Goal: Task Accomplishment & Management: Manage account settings

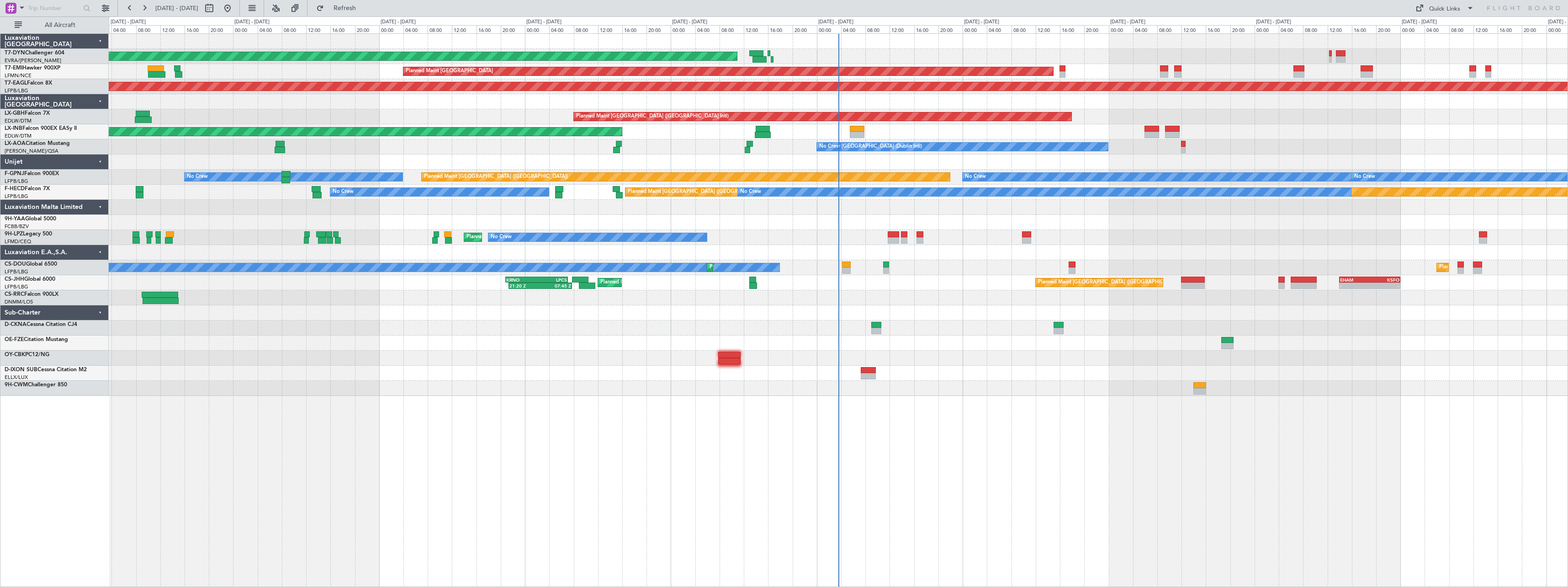
click at [805, 294] on div "Planned Maint [GEOGRAPHIC_DATA] ([GEOGRAPHIC_DATA])" at bounding box center [838, 298] width 1459 height 15
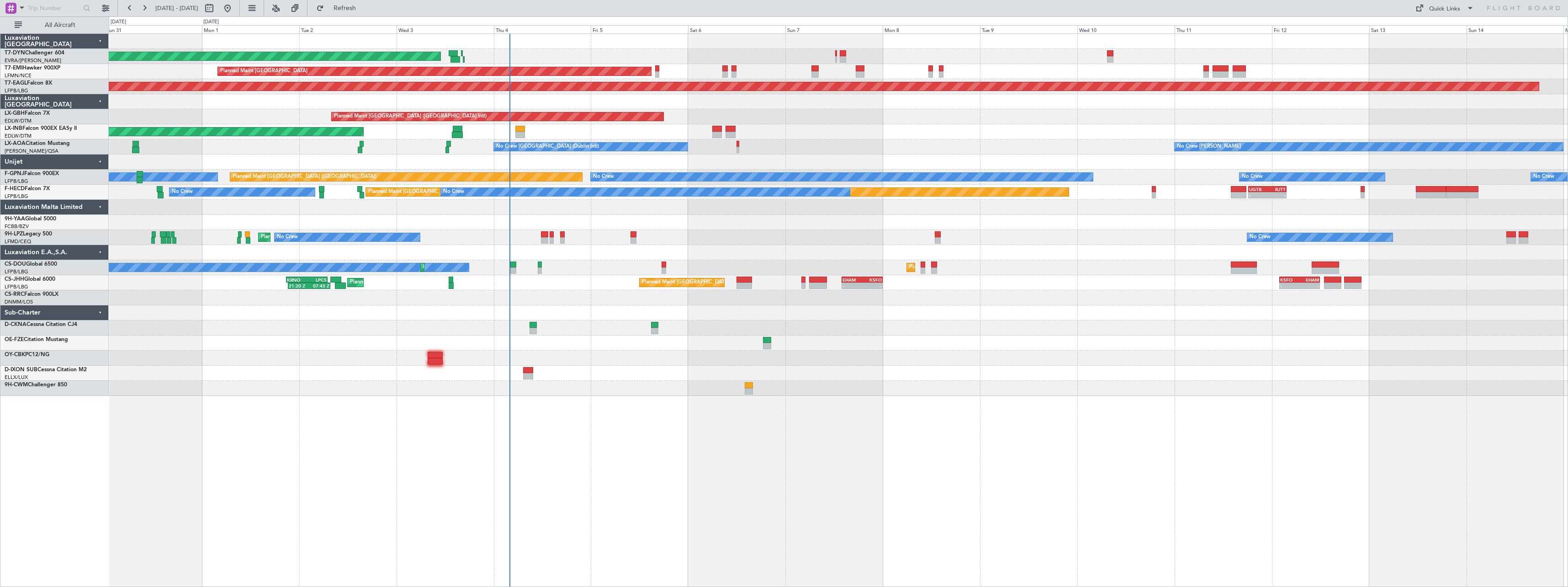
click at [661, 398] on div "AOG Maint Riga (Riga Intl) Planned Maint [GEOGRAPHIC_DATA] Grounded [US_STATE] …" at bounding box center [838, 310] width 1459 height 554
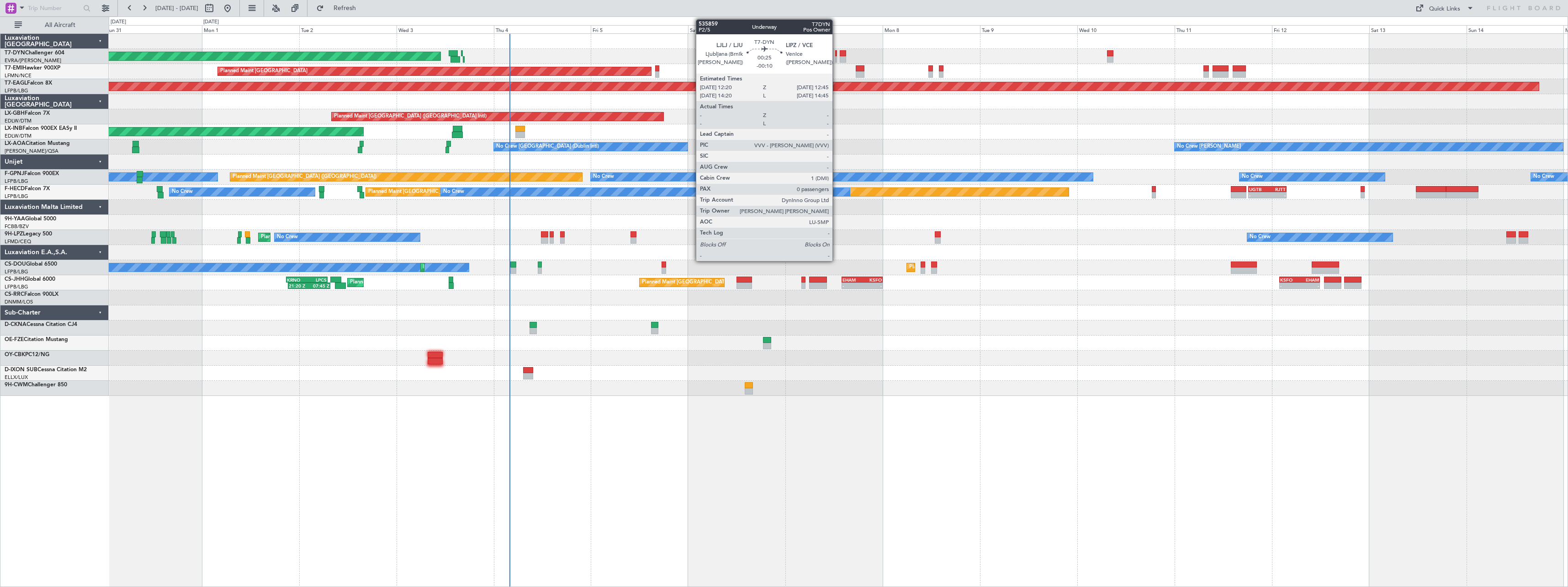
click at [836, 57] on div at bounding box center [836, 59] width 2 height 7
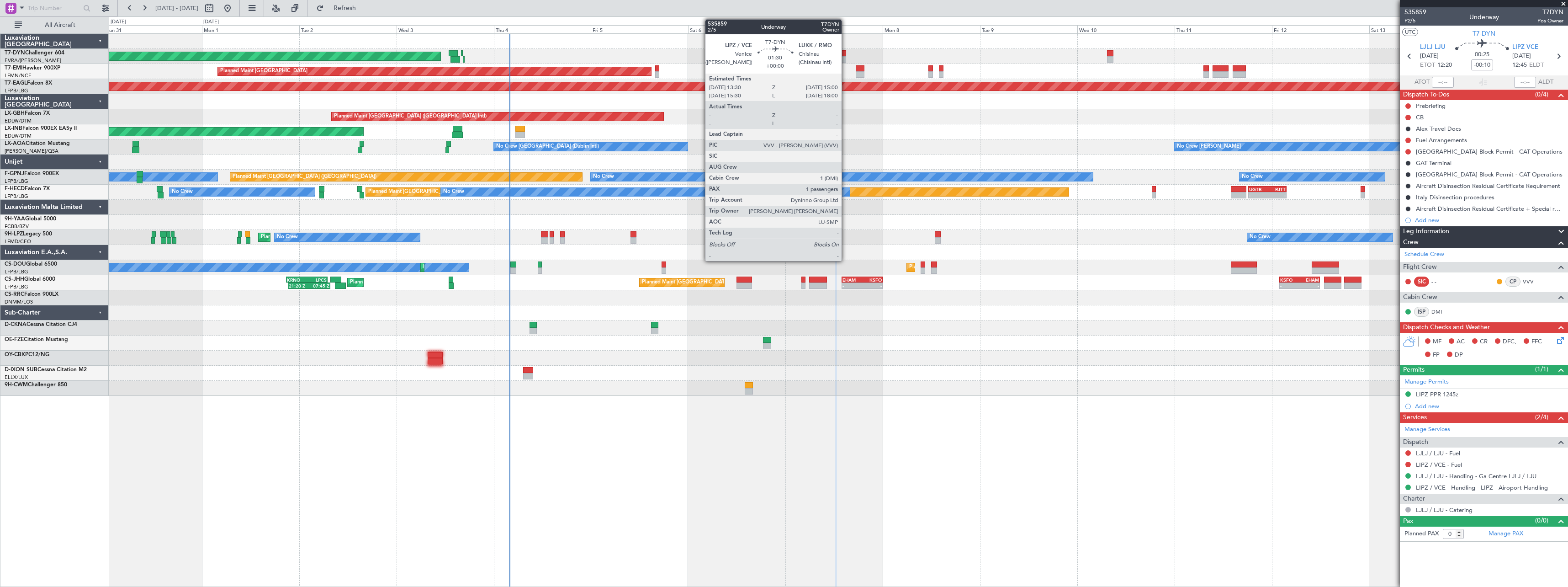
click at [845, 58] on div at bounding box center [843, 59] width 7 height 7
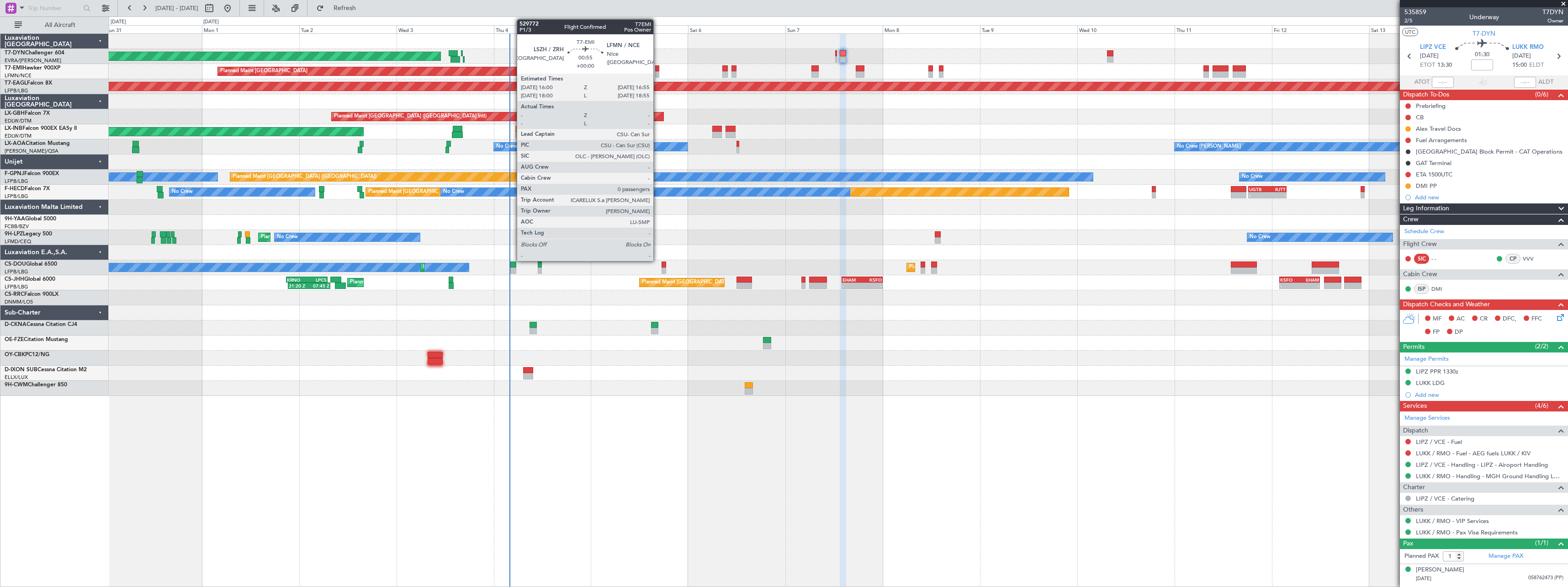
click at [657, 72] on div at bounding box center [657, 74] width 4 height 7
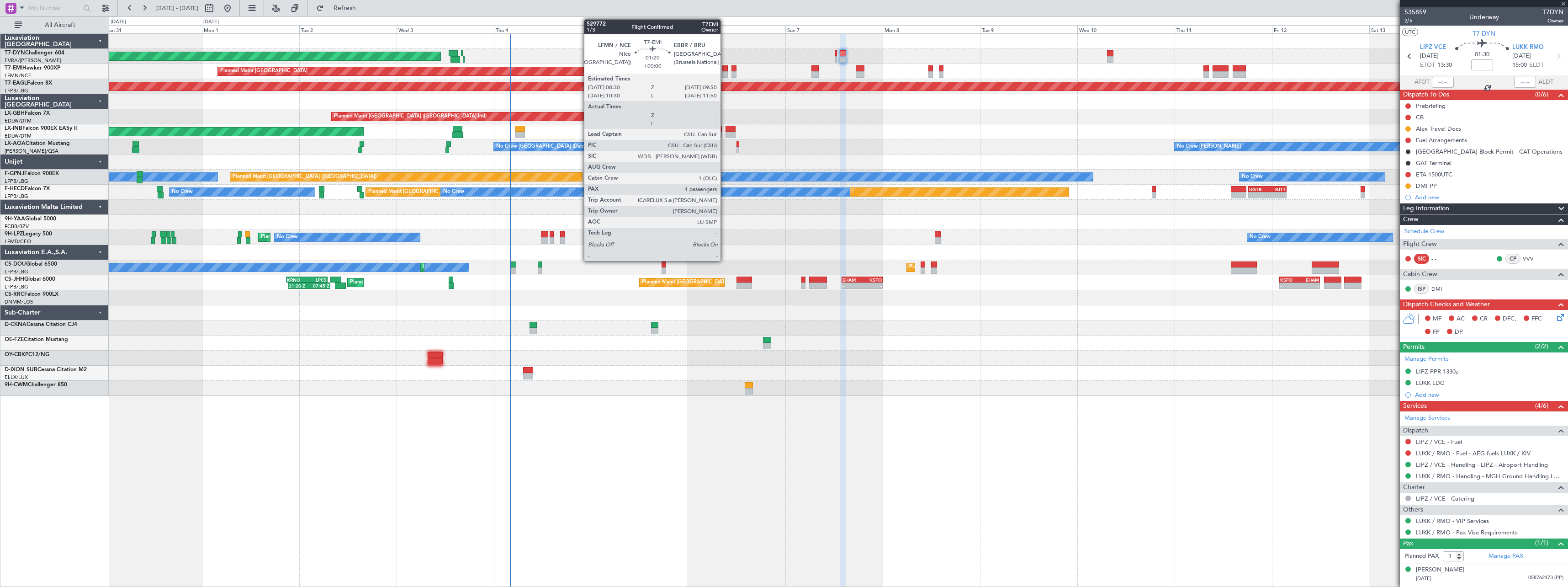
type input "0"
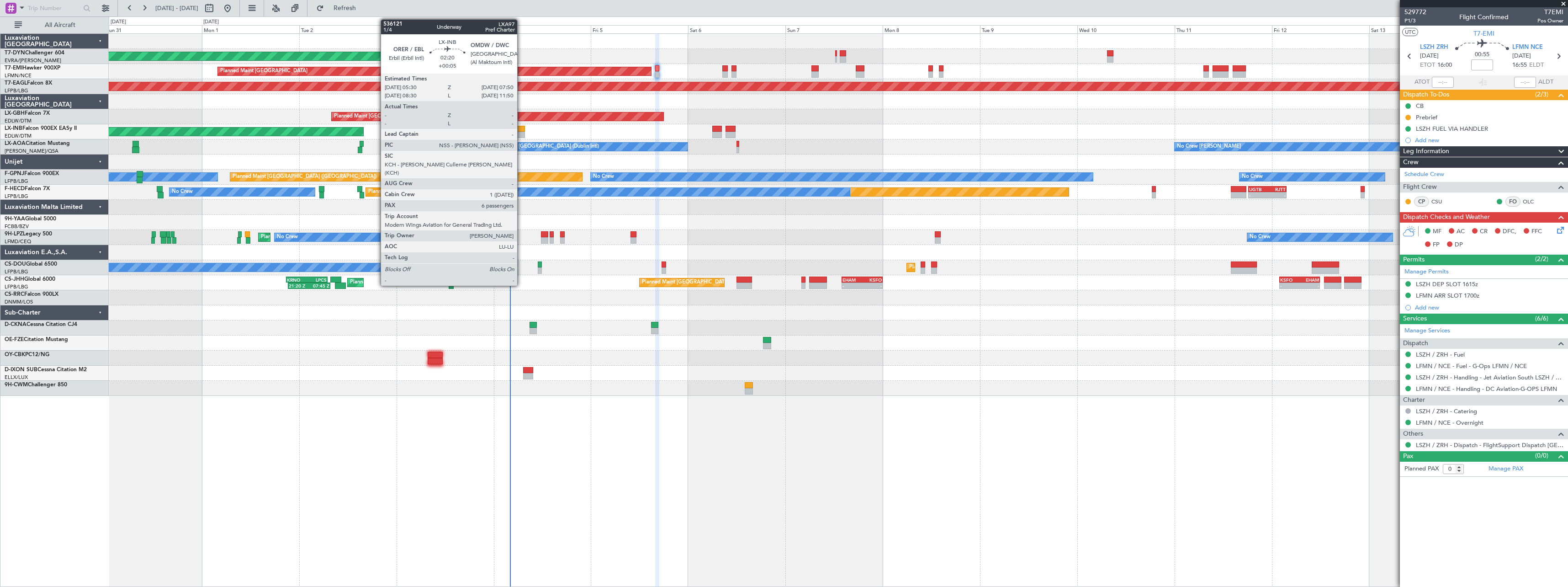
click at [521, 129] on div at bounding box center [520, 128] width 10 height 7
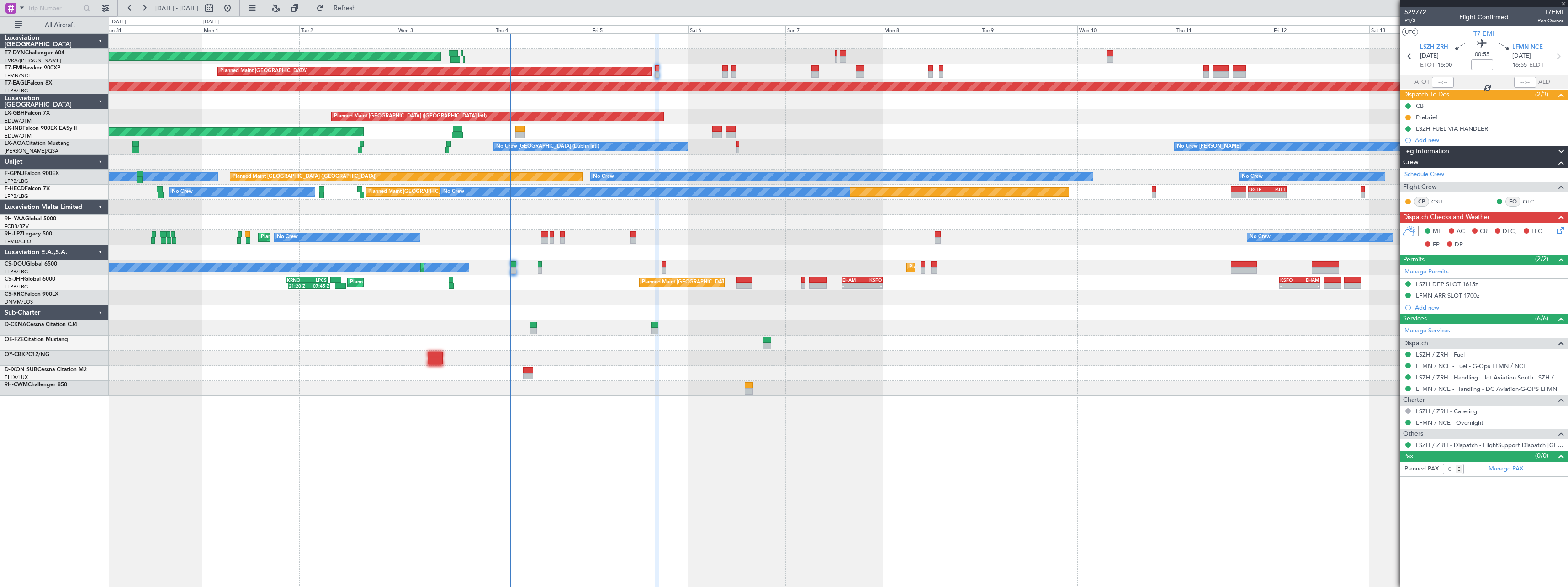
type input "+00:05"
type input "6"
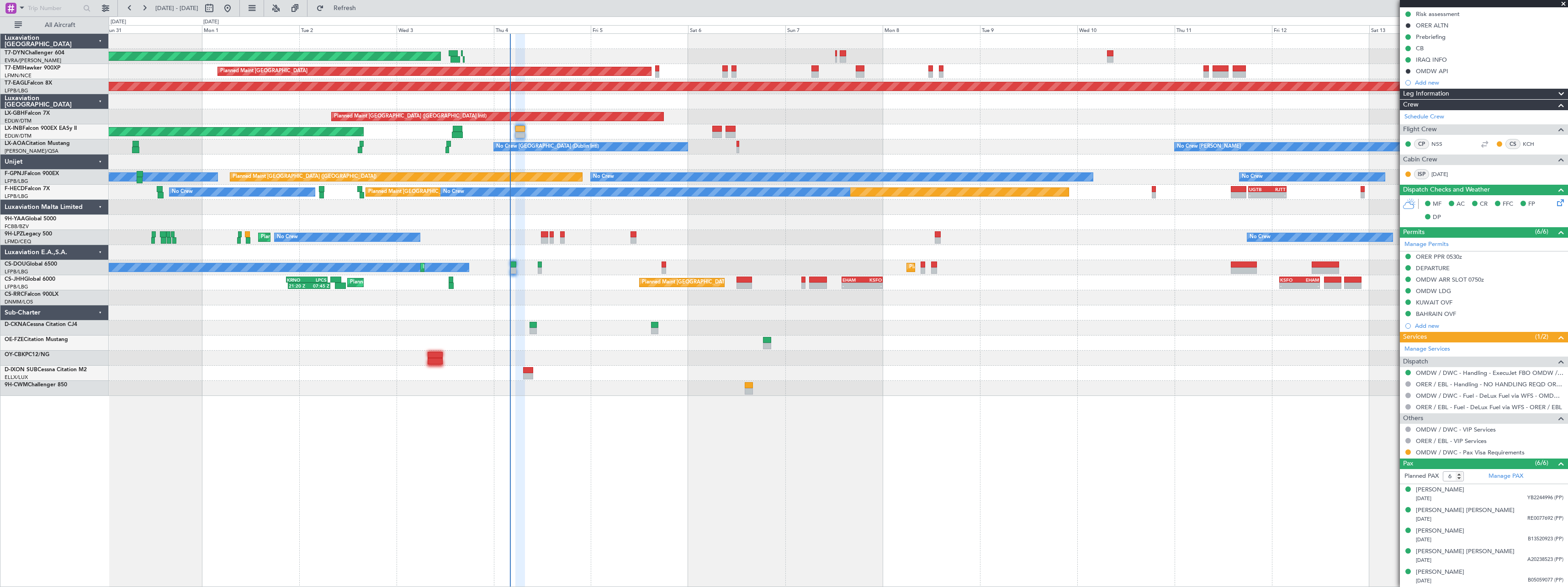
scroll to position [124, 0]
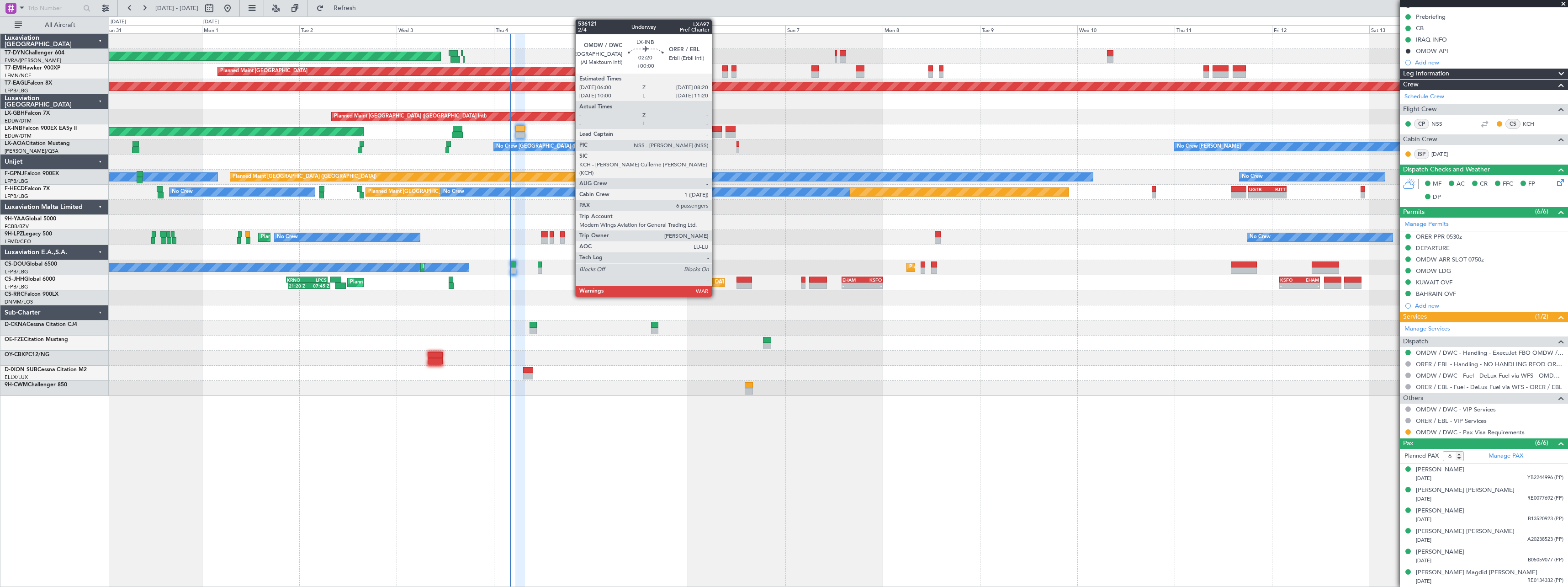
click at [716, 130] on div at bounding box center [717, 128] width 10 height 7
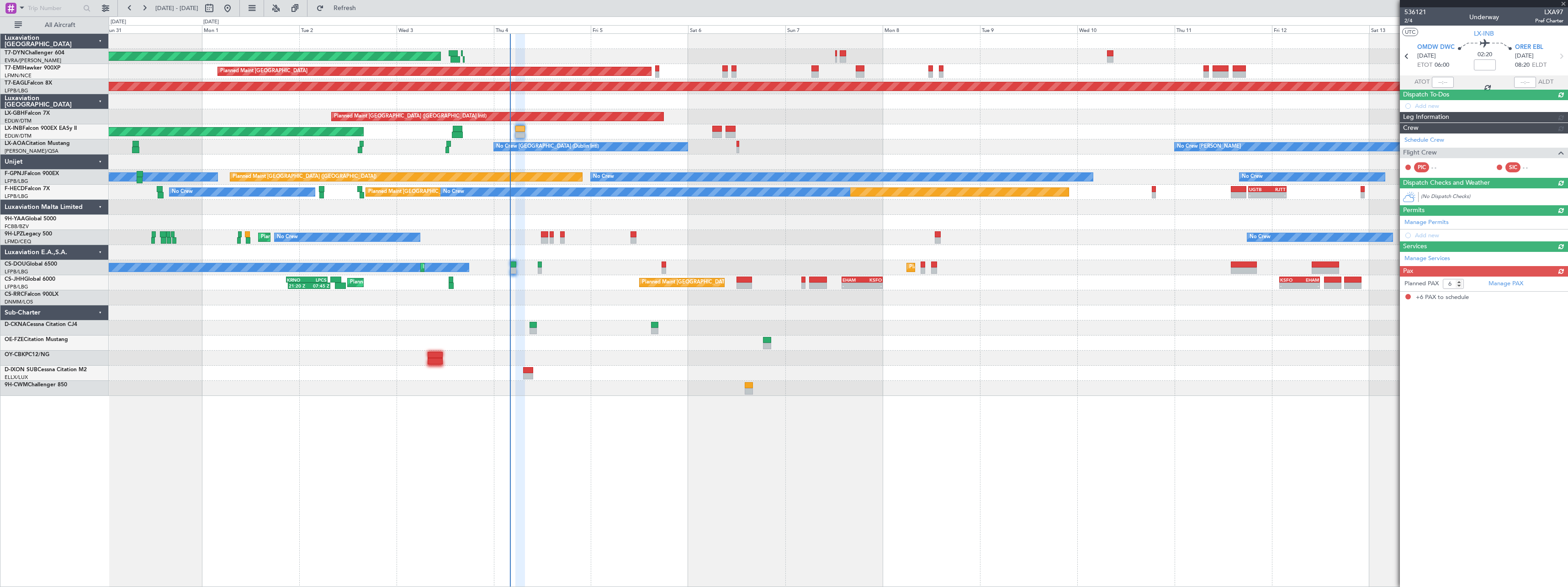
scroll to position [0, 0]
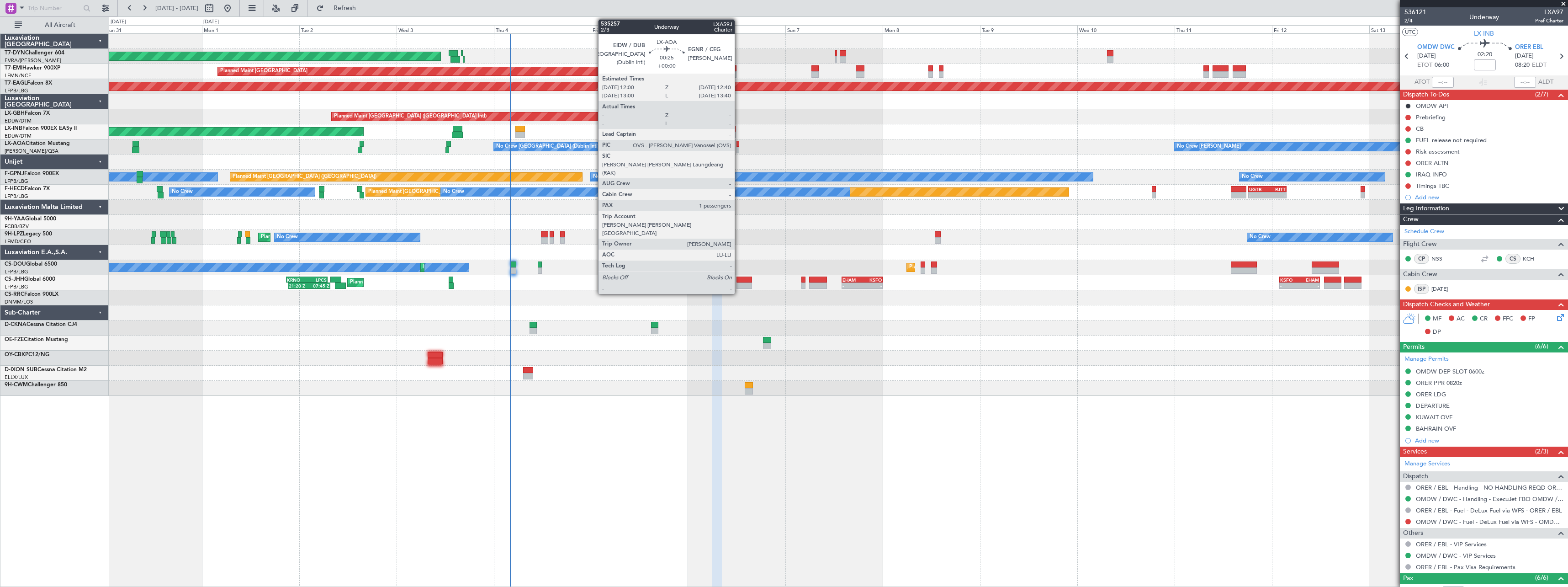
click at [739, 147] on div at bounding box center [738, 150] width 3 height 7
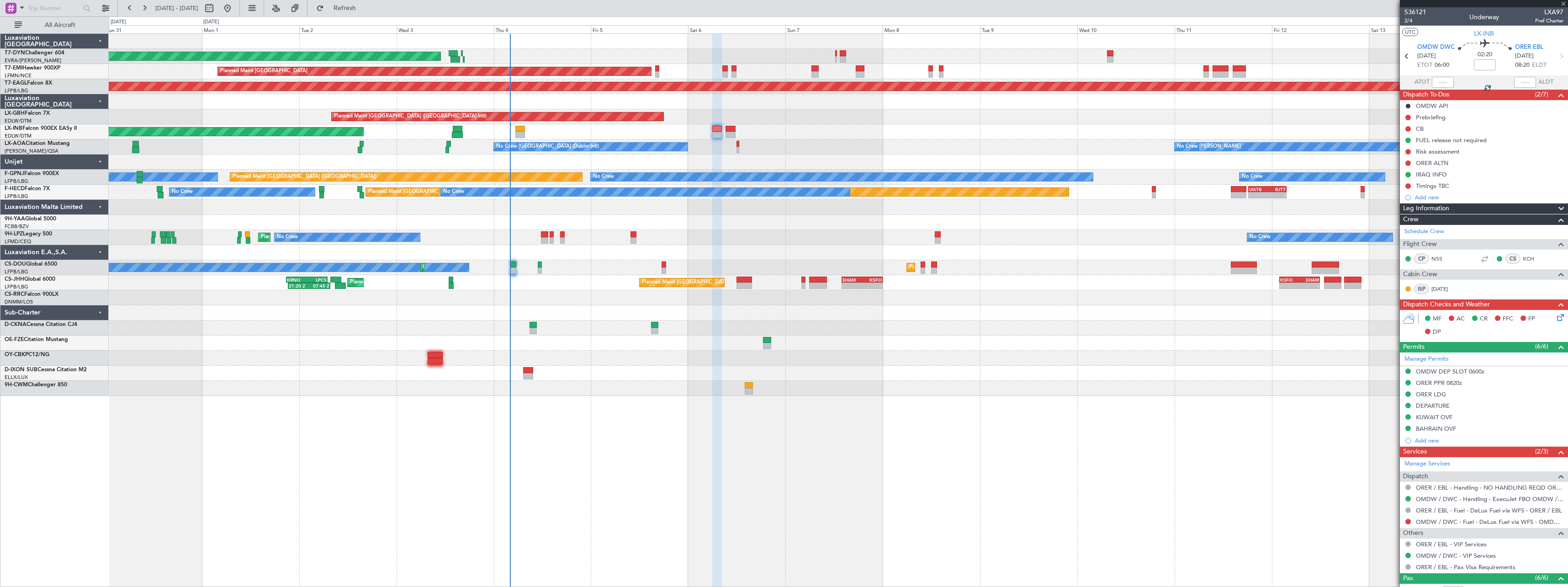
type input "1"
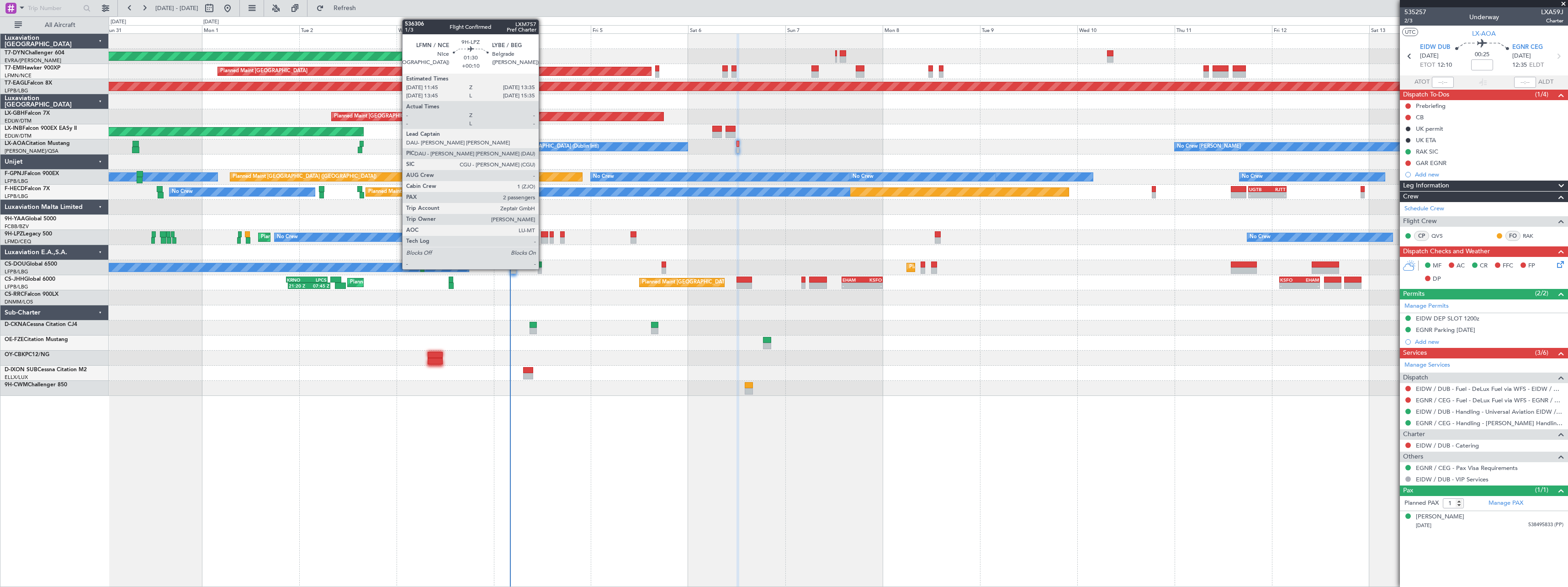
click at [543, 234] on div at bounding box center [545, 234] width 8 height 7
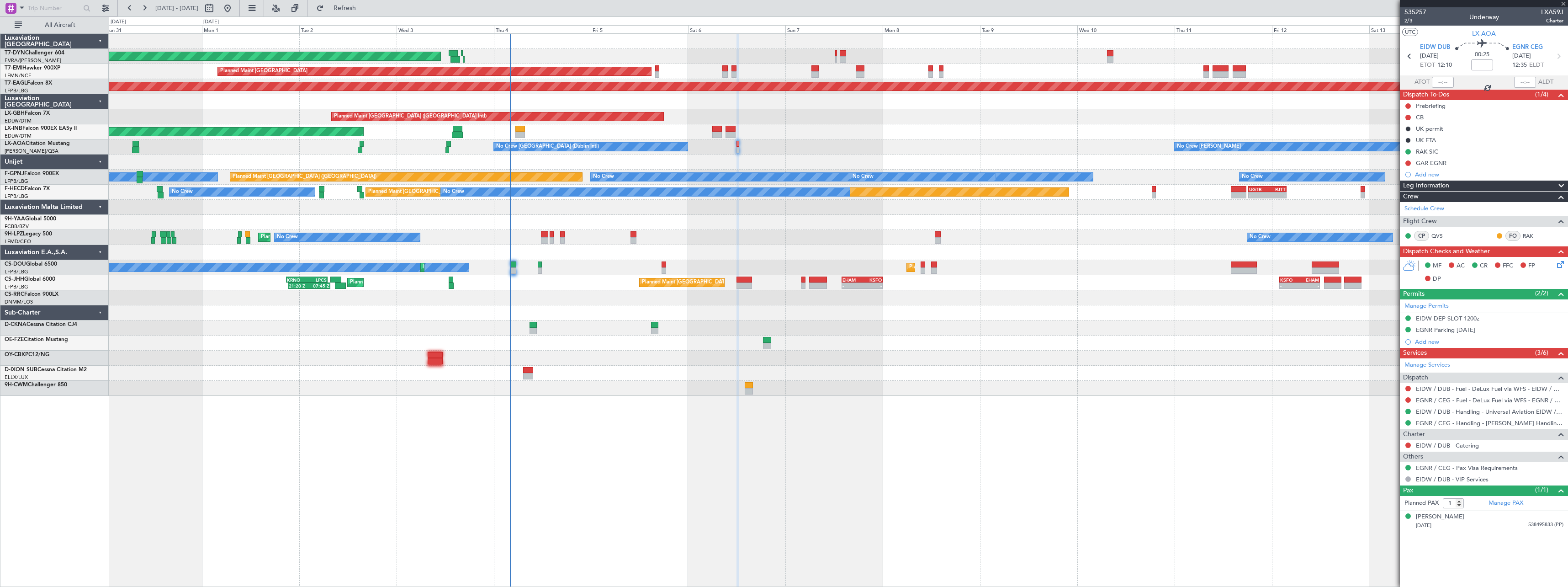
type input "+00:10"
type input "2"
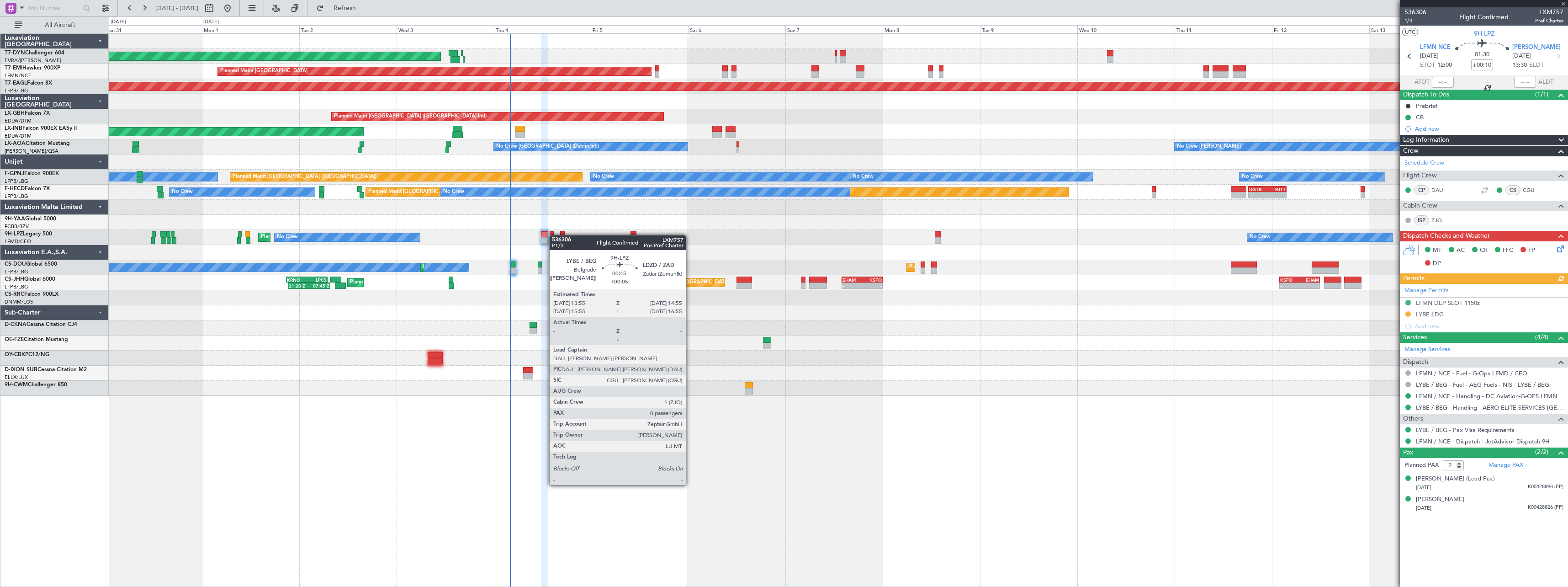
click at [554, 235] on div at bounding box center [551, 234] width 4 height 7
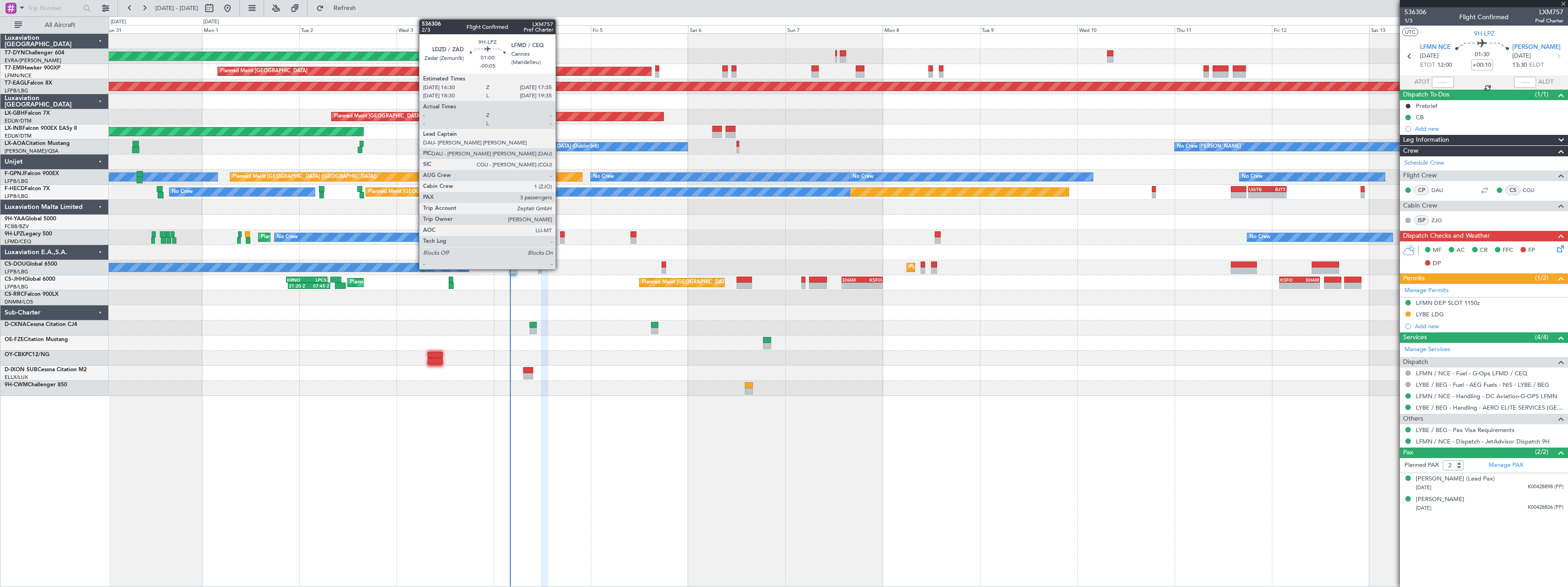
type input "+00:05"
type input "0"
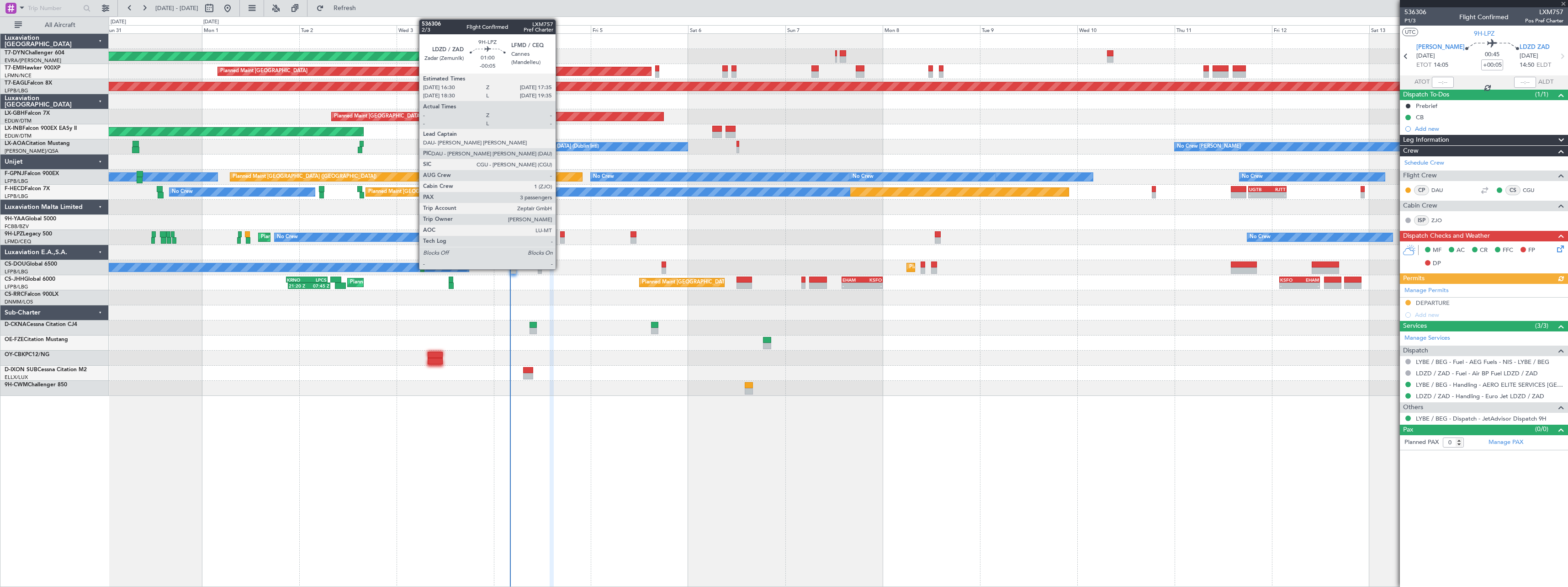
click at [560, 234] on div at bounding box center [562, 234] width 5 height 7
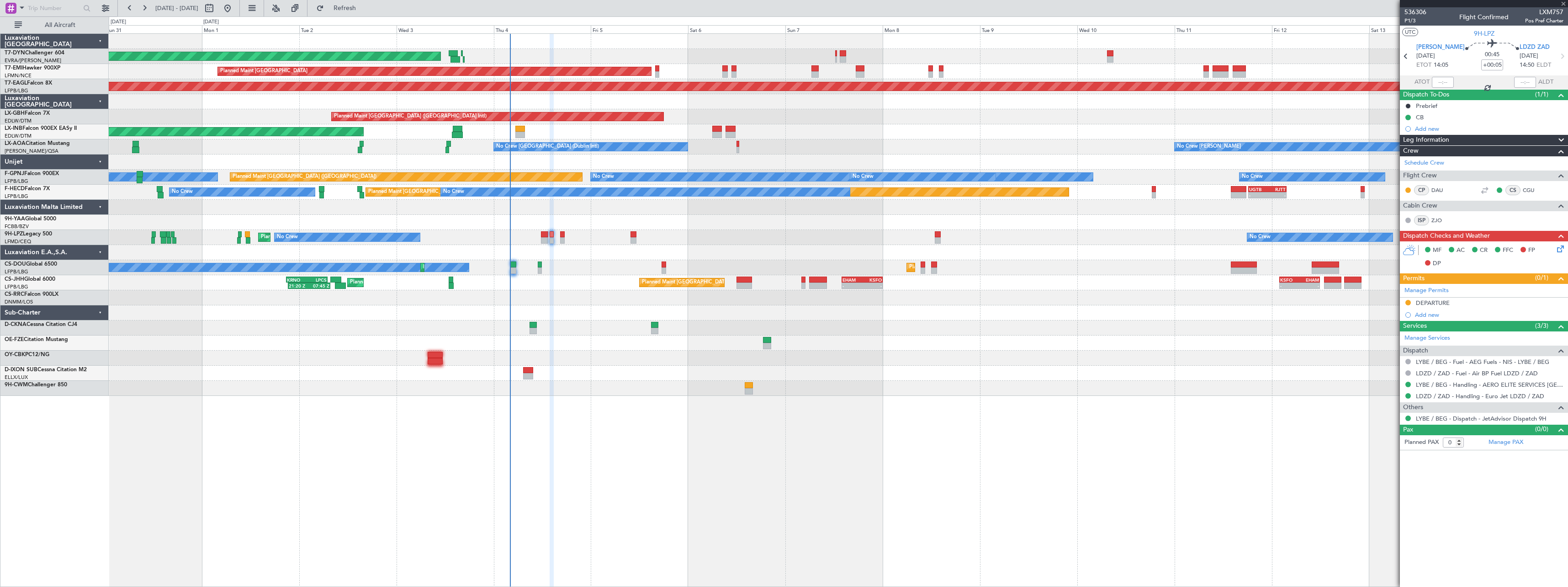
type input "-00:05"
type input "3"
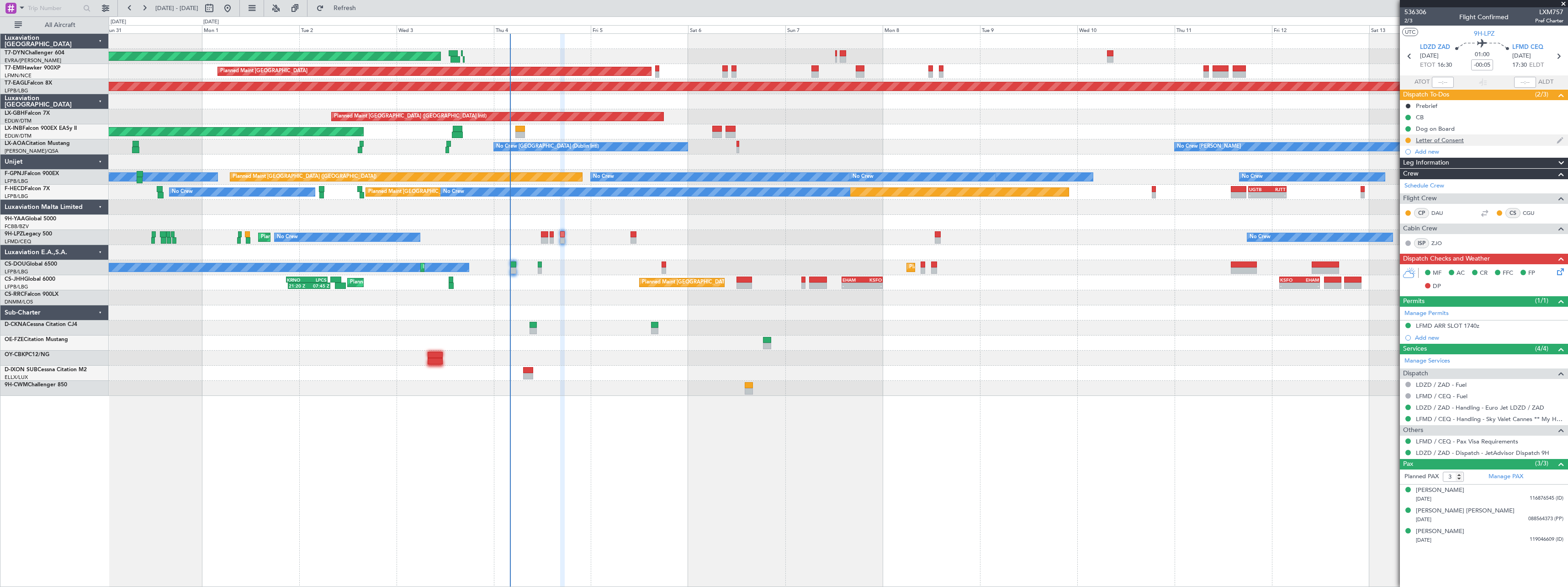
click at [1483, 143] on div "Letter of Consent" at bounding box center [1484, 140] width 168 height 12
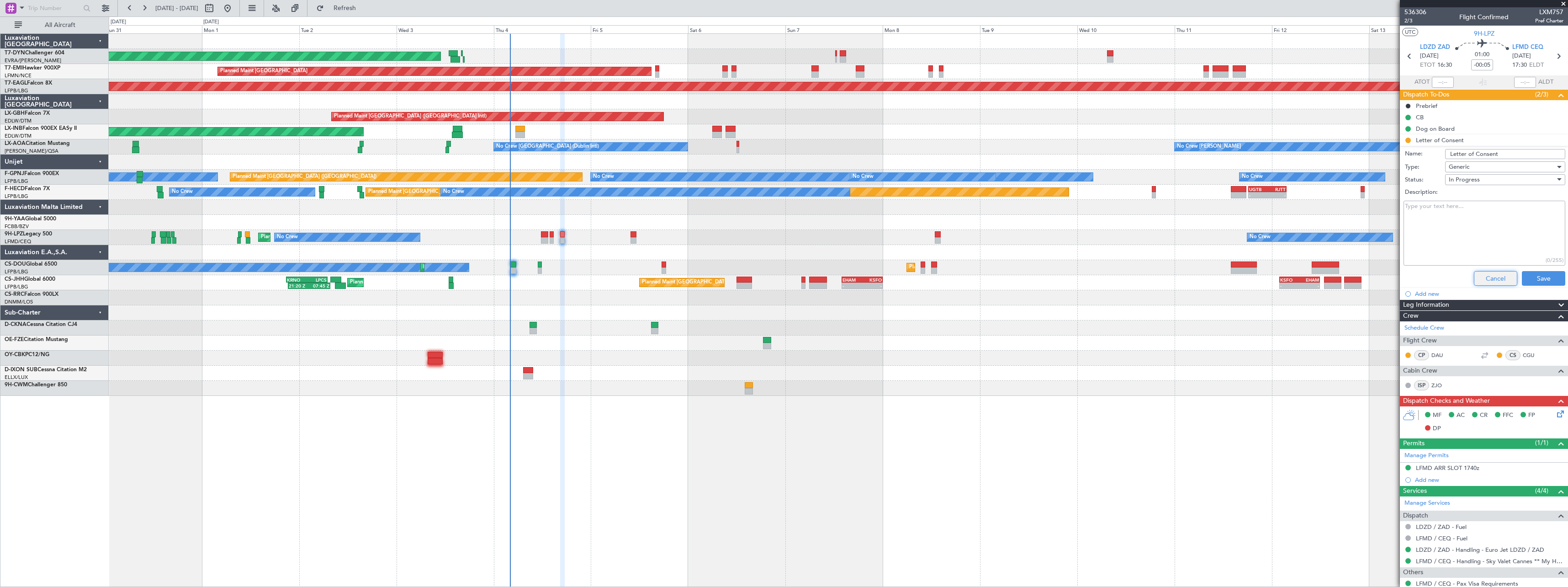
click at [1474, 273] on button "Cancel" at bounding box center [1495, 278] width 43 height 15
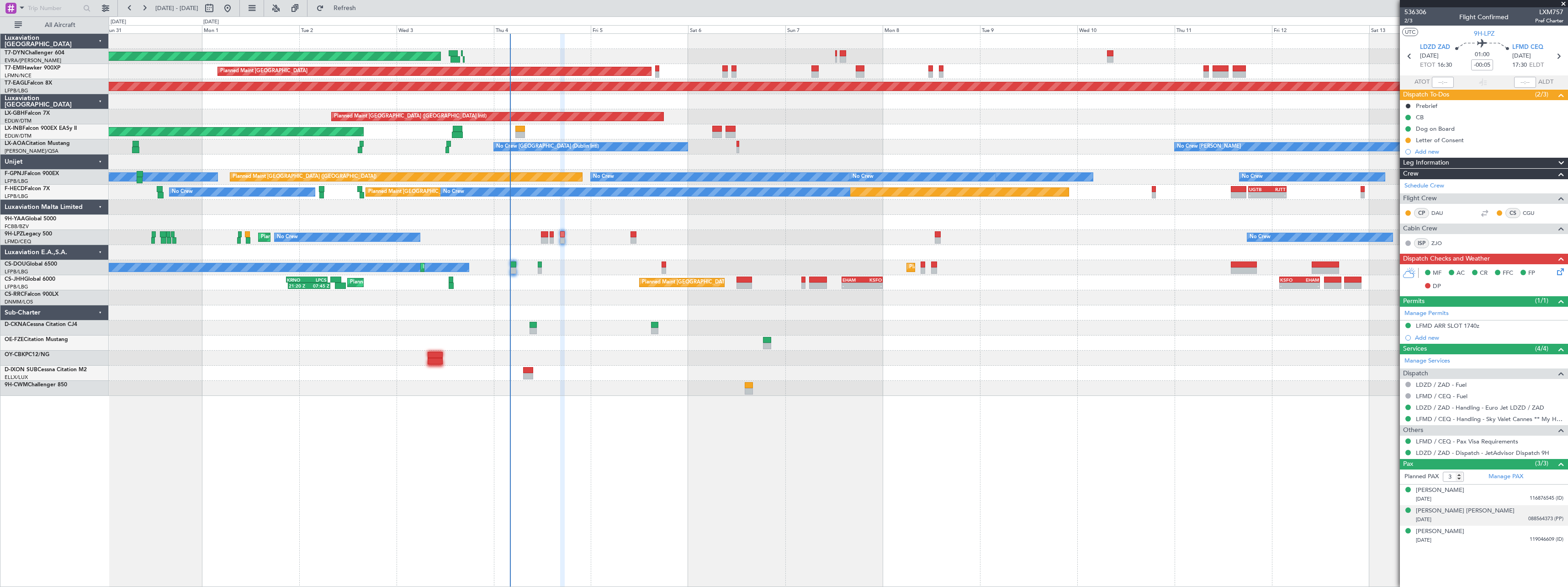
click at [1499, 515] on div "25/08/2017 088564373 (PP)" at bounding box center [1489, 519] width 147 height 9
click at [1496, 496] on div "18/09/1959 116876545 (ID)" at bounding box center [1489, 499] width 147 height 9
click at [1480, 559] on div "27/07/1957 119046609 (ID)" at bounding box center [1489, 562] width 147 height 9
click at [1491, 499] on div "18/09/1959 116876545 (ID)" at bounding box center [1489, 499] width 147 height 9
click at [1474, 555] on div "Zeljko Skocic 27/07/1957 119046609 (ID)" at bounding box center [1489, 558] width 147 height 18
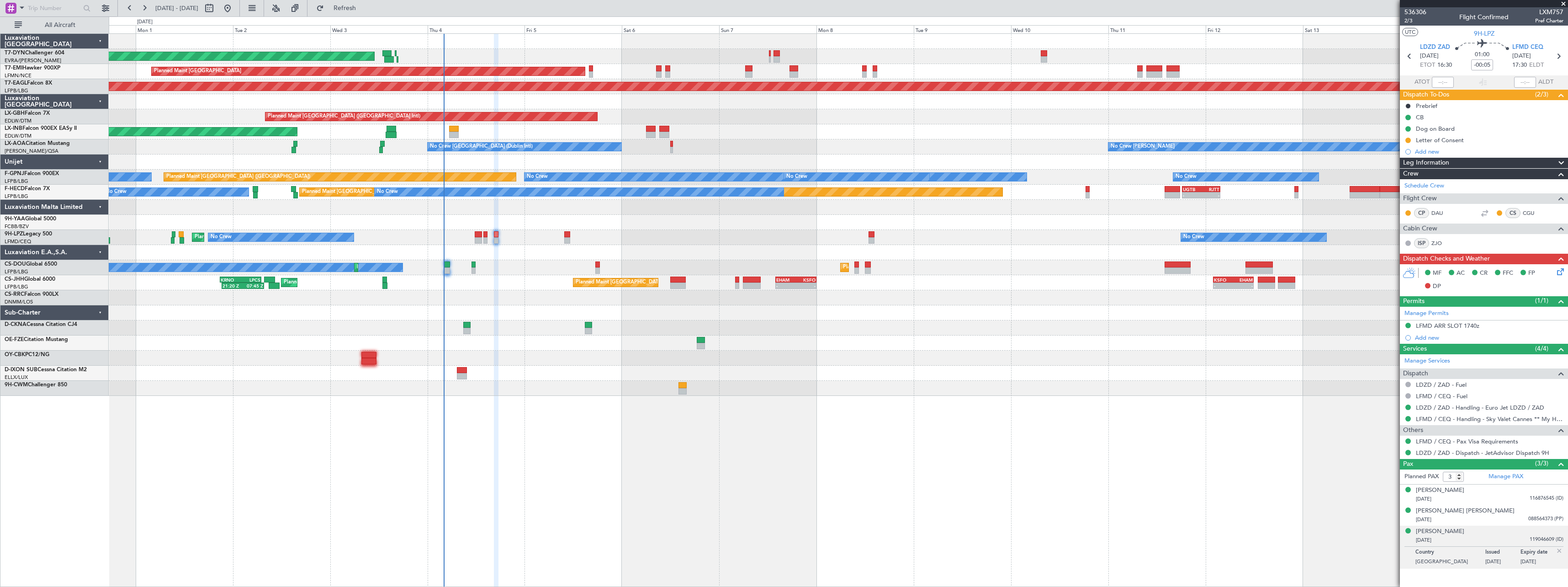
click at [569, 274] on div "No Crew Planned Maint Paris (Le Bourget) Planned Maint Paris (Le Bourget) Plann…" at bounding box center [838, 267] width 1459 height 15
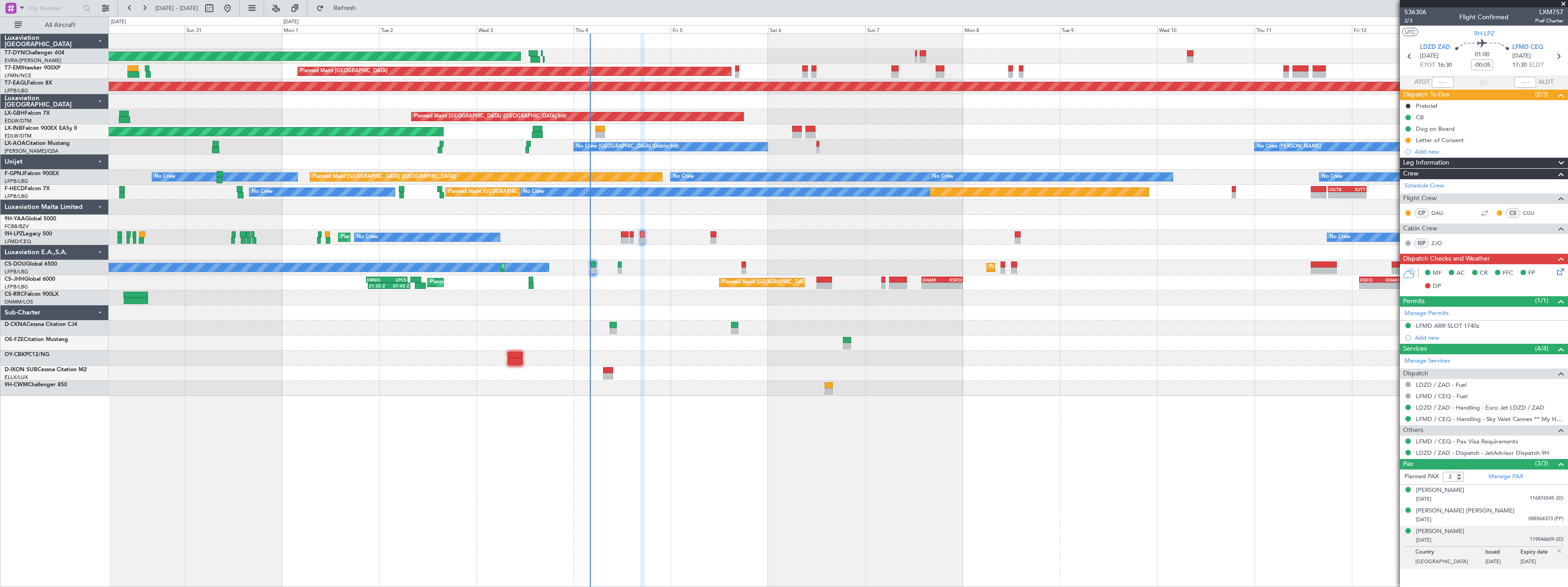
click at [691, 259] on div at bounding box center [838, 252] width 1459 height 15
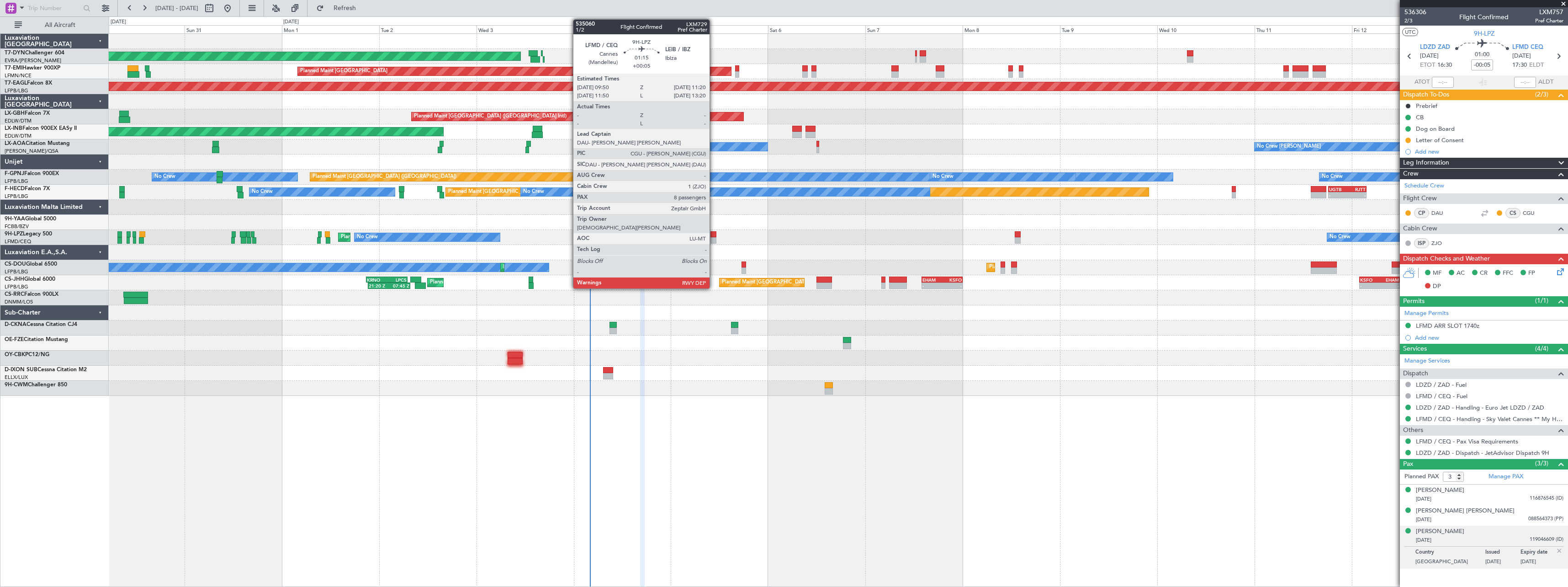
click at [713, 242] on div at bounding box center [713, 241] width 7 height 7
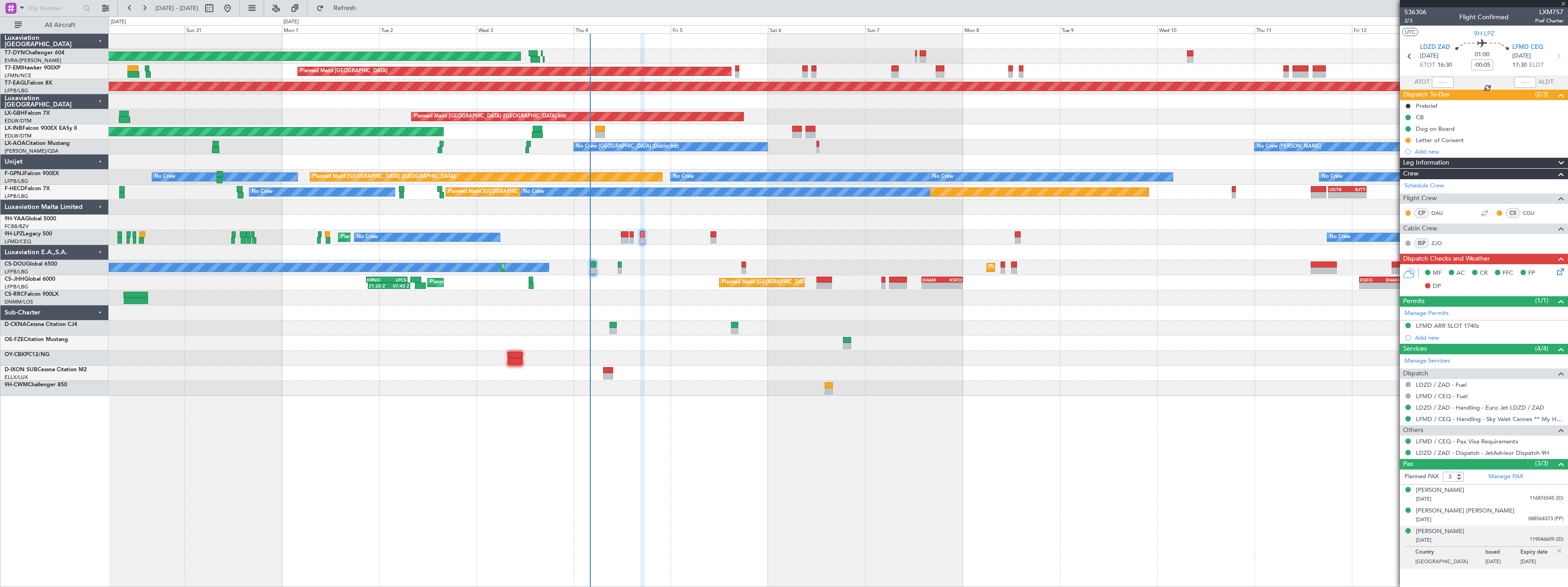
type input "+00:05"
type input "8"
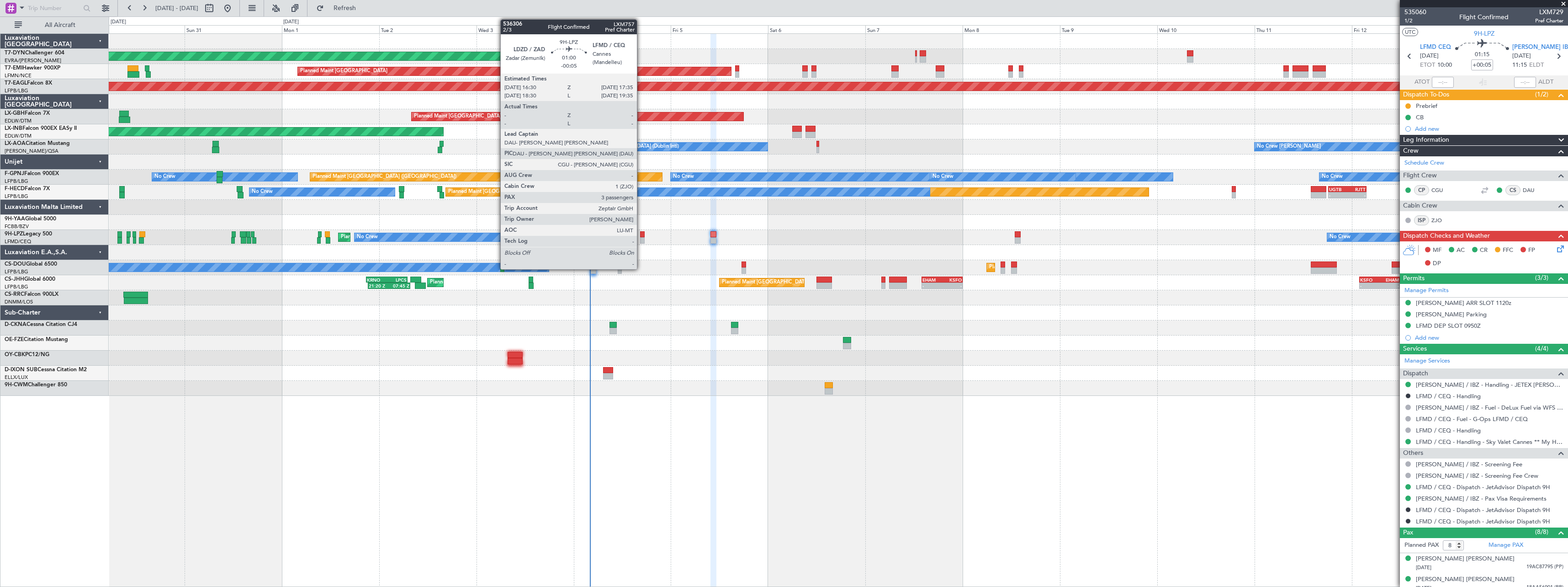
click at [641, 239] on div at bounding box center [643, 241] width 5 height 7
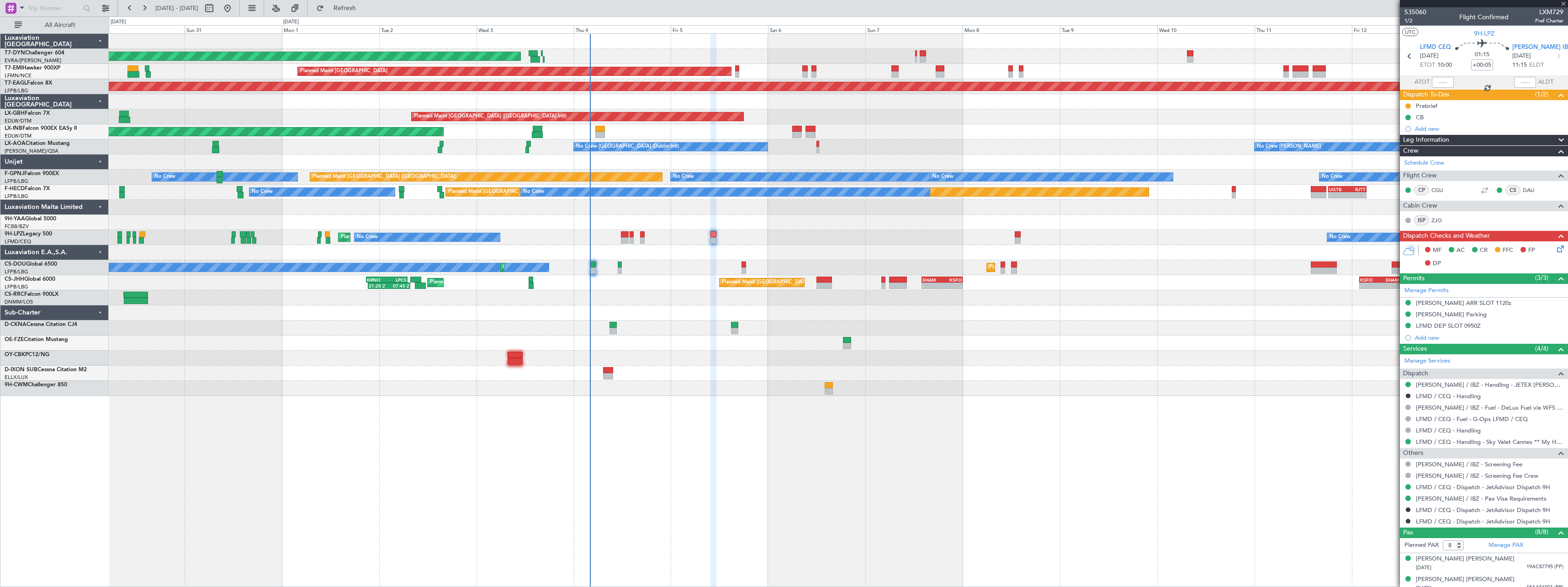
type input "-00:05"
type input "3"
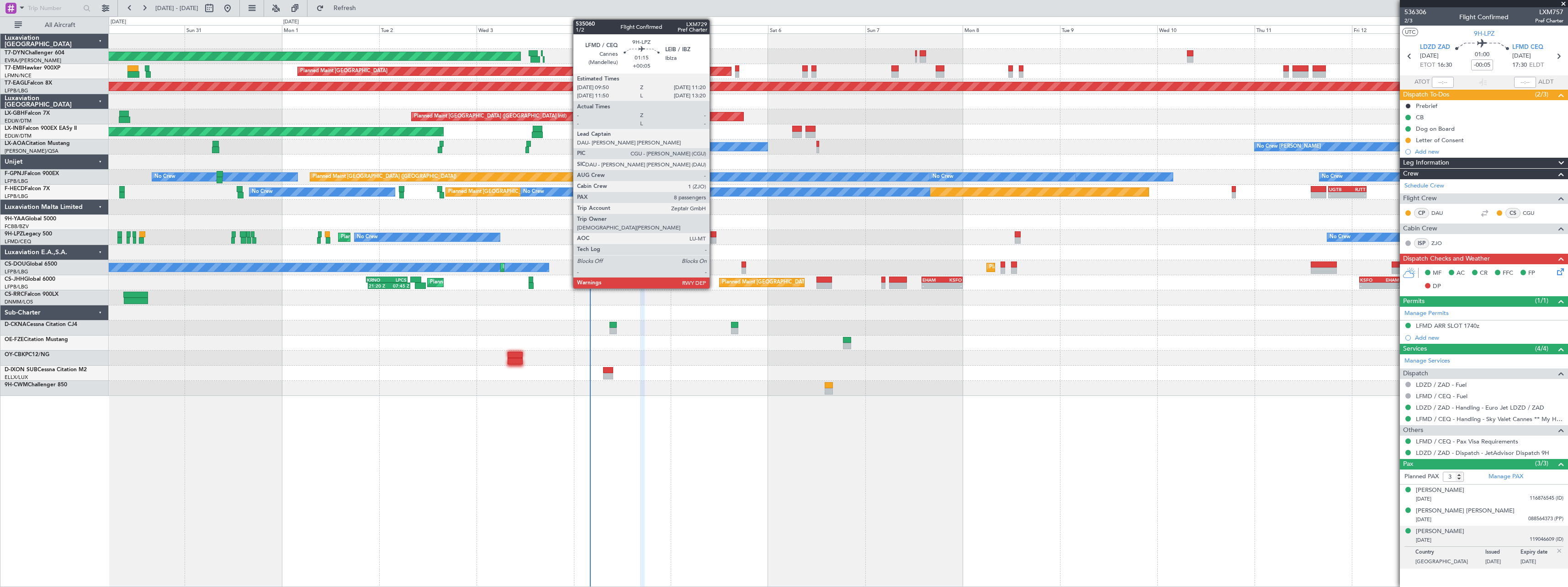
click at [713, 239] on div at bounding box center [713, 241] width 7 height 7
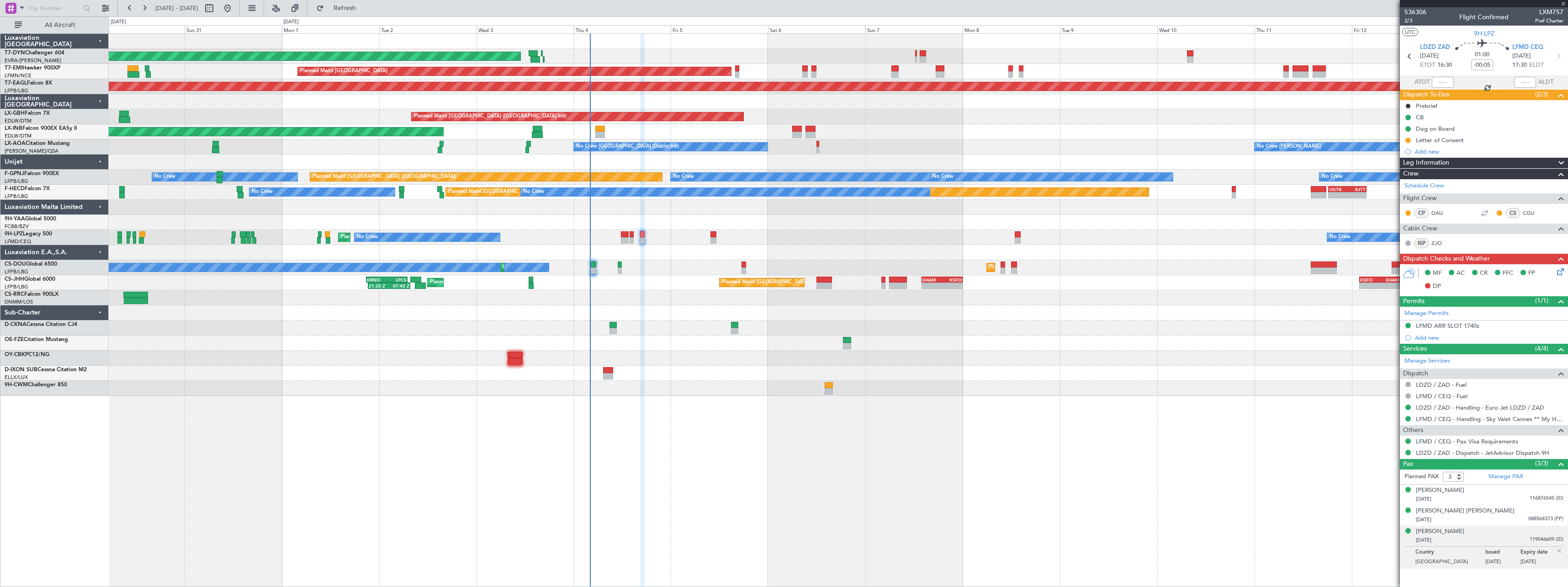
type input "+00:05"
type input "8"
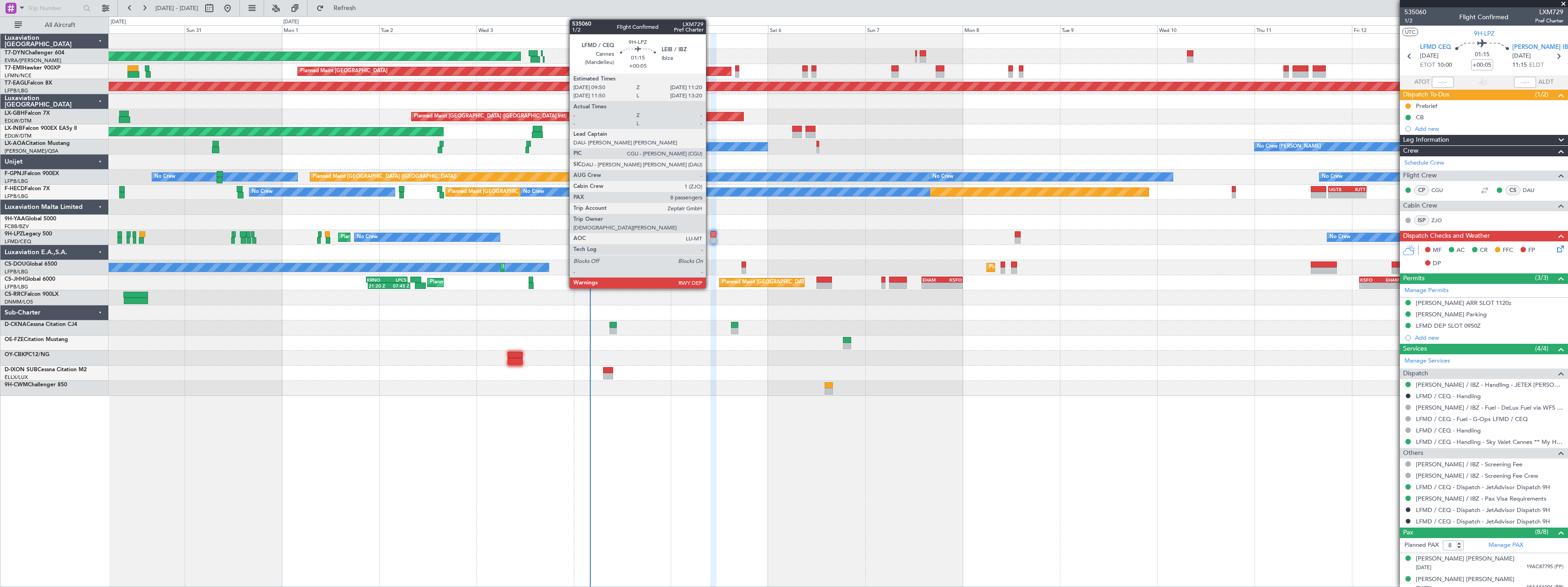
click at [710, 233] on div at bounding box center [713, 234] width 7 height 7
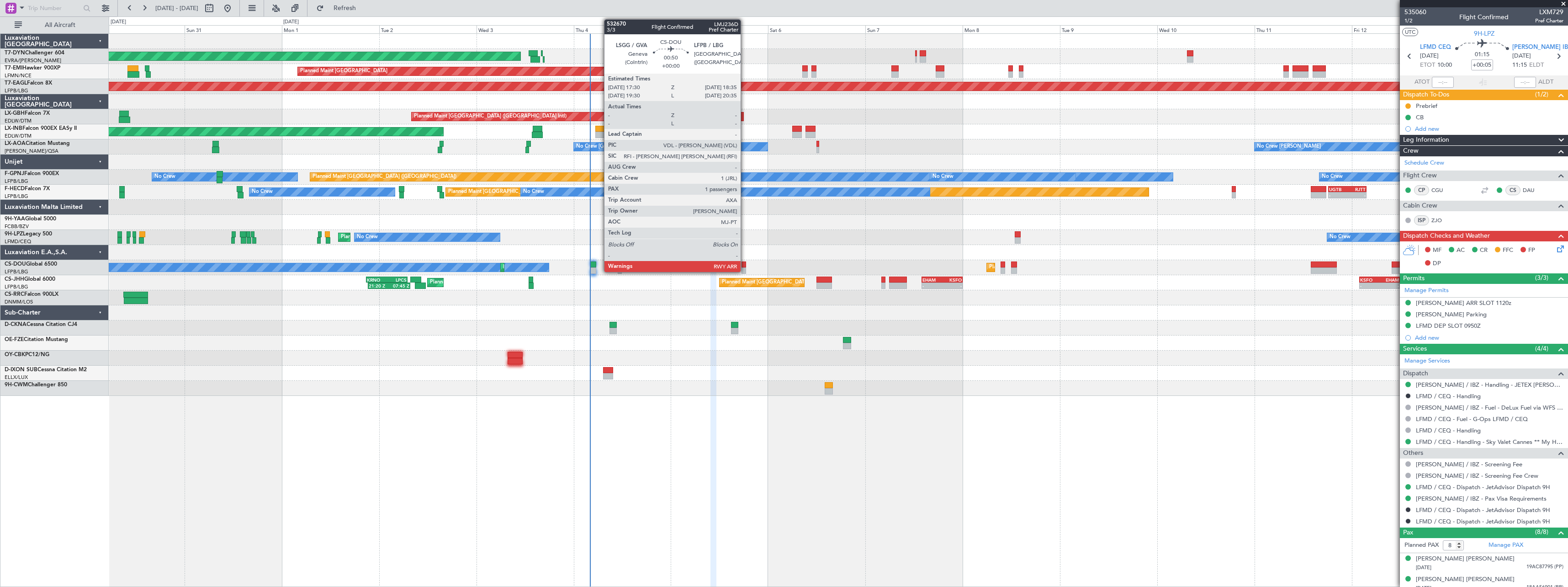
click at [744, 264] on div at bounding box center [744, 264] width 5 height 7
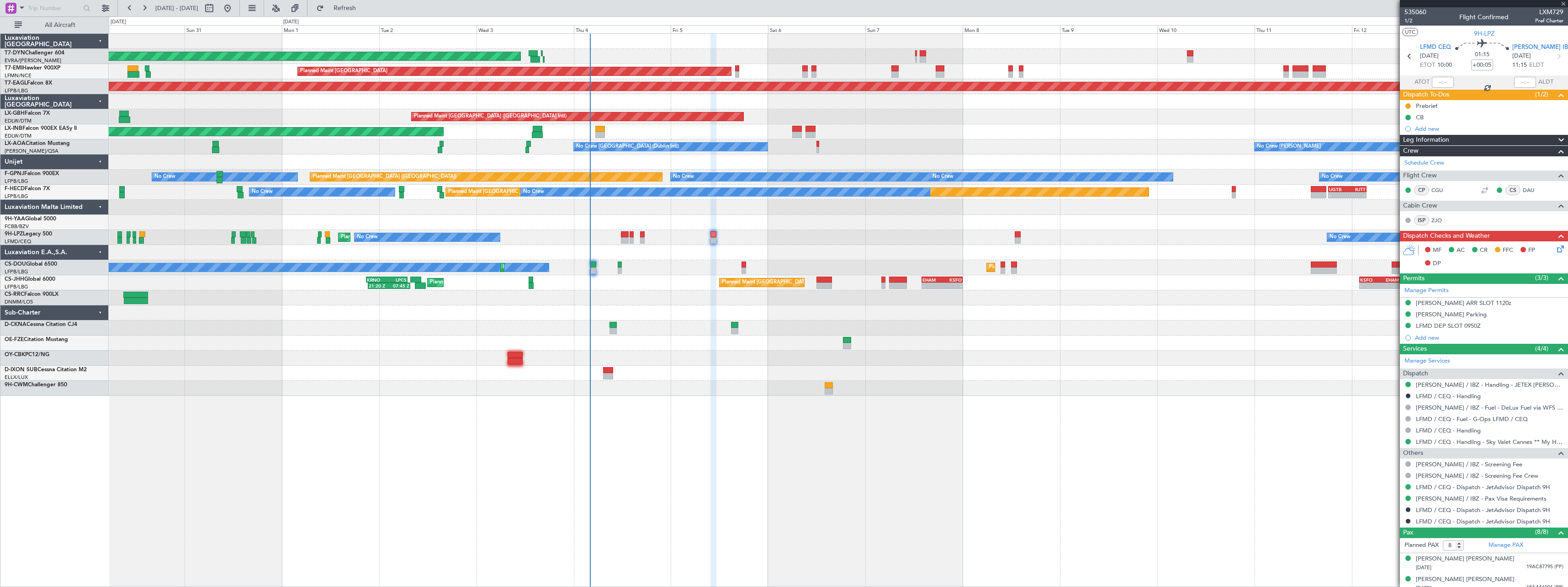
type input "1"
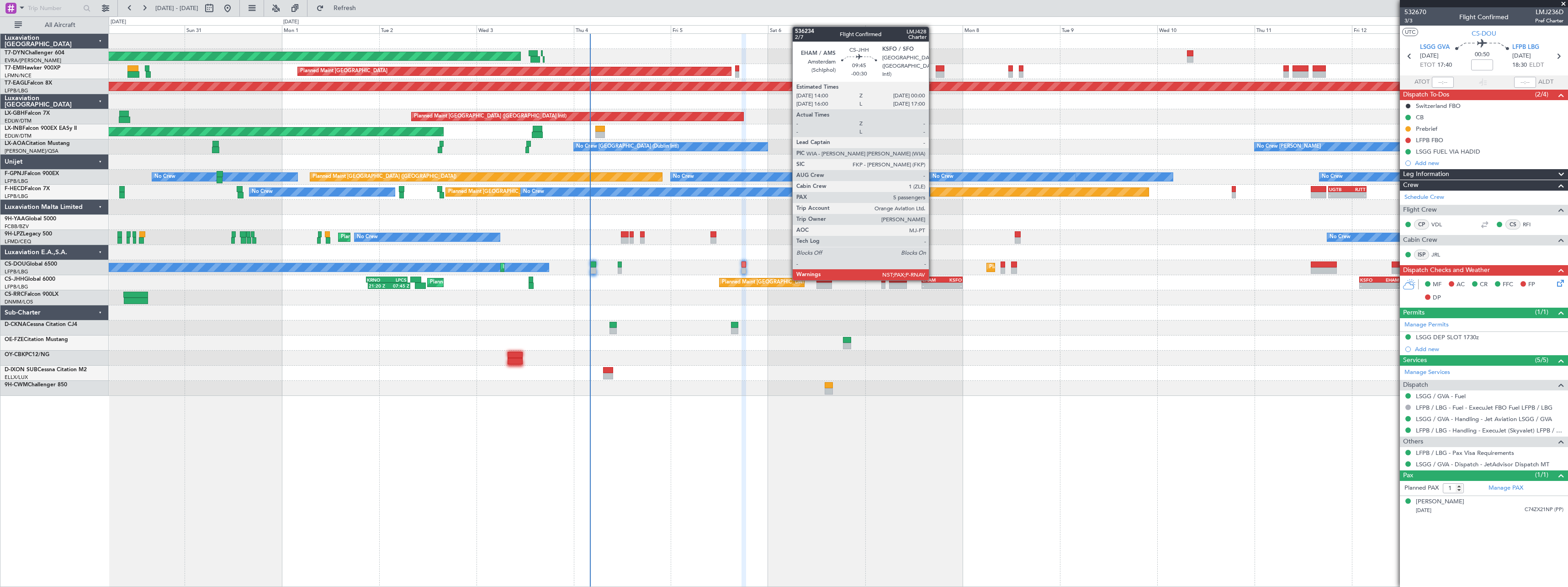
click at [933, 279] on div "EHAM" at bounding box center [932, 279] width 19 height 5
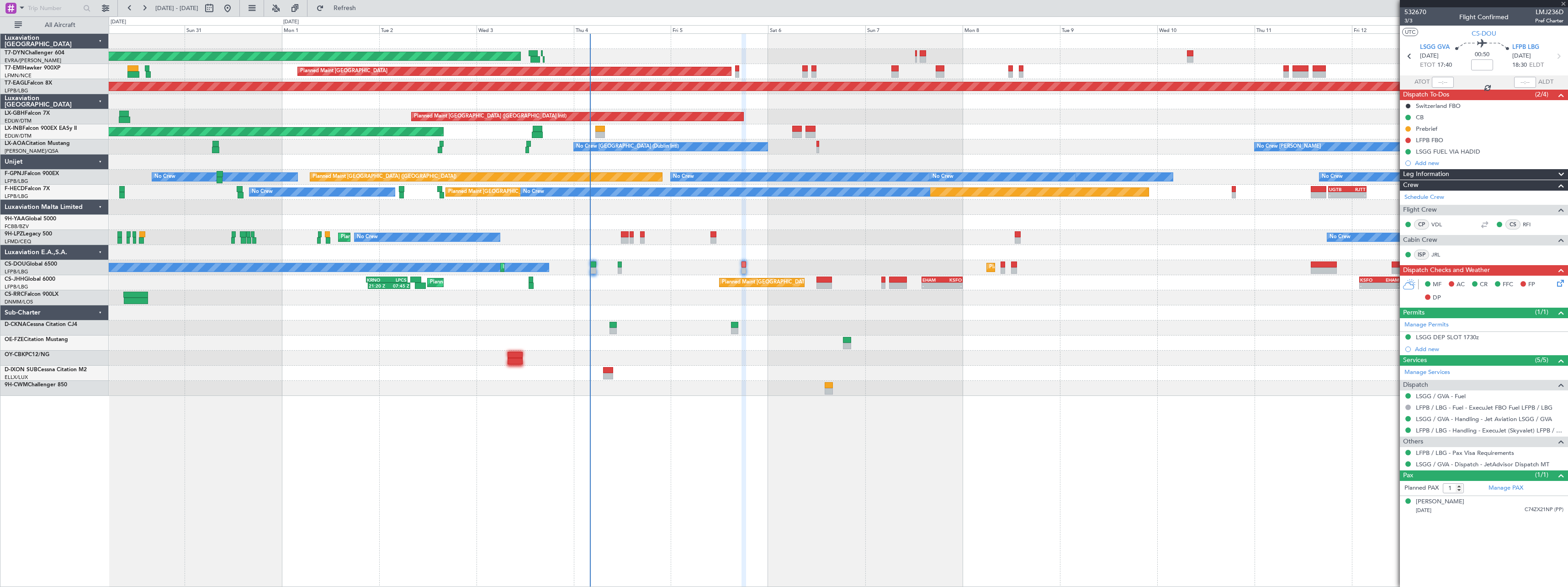
type input "-00:30"
type input "5"
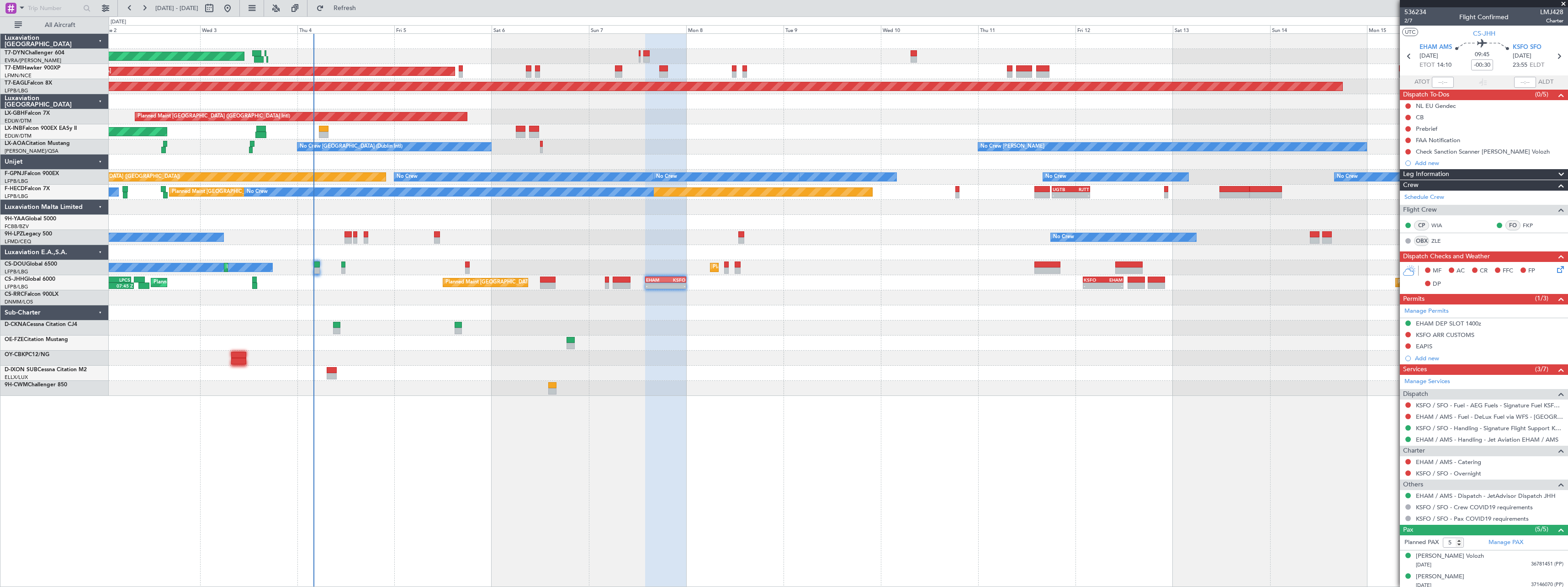
click at [851, 309] on div "AOG Maint Riga (Riga Intl) Planned Maint Zurich Grounded New York (Teterboro) P…" at bounding box center [838, 215] width 1459 height 362
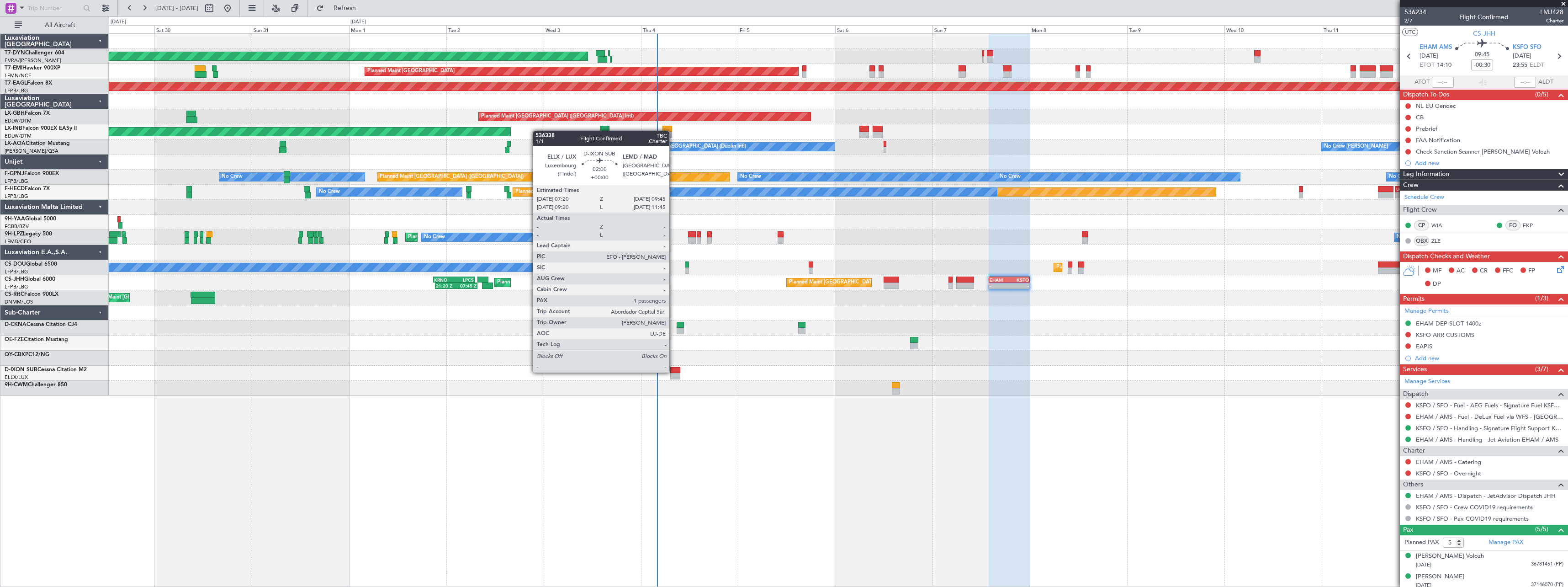
click at [673, 371] on div at bounding box center [675, 370] width 10 height 7
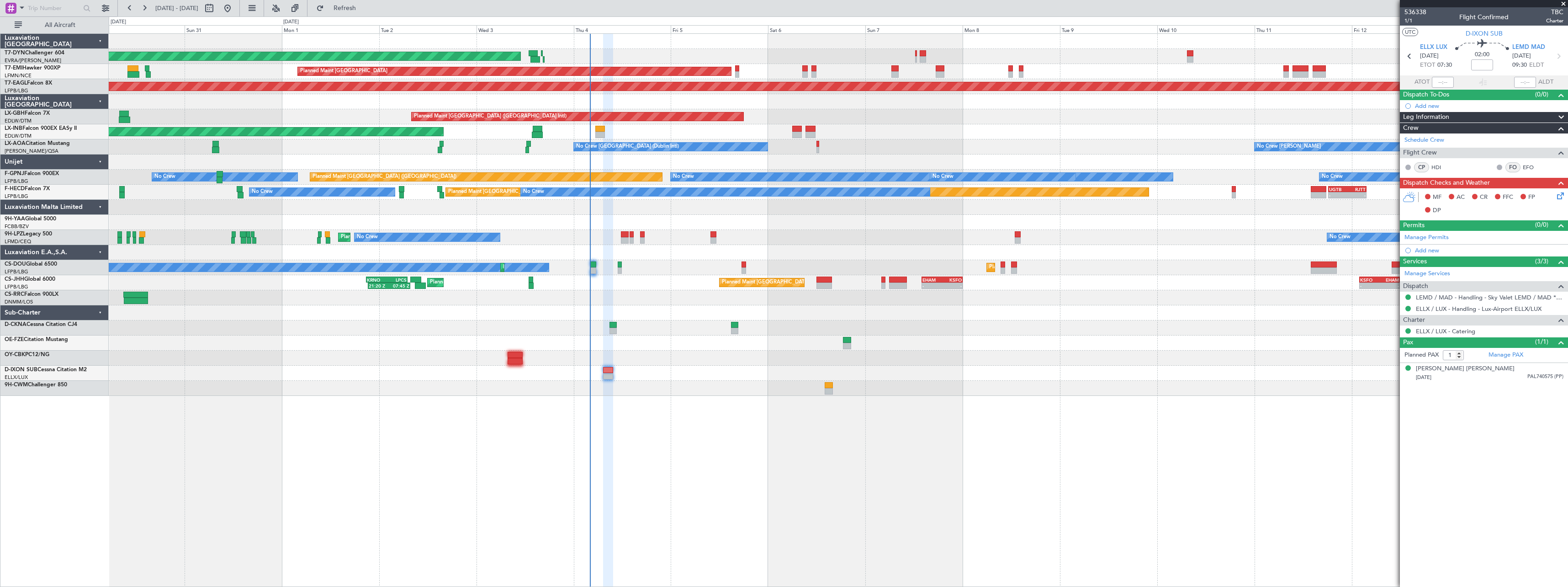
click at [674, 411] on div "AOG Maint Riga (Riga Intl) Planned Maint Zurich Grounded New York (Teterboro) P…" at bounding box center [838, 310] width 1459 height 554
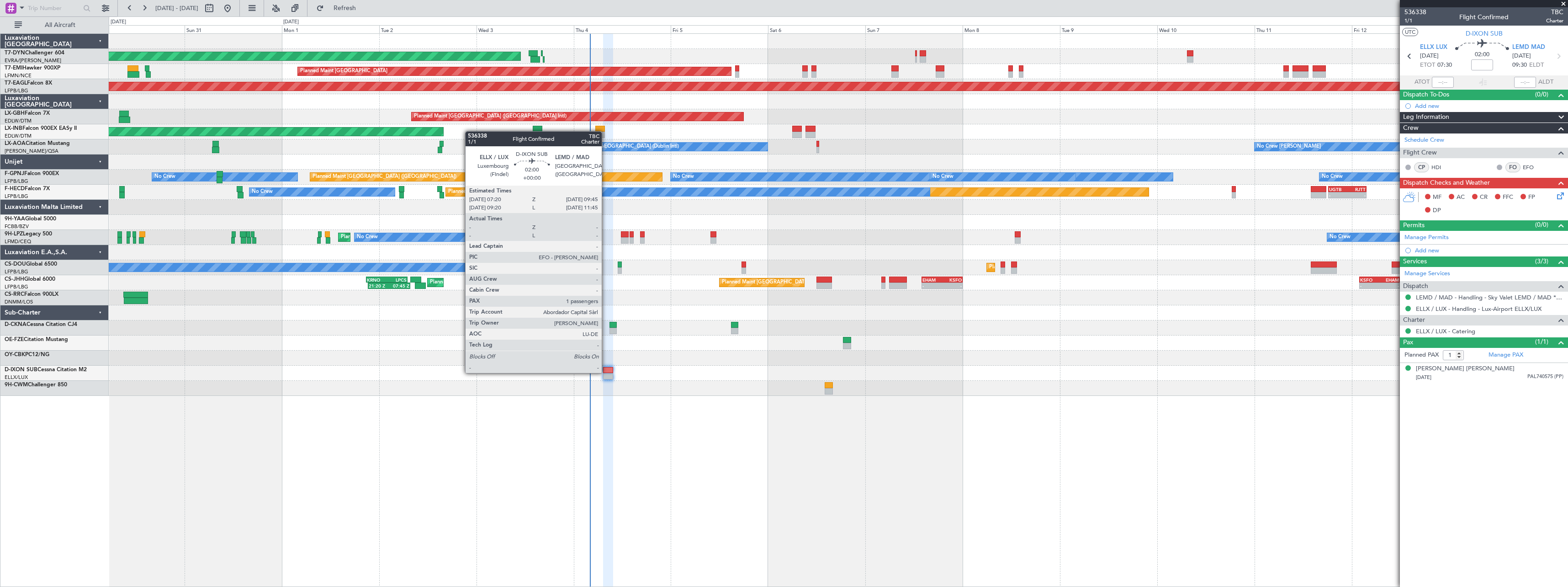
click at [606, 372] on div at bounding box center [608, 370] width 10 height 7
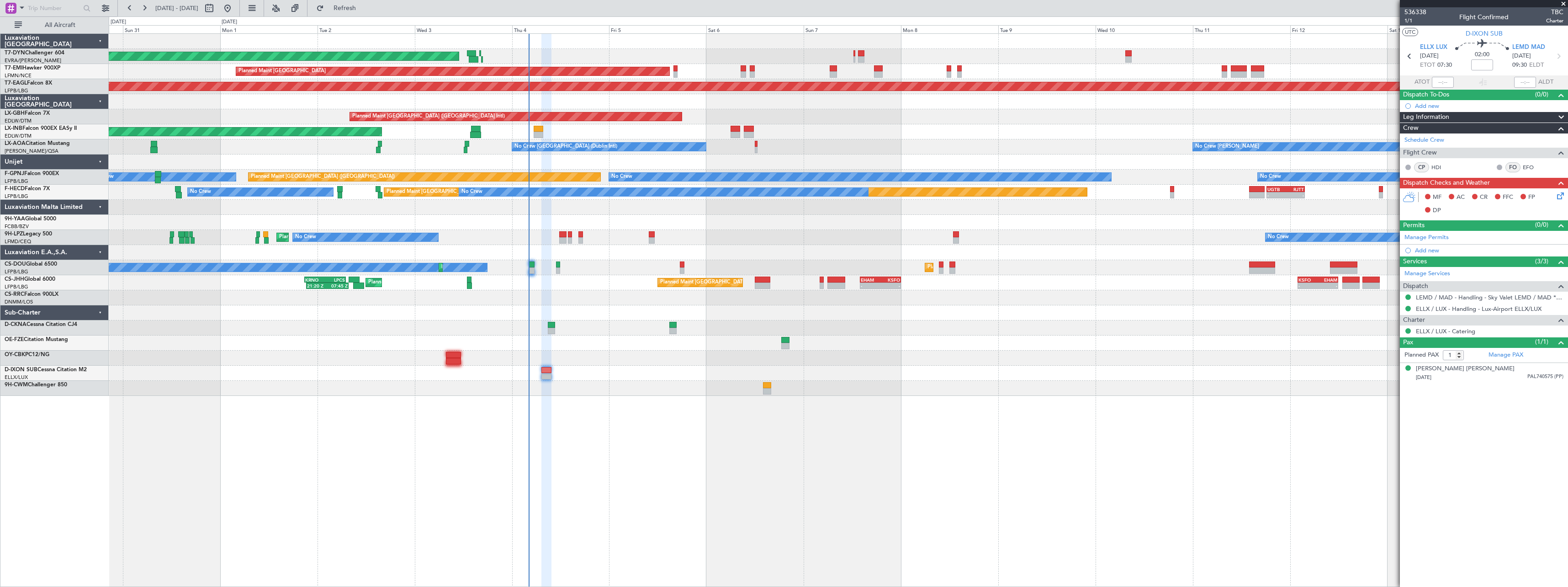
click at [621, 393] on div at bounding box center [838, 388] width 1459 height 15
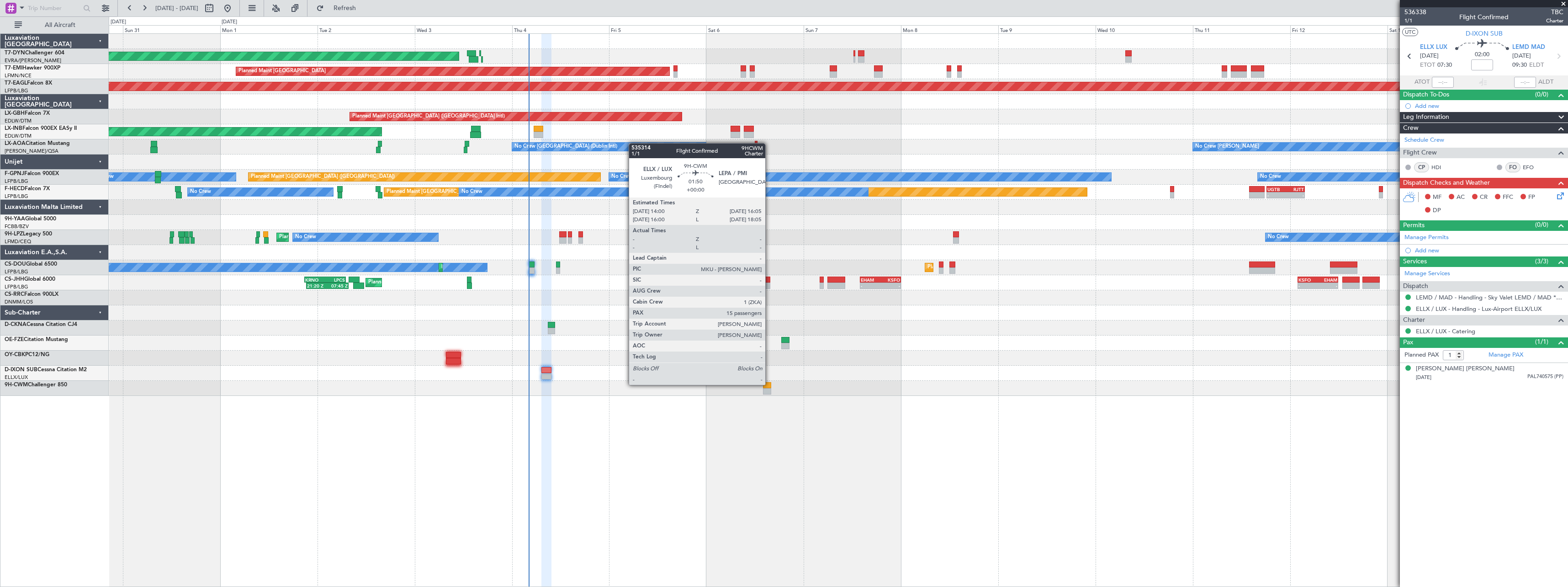
click at [769, 384] on div at bounding box center [767, 385] width 9 height 7
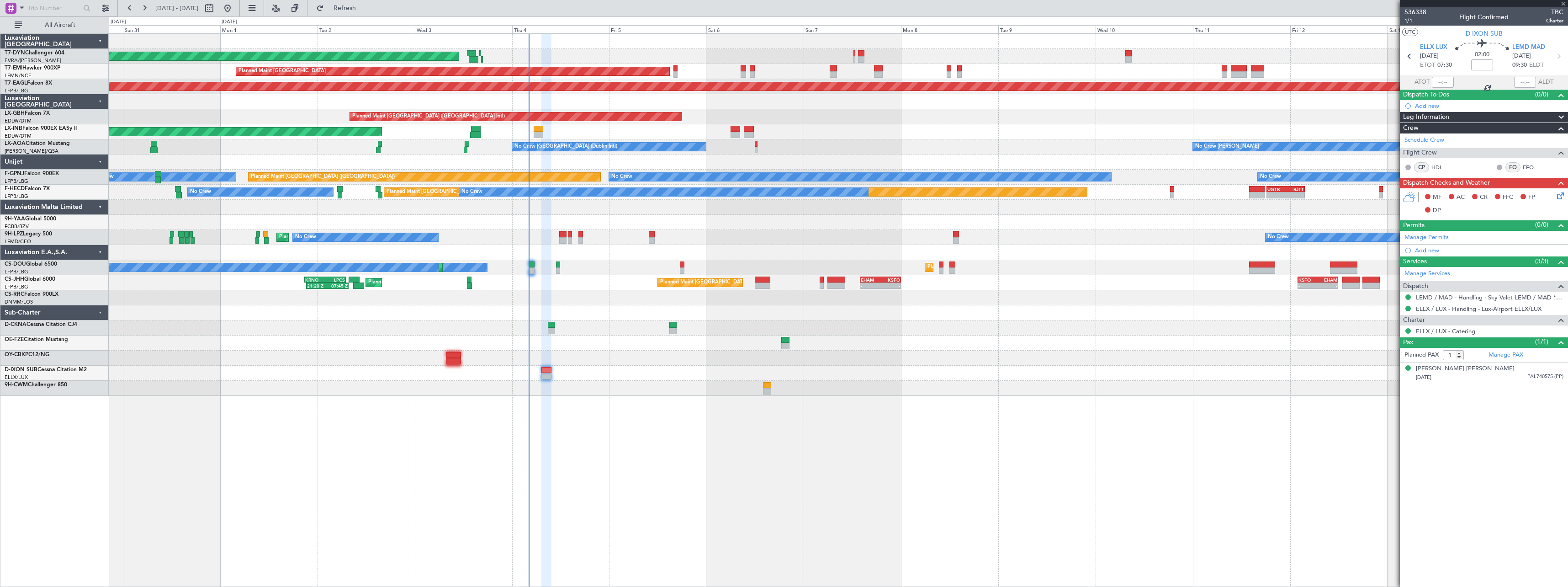
type input "15"
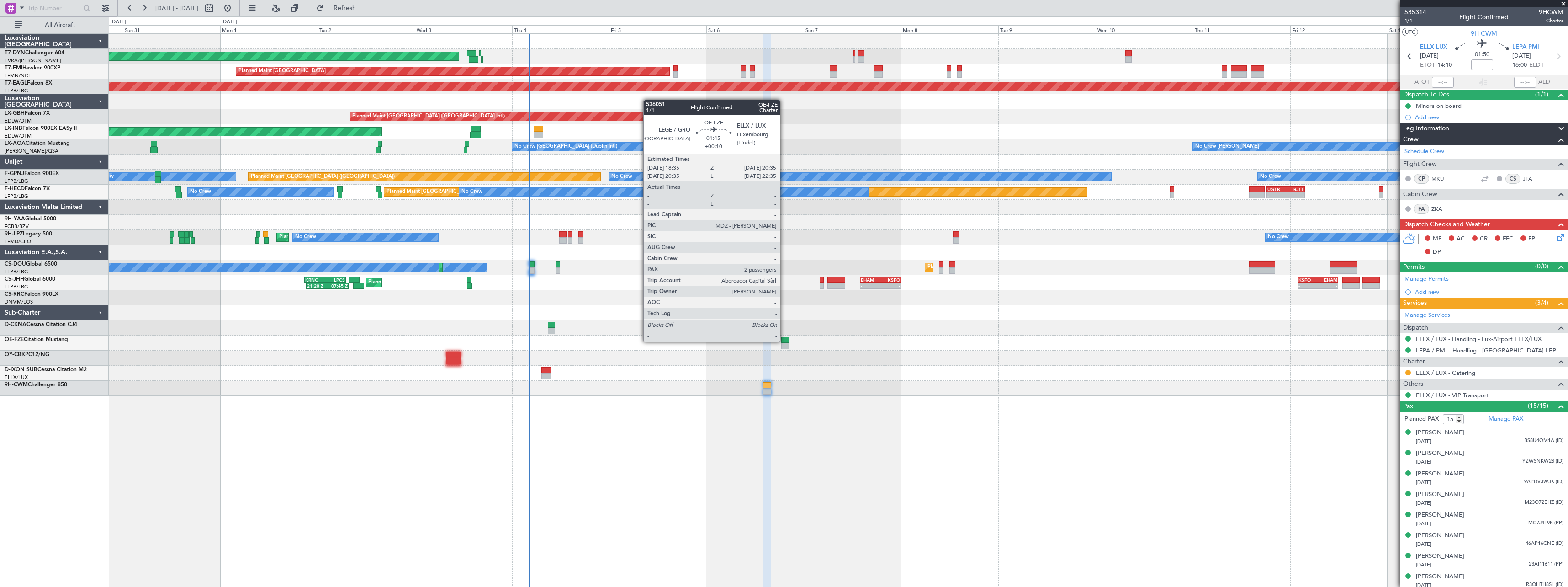
click at [784, 340] on div at bounding box center [785, 340] width 9 height 7
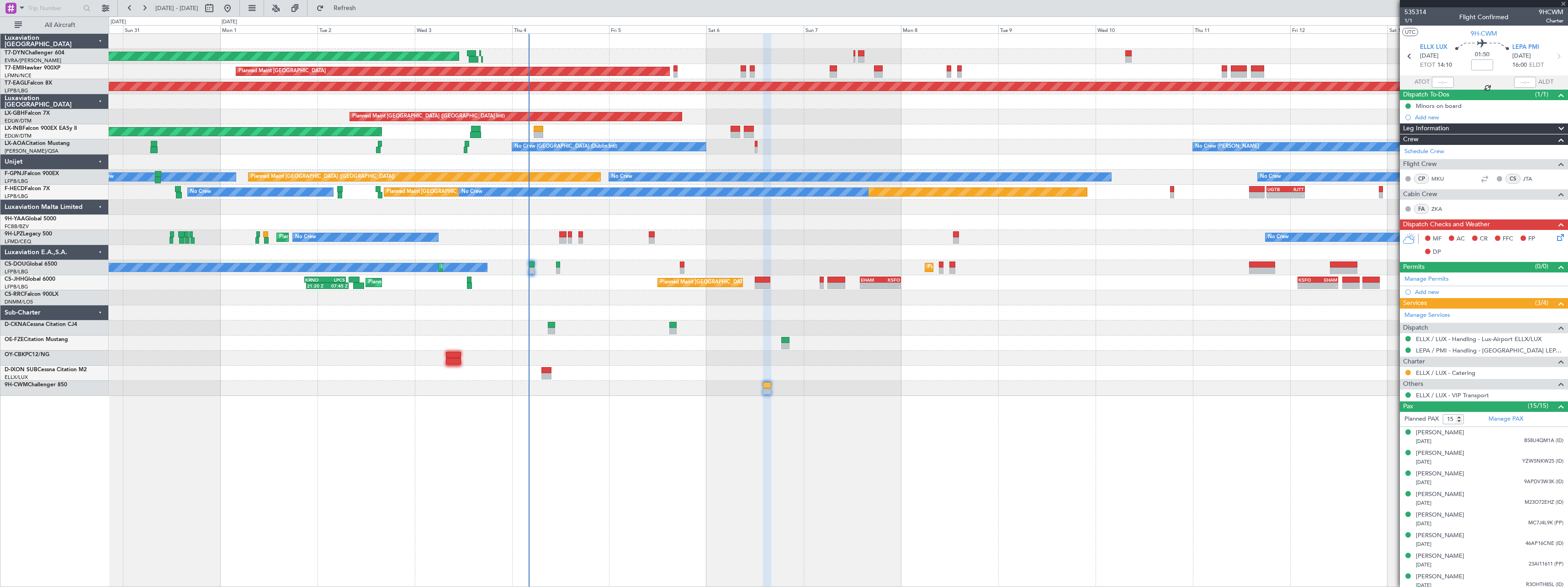
type input "+00:10"
type input "2"
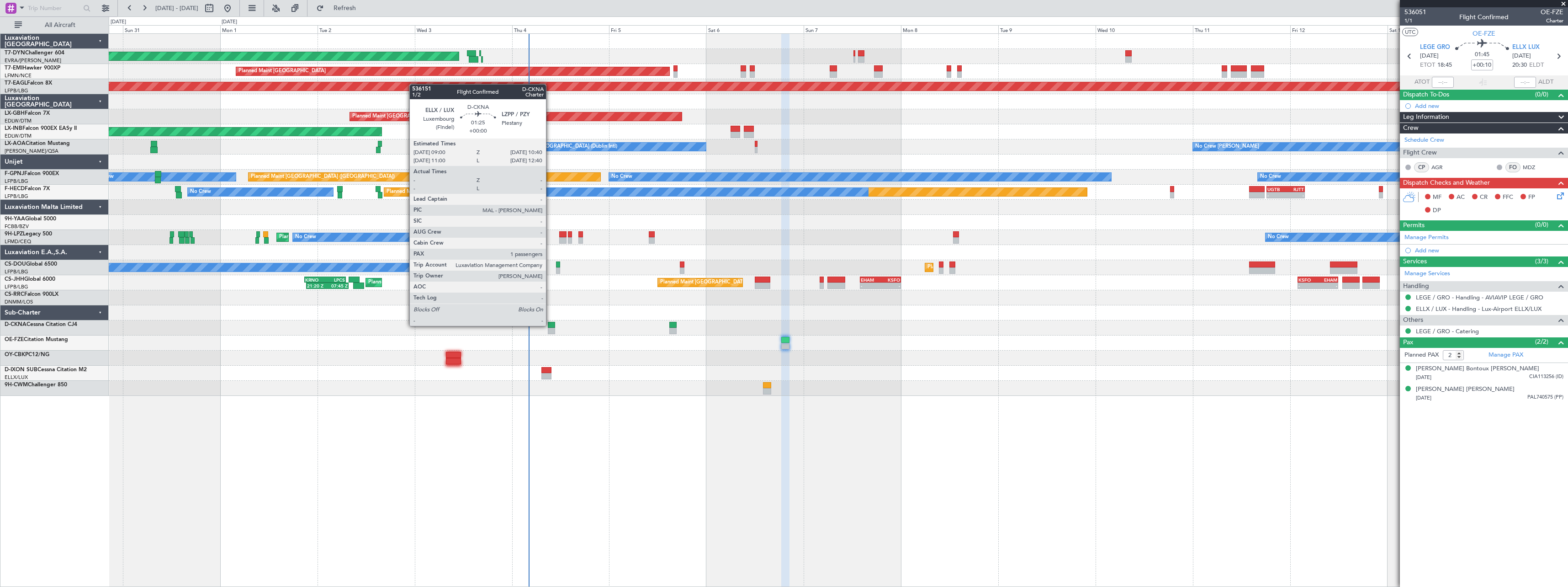
click at [550, 325] on div at bounding box center [551, 325] width 7 height 7
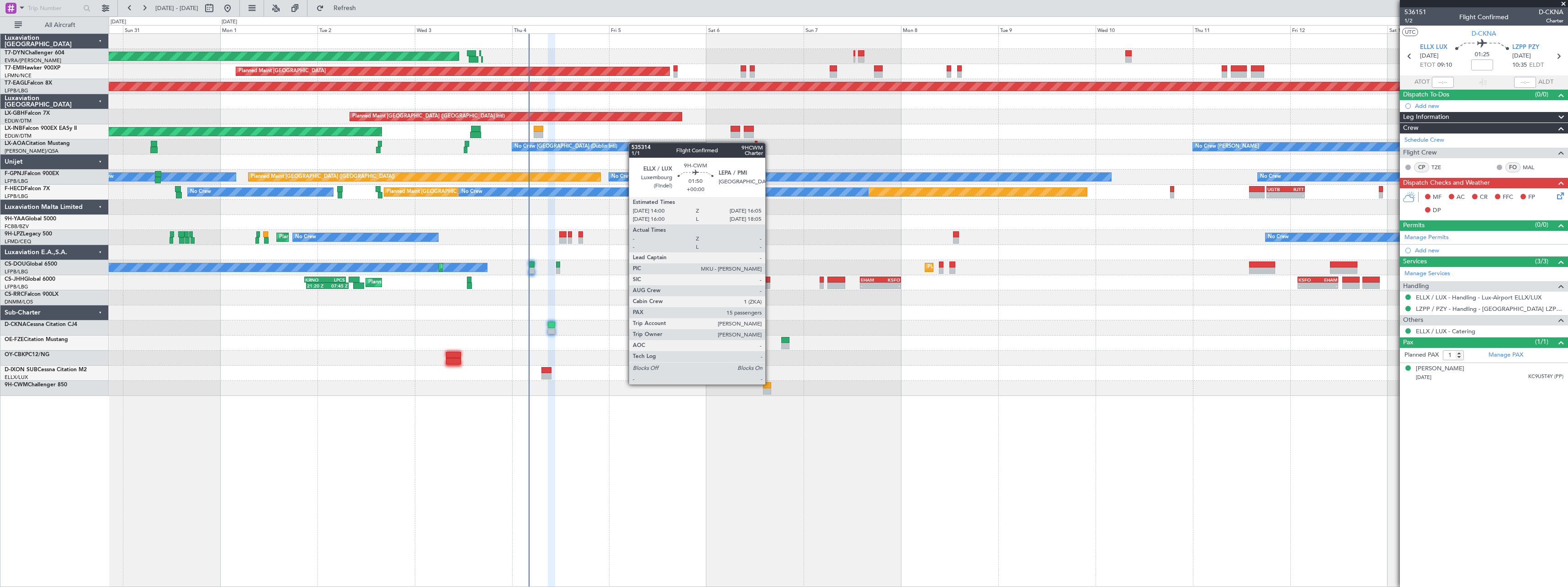
click at [769, 384] on div at bounding box center [767, 385] width 9 height 7
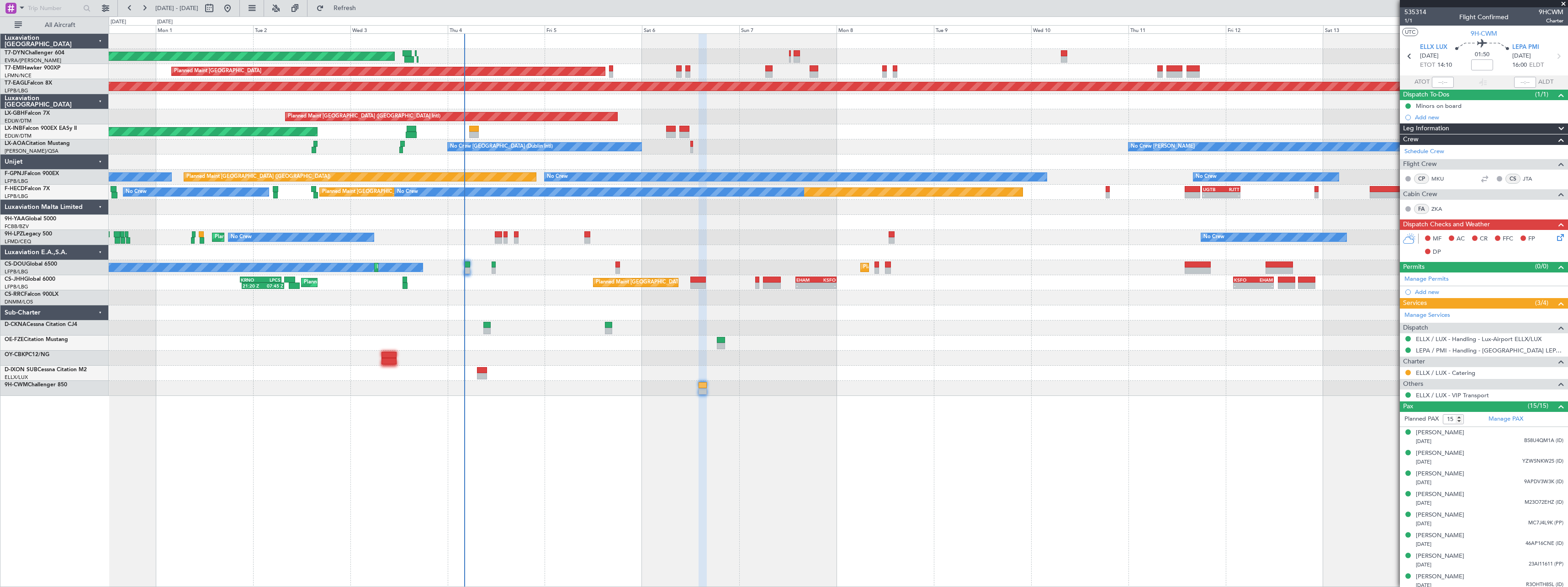
click at [724, 413] on div "AOG Maint Riga (Riga Intl) Planned Maint Zurich Grounded New York (Teterboro) P…" at bounding box center [838, 310] width 1459 height 554
click at [1562, 4] on span at bounding box center [1563, 4] width 9 height 9
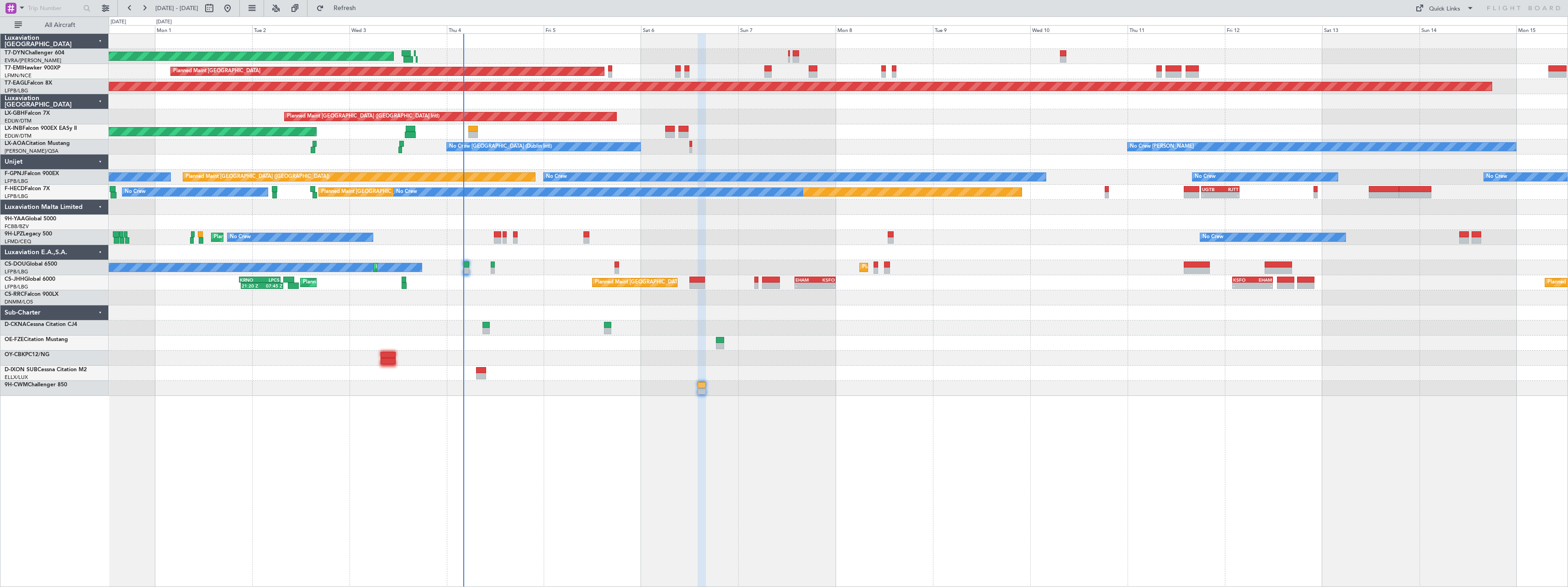
type input "0"
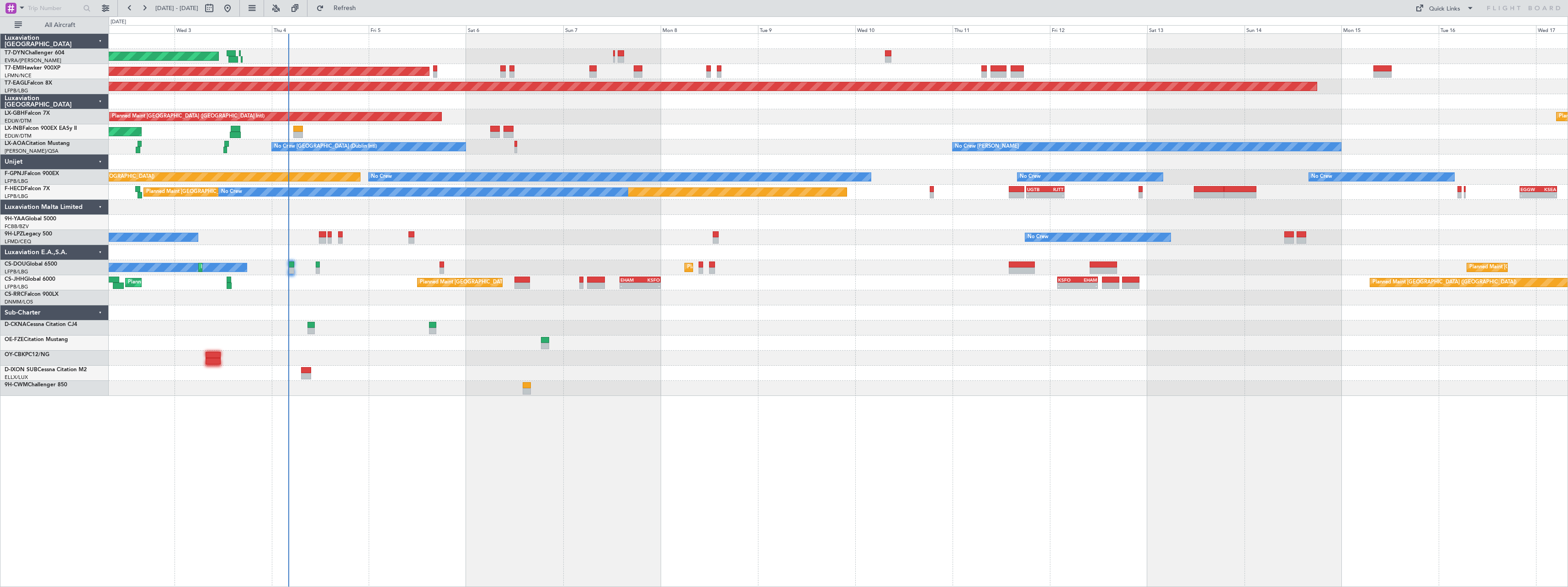
click at [909, 210] on div "AOG Maint Riga (Riga Intl) Planned Maint Zurich Grounded New York (Teterboro) P…" at bounding box center [838, 215] width 1459 height 362
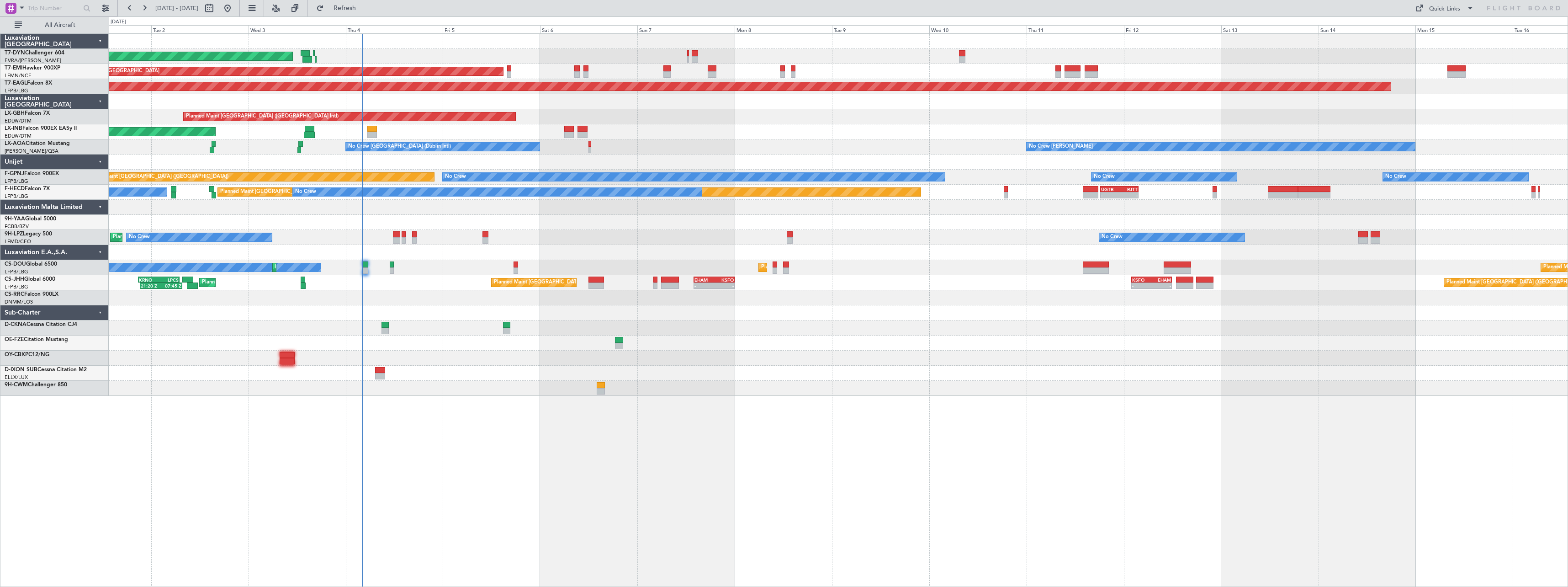
click at [523, 214] on div at bounding box center [838, 207] width 1459 height 15
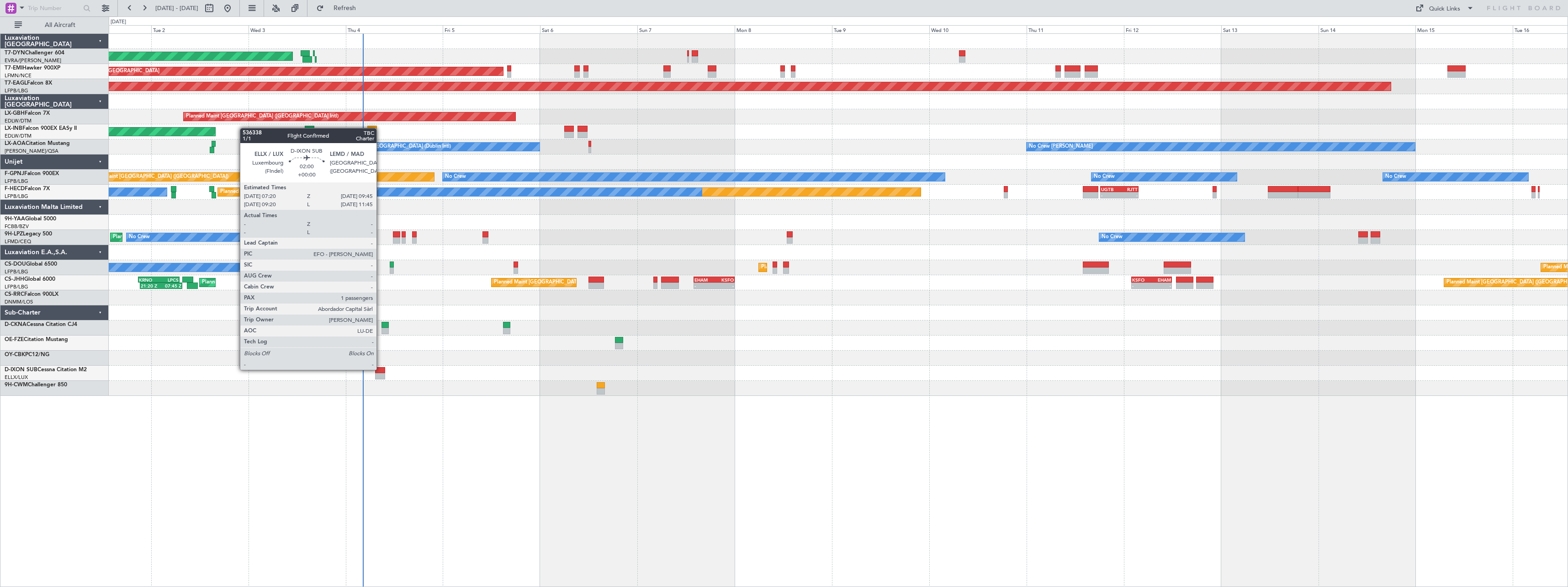
click at [380, 369] on div at bounding box center [380, 370] width 10 height 7
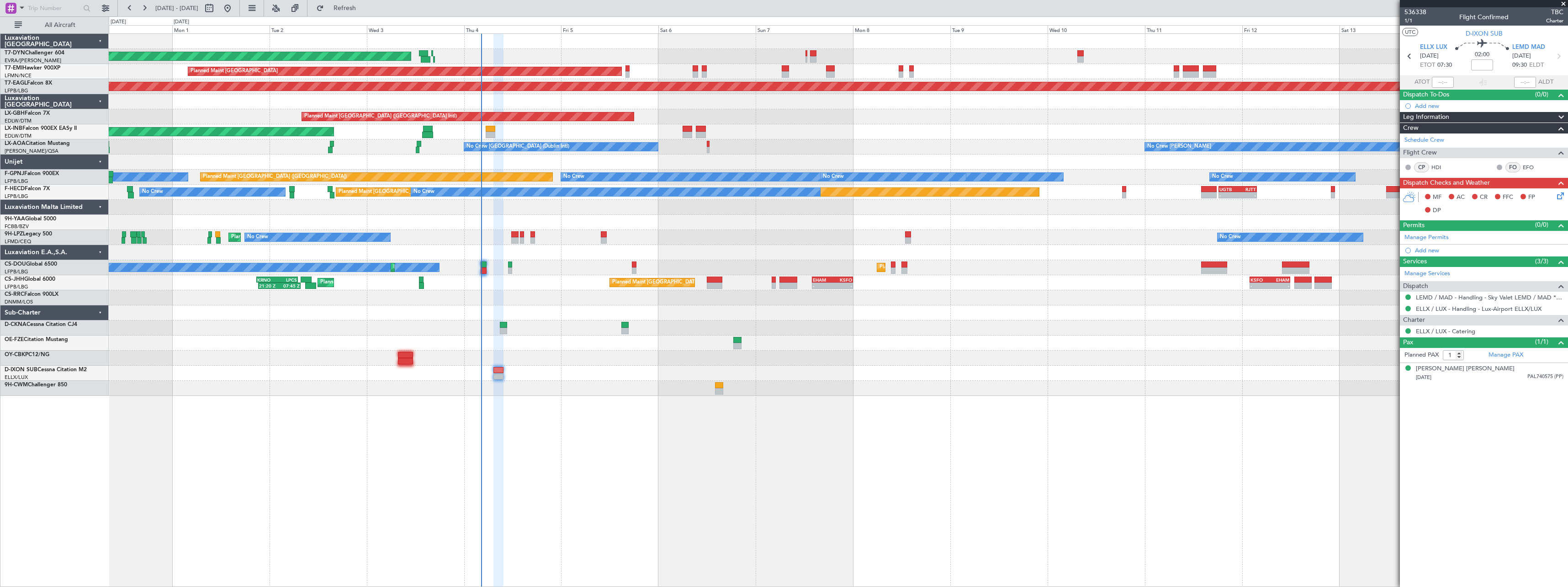
click at [618, 413] on div "AOG Maint Riga (Riga Intl) Planned Maint Zurich Grounded New York (Teterboro) P…" at bounding box center [838, 310] width 1459 height 554
click at [1563, 3] on span at bounding box center [1563, 4] width 9 height 9
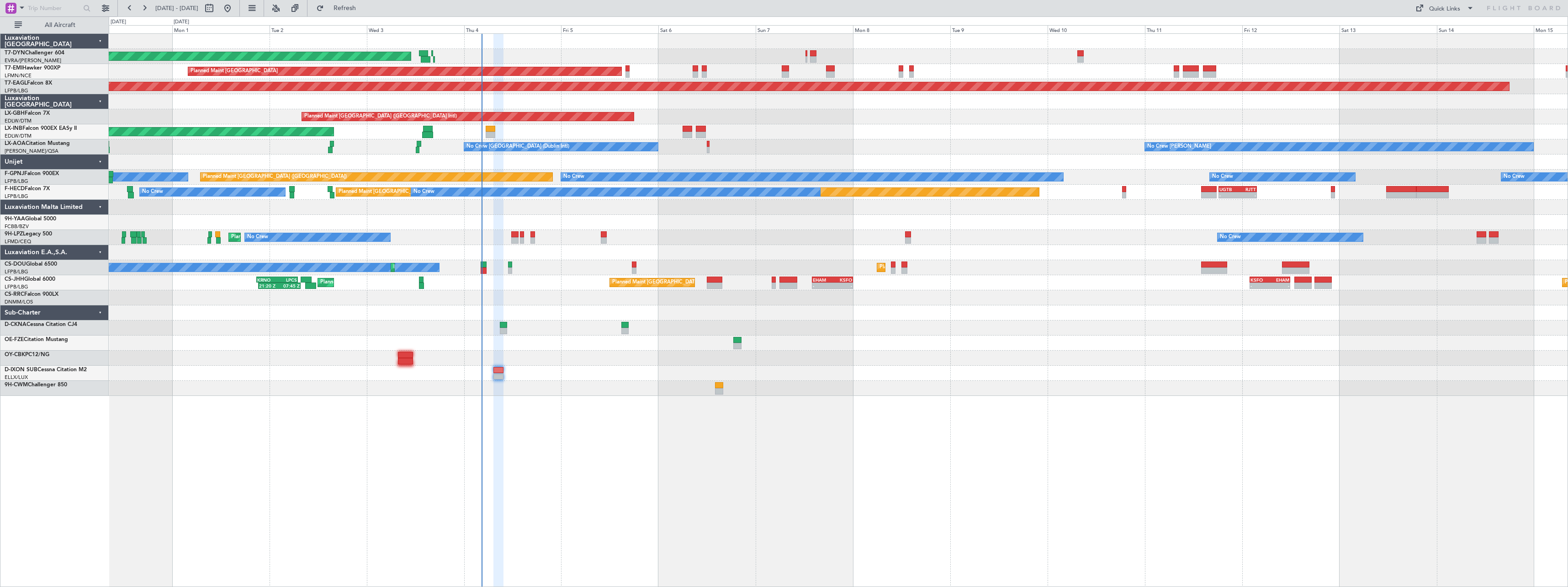
type input "0"
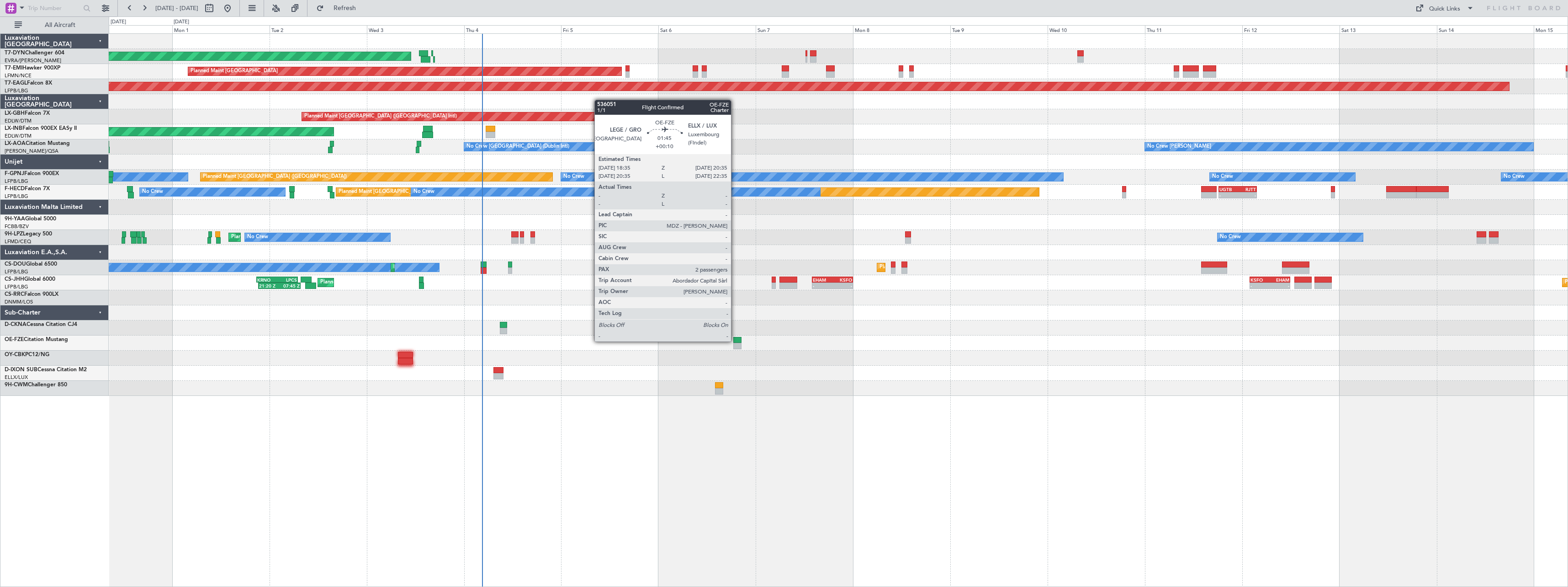
click at [735, 340] on div at bounding box center [738, 340] width 9 height 7
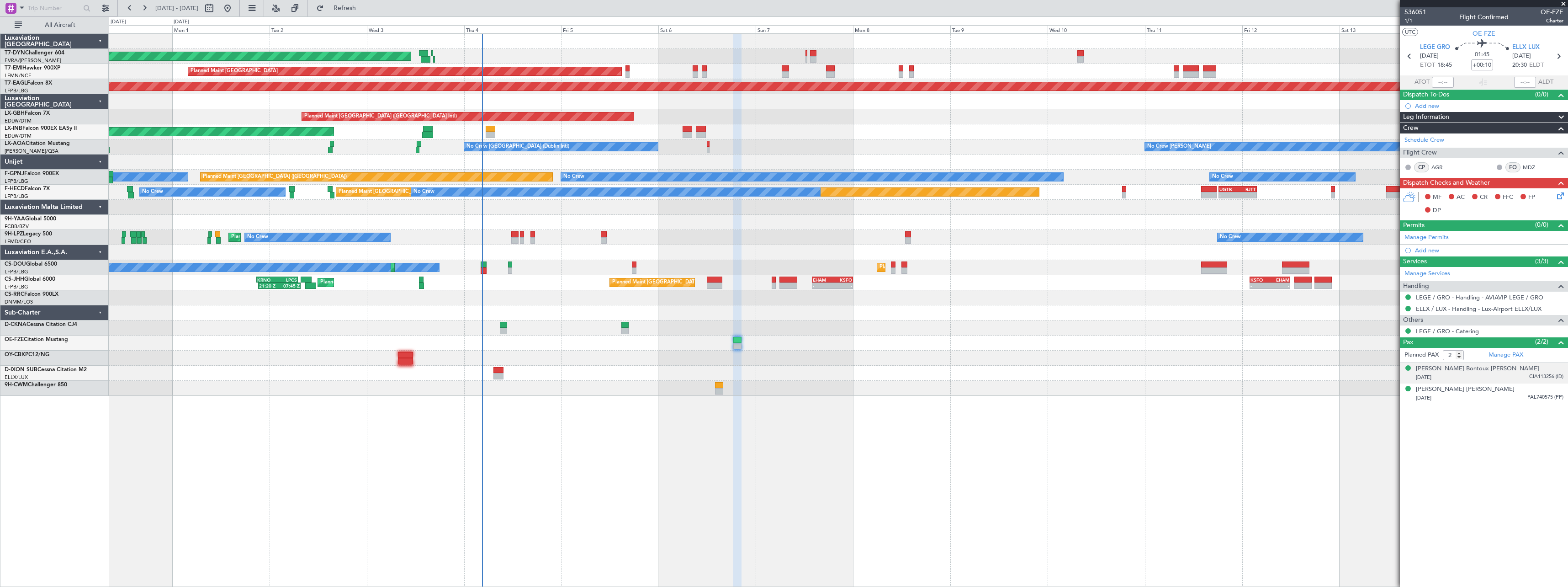
click at [1505, 378] on div "25/08/1967 CIA113256 (ID)" at bounding box center [1489, 377] width 147 height 9
click at [691, 355] on div at bounding box center [838, 358] width 1459 height 15
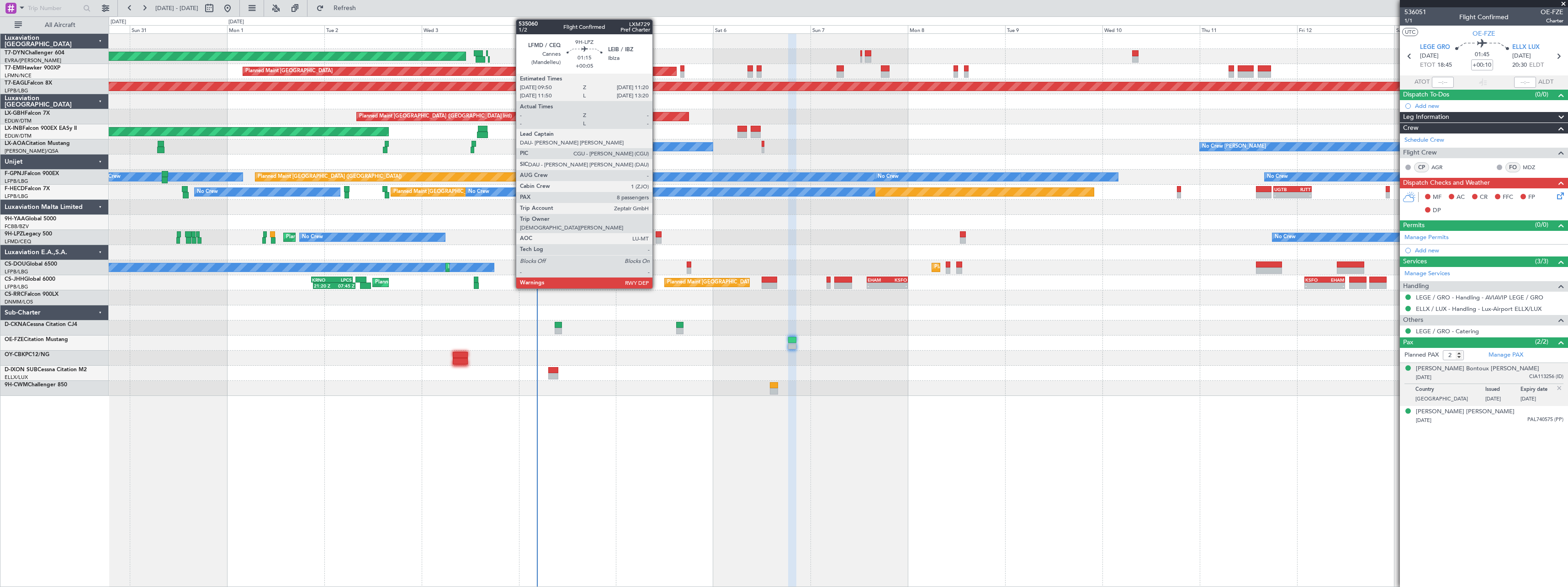
click at [657, 241] on div at bounding box center [659, 241] width 7 height 7
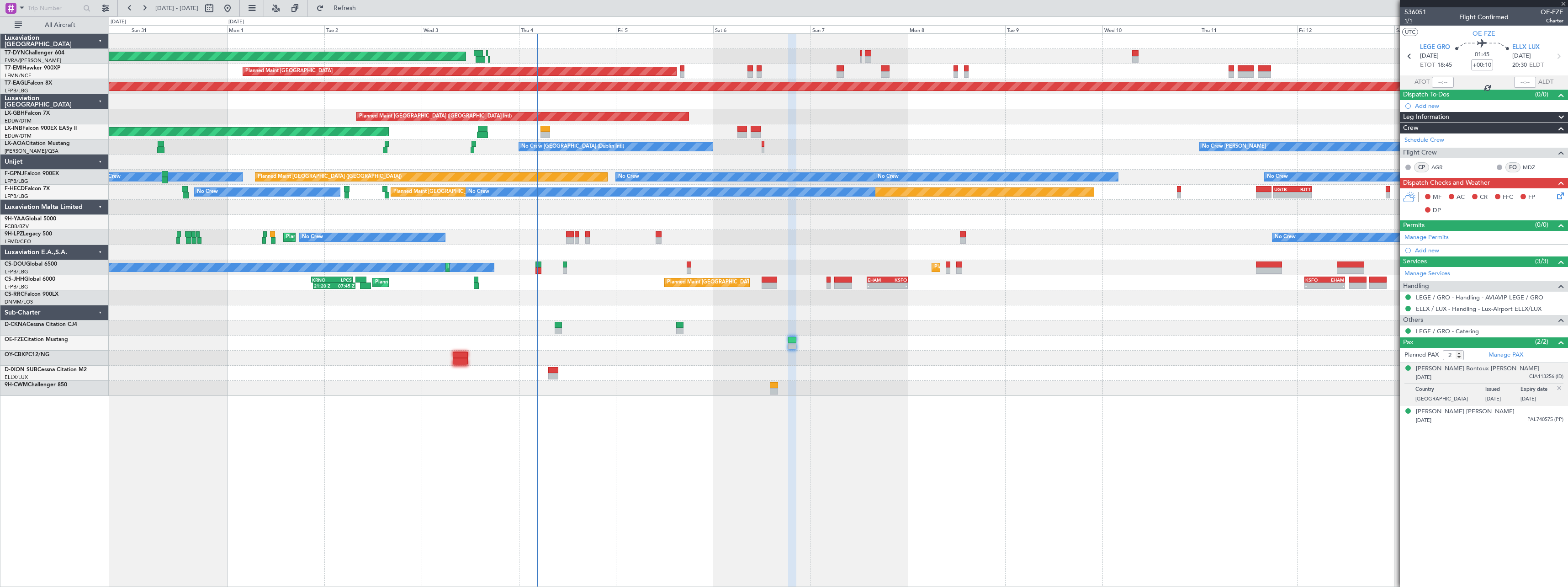
type input "+00:05"
type input "8"
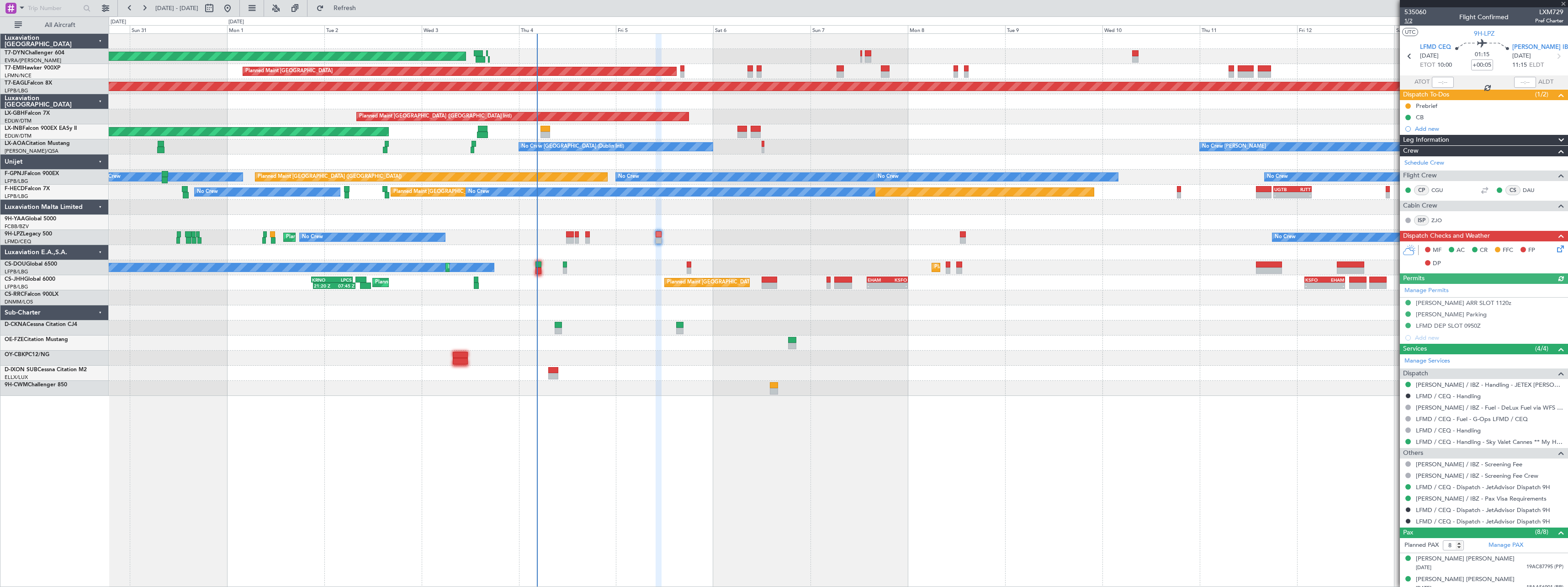
click at [1181, 168] on div at bounding box center [838, 162] width 1459 height 15
click at [1410, 23] on span "1/2" at bounding box center [1415, 21] width 22 height 8
click at [1409, 21] on span "1/2" at bounding box center [1415, 21] width 22 height 8
click at [1459, 385] on link "[PERSON_NAME] / IBZ - Handling - JETEX [PERSON_NAME]" at bounding box center [1489, 384] width 147 height 8
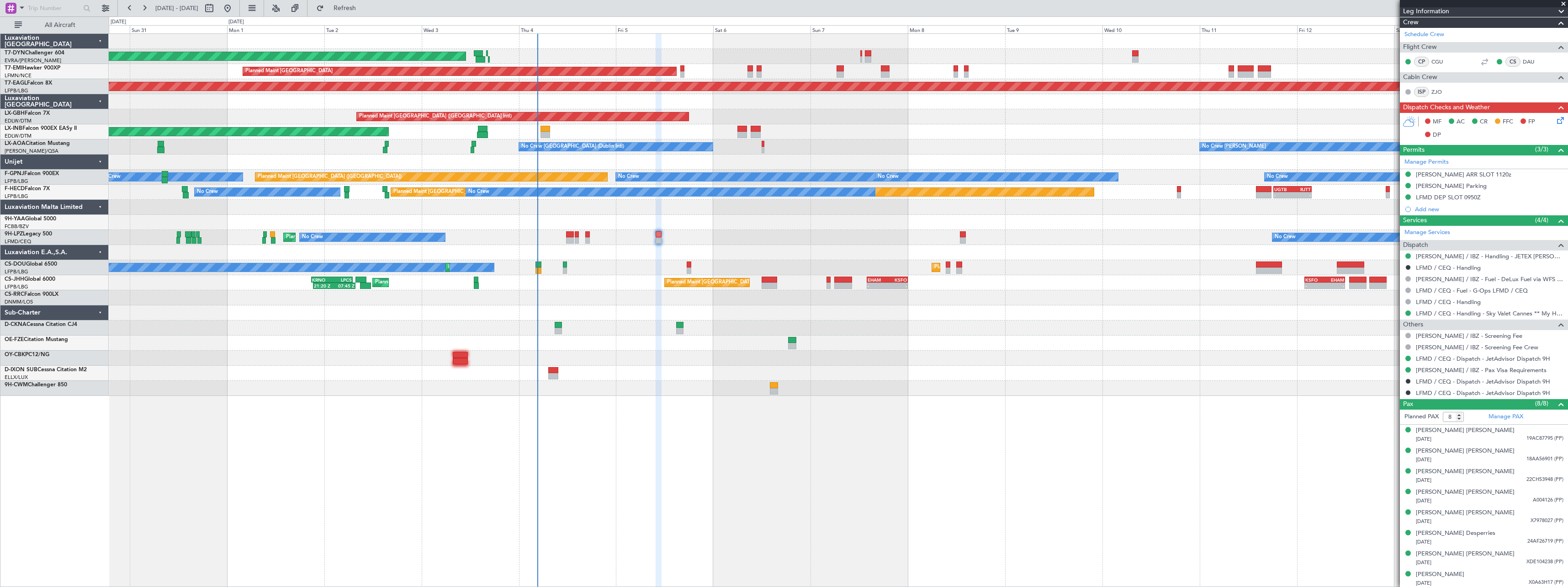
scroll to position [130, 0]
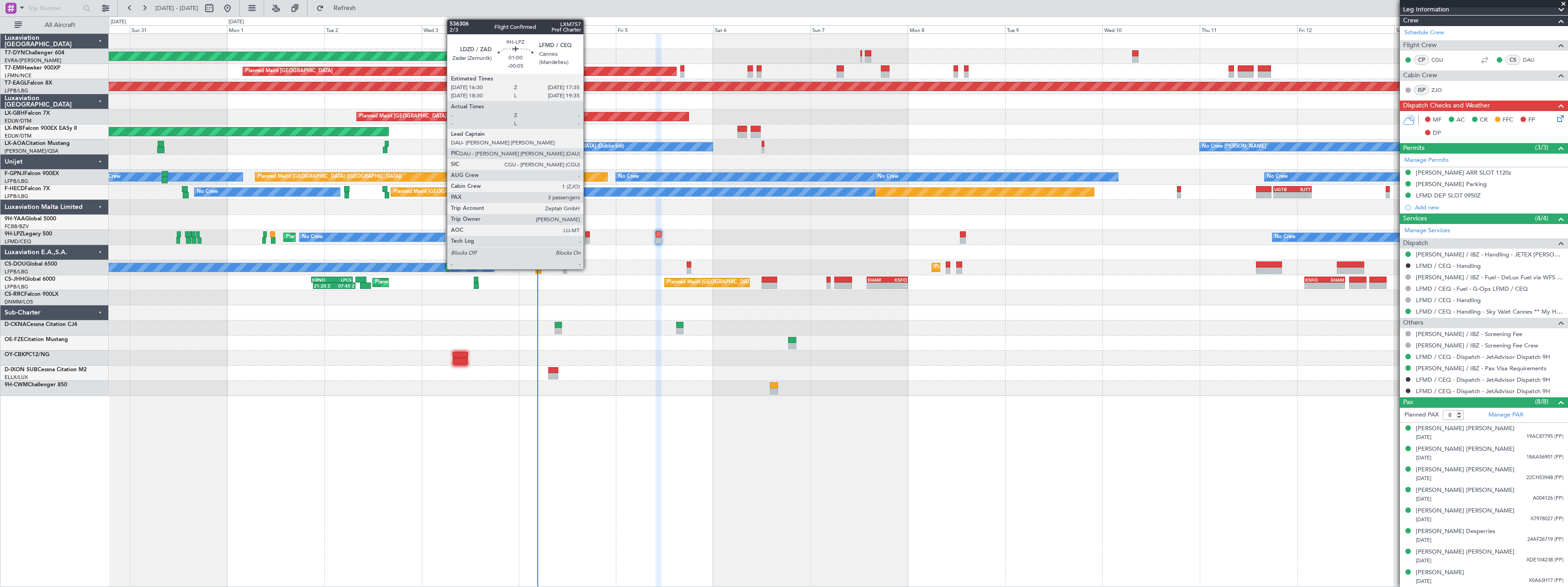
click at [587, 233] on div at bounding box center [587, 234] width 5 height 7
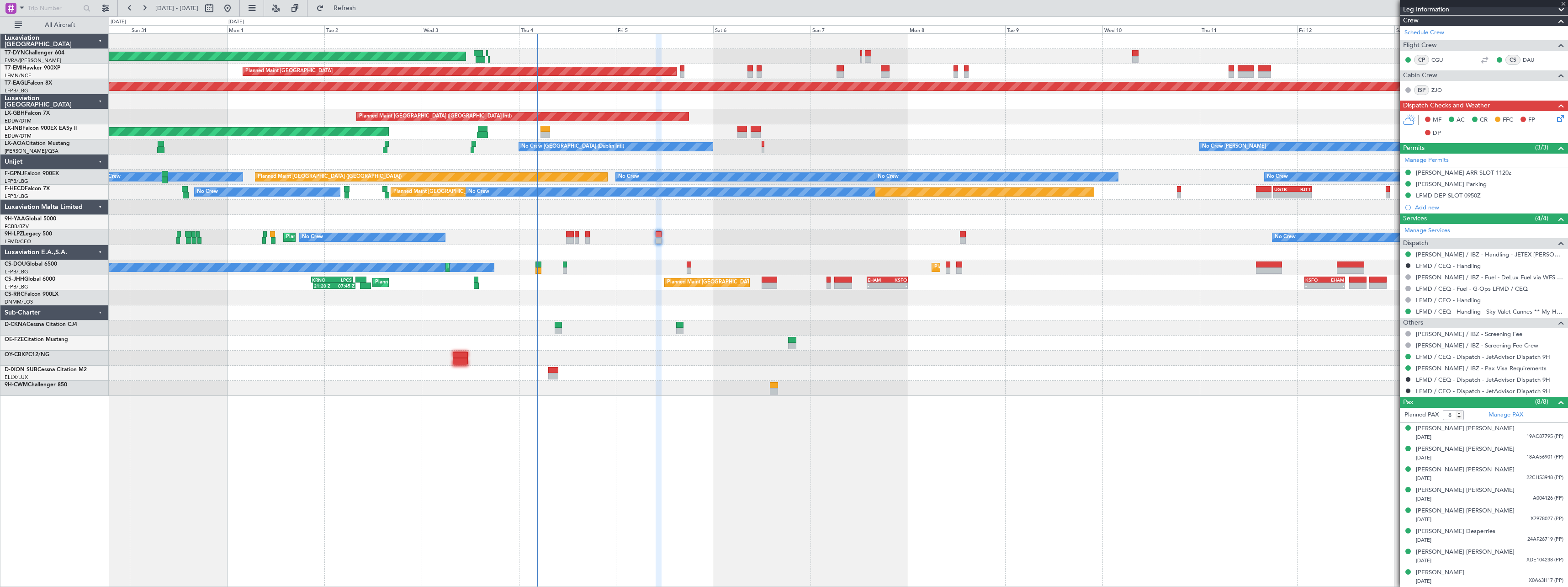
type input "-00:05"
type input "3"
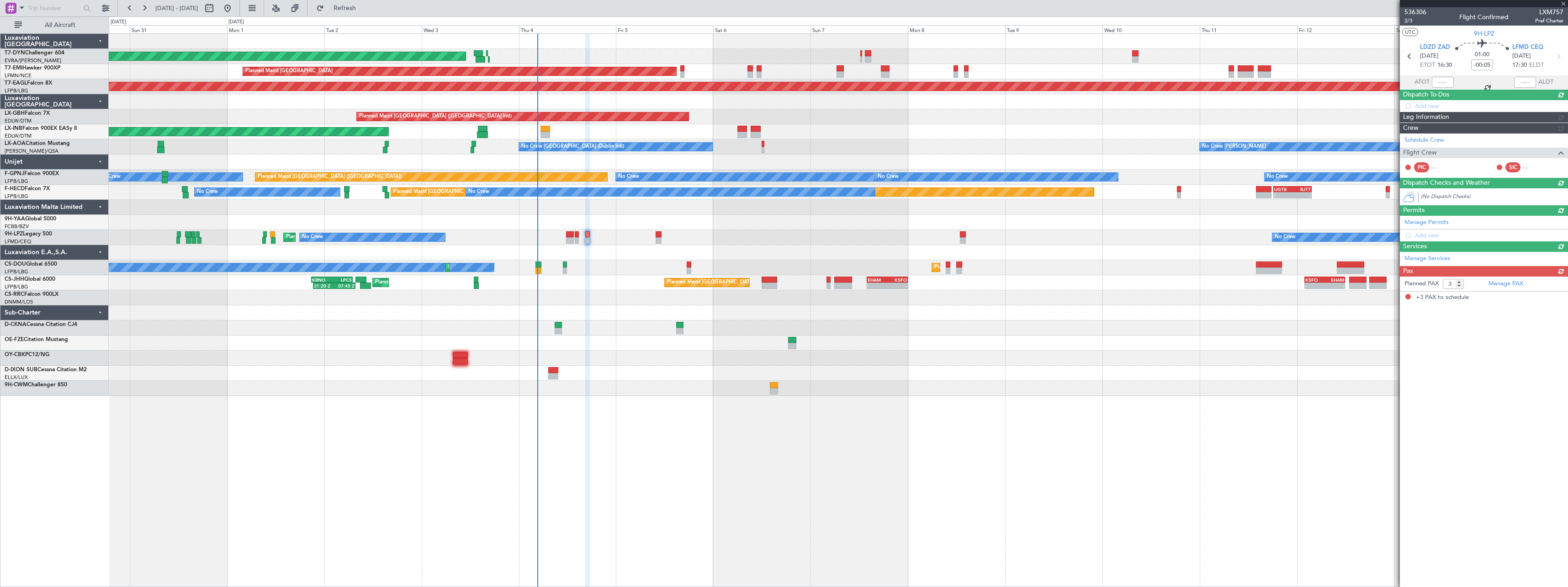
scroll to position [0, 0]
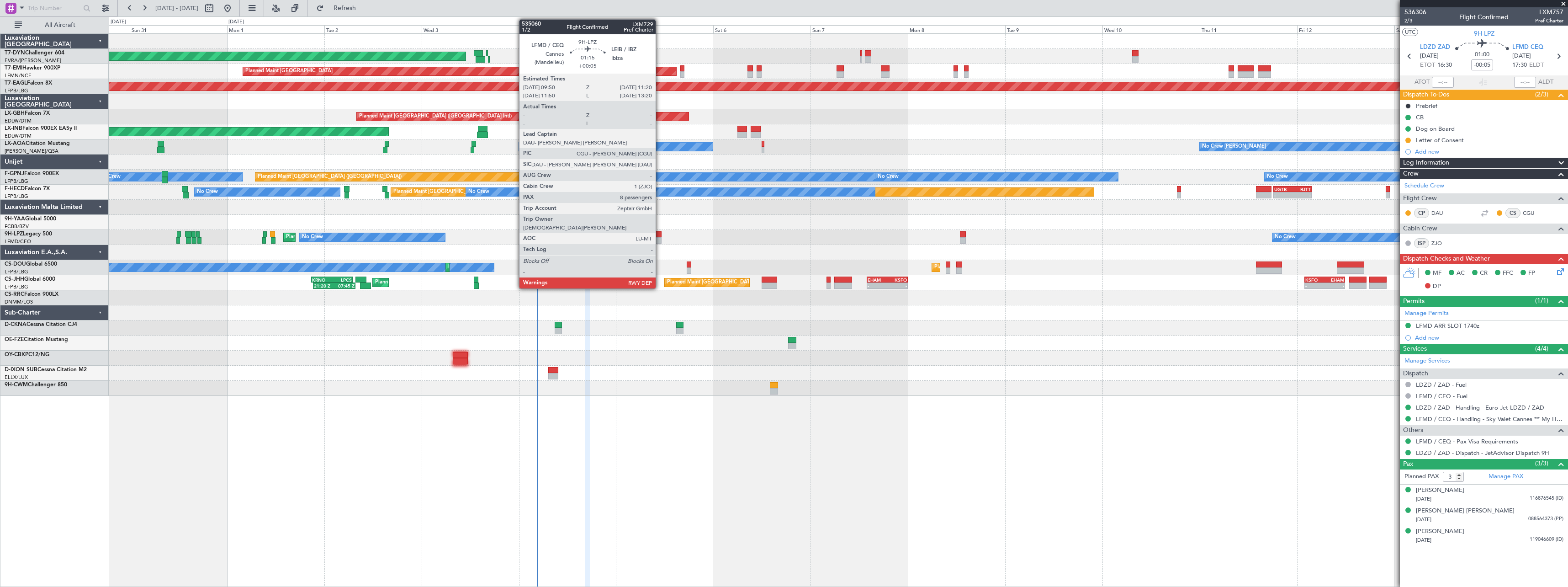
click at [660, 237] on div at bounding box center [659, 234] width 7 height 7
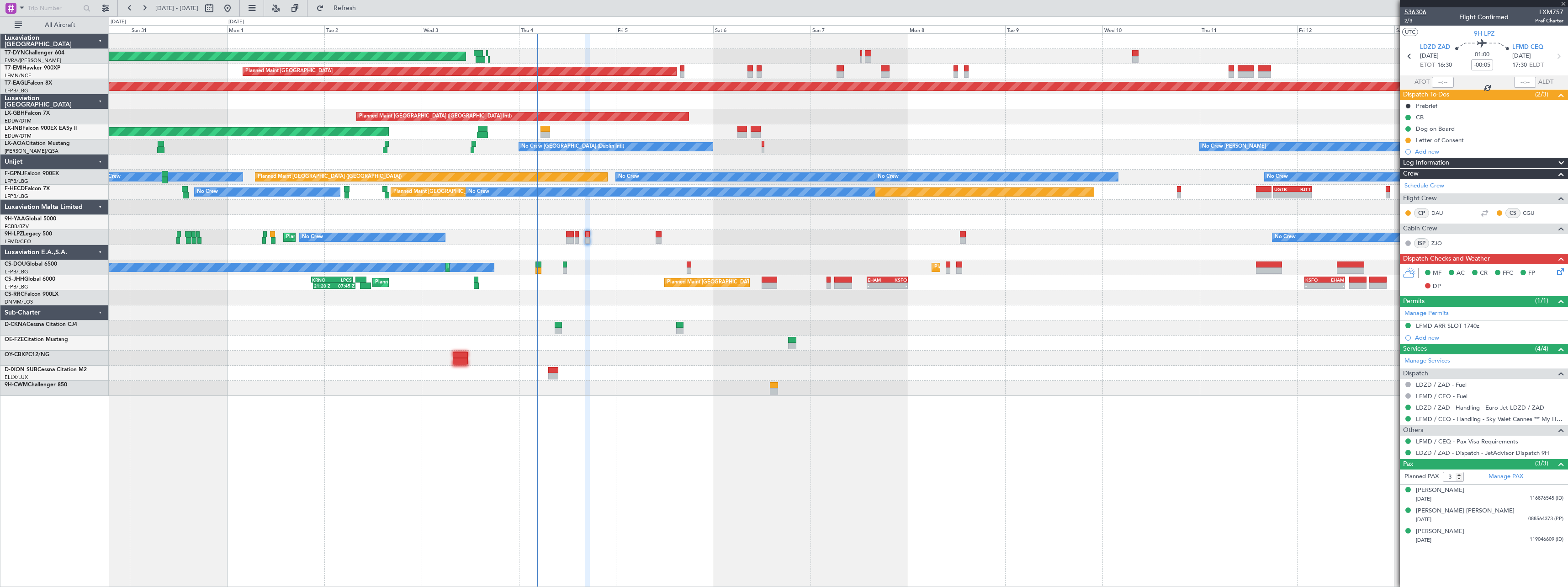
type input "+00:05"
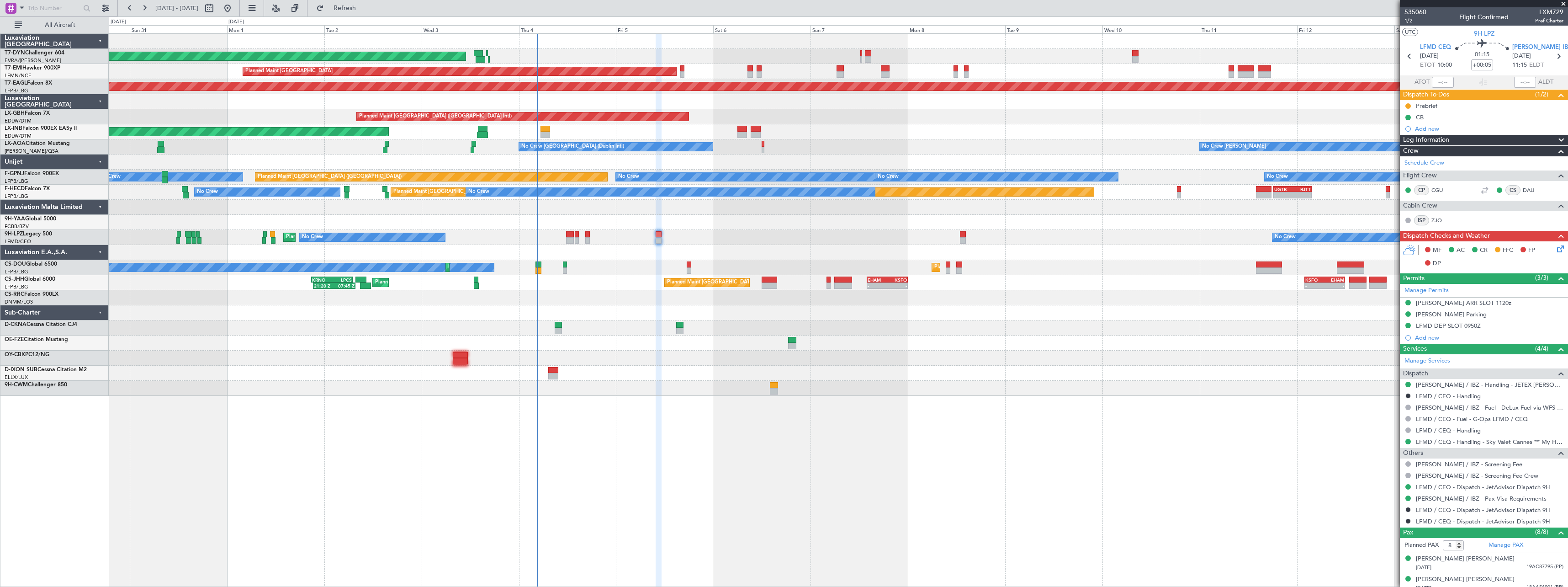
click at [1556, 247] on icon at bounding box center [1559, 247] width 7 height 7
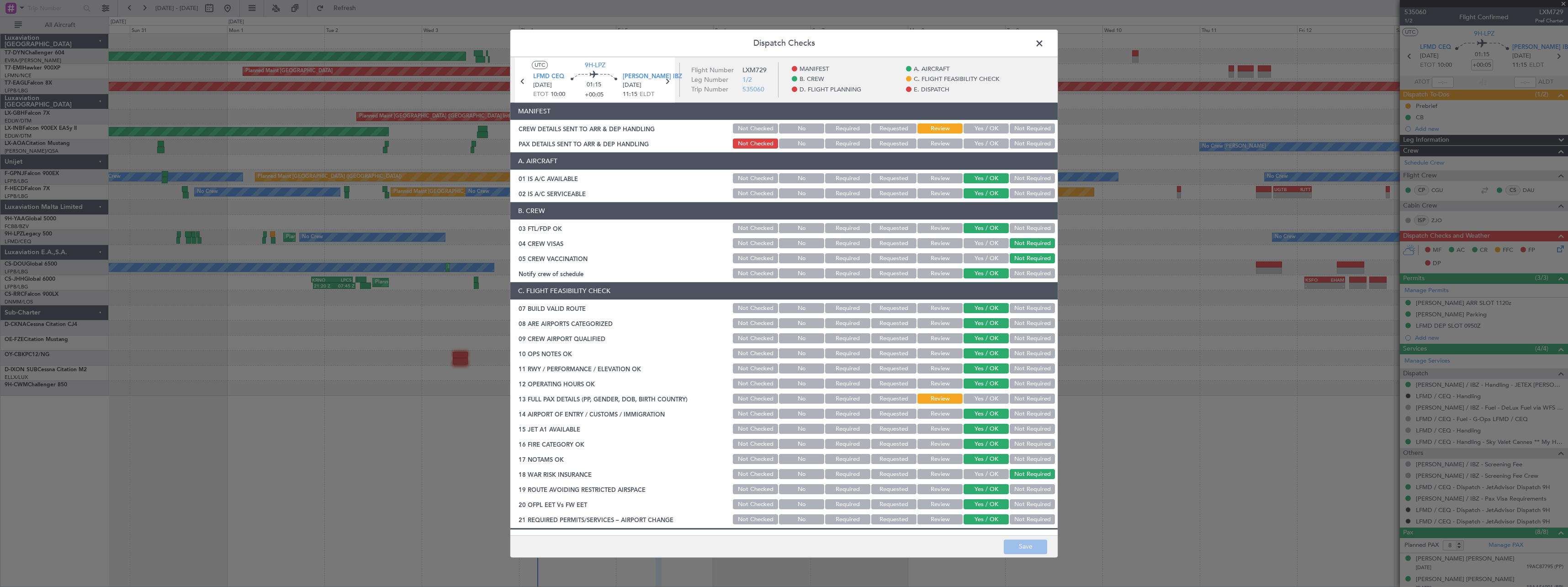
click at [971, 129] on button "Yes / OK" at bounding box center [986, 128] width 45 height 10
click at [984, 140] on button "Yes / OK" at bounding box center [986, 144] width 45 height 10
click at [1016, 547] on button "Save" at bounding box center [1025, 547] width 43 height 15
click at [1044, 41] on span at bounding box center [1044, 46] width 0 height 18
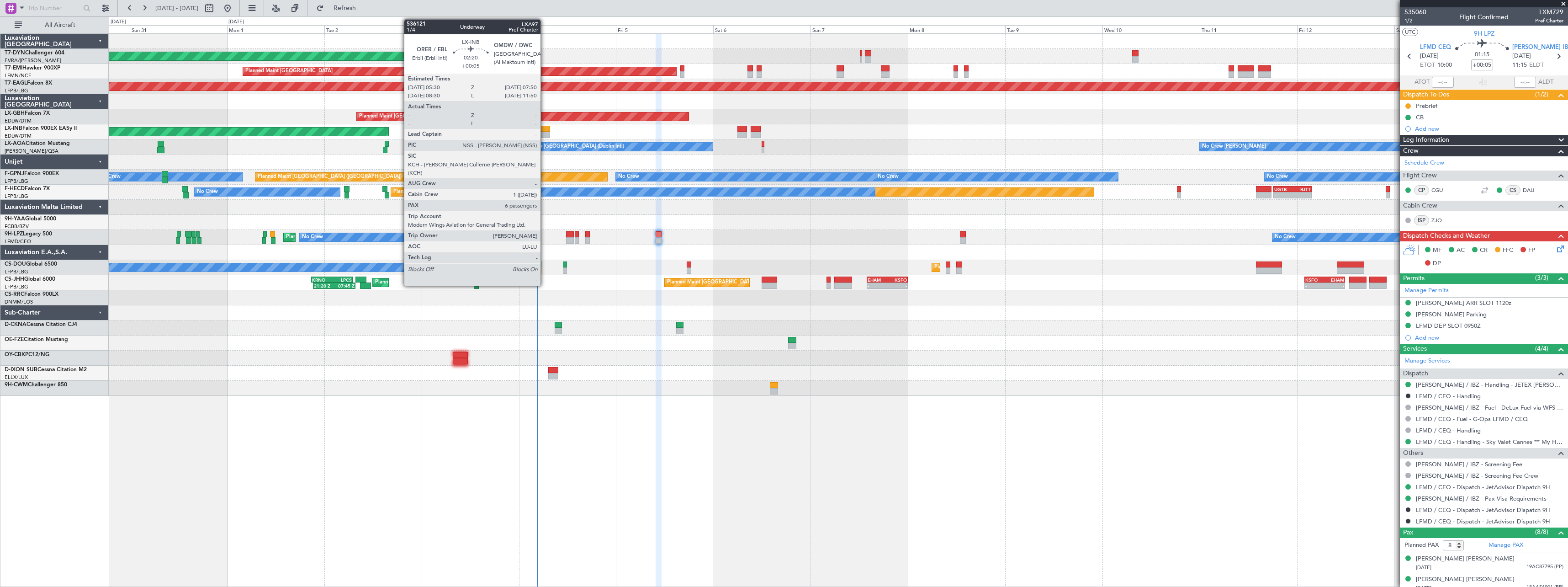
click at [545, 125] on div at bounding box center [545, 128] width 10 height 7
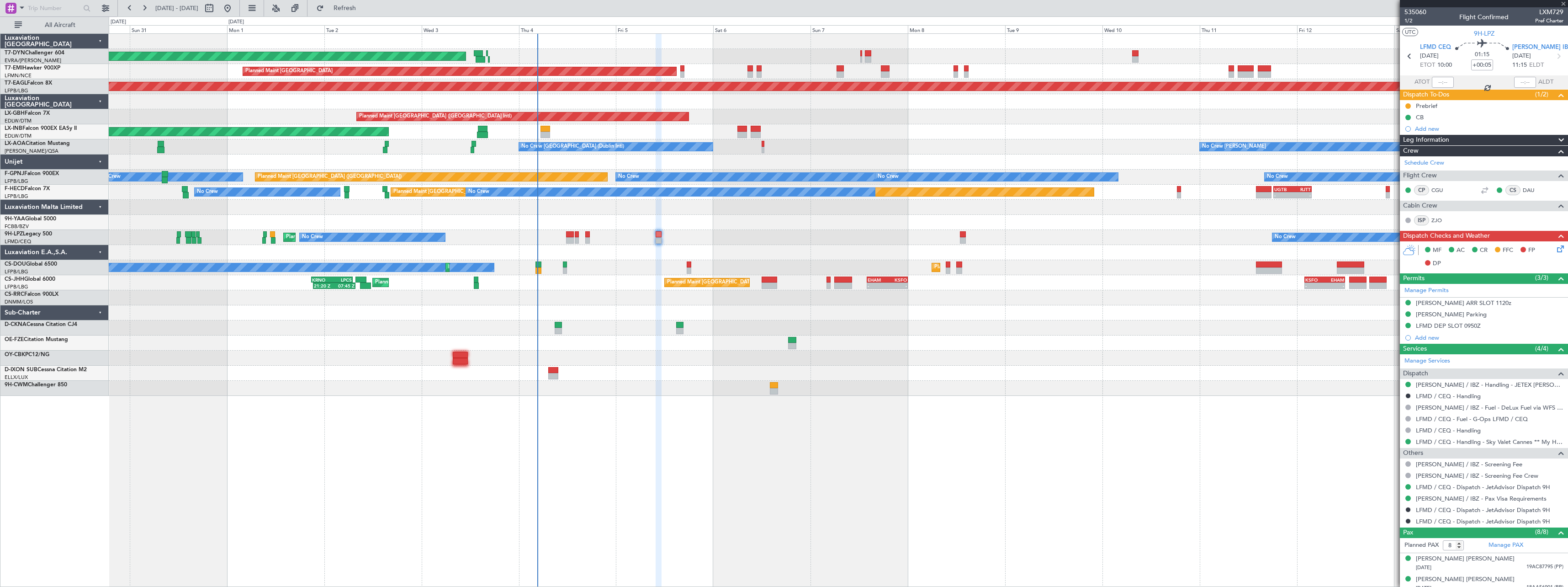
type input "6"
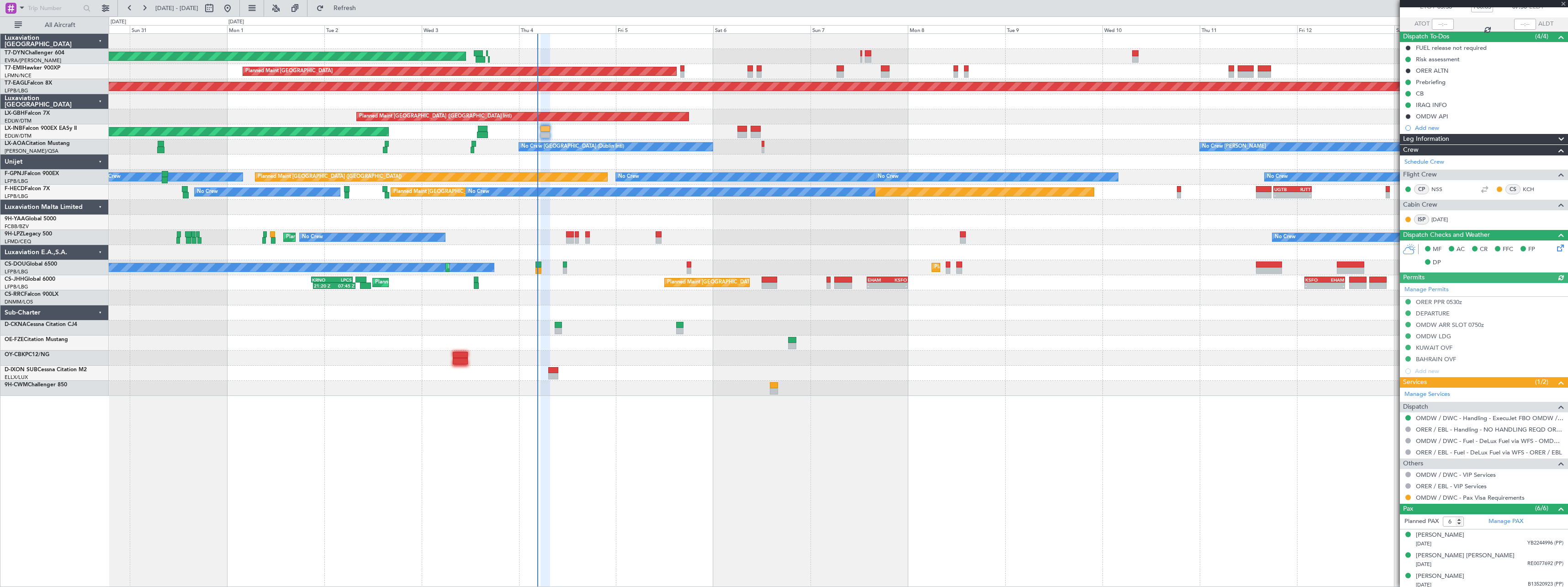
scroll to position [124, 0]
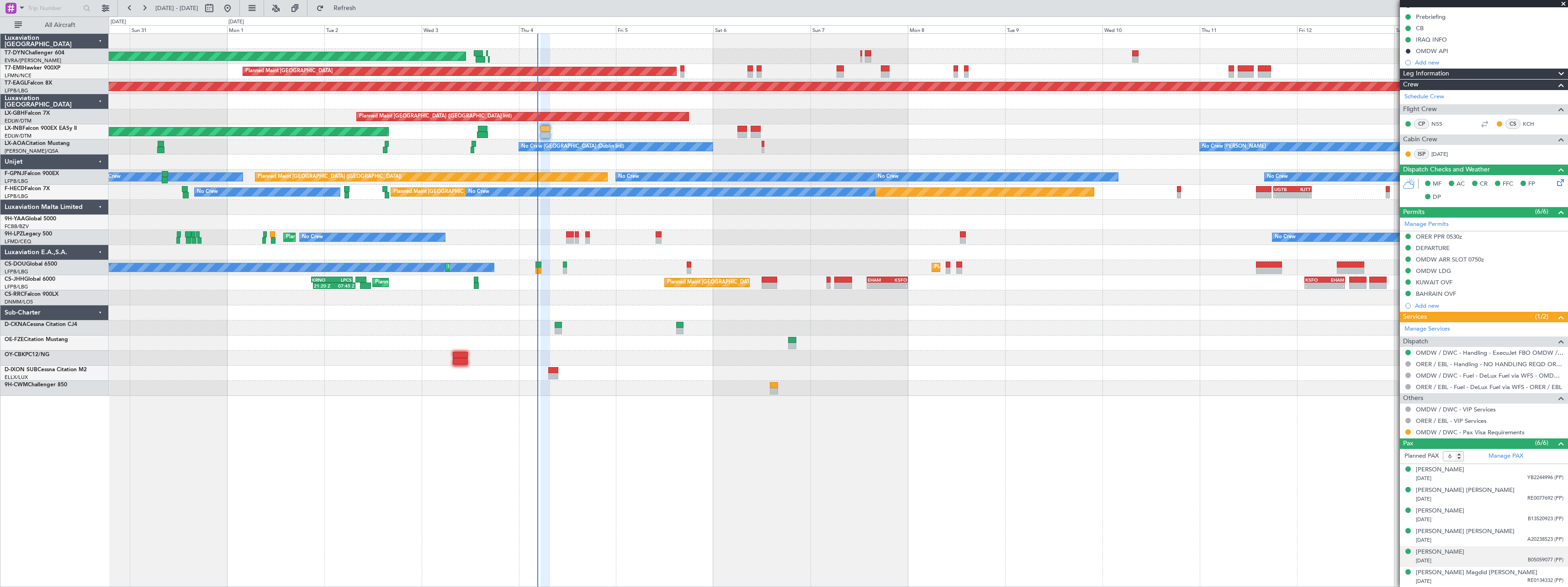
click at [1486, 564] on div "11/04/1993 B05059077 (PP)" at bounding box center [1489, 560] width 147 height 9
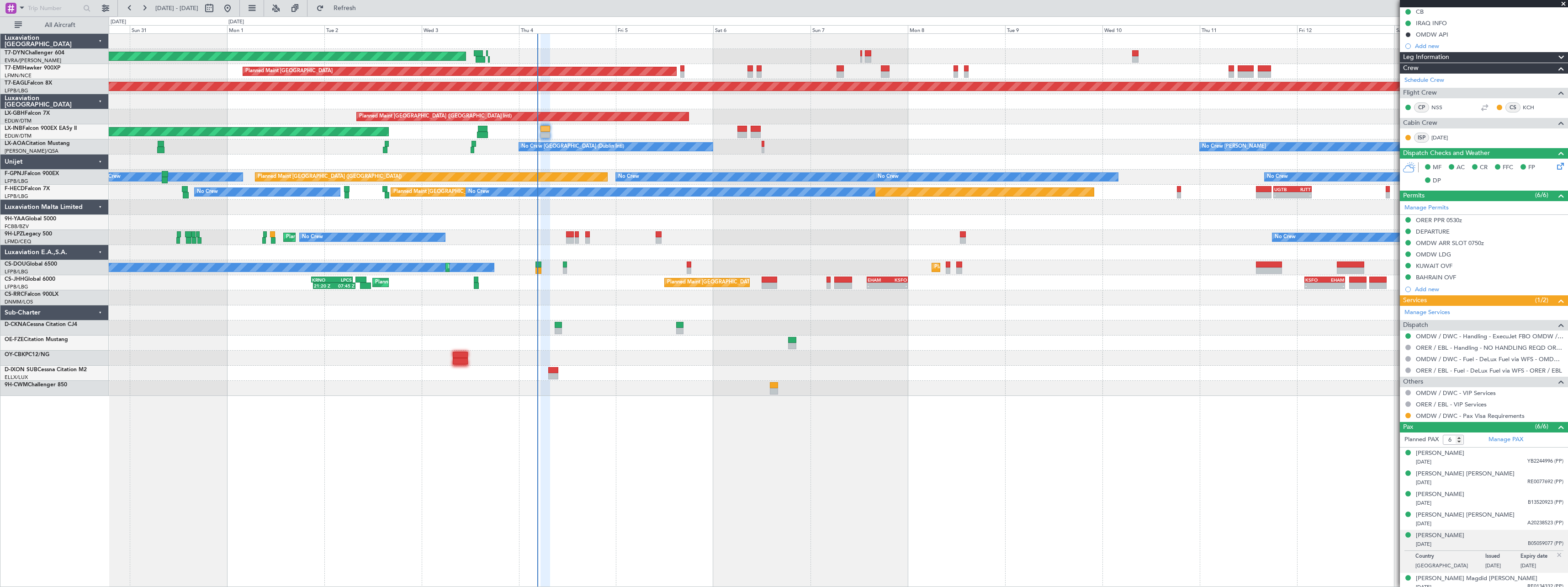
scroll to position [146, 0]
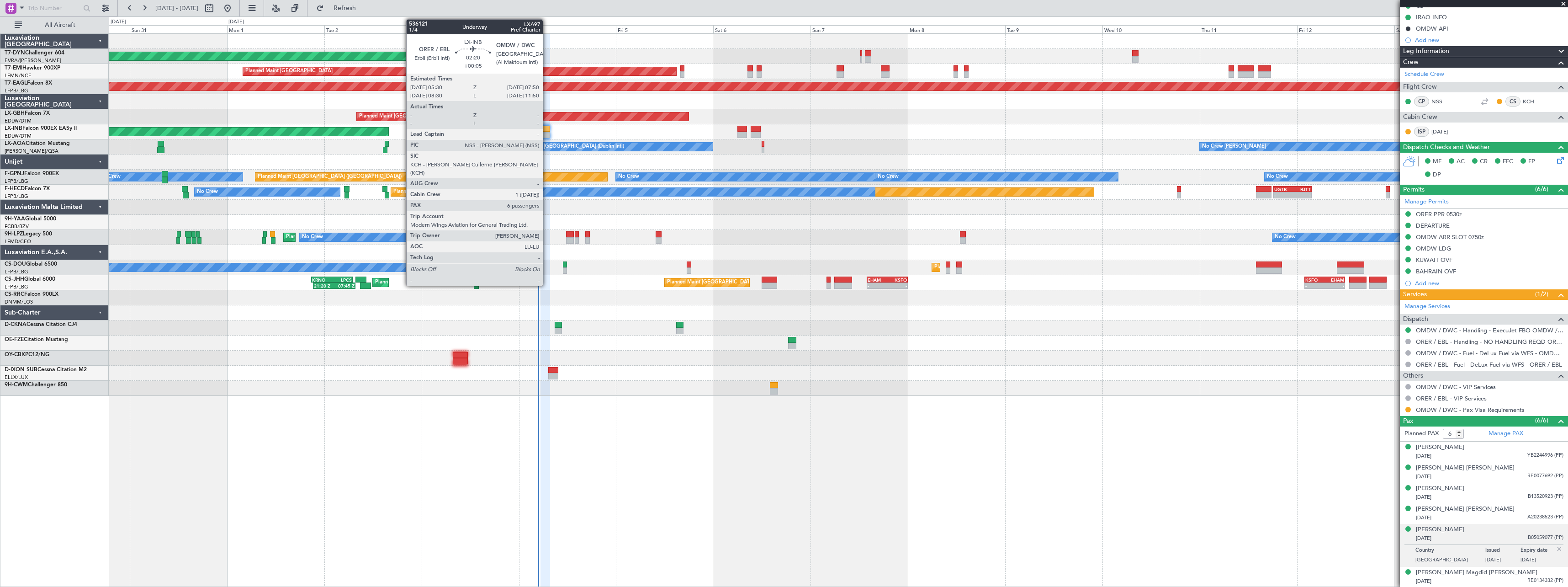
click at [547, 127] on div at bounding box center [545, 128] width 10 height 7
click at [545, 135] on div at bounding box center [545, 135] width 10 height 7
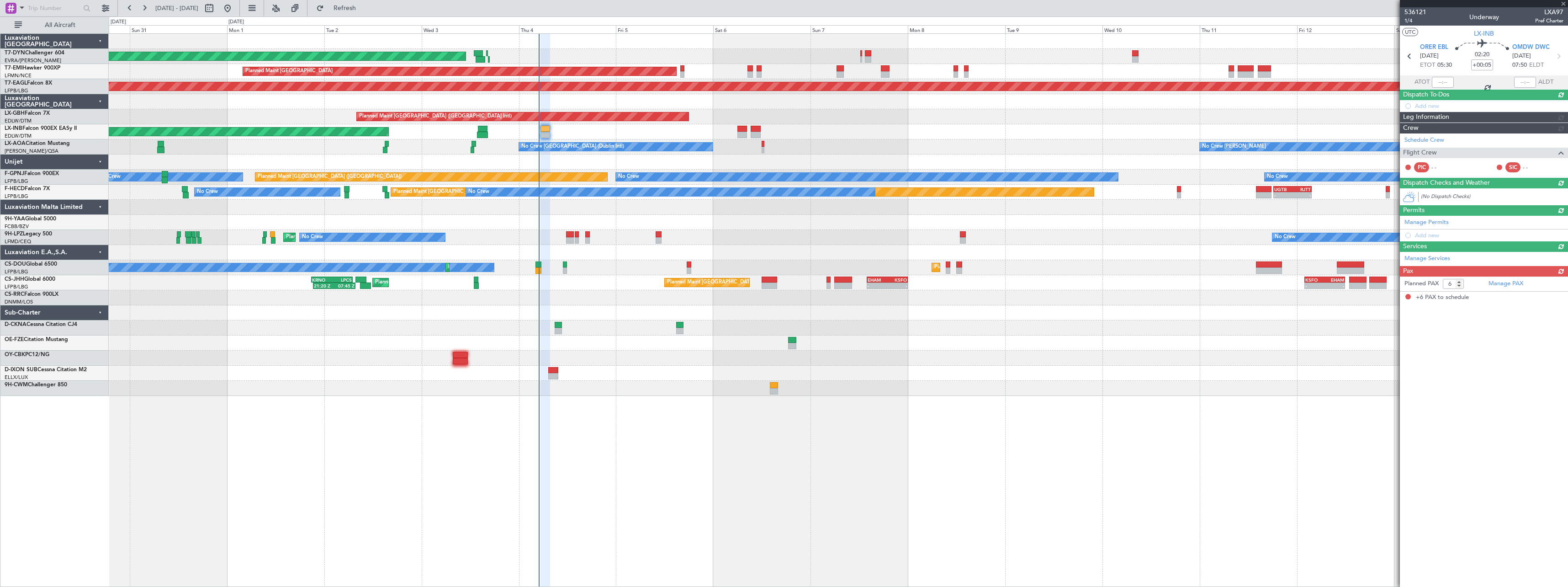
scroll to position [0, 0]
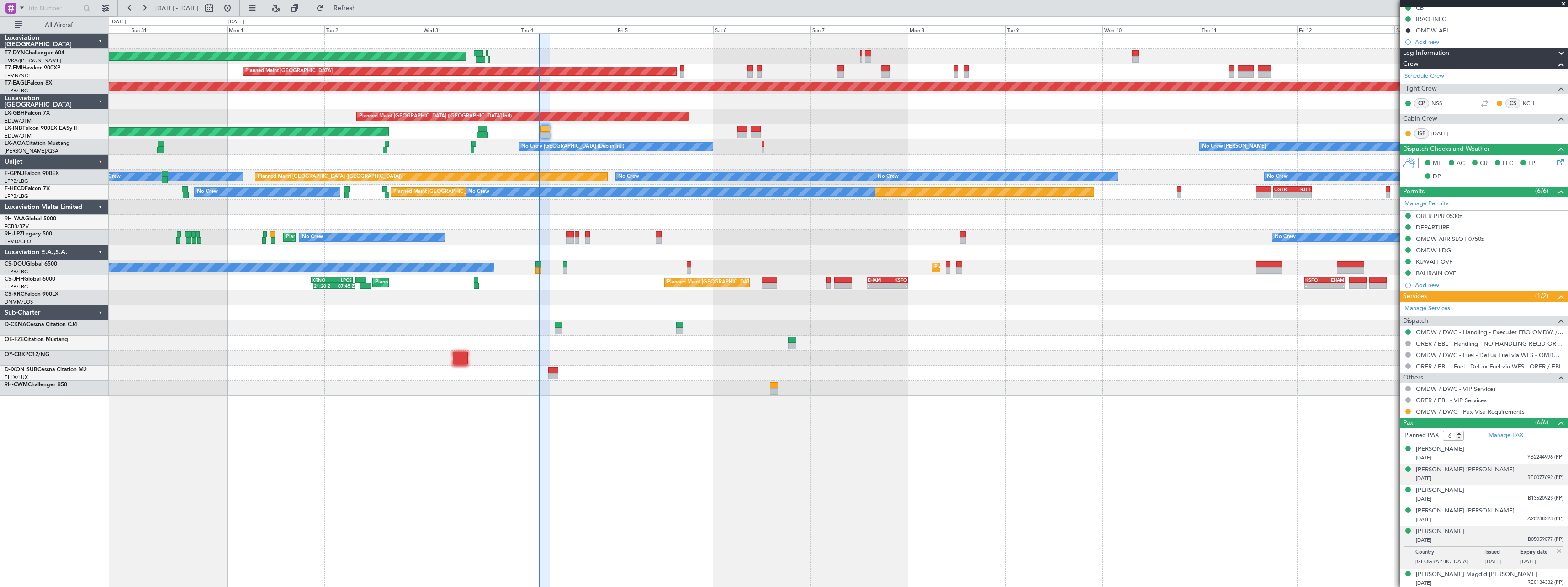
scroll to position [146, 0]
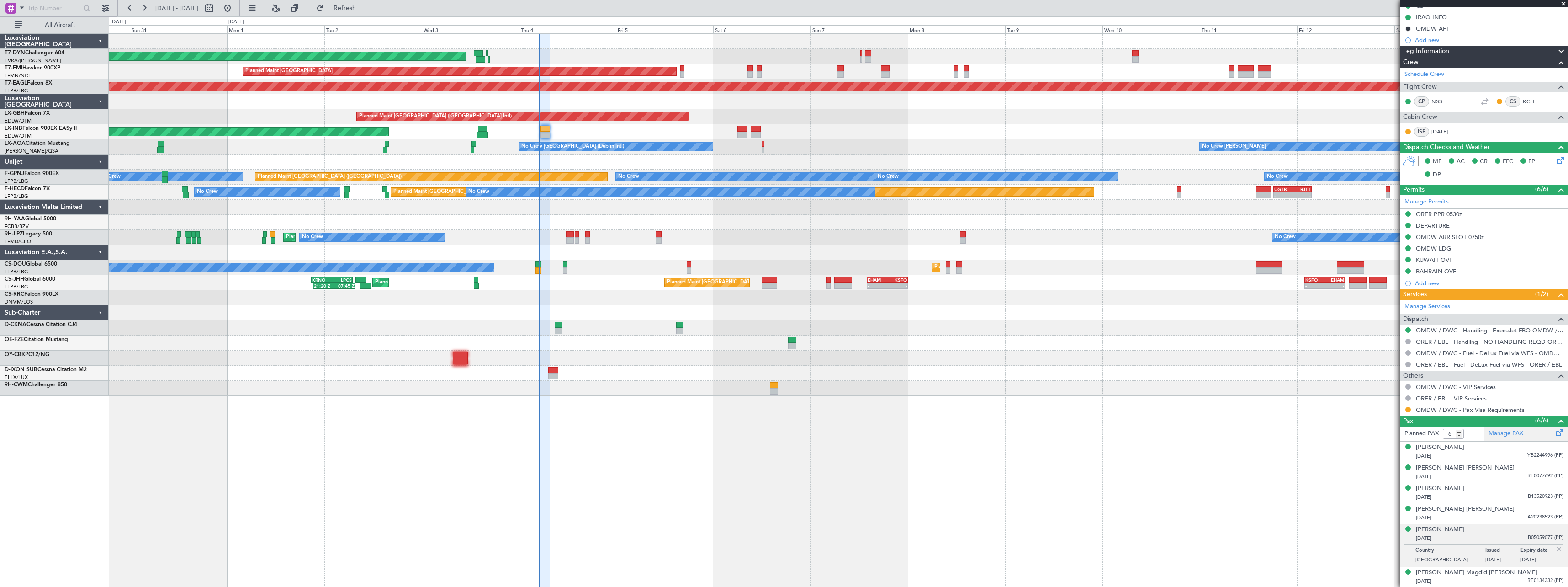
click at [1503, 434] on link "Manage PAX" at bounding box center [1505, 434] width 35 height 9
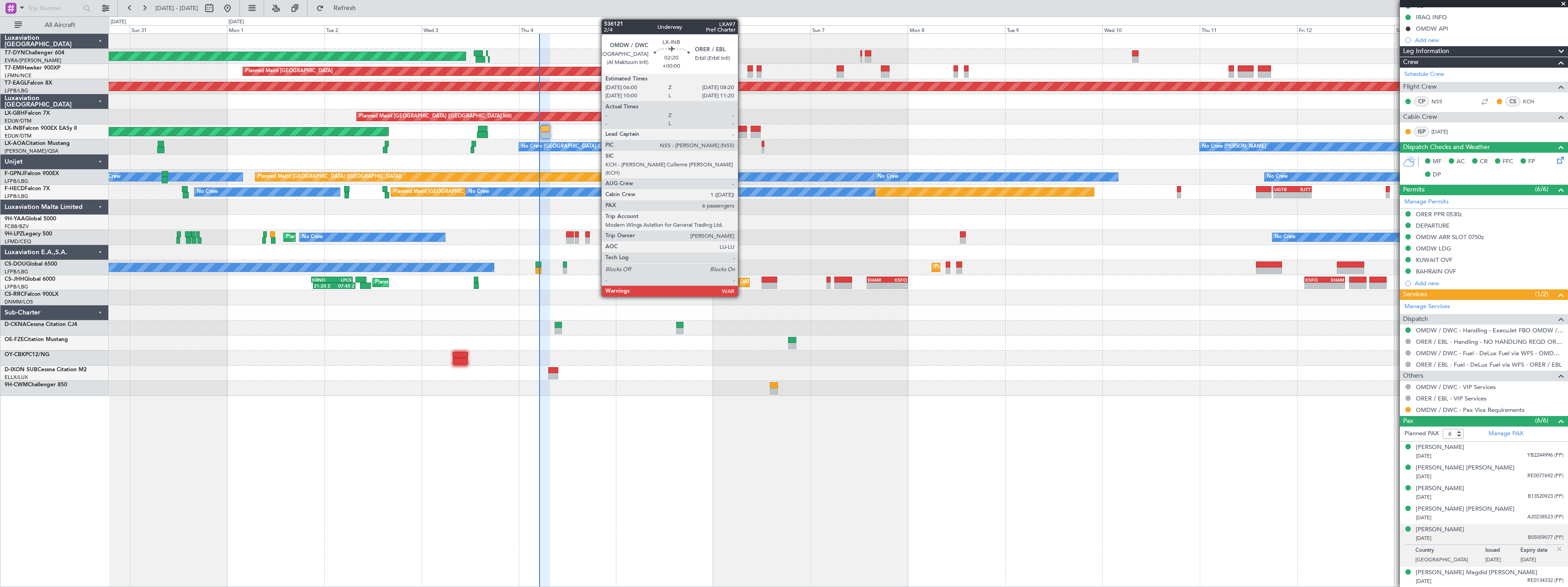
click at [742, 128] on div at bounding box center [742, 128] width 10 height 7
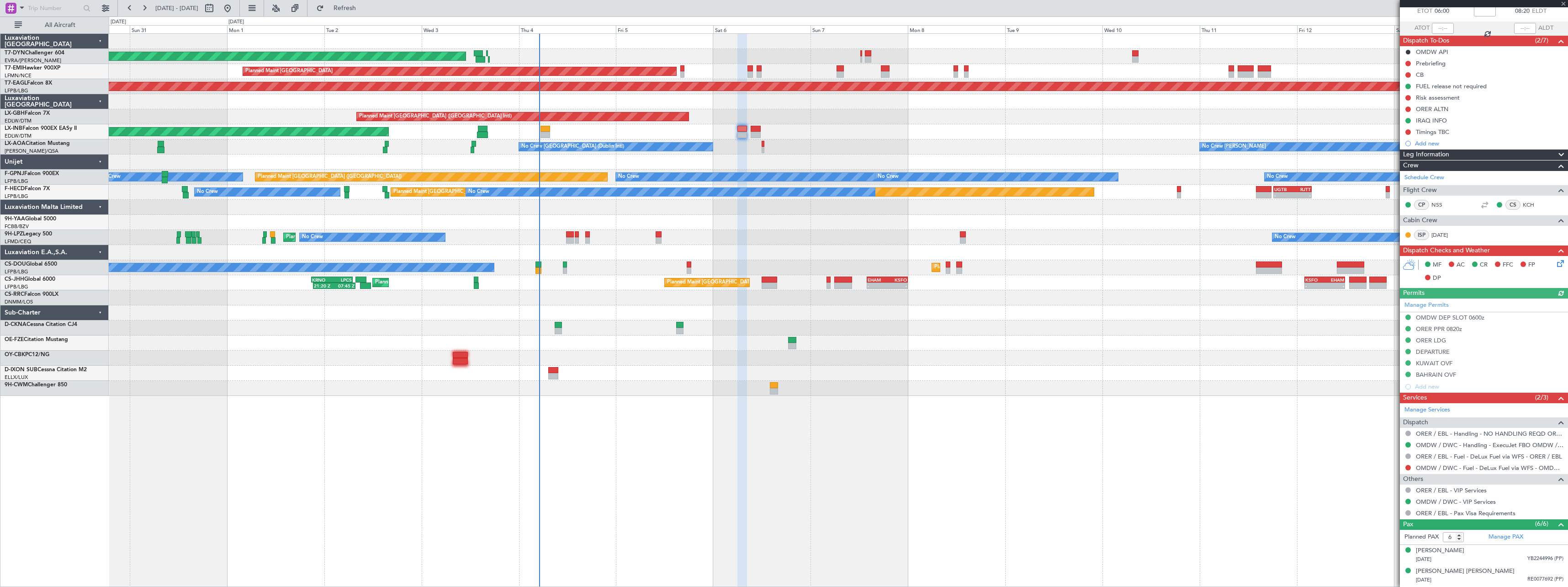
scroll to position [135, 0]
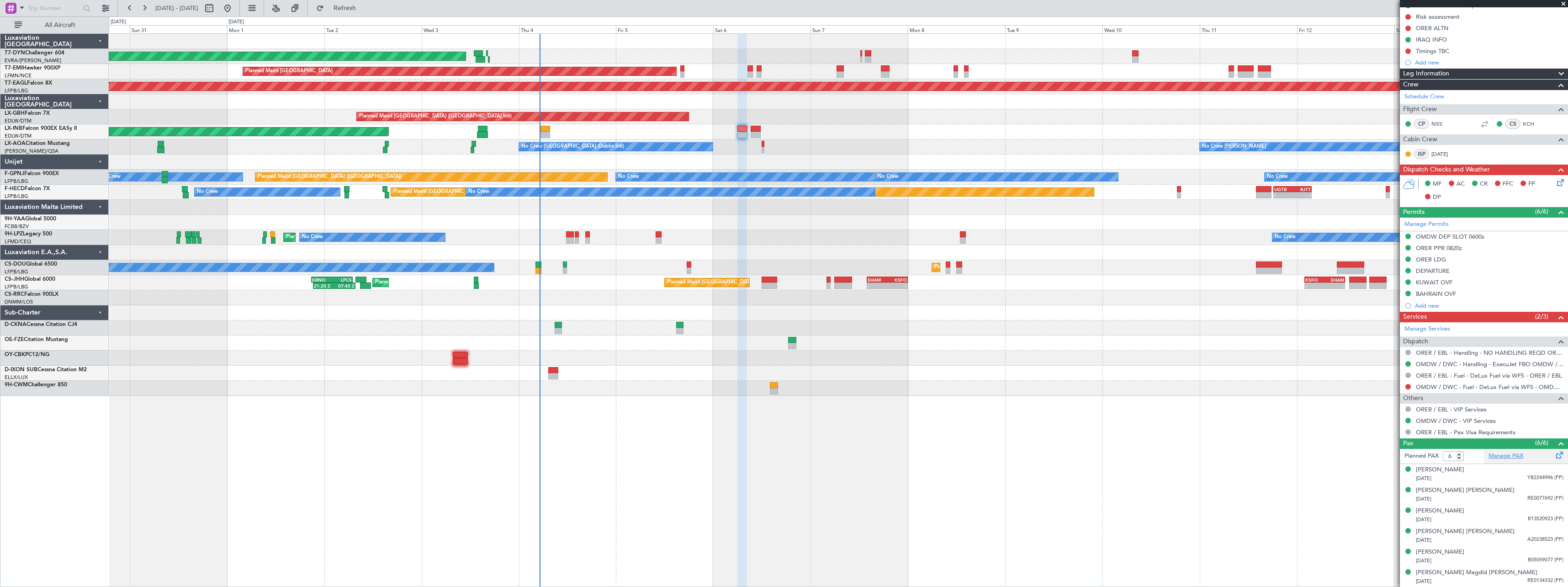
click at [1505, 455] on link "Manage PAX" at bounding box center [1505, 456] width 35 height 9
click at [364, 9] on span "Refresh" at bounding box center [345, 8] width 38 height 7
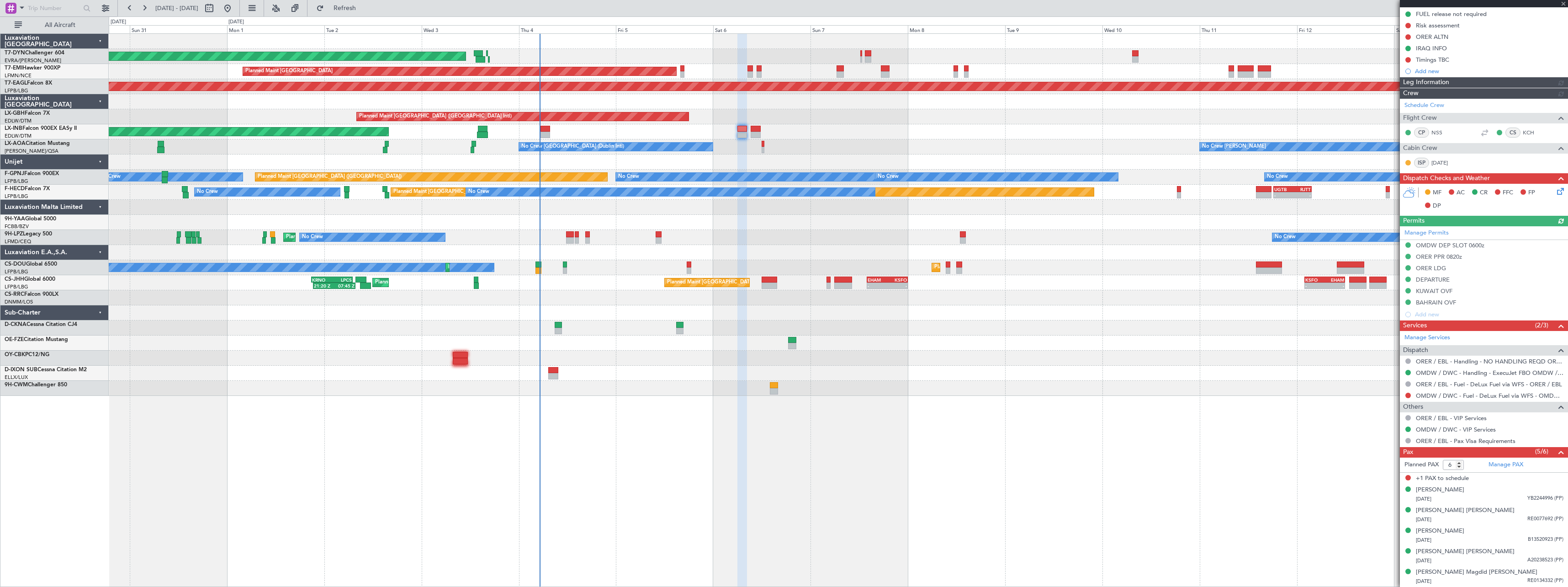
scroll to position [125, 0]
type input "5"
click at [1460, 468] on input "5" at bounding box center [1453, 465] width 21 height 10
click at [1472, 466] on form "Planned PAX" at bounding box center [1442, 465] width 84 height 15
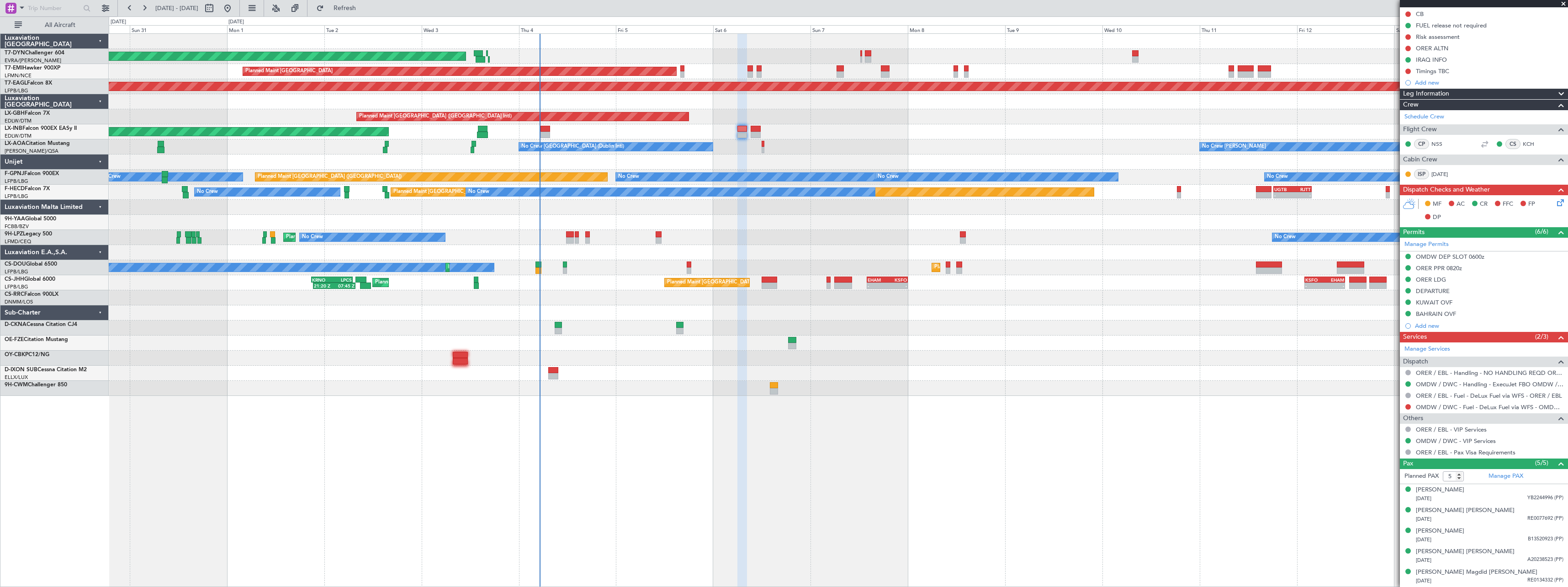
scroll to position [114, 0]
click at [741, 134] on div at bounding box center [742, 135] width 10 height 7
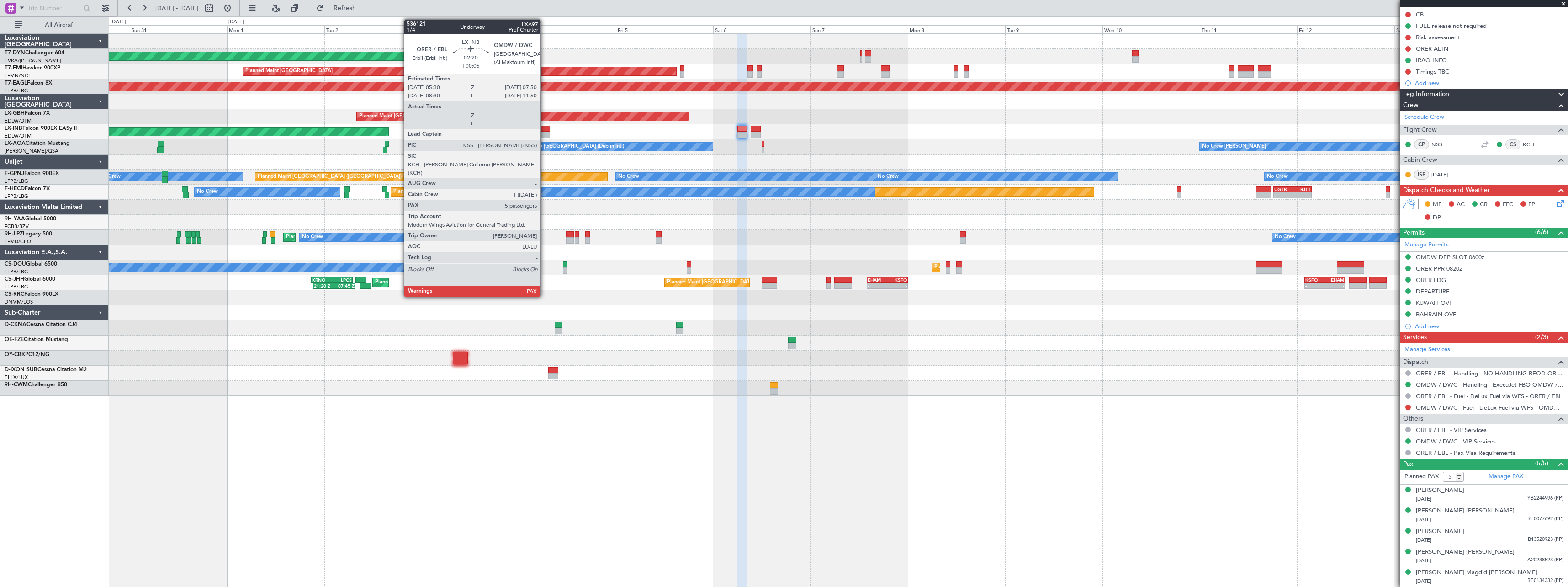
click at [546, 130] on div at bounding box center [545, 128] width 10 height 7
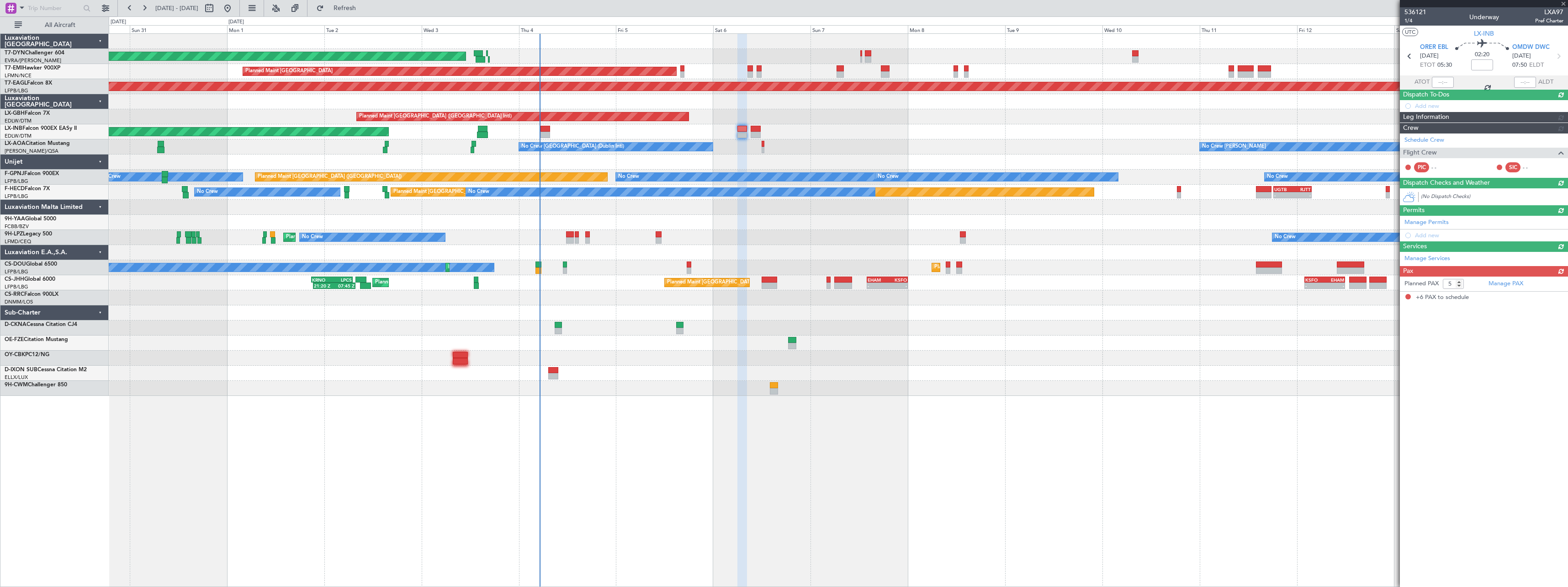
type input "+00:05"
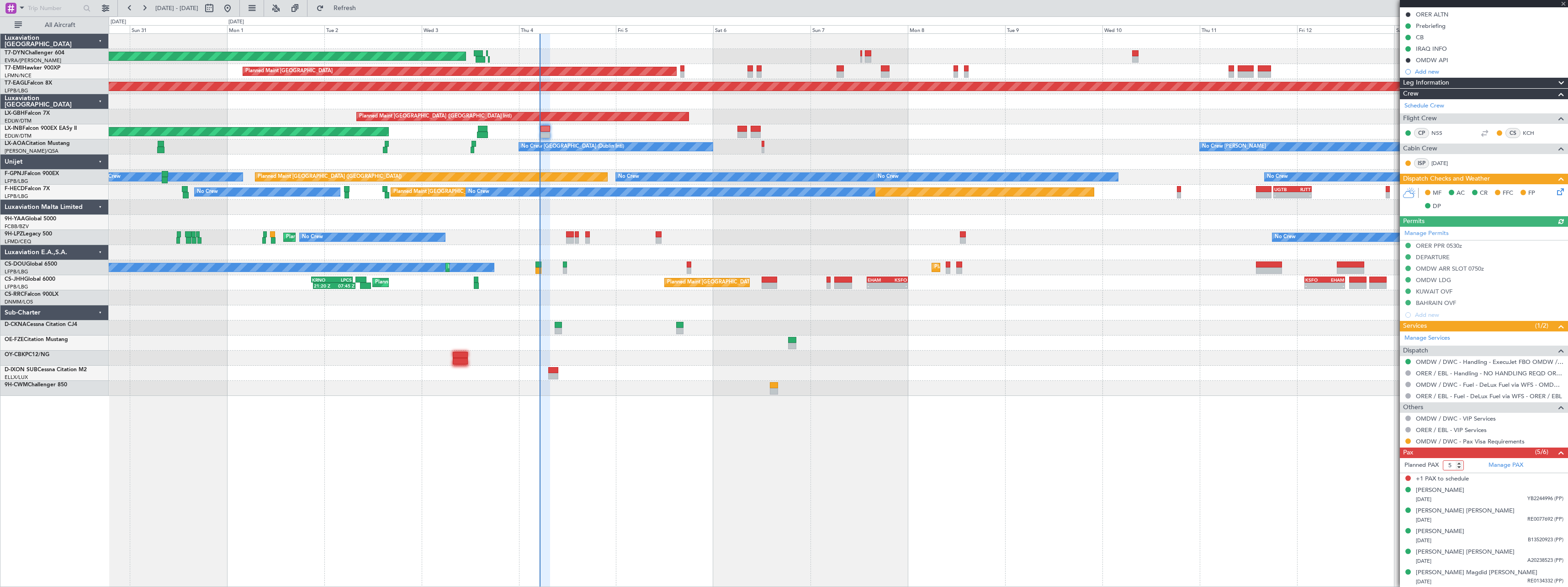
drag, startPoint x: 1461, startPoint y: 467, endPoint x: 1472, endPoint y: 468, distance: 11.0
type input "5"
click at [1461, 468] on input "5" at bounding box center [1453, 465] width 21 height 10
click at [1472, 468] on form "Planned PAX 5" at bounding box center [1442, 465] width 84 height 15
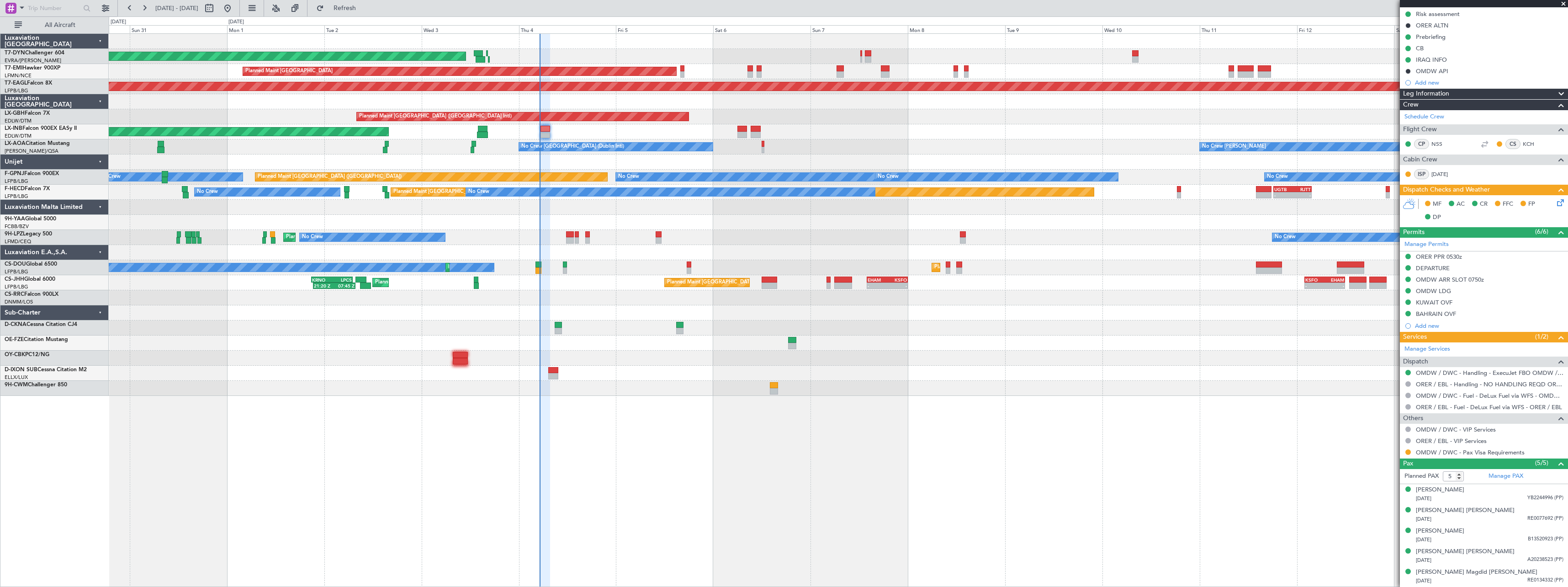
scroll to position [103, 0]
click at [1556, 205] on icon at bounding box center [1559, 202] width 7 height 7
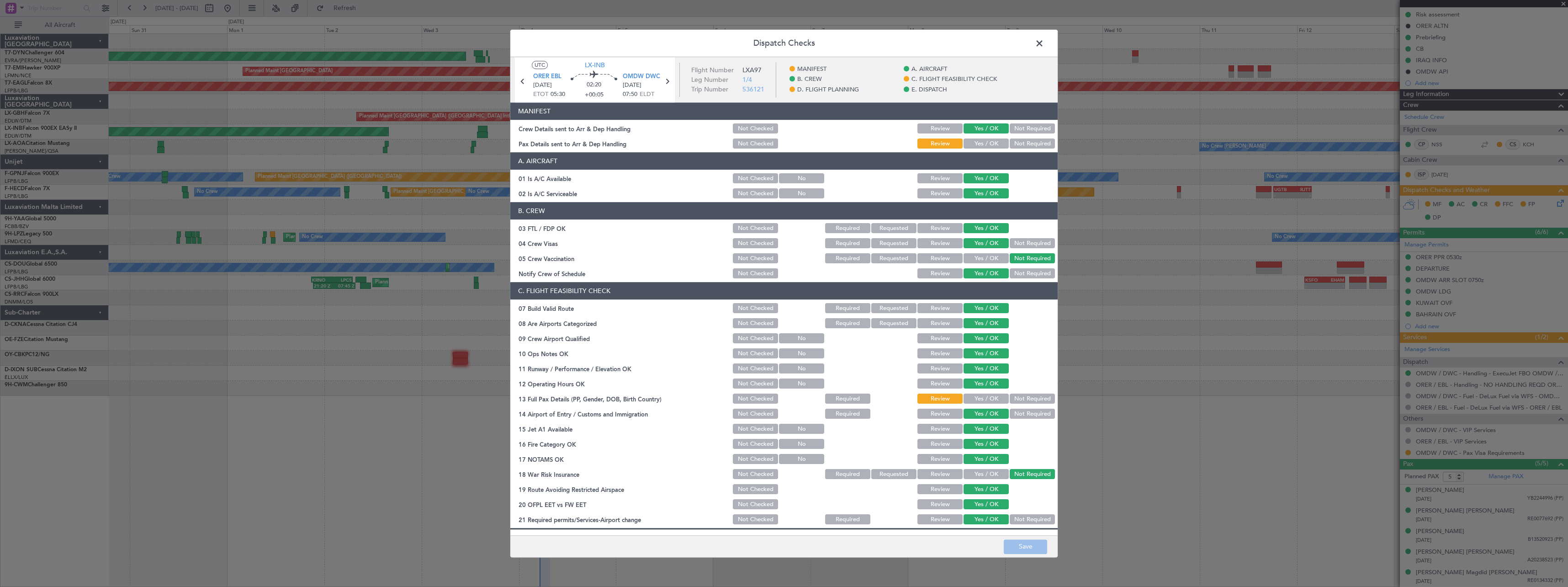
click at [981, 143] on button "Yes / OK" at bounding box center [986, 144] width 45 height 10
click at [1004, 549] on button "Save" at bounding box center [1025, 547] width 43 height 15
click at [1044, 43] on span at bounding box center [1044, 46] width 0 height 18
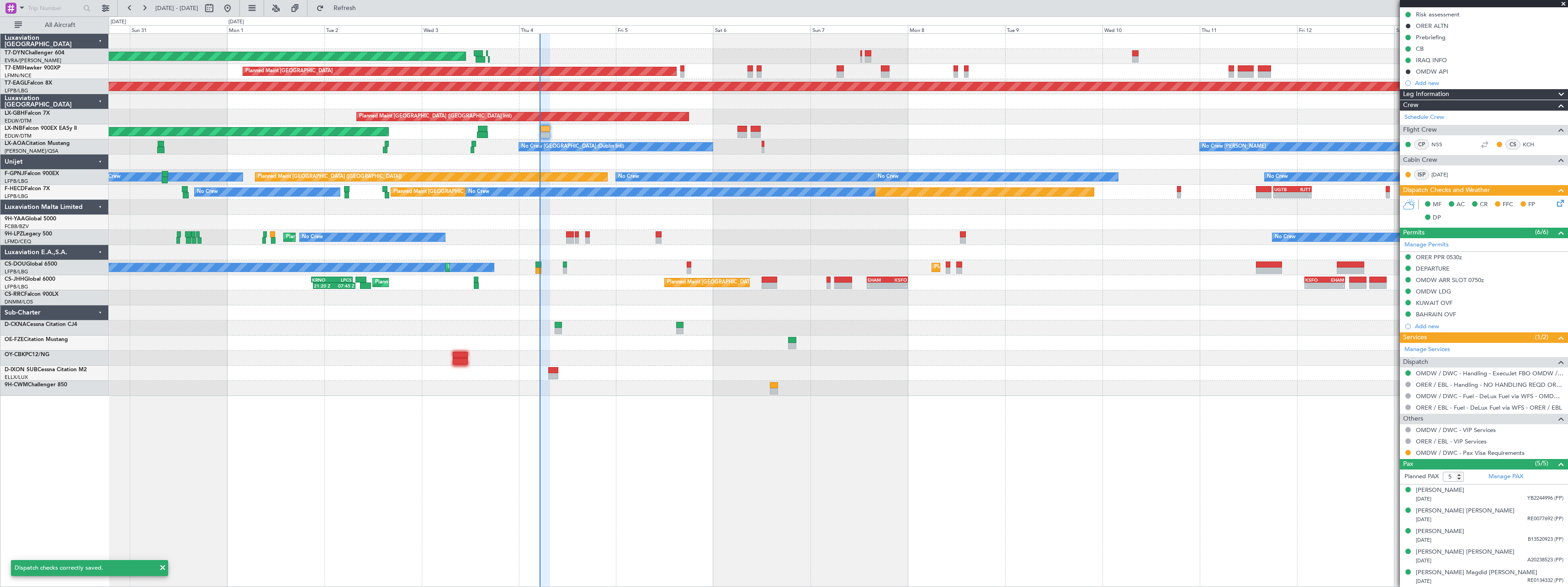
scroll to position [0, 0]
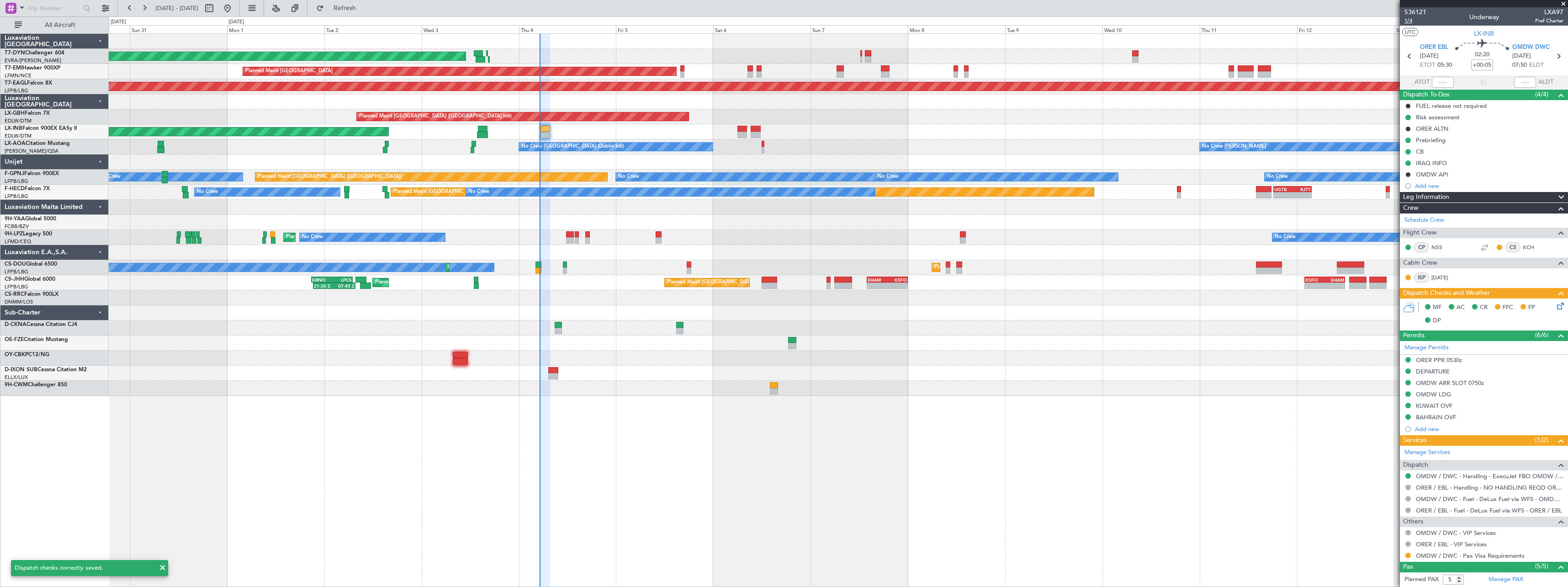
click at [1408, 19] on span "1/4" at bounding box center [1415, 21] width 22 height 8
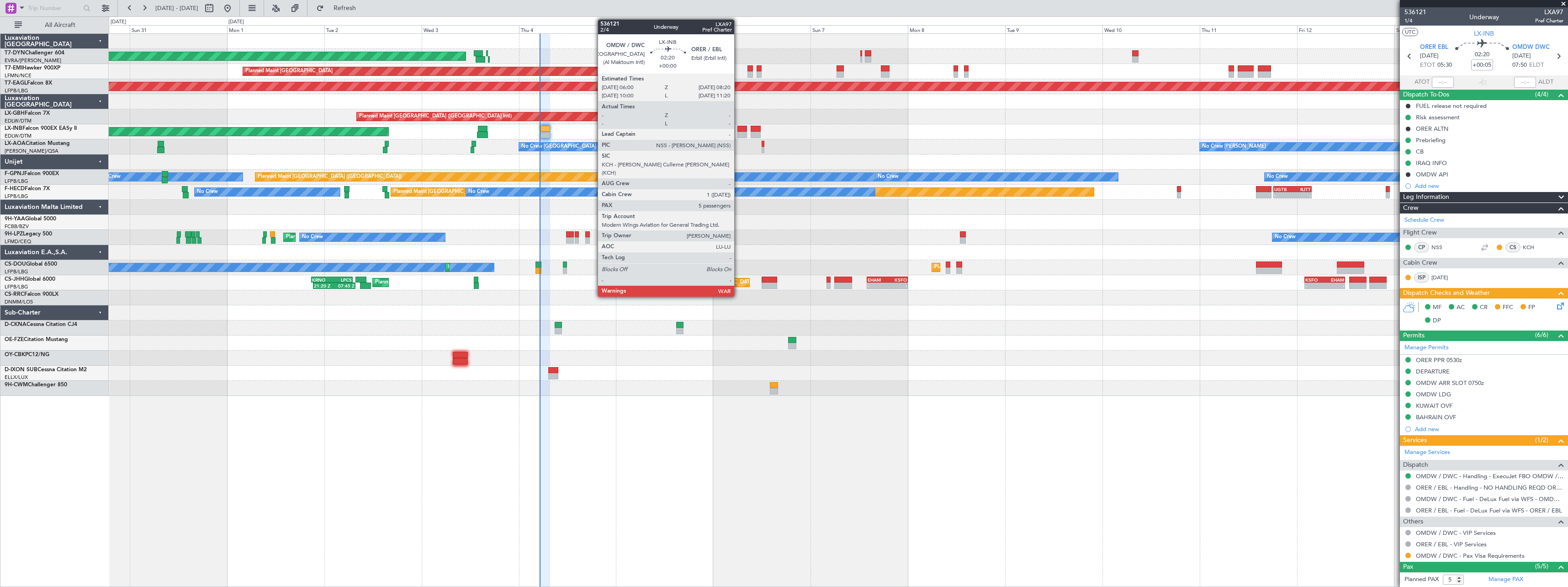
click at [740, 132] on div at bounding box center [742, 135] width 10 height 7
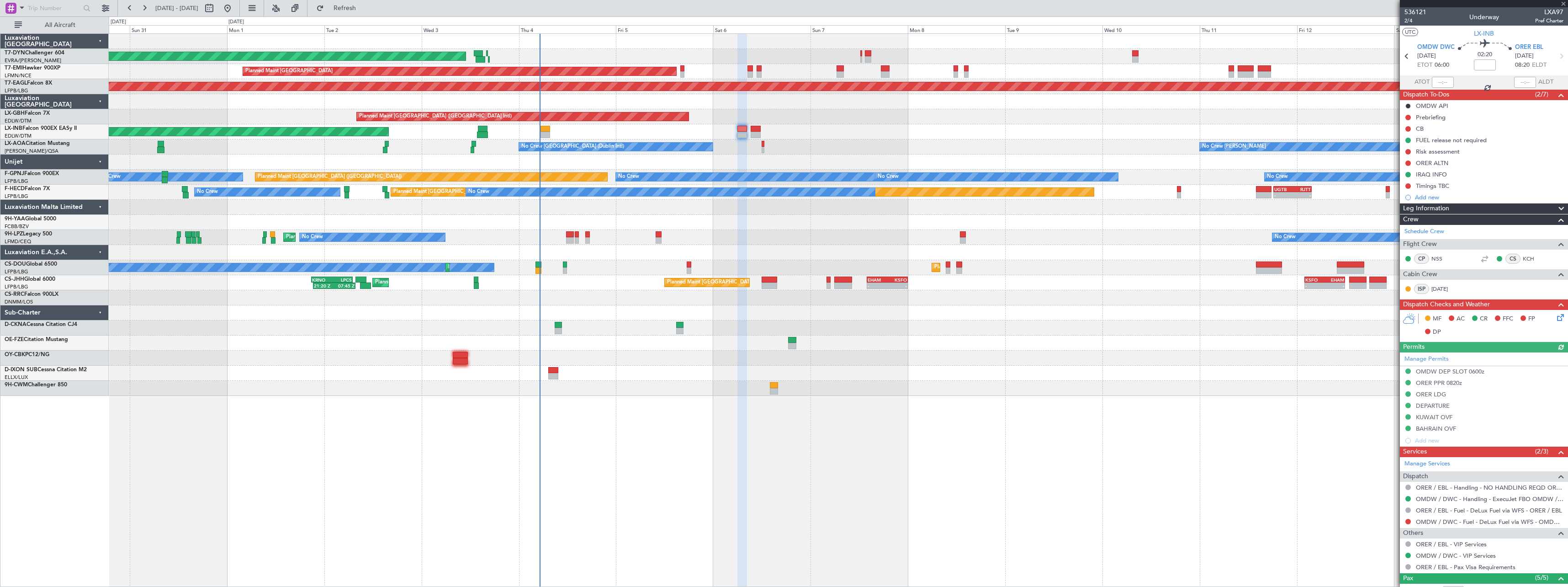
click at [1555, 317] on icon at bounding box center [1559, 316] width 7 height 7
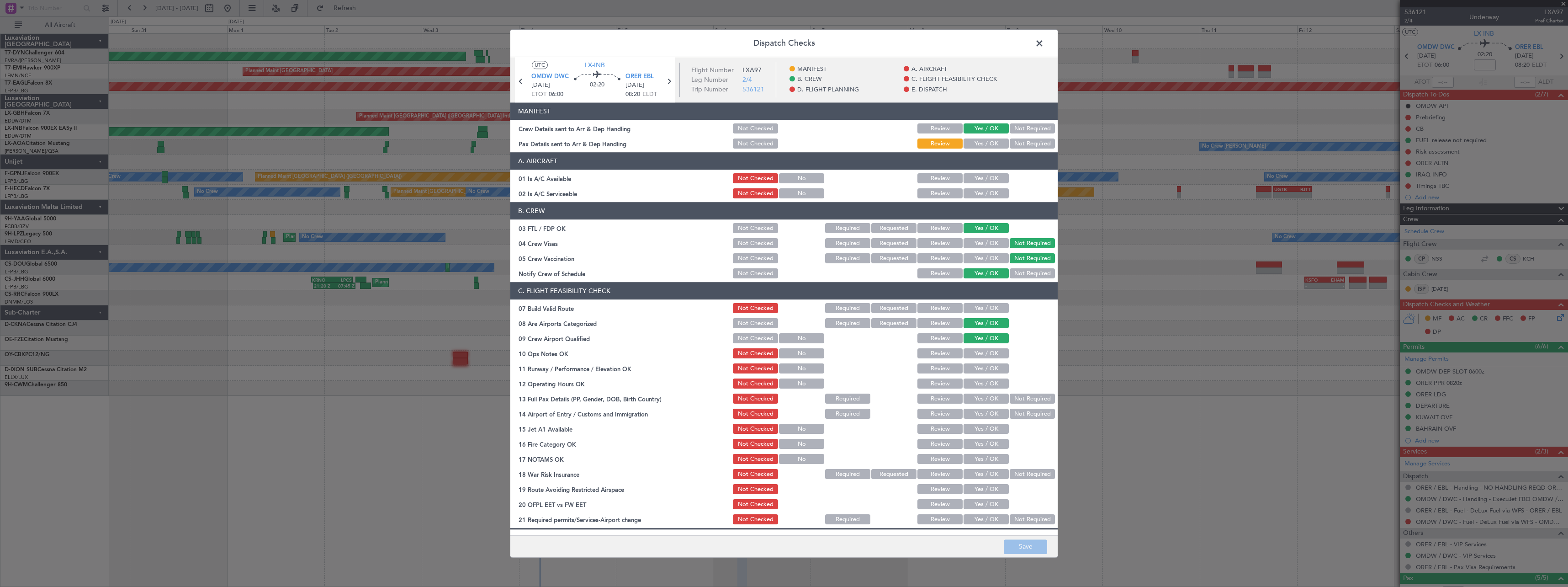
click at [979, 142] on button "Yes / OK" at bounding box center [986, 144] width 45 height 10
click at [1032, 542] on button "Save" at bounding box center [1025, 547] width 43 height 15
click at [1044, 41] on span at bounding box center [1044, 46] width 0 height 18
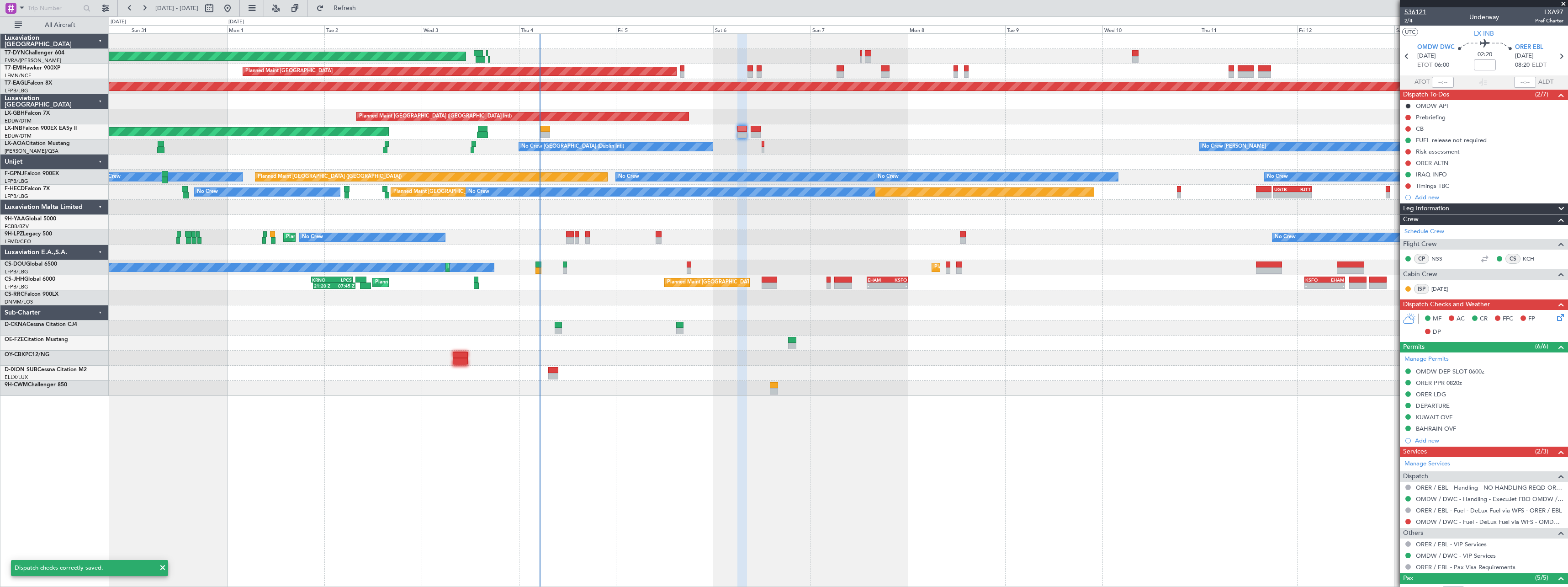
click at [1419, 12] on span "536121" at bounding box center [1415, 12] width 22 height 10
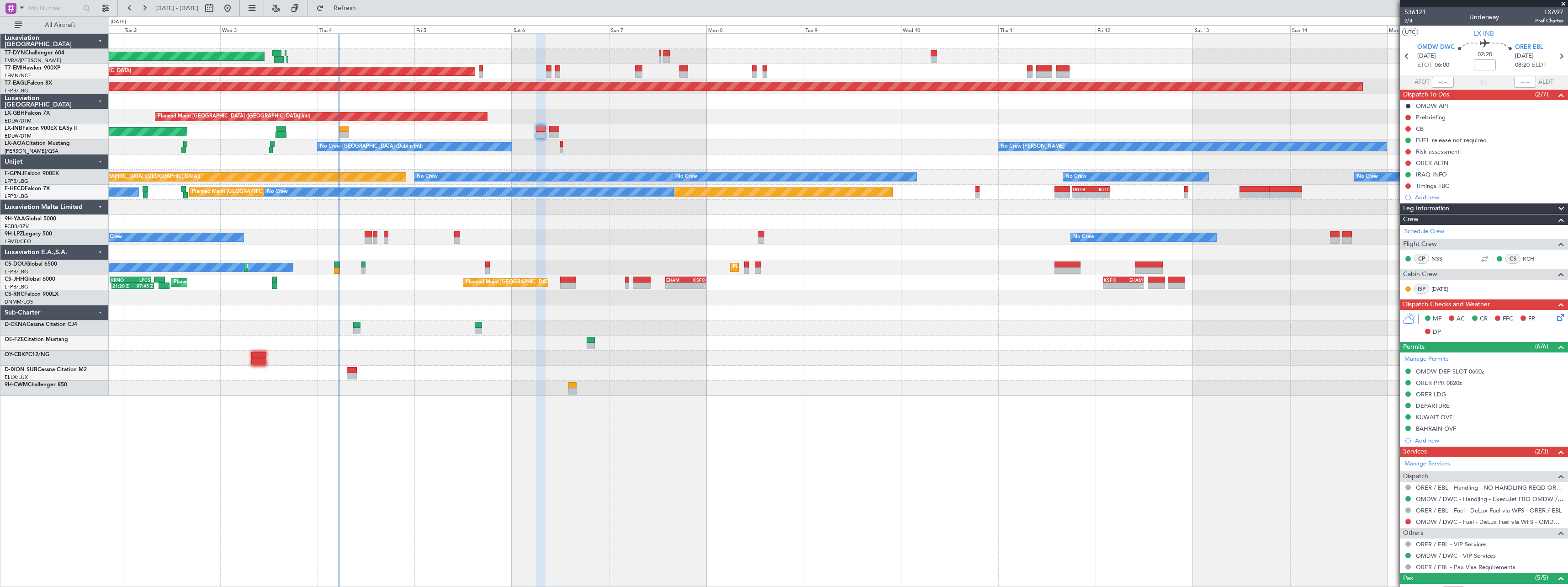
click at [883, 334] on div at bounding box center [838, 328] width 1459 height 15
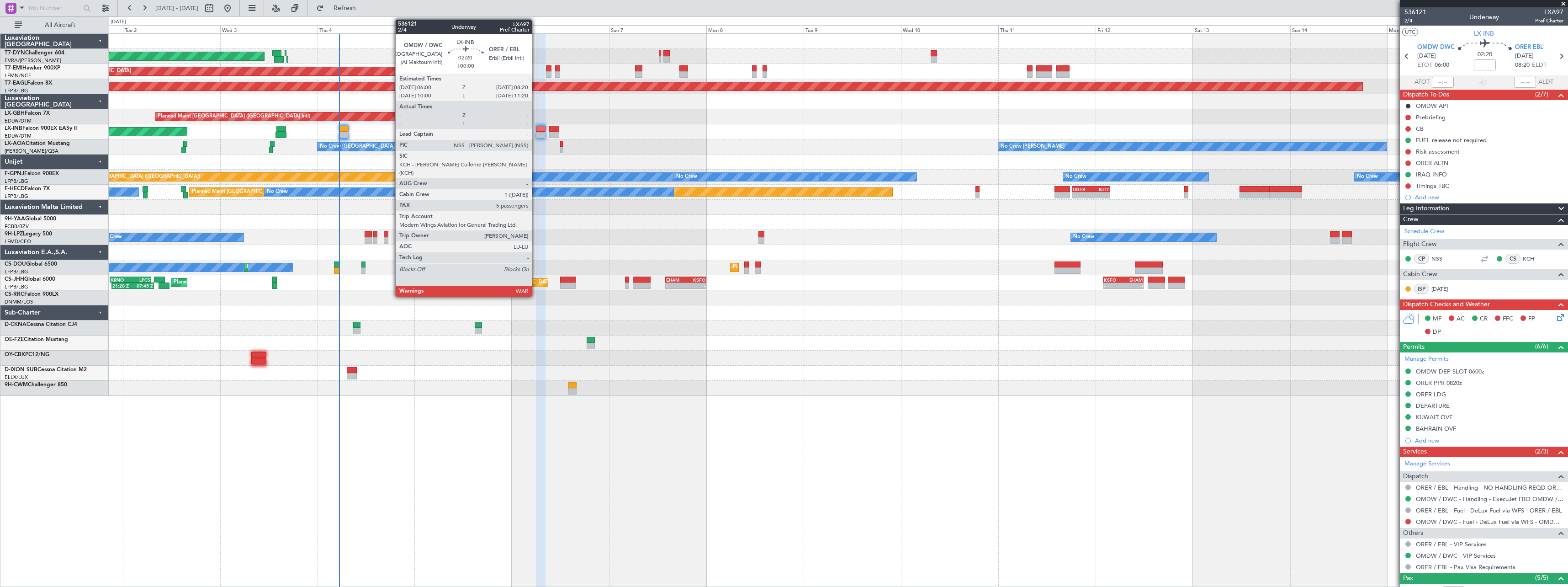
click at [536, 132] on div at bounding box center [541, 135] width 10 height 7
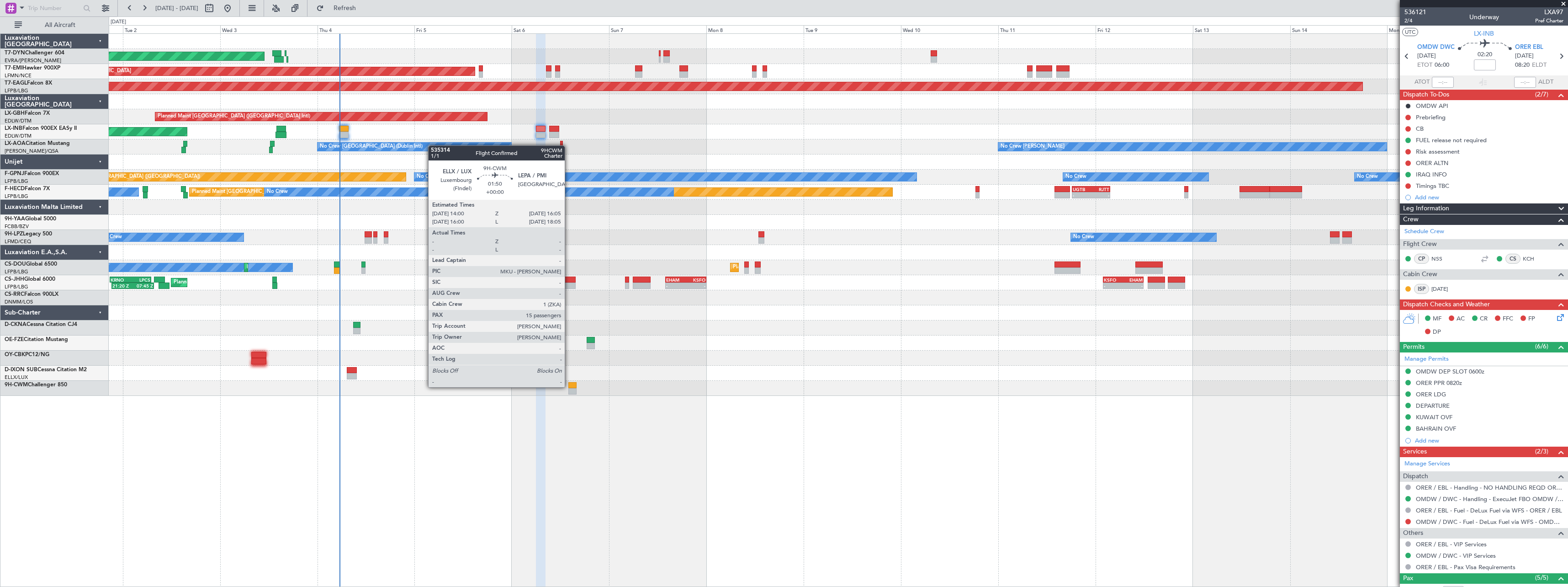
click at [569, 386] on div at bounding box center [573, 385] width 9 height 7
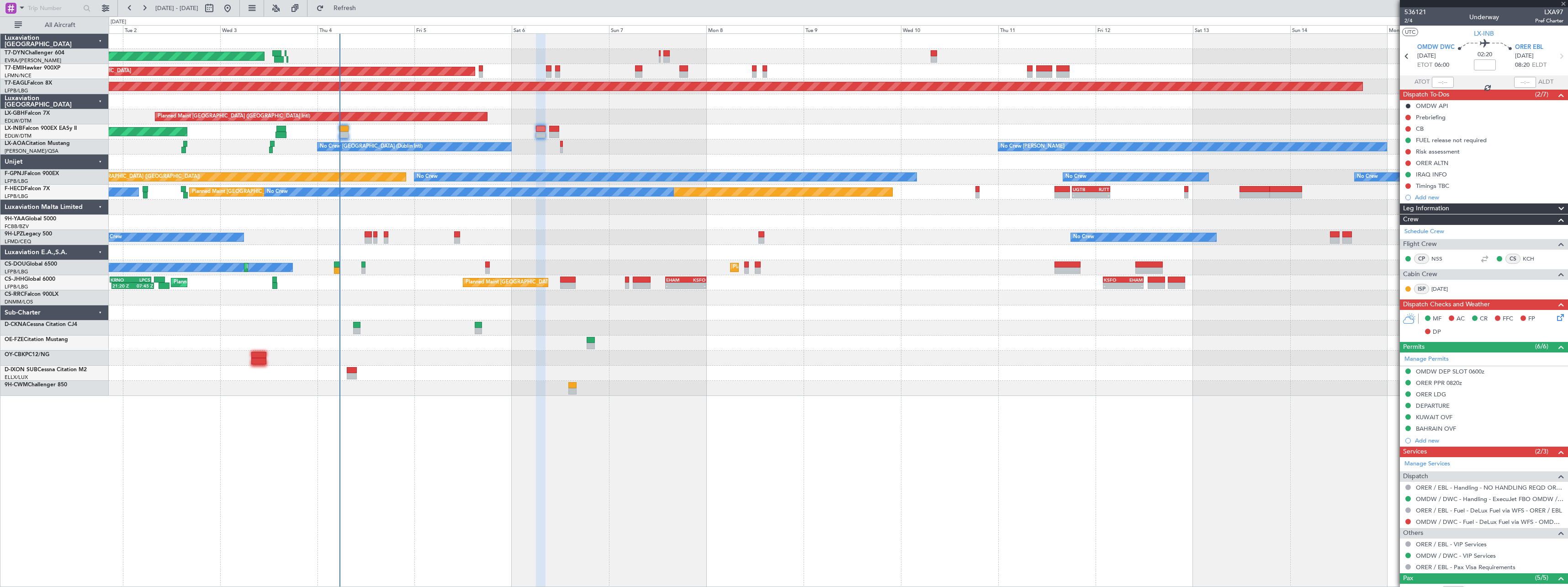
type input "15"
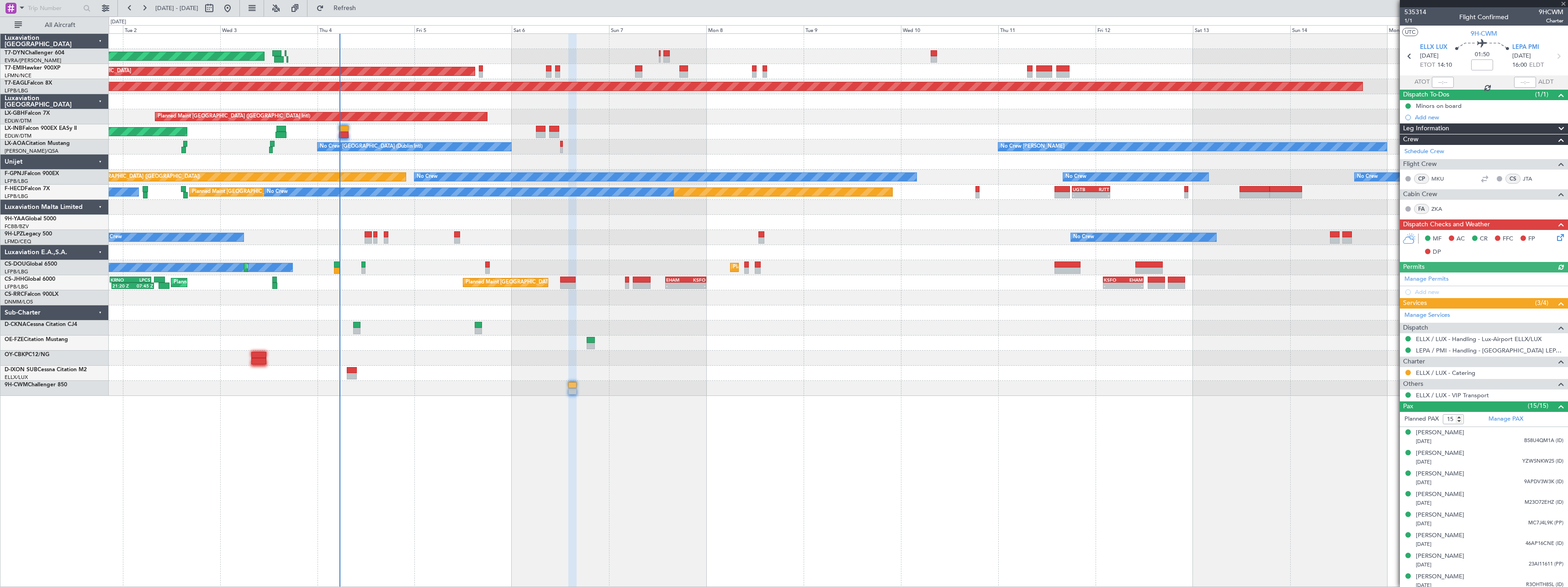
scroll to position [148, 0]
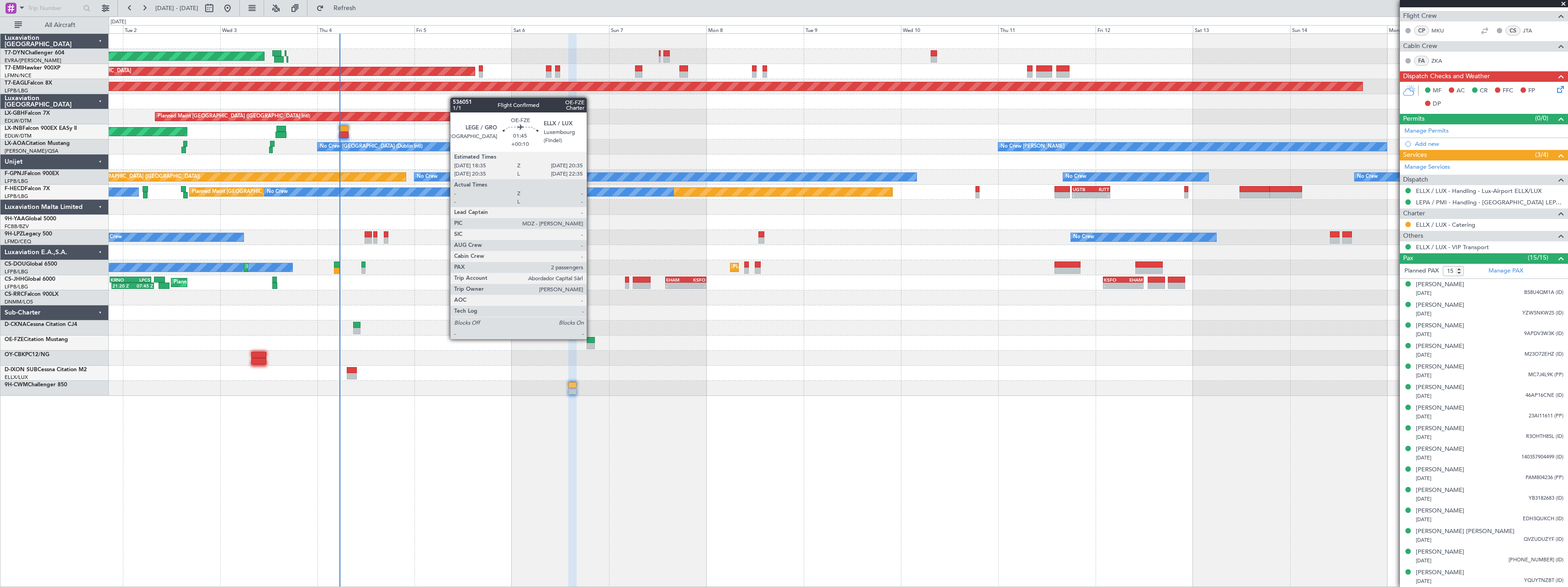
click at [591, 338] on div at bounding box center [591, 340] width 9 height 7
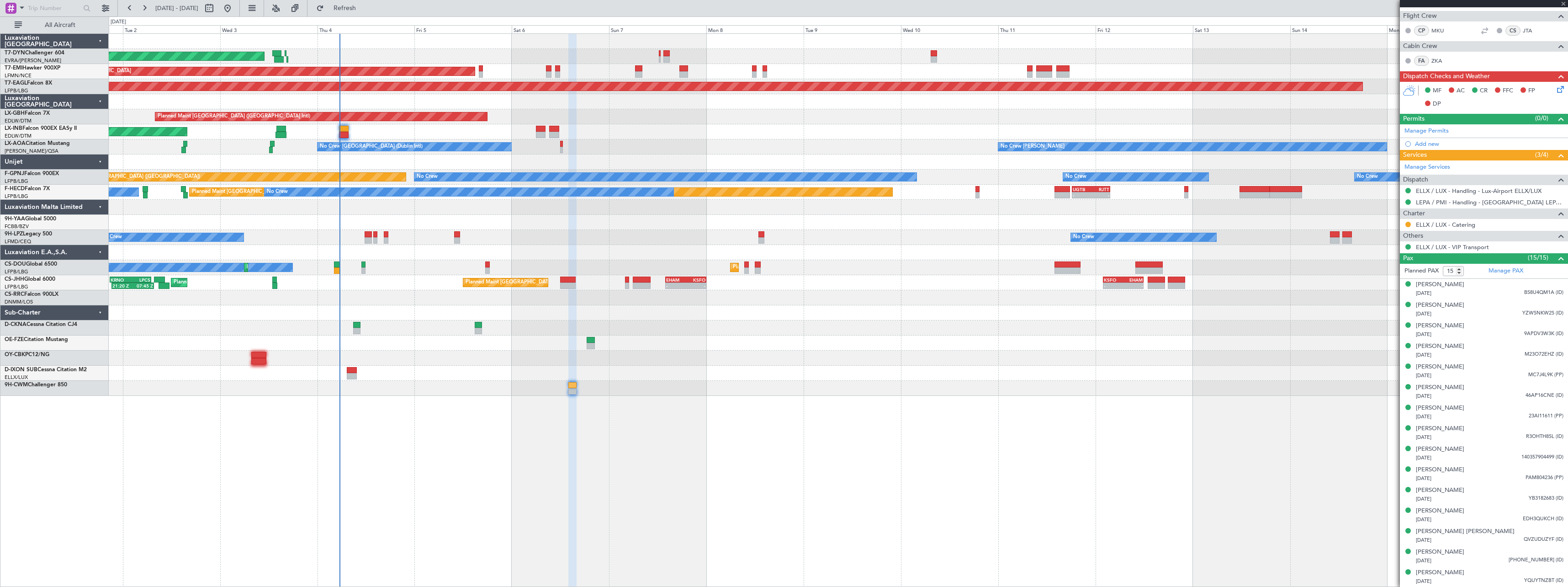
type input "+00:10"
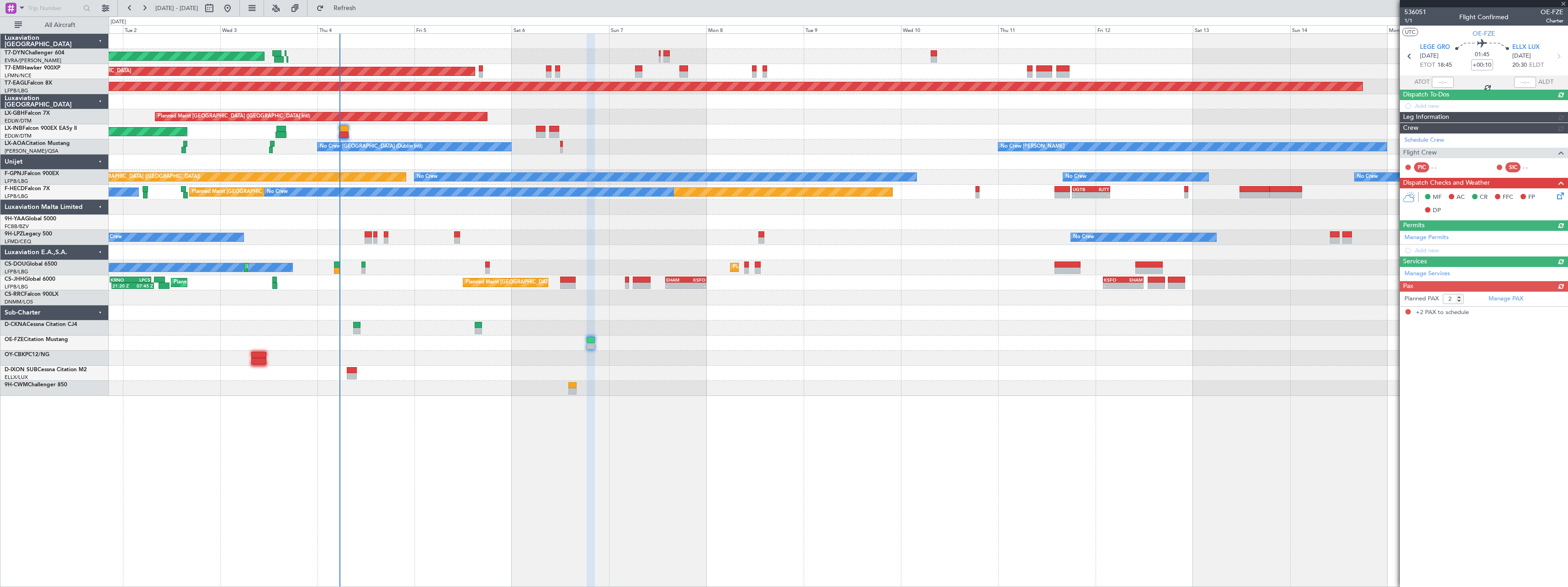
scroll to position [0, 0]
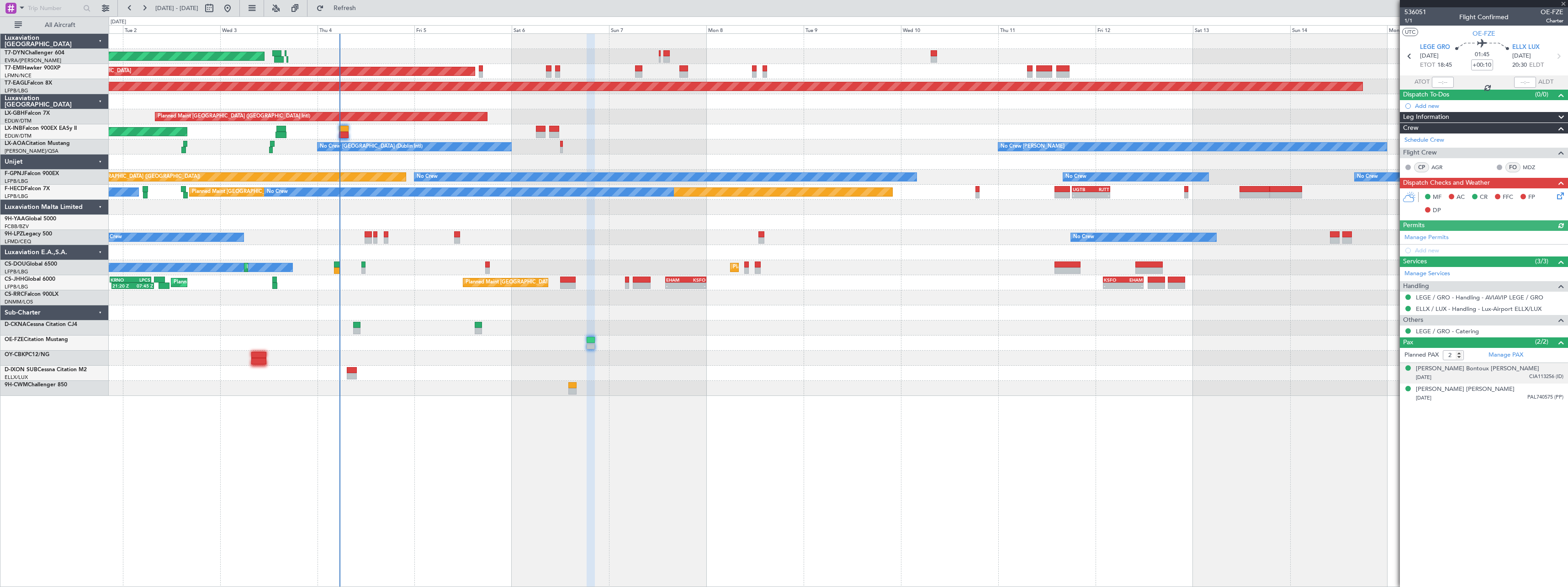
click at [1496, 379] on div "25/08/1967 CIA113256 (ID)" at bounding box center [1489, 377] width 147 height 9
drag, startPoint x: 371, startPoint y: 13, endPoint x: 365, endPoint y: 16, distance: 6.7
click at [367, 13] on button "Refresh" at bounding box center [340, 9] width 55 height 15
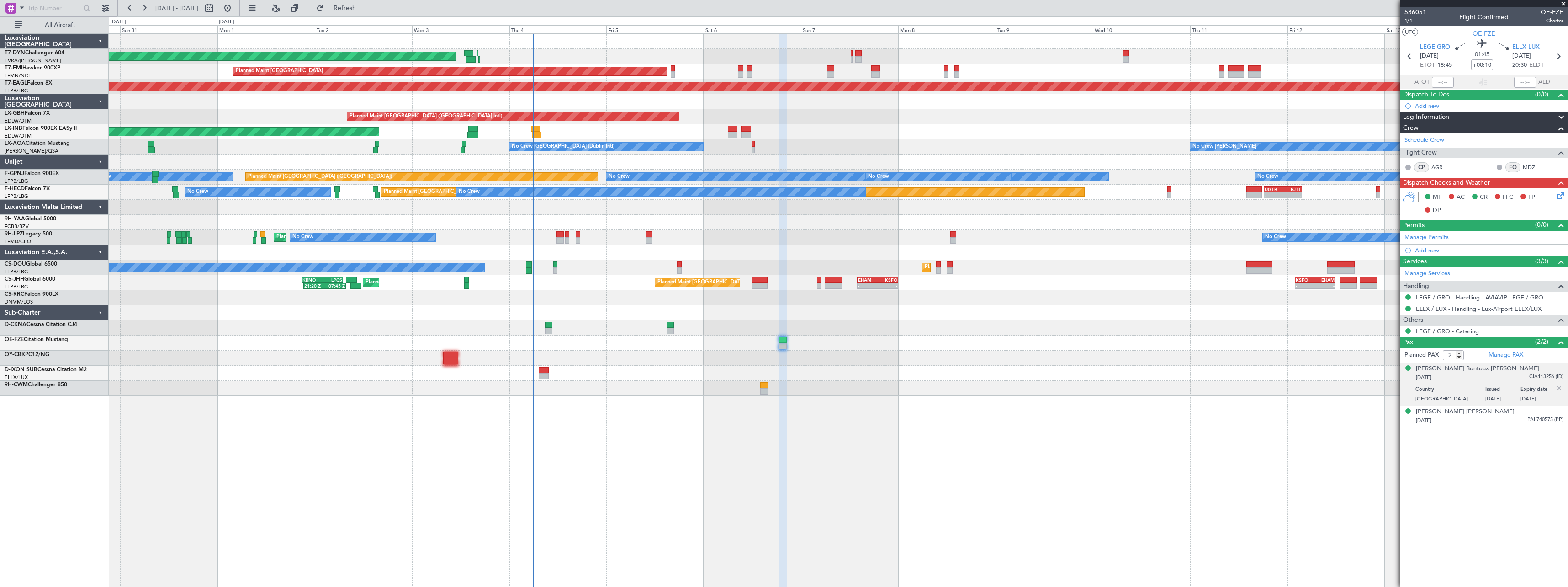
click at [766, 217] on div "AOG Maint Riga (Riga Intl) Planned Maint Zurich Grounded New York (Teterboro) P…" at bounding box center [838, 215] width 1459 height 362
click at [1563, 2] on span at bounding box center [1563, 4] width 9 height 9
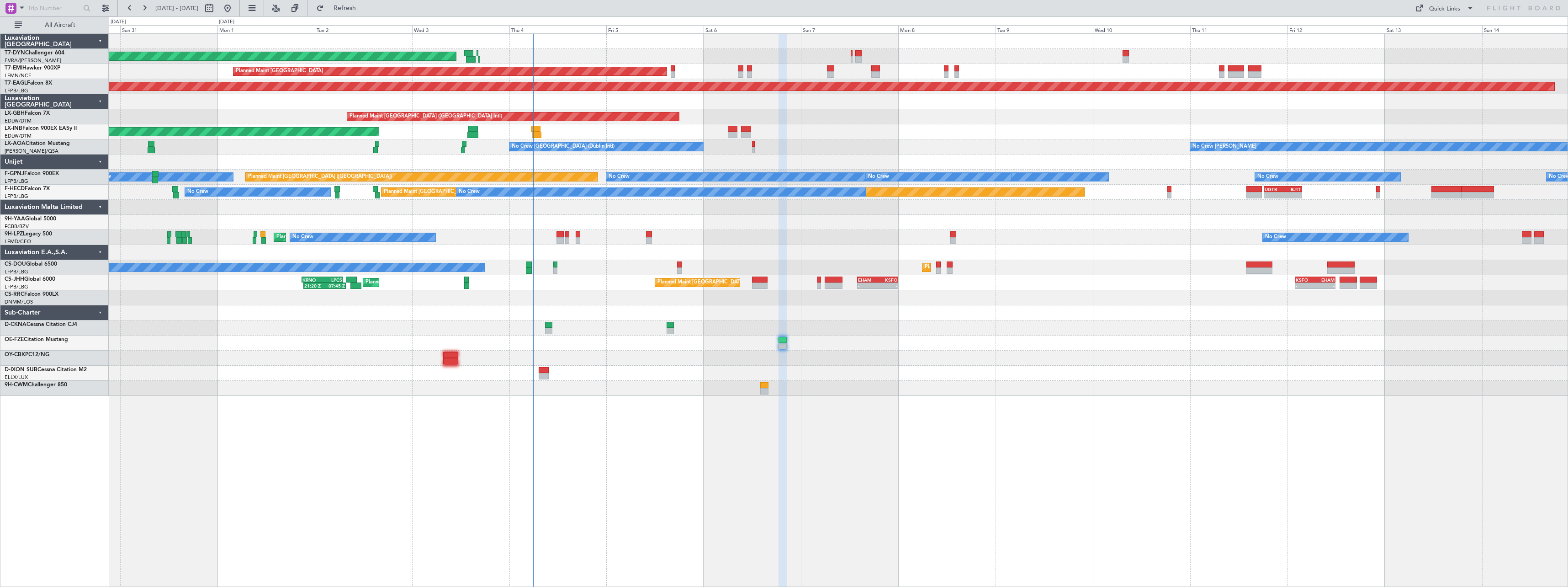
type input "0"
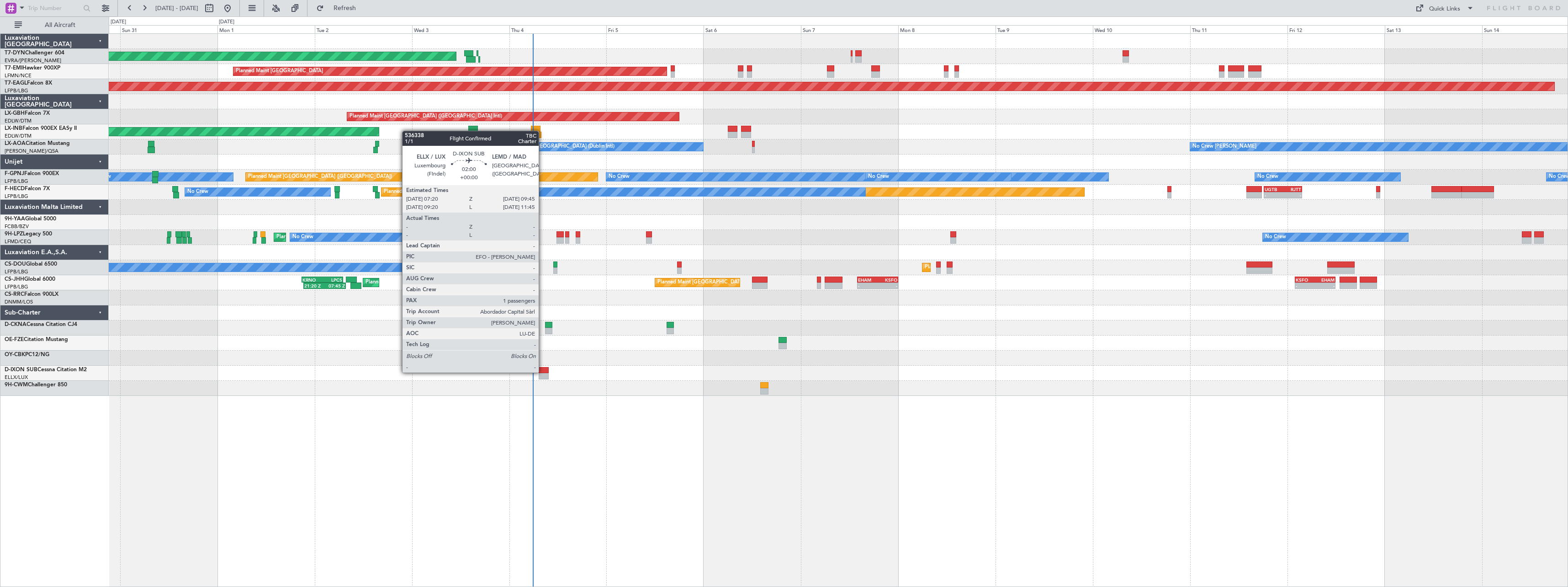
click at [543, 371] on div at bounding box center [544, 370] width 10 height 7
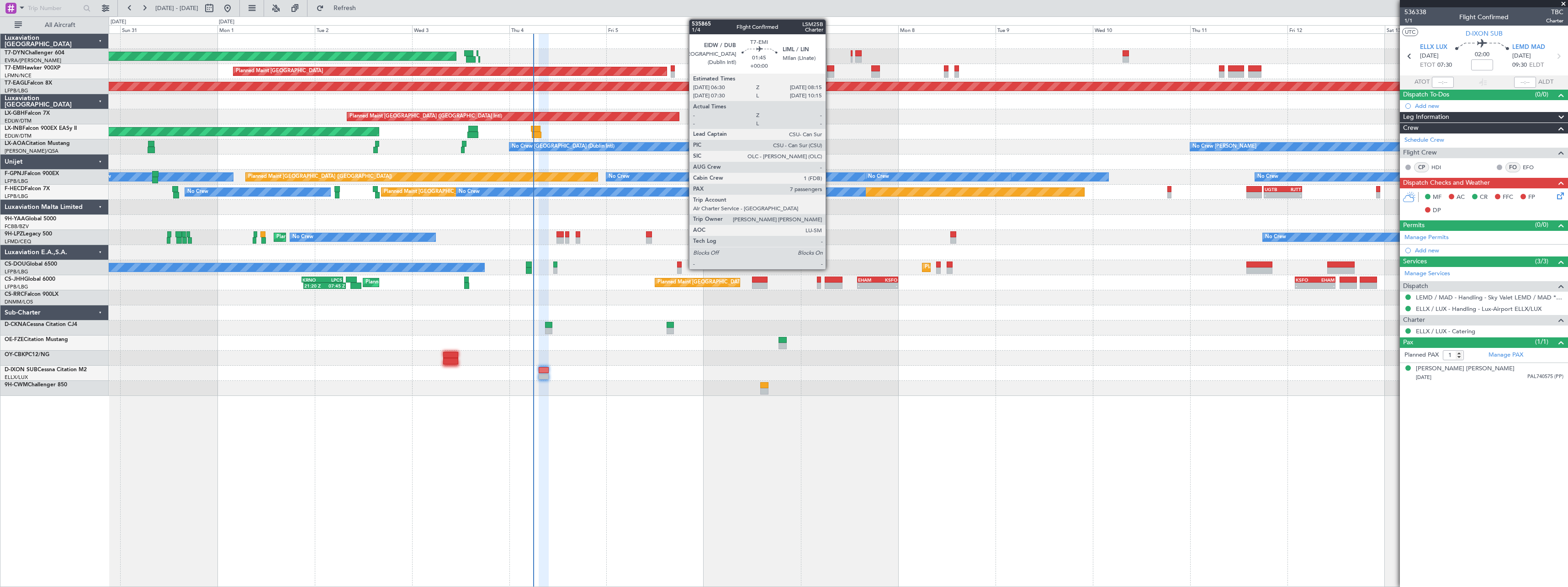
click at [830, 72] on div at bounding box center [831, 74] width 7 height 7
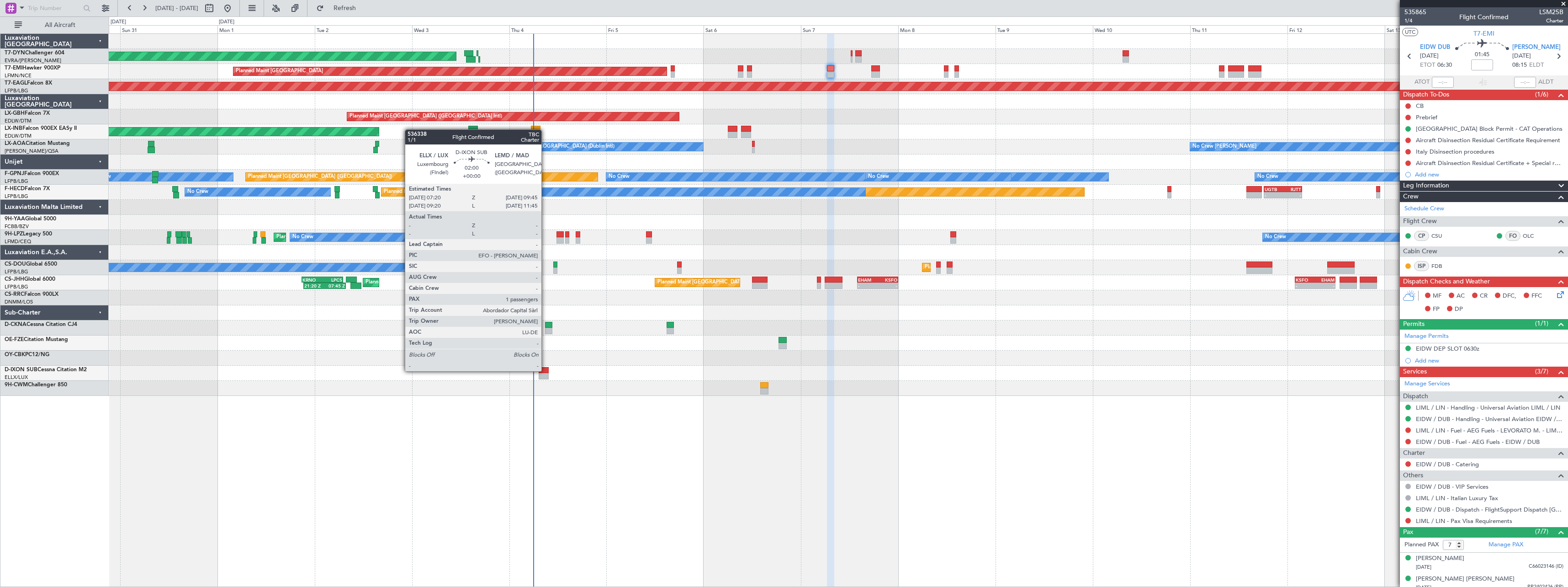
click at [545, 370] on div at bounding box center [544, 370] width 10 height 7
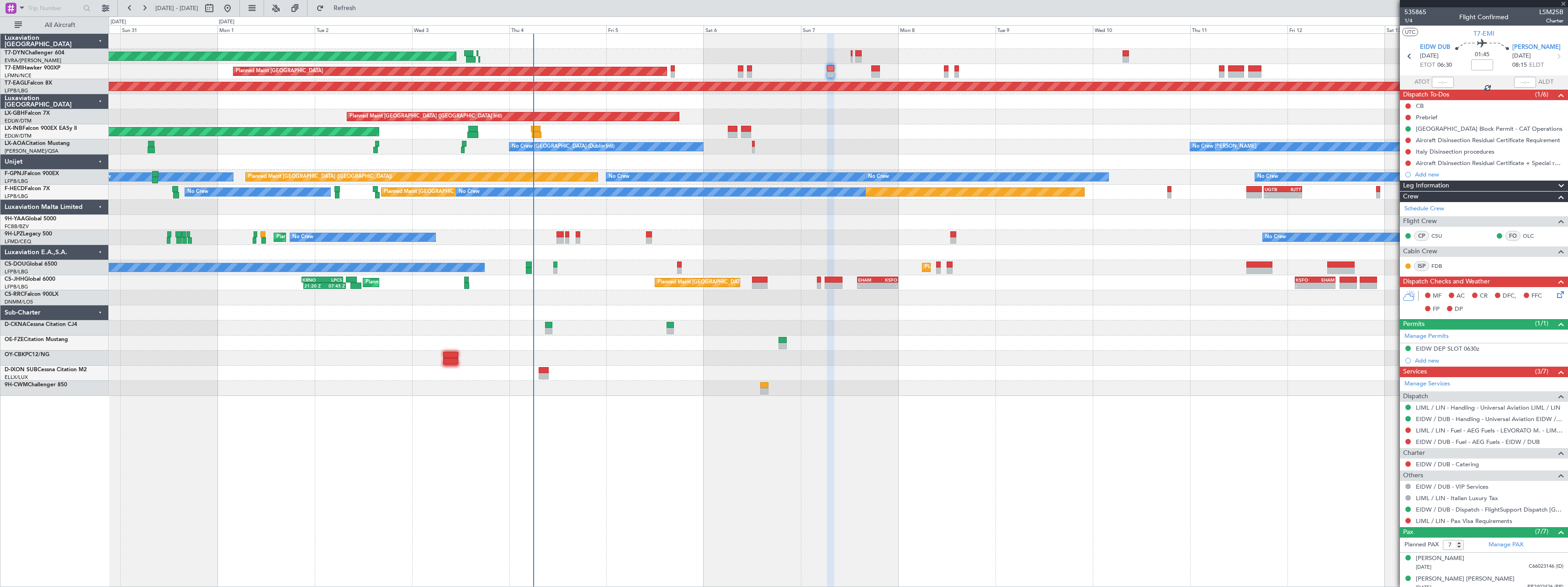
type input "1"
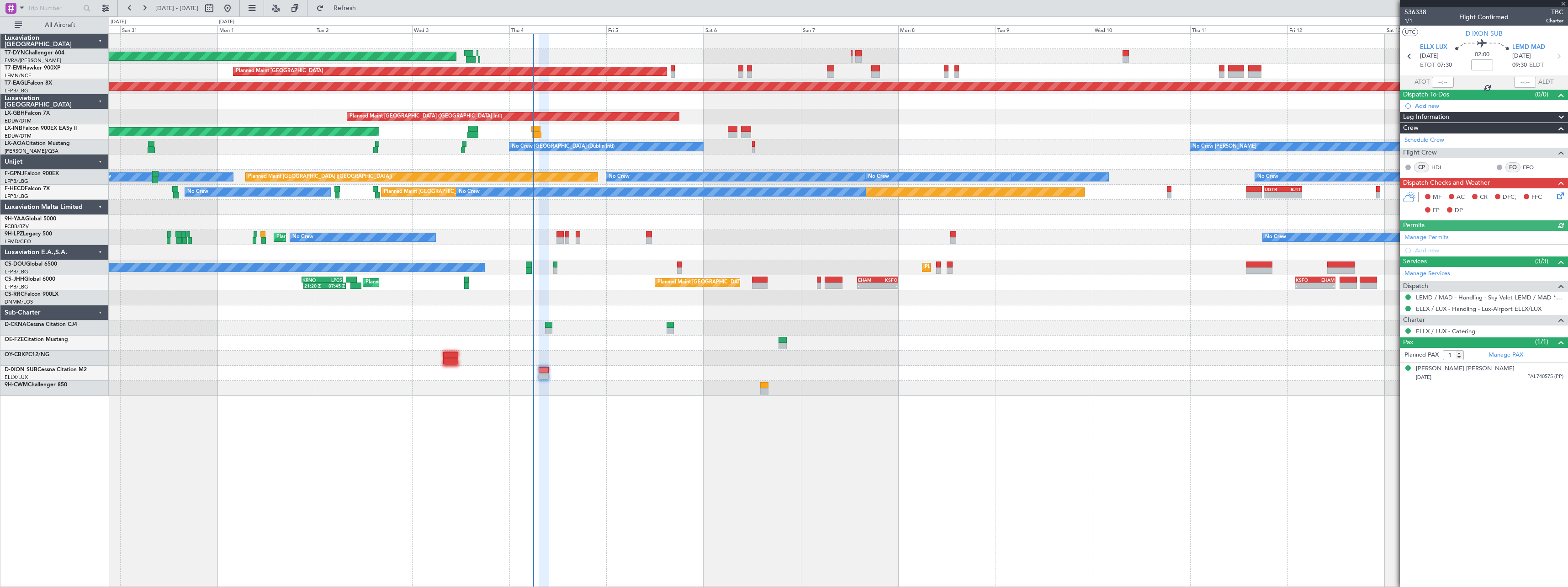
click at [1563, 195] on icon at bounding box center [1559, 194] width 7 height 7
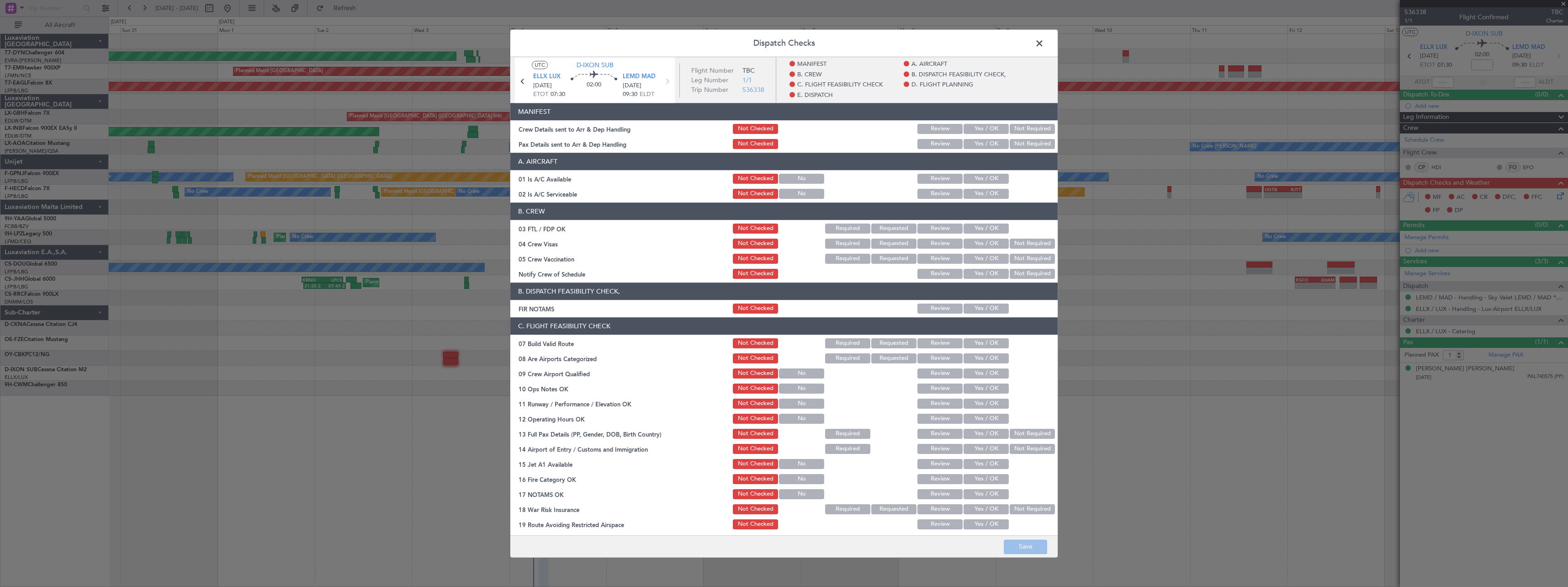
click at [975, 131] on button "Yes / OK" at bounding box center [986, 128] width 45 height 10
click at [975, 143] on button "Yes / OK" at bounding box center [986, 144] width 45 height 10
drag, startPoint x: 974, startPoint y: 175, endPoint x: 977, endPoint y: 189, distance: 14.3
click at [974, 176] on button "Yes / OK" at bounding box center [986, 178] width 45 height 10
click at [977, 195] on button "Yes / OK" at bounding box center [986, 194] width 45 height 10
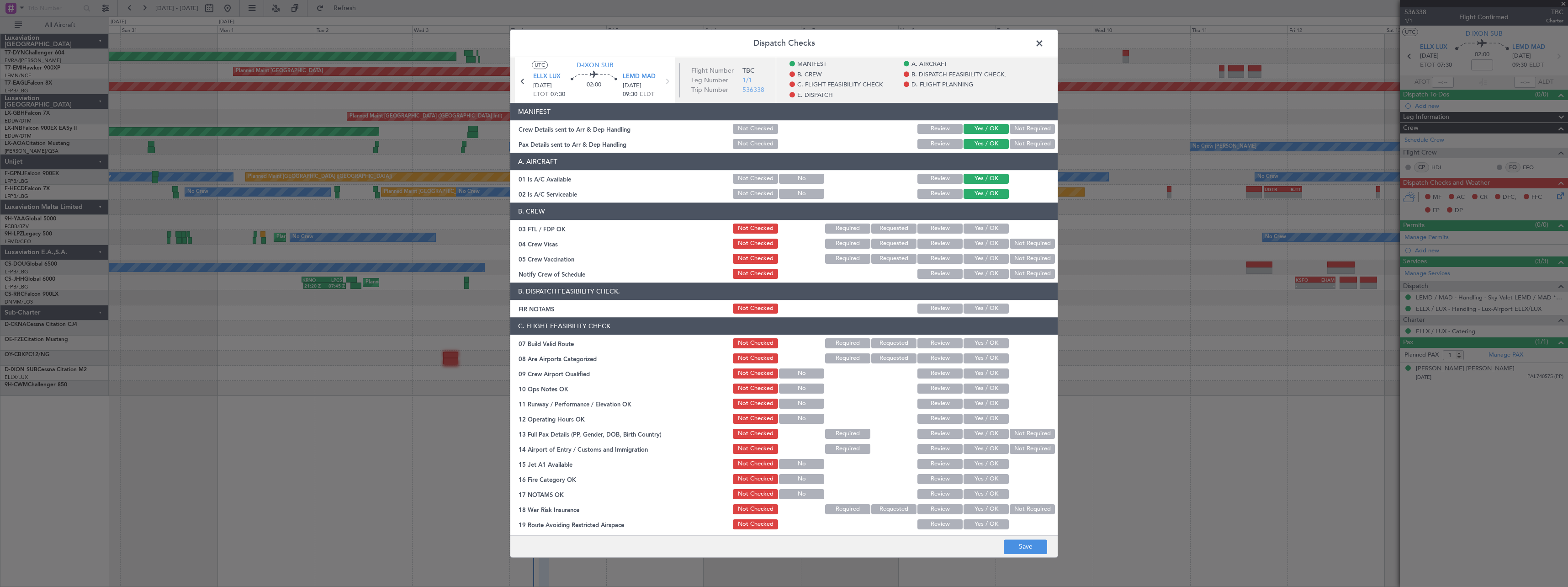
click at [975, 230] on button "Yes / OK" at bounding box center [986, 228] width 45 height 10
click at [975, 245] on button "Yes / OK" at bounding box center [986, 244] width 45 height 10
click at [976, 265] on div "Yes / OK" at bounding box center [985, 258] width 46 height 13
click at [979, 259] on button "Yes / OK" at bounding box center [986, 259] width 45 height 10
click at [978, 270] on button "Yes / OK" at bounding box center [986, 273] width 45 height 10
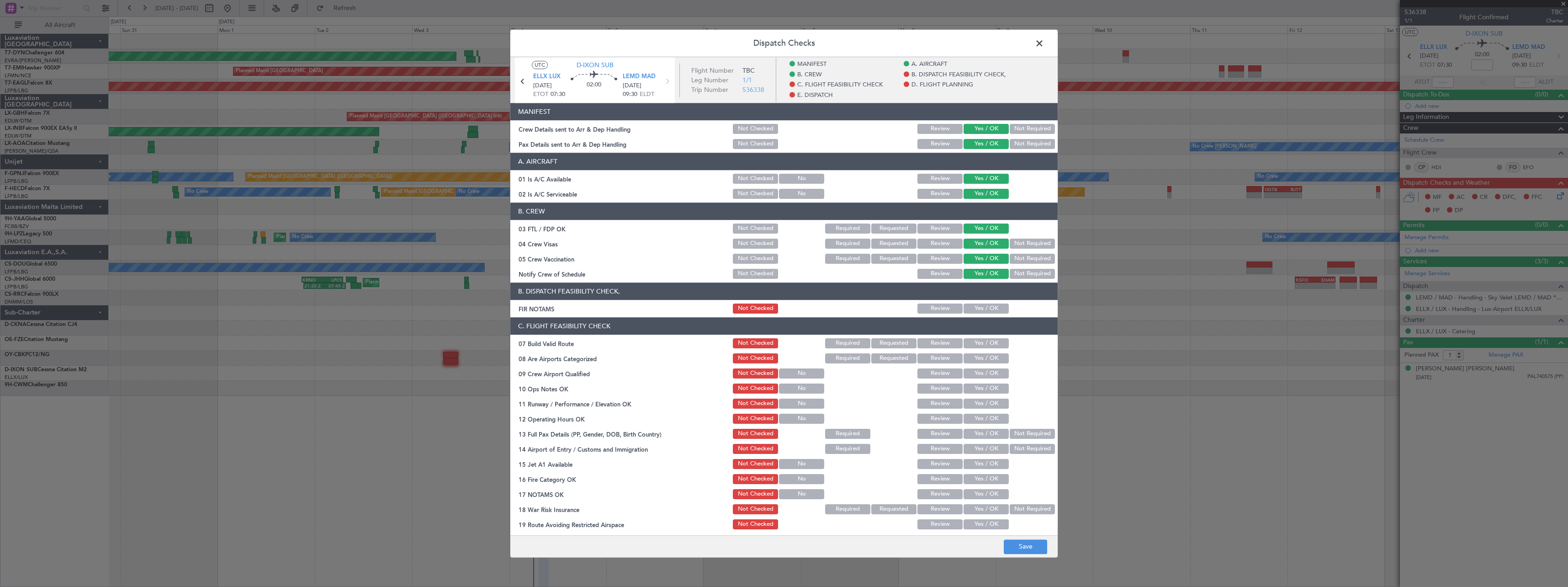
click at [982, 305] on button "Yes / OK" at bounding box center [986, 308] width 45 height 10
click at [1044, 41] on span at bounding box center [1044, 46] width 0 height 18
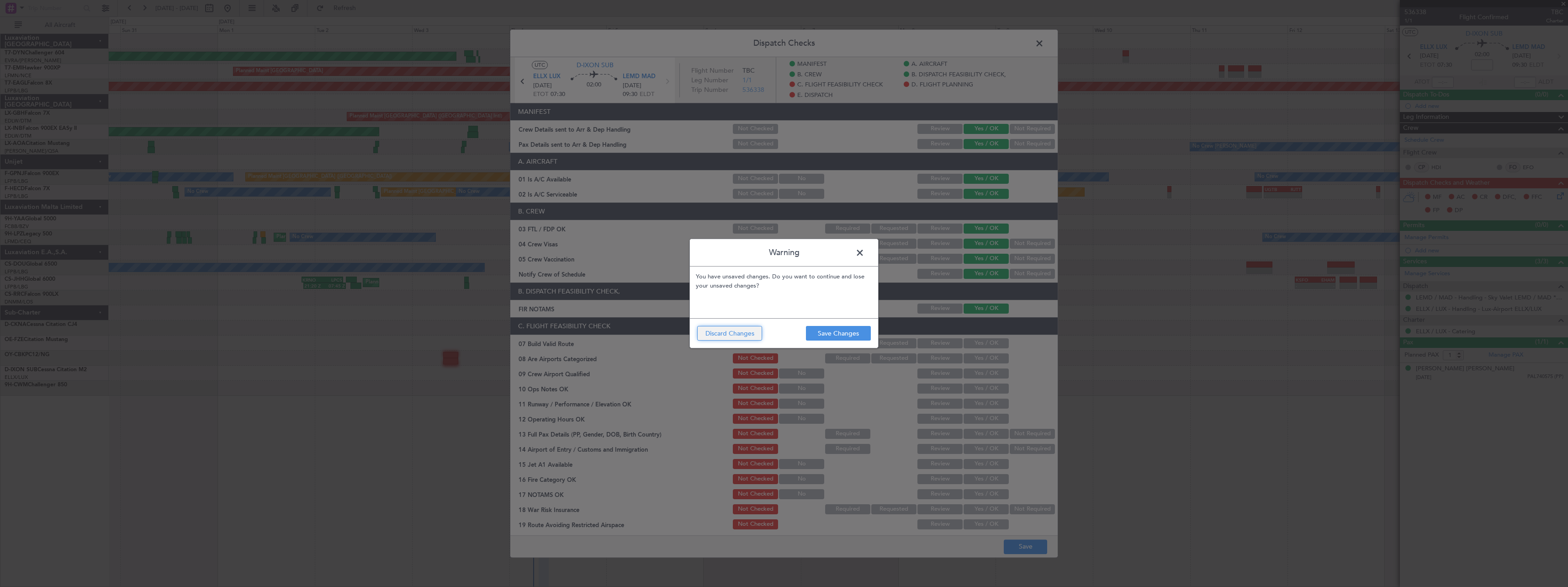
click at [748, 332] on button "Discard Changes" at bounding box center [729, 333] width 65 height 15
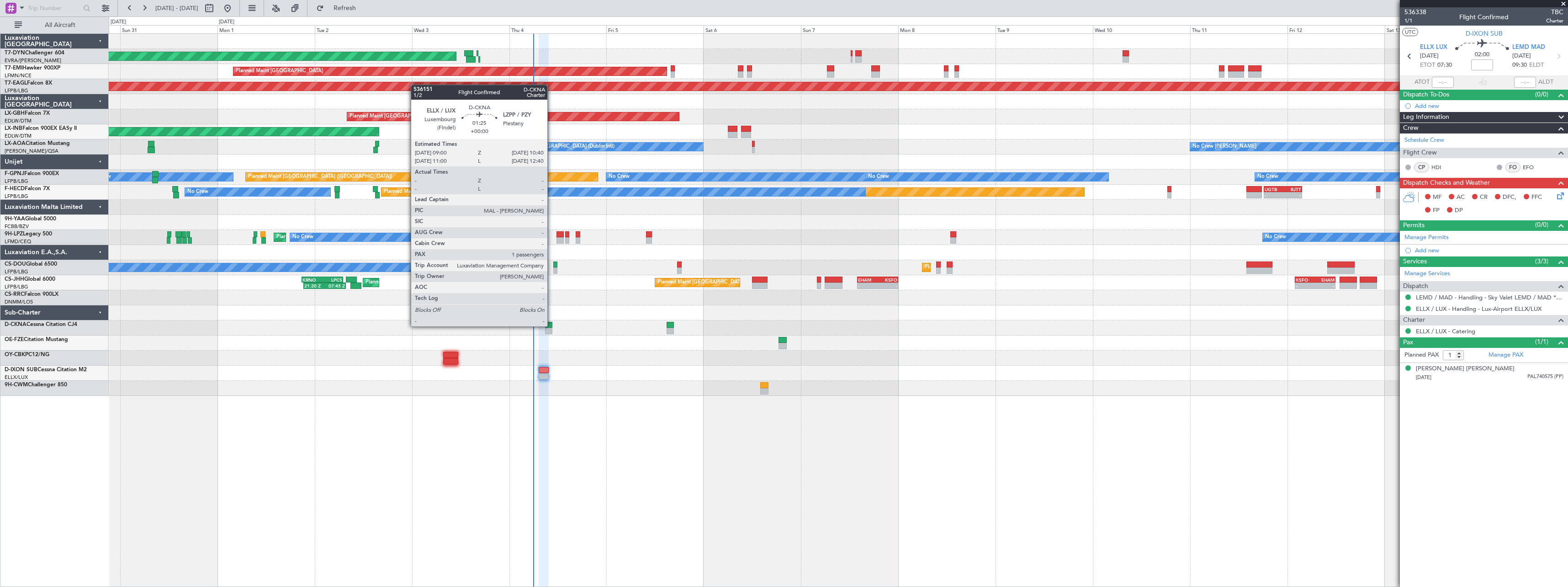
click at [551, 325] on div at bounding box center [548, 325] width 7 height 7
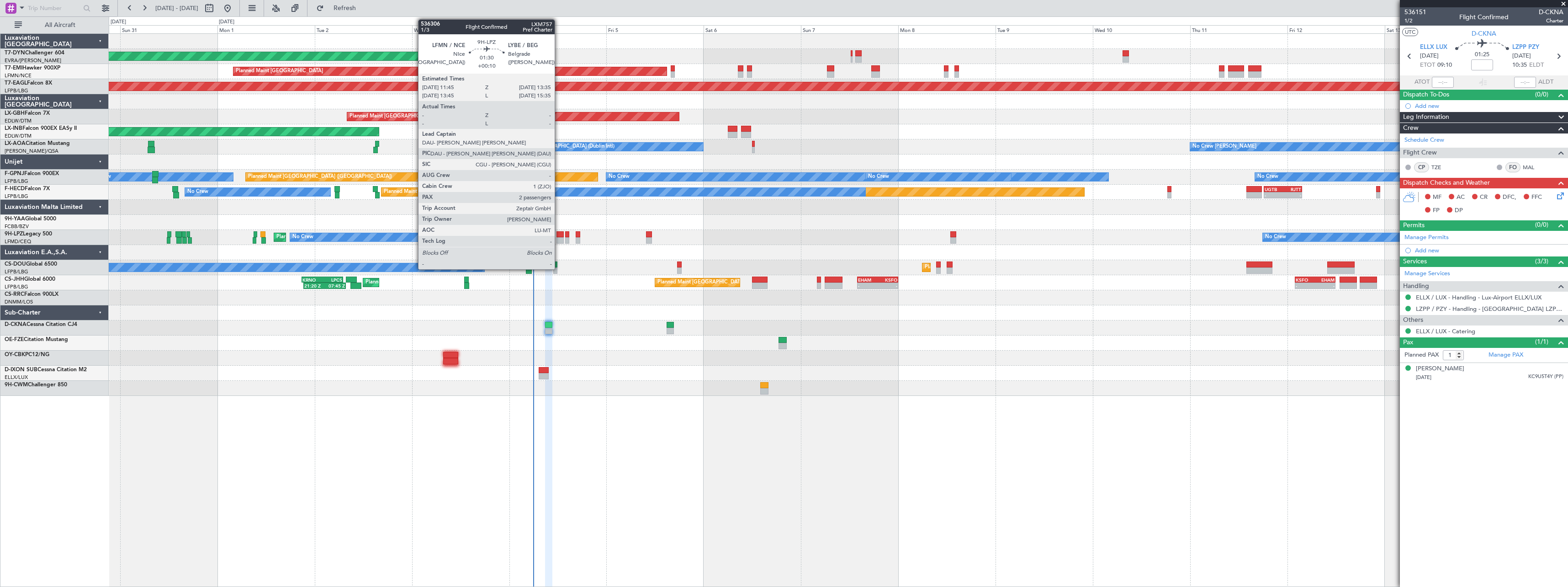
click at [559, 234] on div at bounding box center [560, 234] width 8 height 7
type input "+00:10"
type input "2"
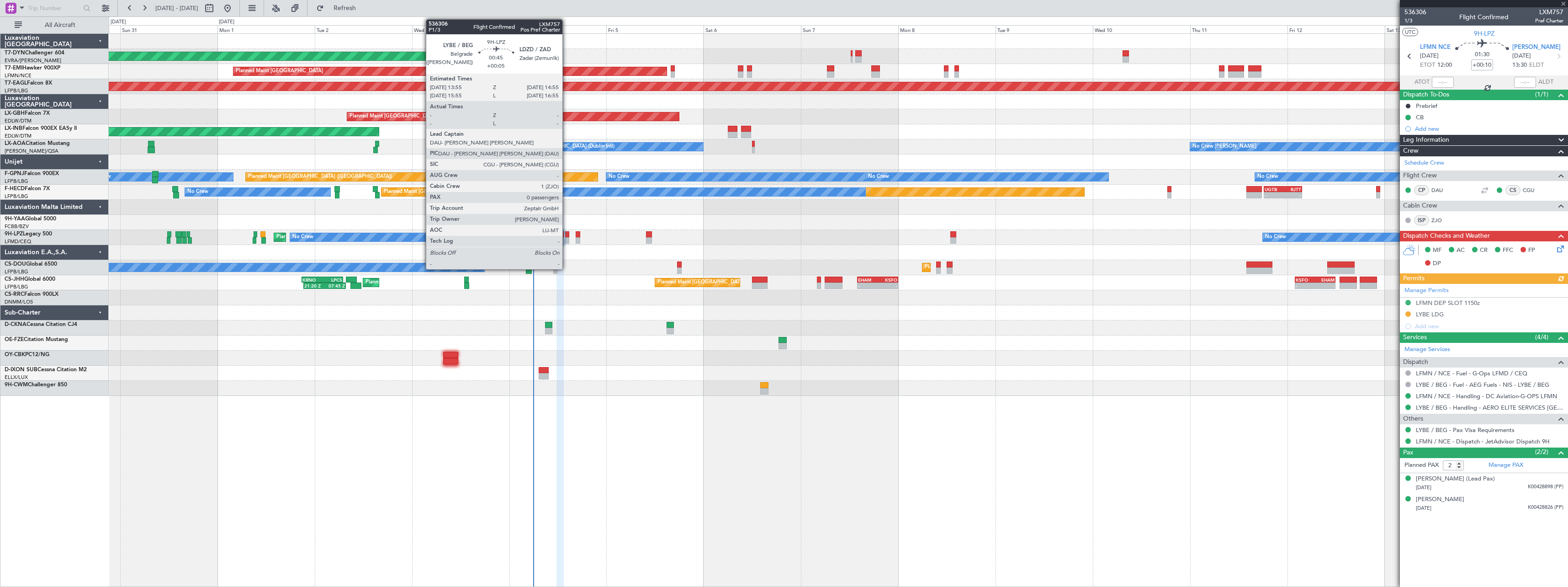
click at [567, 234] on div at bounding box center [567, 234] width 4 height 7
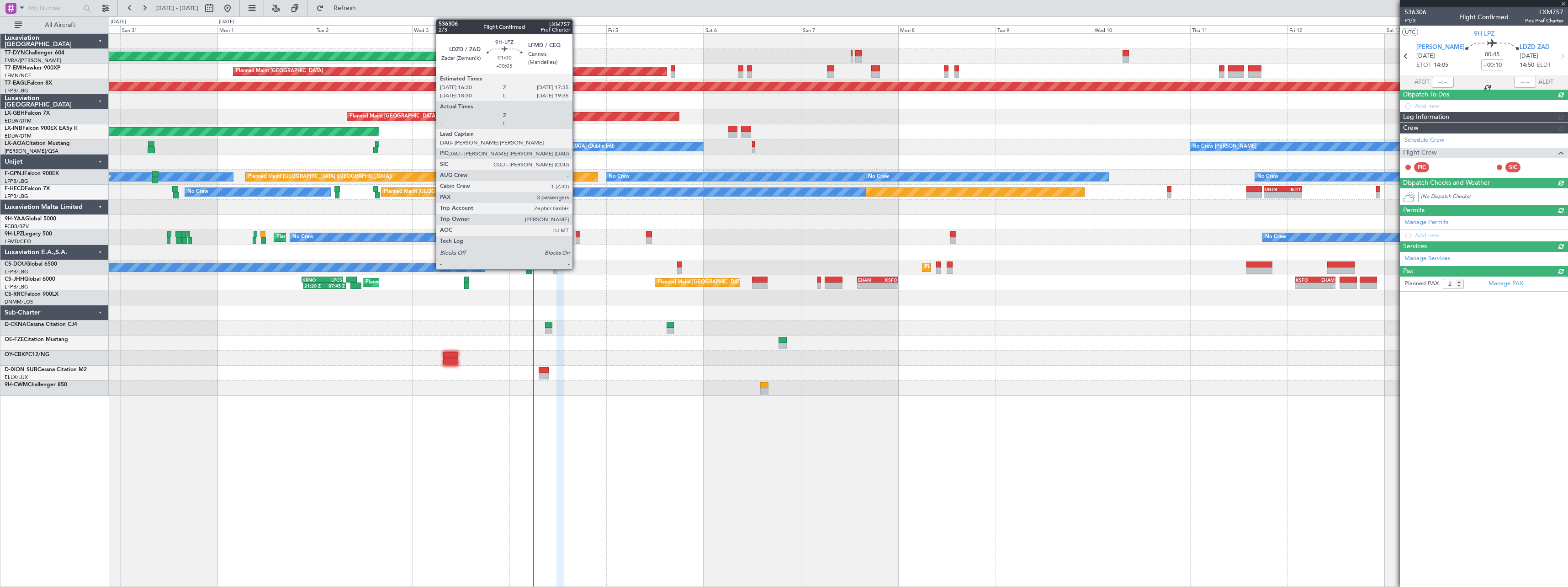
type input "+00:05"
type input "0"
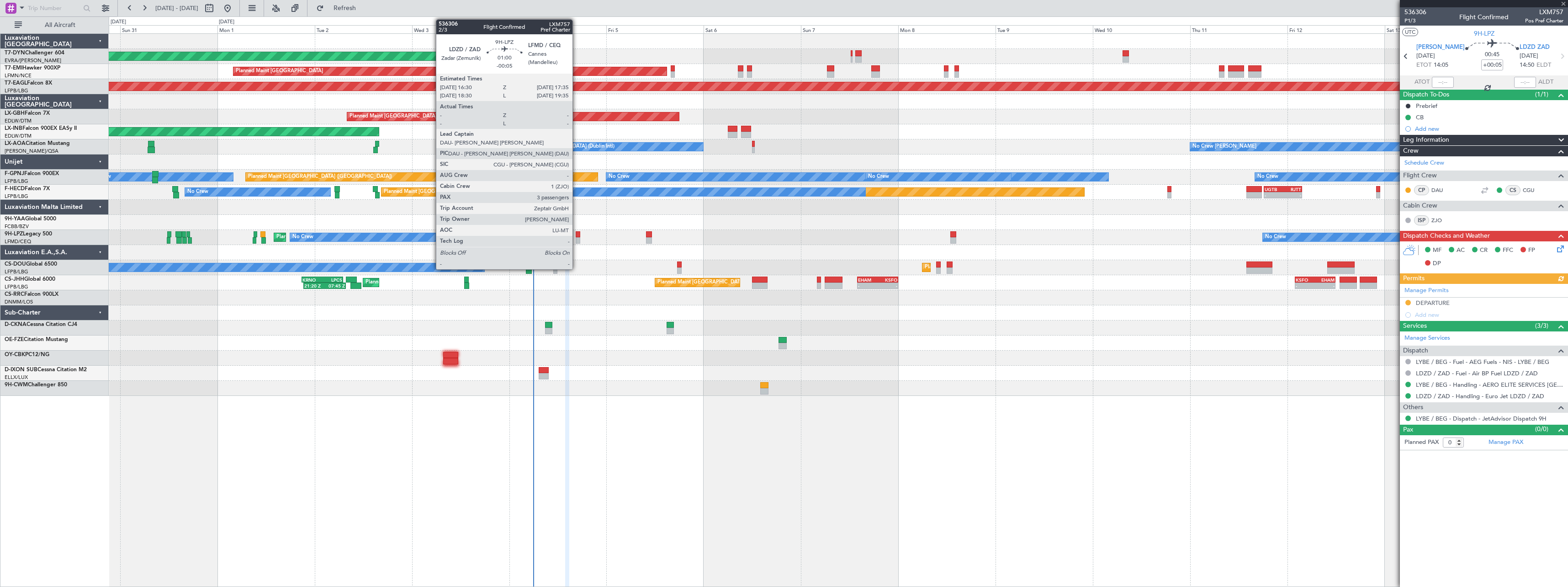
click at [576, 236] on div at bounding box center [578, 234] width 5 height 7
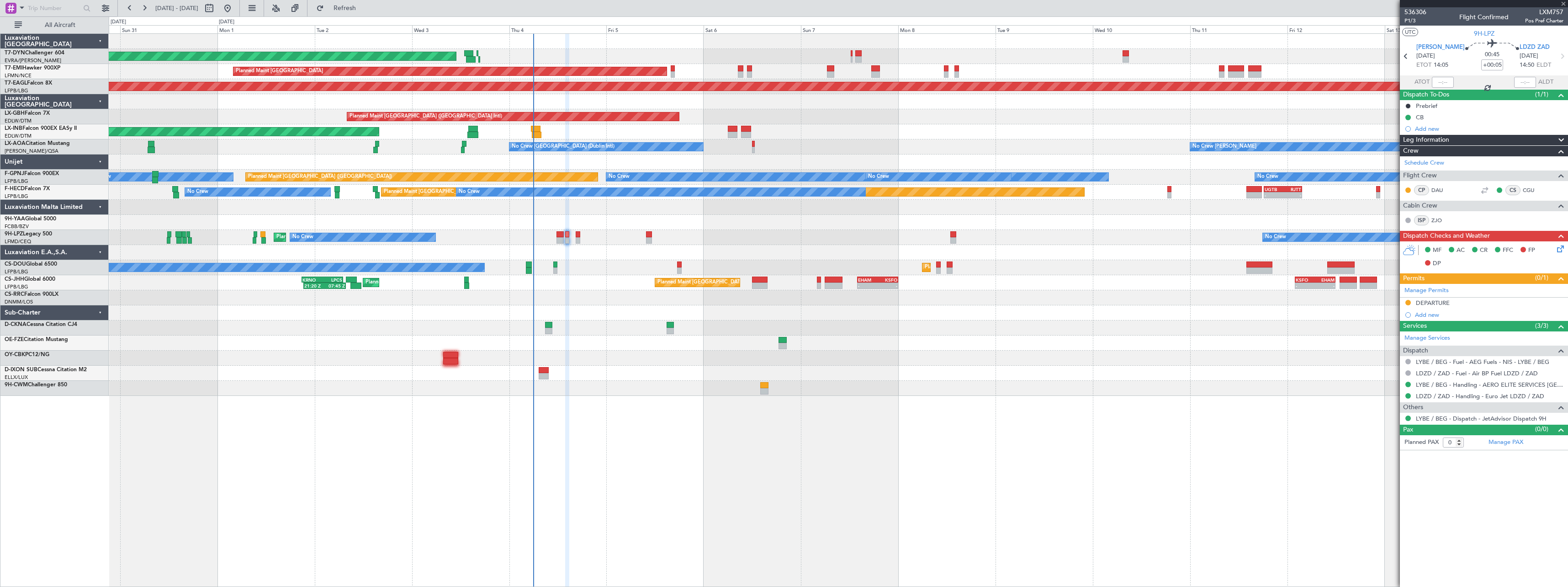
type input "-00:05"
type input "3"
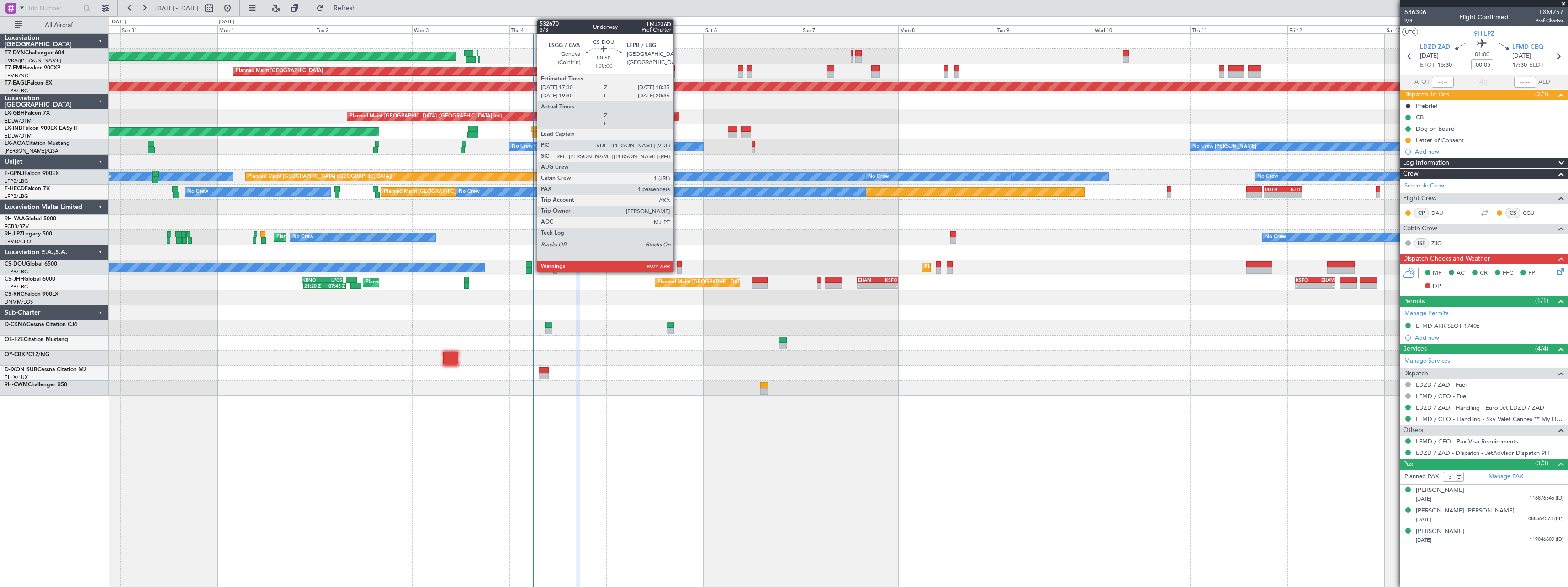
click at [677, 264] on div at bounding box center [679, 264] width 5 height 7
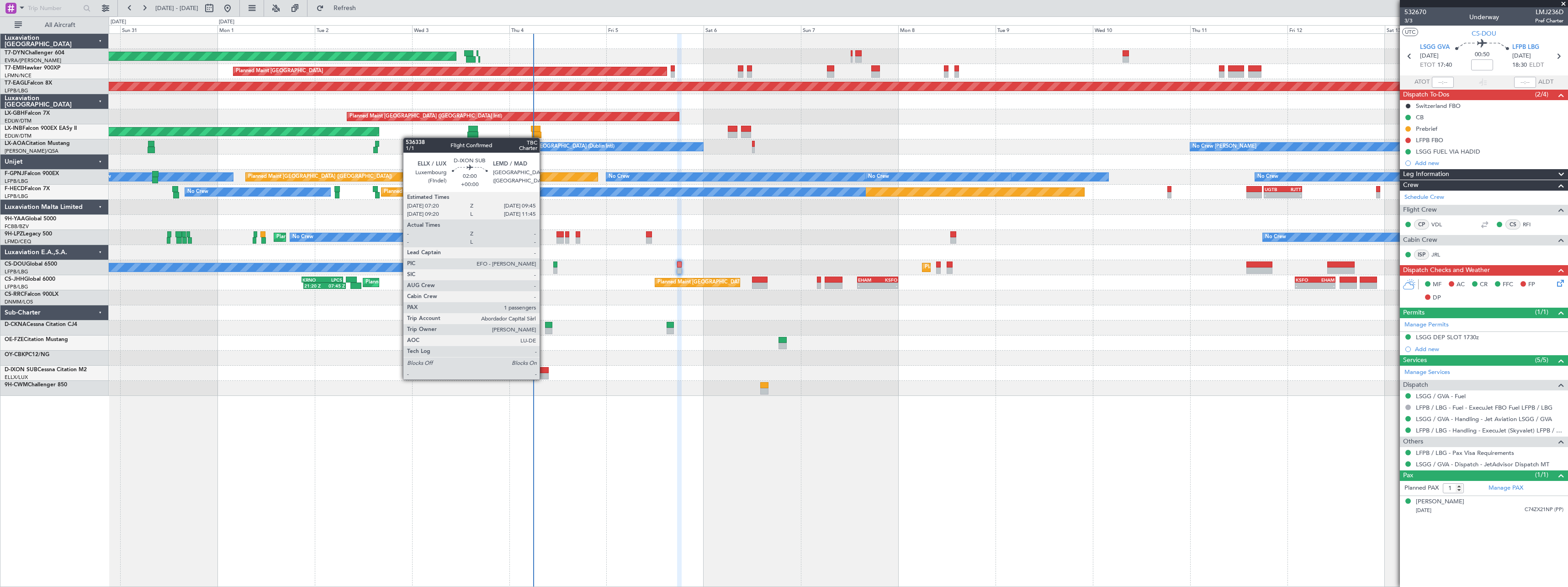
click at [544, 378] on div at bounding box center [544, 376] width 10 height 7
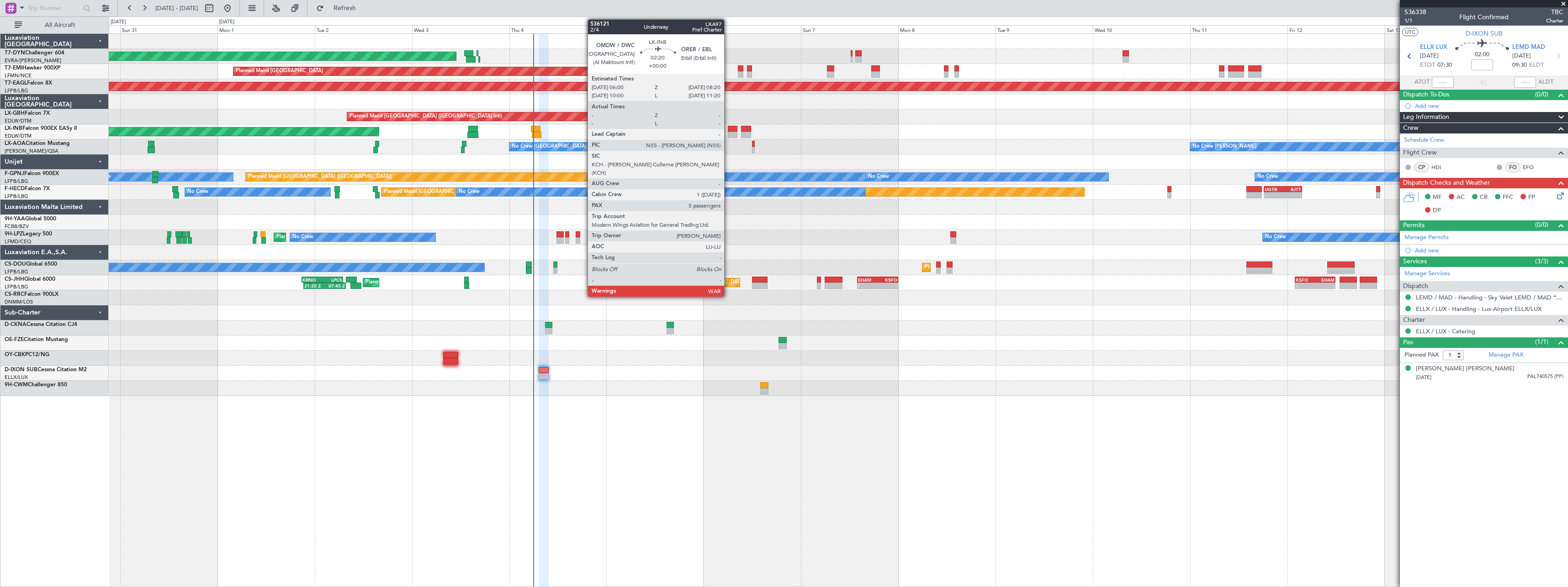
click at [728, 136] on div at bounding box center [733, 135] width 10 height 7
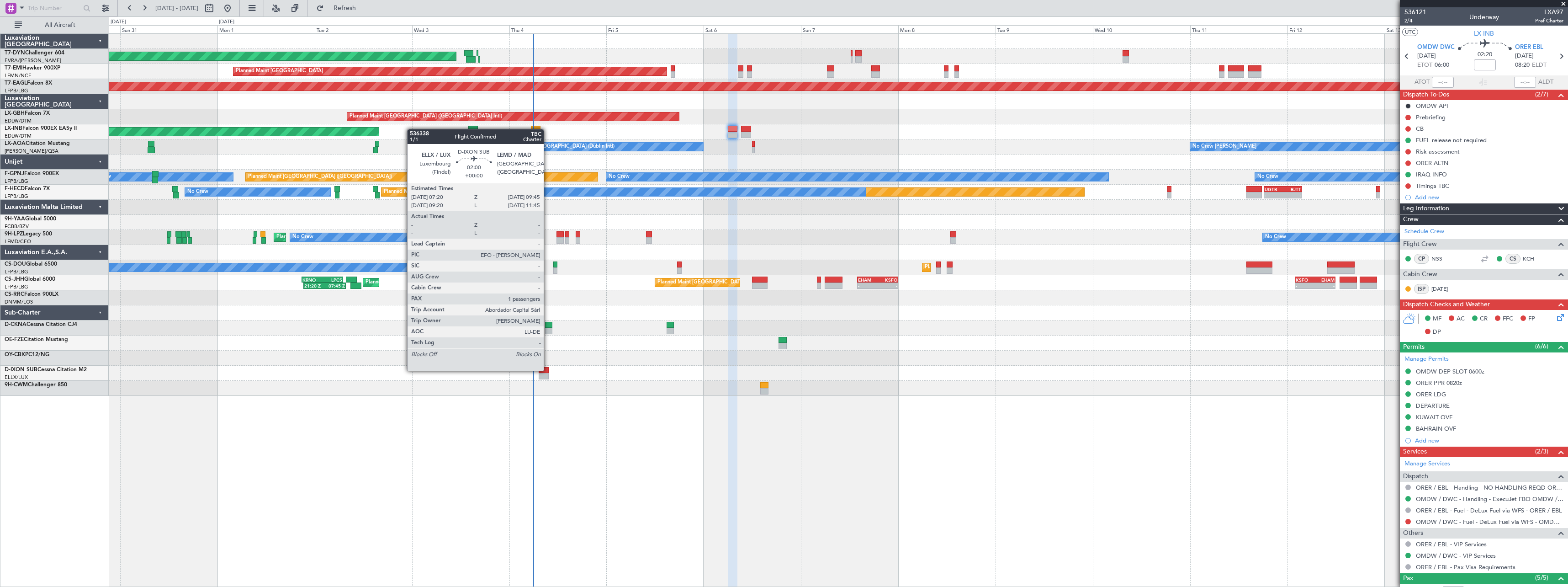
click at [548, 370] on div at bounding box center [544, 370] width 10 height 7
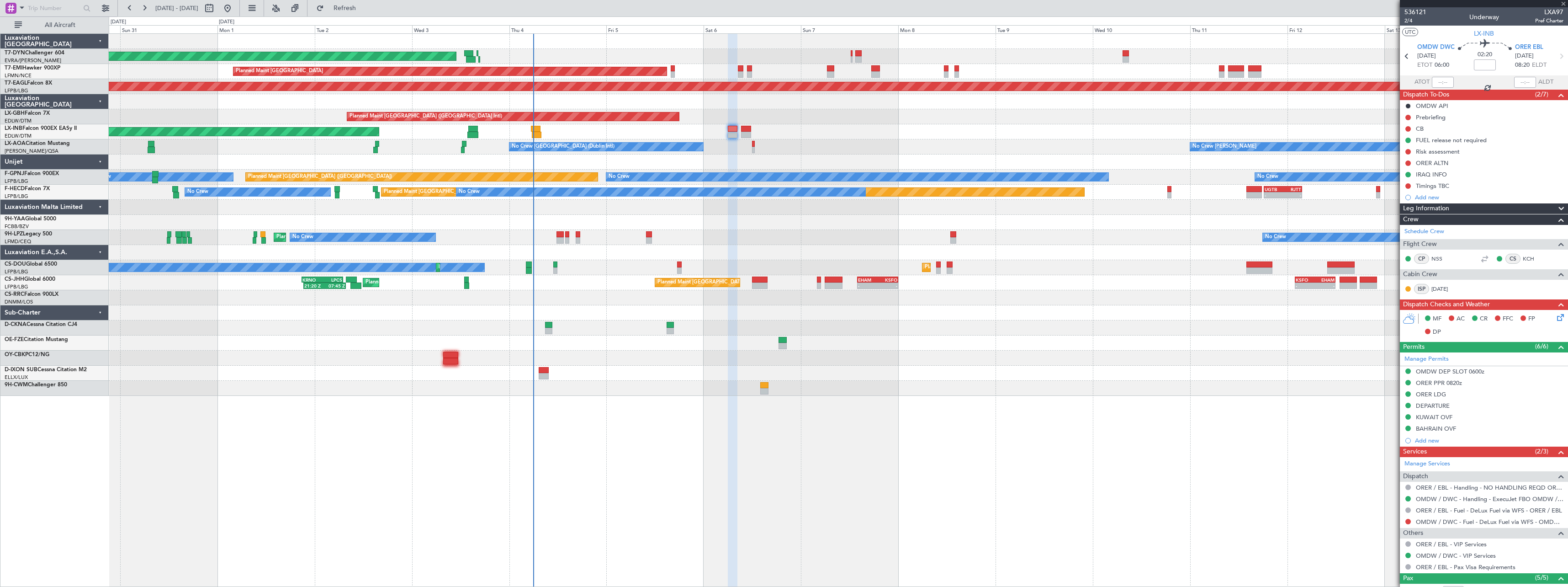
type input "1"
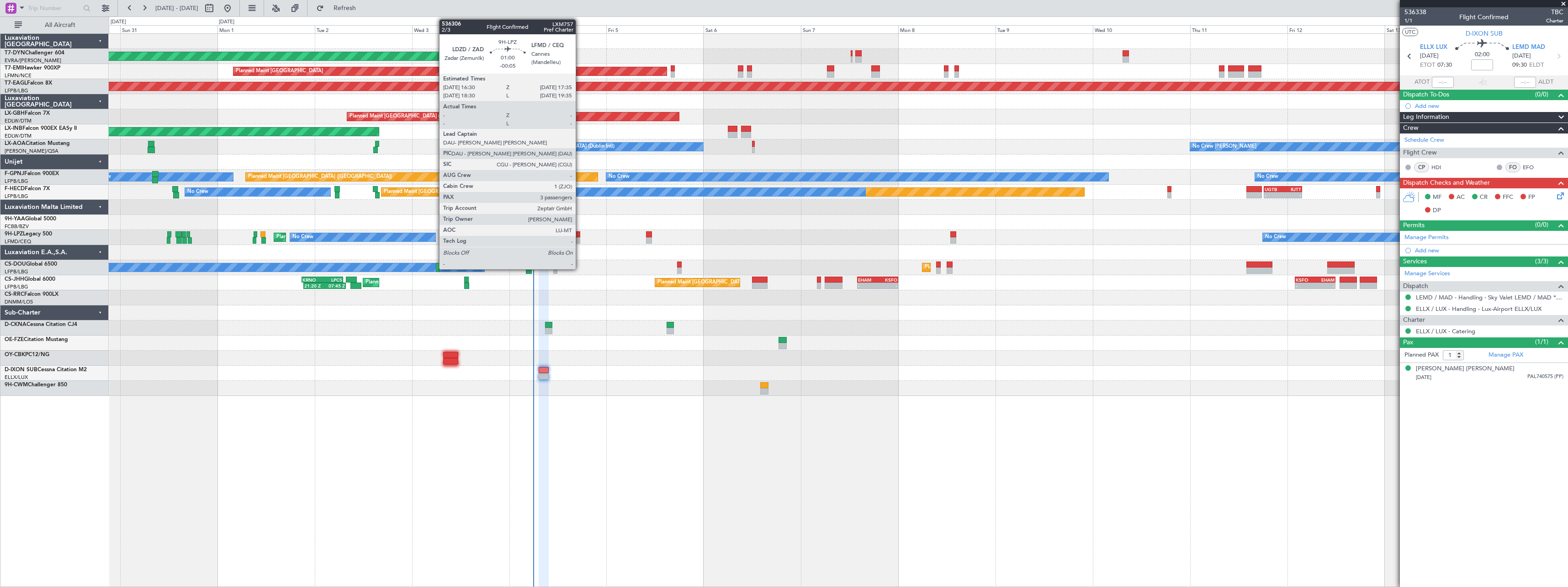
click at [579, 234] on div at bounding box center [578, 234] width 5 height 7
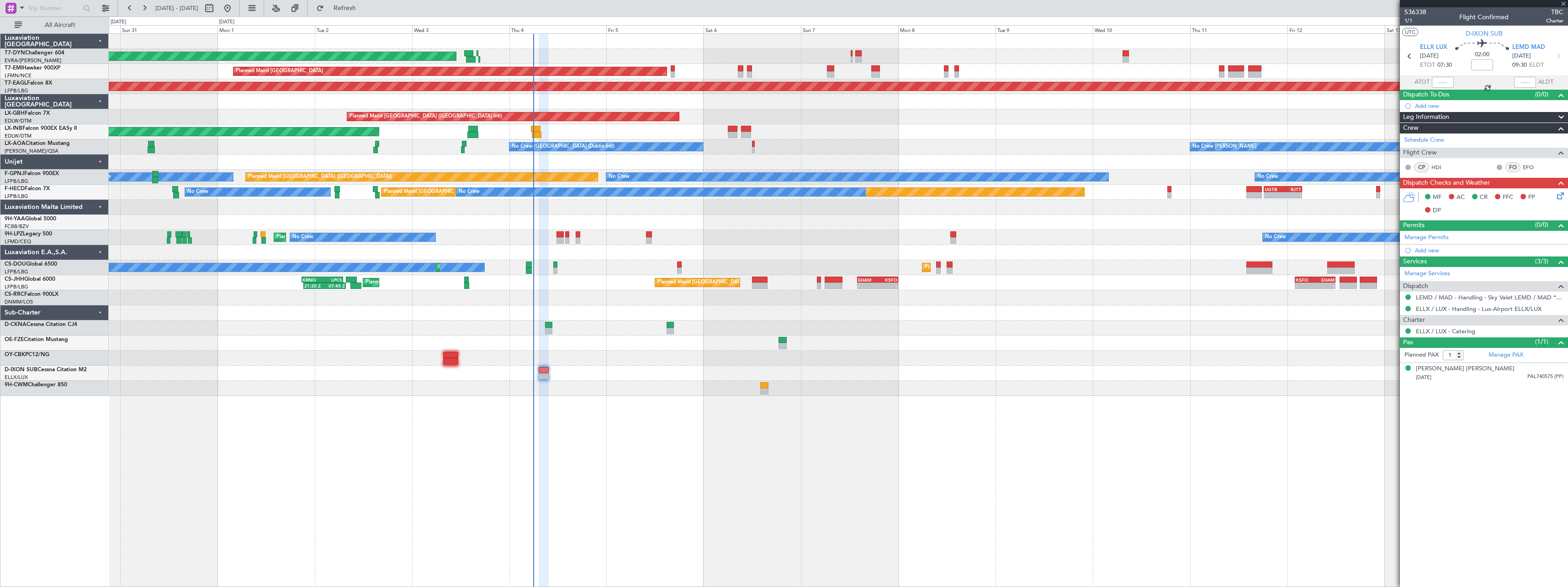
type input "-00:05"
type input "3"
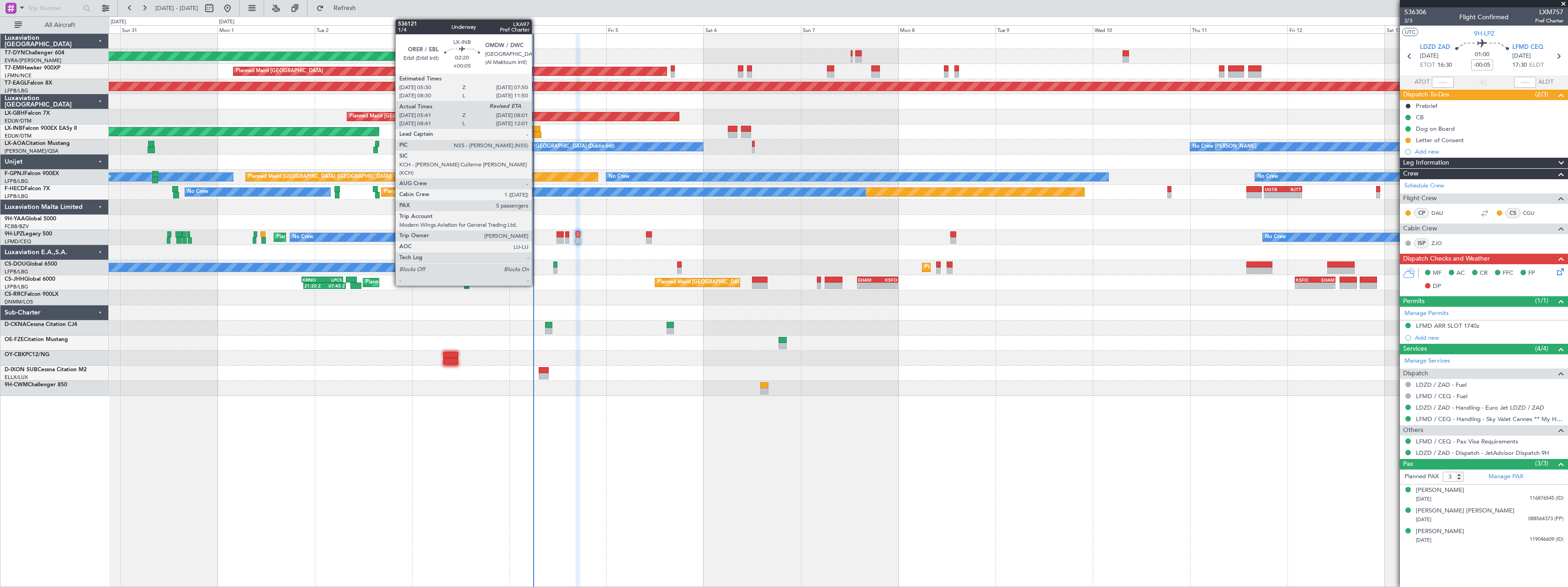
click at [536, 131] on div at bounding box center [536, 128] width 10 height 7
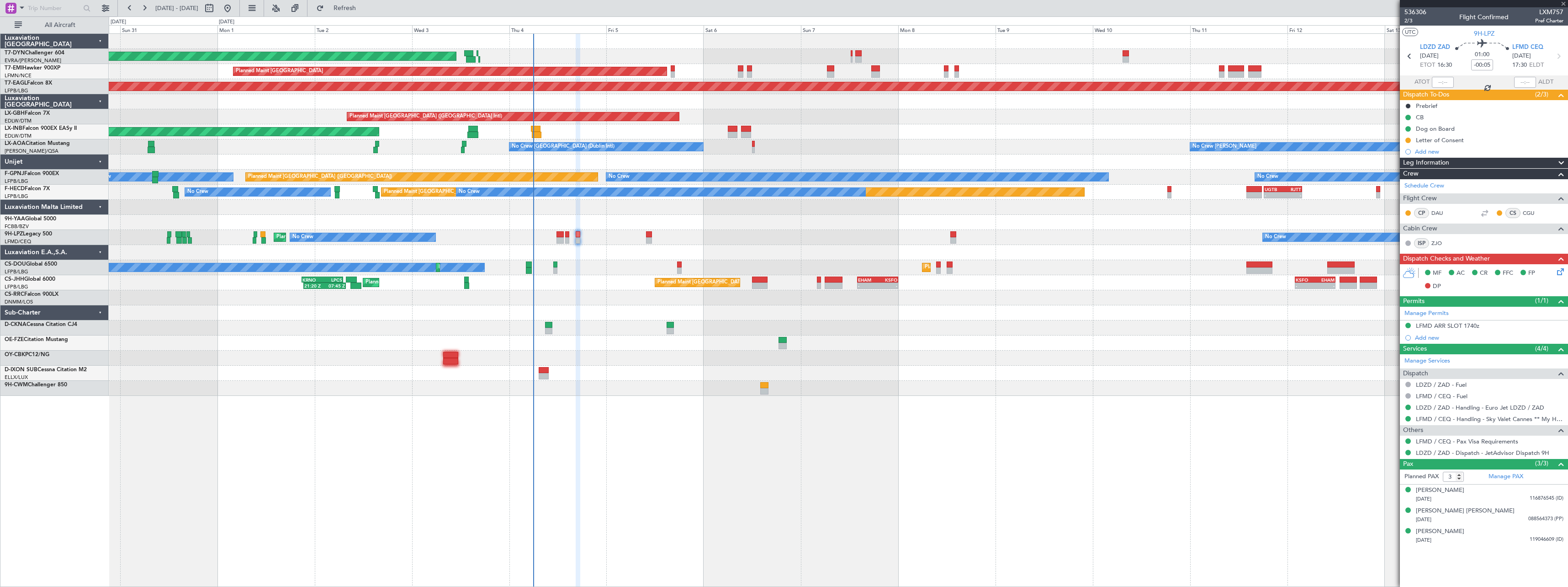
type input "+00:05"
type input "05:41"
type input "5"
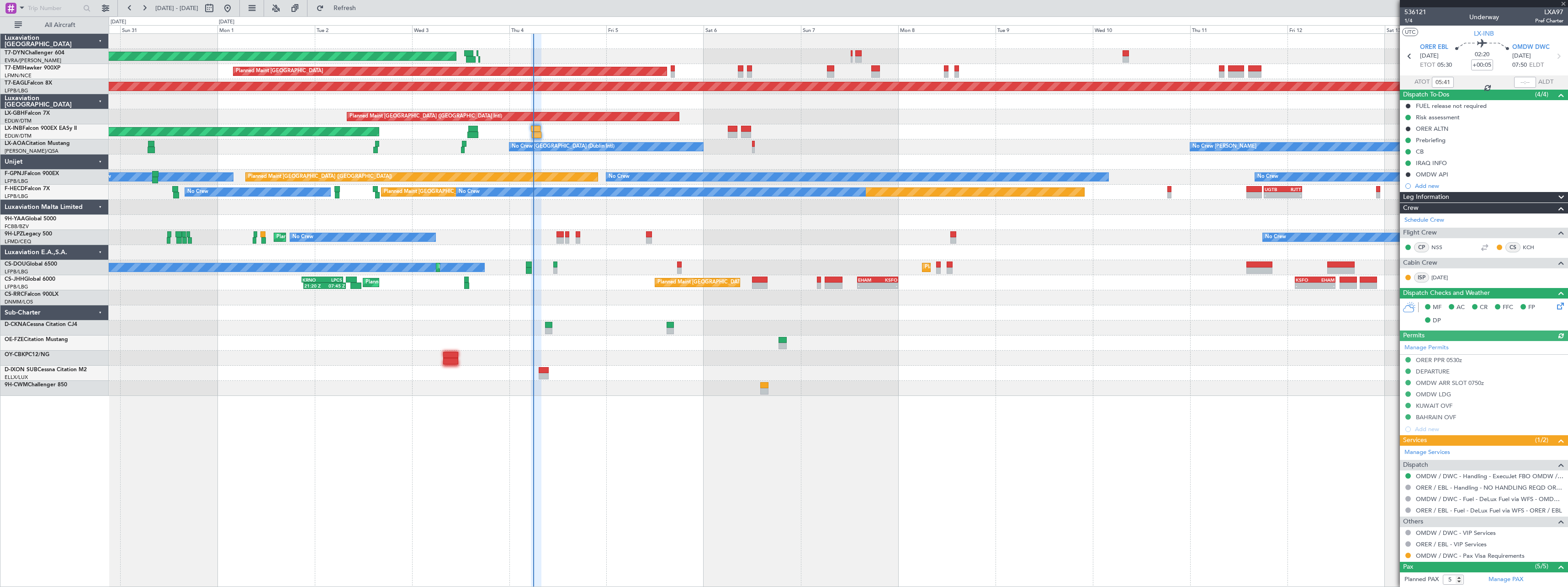
click at [1406, 552] on div at bounding box center [1408, 555] width 7 height 7
click at [1408, 556] on button at bounding box center [1408, 555] width 5 height 5
click at [1386, 543] on span "Confirmed" at bounding box center [1382, 541] width 29 height 9
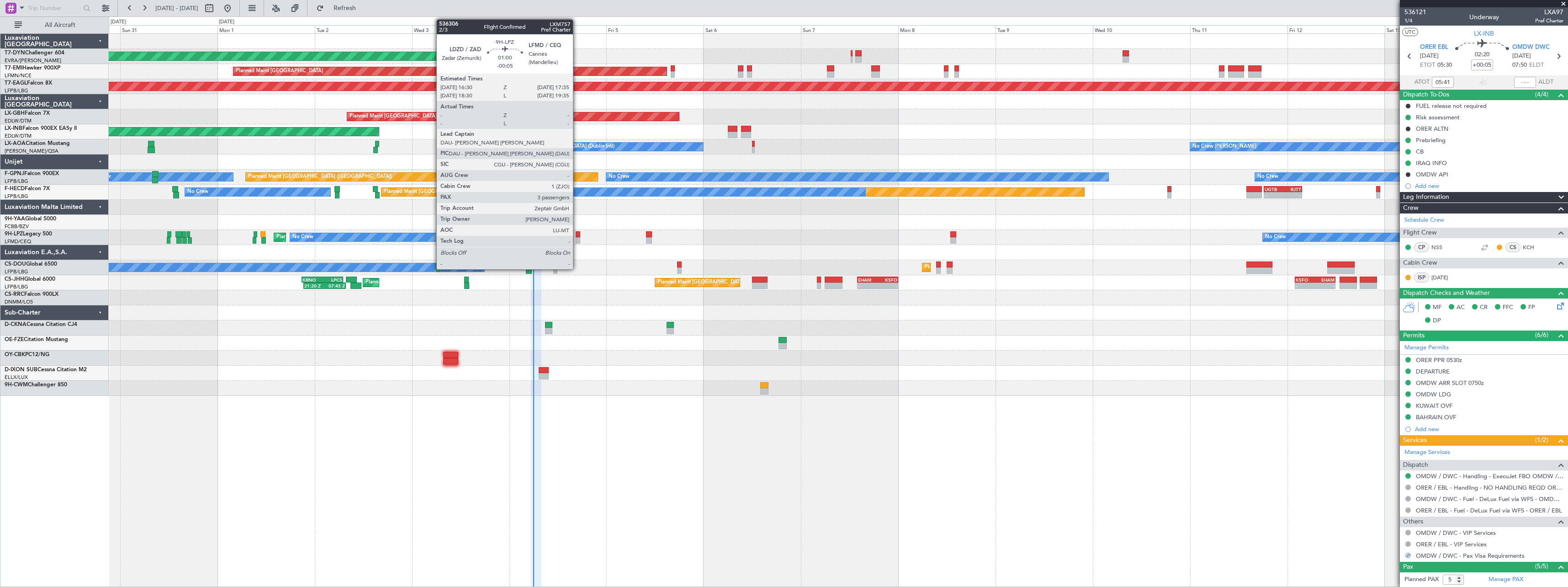
click at [577, 237] on div at bounding box center [578, 241] width 5 height 7
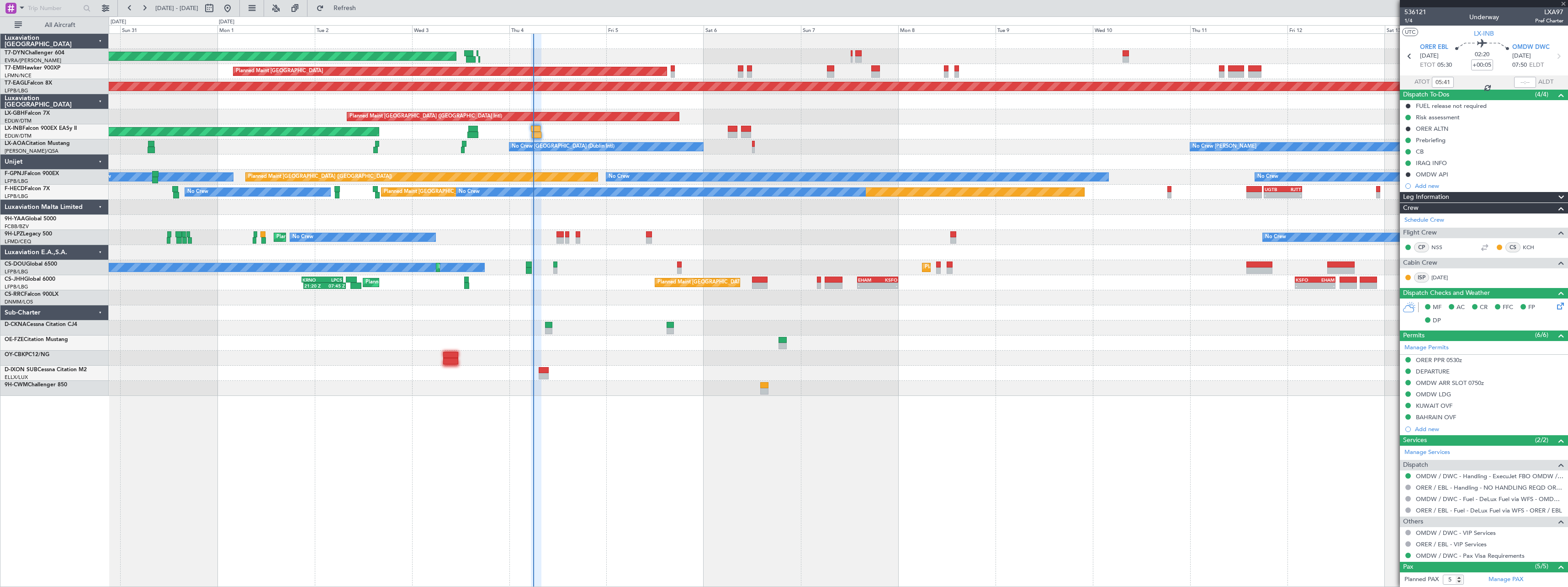
type input "-00:05"
type input "3"
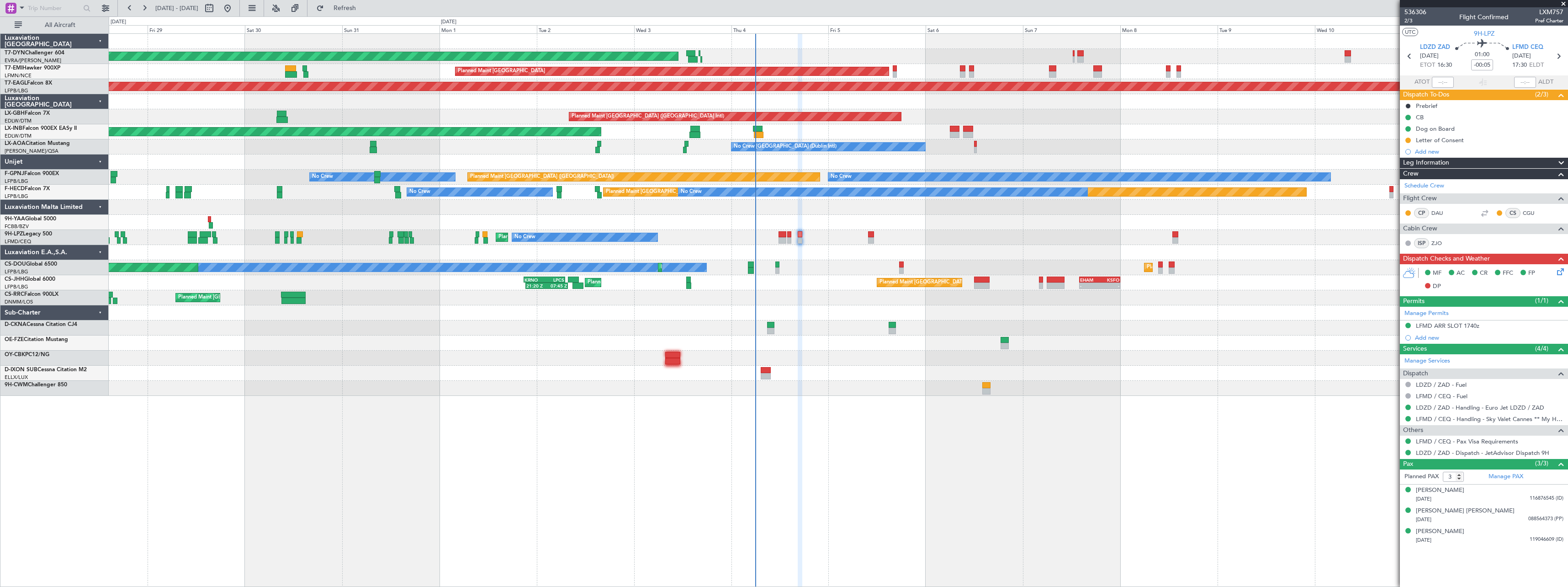
click at [862, 363] on div "AOG Maint Riga (Riga Intl) Planned Maint Zurich Grounded New York (Teterboro) P…" at bounding box center [838, 215] width 1459 height 362
click at [817, 356] on div at bounding box center [838, 358] width 1459 height 15
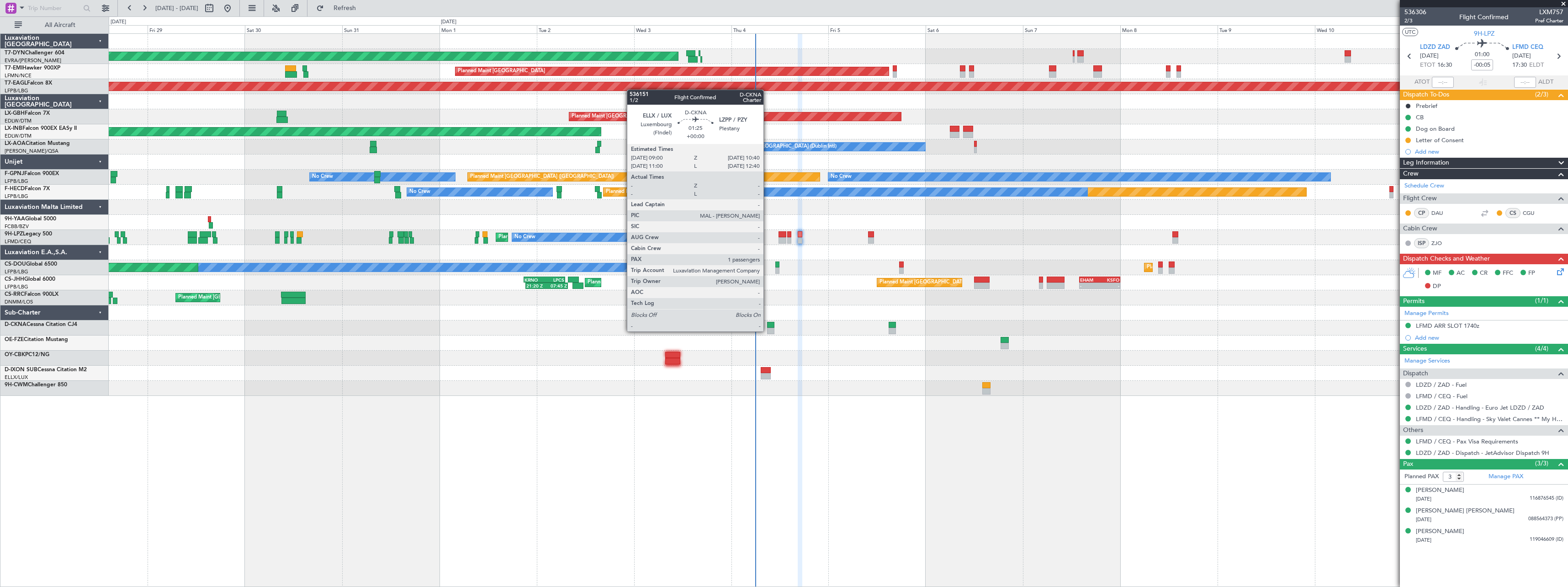
click at [768, 331] on div at bounding box center [770, 331] width 7 height 7
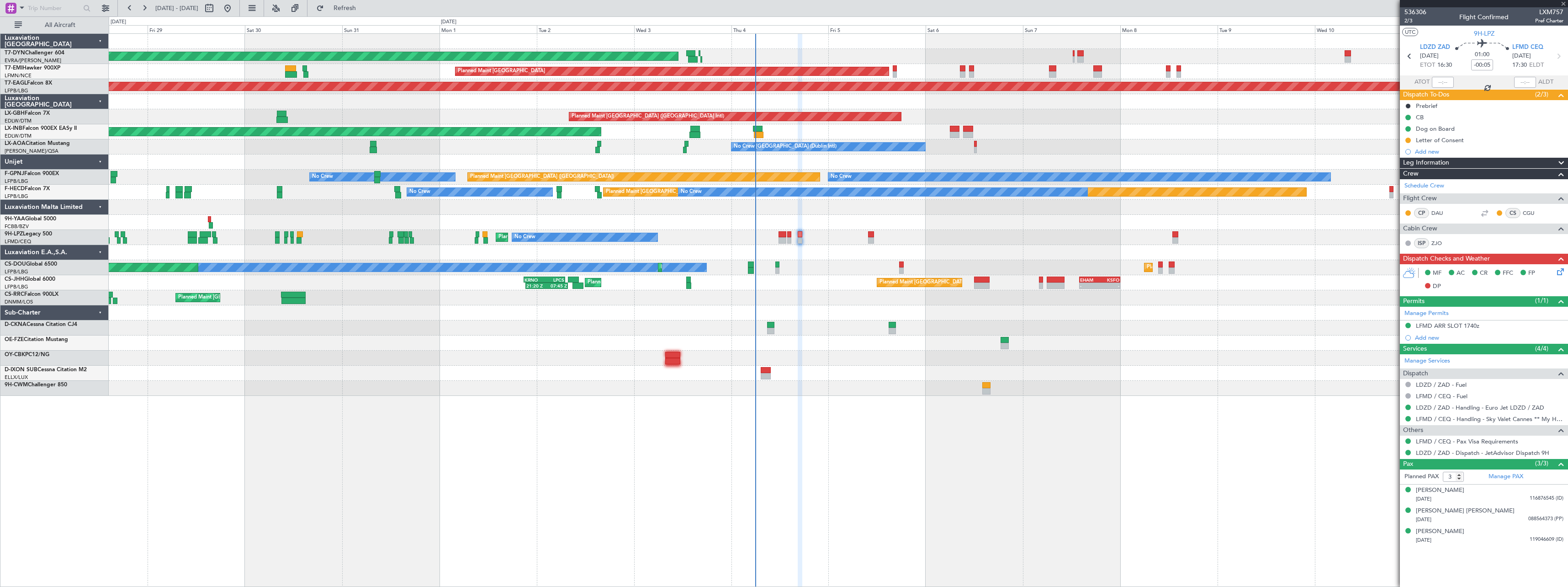
type input "1"
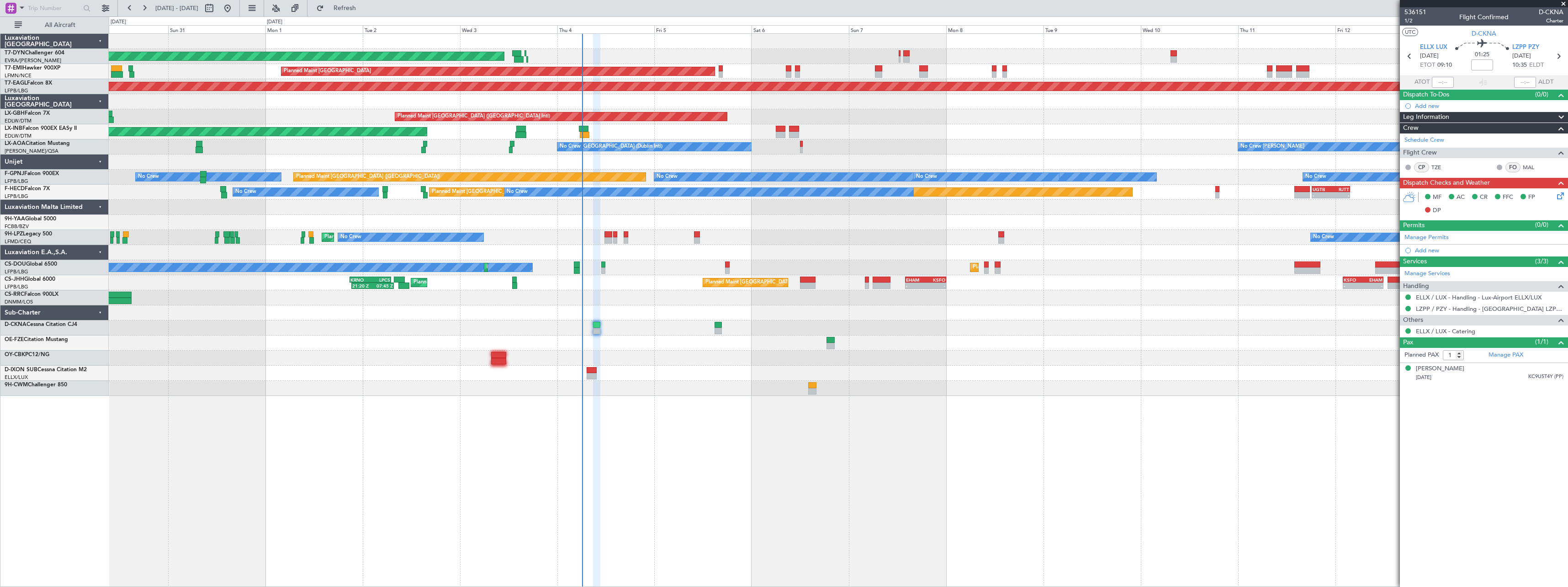
click at [657, 415] on div "AOG Maint Riga (Riga Intl) Planned Maint Zurich Grounded New York (Teterboro) P…" at bounding box center [838, 310] width 1459 height 554
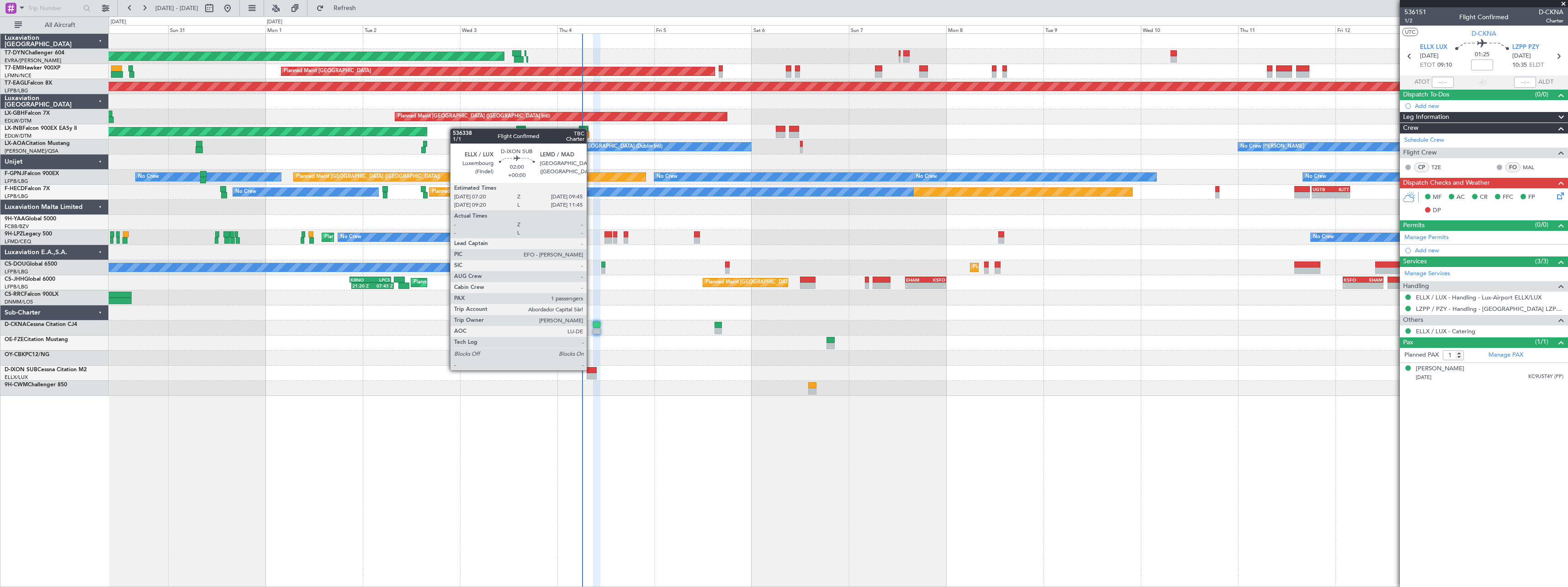
click at [591, 369] on div at bounding box center [592, 370] width 10 height 7
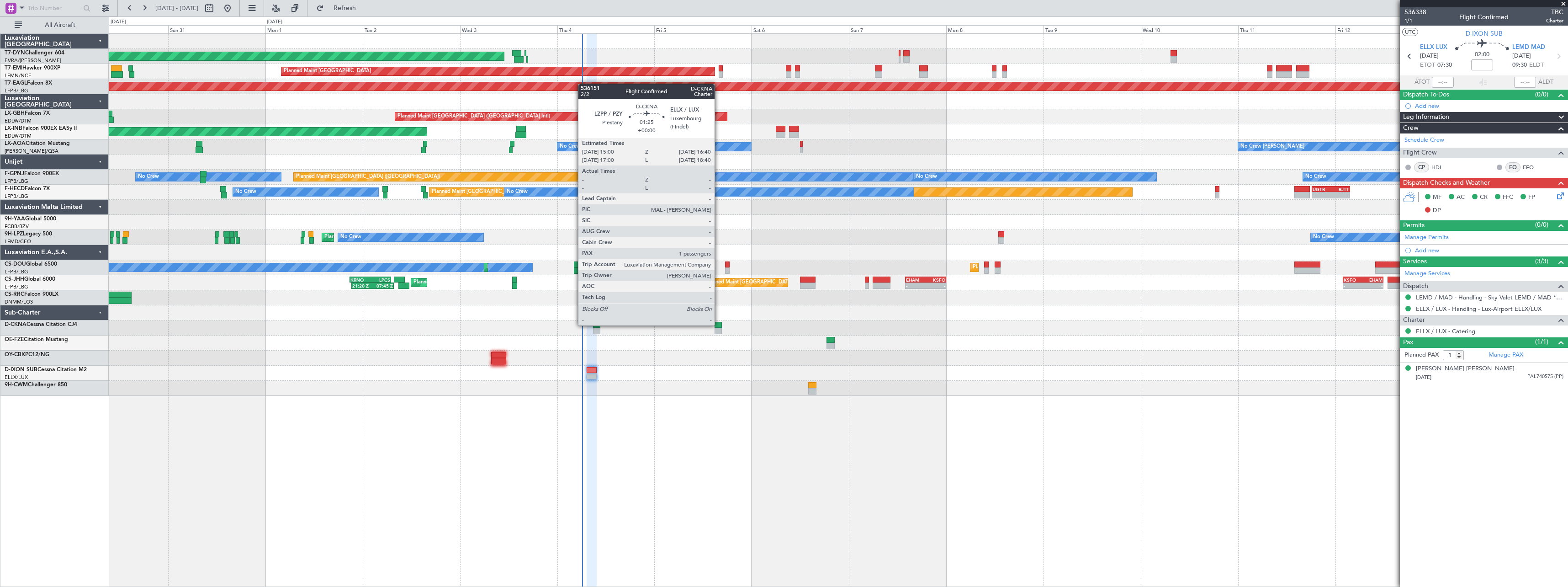
click at [719, 325] on div at bounding box center [718, 325] width 7 height 7
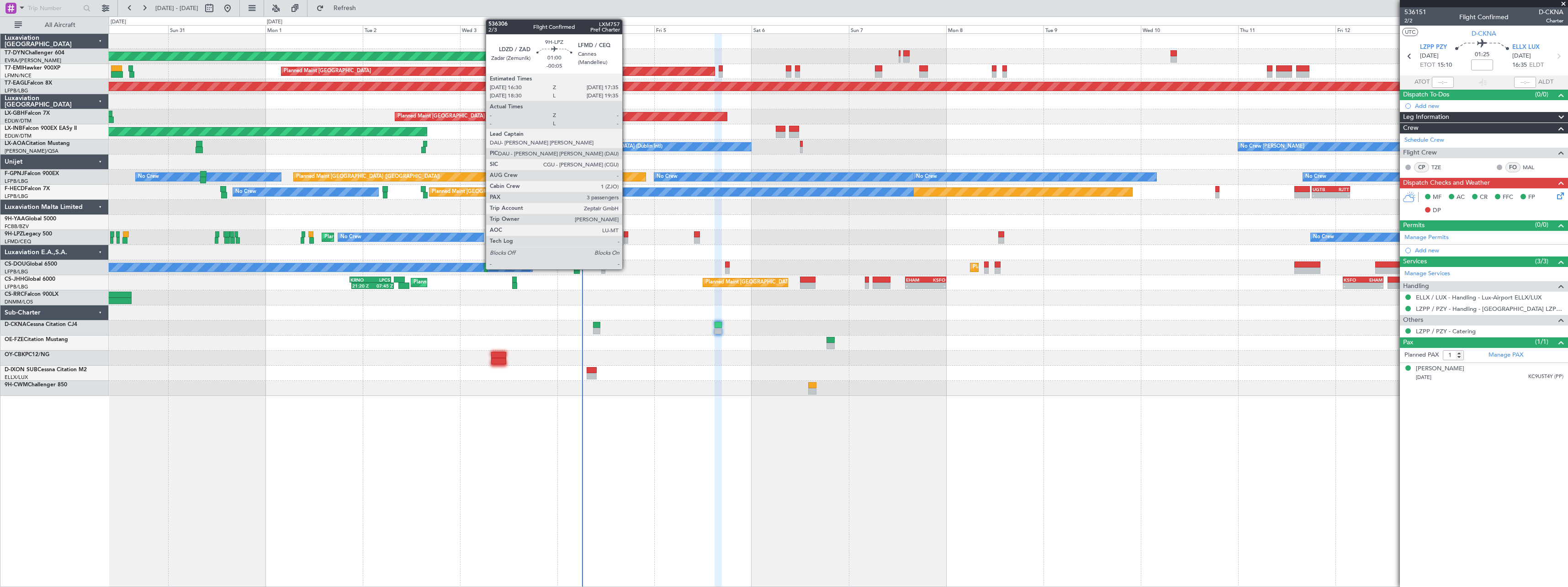
click at [626, 236] on div at bounding box center [626, 234] width 5 height 7
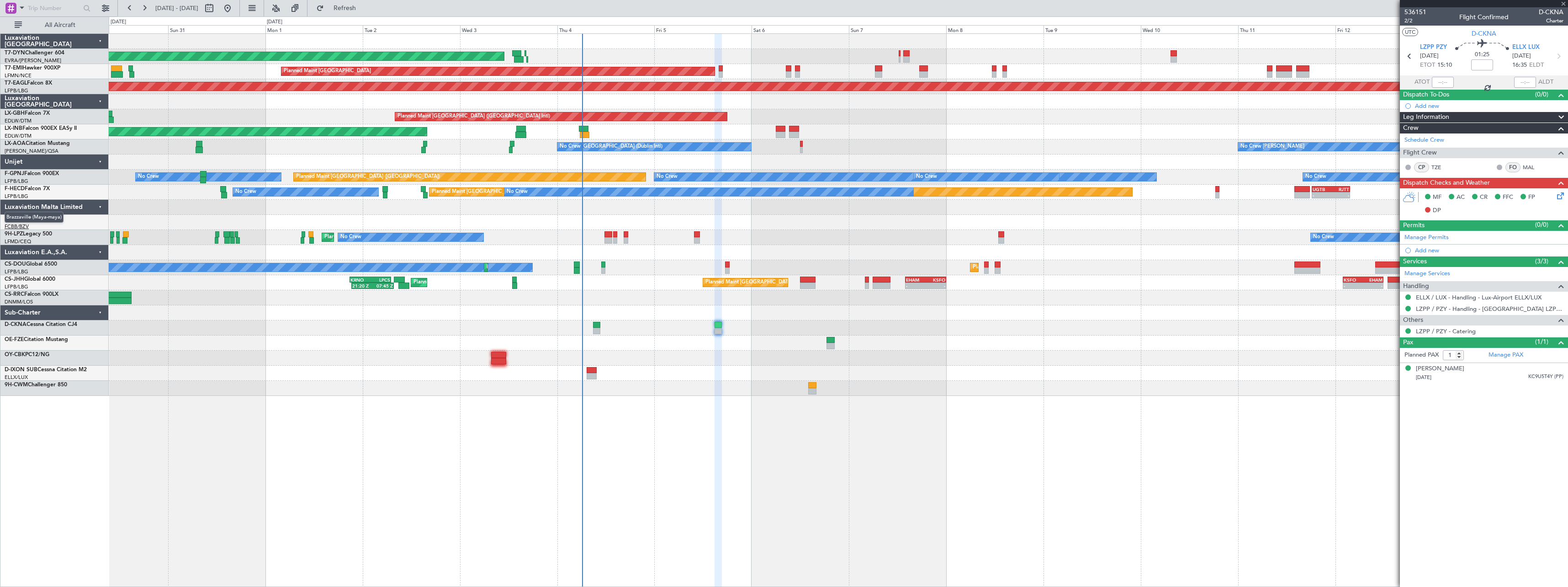
type input "-00:05"
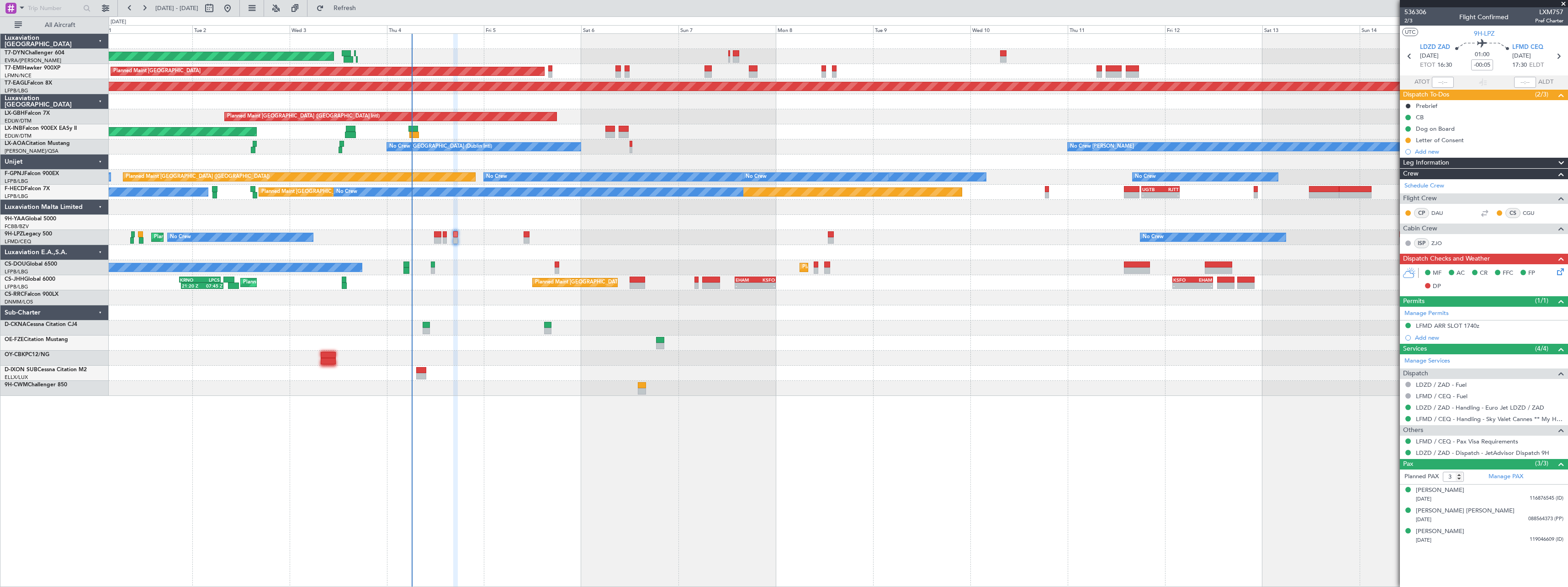
click at [523, 345] on div "AOG Maint Riga (Riga Intl) Planned Maint [GEOGRAPHIC_DATA] Grounded [US_STATE] …" at bounding box center [838, 215] width 1459 height 362
click at [474, 278] on div "Planned Maint Paris (Le Bourget) Planned Maint London (Luton) 21:20 Z 07:45 Z K…" at bounding box center [838, 283] width 1459 height 15
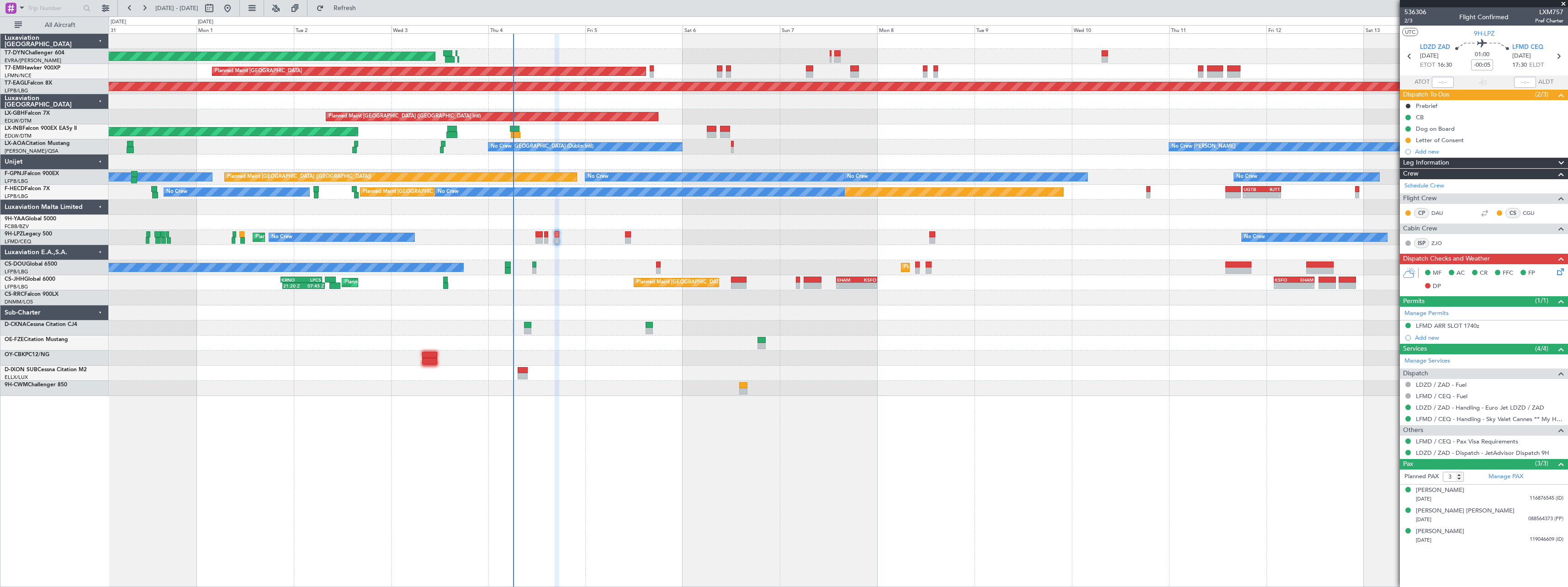
click at [623, 313] on div at bounding box center [838, 312] width 1459 height 15
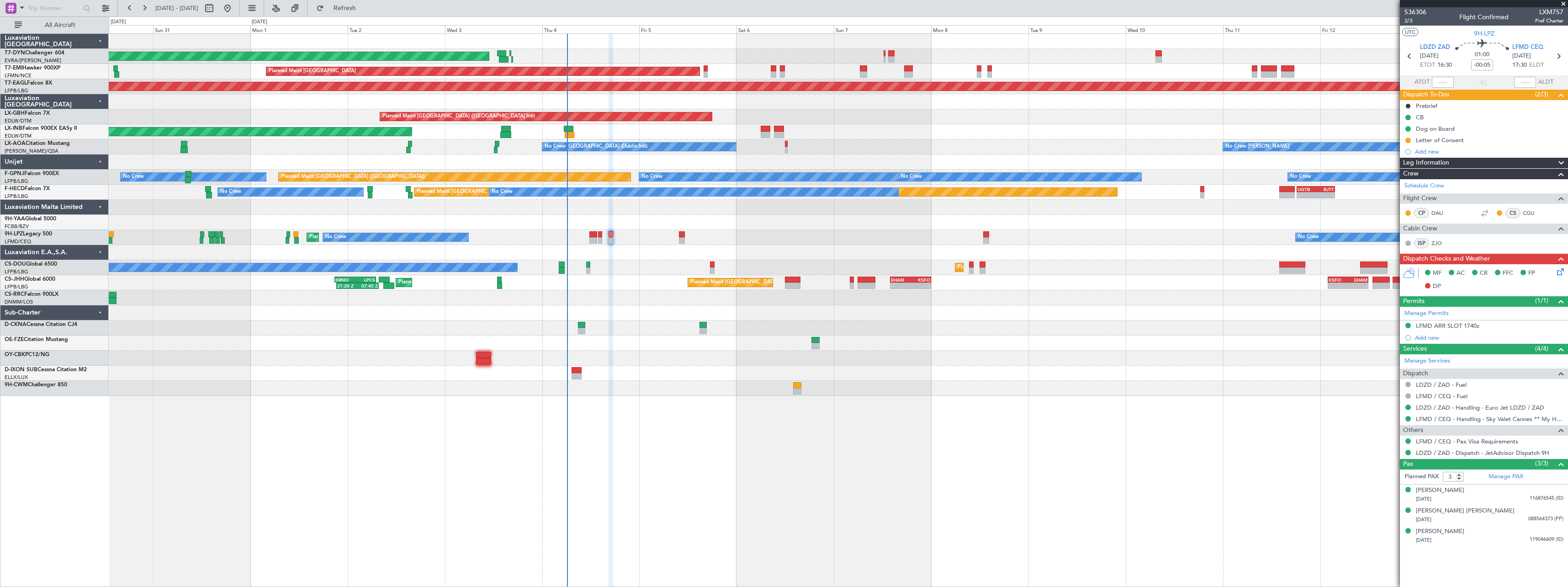
click at [645, 299] on div "Planned Maint [GEOGRAPHIC_DATA] ([GEOGRAPHIC_DATA])" at bounding box center [838, 298] width 1459 height 15
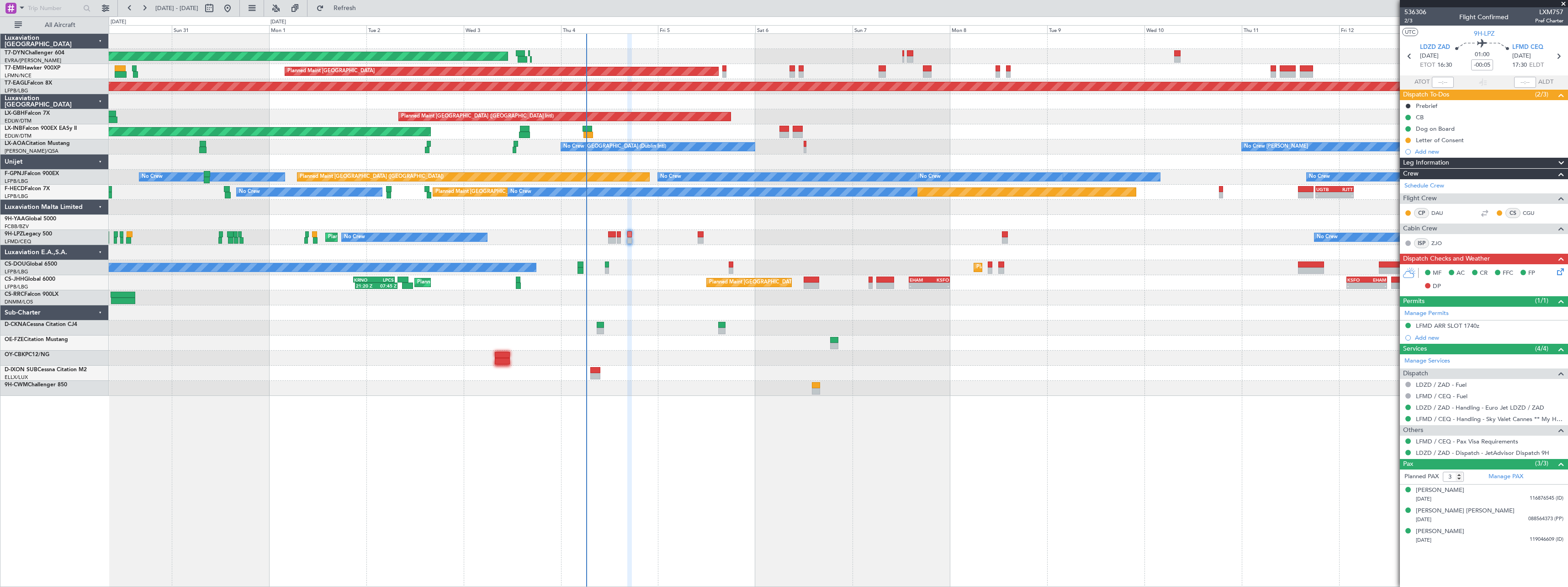
click at [1221, 327] on div "AOG Maint Riga (Riga Intl) Planned Maint Zurich Grounded New York (Teterboro) P…" at bounding box center [838, 215] width 1459 height 362
click at [1563, 1] on span at bounding box center [1563, 4] width 9 height 9
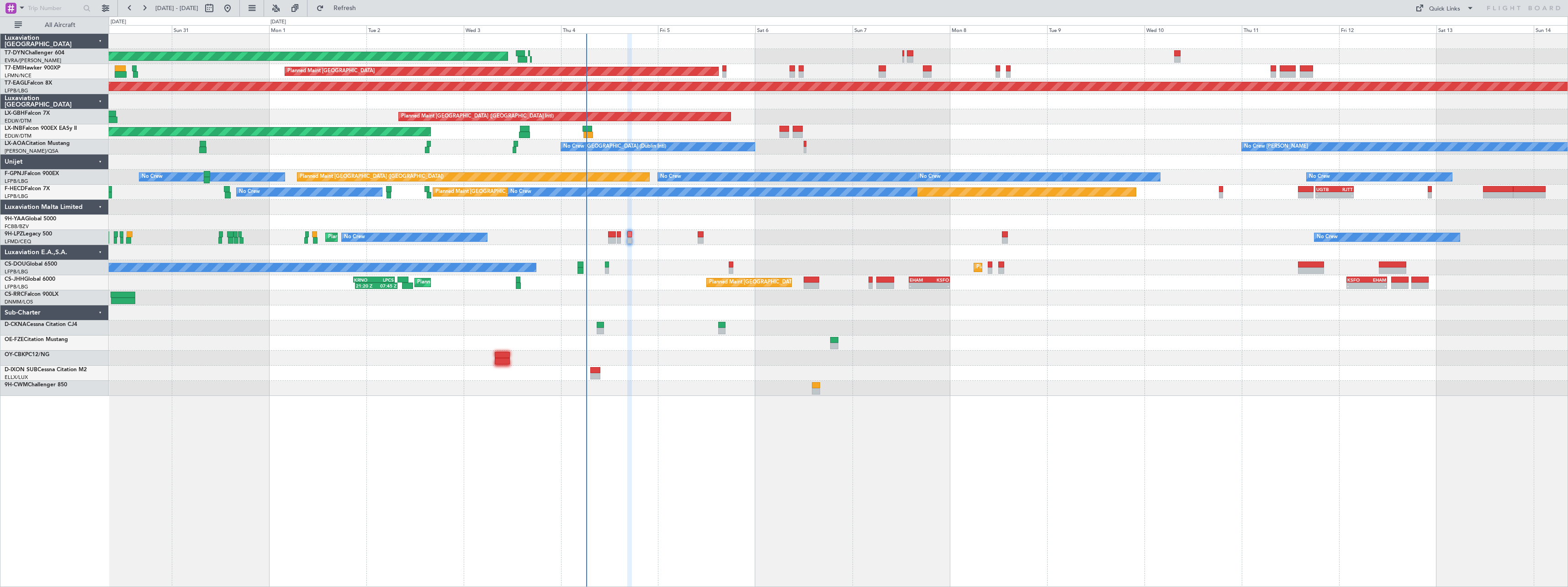
type input "0"
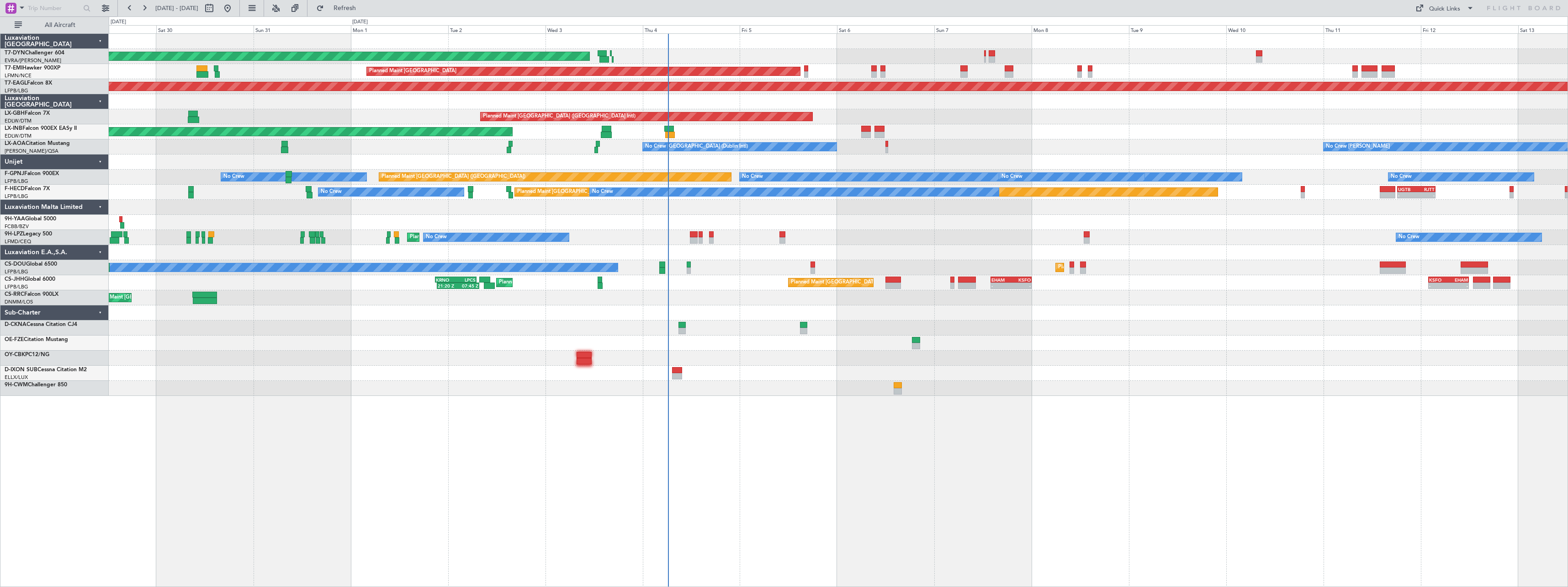
click at [735, 441] on div "AOG Maint Riga (Riga Intl) Planned Maint Zurich Grounded New York (Teterboro) P…" at bounding box center [838, 310] width 1459 height 554
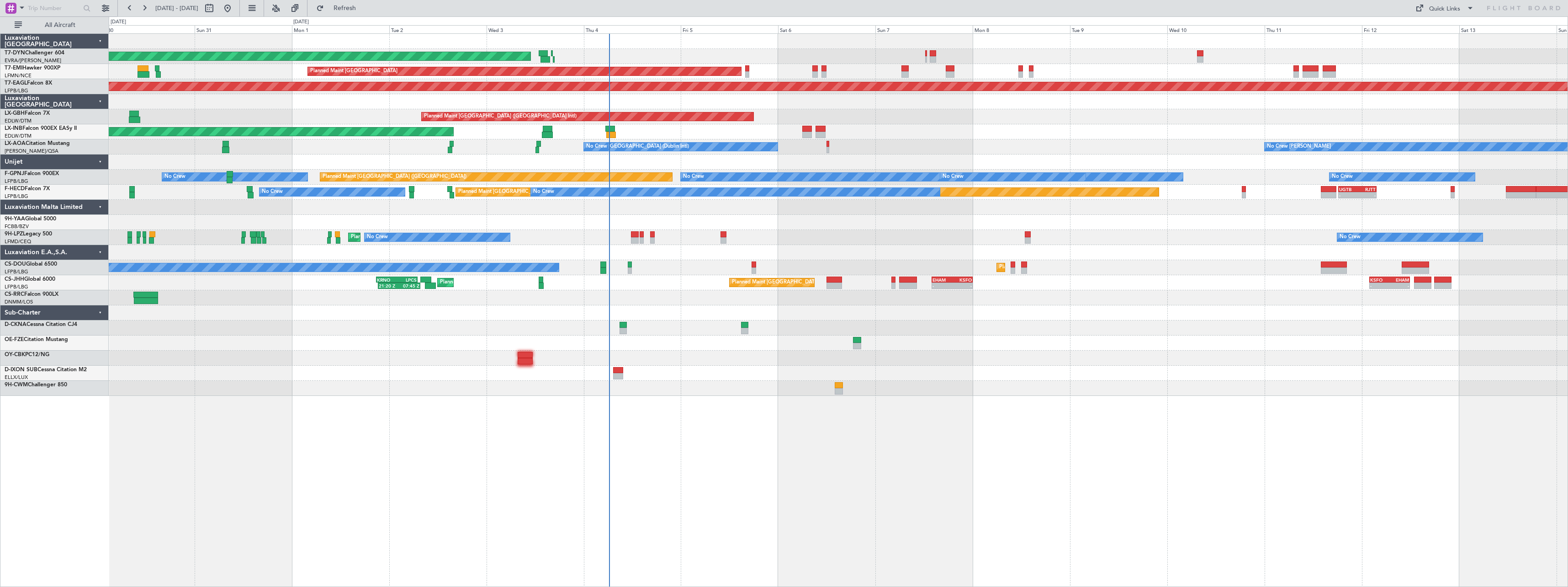
click at [738, 369] on div at bounding box center [838, 373] width 1459 height 15
click at [363, 9] on span "Refresh" at bounding box center [345, 8] width 38 height 7
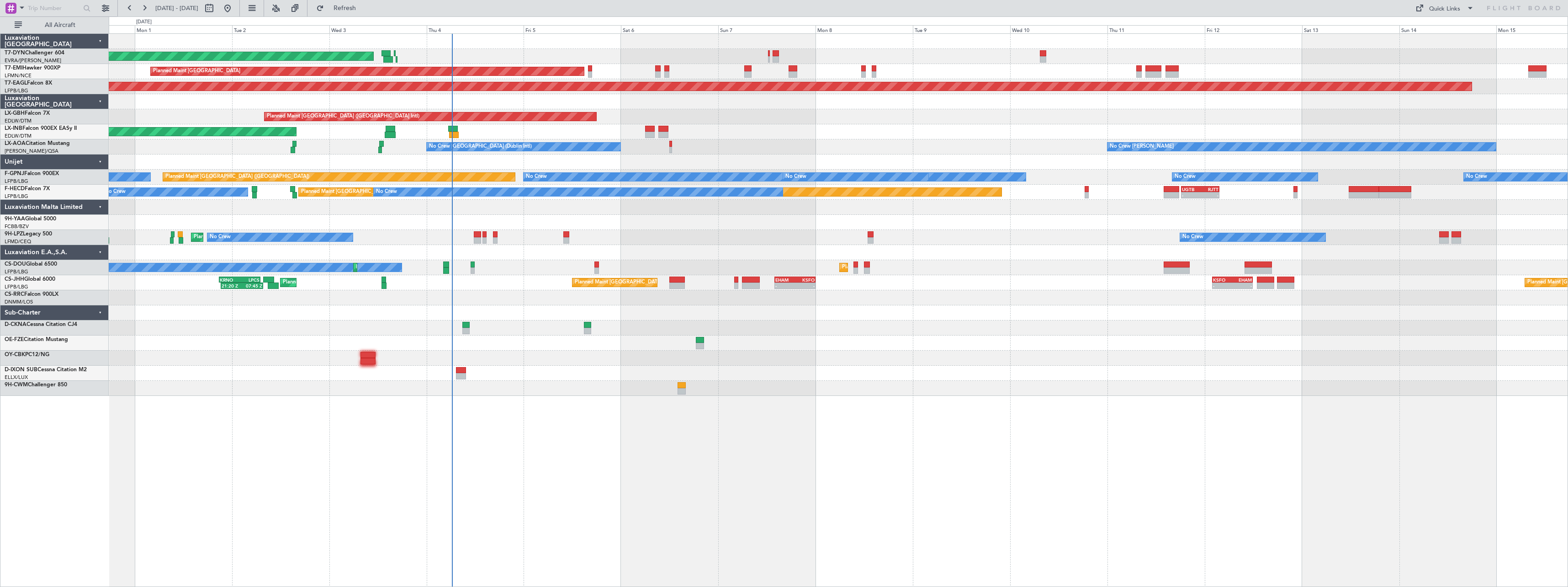
click at [573, 383] on div at bounding box center [838, 388] width 1459 height 15
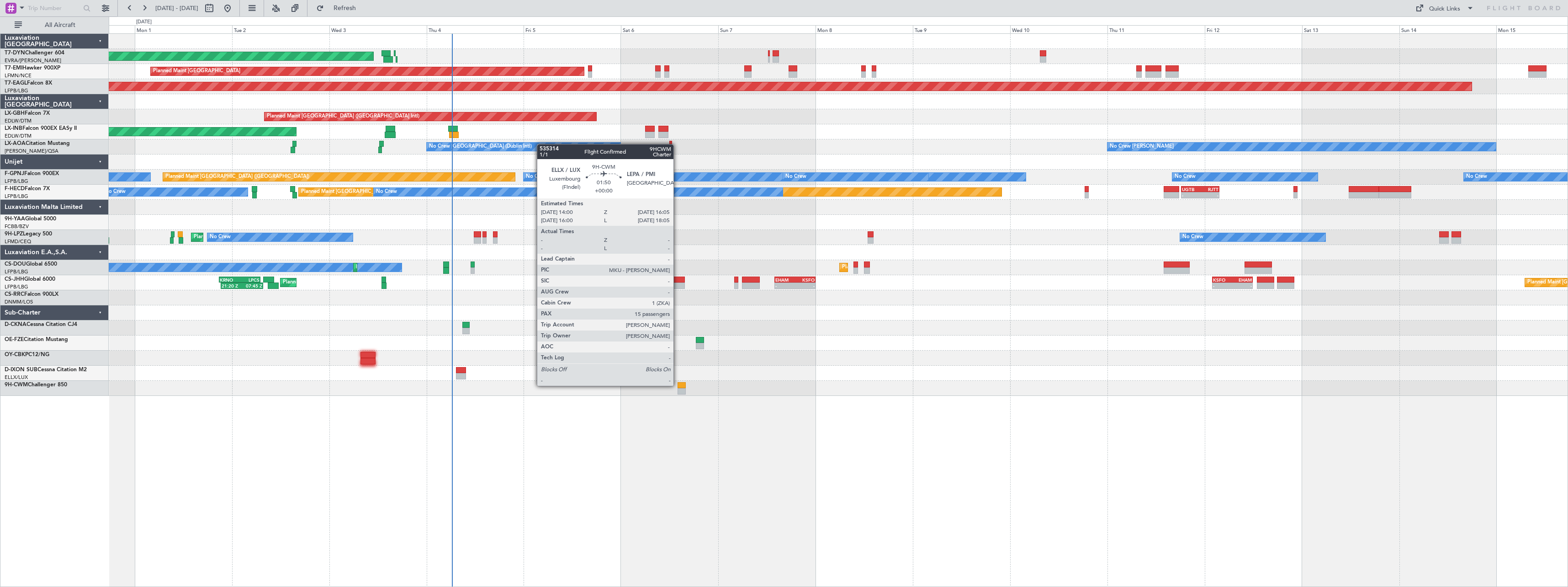
click at [677, 385] on div at bounding box center [682, 385] width 9 height 7
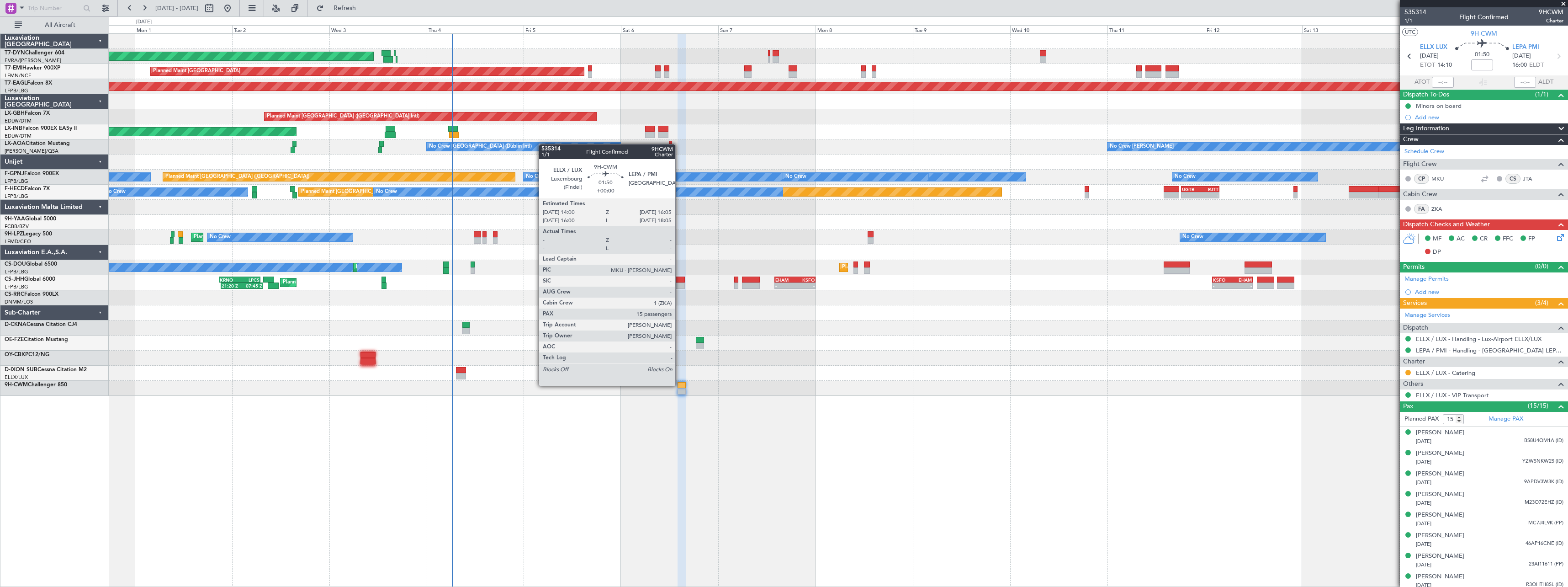
click at [679, 385] on div at bounding box center [682, 385] width 9 height 7
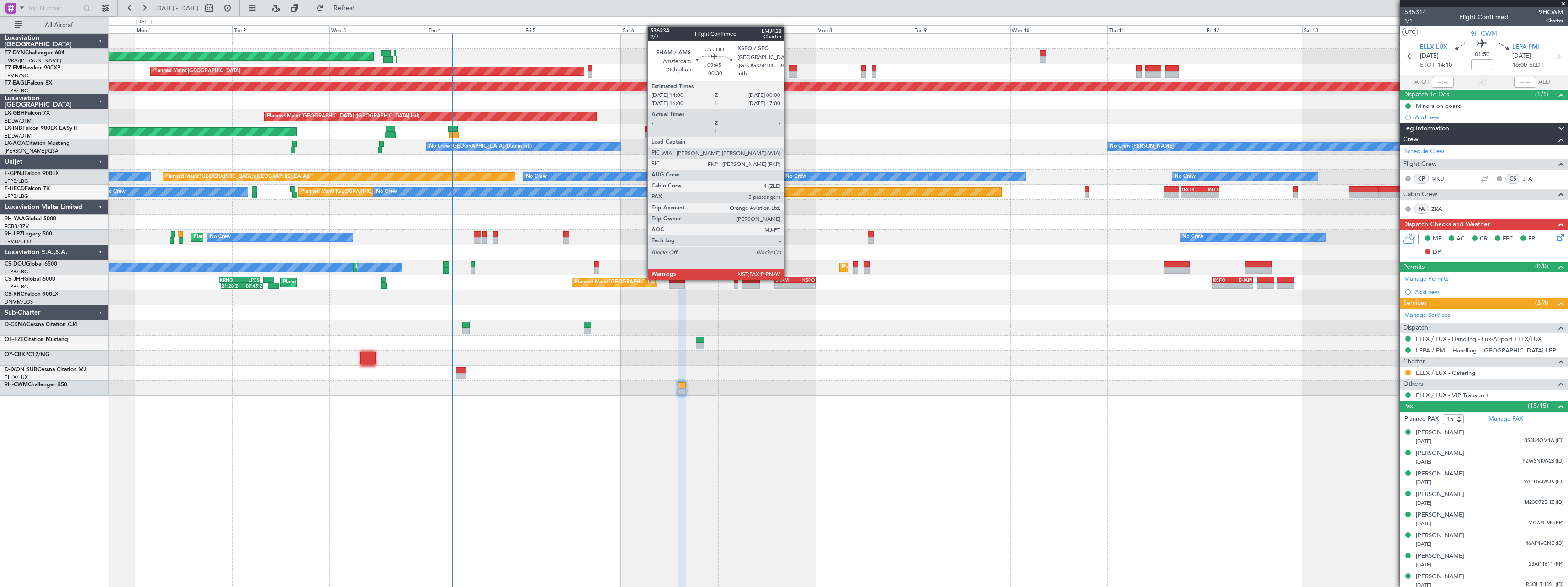
click at [789, 278] on div "EHAM" at bounding box center [785, 279] width 19 height 5
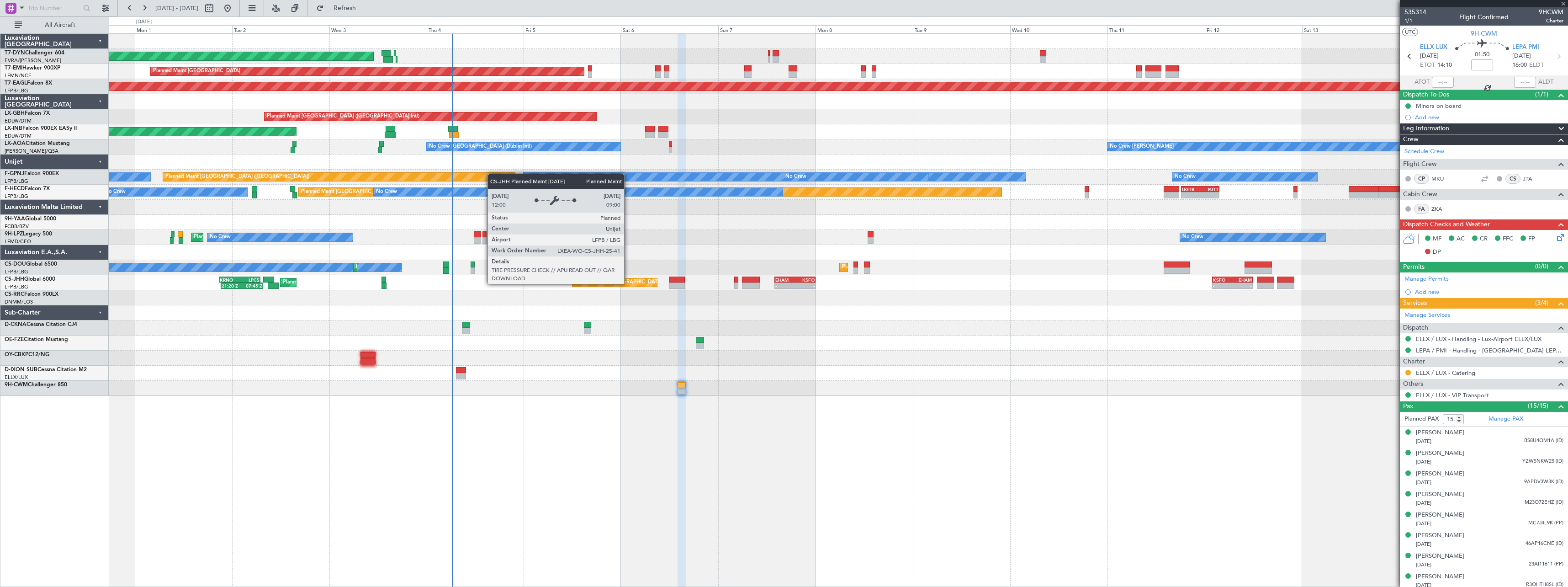
type input "-00:30"
type input "5"
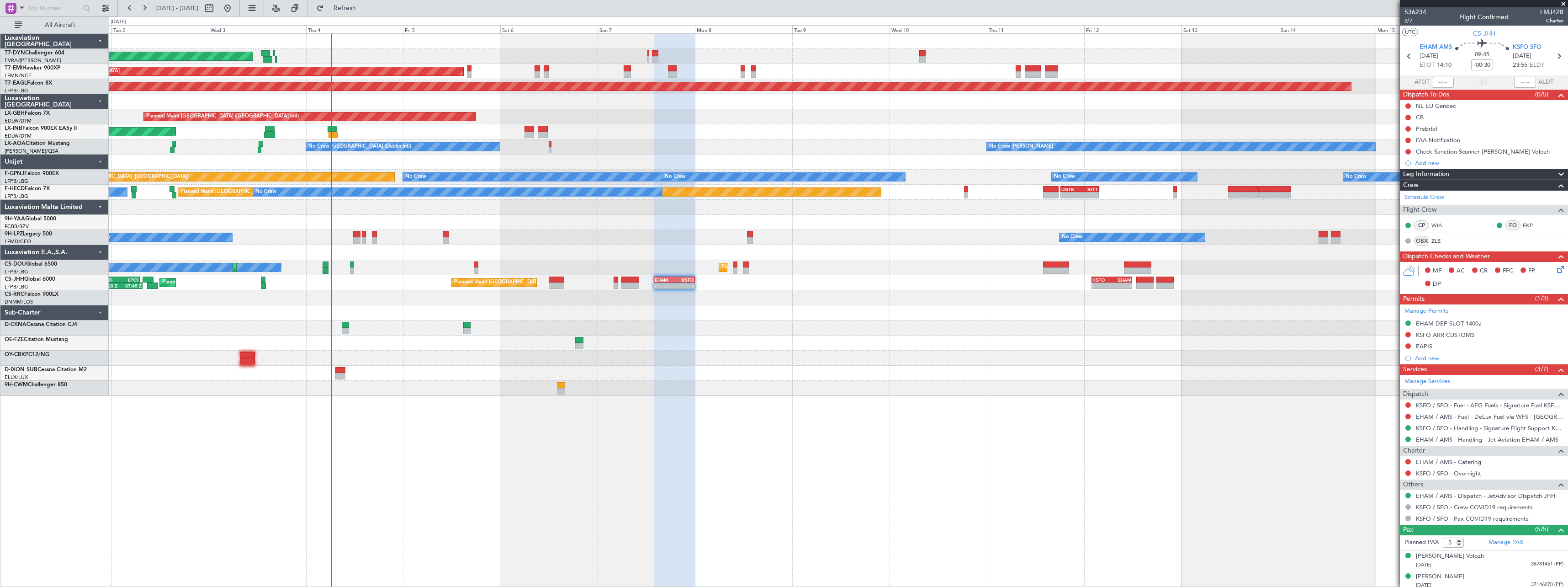
click at [830, 322] on div at bounding box center [838, 328] width 1459 height 15
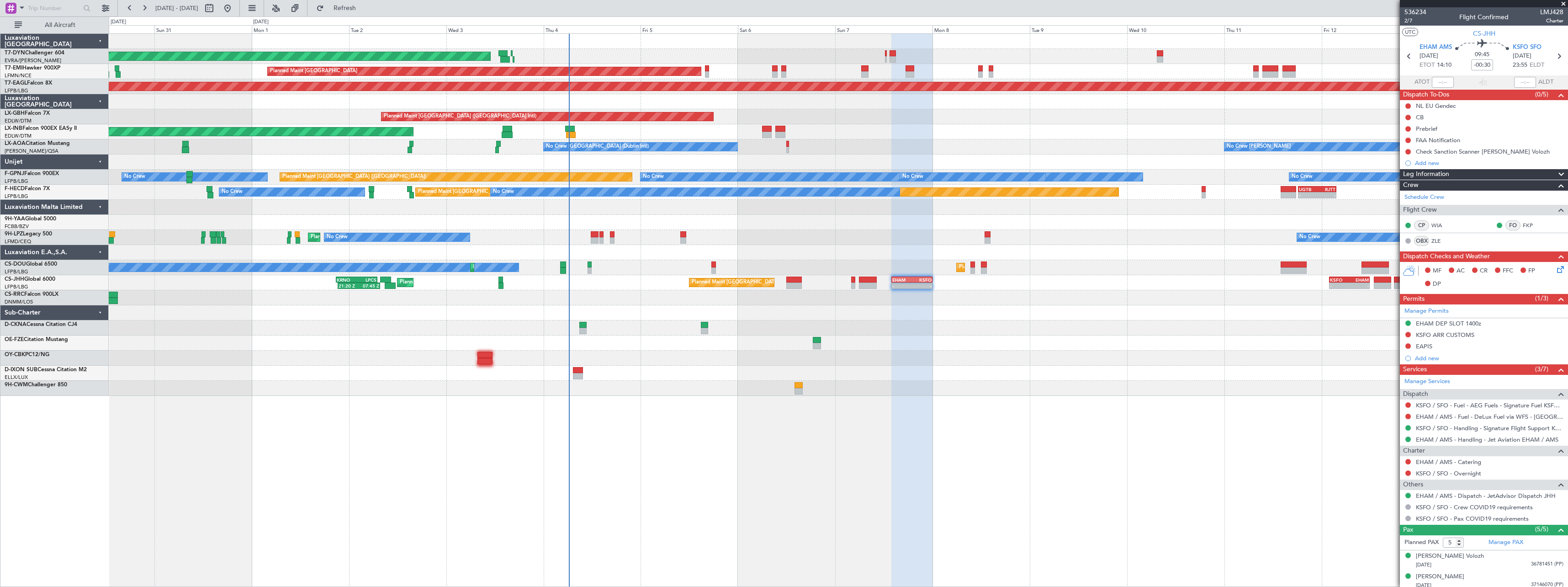
click at [649, 393] on div at bounding box center [838, 388] width 1459 height 15
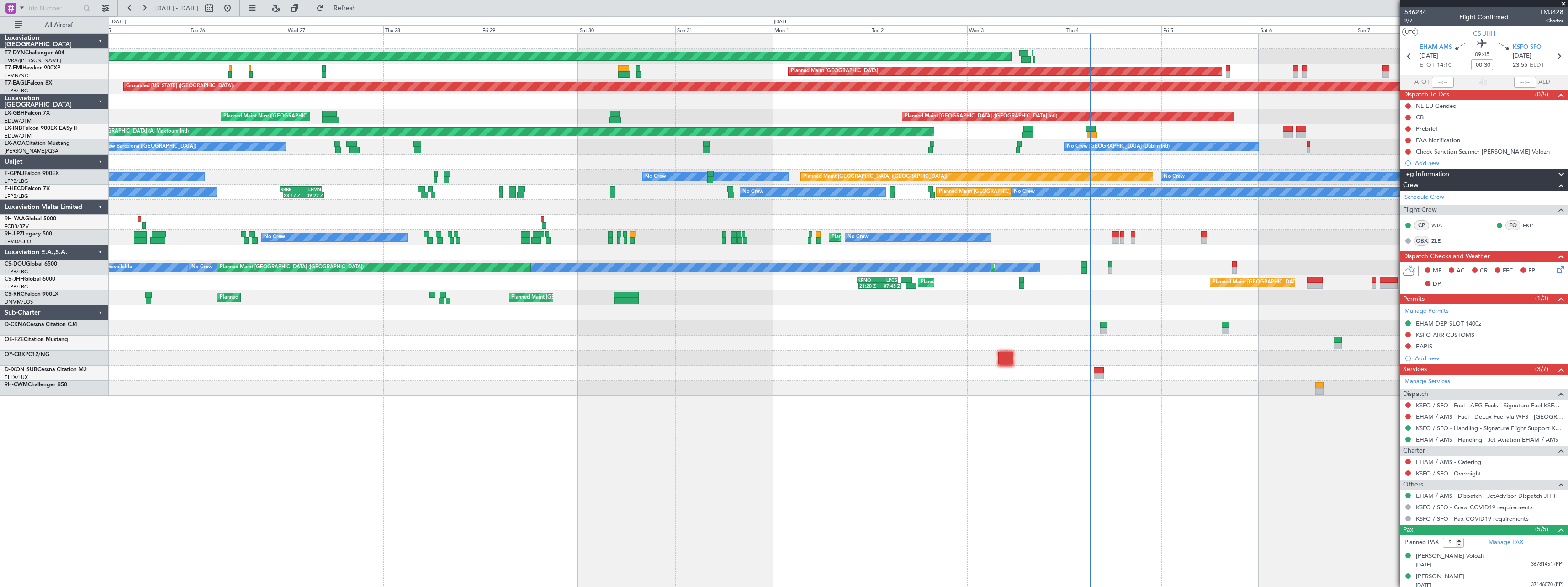
click at [882, 392] on div "AOG Maint Riga (Riga Intl) Planned Maint Basel-Mulhouse Planned Maint Zurich Pl…" at bounding box center [838, 310] width 1459 height 554
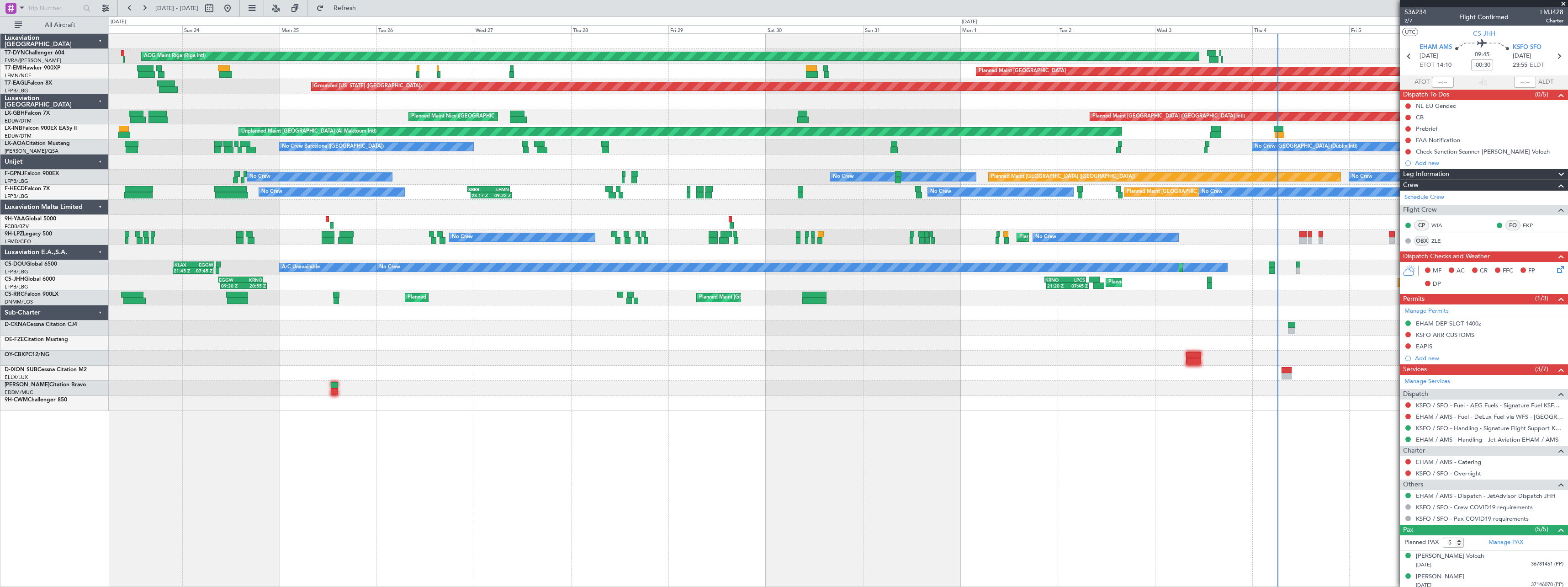
click at [672, 404] on div "AOG Maint Riga (Riga Intl) Planned Maint Basel-Mulhouse Planned Maint Zurich Pl…" at bounding box center [838, 222] width 1459 height 377
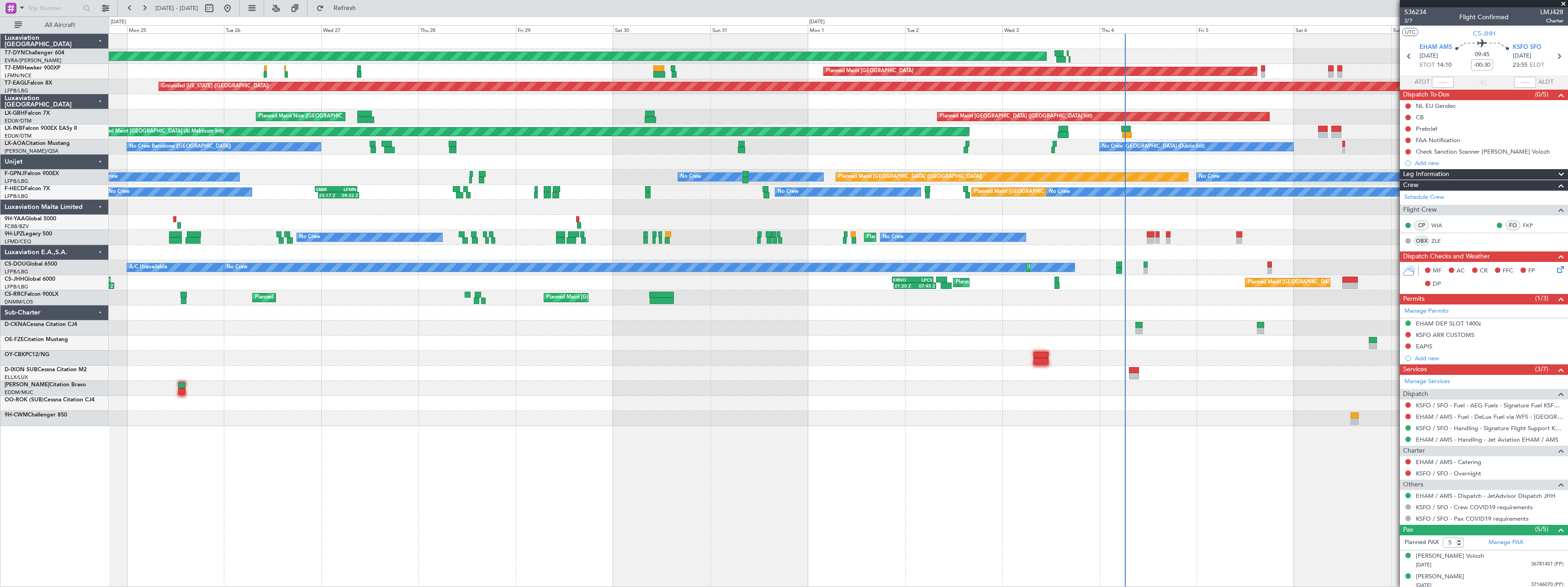
click at [940, 334] on div at bounding box center [838, 328] width 1459 height 15
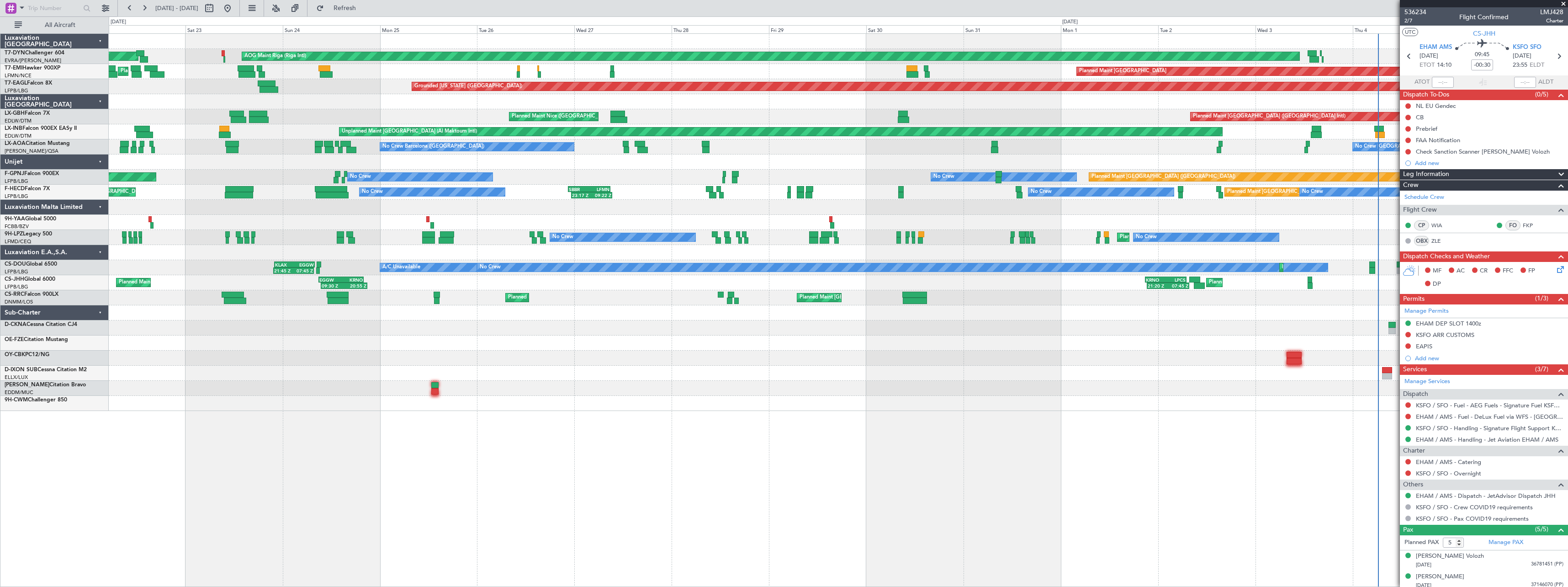
click at [726, 354] on div at bounding box center [838, 358] width 1459 height 15
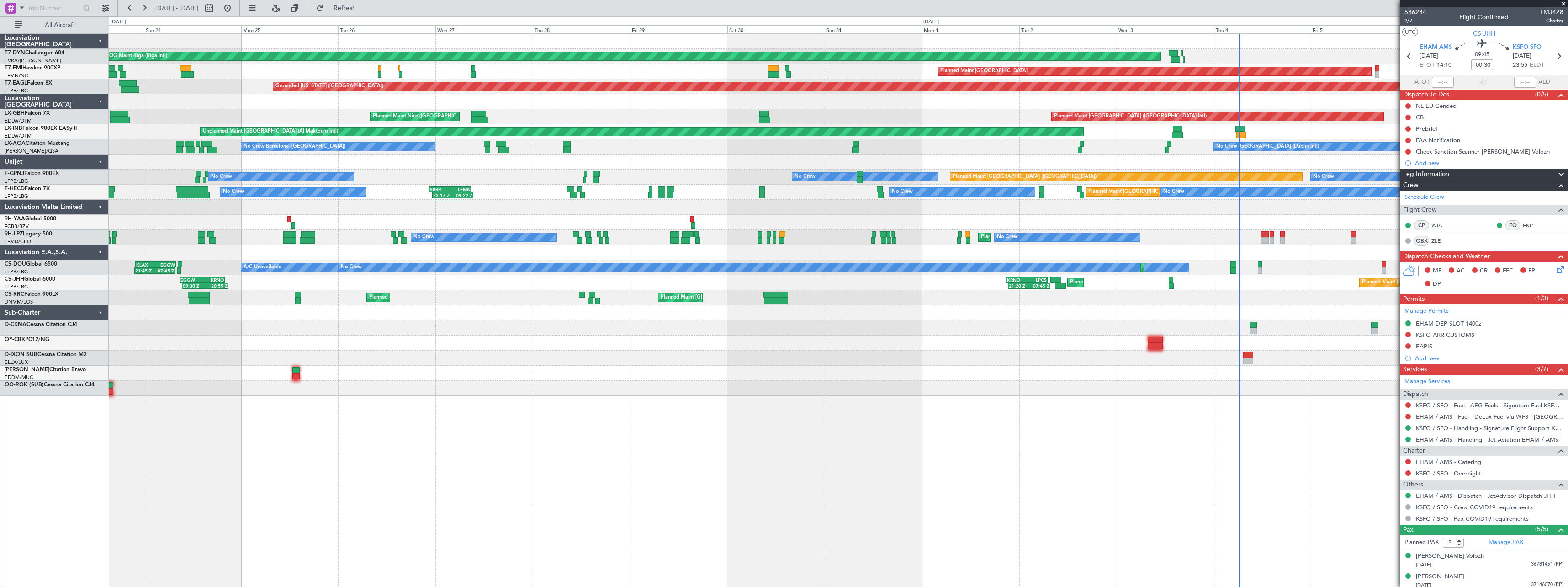
click at [1023, 322] on div "AOG Maint Riga (Riga Intl) Planned Maint Basel-Mulhouse Planned Maint Zurich Pl…" at bounding box center [838, 215] width 1459 height 362
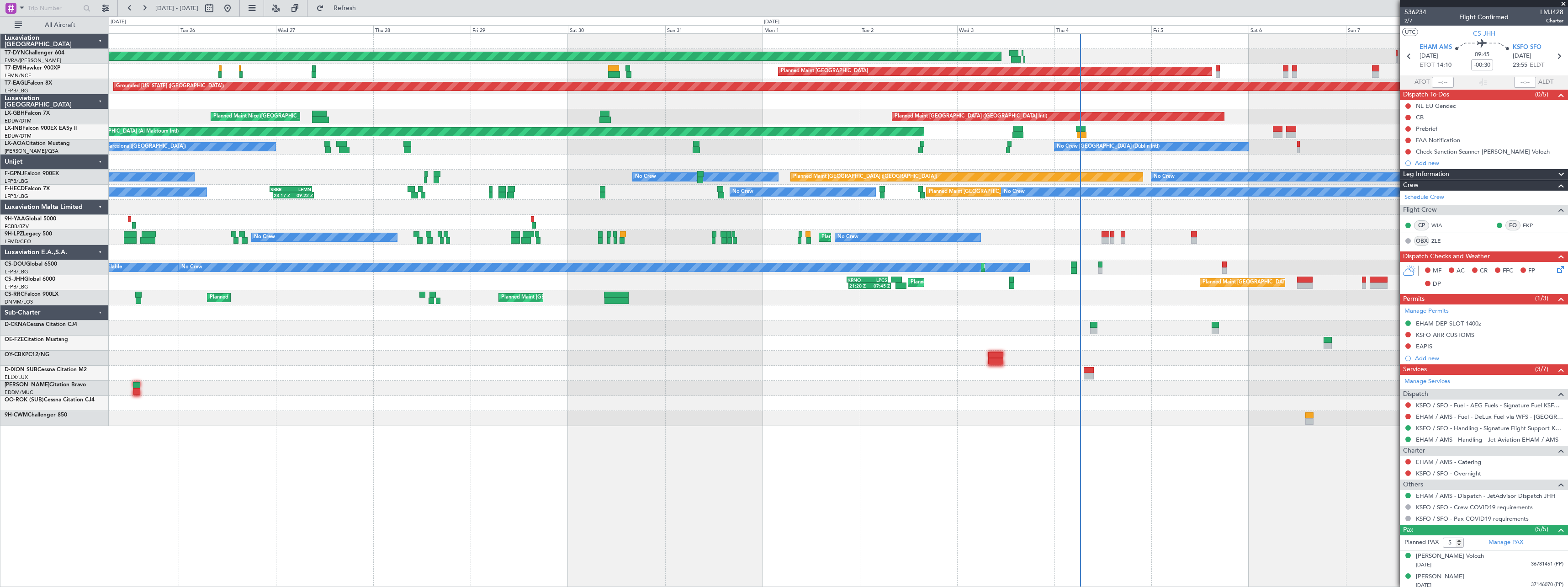
click at [893, 311] on div "AOG Maint Riga (Riga Intl) Planned Maint Basel-Mulhouse Planned Maint Zurich Pl…" at bounding box center [838, 230] width 1459 height 392
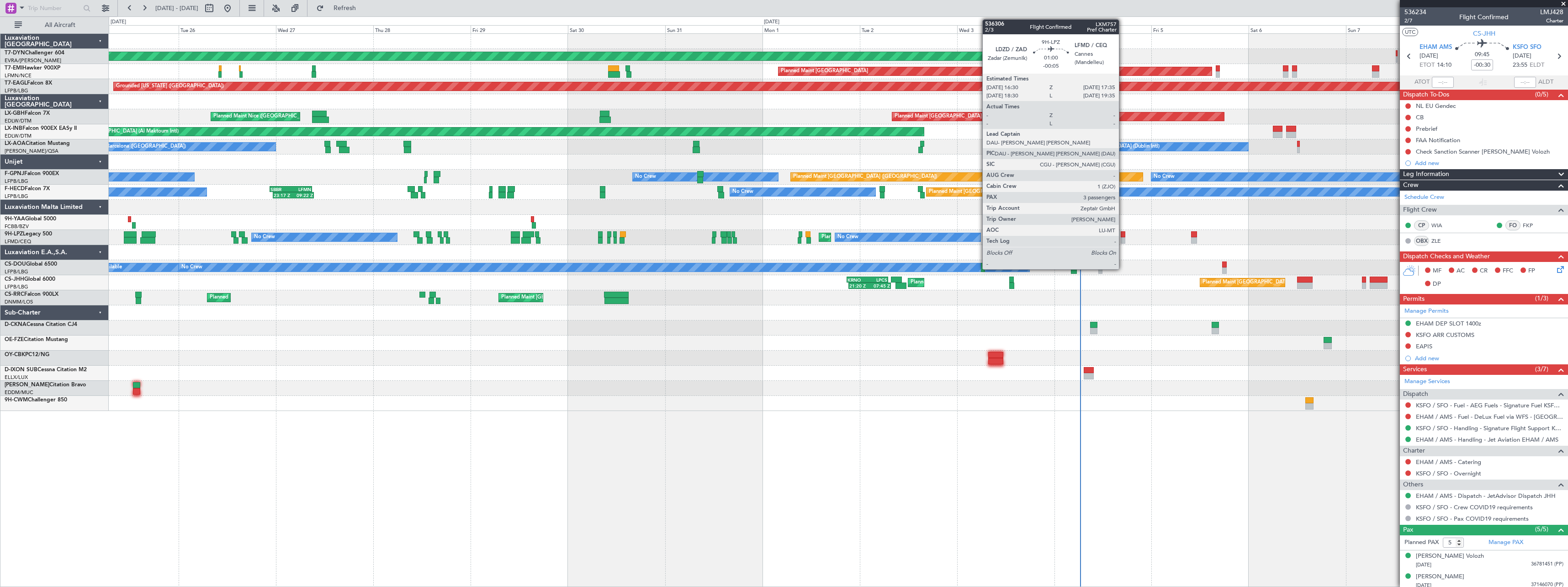
click at [1123, 234] on div at bounding box center [1123, 234] width 5 height 7
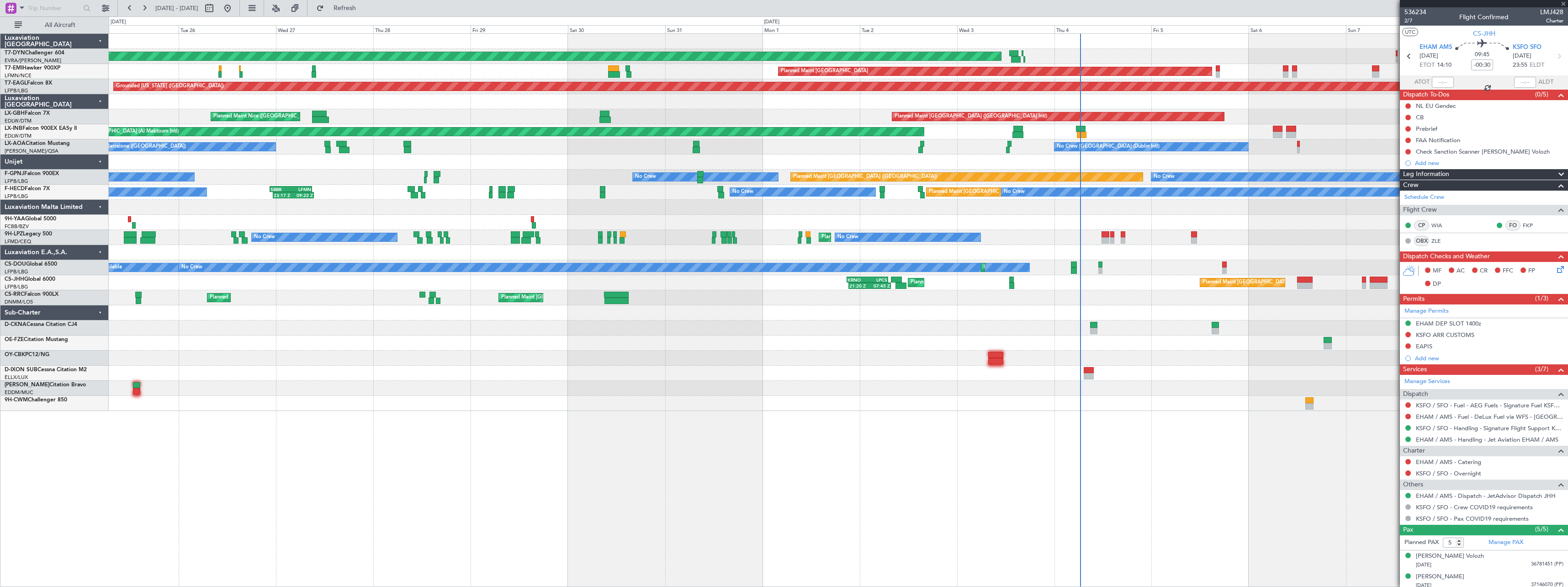
type input "-00:05"
type input "3"
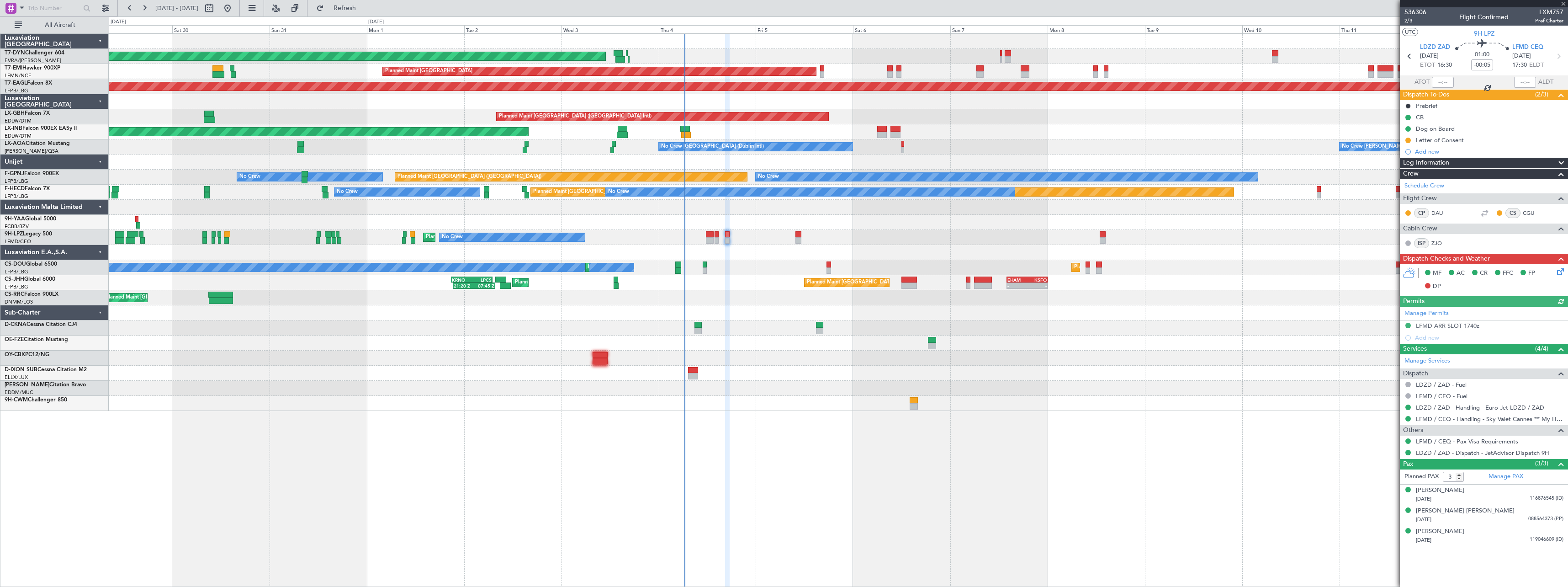
click at [877, 222] on div at bounding box center [838, 222] width 1459 height 15
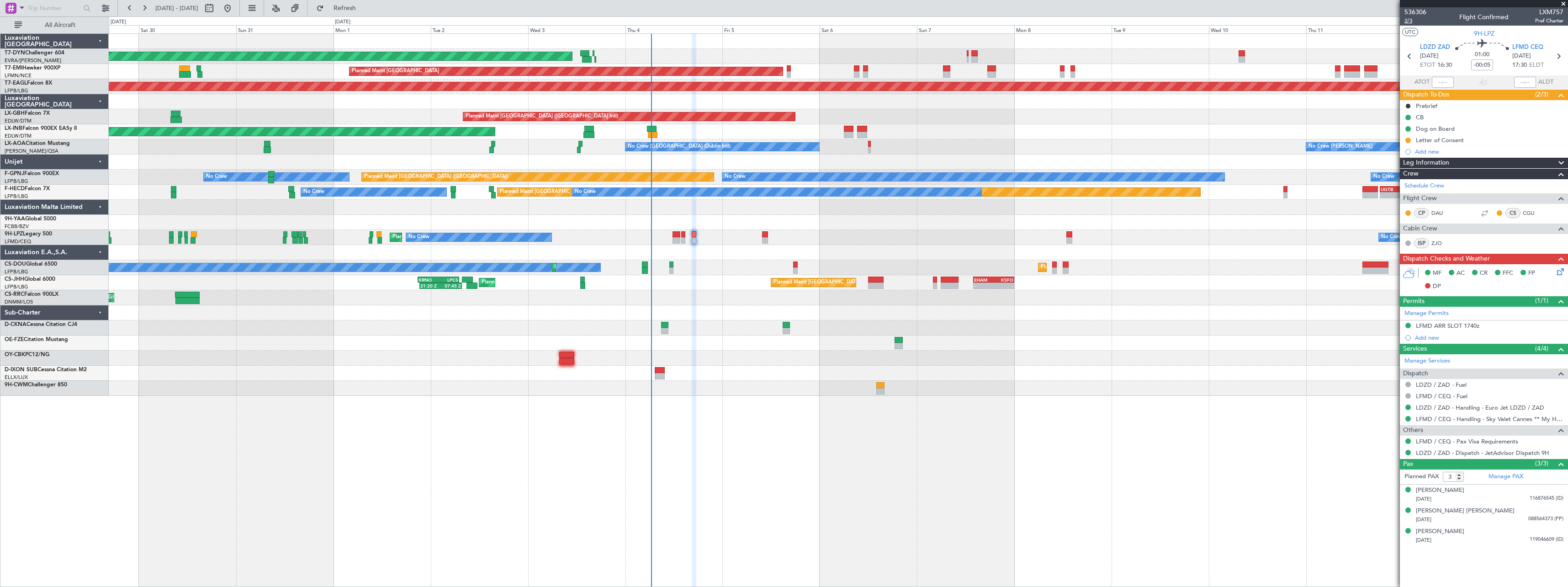
click at [1413, 19] on span "2/3" at bounding box center [1415, 21] width 22 height 8
click at [1433, 489] on div "Marija Skocic" at bounding box center [1440, 490] width 49 height 9
click at [1133, 401] on div "AOG Maint Riga (Riga Intl) Planned Maint Zurich Grounded New York (Teterboro) P…" at bounding box center [838, 310] width 1459 height 554
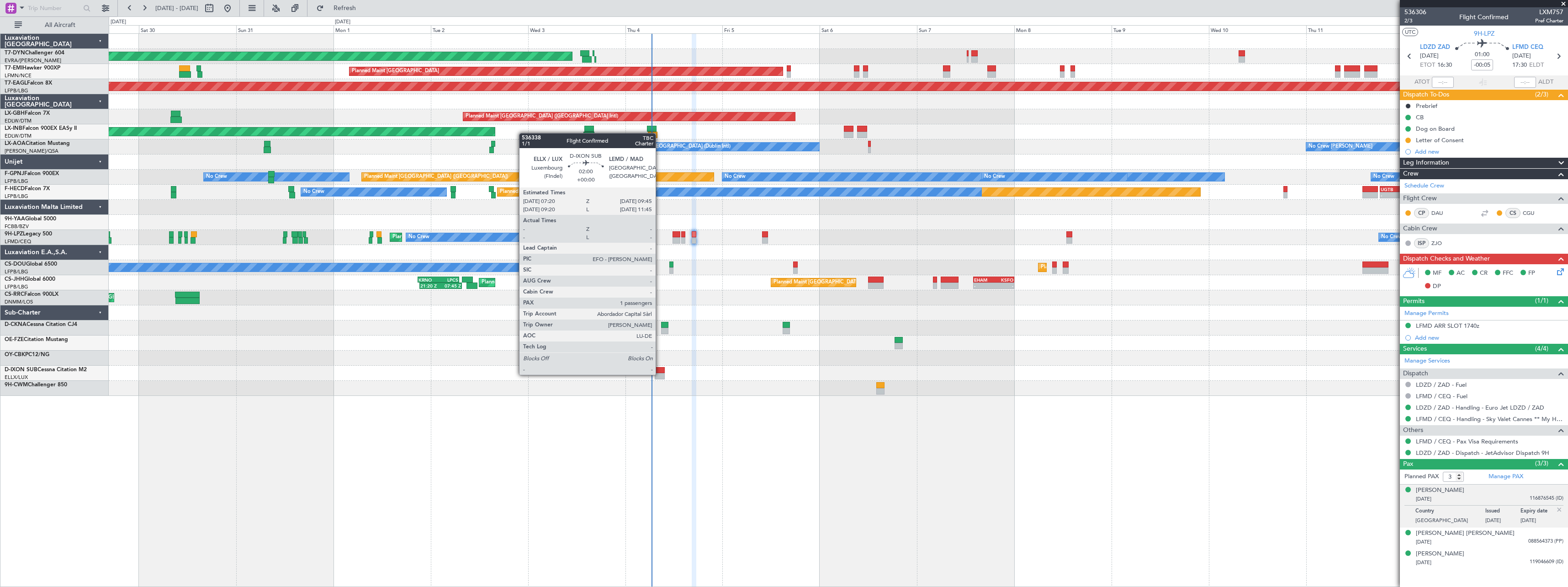
click at [660, 374] on div at bounding box center [660, 376] width 10 height 7
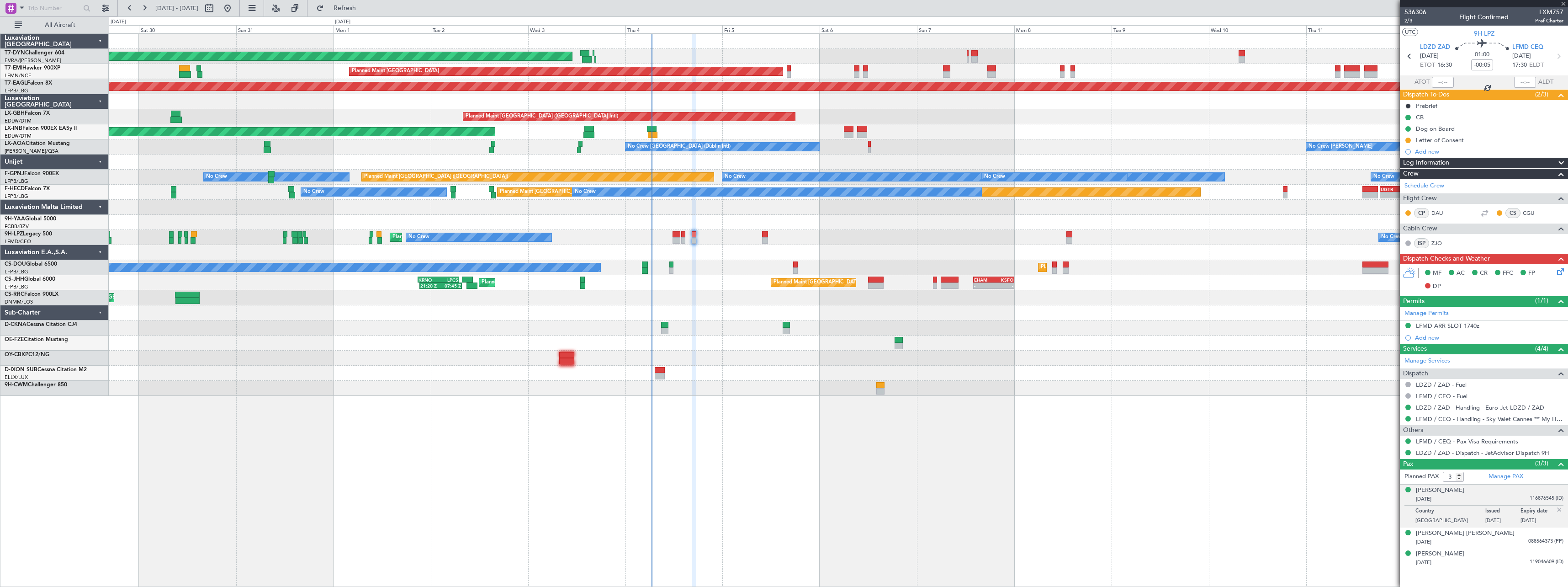
type input "1"
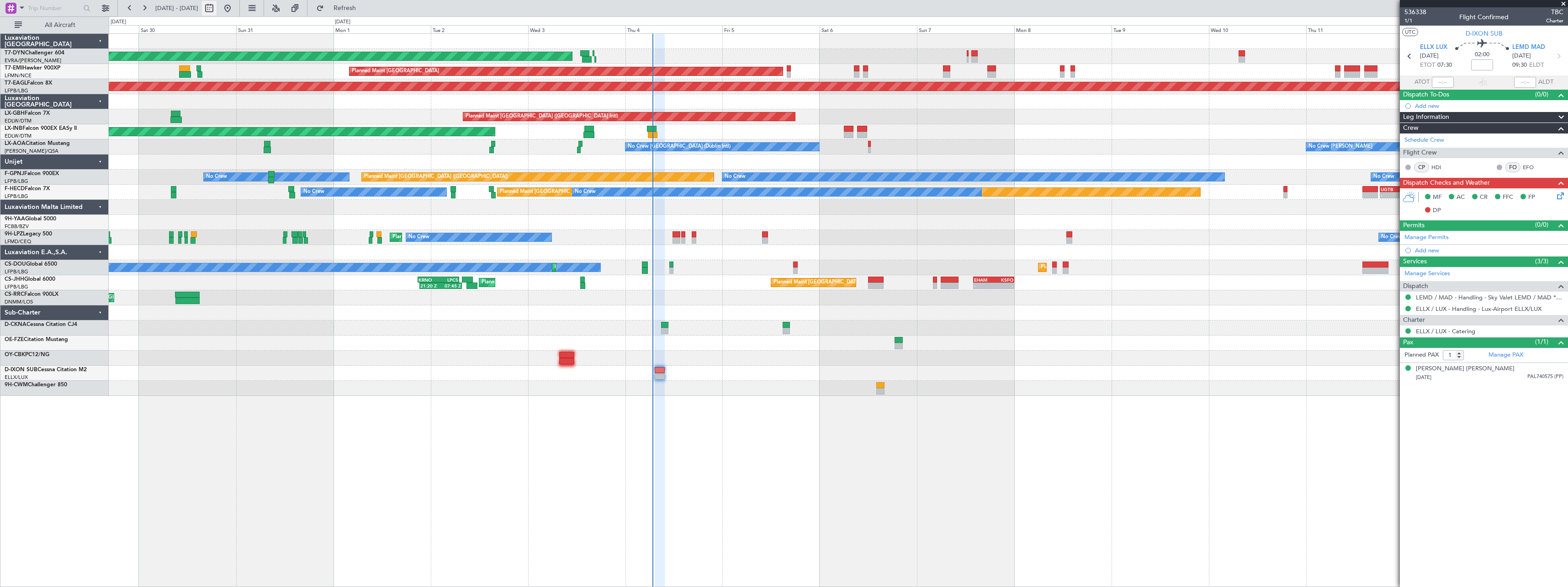
click at [217, 9] on button at bounding box center [209, 9] width 15 height 15
select select "8"
select select "2025"
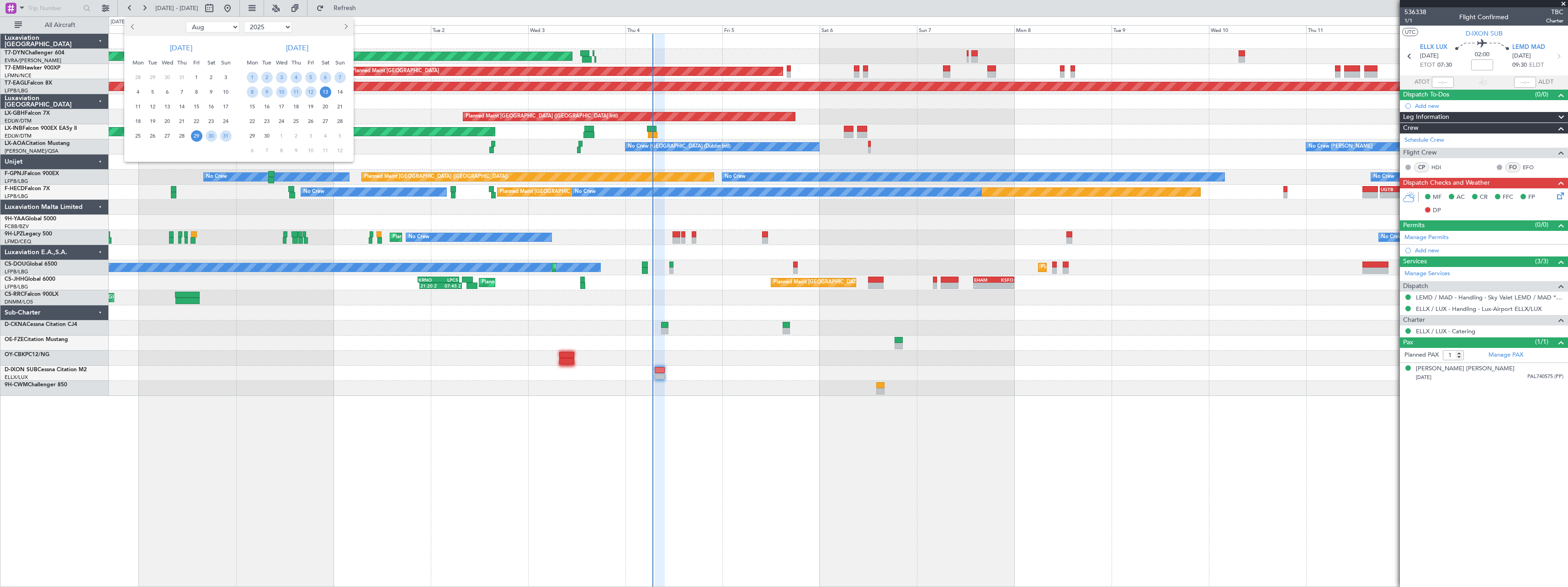
click at [226, 27] on select "Jan Feb Mar Apr May Jun Jul Aug Sep Oct Nov Dec" at bounding box center [212, 27] width 54 height 11
select select "11"
click at [186, 21] on select "Jan Feb Mar Apr May Jun Jul Aug Sep Oct Nov Dec" at bounding box center [212, 27] width 54 height 11
click at [210, 76] on span "1" at bounding box center [211, 77] width 12 height 12
click at [212, 105] on span "15" at bounding box center [211, 107] width 12 height 12
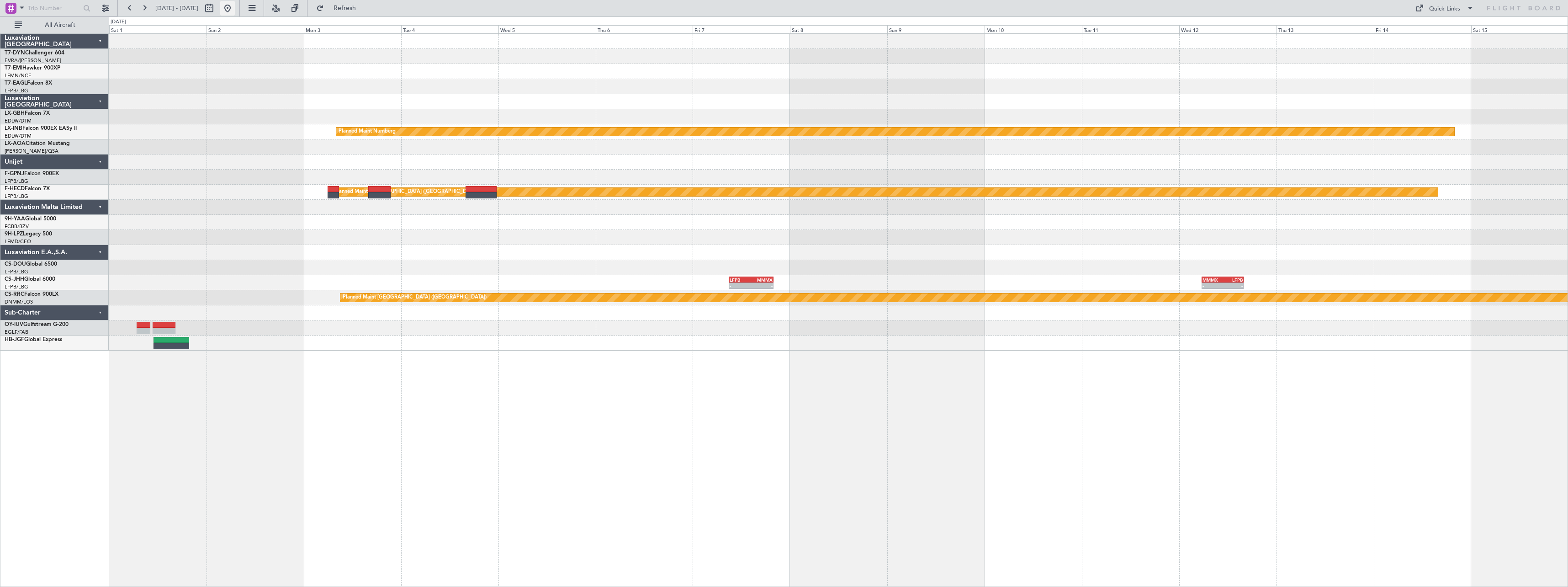
click at [235, 10] on button at bounding box center [228, 9] width 15 height 15
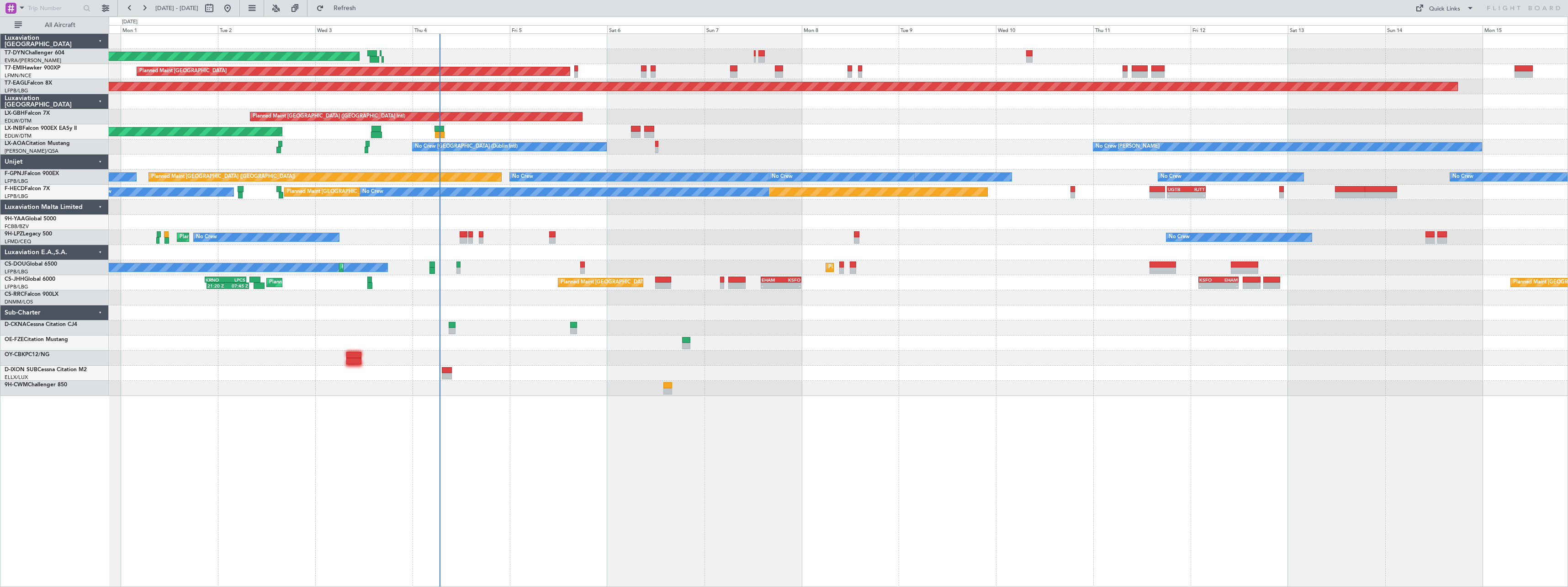
click at [581, 352] on div "AOG Maint Riga (Riga Intl) Planned Maint Zurich Grounded New York (Teterboro) P…" at bounding box center [838, 310] width 1459 height 554
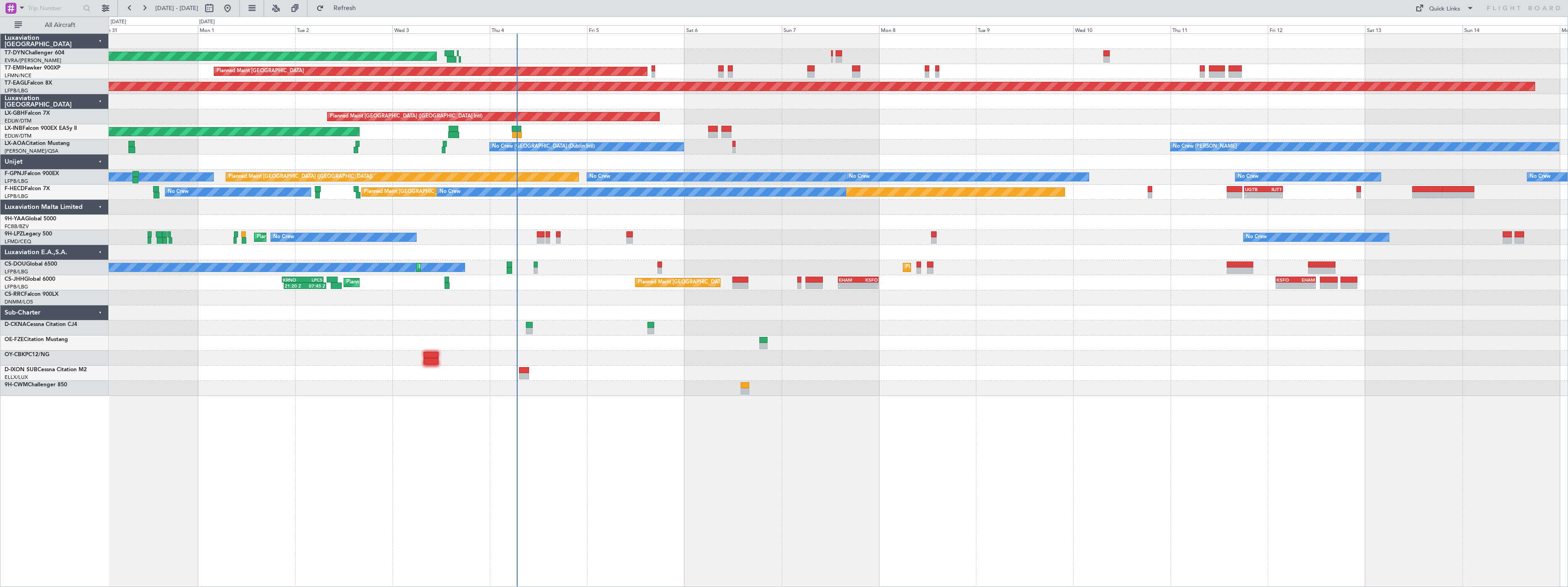
click at [650, 216] on div at bounding box center [838, 222] width 1459 height 15
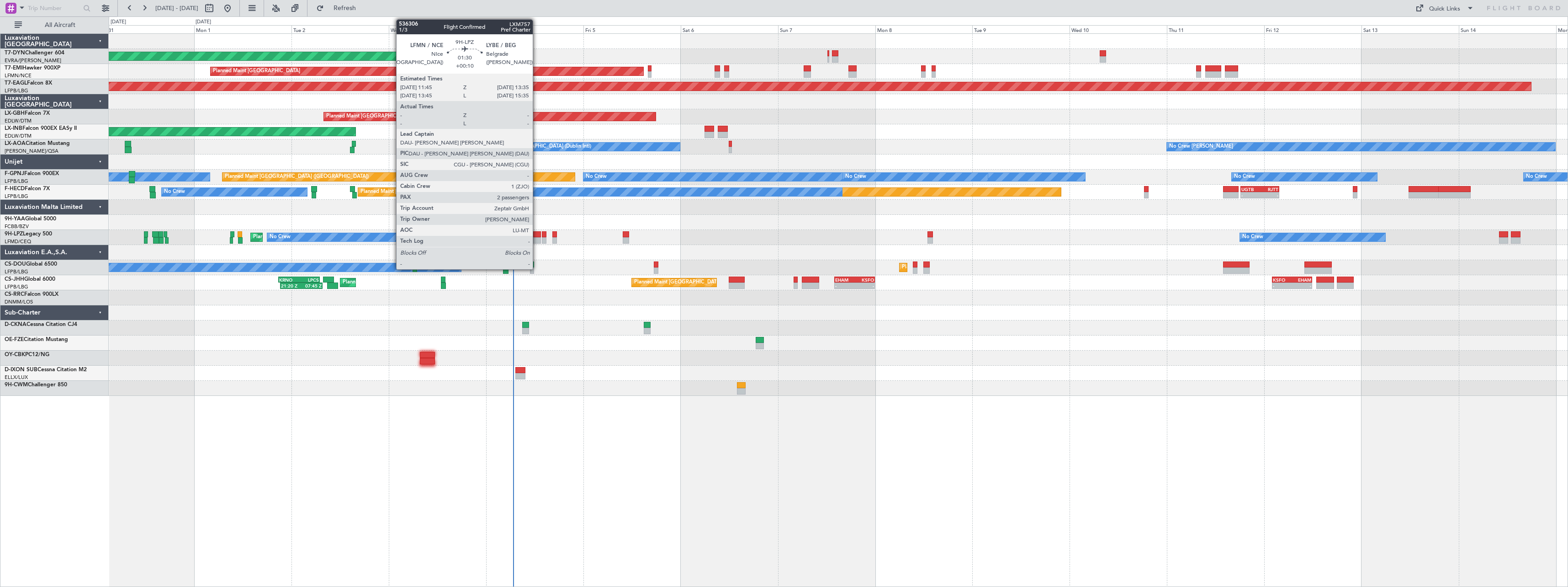
click at [537, 234] on div at bounding box center [537, 234] width 8 height 7
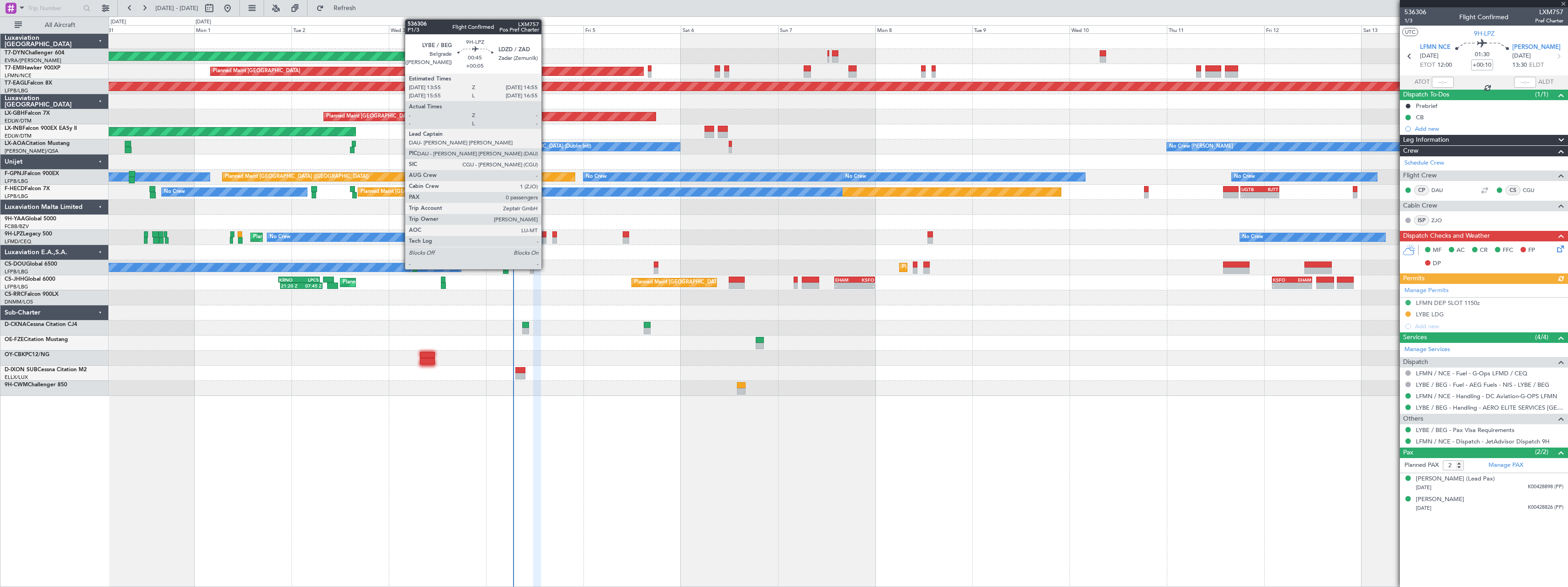
click at [545, 236] on div at bounding box center [544, 234] width 4 height 7
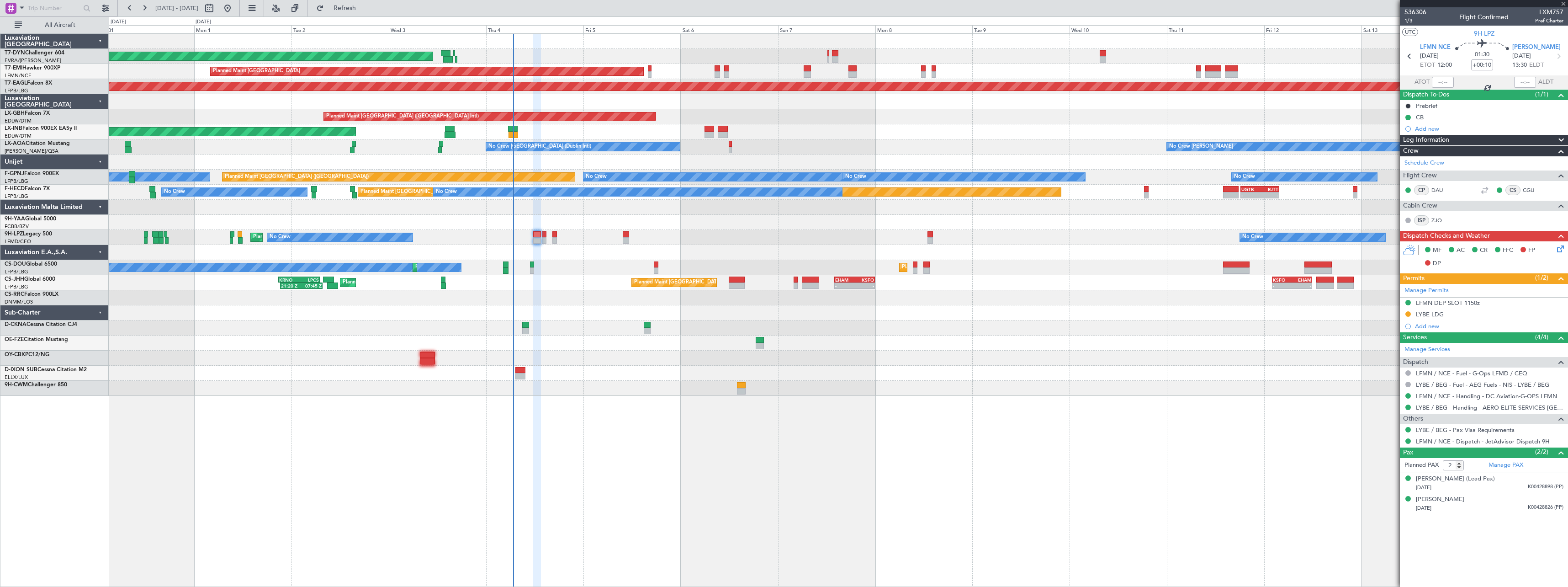
type input "+00:05"
type input "0"
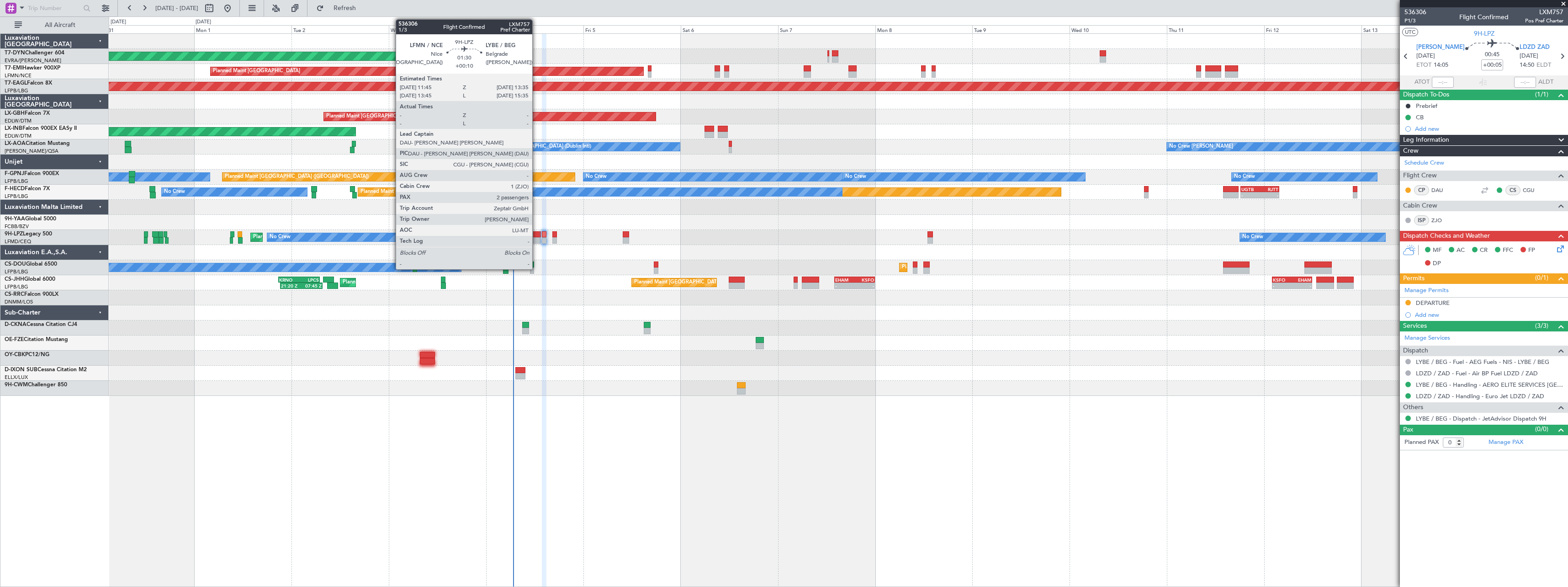
click at [536, 237] on div at bounding box center [537, 234] width 8 height 7
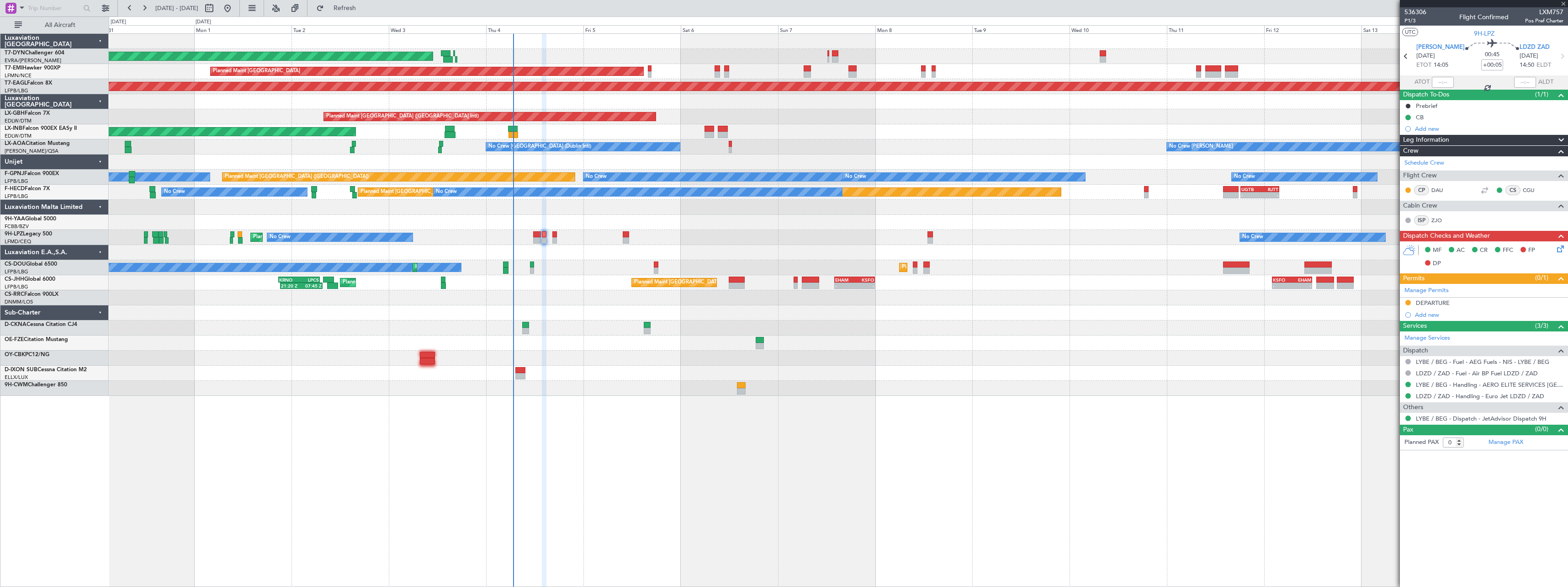
type input "+00:10"
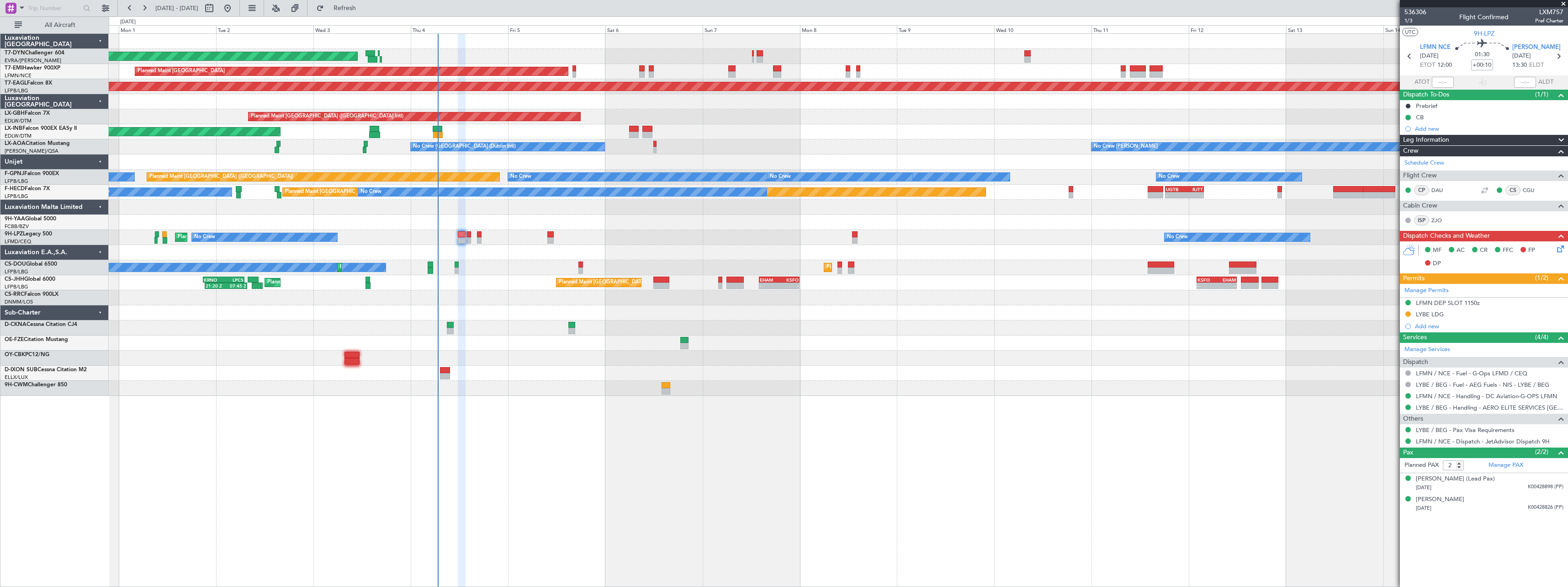
click at [497, 303] on div "Planned Maint [GEOGRAPHIC_DATA] ([GEOGRAPHIC_DATA])" at bounding box center [838, 298] width 1459 height 15
click at [352, 7] on button "Refresh" at bounding box center [340, 9] width 55 height 15
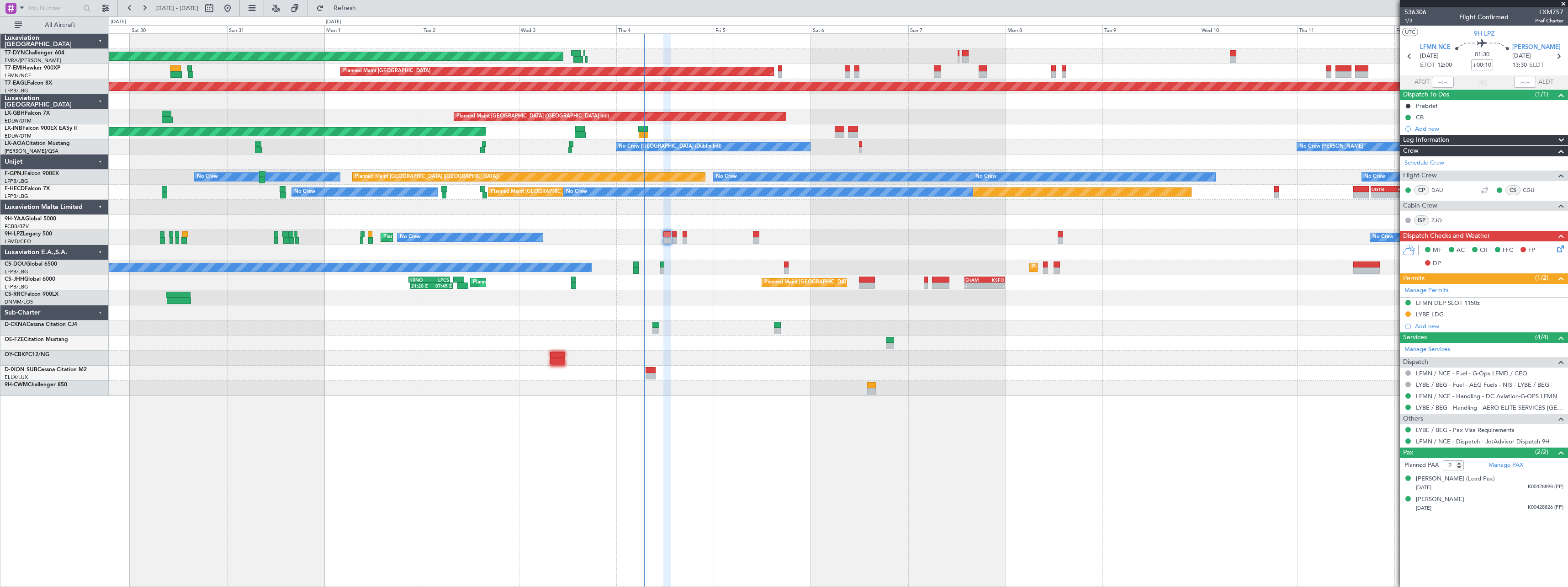
click at [752, 380] on div "AOG Maint Riga (Riga Intl) Planned Maint Zurich Grounded New York (Teterboro) P…" at bounding box center [838, 215] width 1459 height 362
click at [1563, 2] on span at bounding box center [1563, 4] width 9 height 9
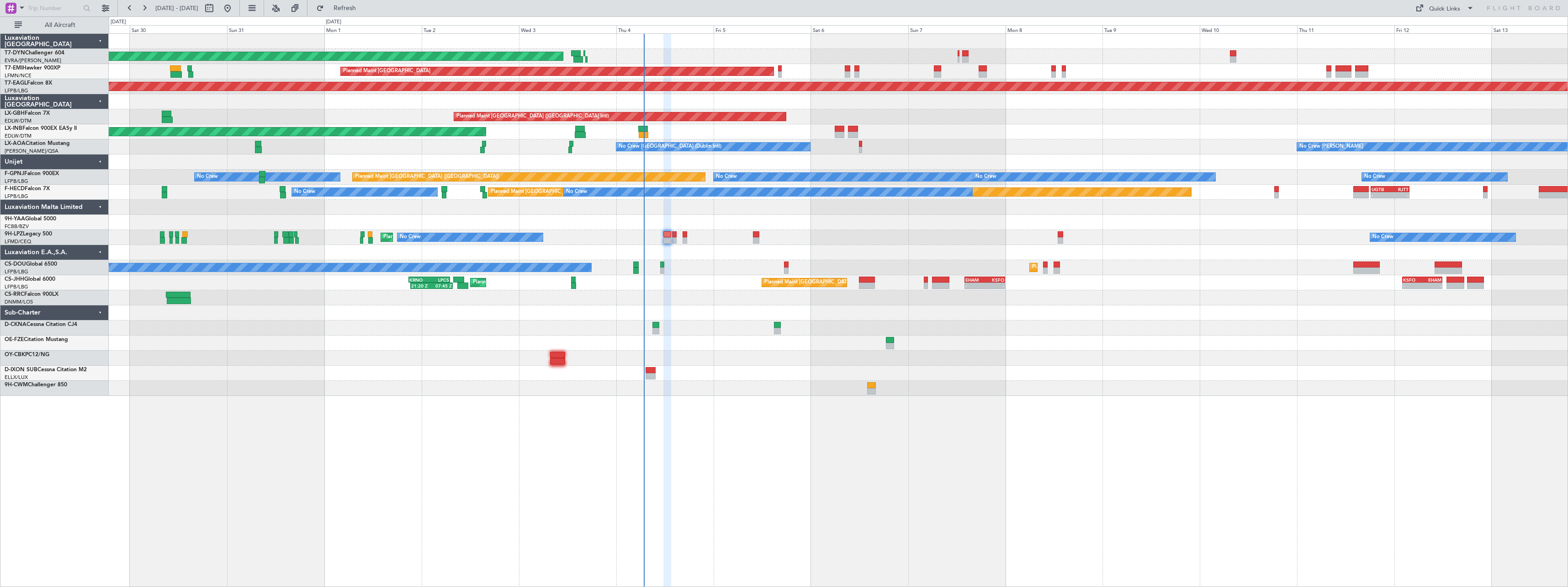
type input "0"
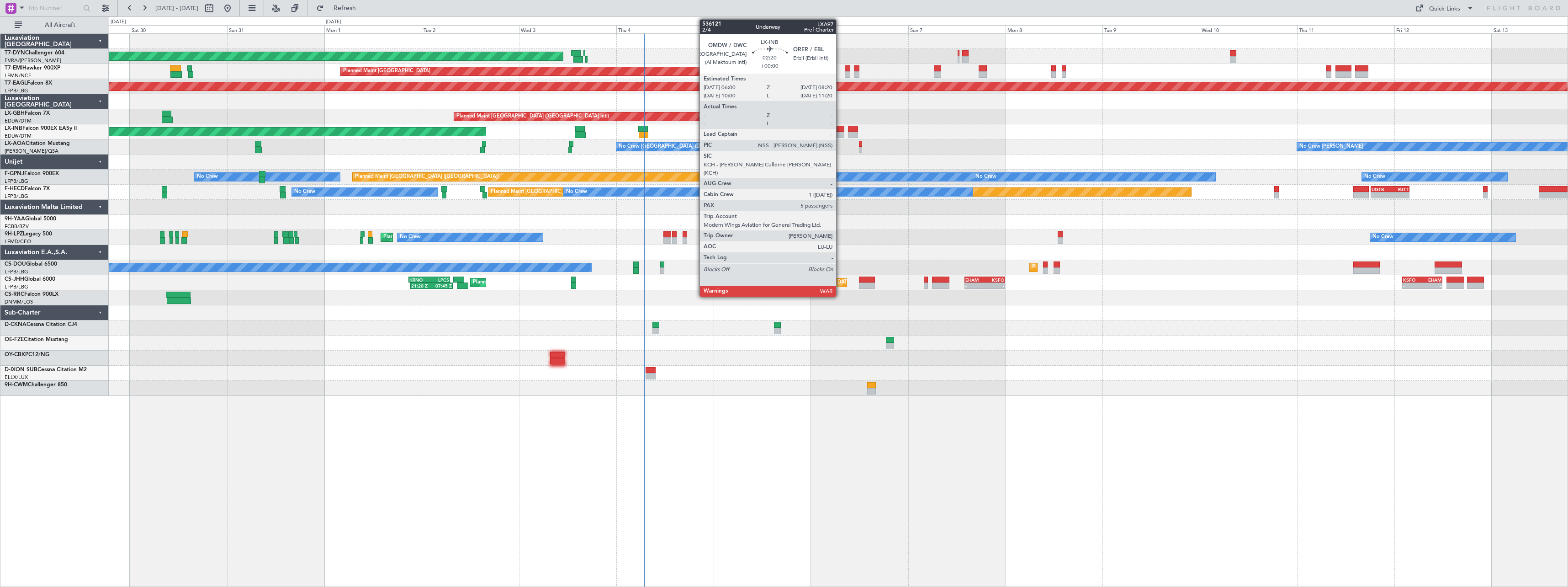
click at [840, 131] on div at bounding box center [839, 128] width 10 height 7
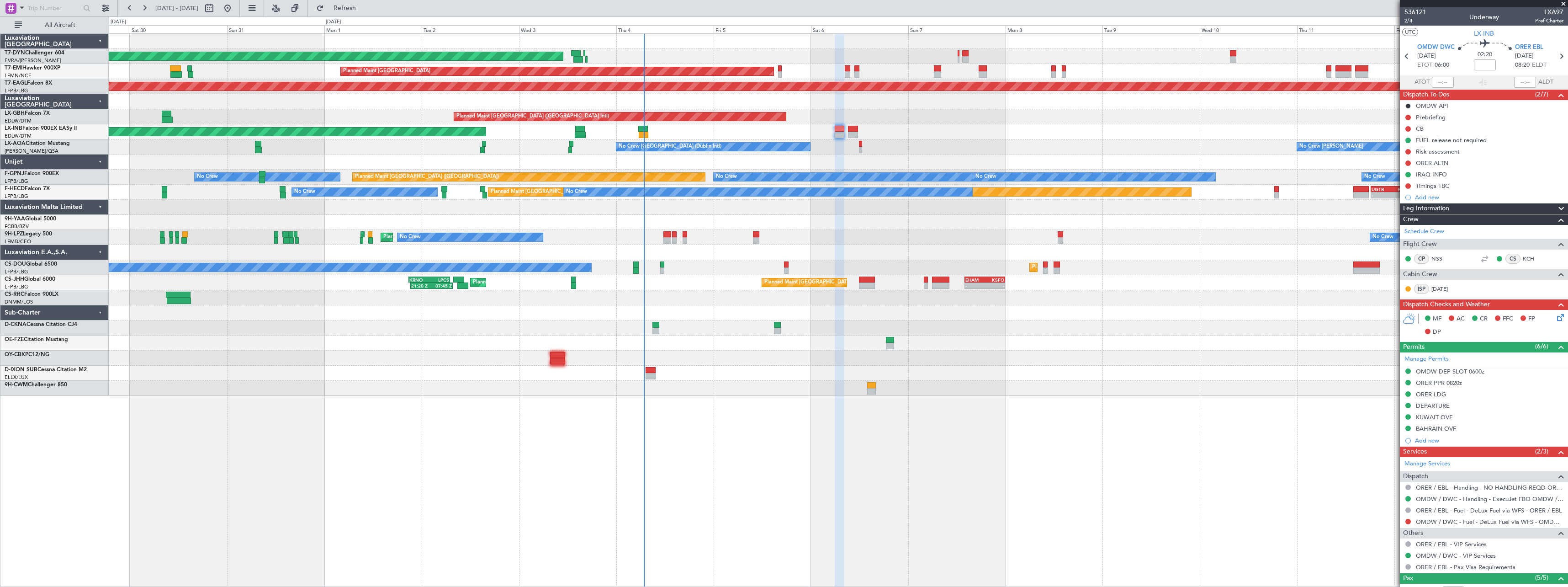
click at [1559, 5] on span at bounding box center [1563, 4] width 9 height 9
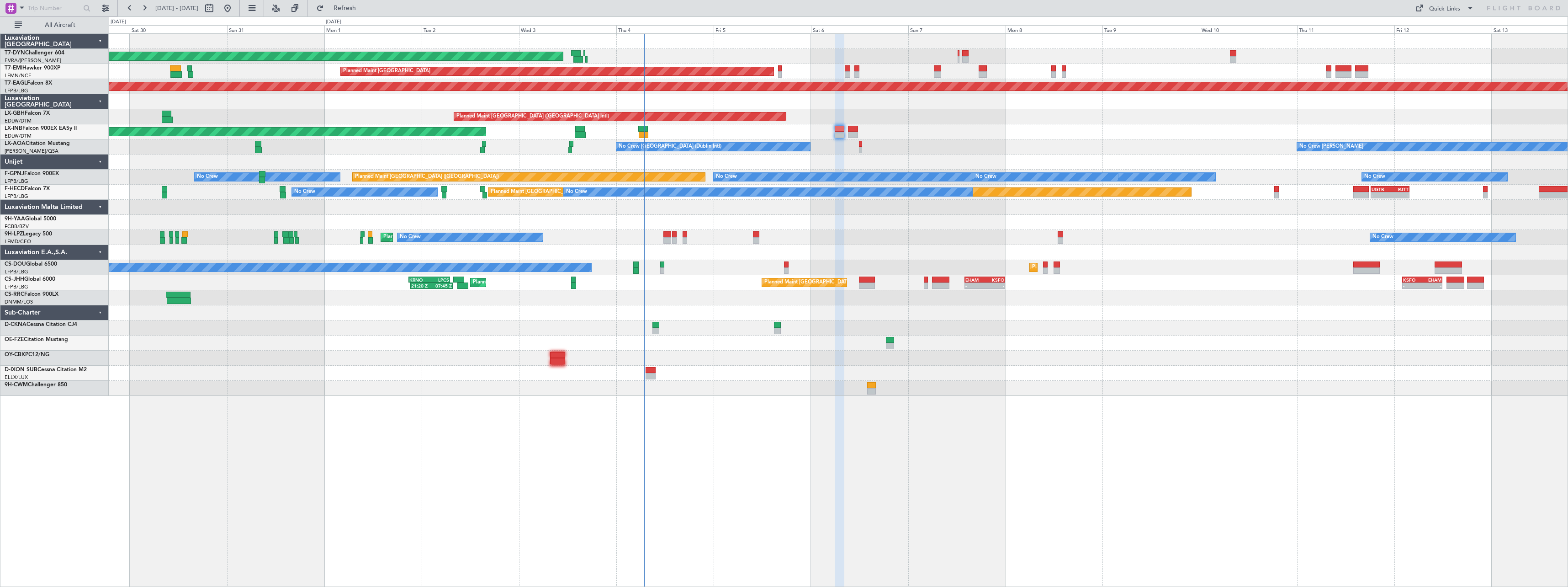
type input "0"
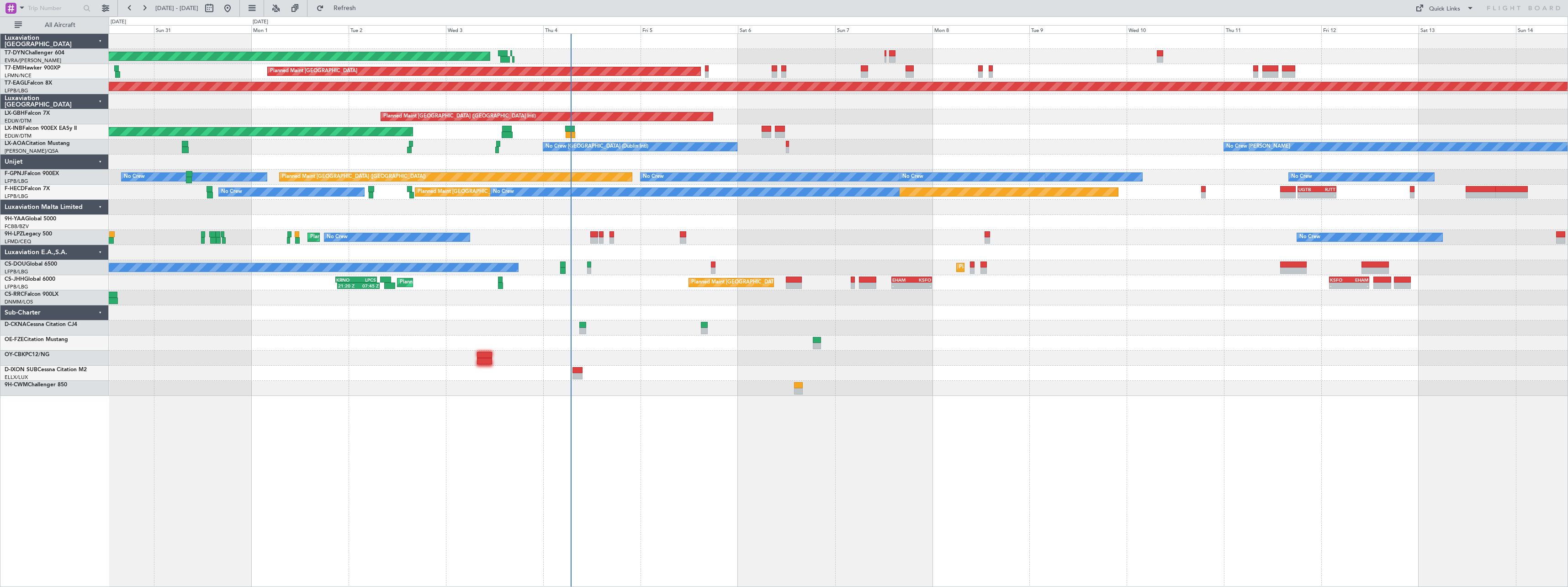
click at [959, 366] on div "AOG Maint Riga (Riga Intl) Planned Maint Zurich Grounded New York (Teterboro) P…" at bounding box center [838, 215] width 1459 height 362
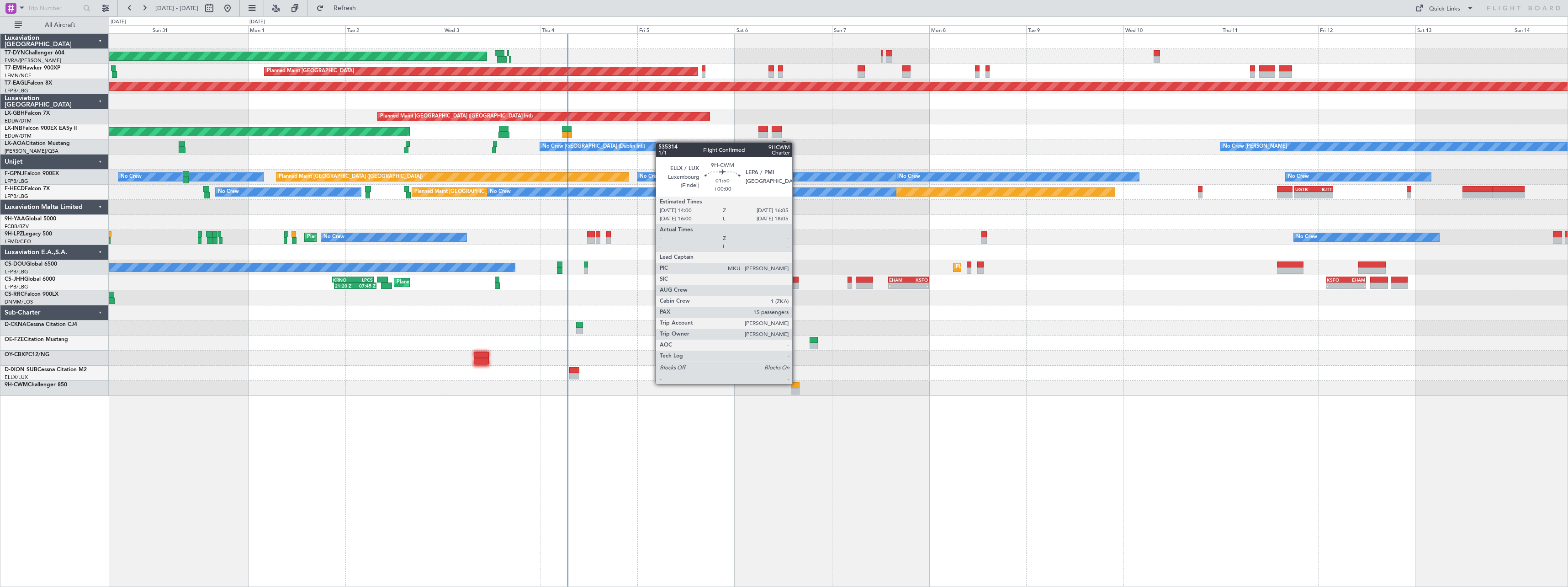
click at [796, 383] on div at bounding box center [795, 385] width 9 height 7
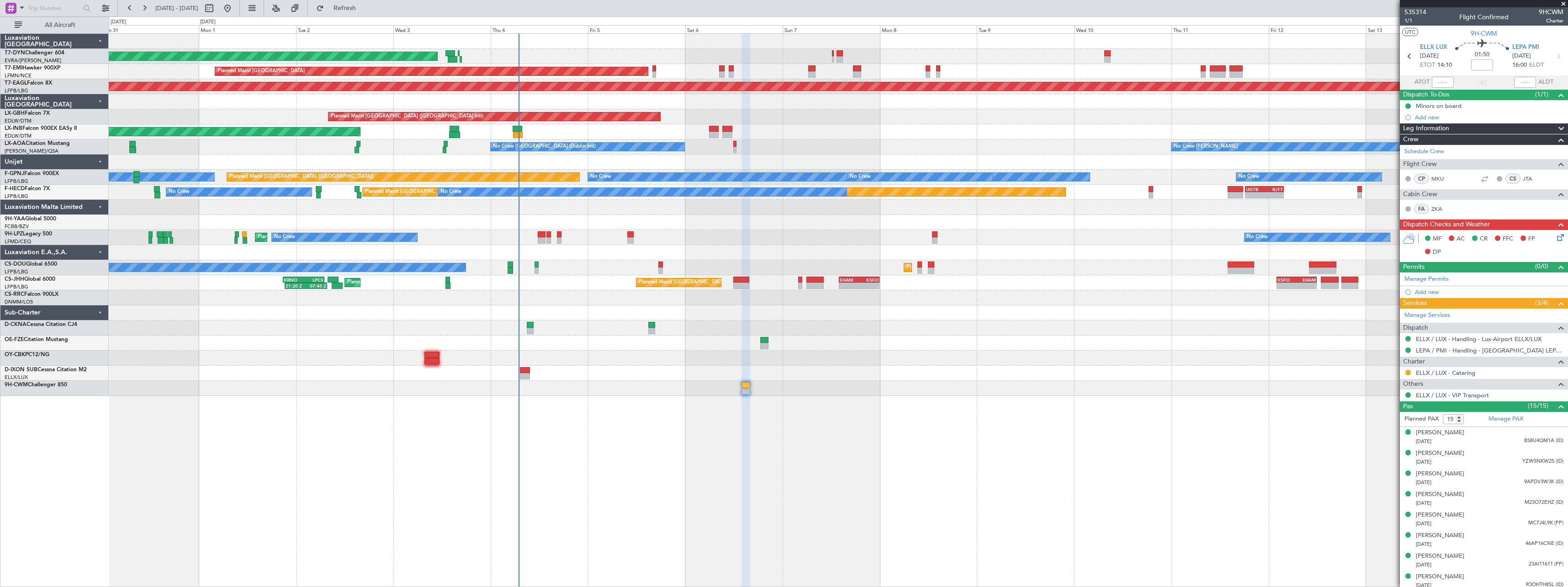
click at [642, 410] on div "AOG Maint Riga (Riga Intl) Planned Maint Zurich Grounded New York (Teterboro) P…" at bounding box center [838, 310] width 1459 height 554
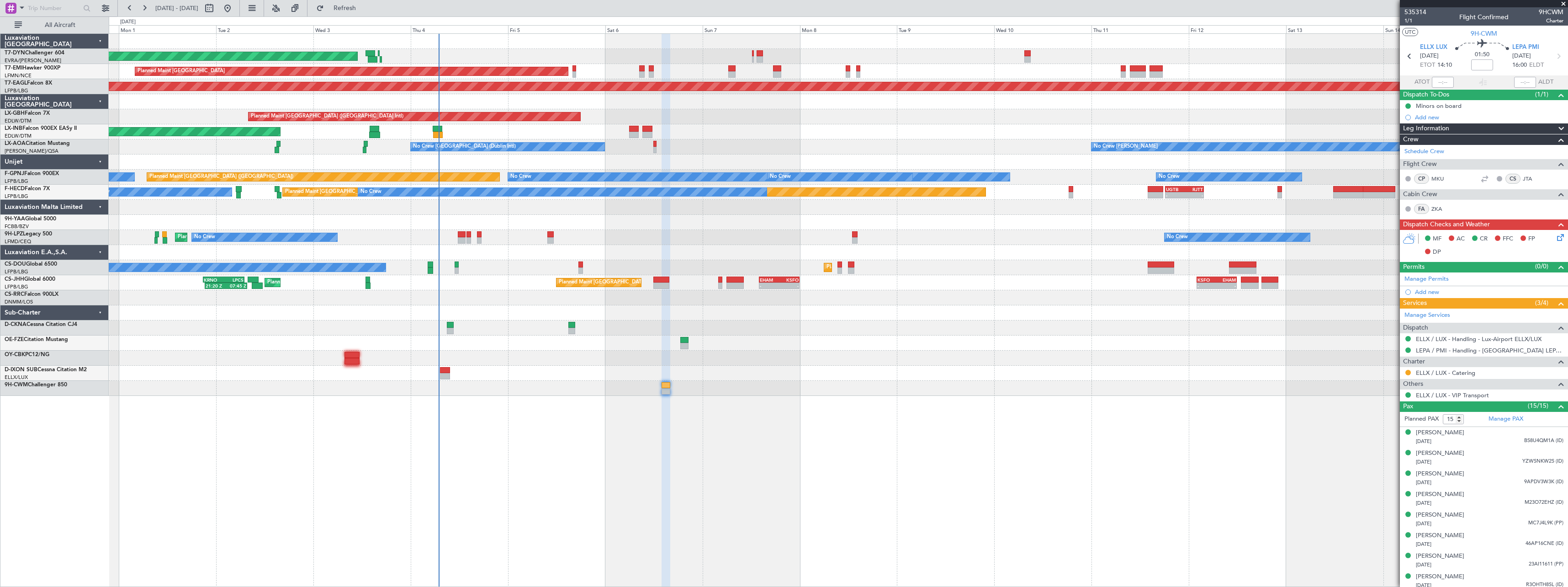
click at [531, 417] on div "AOG Maint Riga (Riga Intl) Planned Maint [GEOGRAPHIC_DATA] Grounded [US_STATE] …" at bounding box center [838, 310] width 1459 height 554
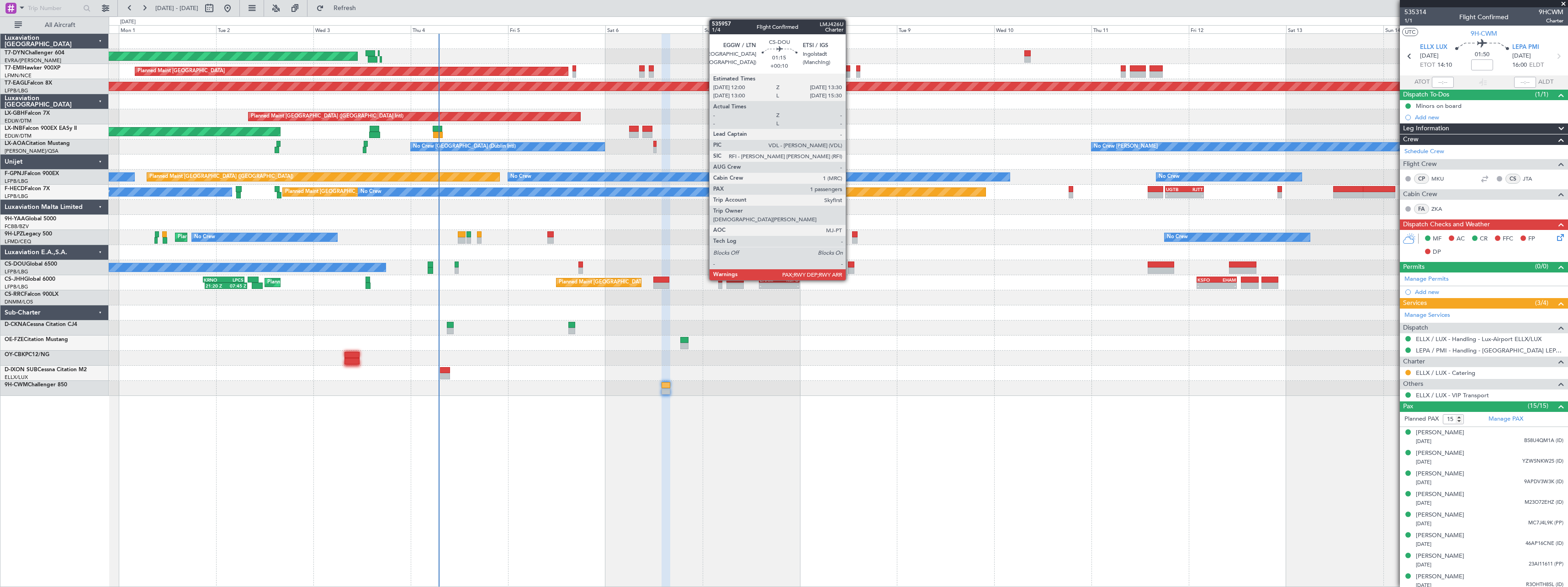
click at [850, 264] on div at bounding box center [851, 264] width 7 height 7
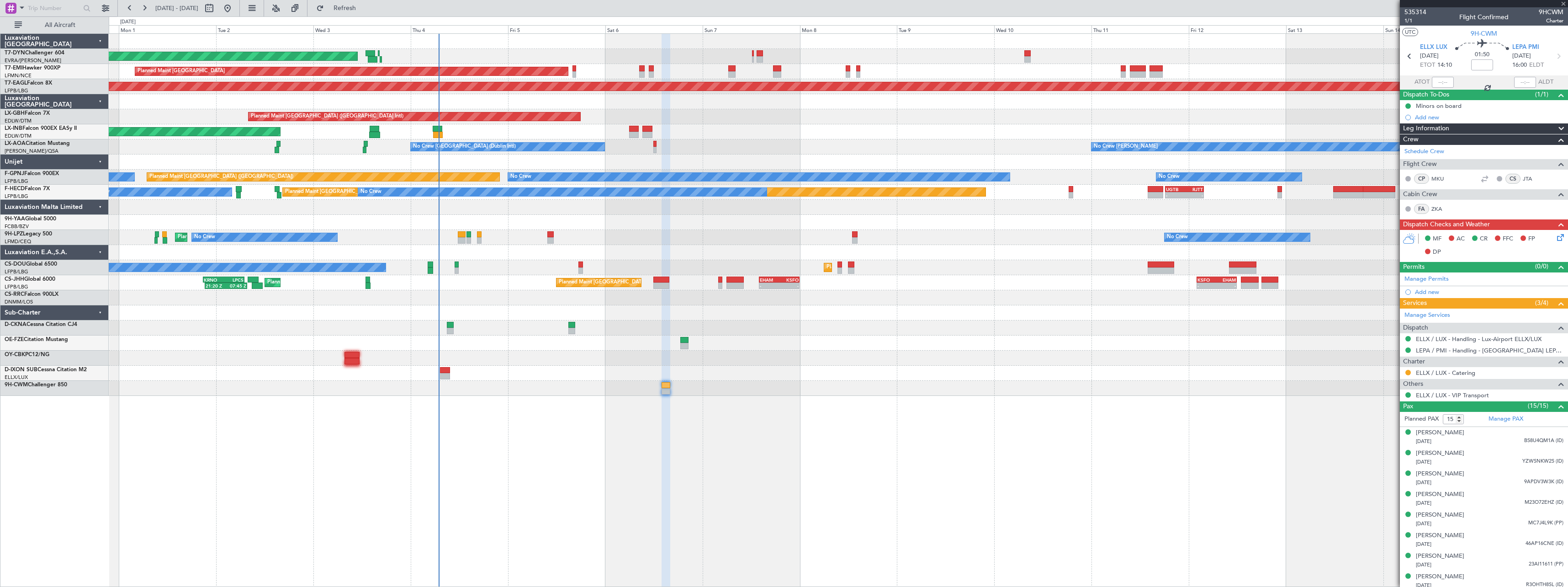
type input "+00:10"
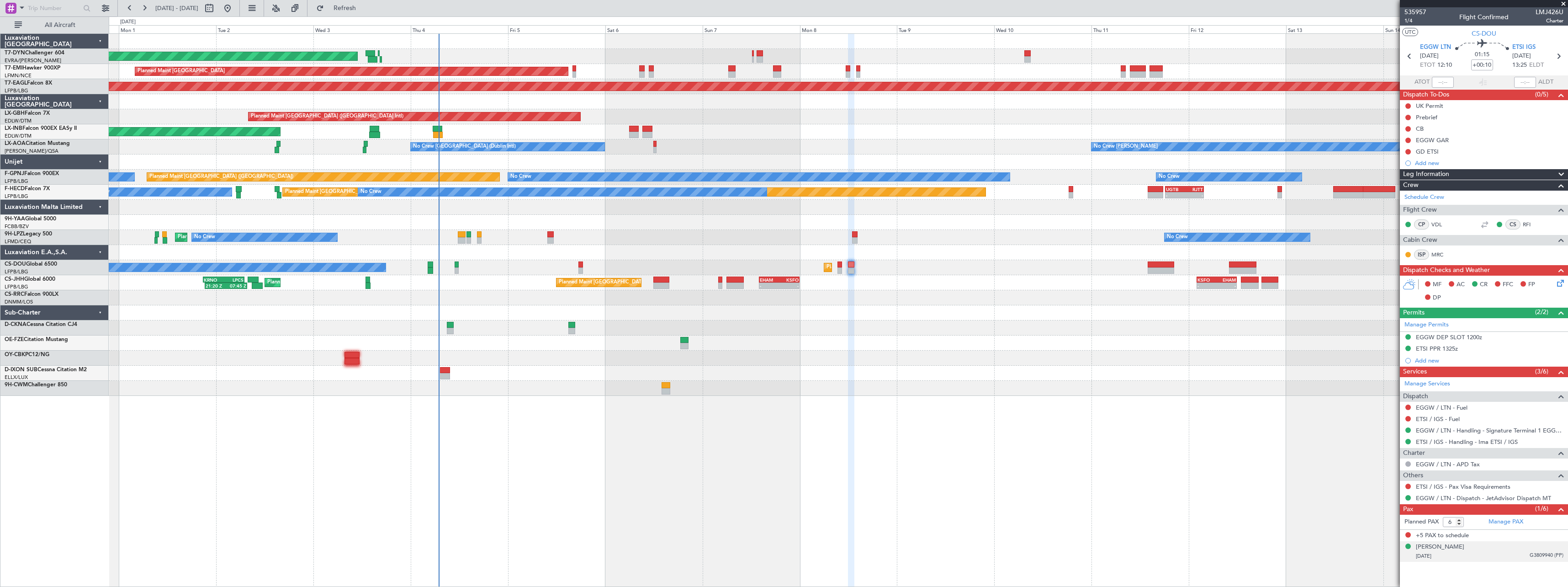
click at [1486, 552] on div "29/01/1971 G3809940 (PP)" at bounding box center [1489, 556] width 147 height 9
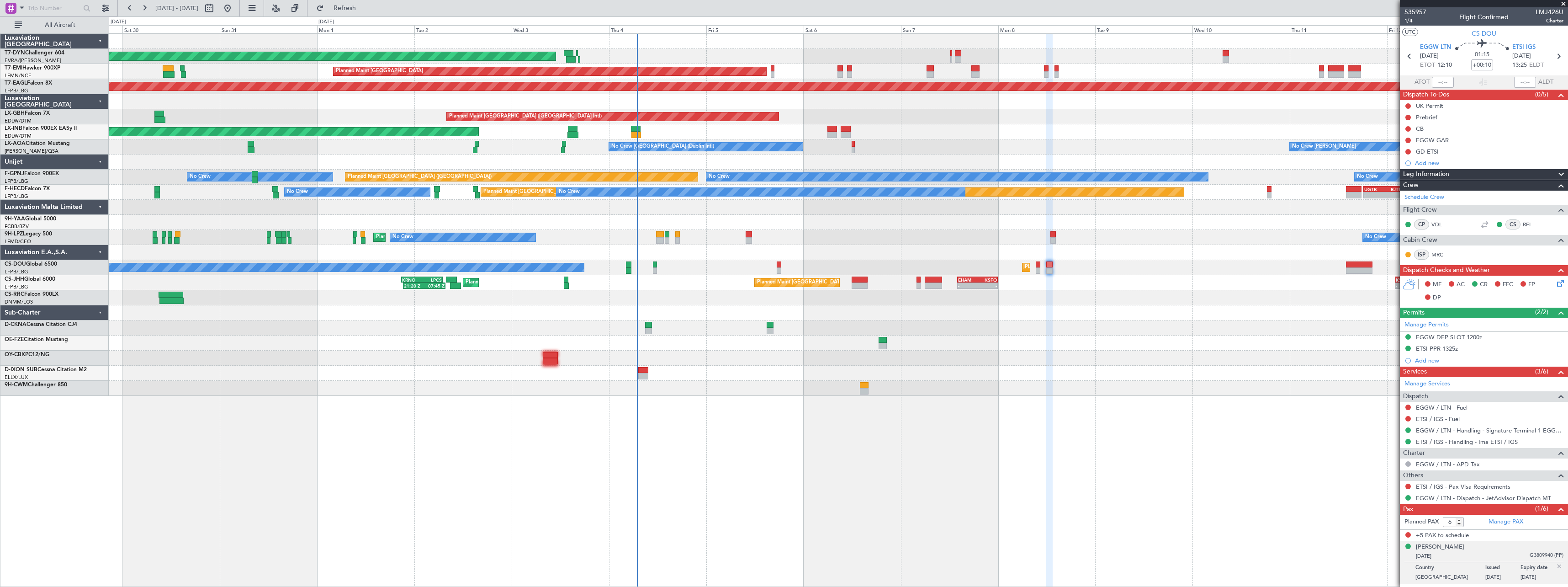
click at [709, 297] on div "Planned Maint Paris (Le Bourget) Planned Maint Paris (Le Bourget)" at bounding box center [838, 298] width 1459 height 15
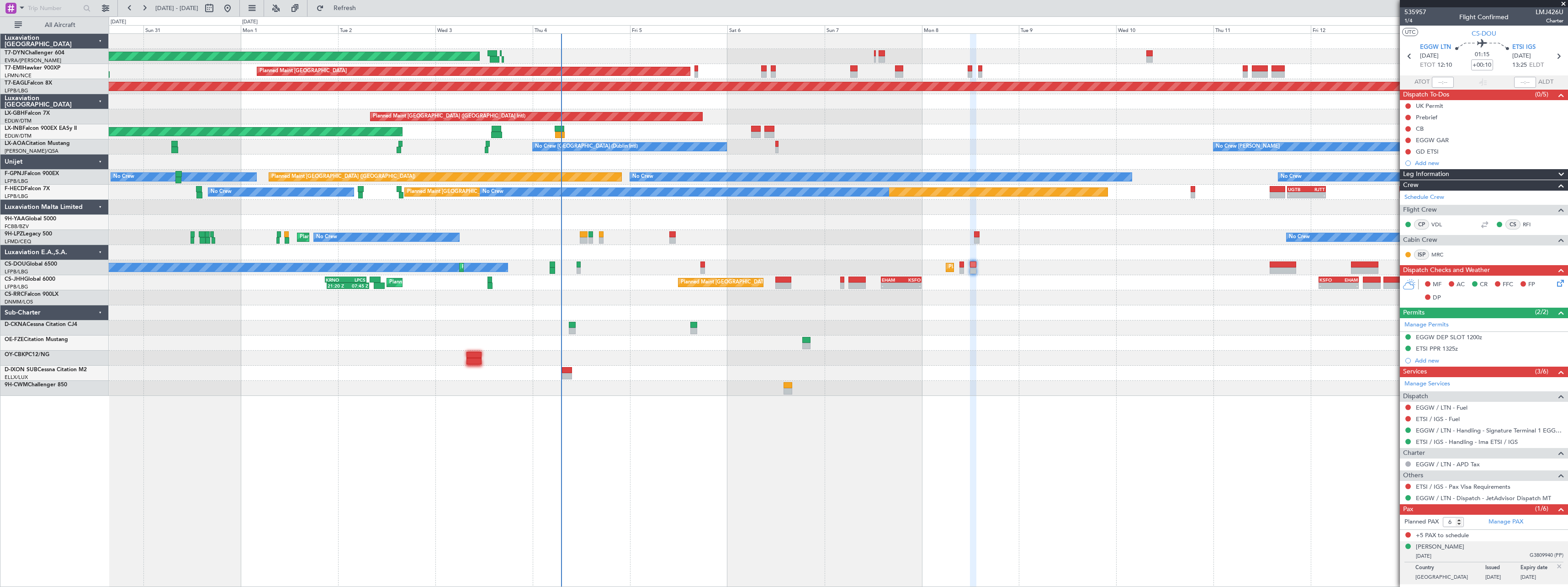
click at [587, 395] on div "AOG Maint Riga (Riga Intl) Planned Maint Zurich Grounded New York (Teterboro) P…" at bounding box center [838, 310] width 1459 height 554
click at [1567, 1] on span at bounding box center [1563, 4] width 9 height 9
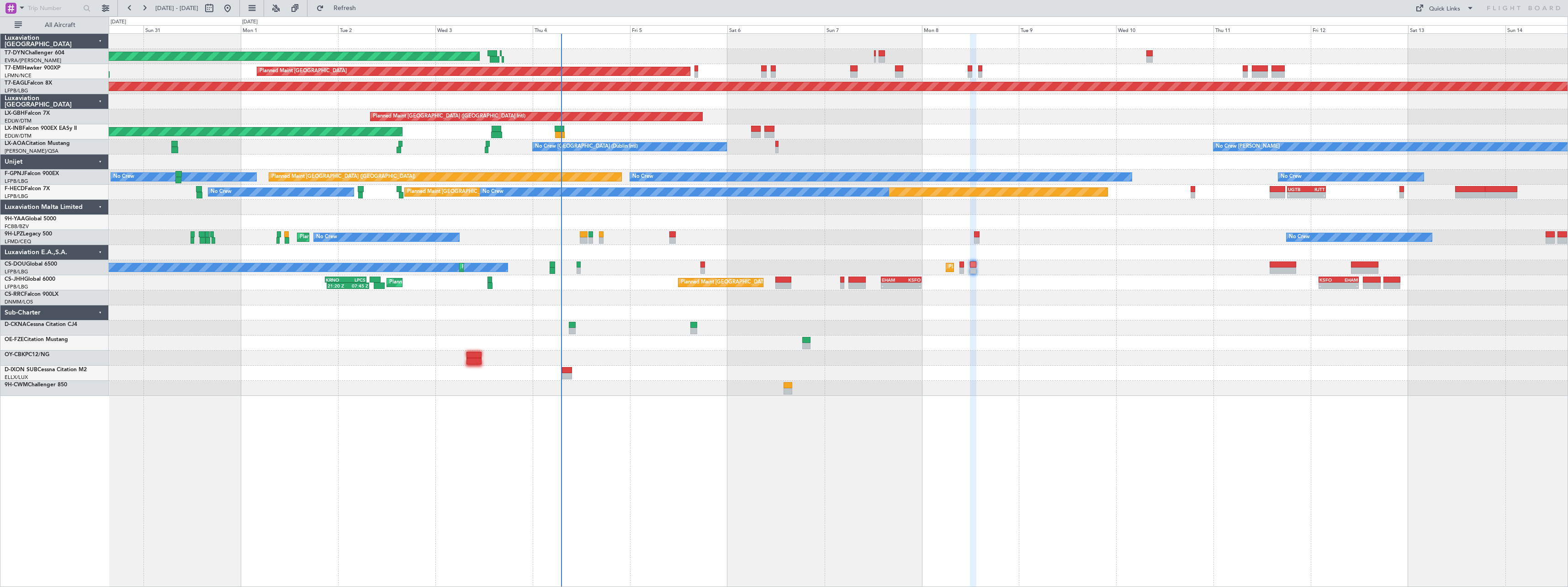
type input "0"
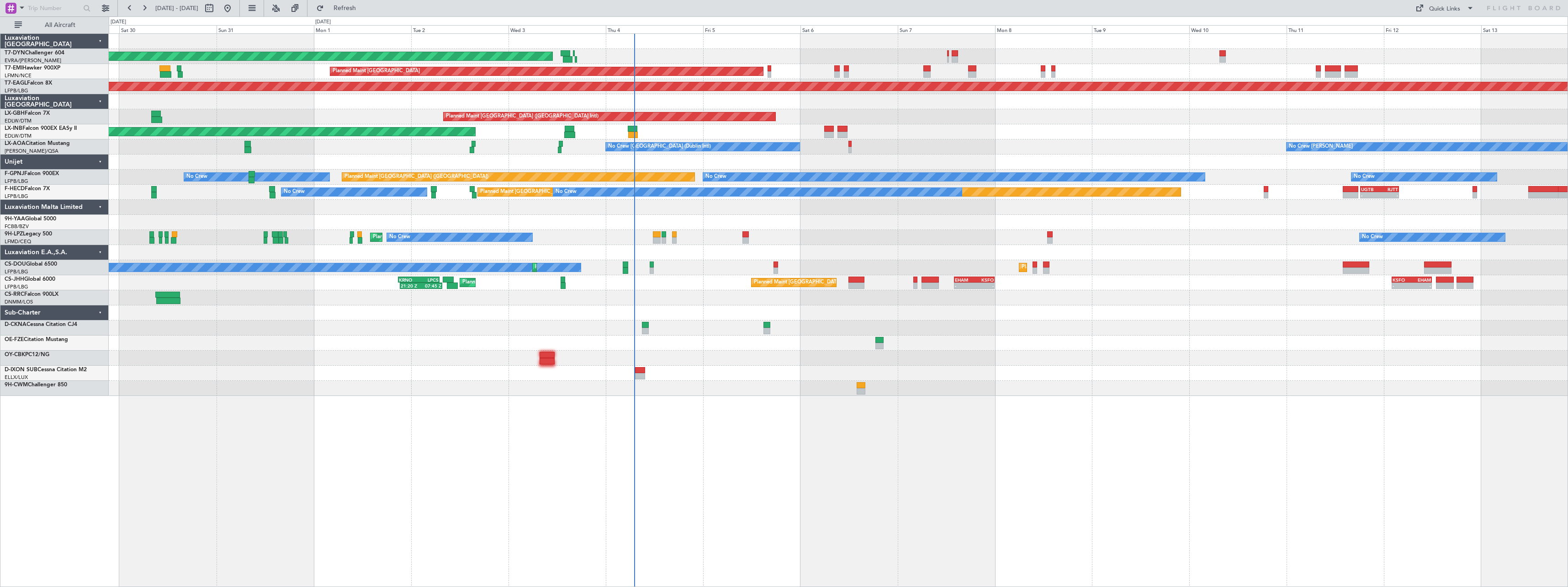
click at [718, 420] on div "AOG Maint Riga (Riga Intl) Planned Maint Zurich Grounded New York (Teterboro) P…" at bounding box center [838, 310] width 1459 height 554
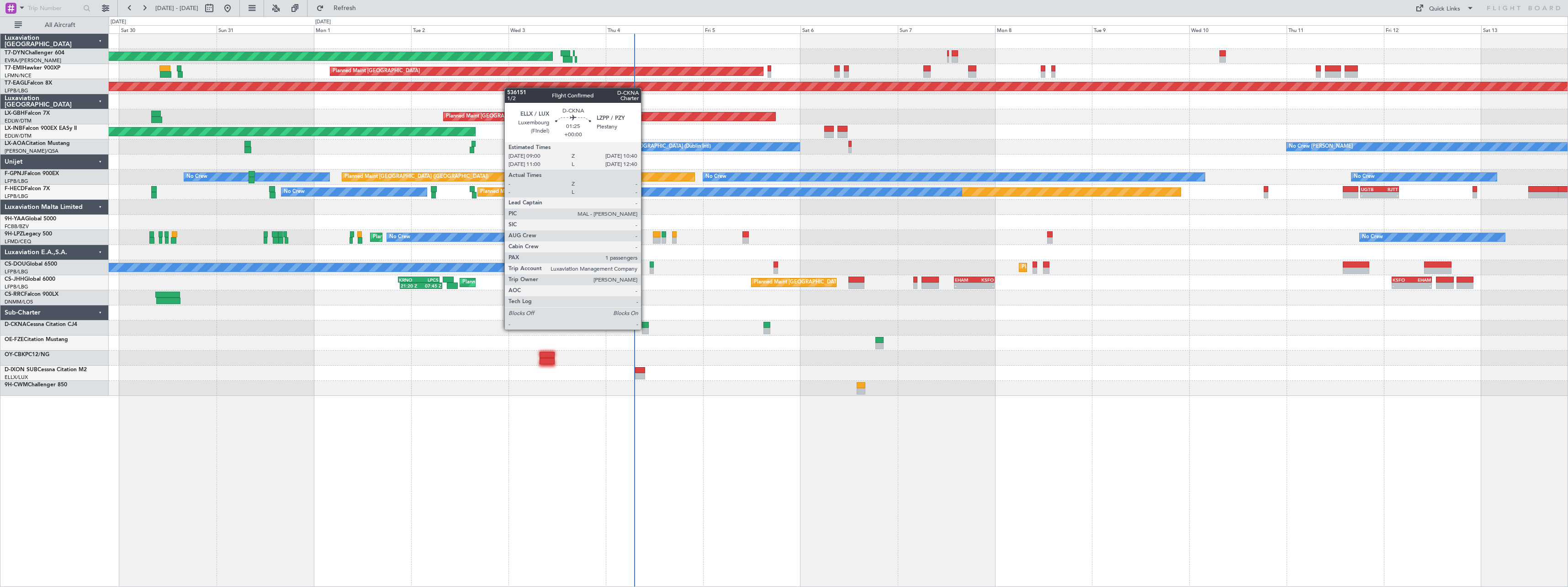
click at [645, 329] on div at bounding box center [645, 331] width 7 height 7
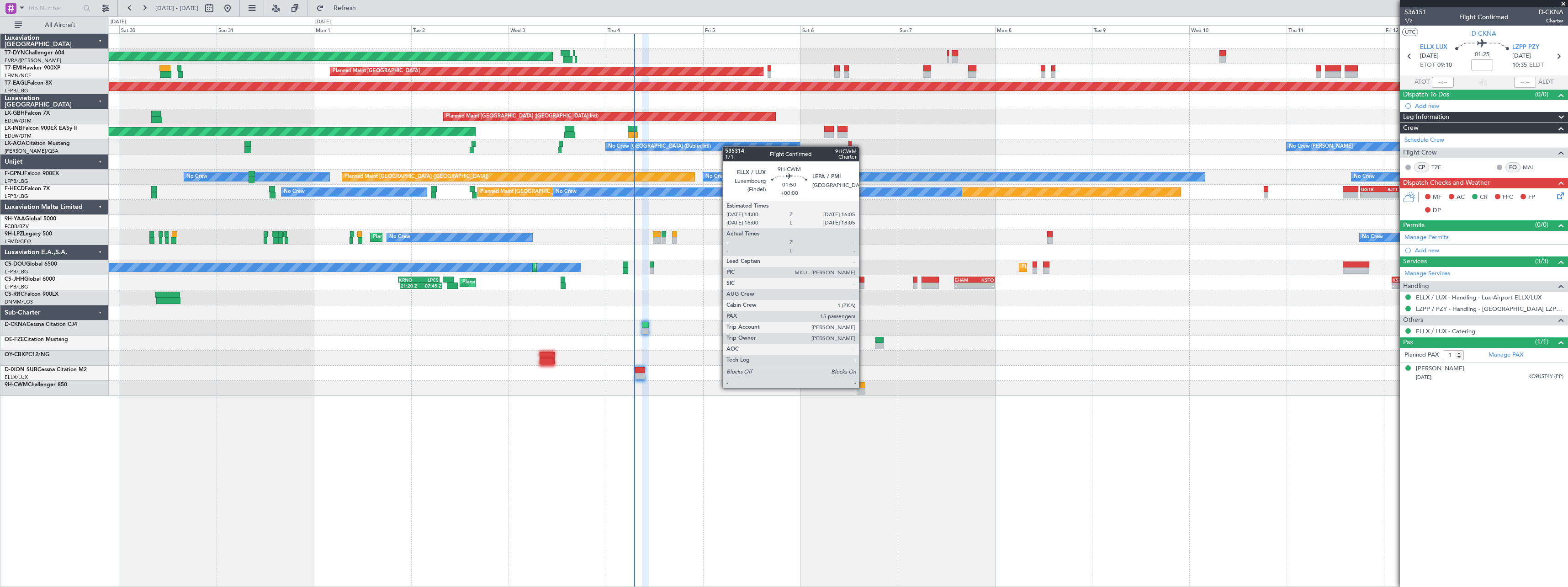
click at [863, 387] on div at bounding box center [861, 385] width 9 height 7
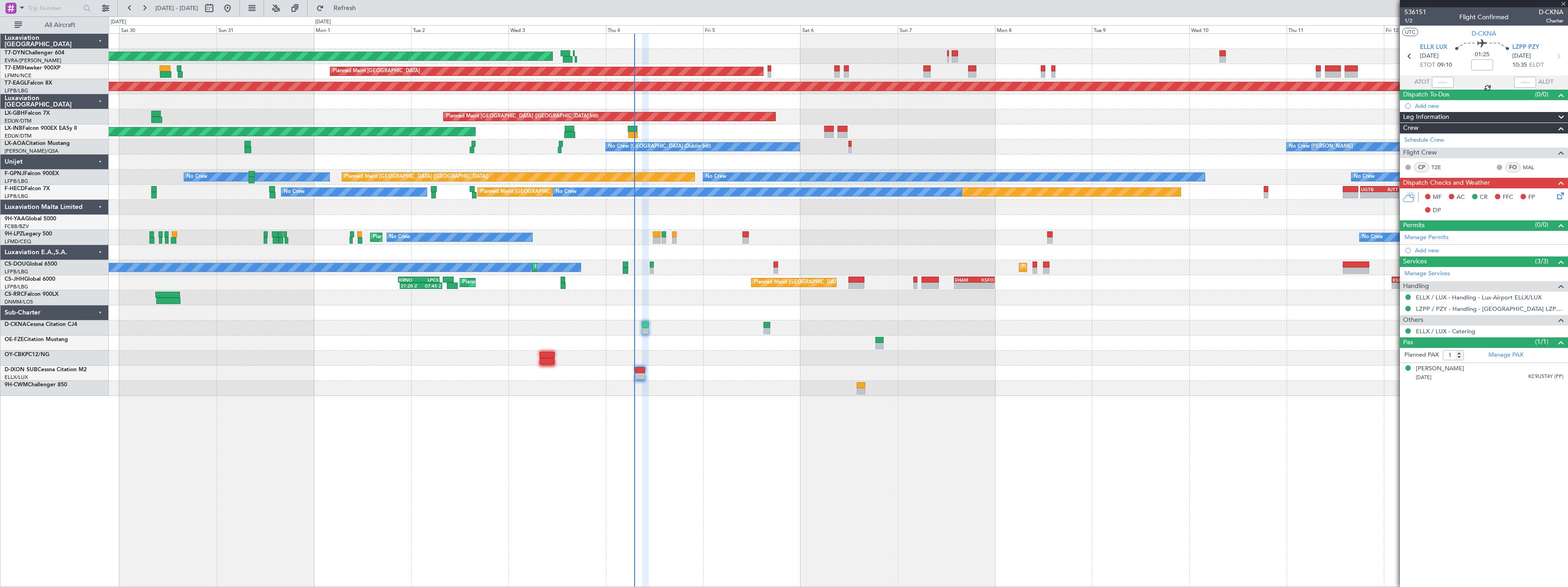
type input "15"
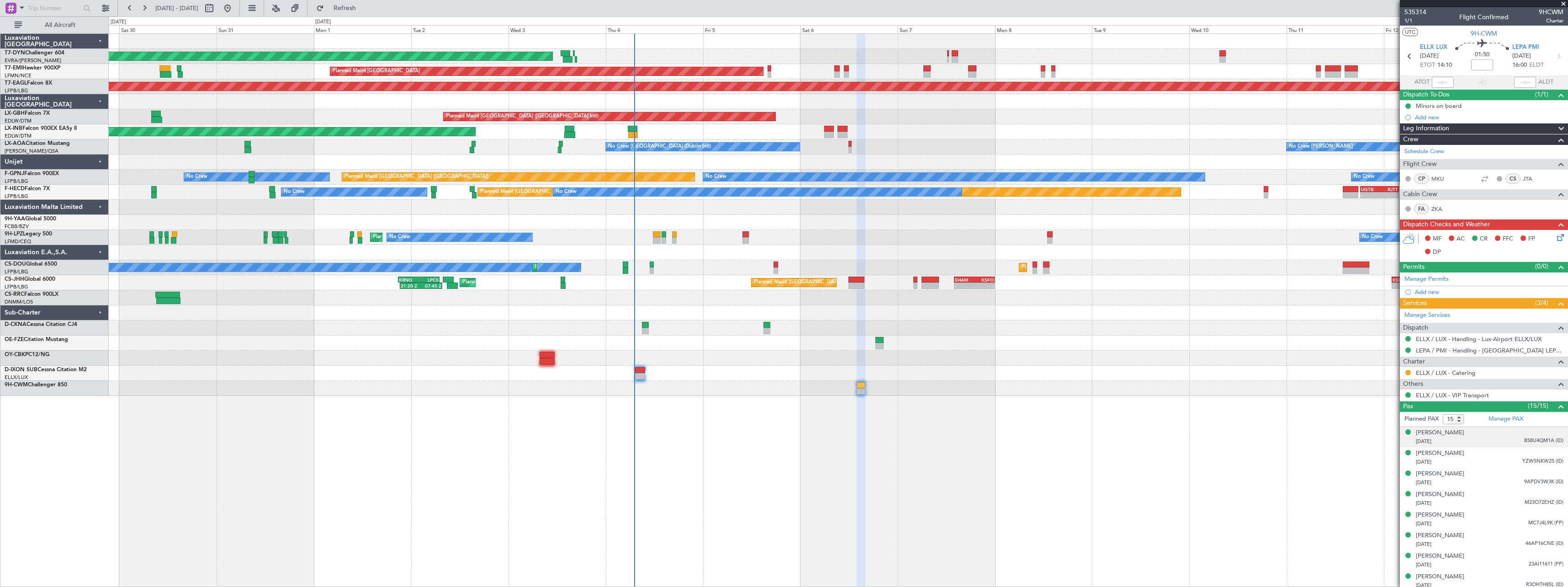
scroll to position [148, 0]
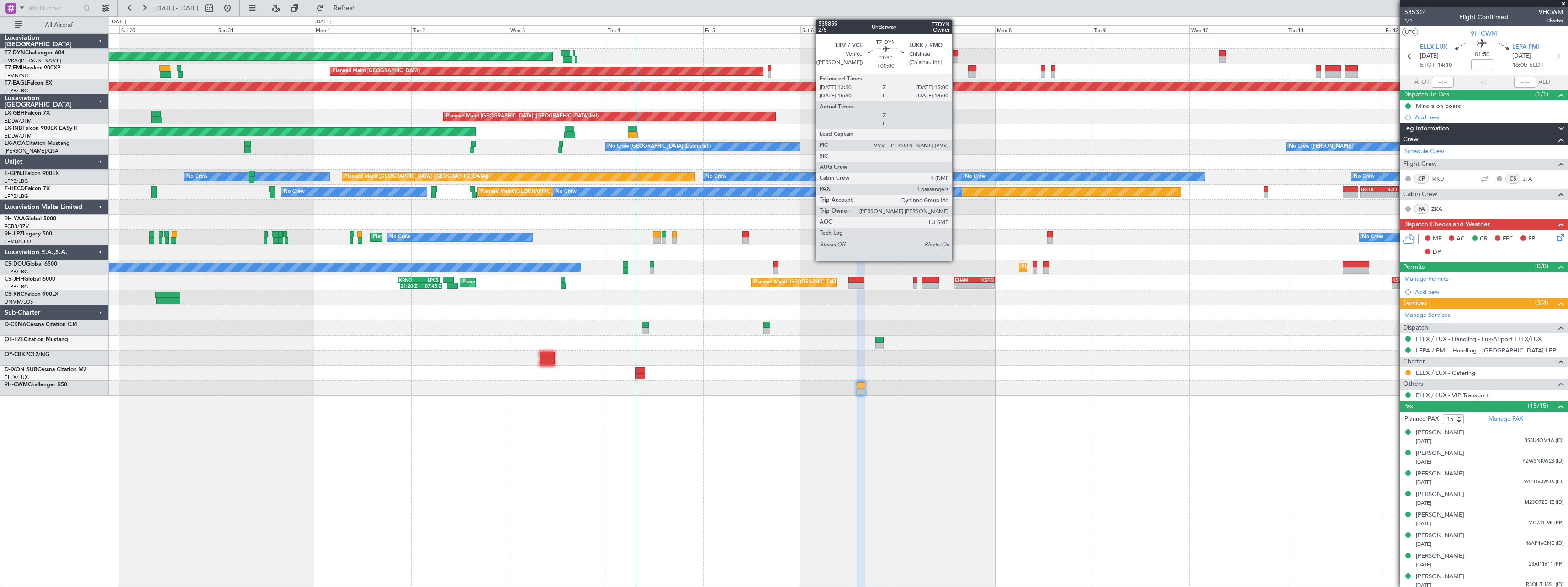
click at [956, 53] on div at bounding box center [954, 54] width 7 height 7
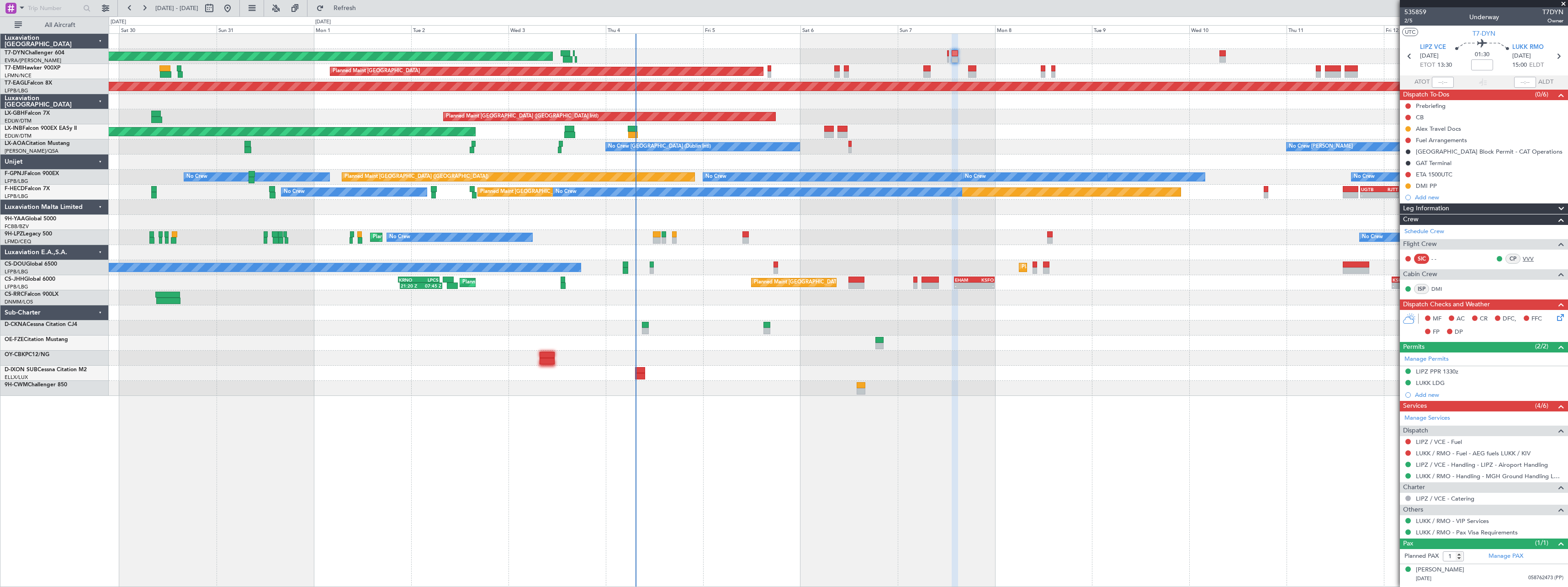
click at [1526, 256] on link "VVV" at bounding box center [1533, 259] width 21 height 9
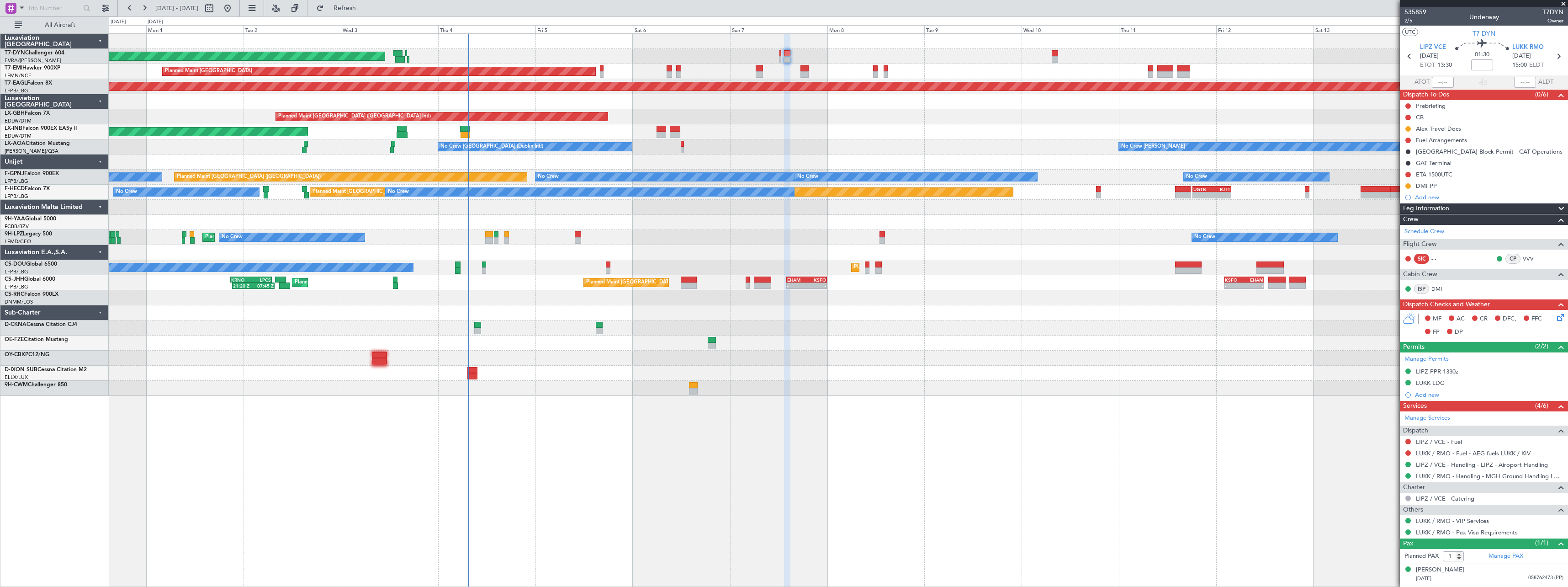
click at [777, 323] on div at bounding box center [838, 328] width 1459 height 15
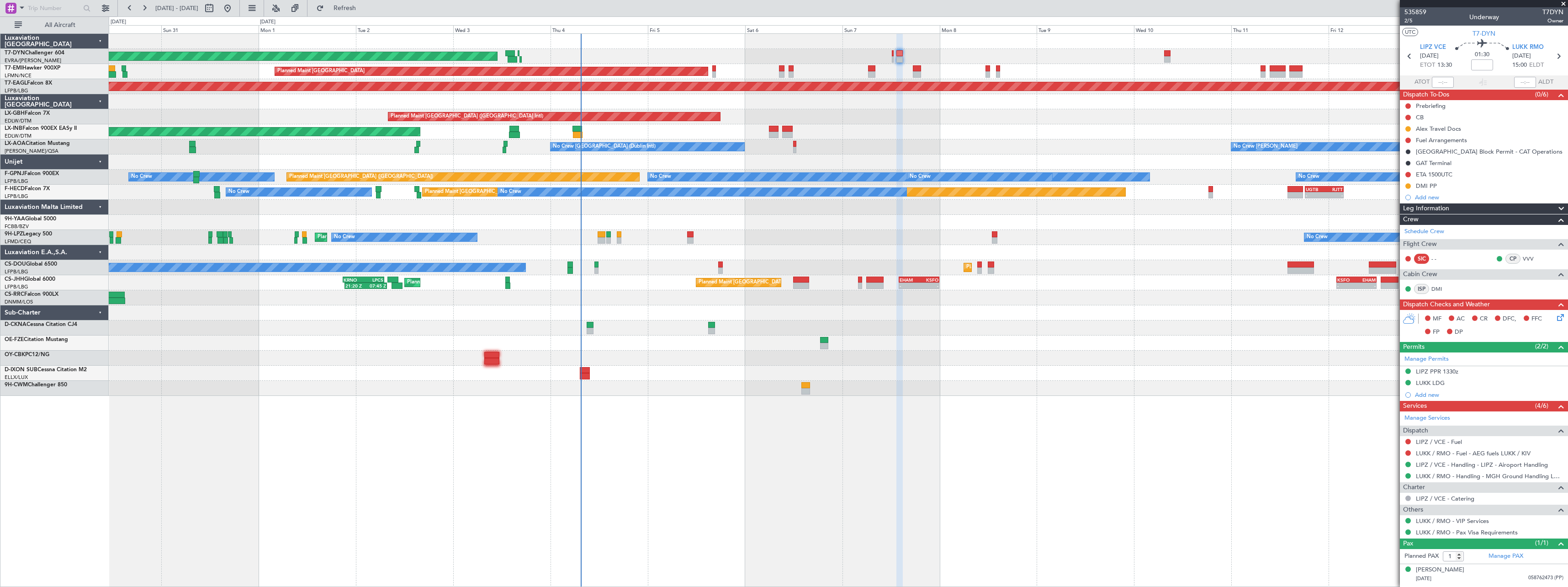
click at [817, 234] on div "Planned Maint Nice ([GEOGRAPHIC_DATA]) No Crew No Crew No Crew" at bounding box center [838, 237] width 1459 height 15
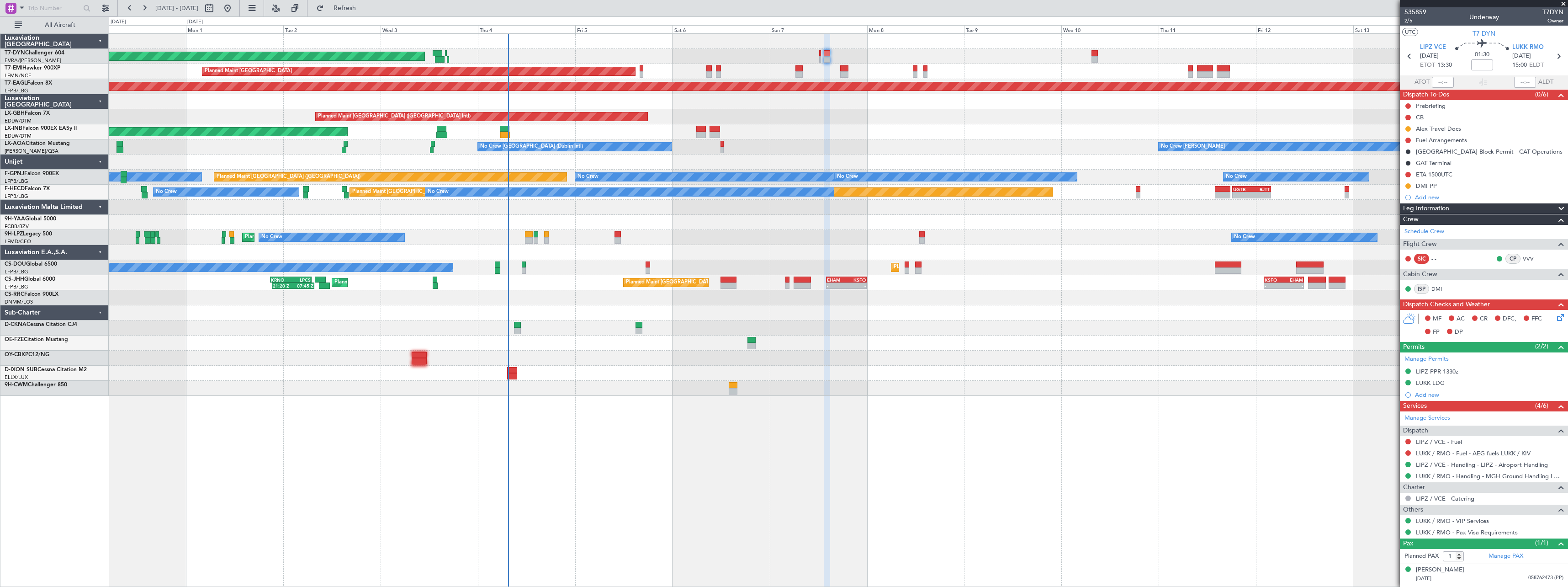
click at [1071, 340] on div "AOG Maint Riga (Riga Intl) Planned Maint [GEOGRAPHIC_DATA] Grounded [US_STATE] …" at bounding box center [838, 215] width 1459 height 362
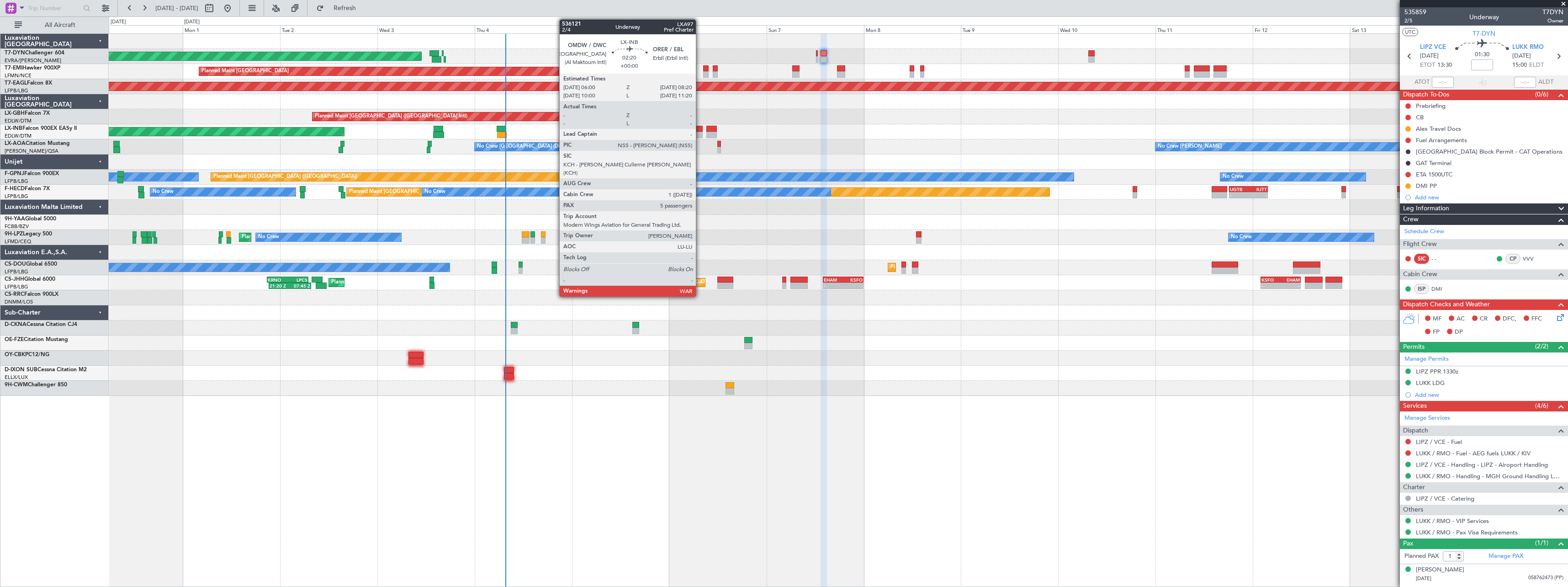
click at [700, 129] on div at bounding box center [698, 128] width 10 height 7
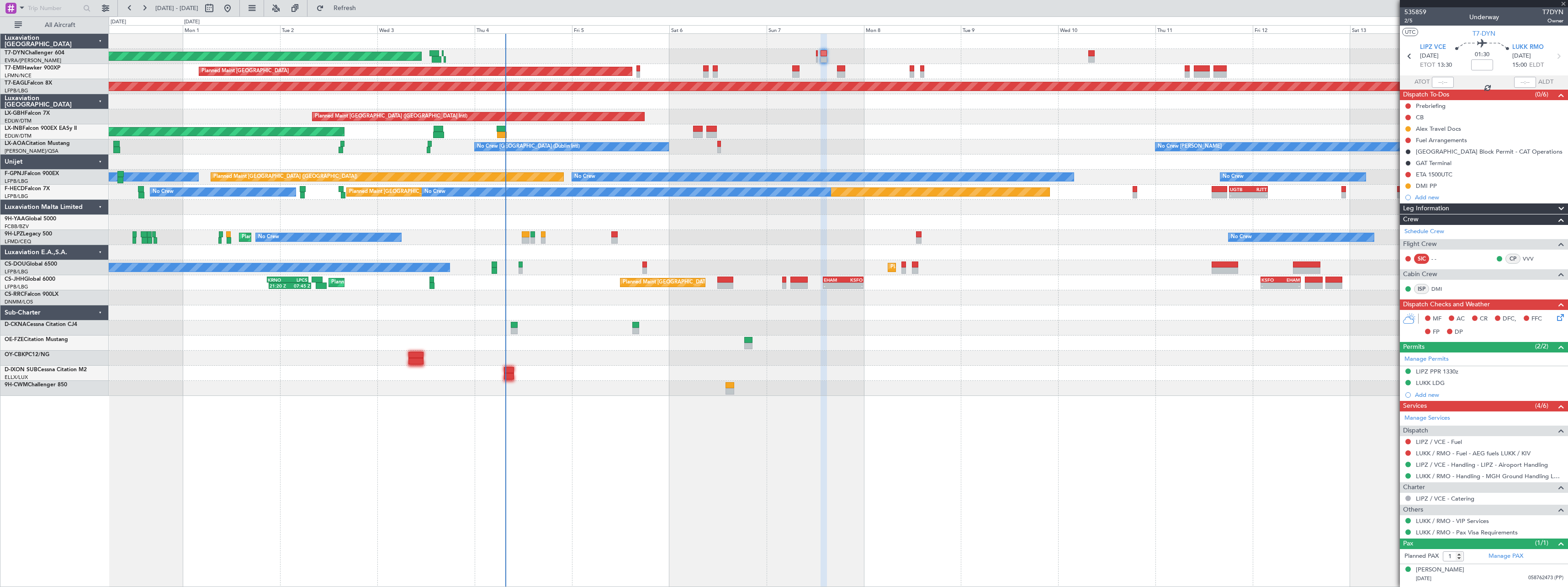
type input "5"
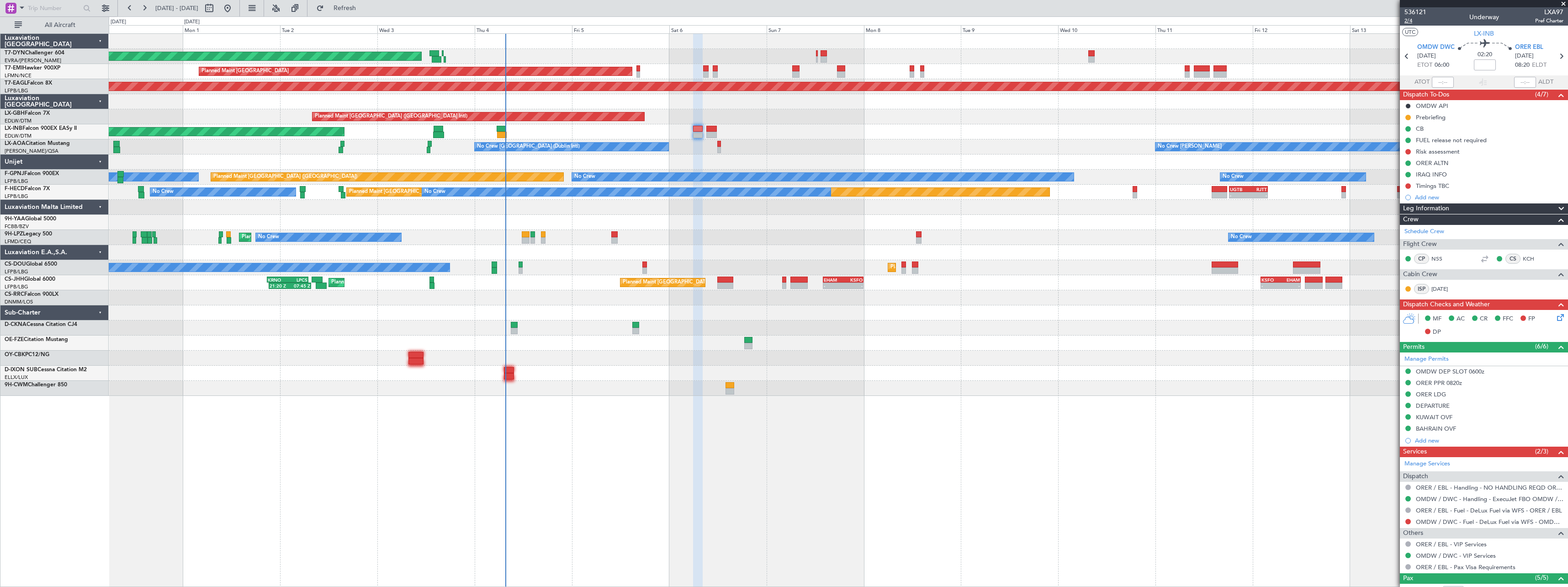
click at [1408, 23] on span "2/4" at bounding box center [1415, 21] width 22 height 8
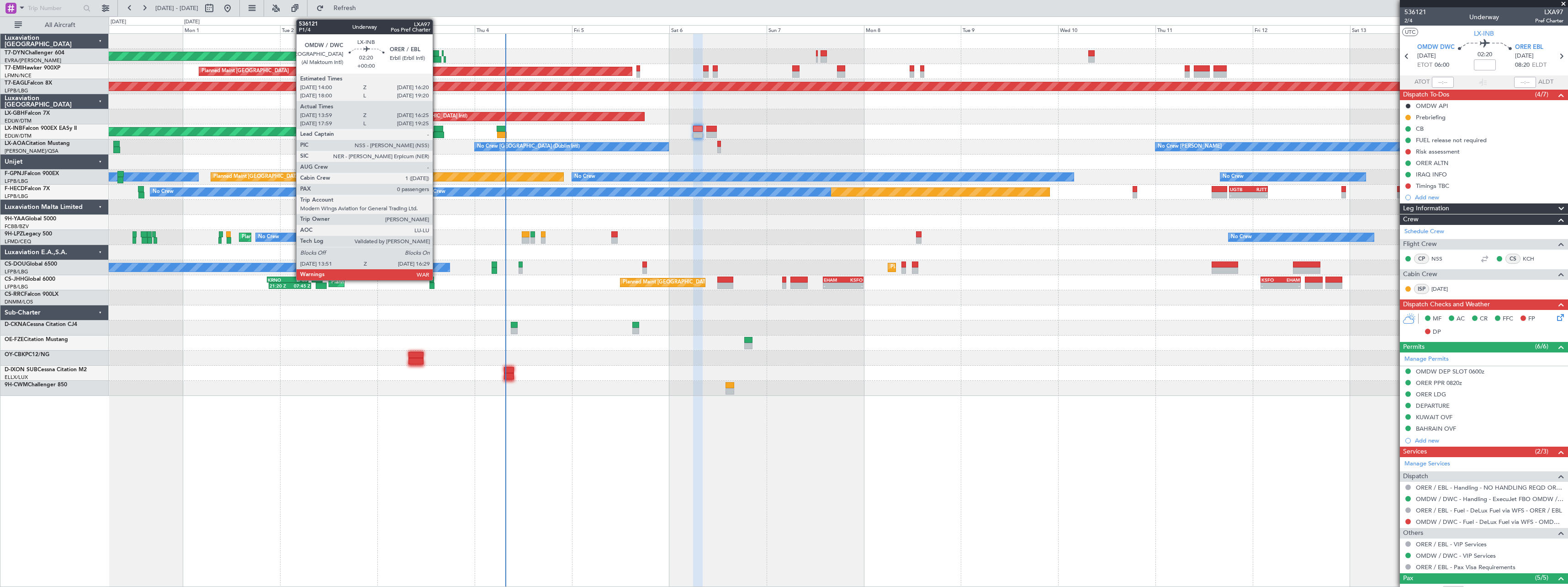
click at [437, 130] on div at bounding box center [438, 128] width 10 height 7
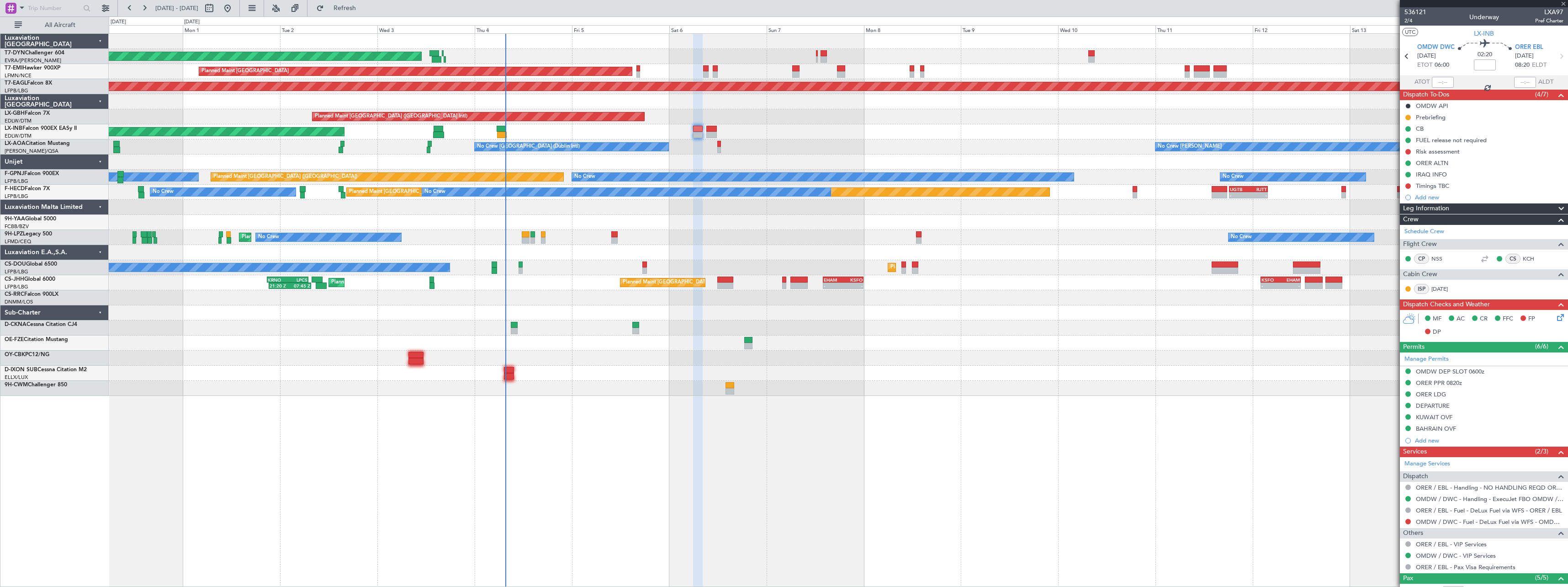
type input "13:59"
type input "16:25"
type input "0"
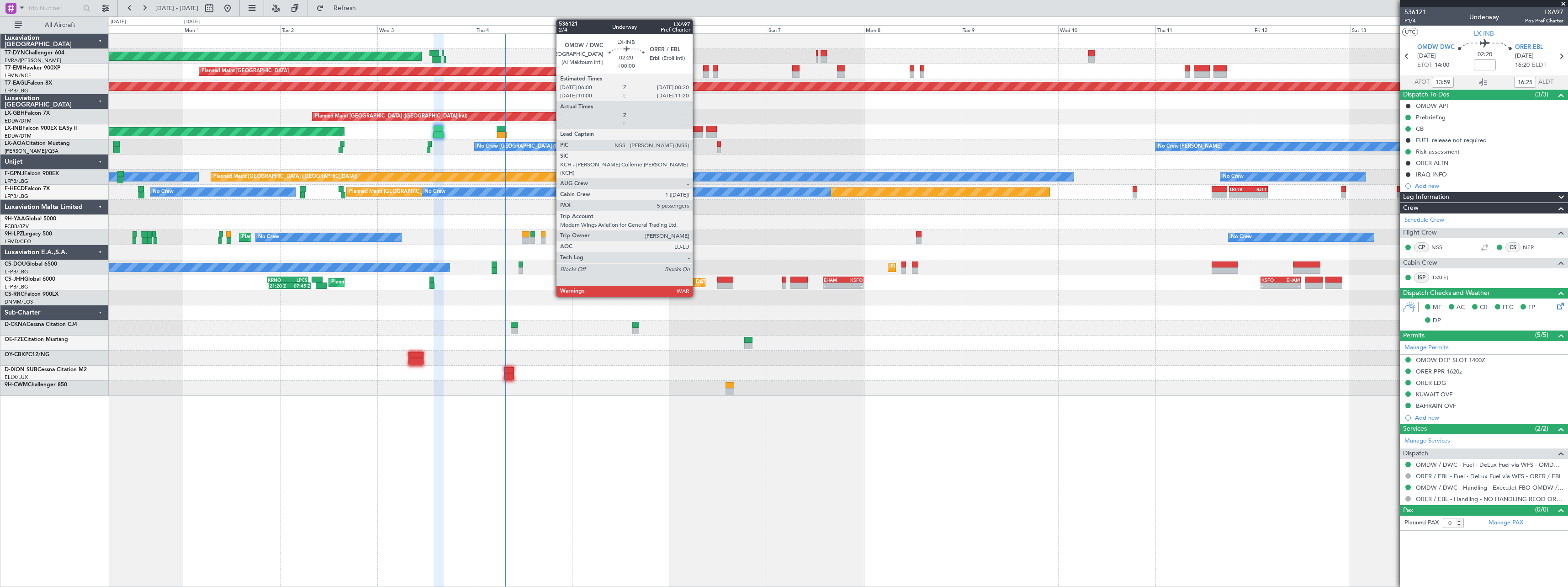
click at [697, 126] on div at bounding box center [698, 128] width 10 height 7
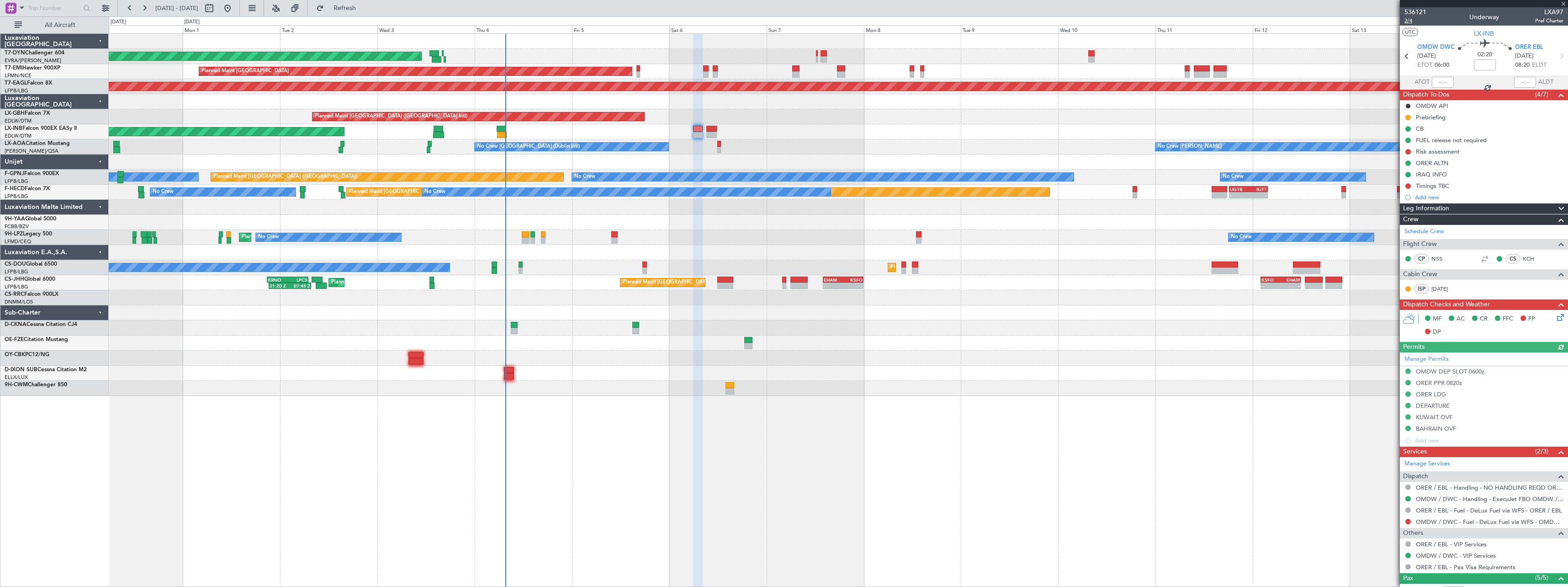
click at [1412, 21] on span "2/4" at bounding box center [1415, 21] width 22 height 8
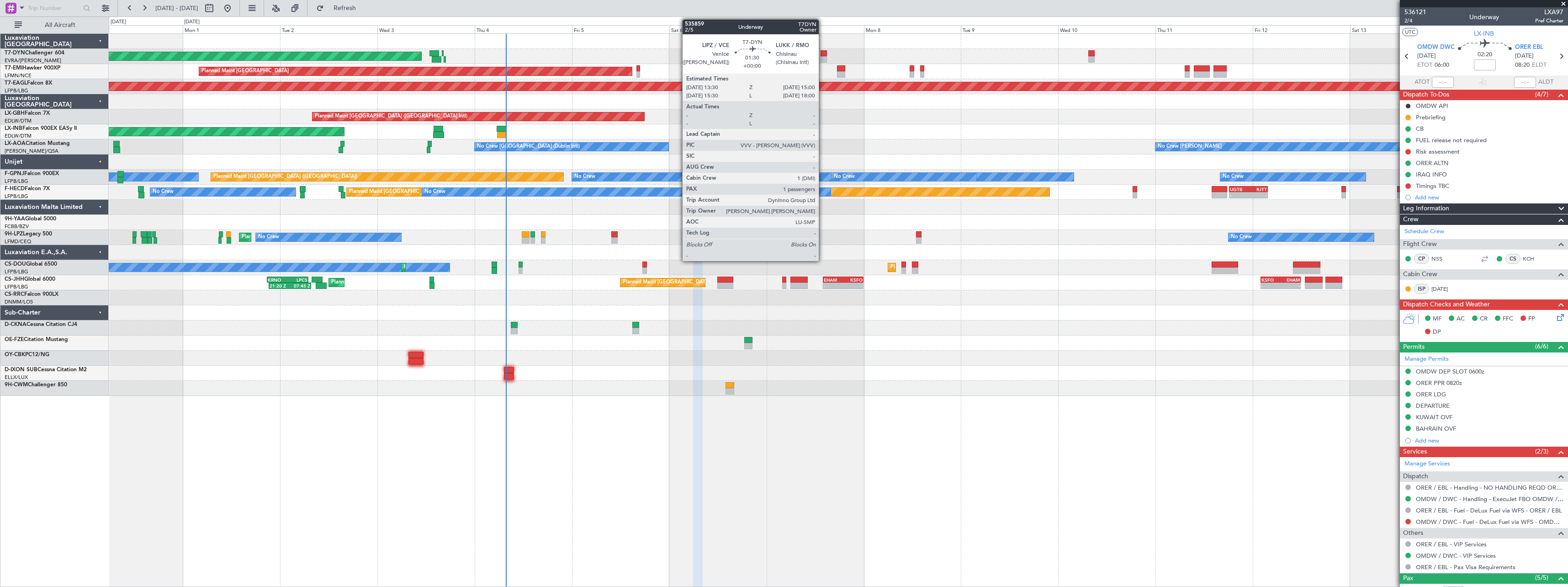
click at [823, 53] on div at bounding box center [824, 54] width 7 height 7
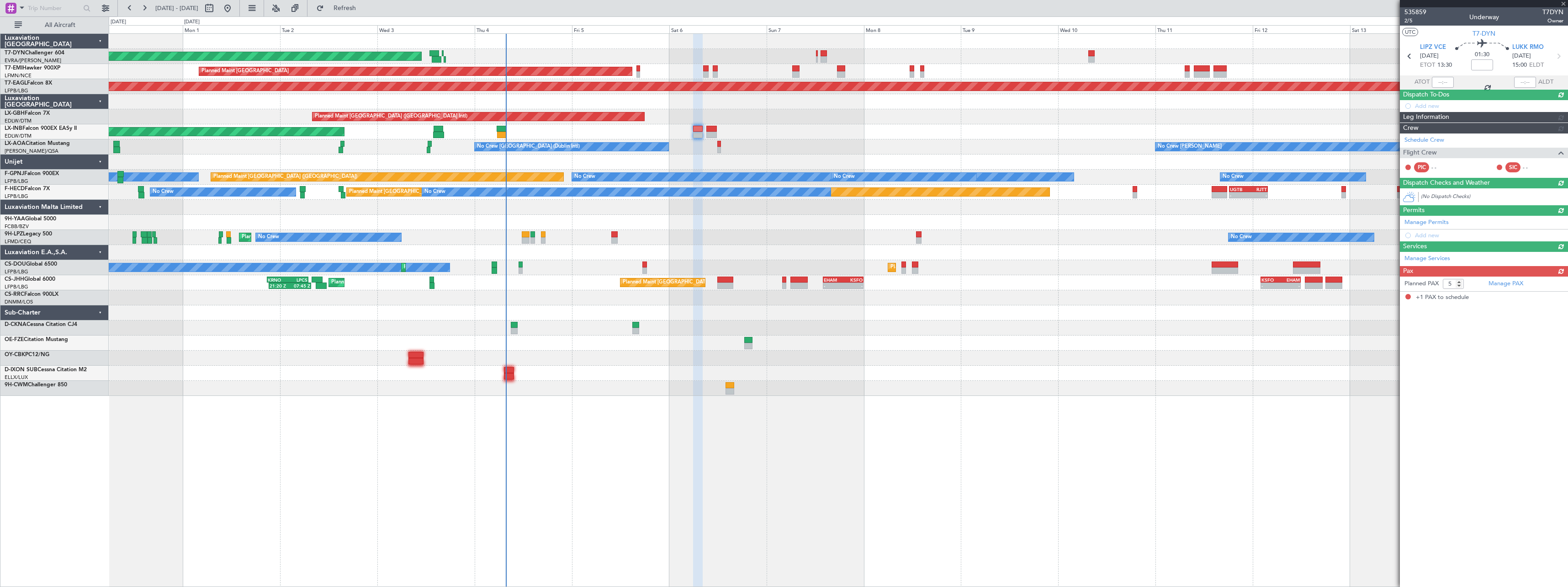
type input "1"
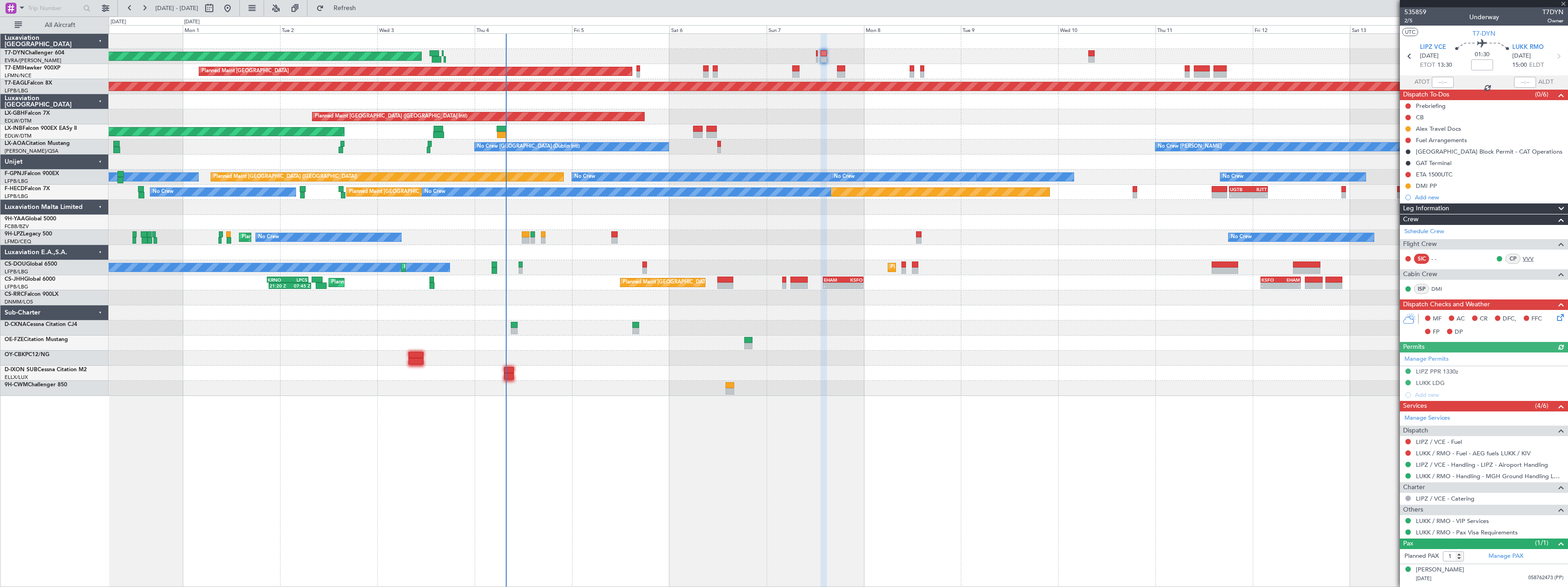
click at [1528, 256] on link "VVV" at bounding box center [1533, 259] width 21 height 9
click at [1530, 257] on link "VVV" at bounding box center [1533, 259] width 21 height 9
click at [1529, 260] on link "VVV" at bounding box center [1533, 259] width 21 height 9
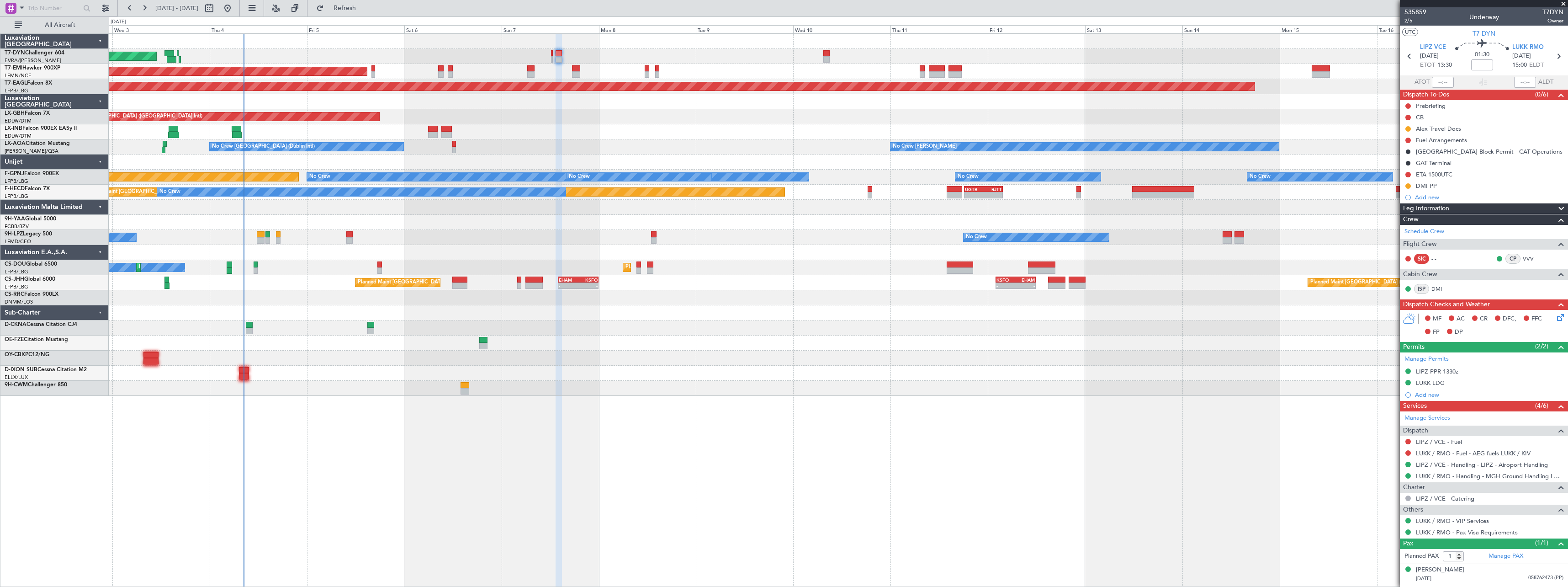
click at [802, 261] on div "No Crew Planned Maint Paris (Le Bourget) Planned Maint Paris (Le Bourget) Plann…" at bounding box center [838, 267] width 1459 height 15
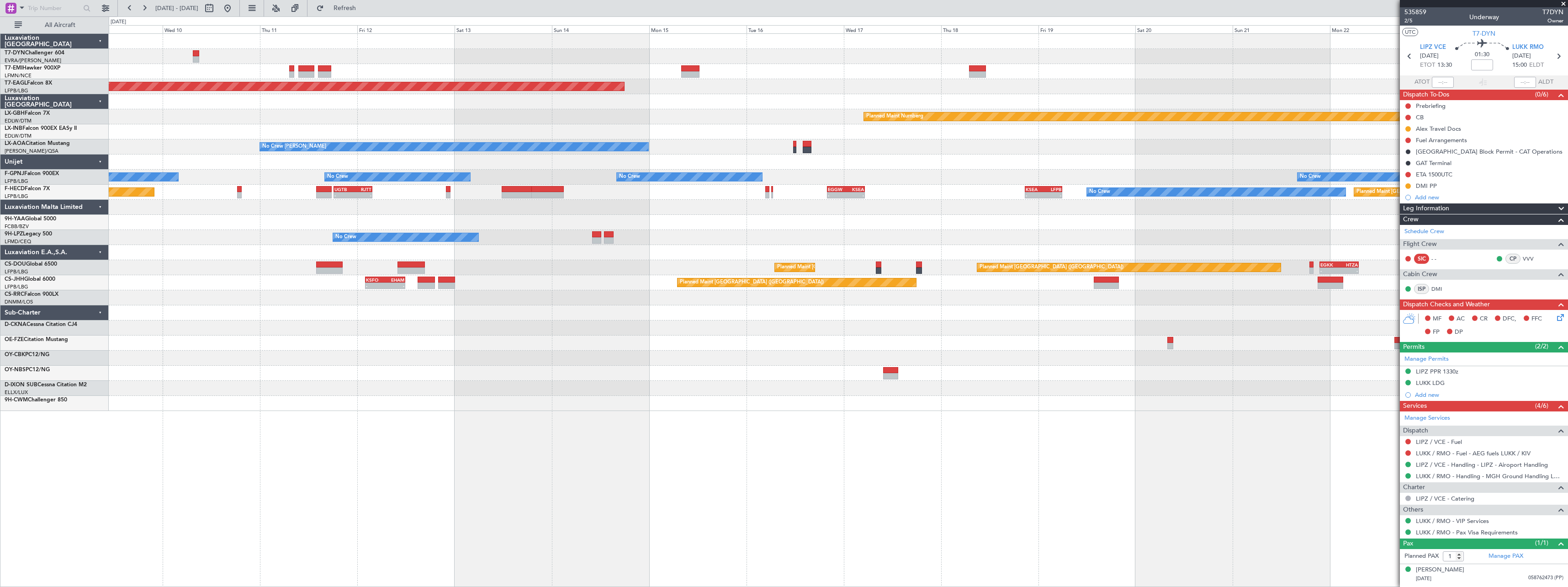
click at [688, 338] on div "Grounded New York (Teterboro) Planned Maint Nurnberg Planned Maint Dubai (Dubai…" at bounding box center [838, 222] width 1459 height 377
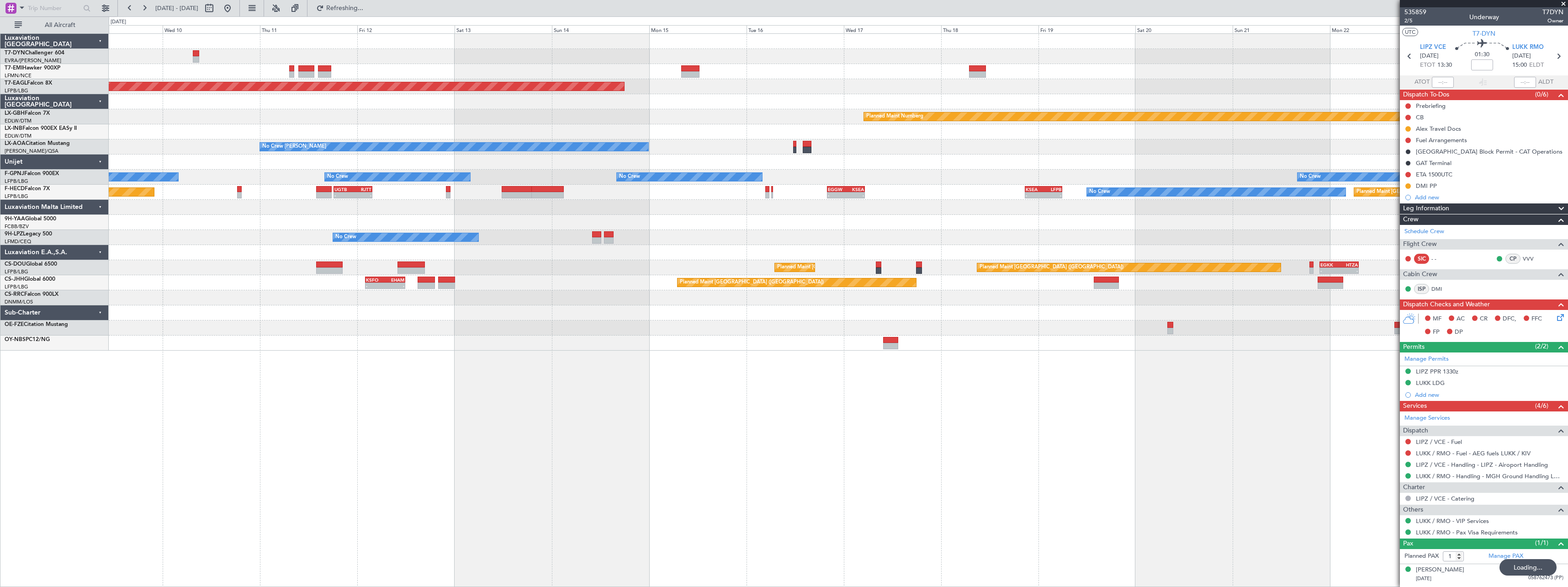
click at [408, 412] on div "Grounded New York (Teterboro) Planned Maint Nurnberg Planned Maint Dubai (Dubai…" at bounding box center [838, 310] width 1459 height 554
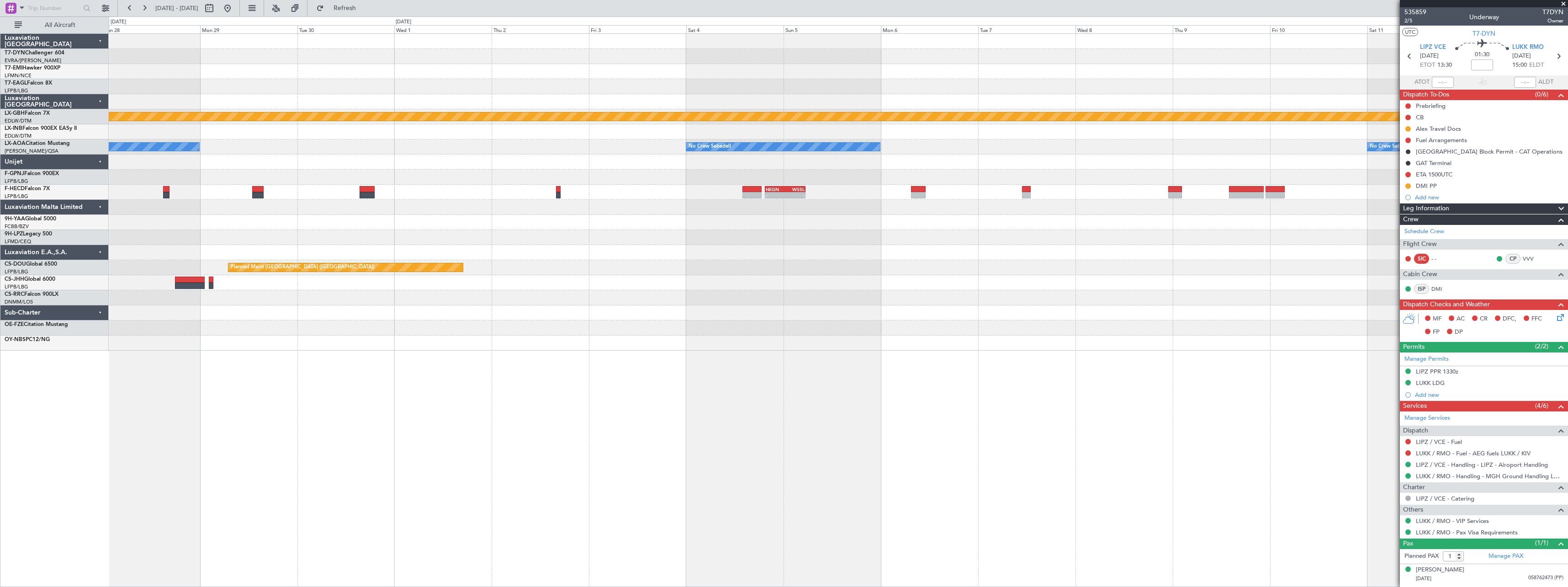
click at [648, 383] on div "Planned Maint Nurnberg No Crew Sabadell No Crew Sabadell No Crew Sabadell - - H…" at bounding box center [838, 310] width 1459 height 554
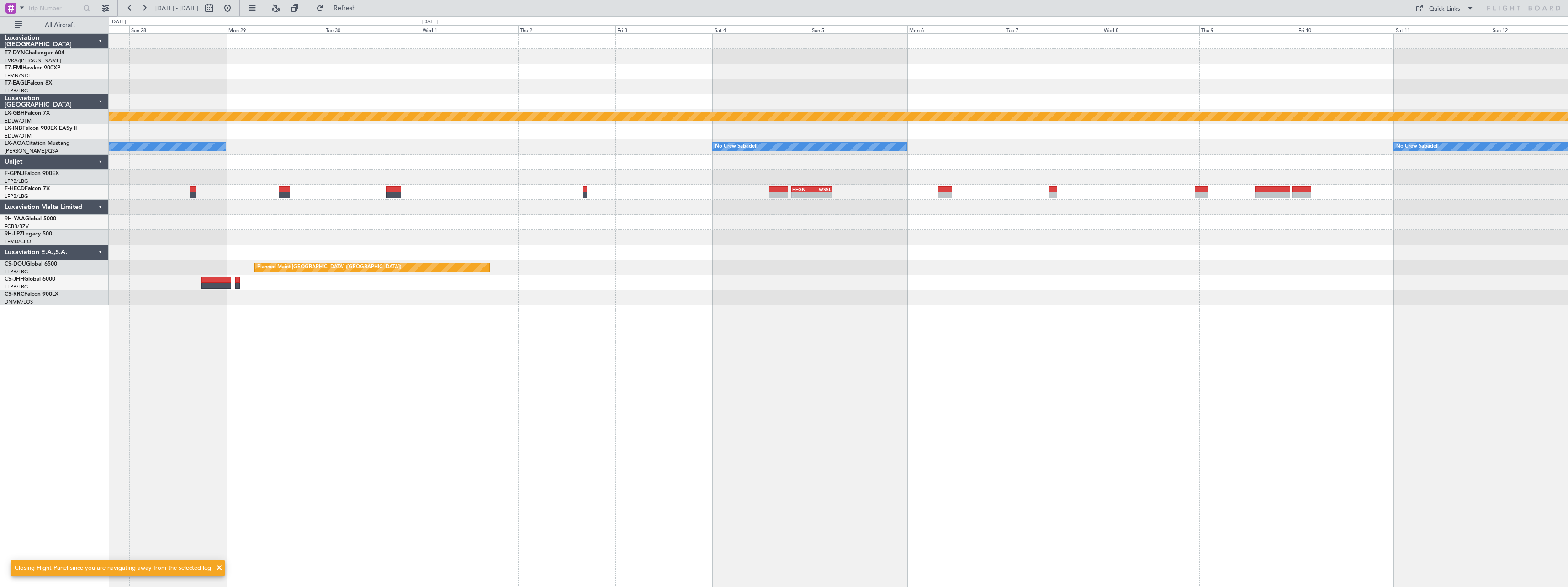
click at [1066, 342] on div "Planned Maint Nurnberg No Crew Sabadell No Crew Sabadell No Crew Sabadell - - H…" at bounding box center [838, 310] width 1459 height 554
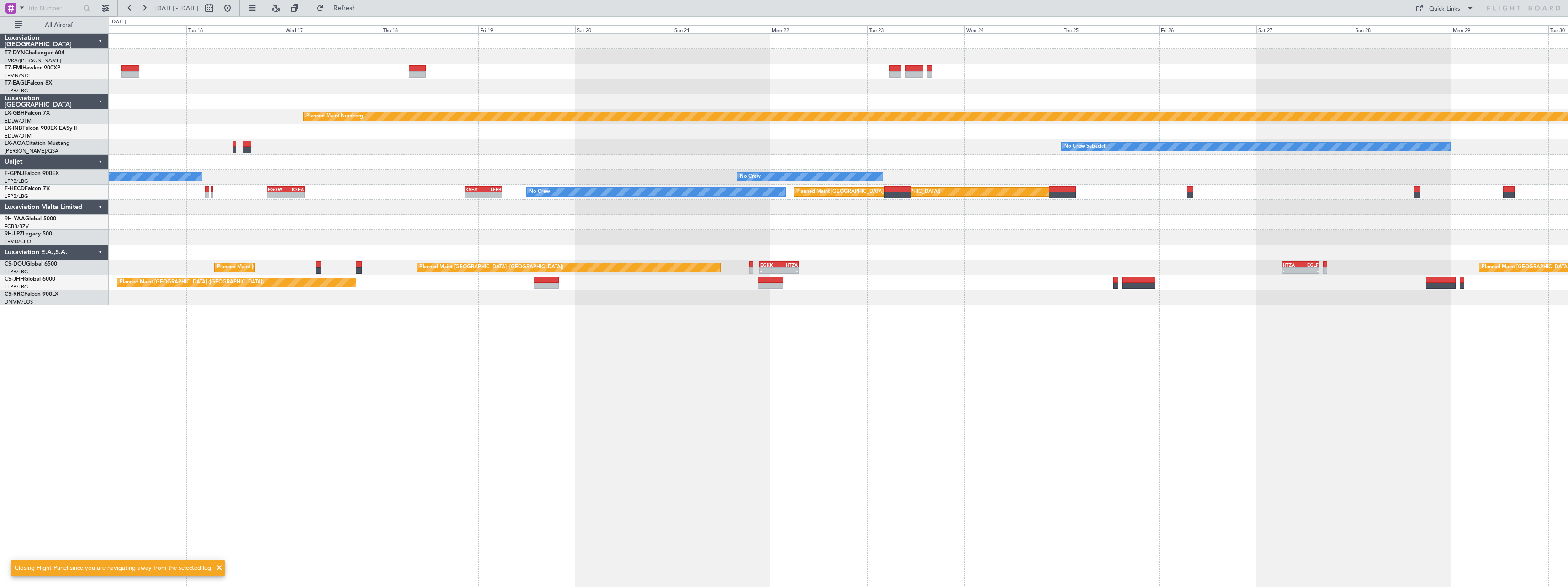
click at [957, 365] on div "Grounded New York (Teterboro) Planned Maint Nurnberg No Crew Sabadell No Crew C…" at bounding box center [838, 310] width 1459 height 554
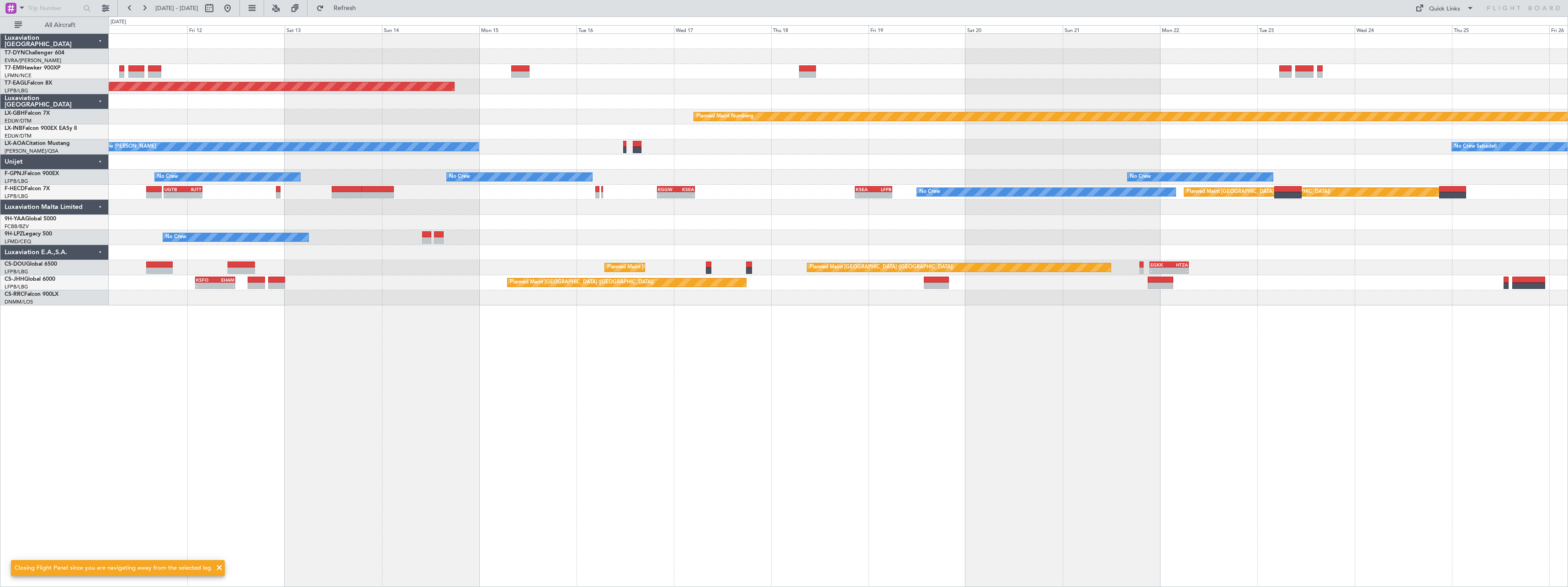
click at [1023, 348] on div "Grounded New York (Teterboro) Planned Maint Nurnberg No Crew Sabadell No Crew C…" at bounding box center [838, 310] width 1459 height 554
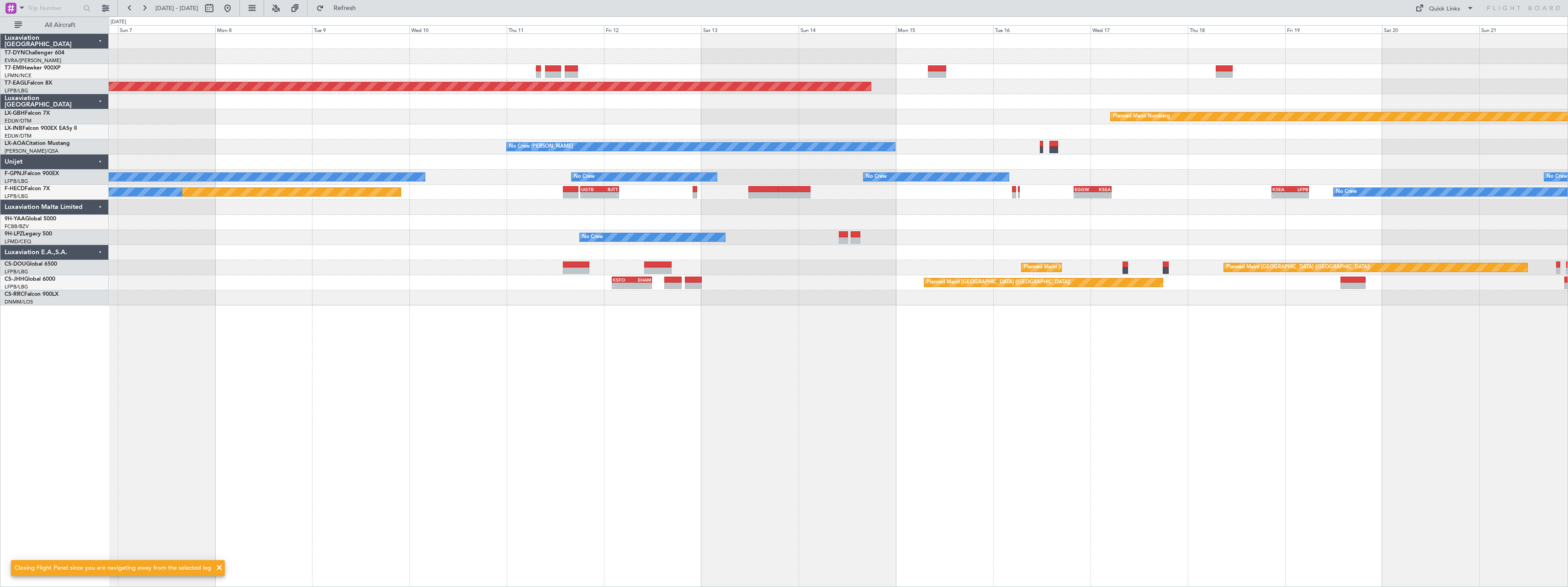
click at [990, 351] on div "AOG Maint Riga (Riga Intl) Grounded New York (Teterboro) Planned Maint Nurnberg…" at bounding box center [838, 310] width 1459 height 554
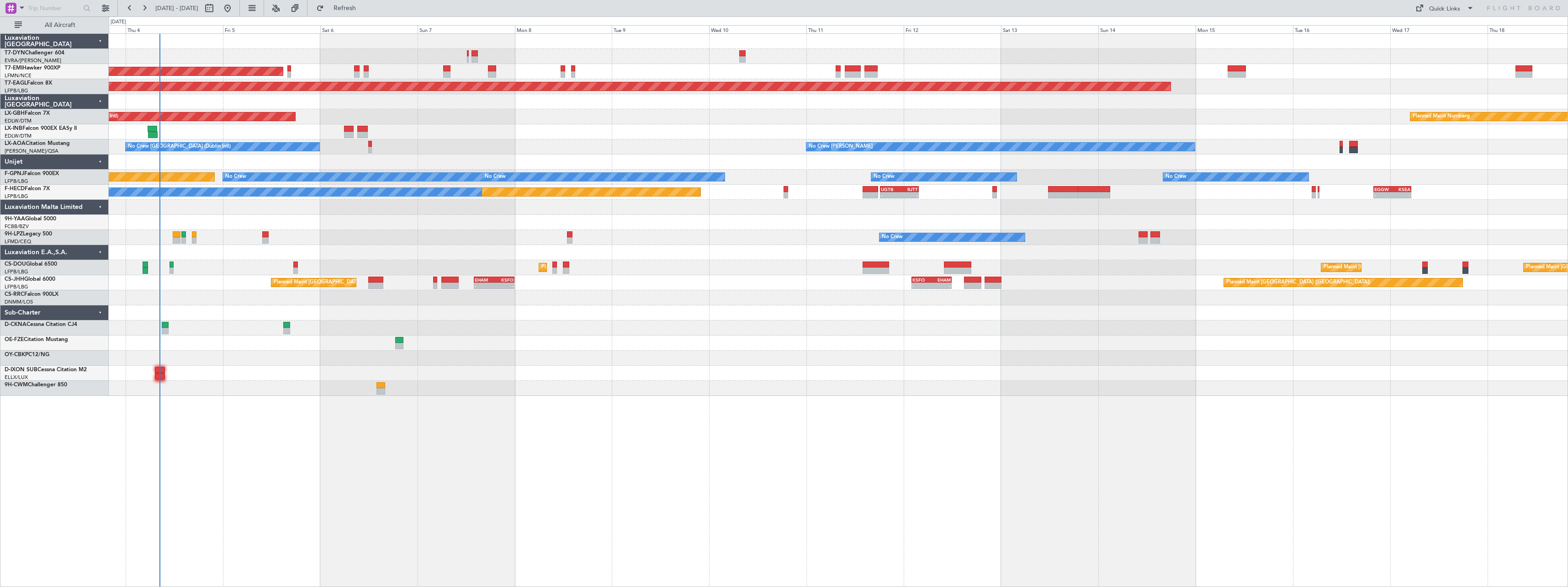
click at [697, 234] on div "AOG Maint Riga (Riga Intl) Planned Maint Zurich Grounded New York (Teterboro) P…" at bounding box center [838, 215] width 1459 height 362
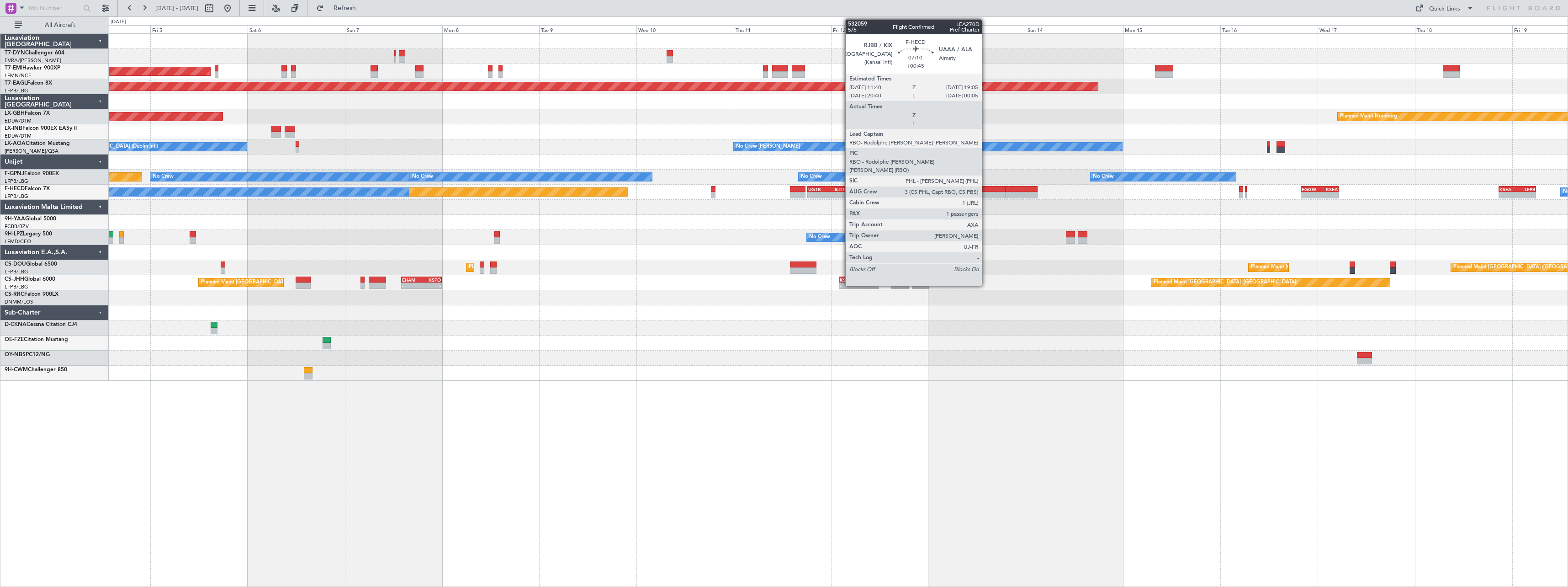
click at [986, 191] on div at bounding box center [990, 189] width 30 height 7
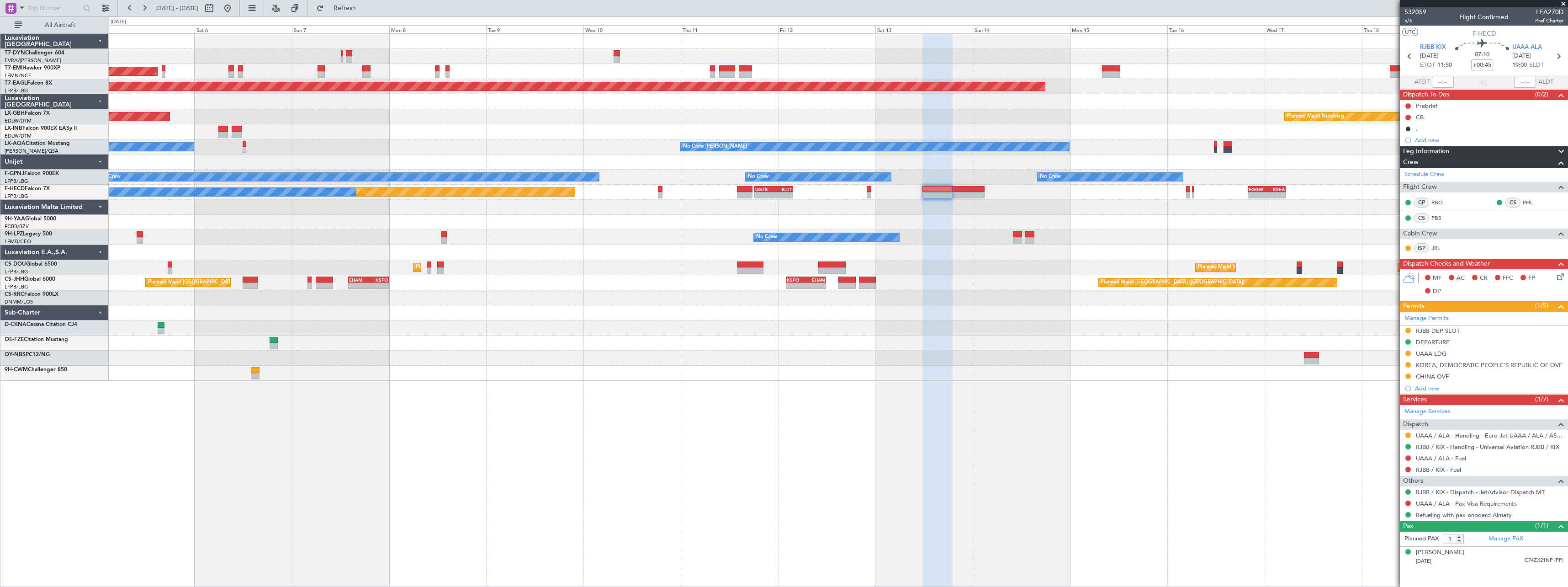
click at [954, 208] on div at bounding box center [838, 207] width 1459 height 15
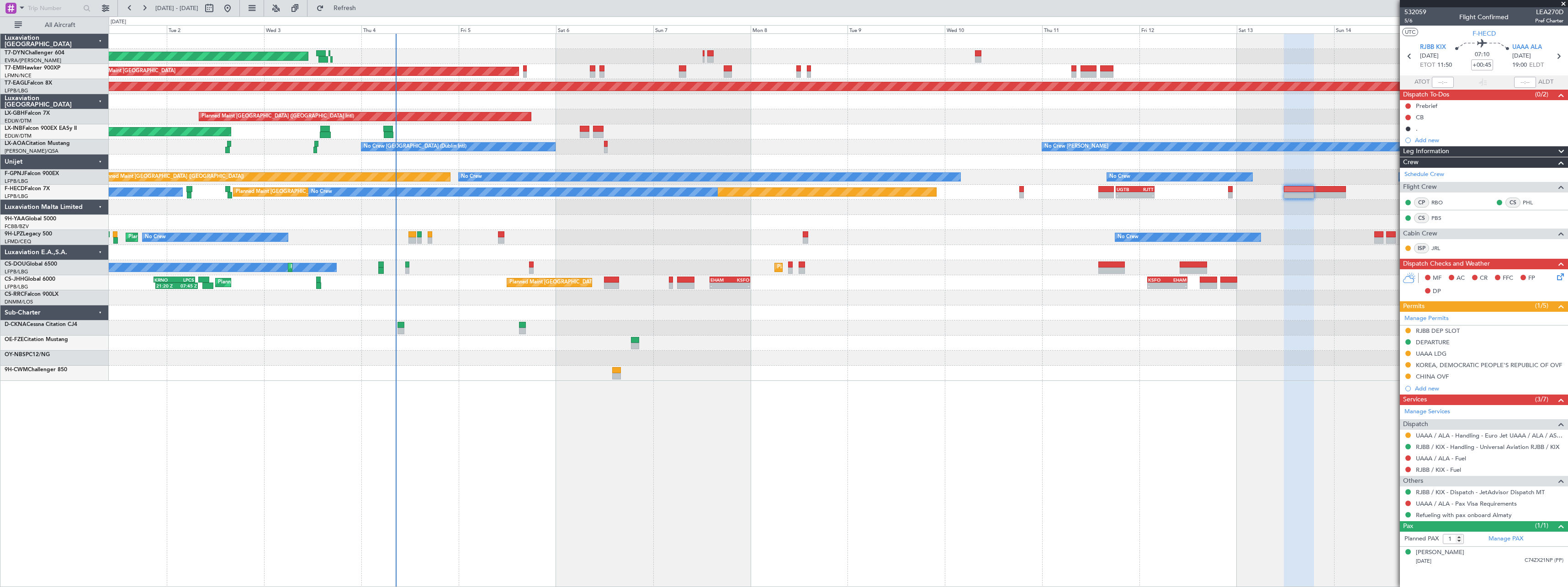
click at [803, 343] on div "AOG Maint Riga (Riga Intl) Planned Maint Zurich Grounded New York (Teterboro) P…" at bounding box center [838, 208] width 1459 height 347
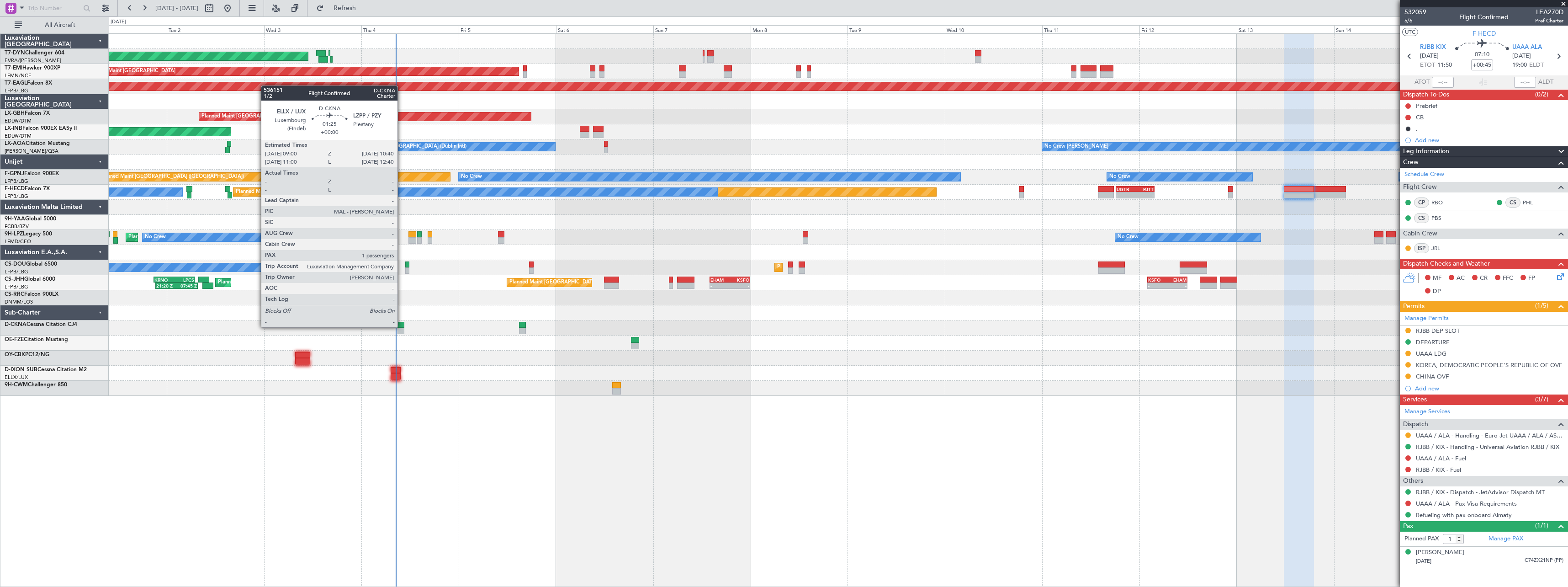
click at [402, 326] on div at bounding box center [401, 325] width 7 height 7
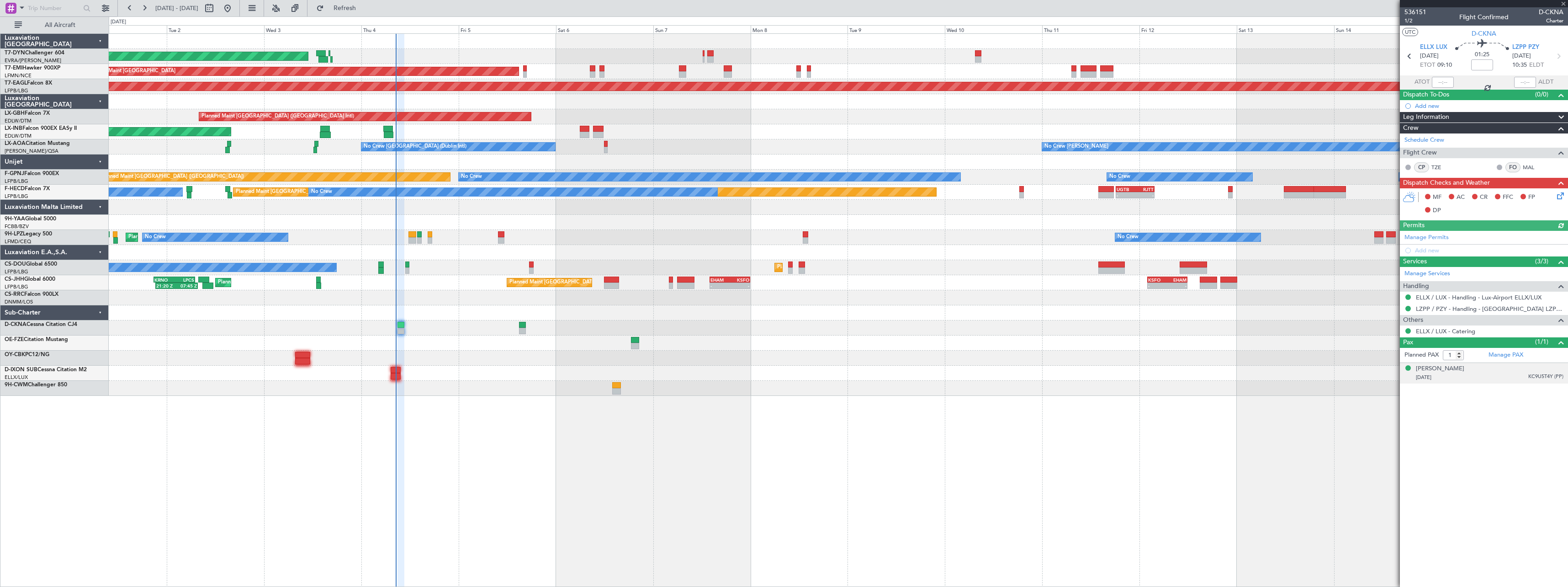
click at [1497, 373] on div "01/07/1945 KC9U5T4Y (PP)" at bounding box center [1489, 377] width 147 height 9
click at [1437, 368] on div "Nasir ABID" at bounding box center [1440, 368] width 49 height 9
click at [622, 418] on div "AOG Maint Riga (Riga Intl) Planned Maint Zurich Grounded New York (Teterboro) P…" at bounding box center [838, 310] width 1459 height 554
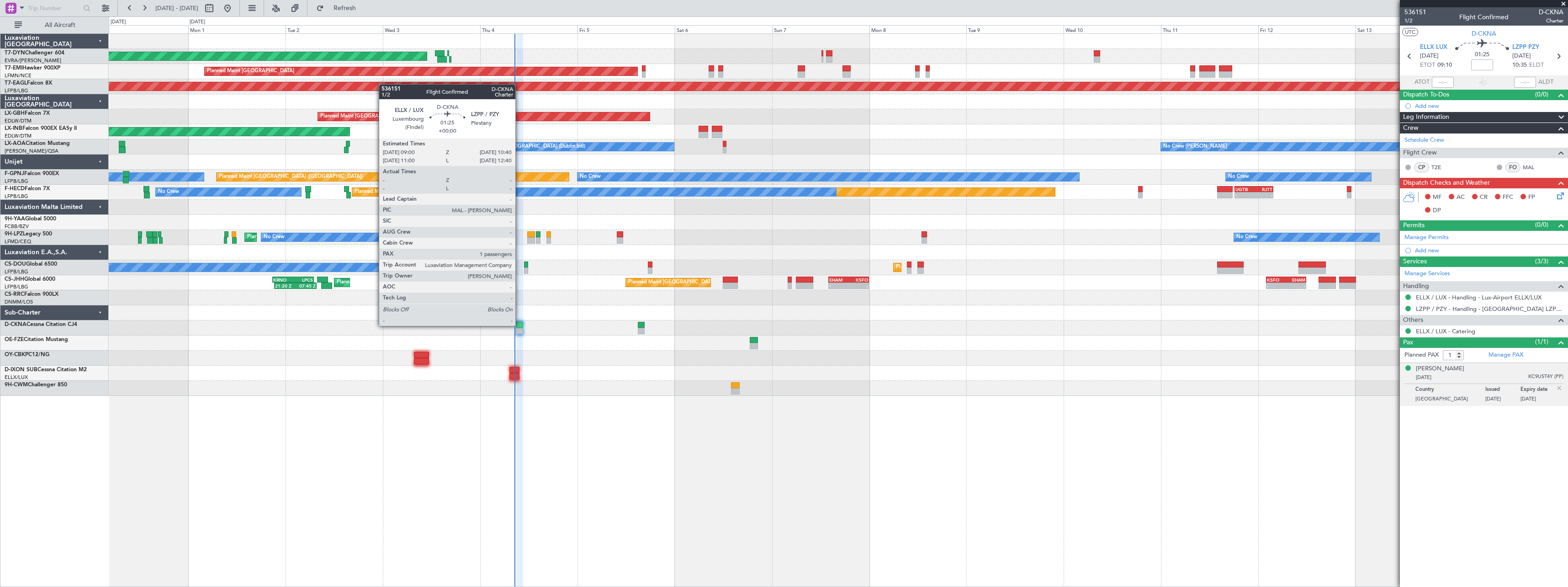
click at [519, 325] on div at bounding box center [519, 325] width 7 height 7
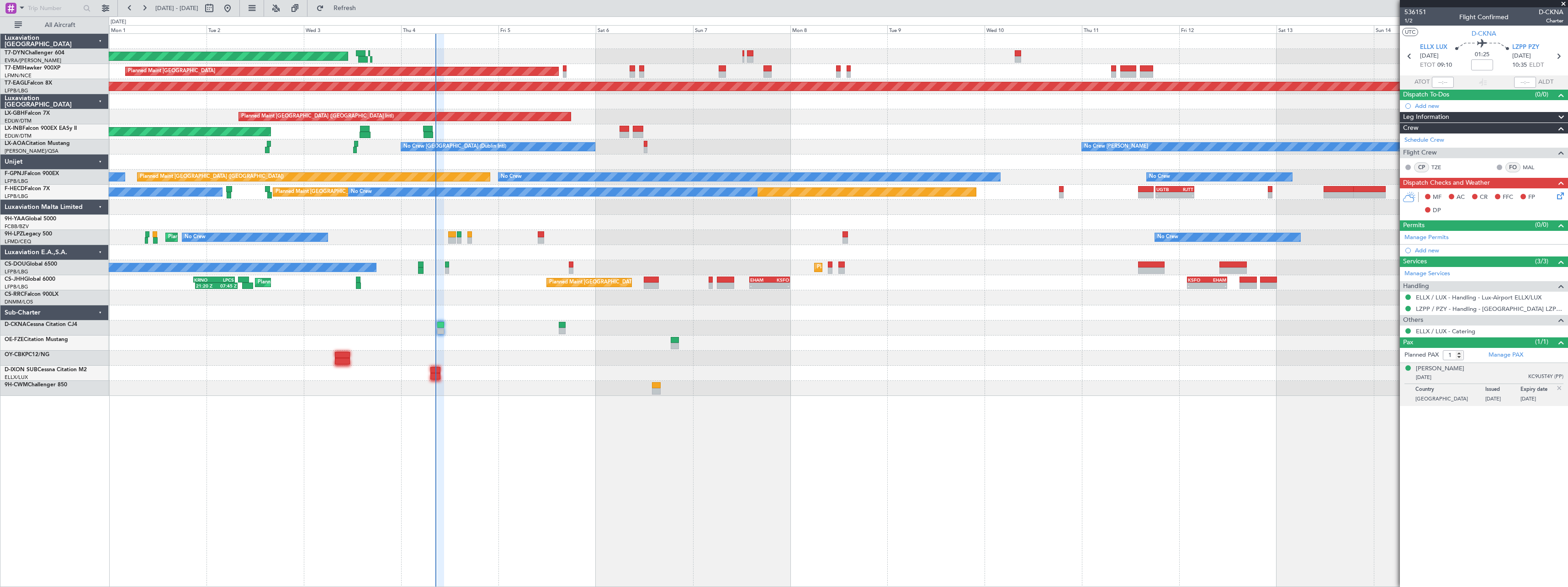
click at [498, 356] on div at bounding box center [838, 358] width 1459 height 15
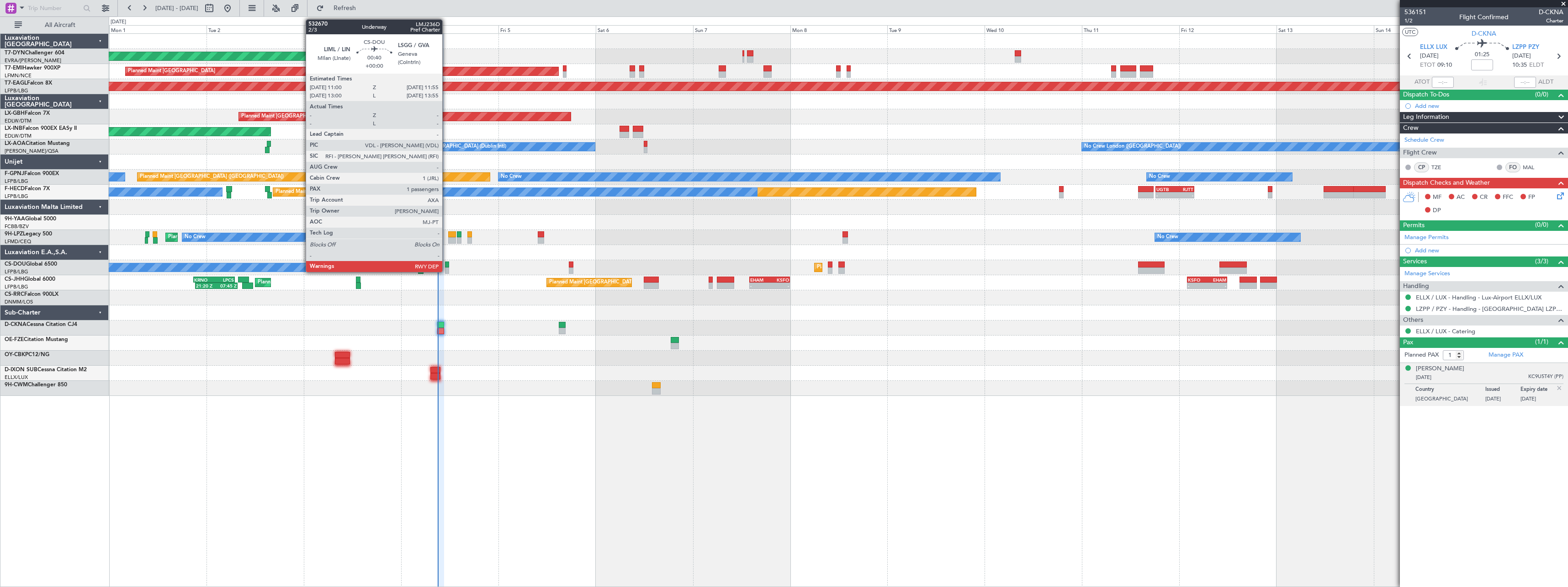
click at [446, 265] on div at bounding box center [447, 264] width 4 height 7
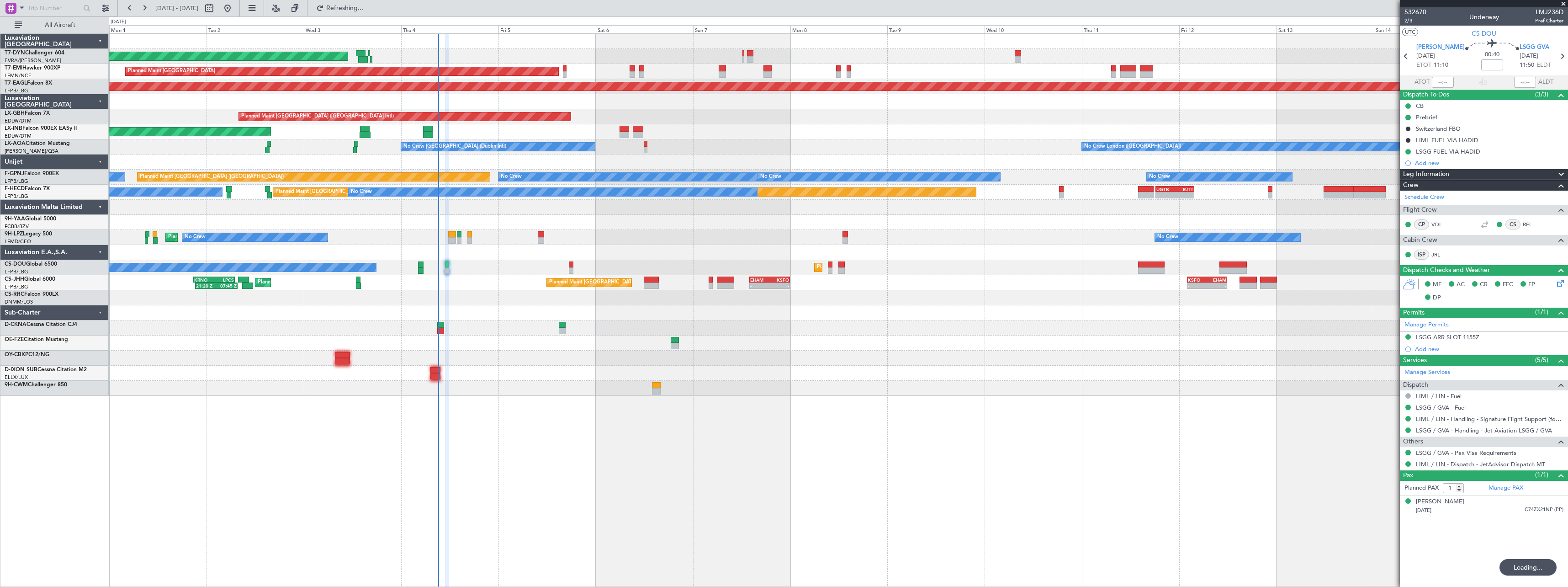
click at [679, 323] on div at bounding box center [838, 328] width 1459 height 15
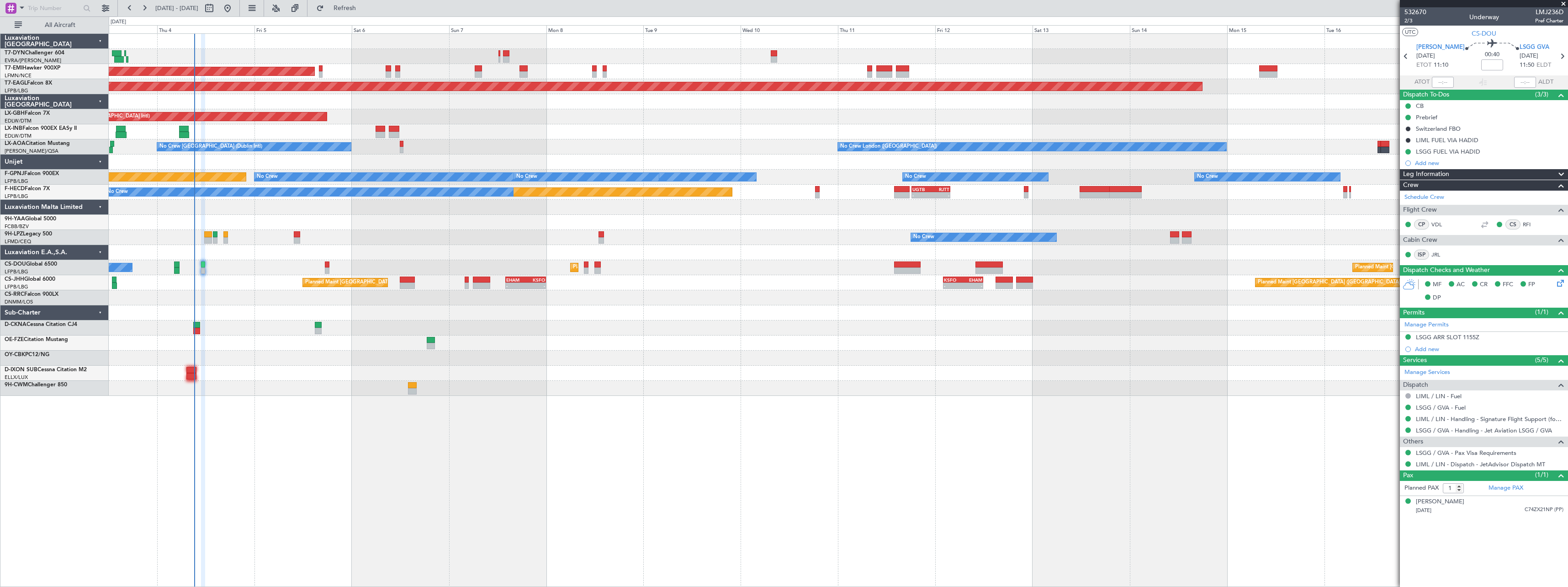
click at [637, 133] on div "Unplanned Maint [GEOGRAPHIC_DATA] (Al Maktoum Intl)" at bounding box center [838, 132] width 1459 height 15
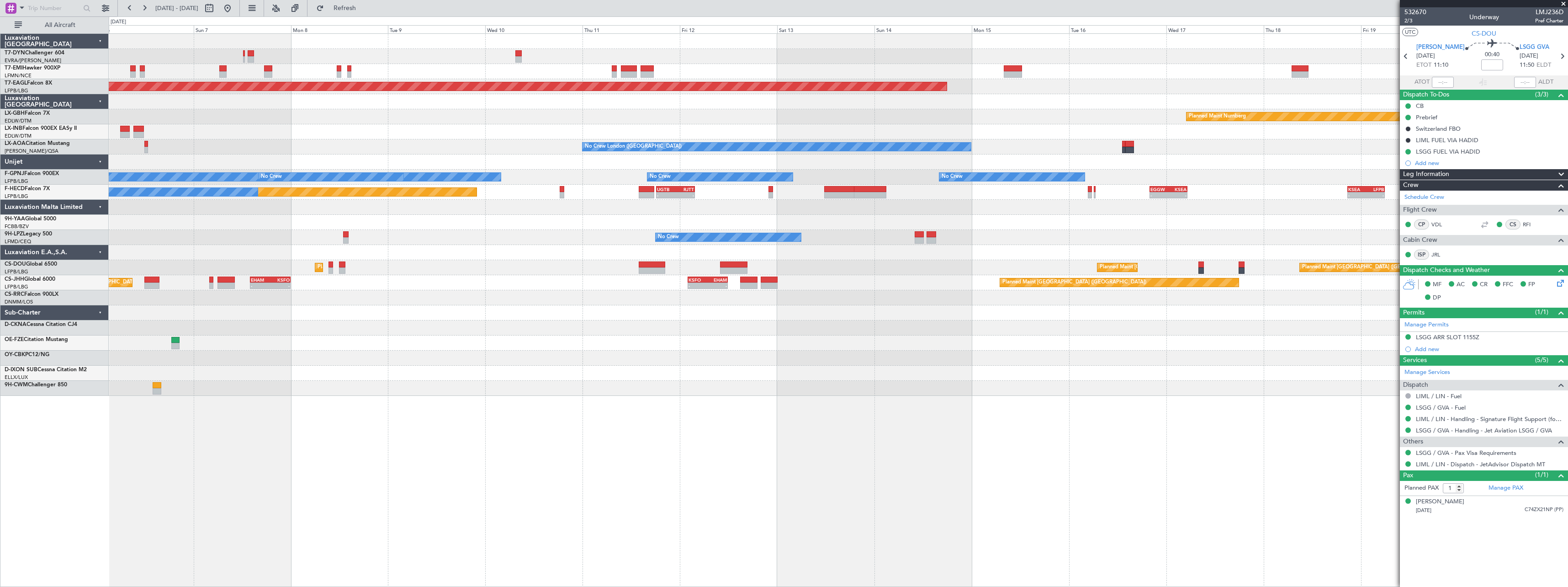
click at [572, 133] on div "Unplanned Maint [GEOGRAPHIC_DATA] (Al Maktoum Intl)" at bounding box center [838, 132] width 1459 height 15
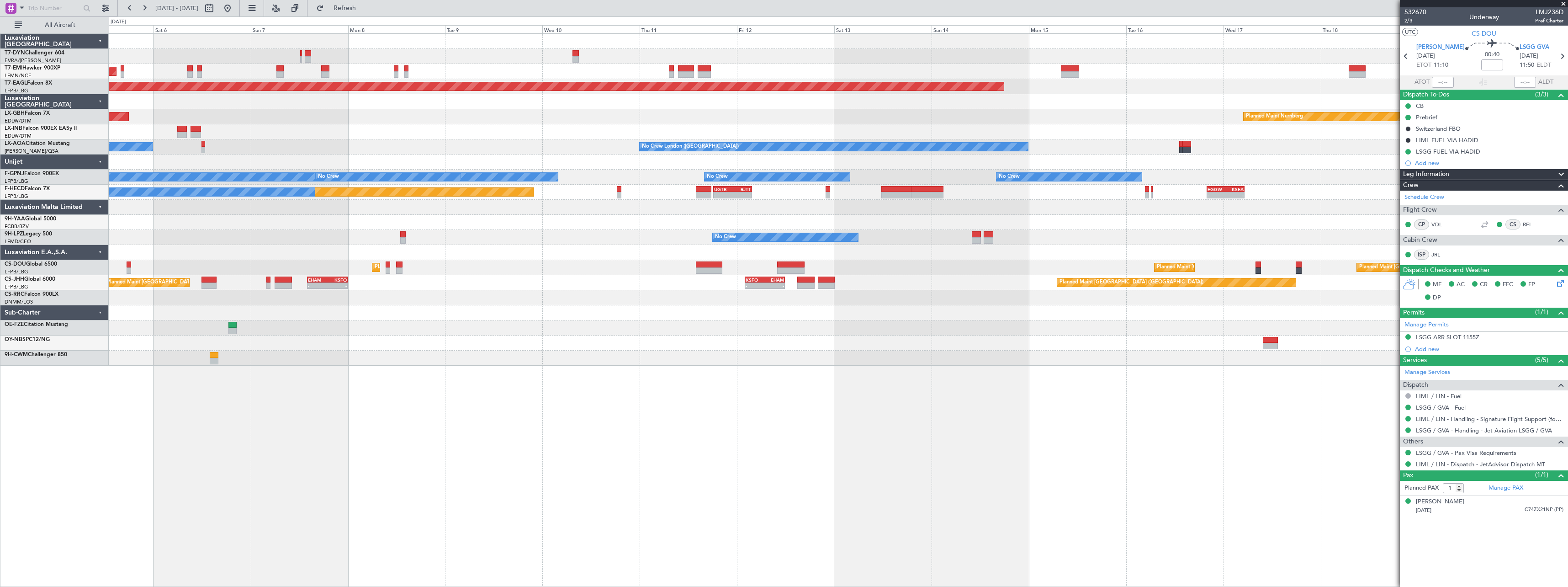
click at [521, 60] on div "AOG Maint Riga (Riga Intl)" at bounding box center [838, 56] width 1459 height 15
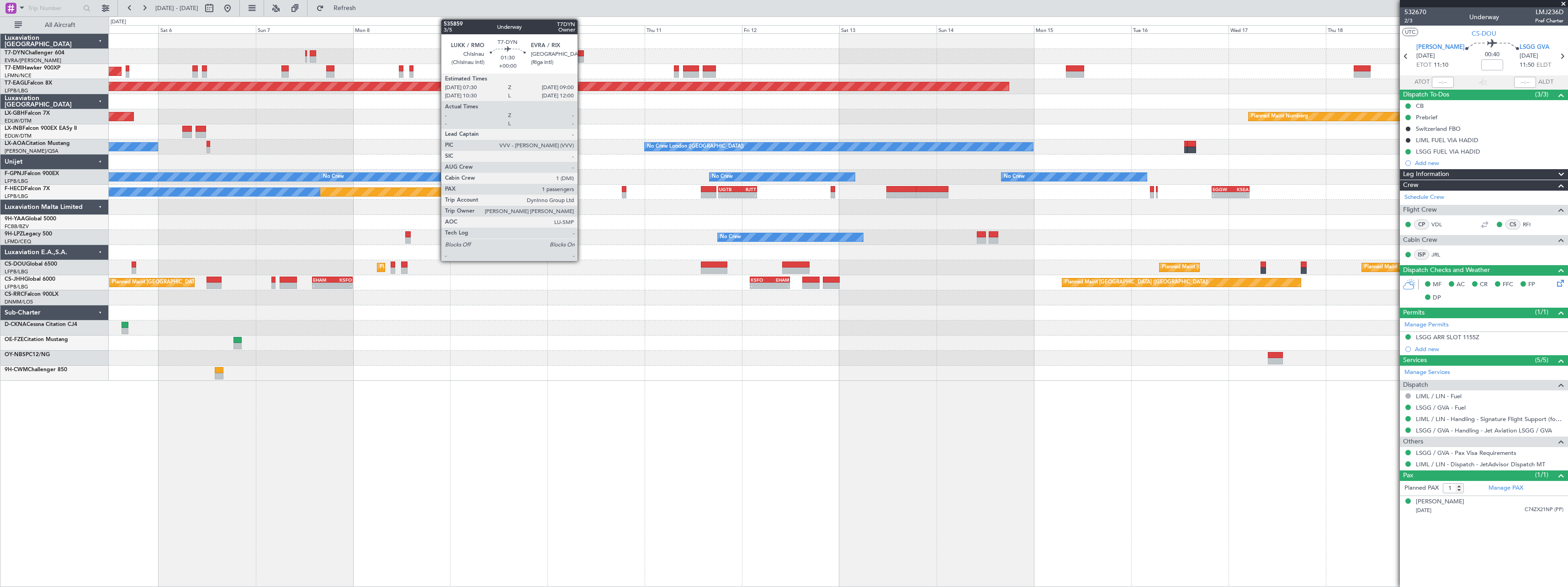
click at [581, 58] on div at bounding box center [581, 59] width 7 height 7
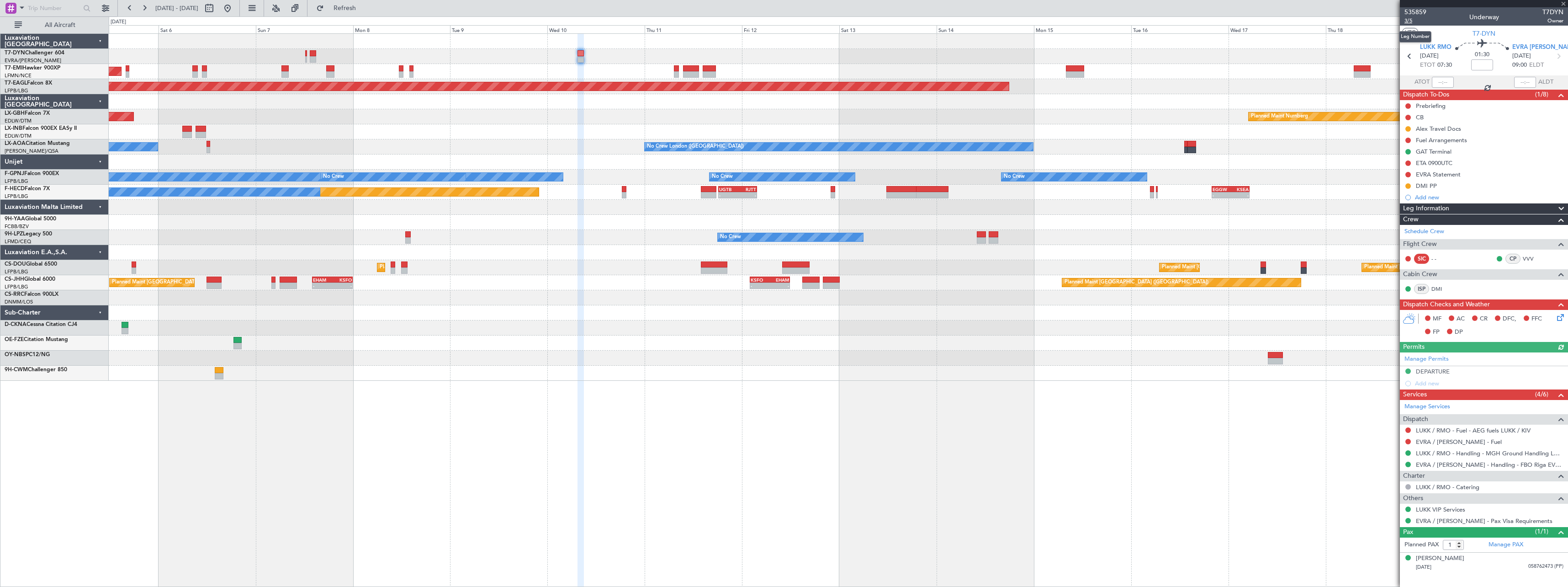
click at [1412, 21] on span "3/5" at bounding box center [1415, 21] width 22 height 8
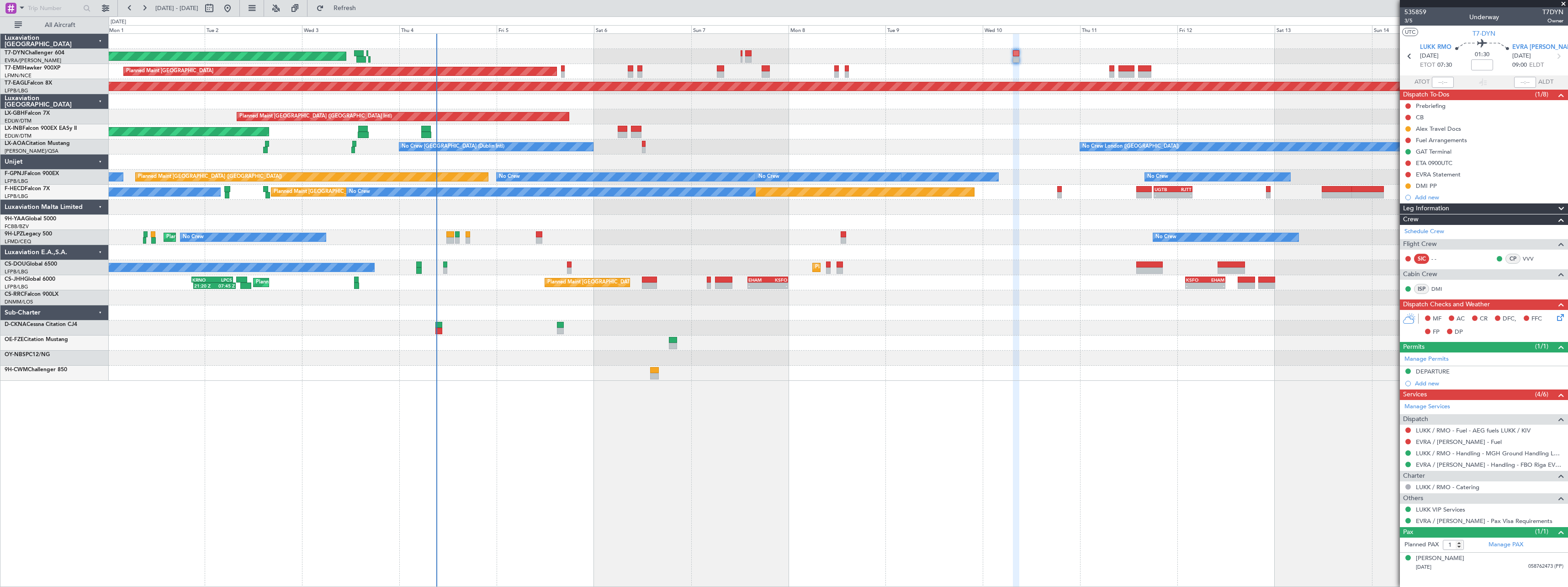
click at [1078, 348] on div "AOG Maint Riga (Riga Intl) Planned Maint Zurich Grounded New York (Teterboro) P…" at bounding box center [838, 208] width 1459 height 347
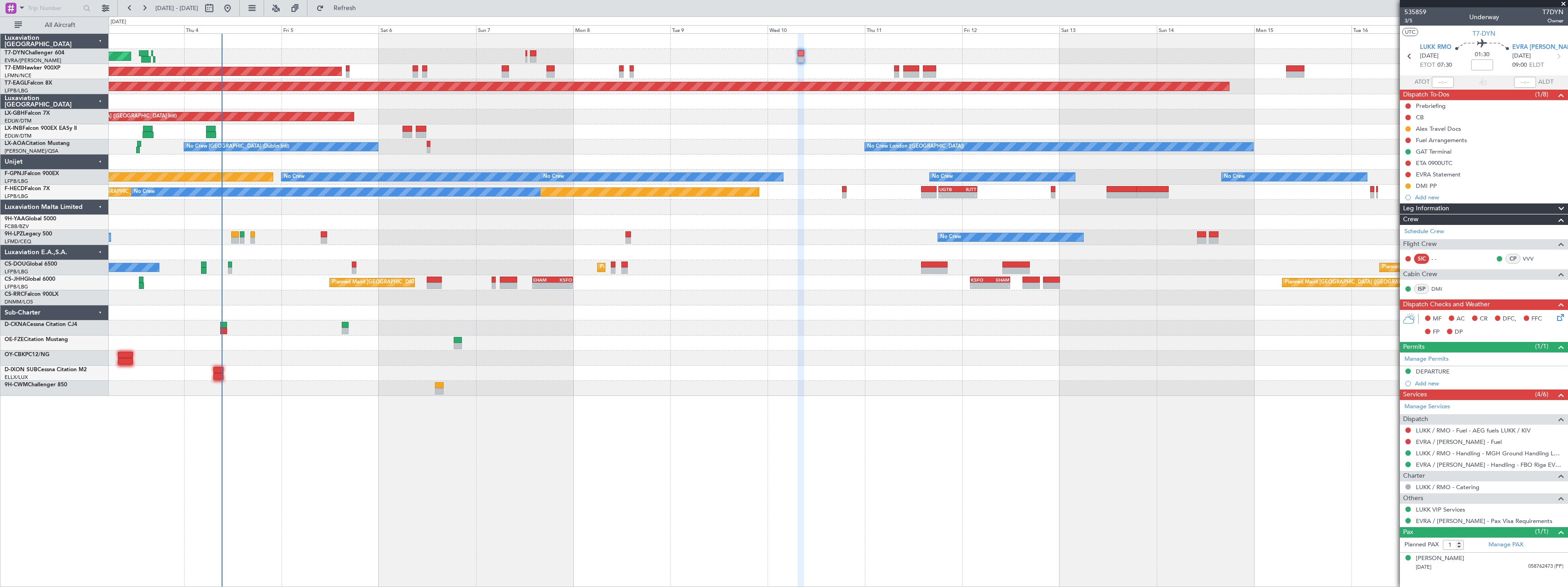
click at [567, 117] on div "Planned Maint [GEOGRAPHIC_DATA] ([GEOGRAPHIC_DATA] Intl) Planned Maint Nurnberg" at bounding box center [838, 116] width 1459 height 15
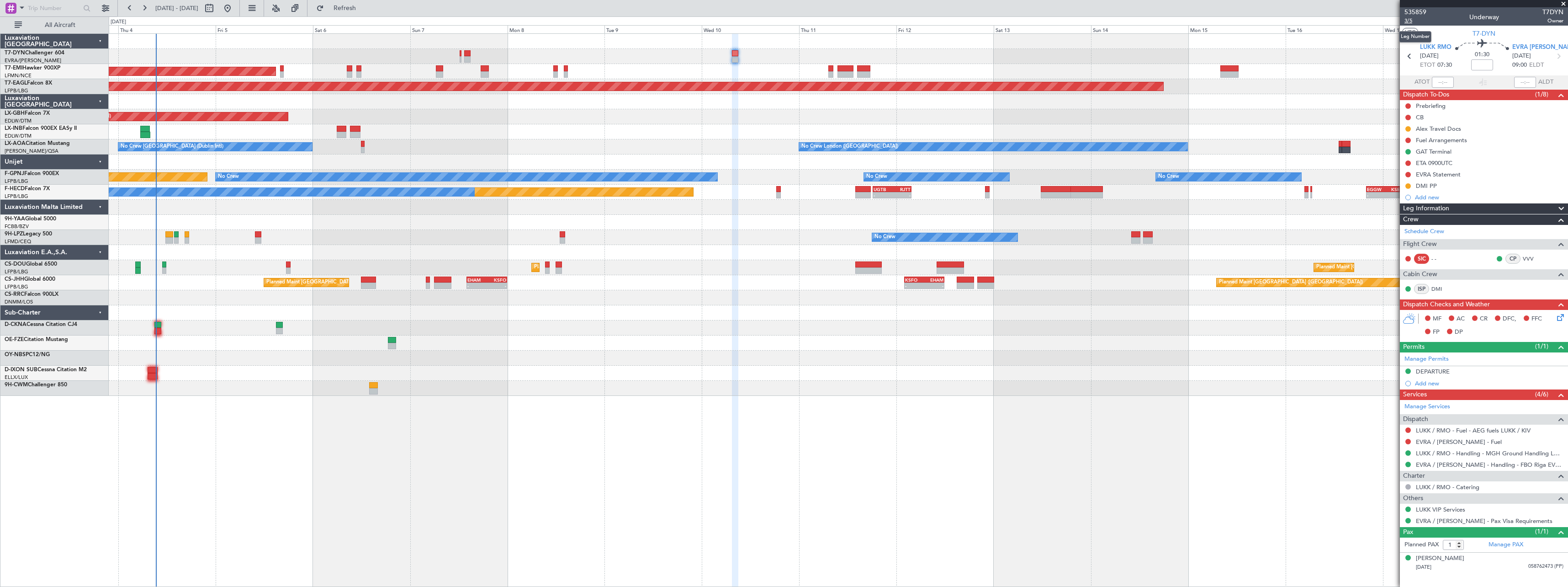
click at [1412, 22] on span "3/5" at bounding box center [1415, 21] width 22 height 8
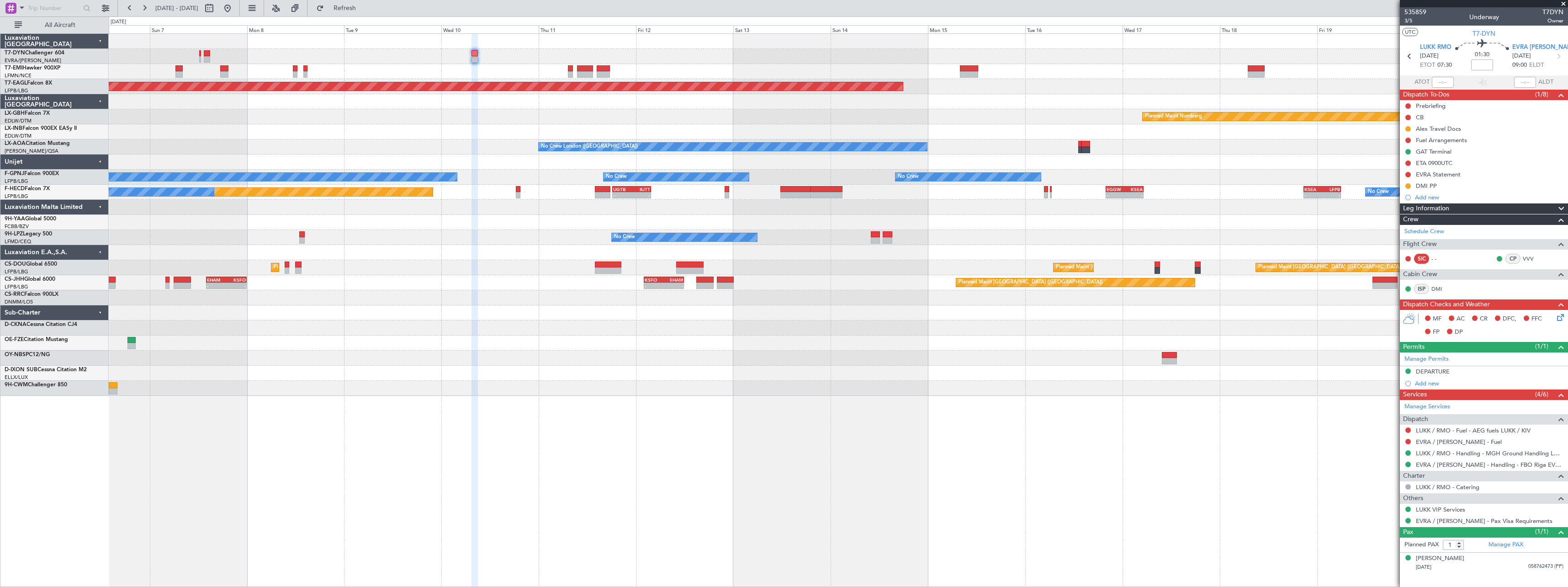
click at [525, 62] on div "AOG Maint Riga (Riga Intl)" at bounding box center [838, 56] width 1459 height 15
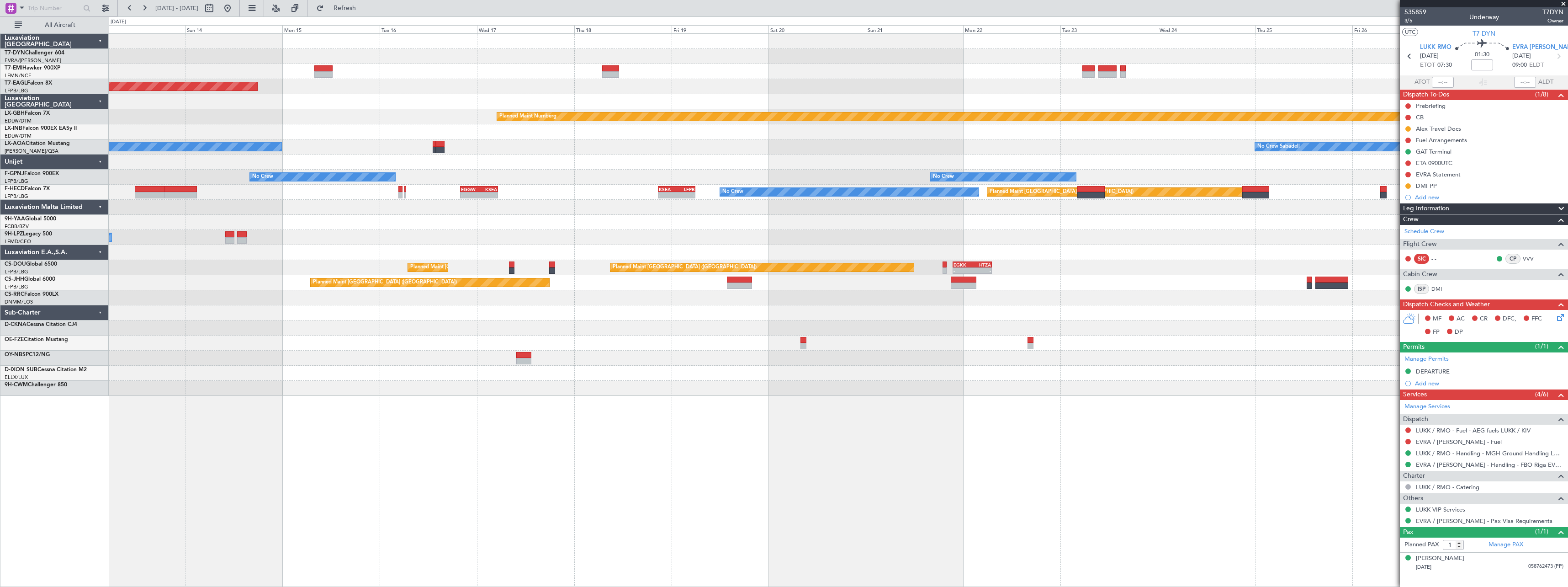
click at [569, 63] on div at bounding box center [838, 56] width 1459 height 15
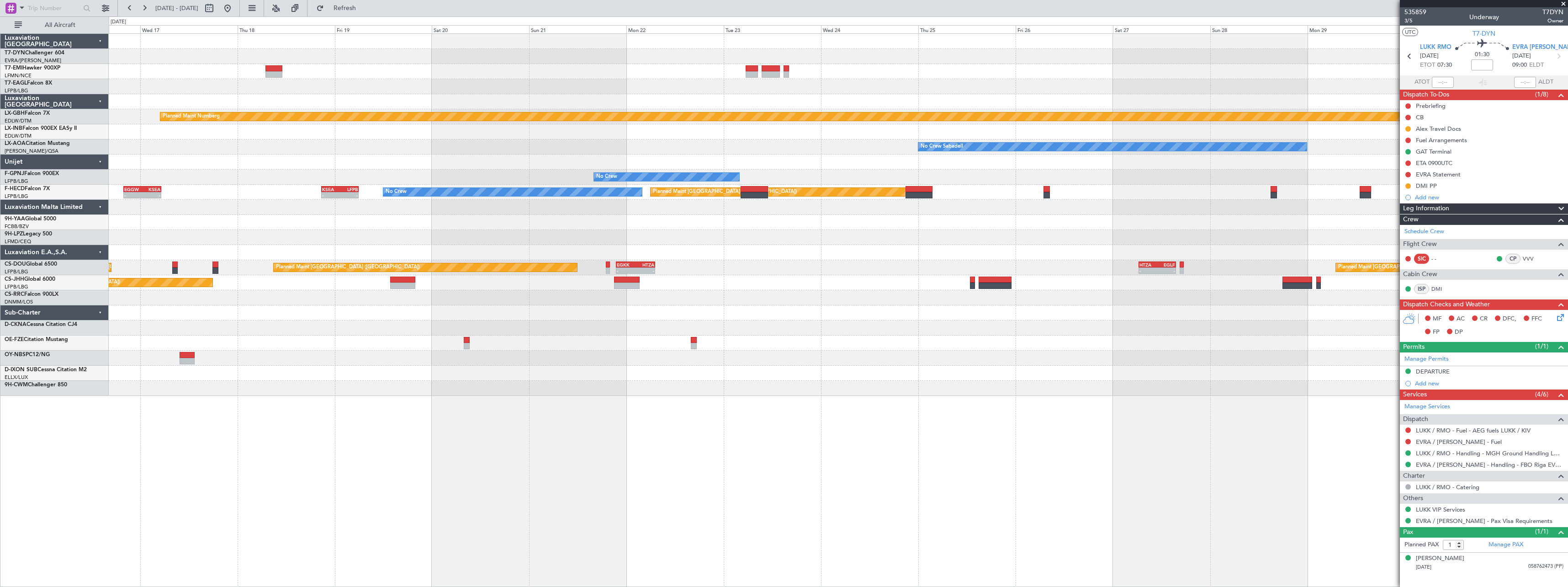
click at [680, 59] on div at bounding box center [838, 56] width 1459 height 15
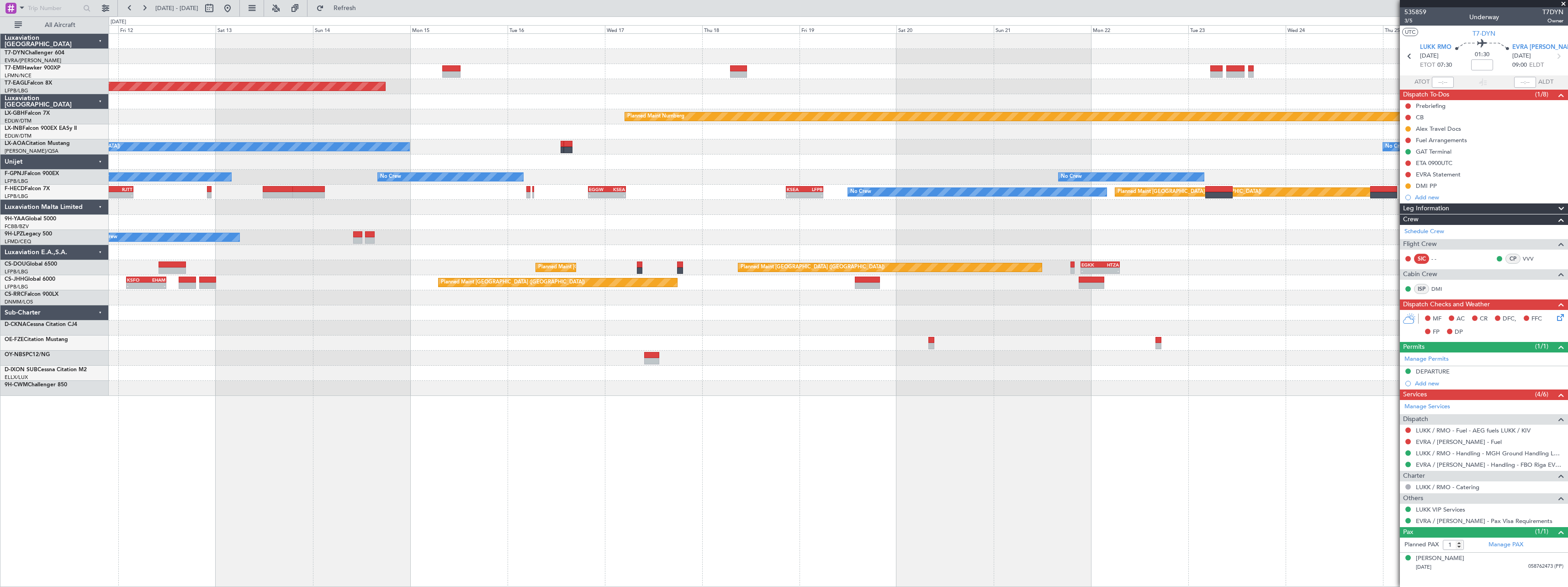
click at [1130, 58] on div at bounding box center [838, 56] width 1459 height 15
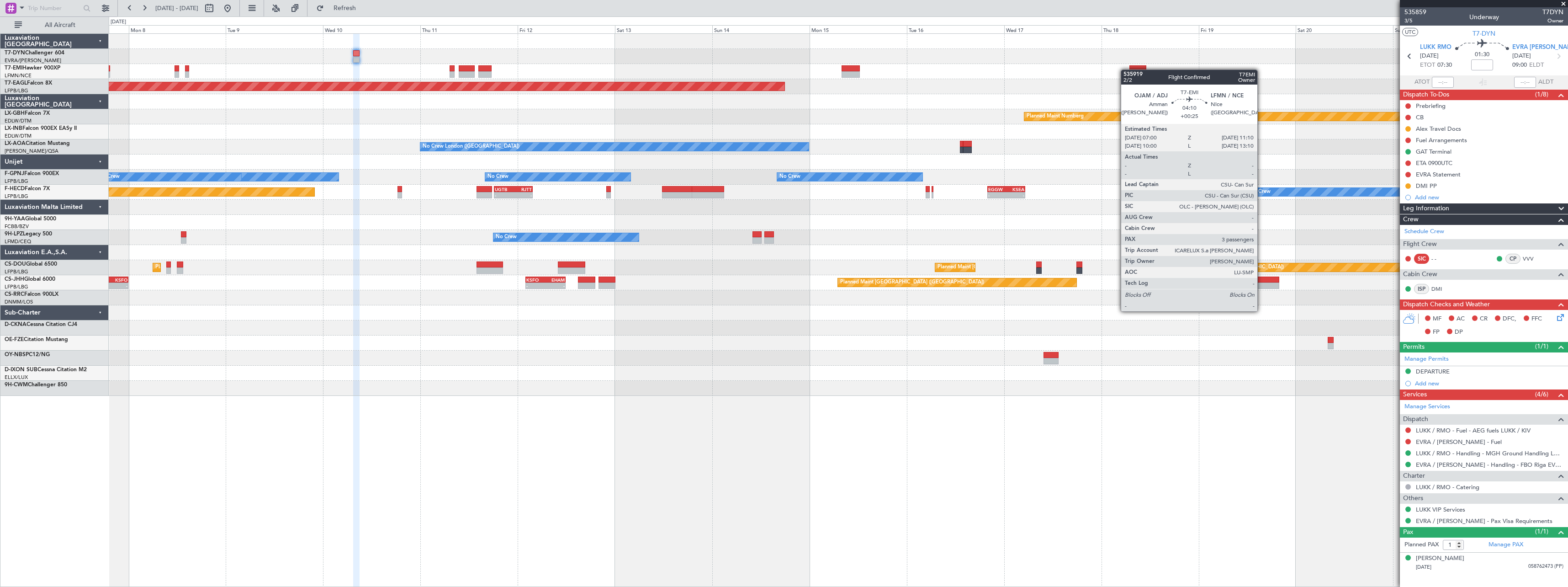
click at [1130, 69] on div at bounding box center [1138, 68] width 17 height 7
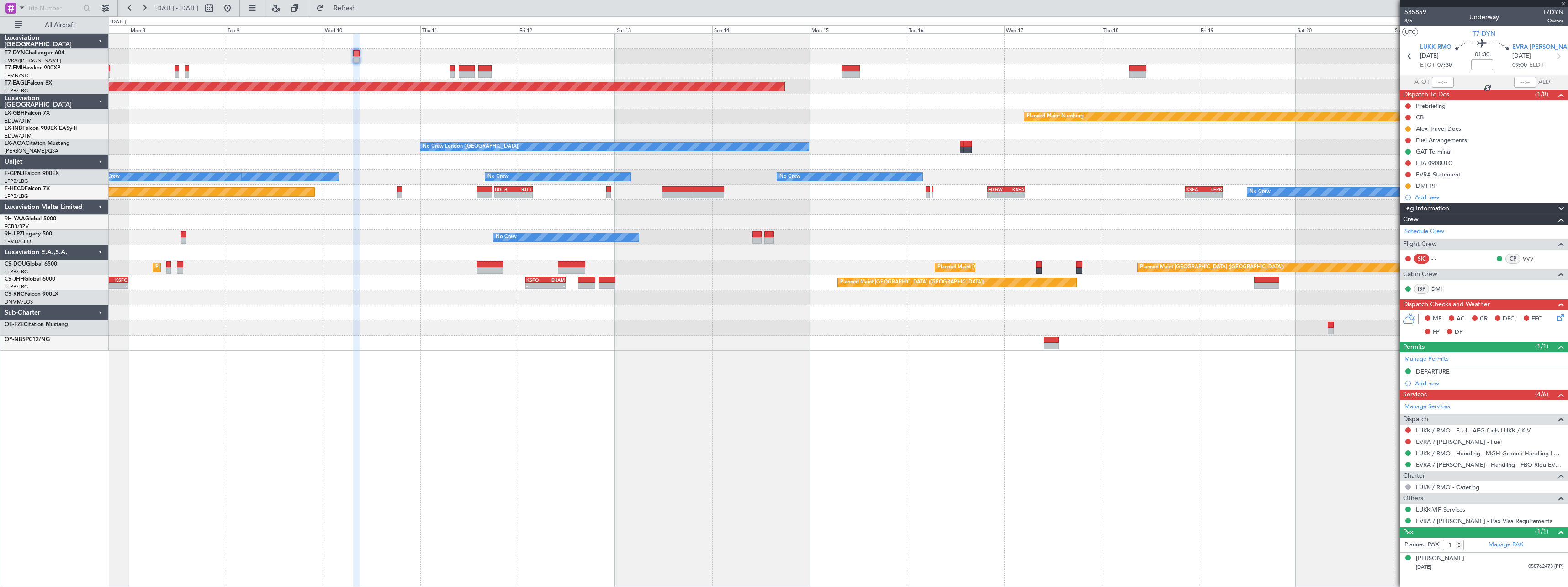
type input "+00:25"
type input "3"
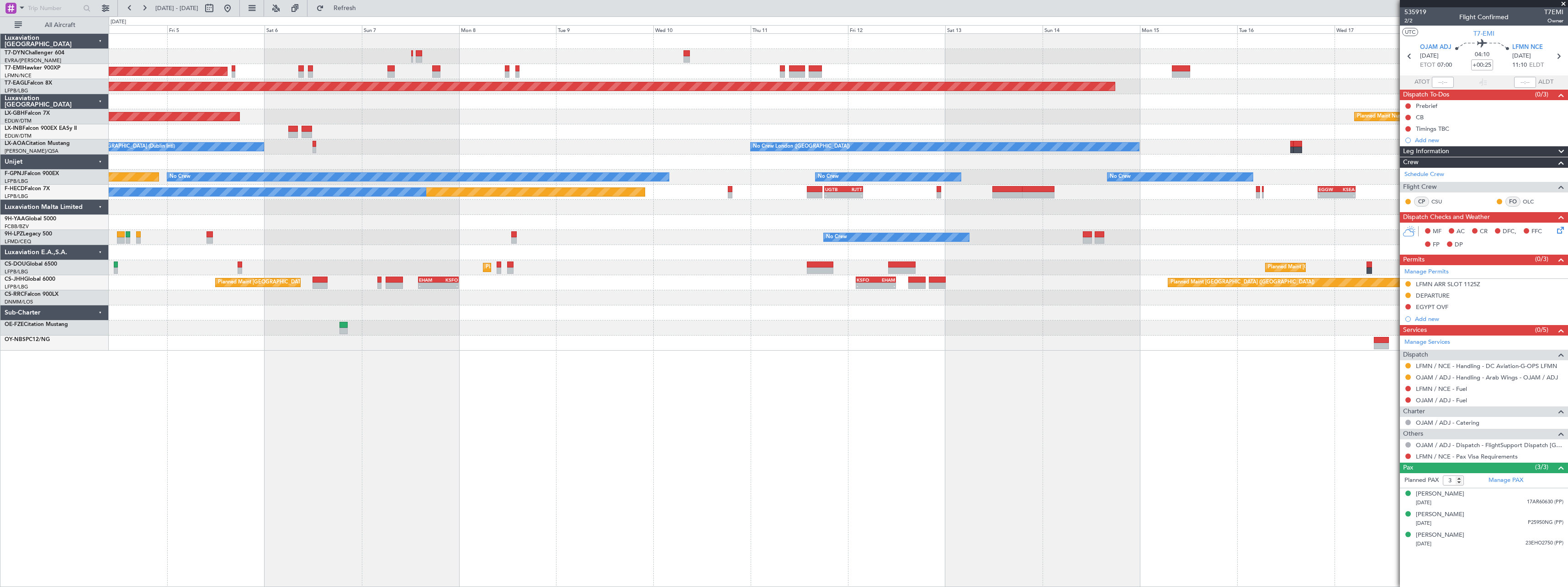
click at [914, 129] on div "AOG Maint Riga (Riga Intl) Planned Maint [GEOGRAPHIC_DATA] Grounded [US_STATE] …" at bounding box center [838, 192] width 1459 height 317
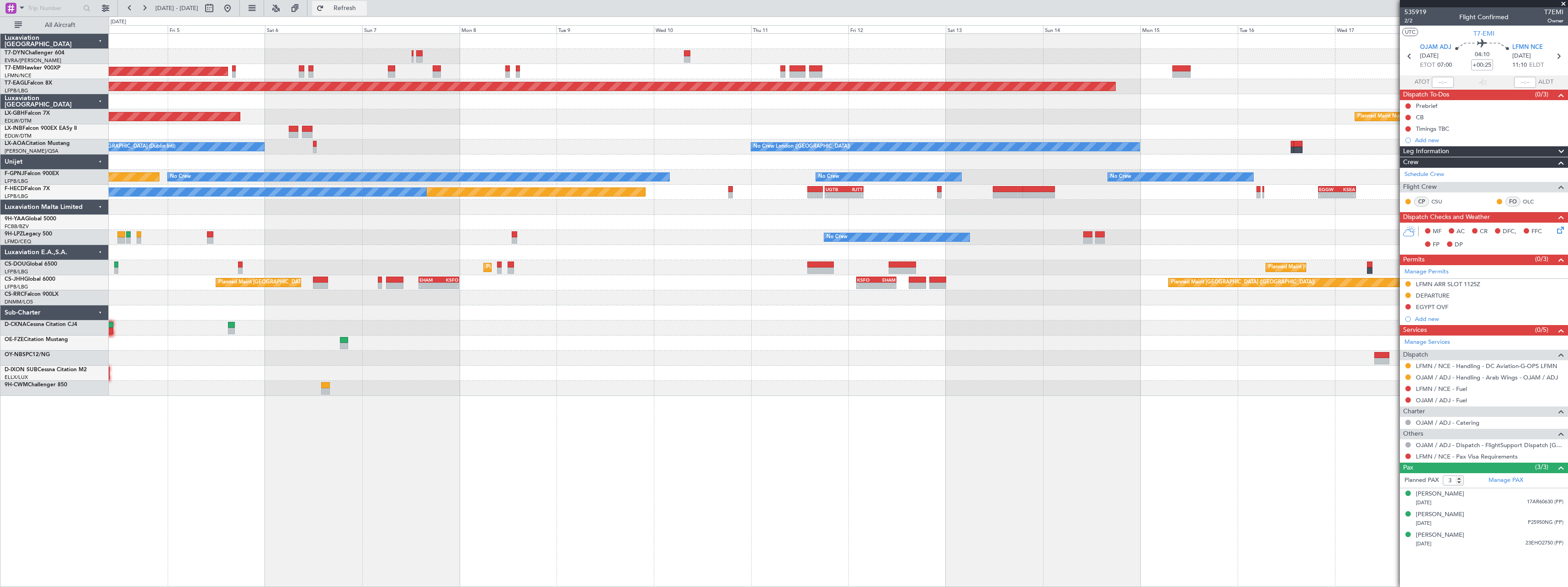
click at [367, 14] on button "Refresh" at bounding box center [340, 9] width 55 height 15
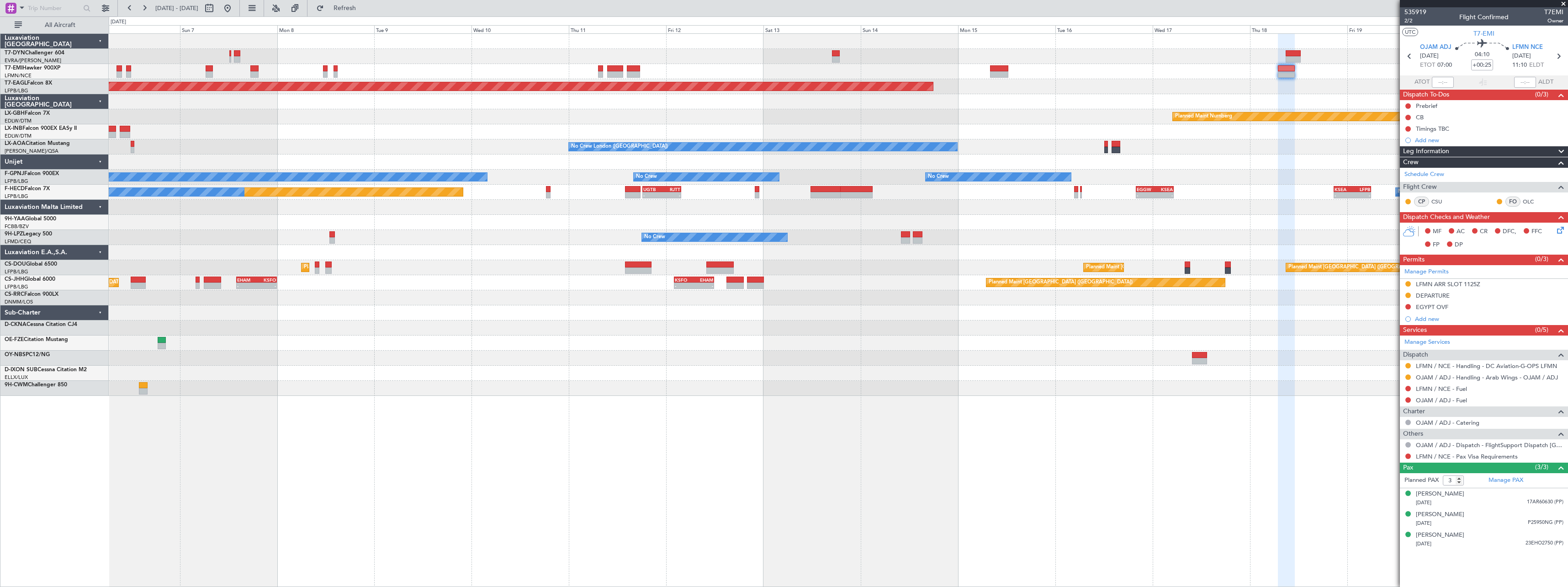
click at [866, 118] on div "Planned Maint Nurnberg Planned Maint [GEOGRAPHIC_DATA] ([GEOGRAPHIC_DATA])" at bounding box center [838, 116] width 1459 height 15
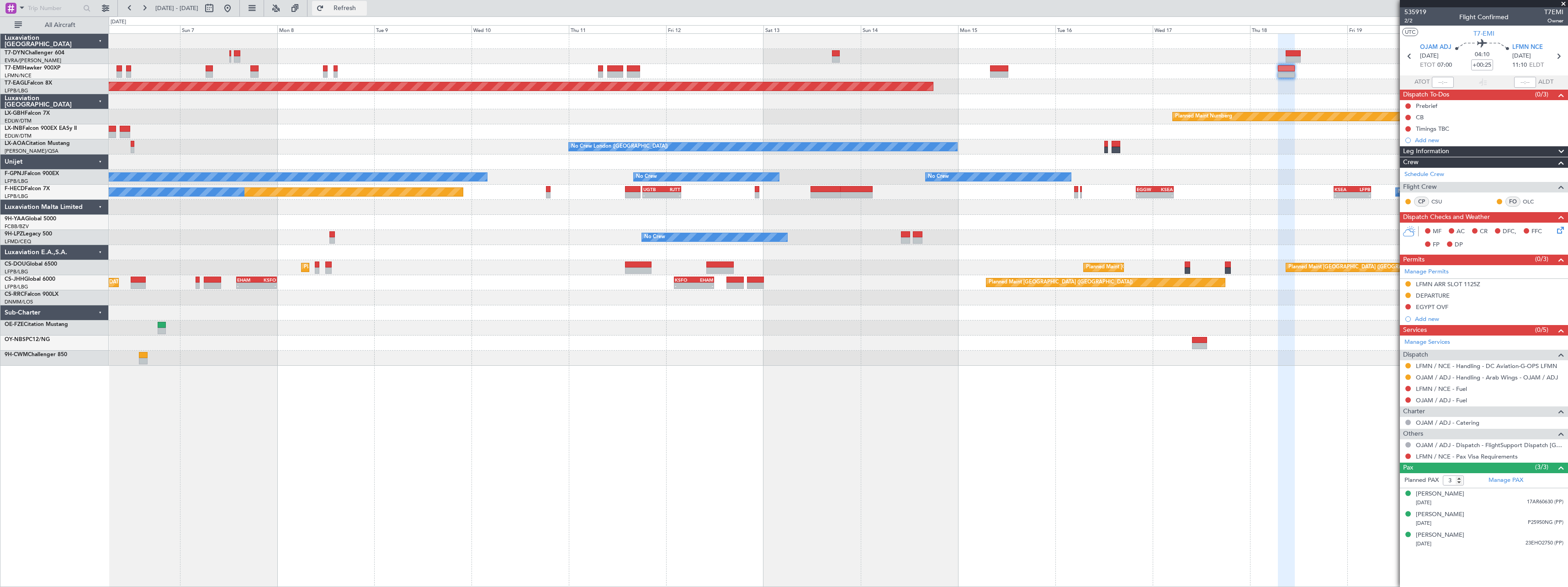
click at [364, 10] on span "Refresh" at bounding box center [345, 8] width 38 height 7
click at [600, 55] on div at bounding box center [603, 54] width 12 height 7
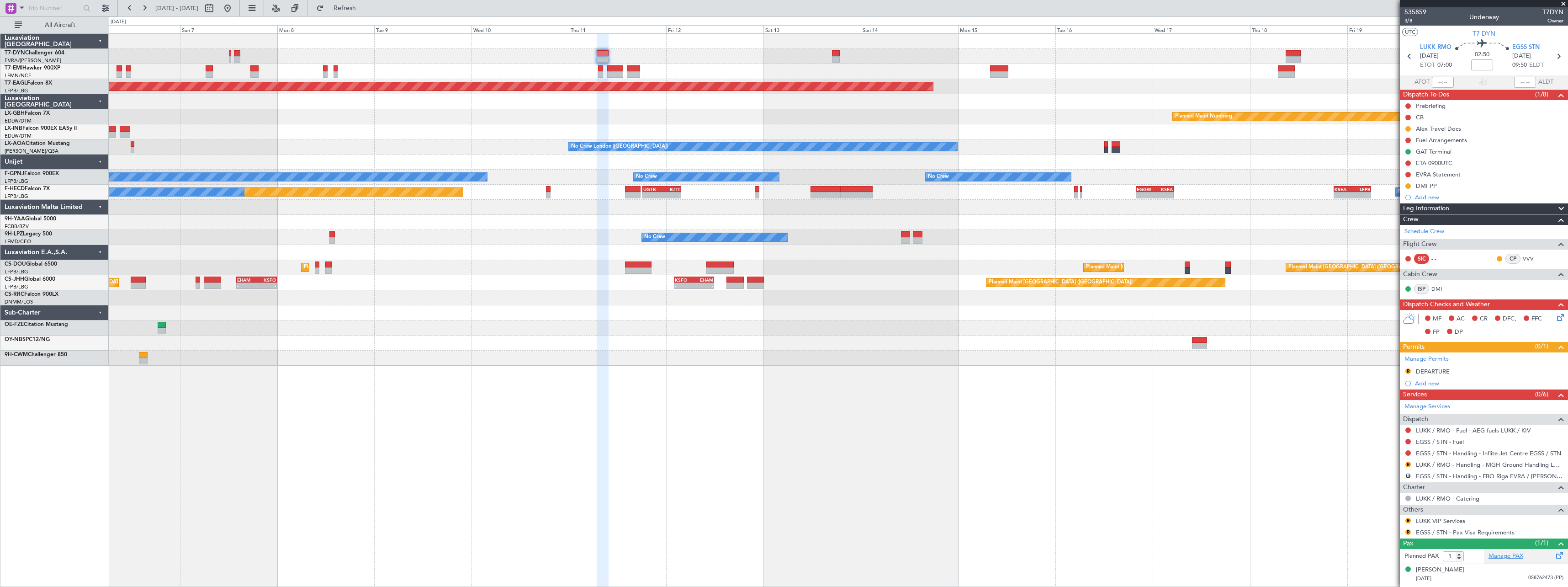
click at [1501, 556] on link "Manage PAX" at bounding box center [1505, 556] width 35 height 9
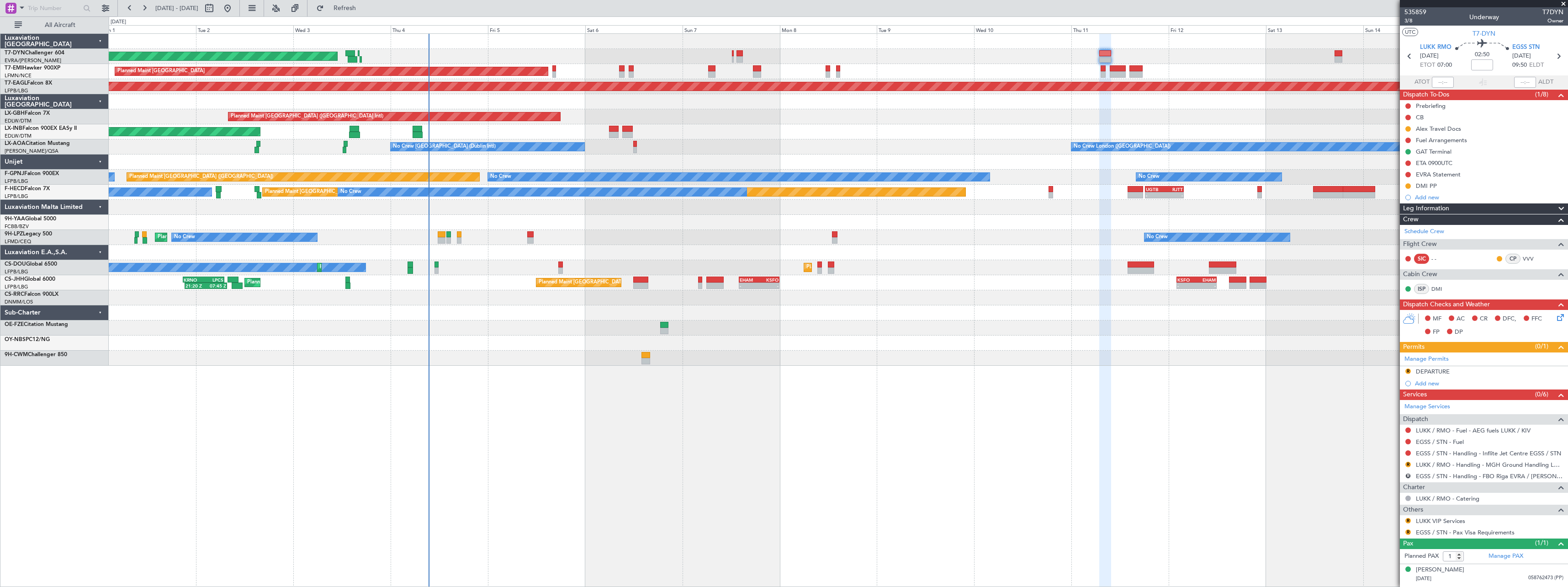
click at [873, 322] on div at bounding box center [838, 328] width 1459 height 15
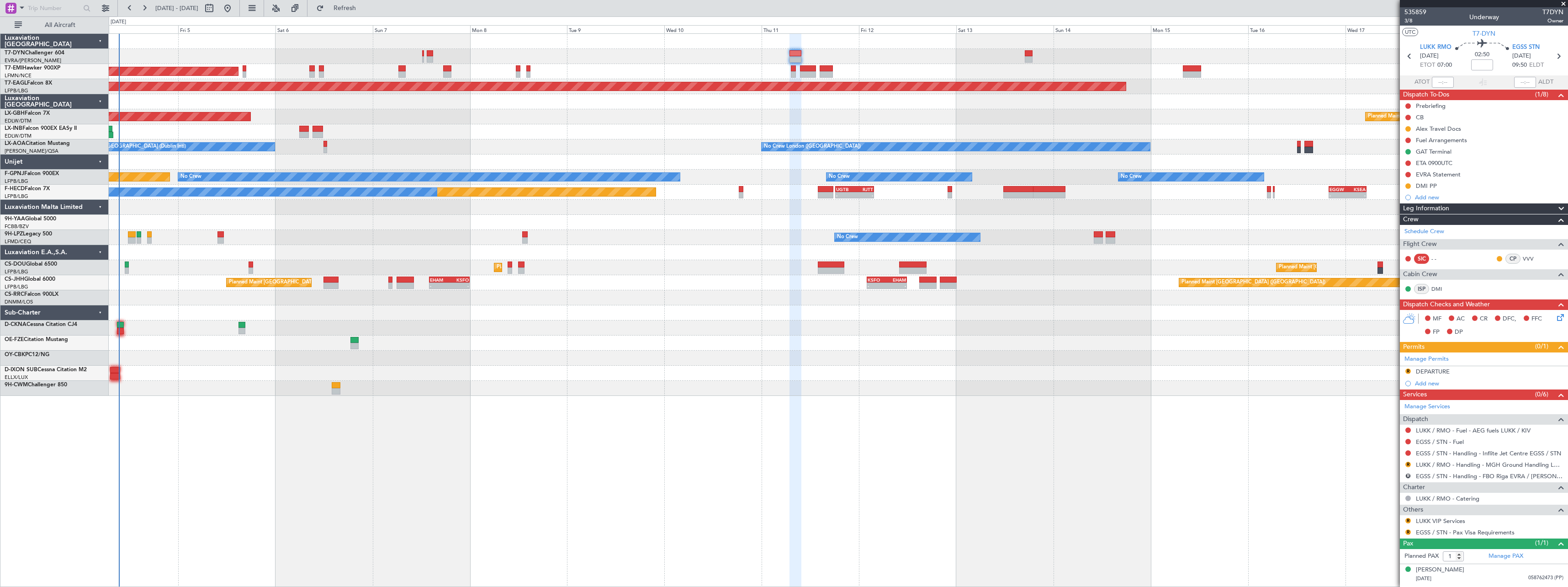
click at [843, 392] on div "AOG Maint Riga (Riga Intl) Planned Maint [GEOGRAPHIC_DATA] Grounded [US_STATE] …" at bounding box center [838, 215] width 1459 height 362
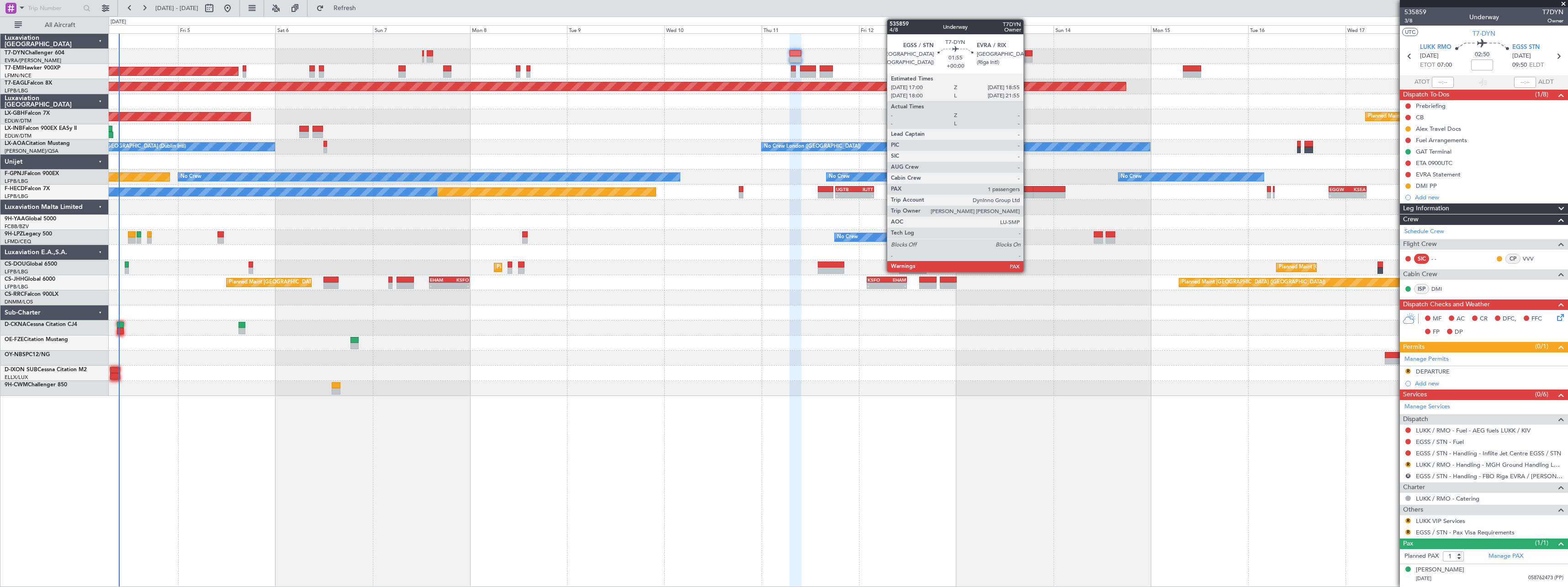
click at [1027, 54] on div at bounding box center [1029, 54] width 9 height 7
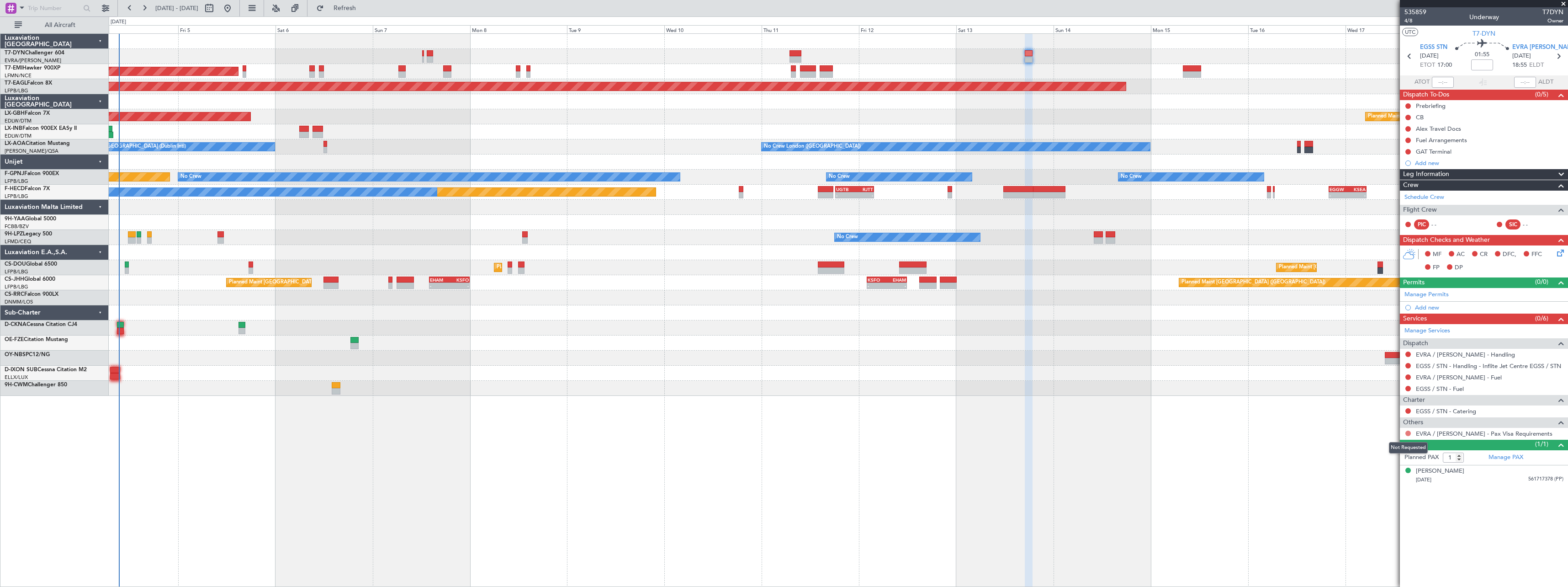
click at [1406, 434] on button at bounding box center [1408, 433] width 5 height 5
click at [1374, 446] on span "Not Required" at bounding box center [1386, 446] width 37 height 9
click at [1407, 410] on button at bounding box center [1408, 410] width 5 height 5
click at [1382, 424] on span "Not Required" at bounding box center [1386, 423] width 37 height 9
click at [1409, 432] on button at bounding box center [1408, 433] width 5 height 5
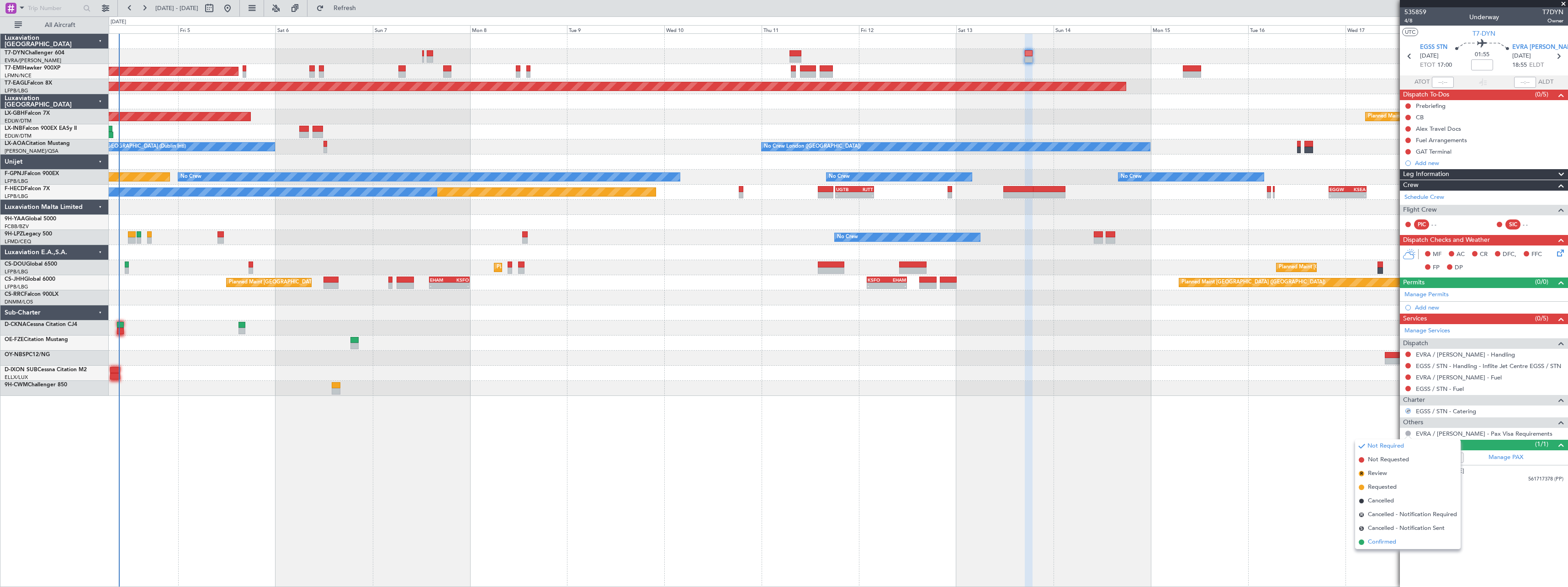
click at [1378, 541] on span "Confirmed" at bounding box center [1382, 542] width 29 height 9
click at [1447, 353] on link "EVRA / RIX - Handling" at bounding box center [1465, 354] width 99 height 8
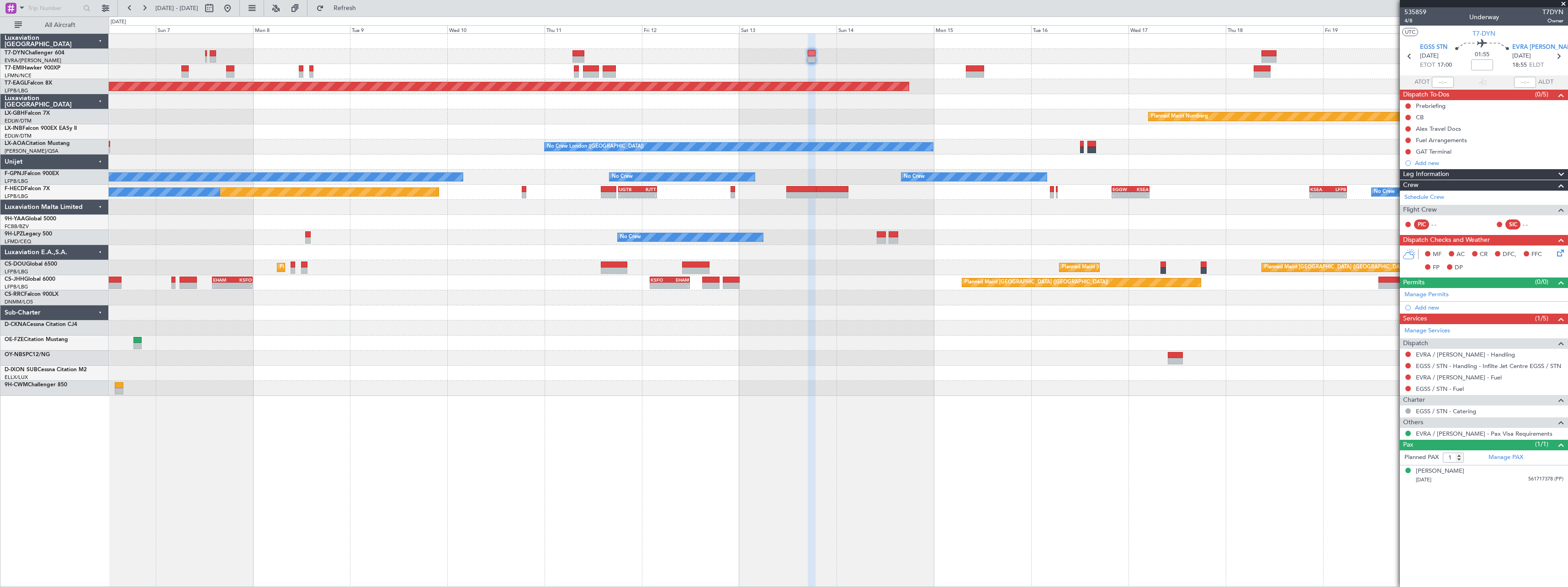
click at [777, 117] on div "Planned Maint Nurnberg Planned Maint [GEOGRAPHIC_DATA] ([GEOGRAPHIC_DATA])" at bounding box center [838, 116] width 1459 height 15
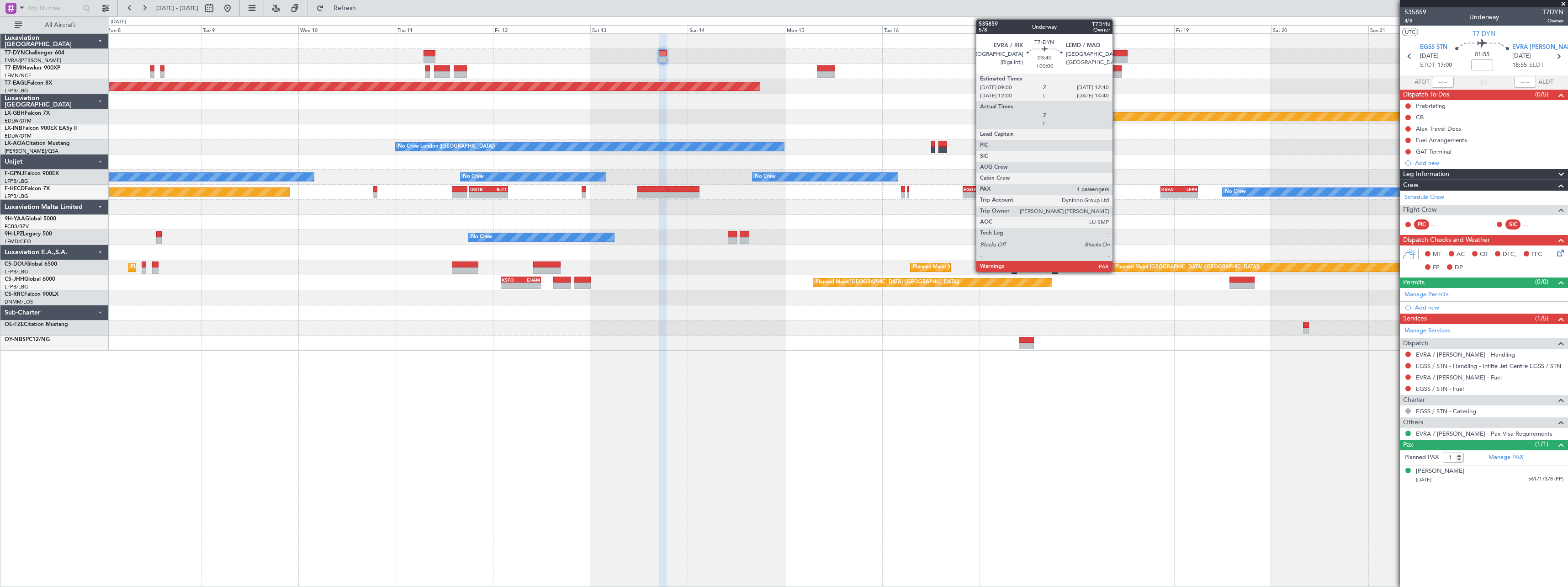
click at [1116, 54] on div at bounding box center [1120, 54] width 15 height 7
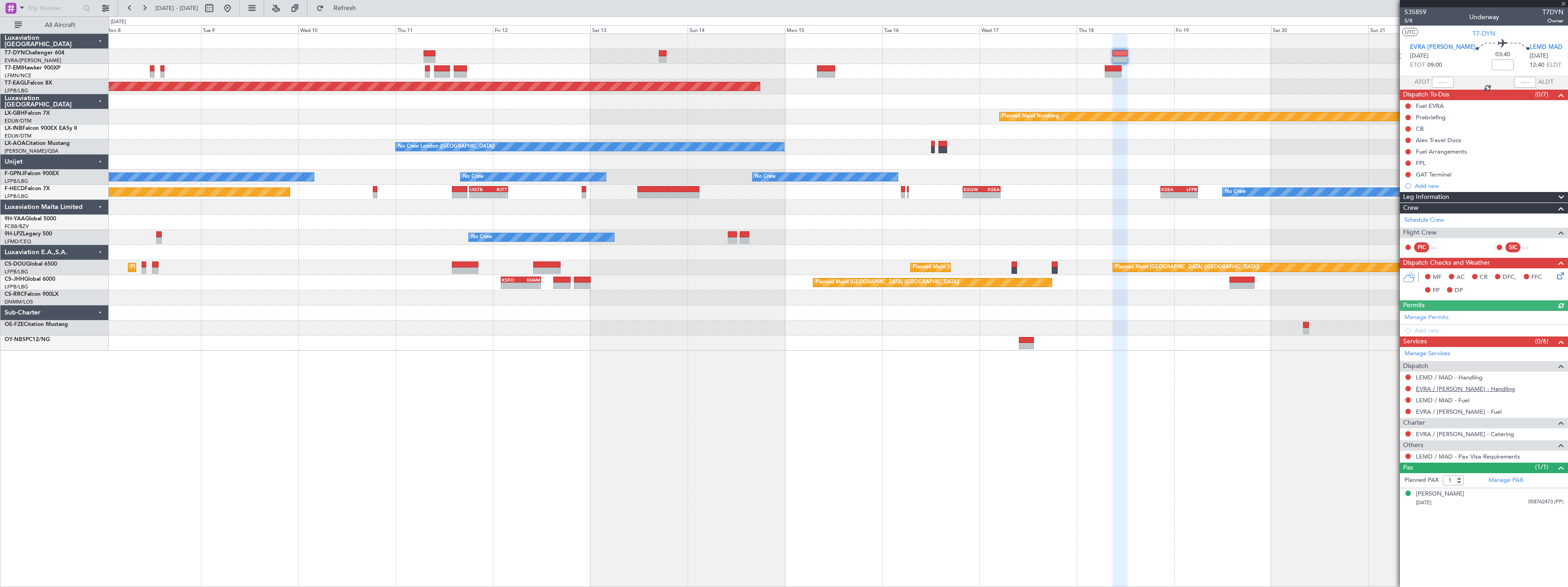
click at [1456, 389] on link "EVRA / RIX - Handling" at bounding box center [1465, 388] width 99 height 8
click at [1406, 432] on button at bounding box center [1408, 434] width 5 height 5
click at [1366, 447] on li "Not Required" at bounding box center [1407, 446] width 105 height 14
click at [1408, 454] on button at bounding box center [1408, 456] width 5 height 5
click at [1386, 565] on span "Confirmed" at bounding box center [1382, 564] width 29 height 9
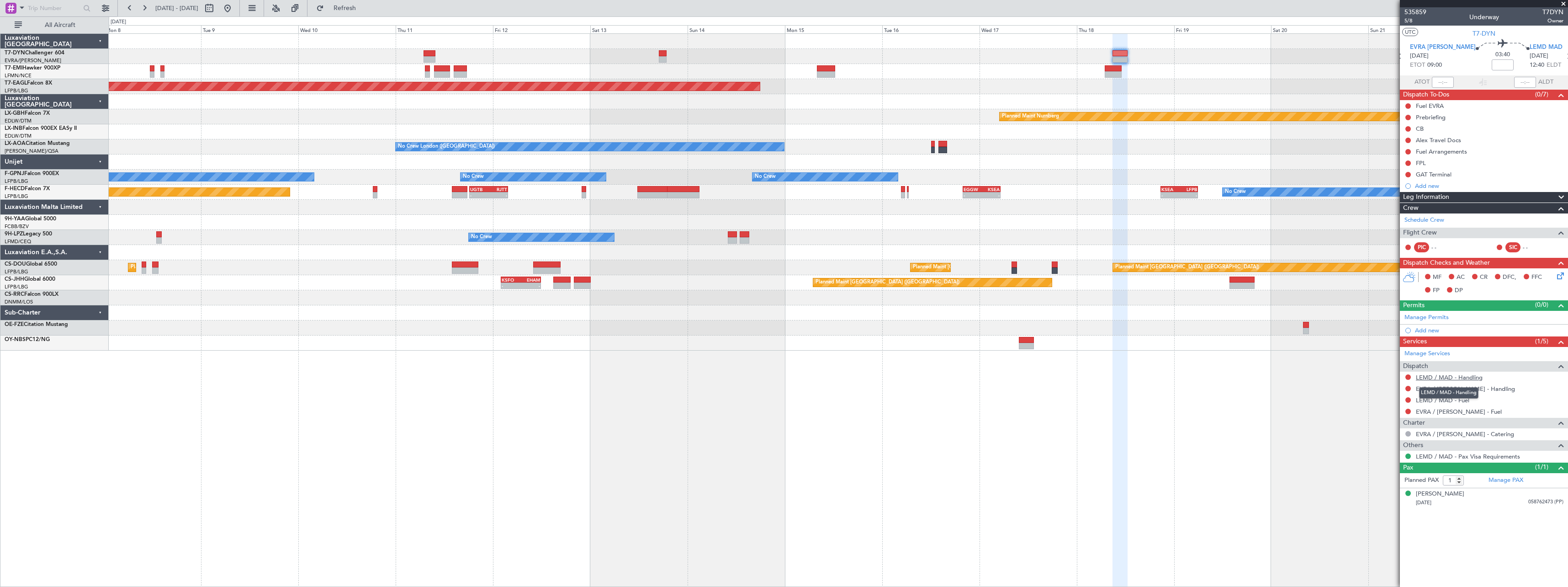
click at [1465, 378] on link "LEMD / MAD - Handling" at bounding box center [1449, 377] width 67 height 8
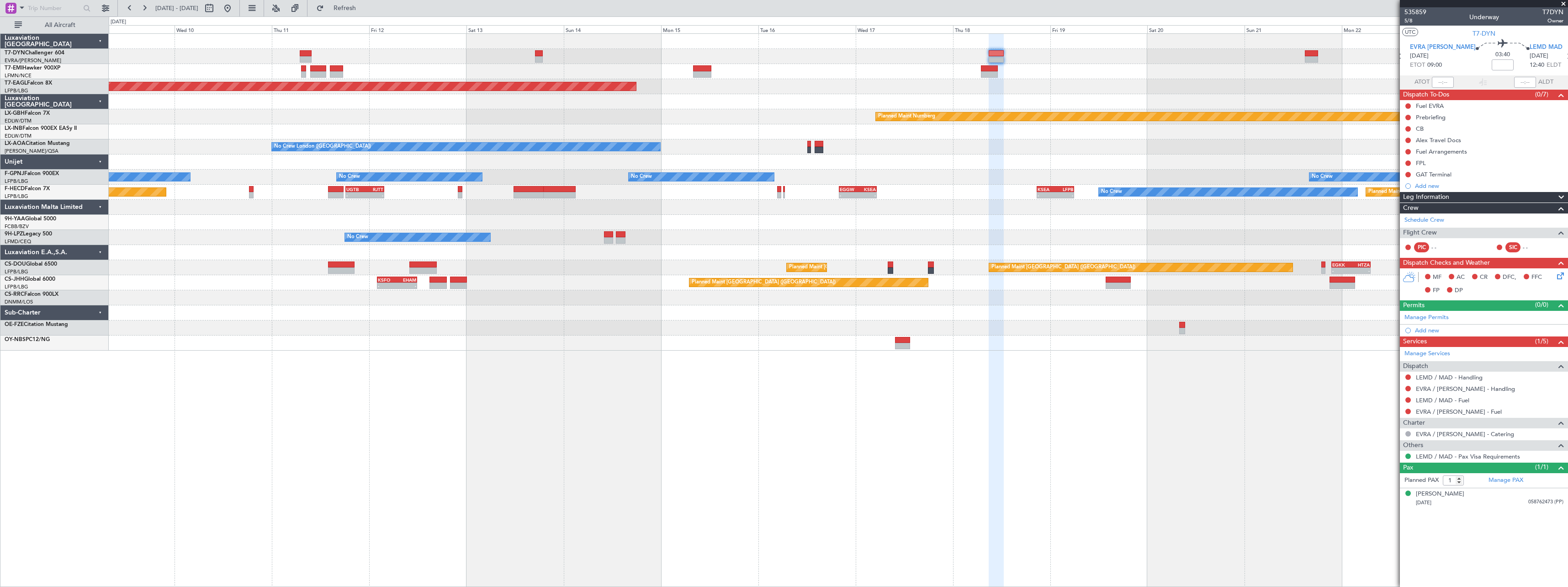
click at [735, 89] on div "Grounded [US_STATE] ([GEOGRAPHIC_DATA])" at bounding box center [838, 86] width 1459 height 15
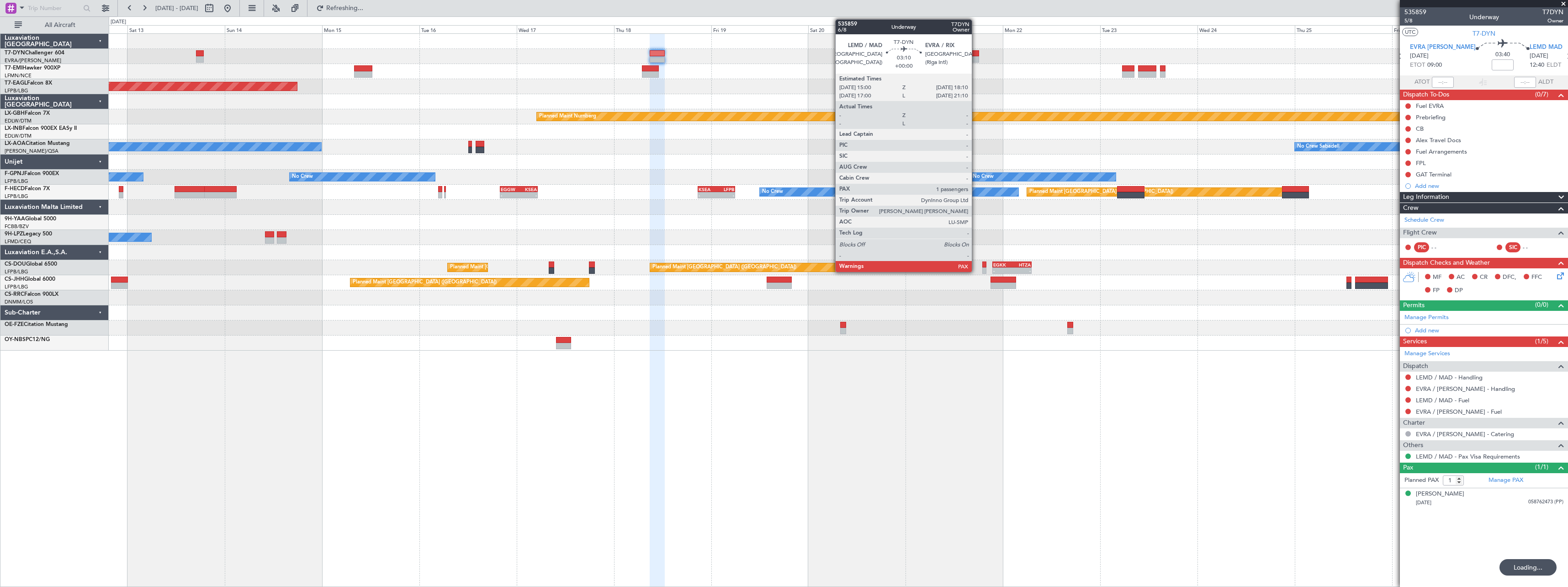
click at [976, 56] on div at bounding box center [973, 54] width 13 height 7
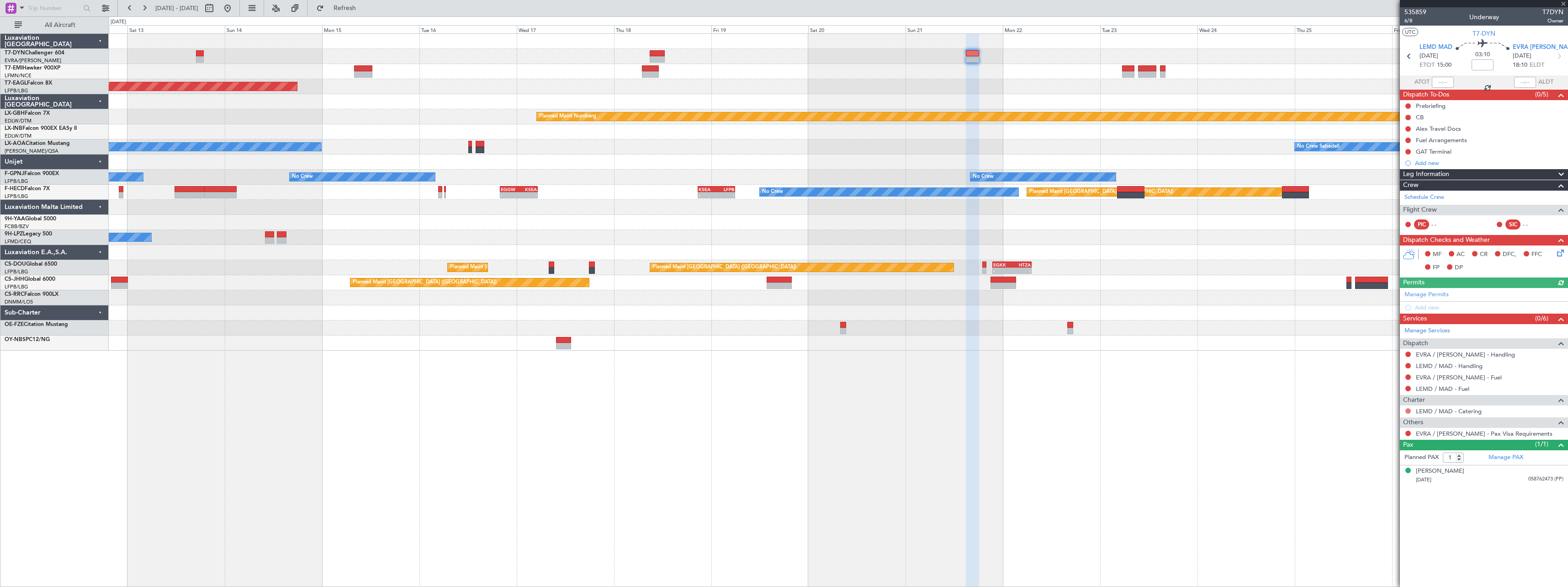
click at [1409, 410] on button at bounding box center [1408, 410] width 5 height 5
click at [1381, 424] on span "Not Required" at bounding box center [1386, 423] width 37 height 9
click at [1410, 434] on button at bounding box center [1408, 433] width 5 height 5
click at [1385, 540] on span "Confirmed" at bounding box center [1382, 542] width 29 height 9
click at [1451, 366] on link "LEMD / MAD - Handling" at bounding box center [1449, 365] width 67 height 8
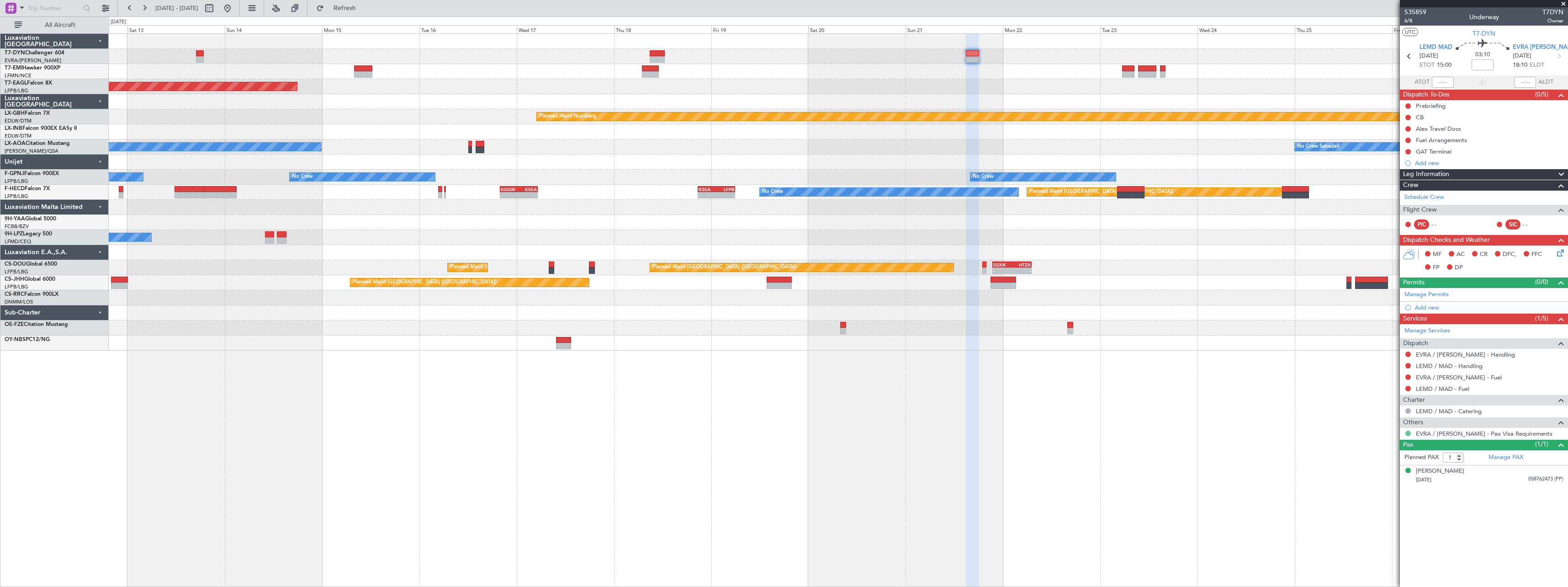
click at [1409, 434] on button at bounding box center [1408, 433] width 5 height 5
click at [1373, 461] on span "Not Requested" at bounding box center [1388, 460] width 41 height 9
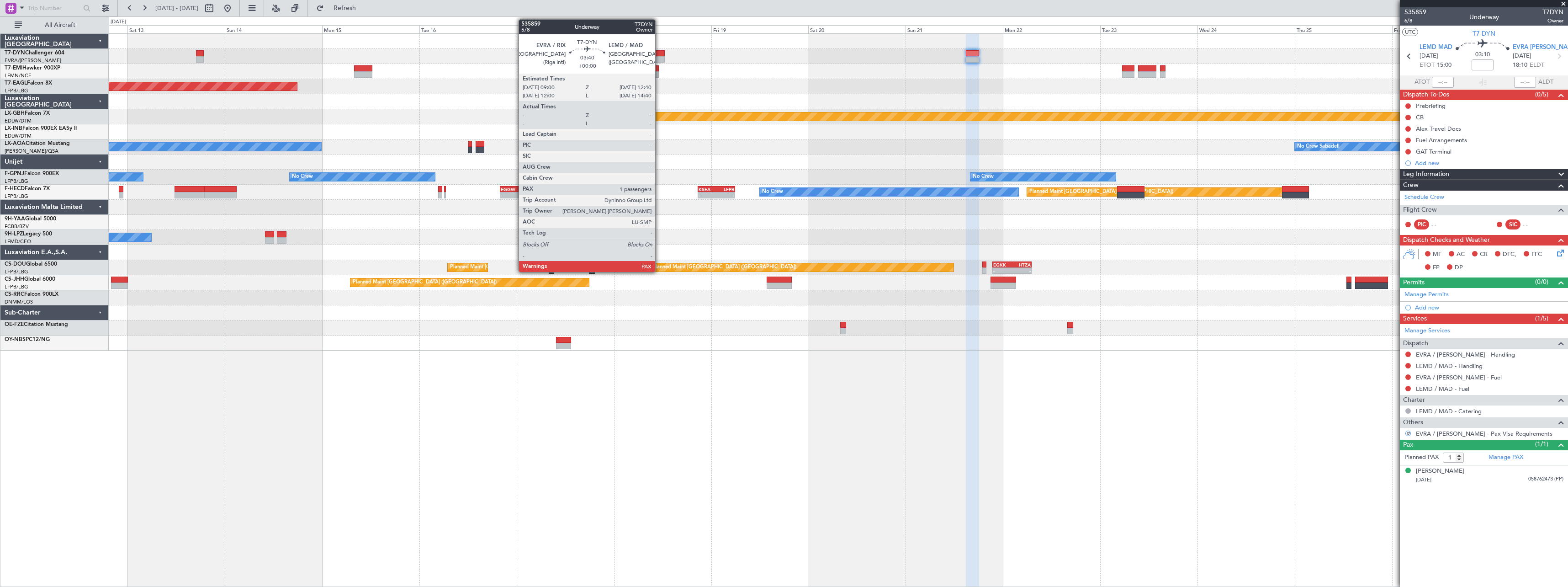
click at [659, 53] on div at bounding box center [657, 54] width 15 height 7
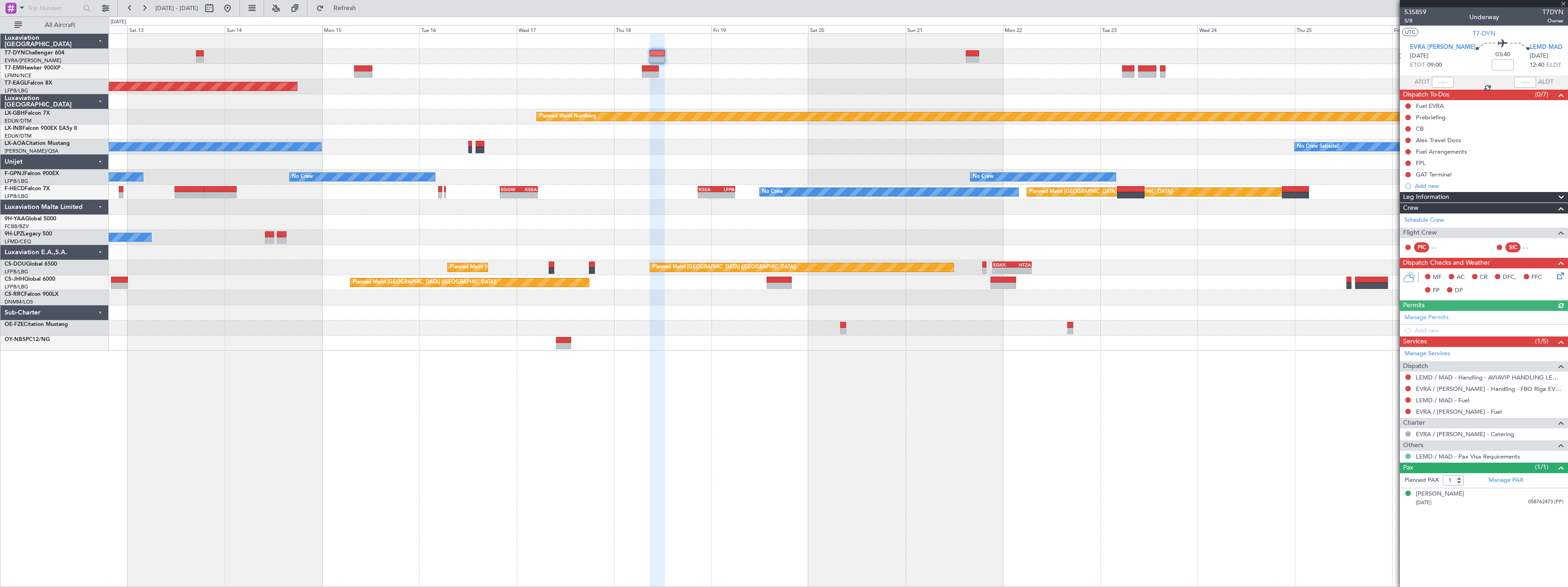
click at [1407, 456] on button at bounding box center [1408, 456] width 5 height 5
click at [1371, 480] on span "Not Requested" at bounding box center [1388, 482] width 41 height 9
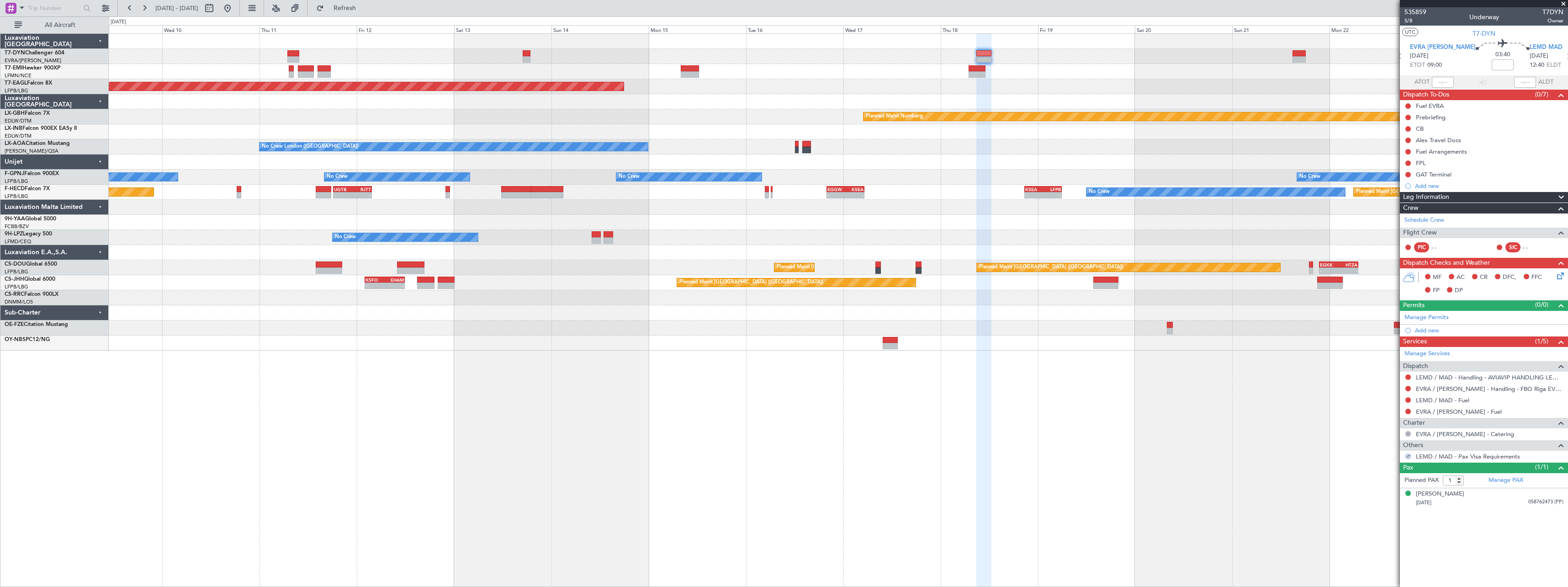
click at [904, 177] on div "Grounded New York (Teterboro) Planned Maint Nurnberg Planned Maint Dubai (Dubai…" at bounding box center [838, 192] width 1459 height 317
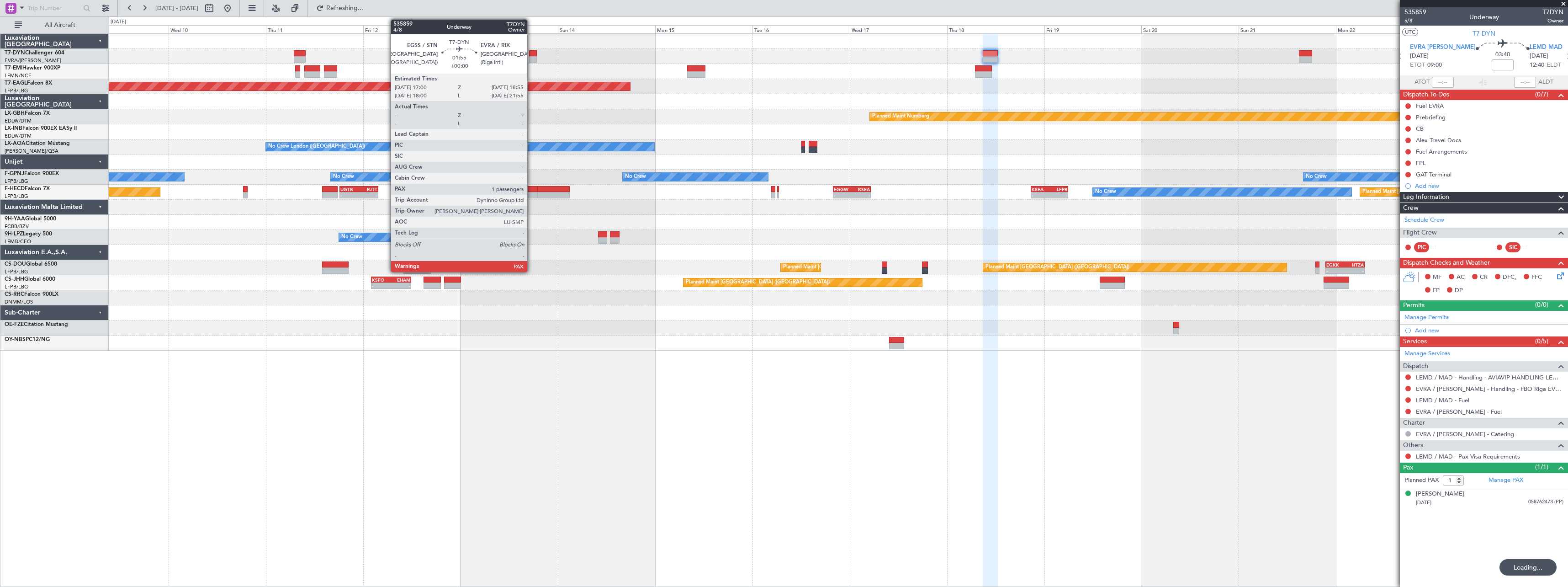
click at [531, 55] on div at bounding box center [533, 54] width 9 height 7
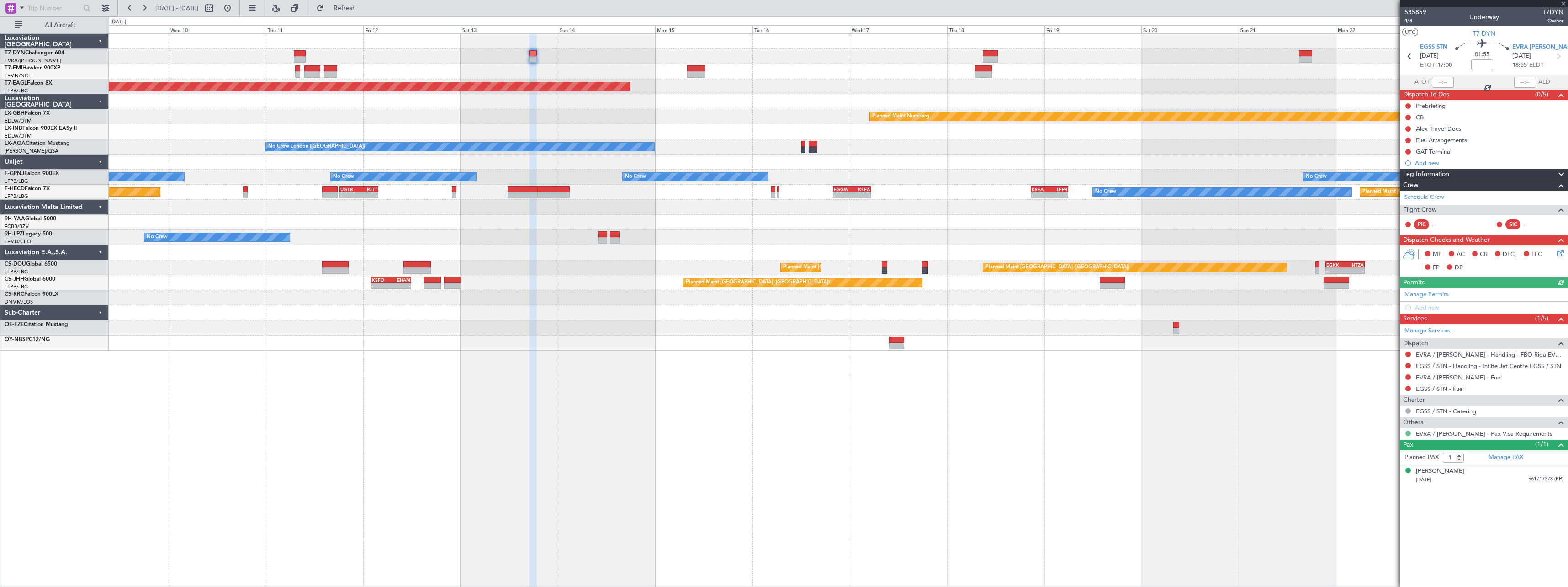
click at [1407, 434] on button at bounding box center [1408, 433] width 5 height 5
click at [1377, 460] on span "Not Requested" at bounding box center [1388, 460] width 41 height 9
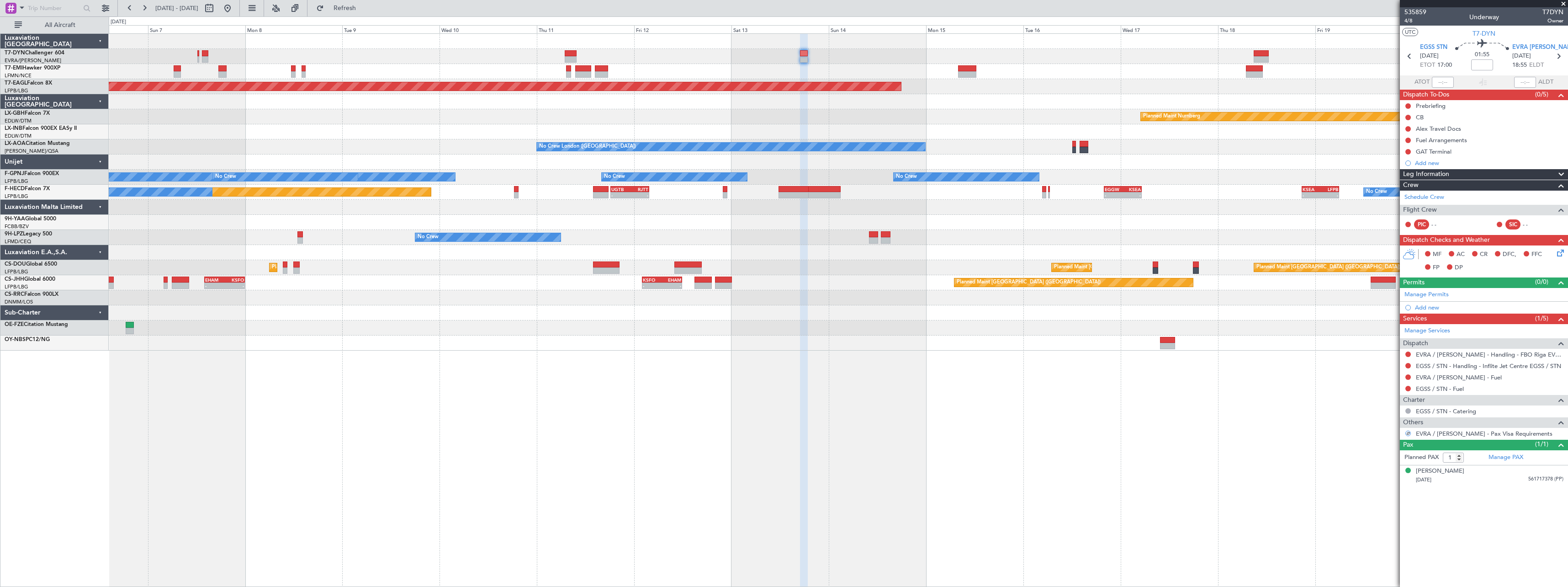
click at [906, 122] on div "Planned Maint Nurnberg Planned Maint [GEOGRAPHIC_DATA] ([GEOGRAPHIC_DATA])" at bounding box center [838, 116] width 1459 height 15
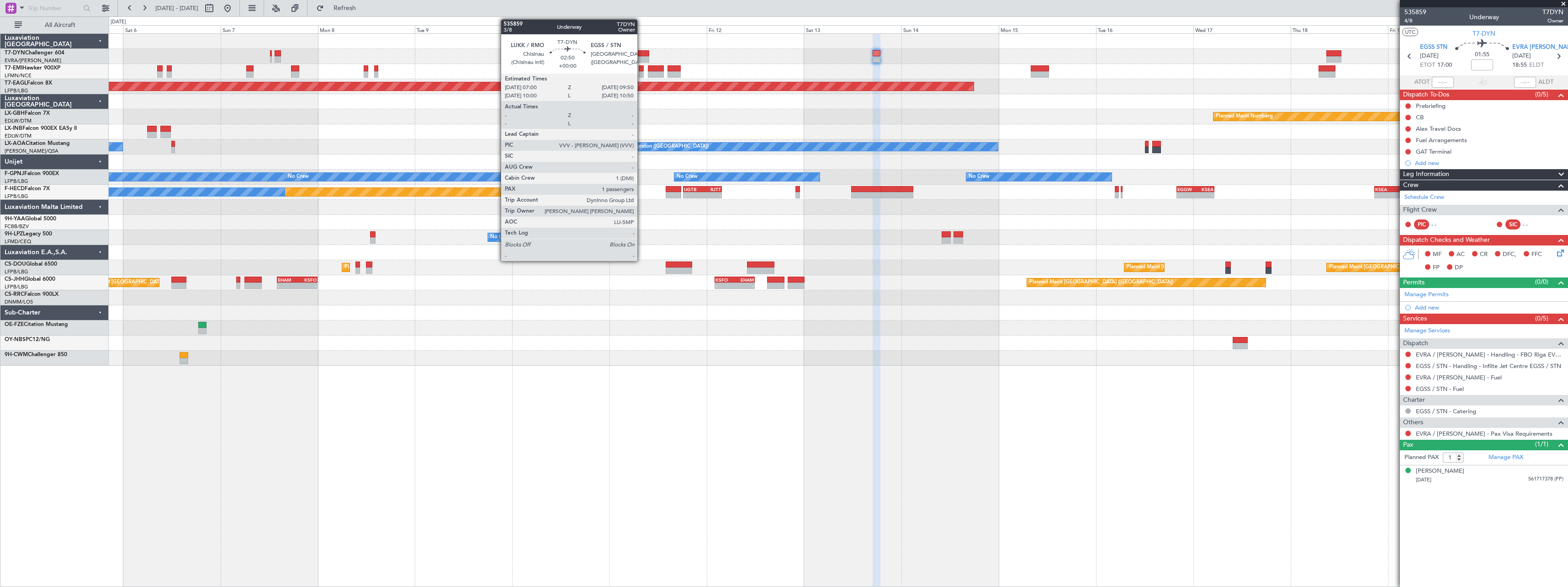
click at [642, 55] on div at bounding box center [643, 54] width 12 height 7
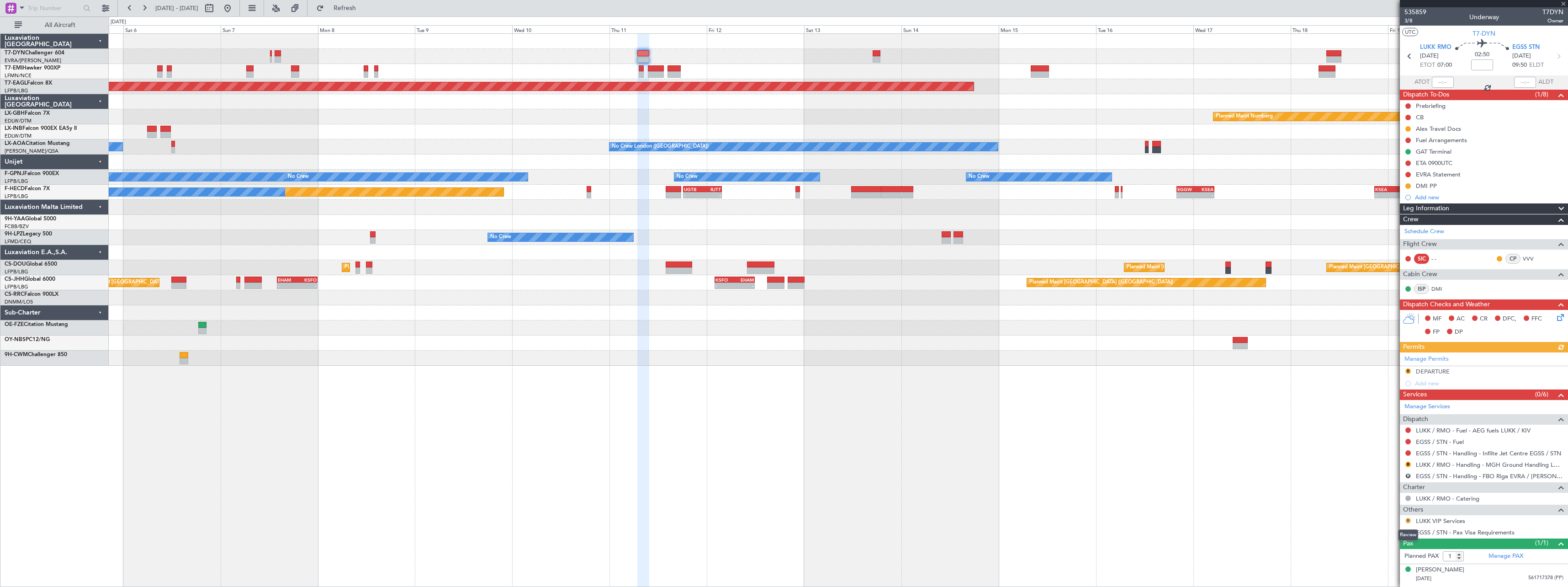
click at [1407, 519] on button "R" at bounding box center [1408, 520] width 5 height 5
click at [1381, 450] on span "Requested" at bounding box center [1382, 452] width 29 height 9
click at [1407, 530] on button "R" at bounding box center [1408, 532] width 5 height 5
click at [1383, 518] on span "Confirmed" at bounding box center [1382, 518] width 29 height 9
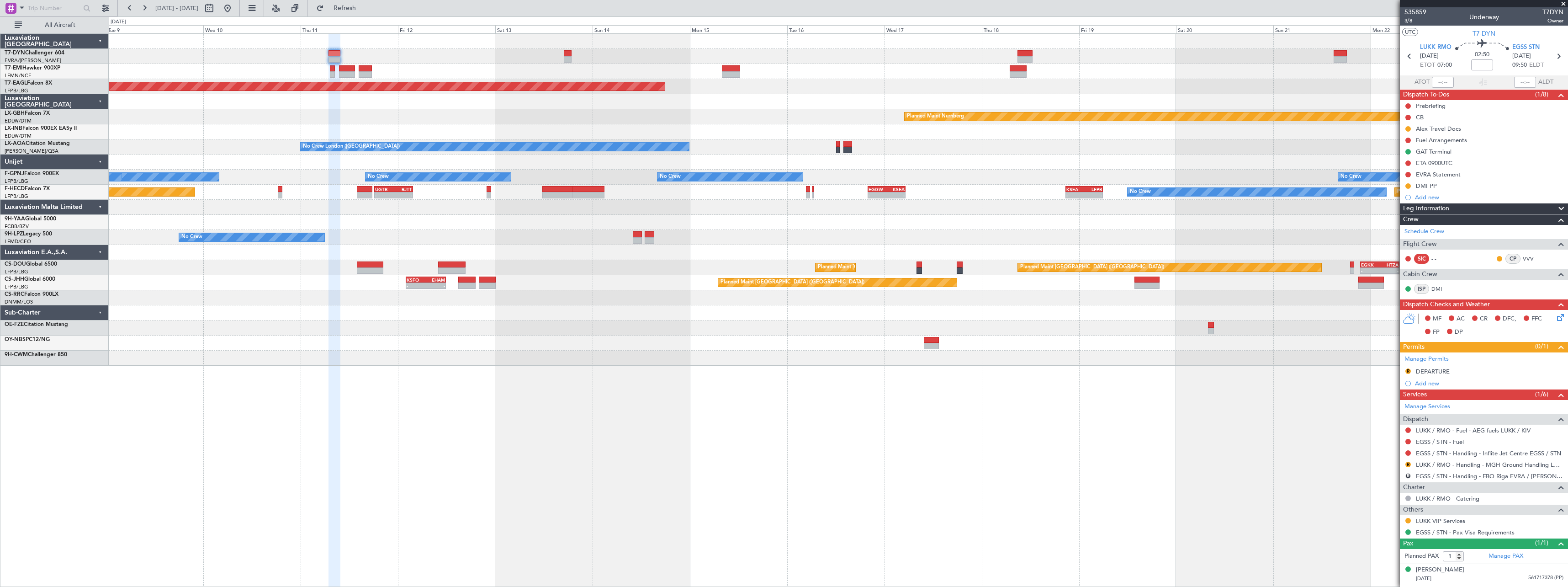
click at [804, 97] on div at bounding box center [838, 102] width 1459 height 15
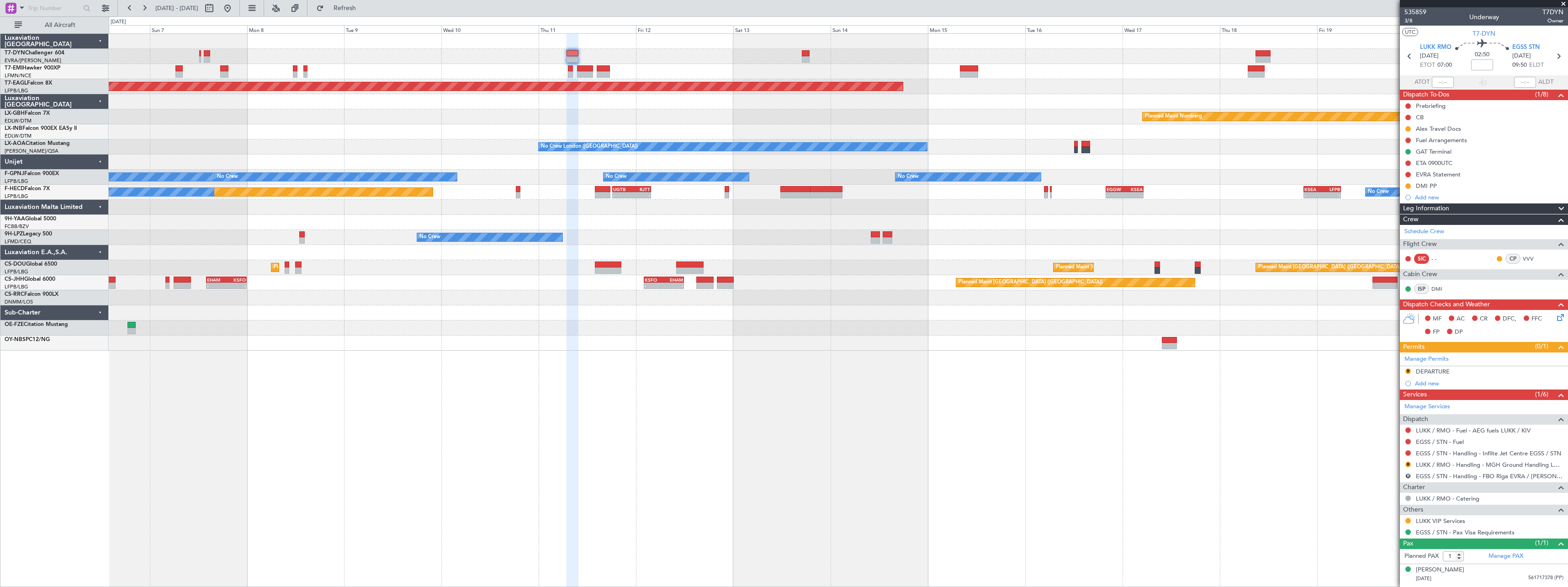
click at [807, 116] on div "Planned Maint Nurnberg Planned Maint [GEOGRAPHIC_DATA] ([GEOGRAPHIC_DATA])" at bounding box center [838, 116] width 1459 height 15
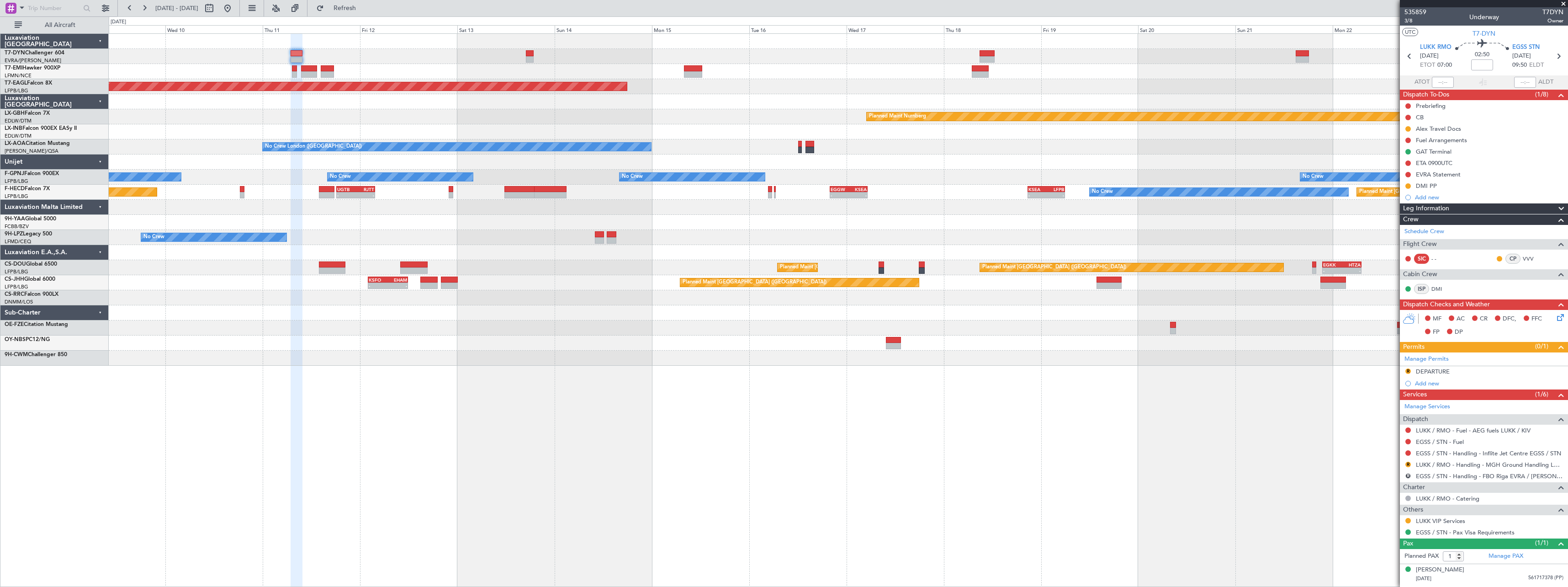
click at [744, 99] on div at bounding box center [838, 102] width 1459 height 15
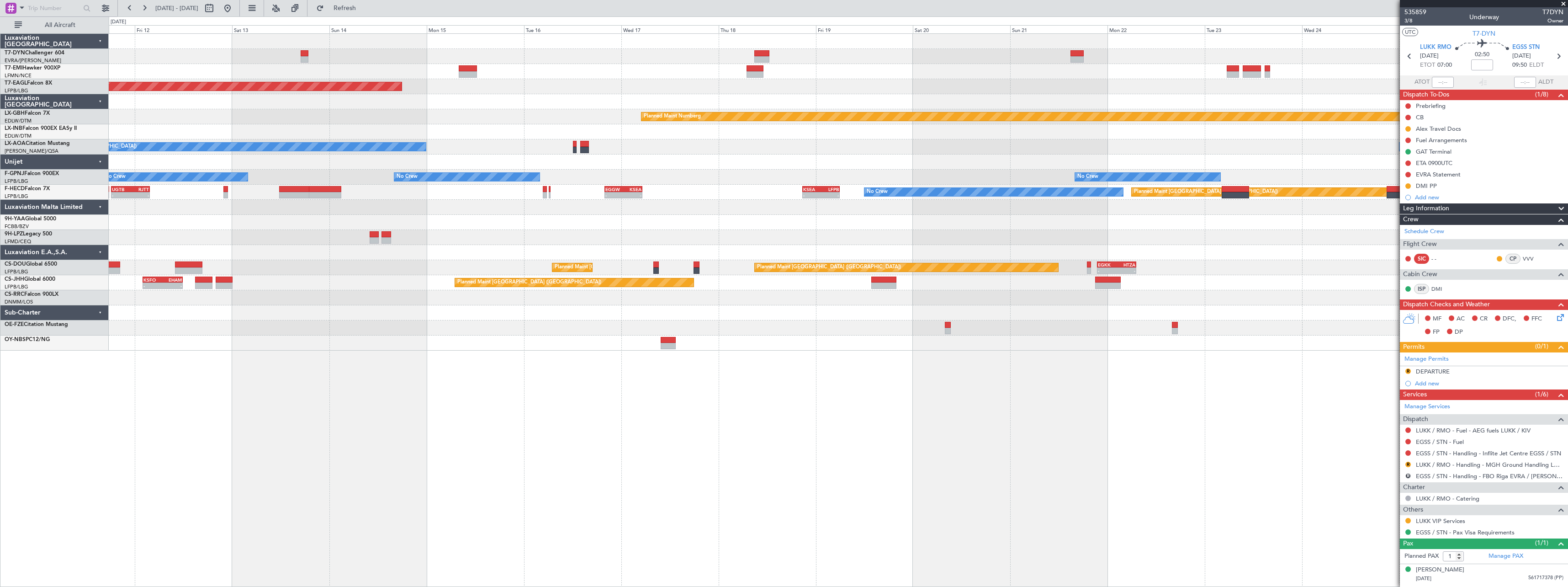
click at [850, 83] on div "Grounded [US_STATE] ([GEOGRAPHIC_DATA])" at bounding box center [838, 86] width 1459 height 15
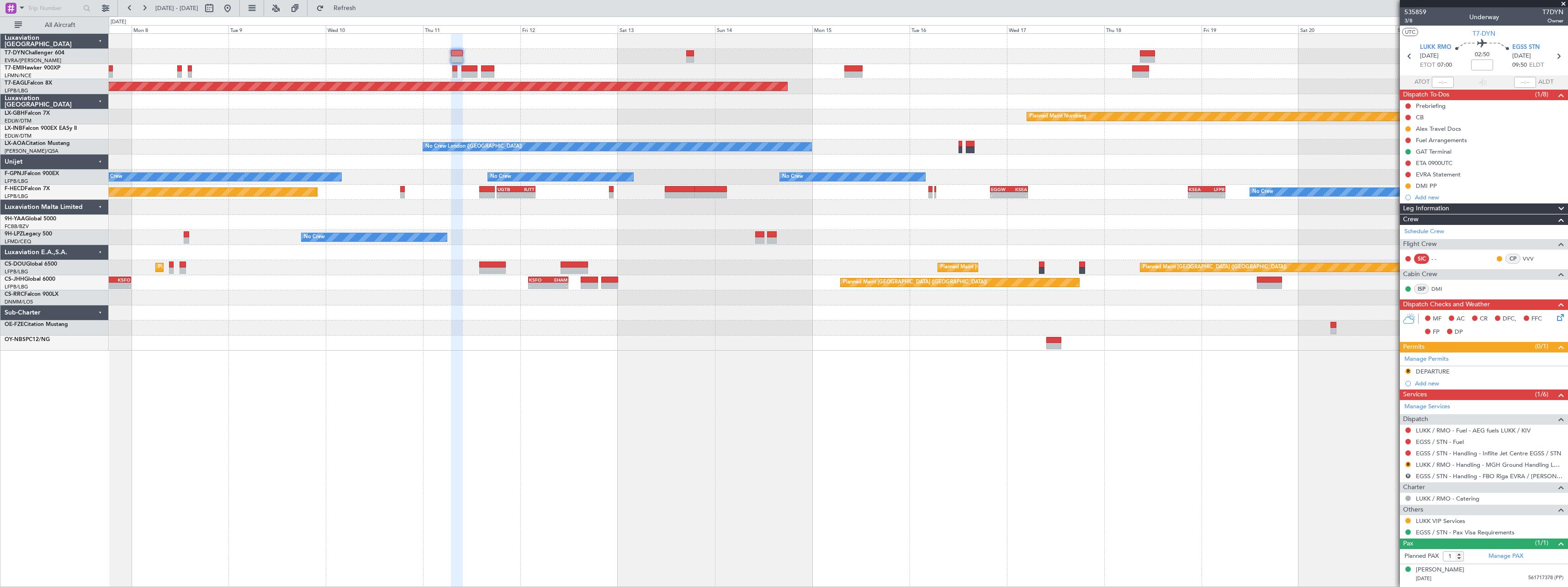
click at [1245, 142] on div "No Crew London (Farnborough) No Crew Sabadell No Crew Dublin (Dublin Intl)" at bounding box center [838, 147] width 1459 height 15
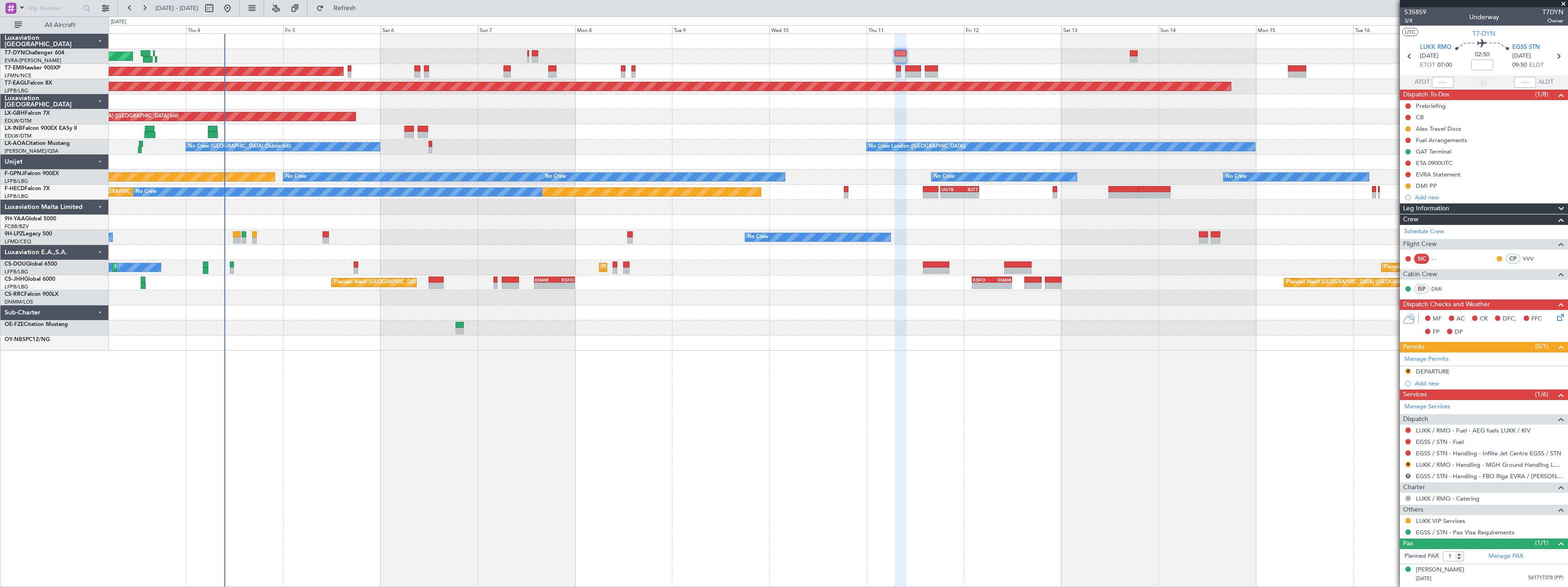
click at [926, 342] on div "AOG Maint Riga (Riga Intl) Planned Maint Zurich Grounded New York (Teterboro) P…" at bounding box center [838, 310] width 1459 height 554
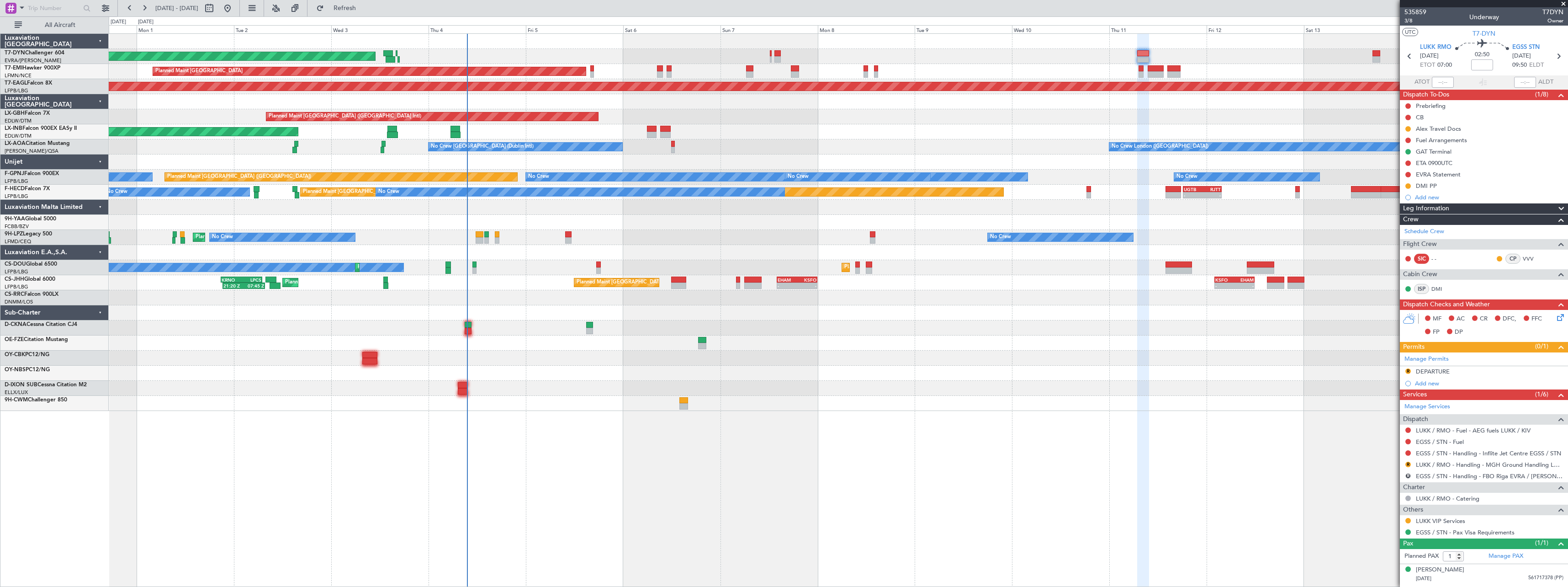
click at [625, 365] on div "AOG Maint Riga (Riga Intl) Planned Maint Zurich Grounded New York (Teterboro) P…" at bounding box center [838, 310] width 1459 height 554
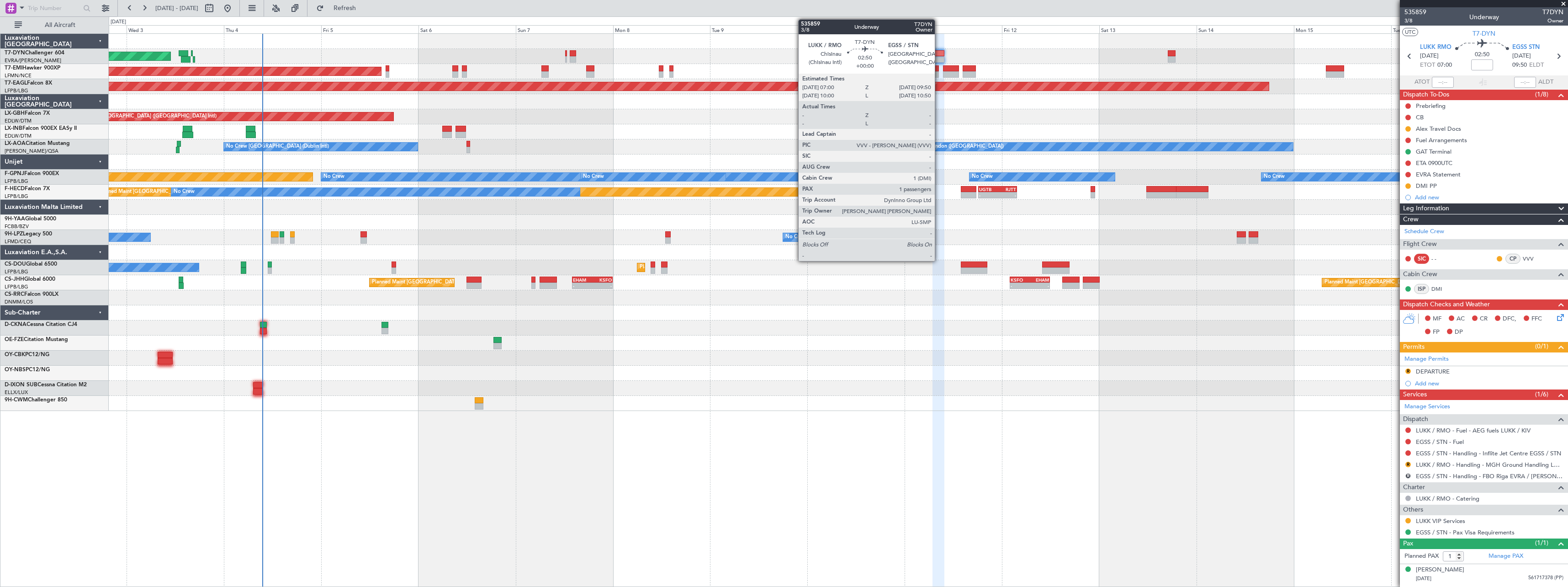
click at [939, 55] on div at bounding box center [939, 54] width 12 height 7
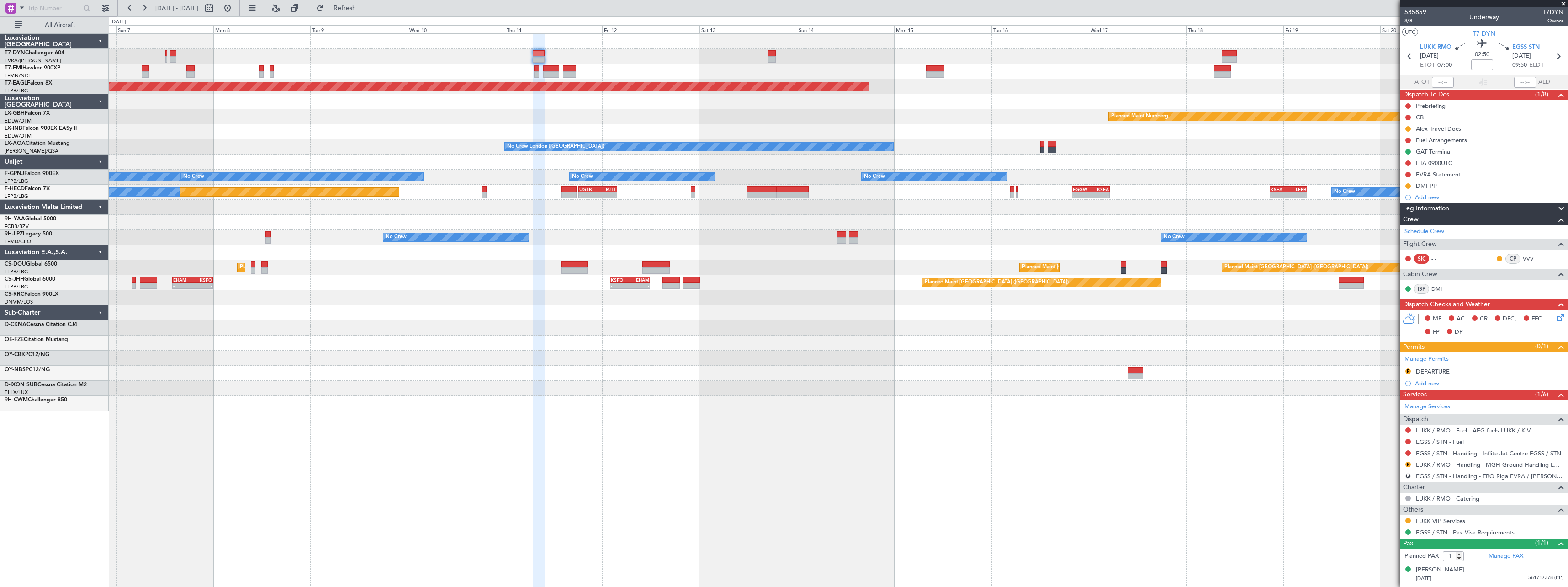
click at [805, 108] on div "AOG Maint Riga (Riga Intl) Planned Maint Zurich Grounded New York (Teterboro) P…" at bounding box center [838, 222] width 1459 height 377
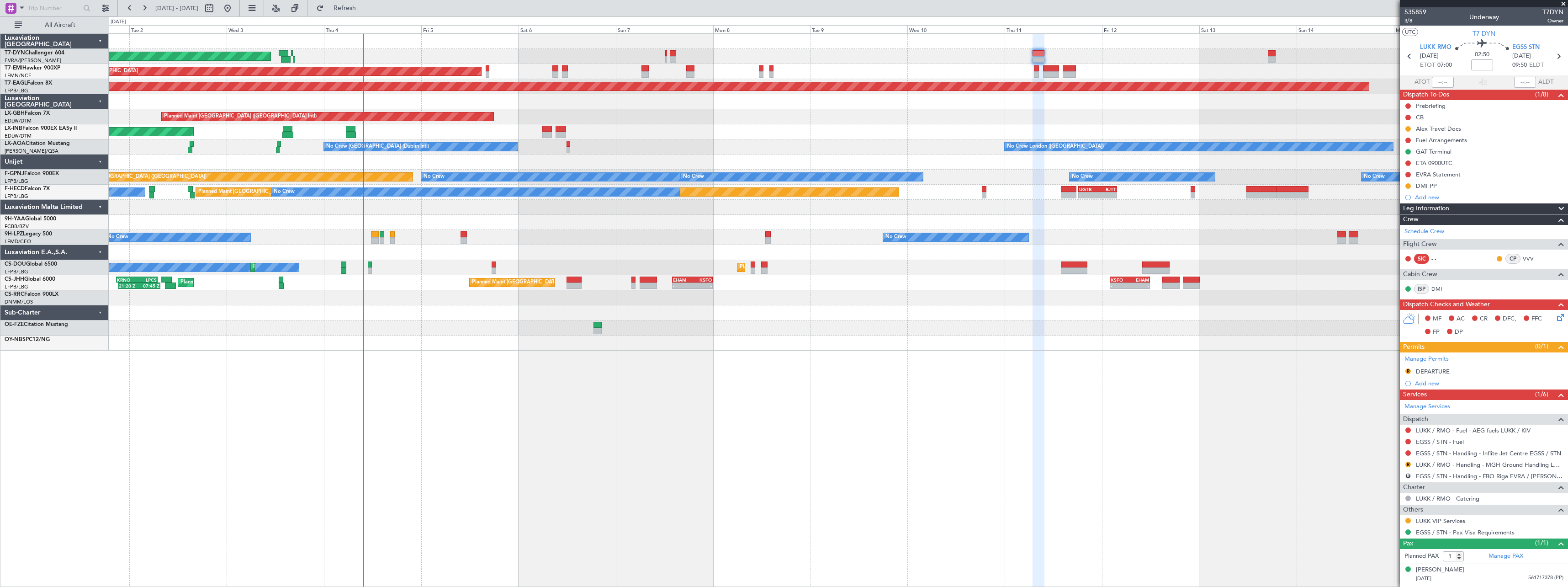
click at [814, 384] on div "AOG Maint Riga (Riga Intl) Planned Maint Zurich Grounded New York (Teterboro) P…" at bounding box center [838, 310] width 1459 height 554
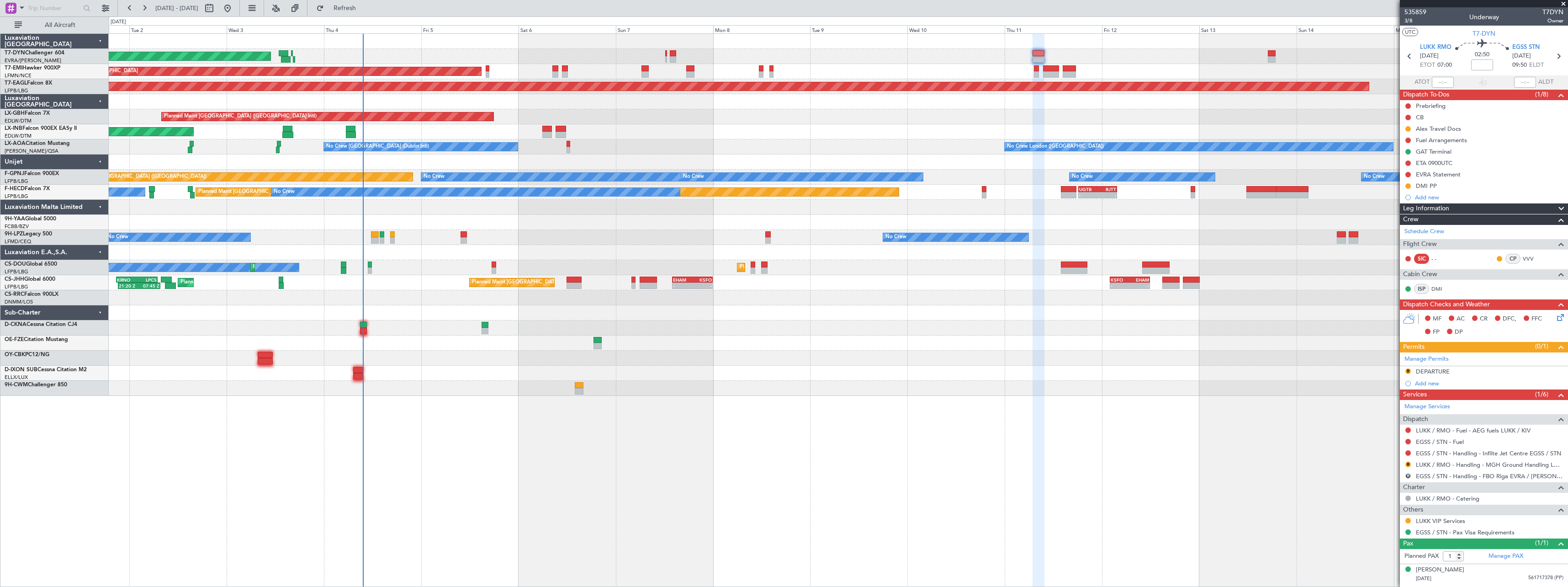
click at [1564, 2] on span at bounding box center [1563, 4] width 9 height 9
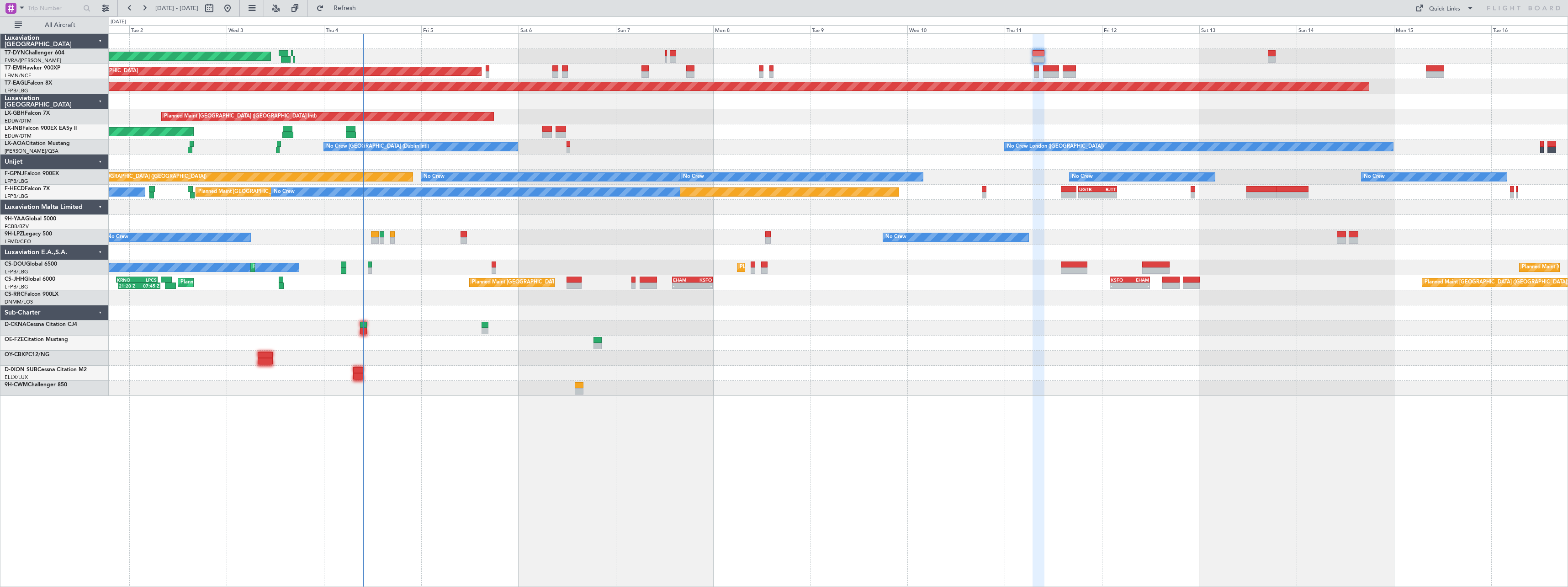
type input "0"
click at [1446, 7] on div "Quick Links" at bounding box center [1444, 9] width 31 height 9
click at [1447, 30] on button "Trip Builder" at bounding box center [1445, 30] width 69 height 22
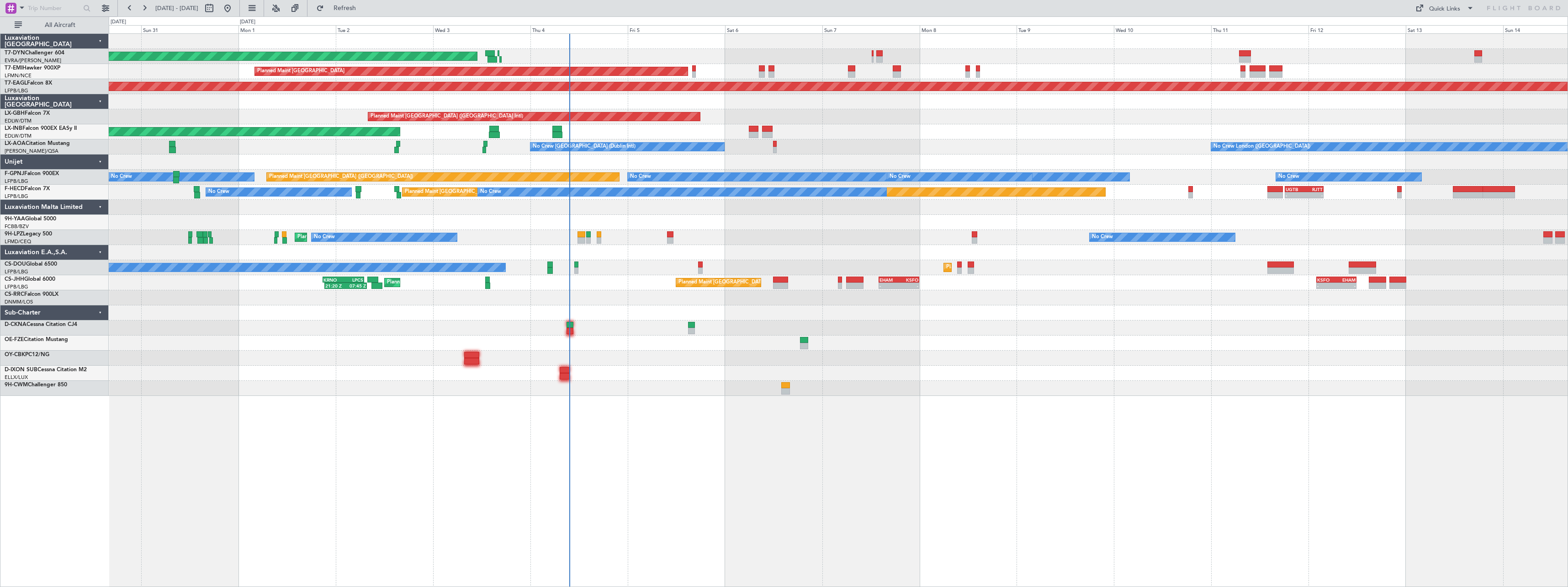
click at [391, 374] on div "AOG Maint Riga (Riga Intl) Planned Maint Zurich Grounded New York (Teterboro) P…" at bounding box center [838, 215] width 1459 height 362
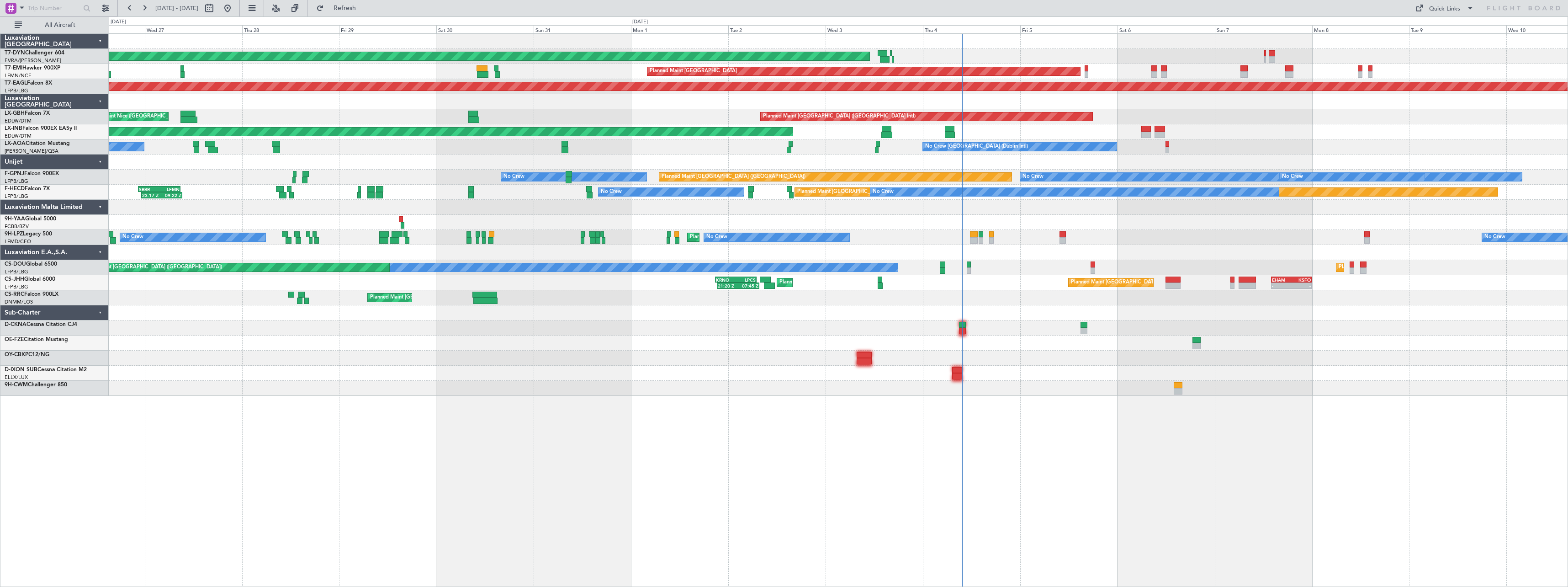
click at [579, 301] on div "Planned Maint Paris (Le Bourget) Planned Maint Paris (Le Bourget)" at bounding box center [838, 298] width 1459 height 15
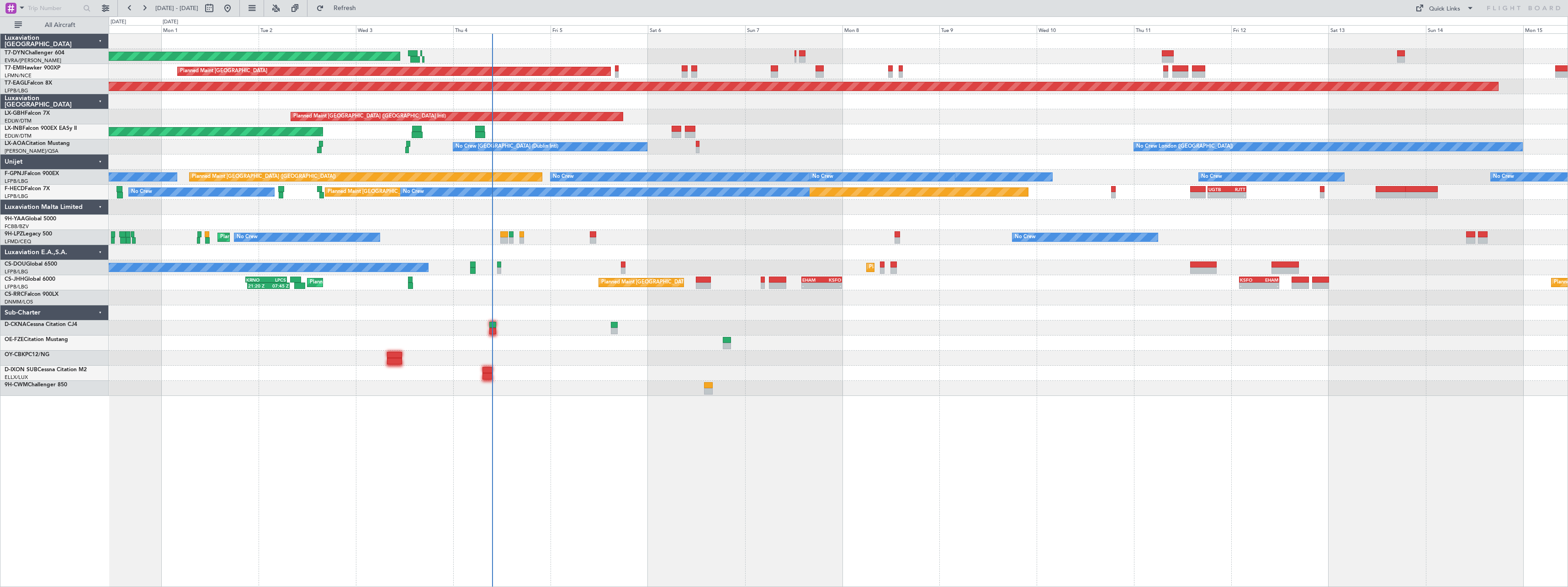
click at [428, 413] on div "AOG Maint Riga (Riga Intl) Planned Maint Zurich Grounded New York (Teterboro) P…" at bounding box center [838, 310] width 1459 height 554
drag, startPoint x: 365, startPoint y: 9, endPoint x: 394, endPoint y: 41, distance: 43.2
click at [364, 9] on span "Refresh" at bounding box center [345, 8] width 38 height 7
click at [363, 10] on span "Refresh" at bounding box center [345, 8] width 38 height 7
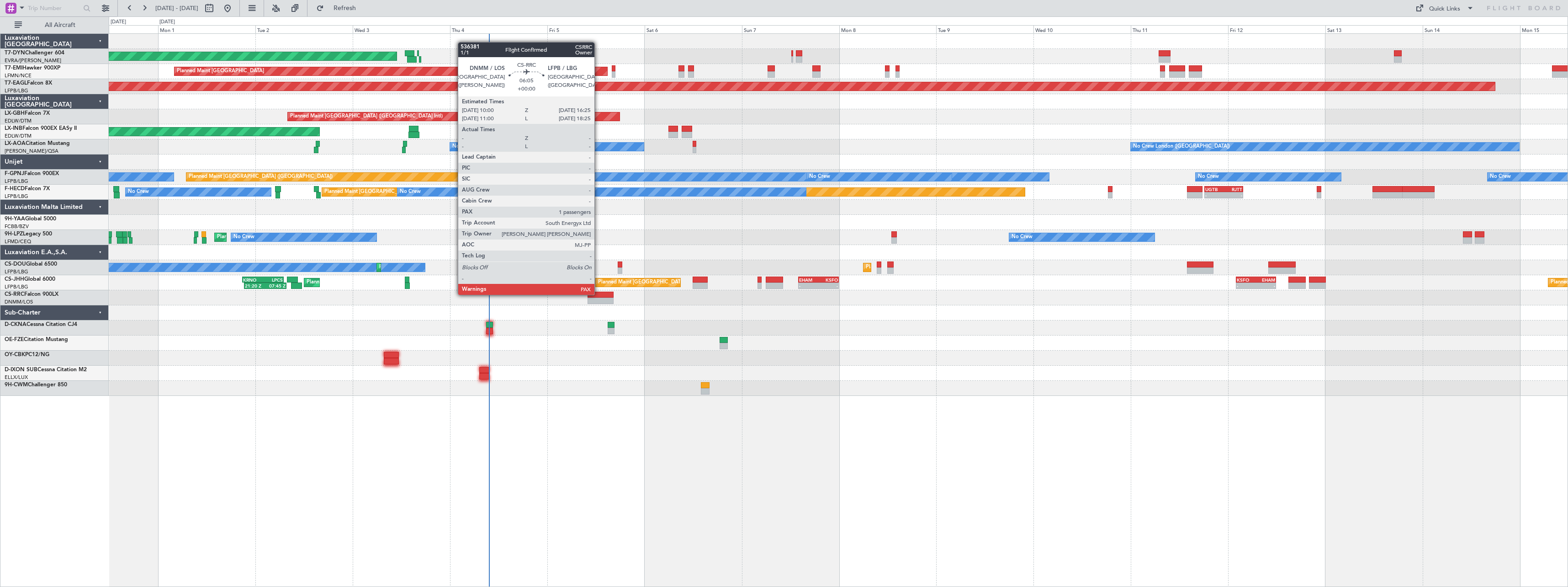
click at [598, 294] on div at bounding box center [600, 295] width 26 height 7
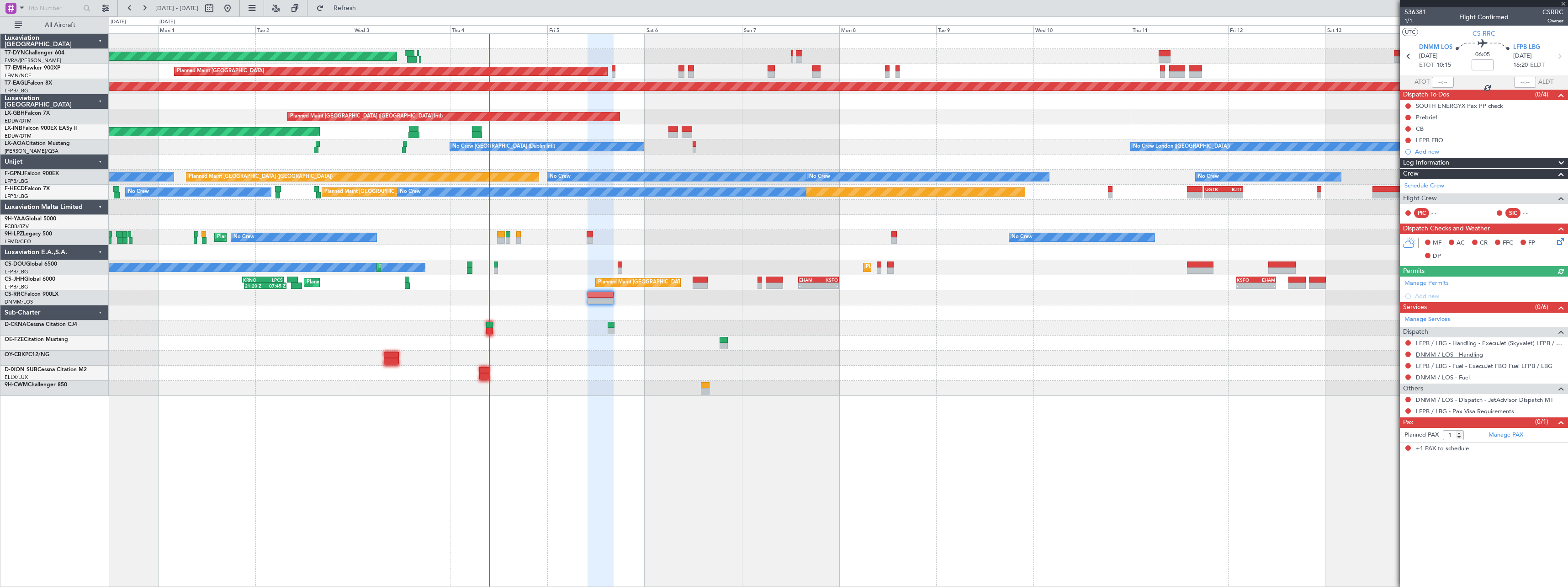
click at [1441, 357] on link "DNMM / LOS - Handling" at bounding box center [1449, 354] width 67 height 8
click at [1523, 434] on div "Manage PAX" at bounding box center [1526, 435] width 84 height 15
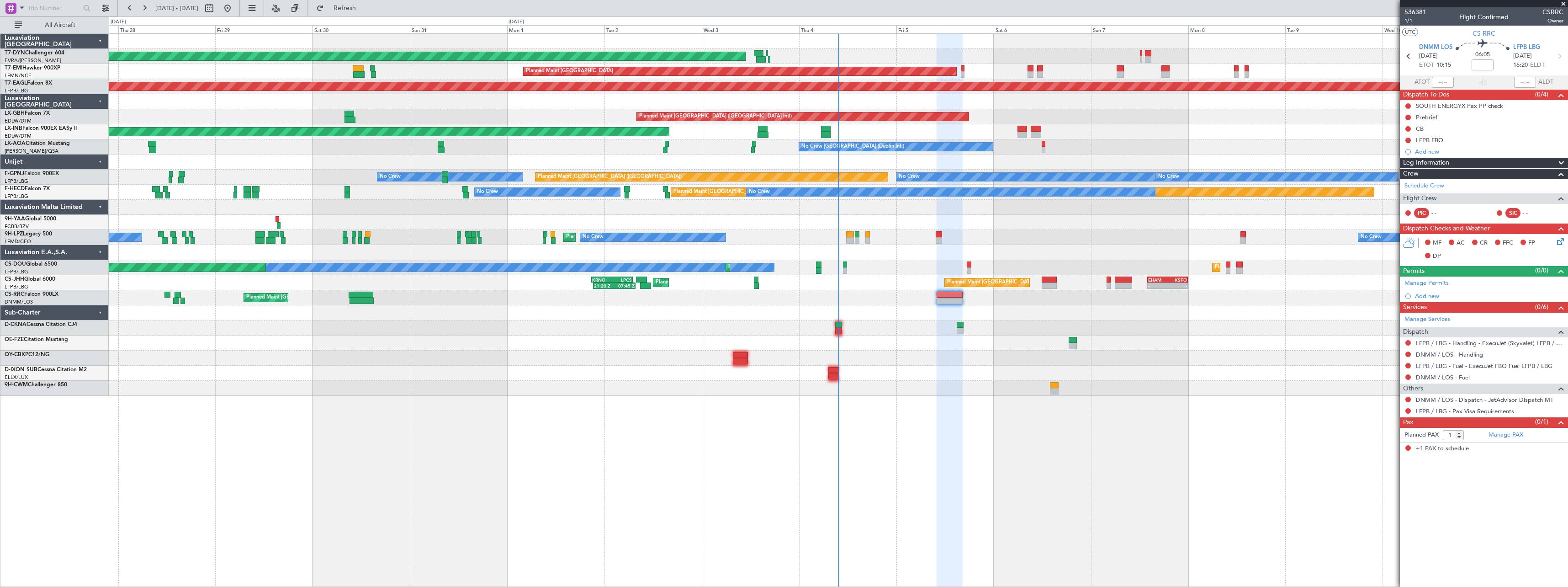
click at [934, 426] on div "AOG Maint Riga (Riga Intl) Planned Maint Zurich Grounded New York (Teterboro) P…" at bounding box center [838, 310] width 1459 height 554
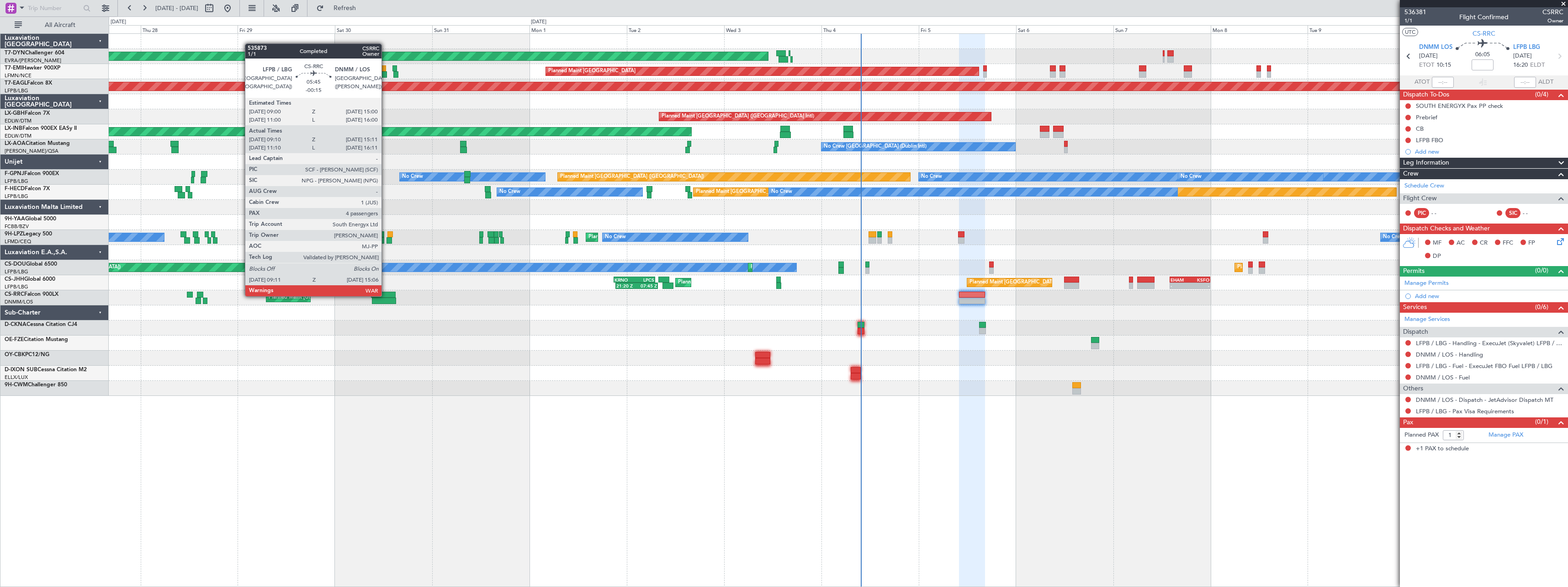
click at [385, 295] on div at bounding box center [383, 295] width 25 height 7
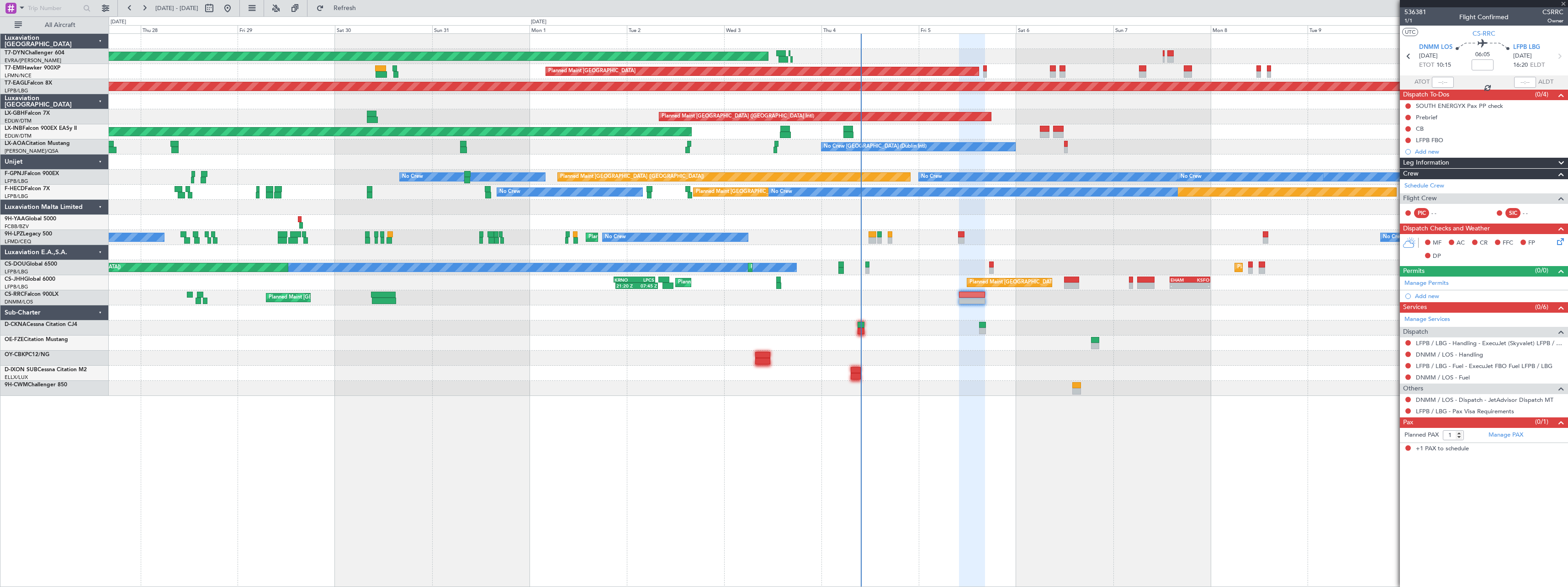
type input "-00:15"
type input "09:20"
type input "15:06"
type input "4"
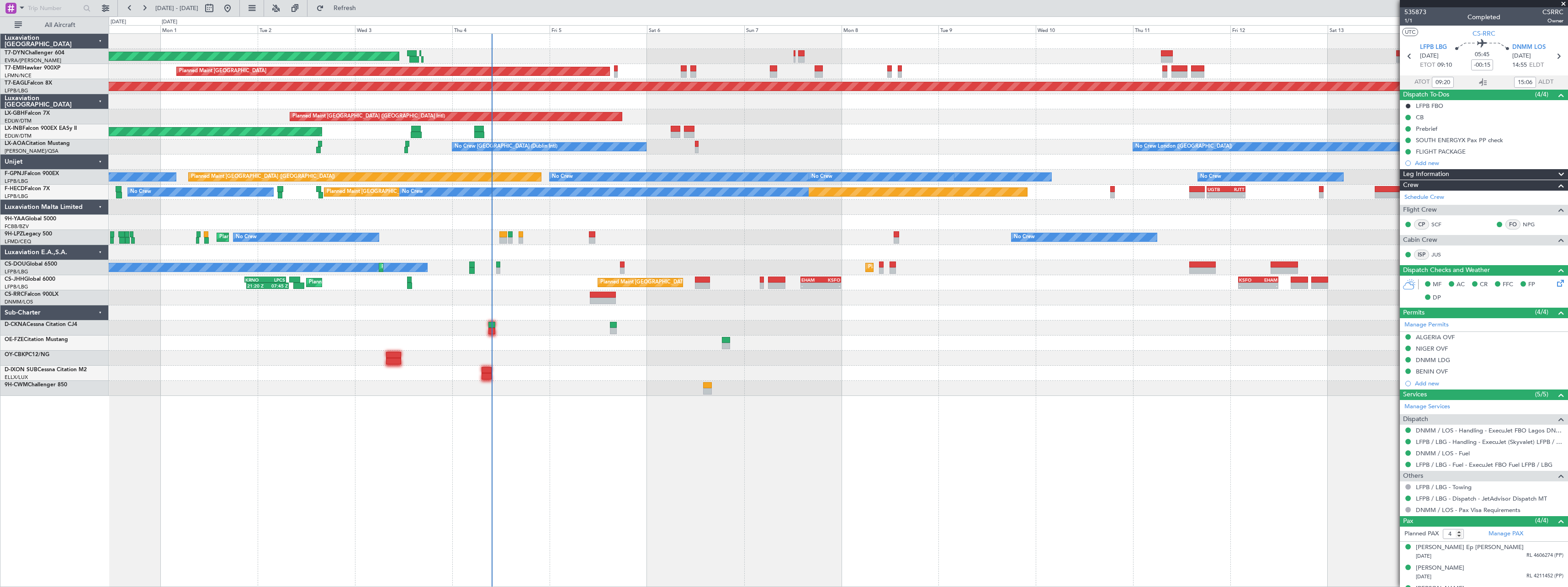
click at [954, 359] on div at bounding box center [838, 358] width 1459 height 15
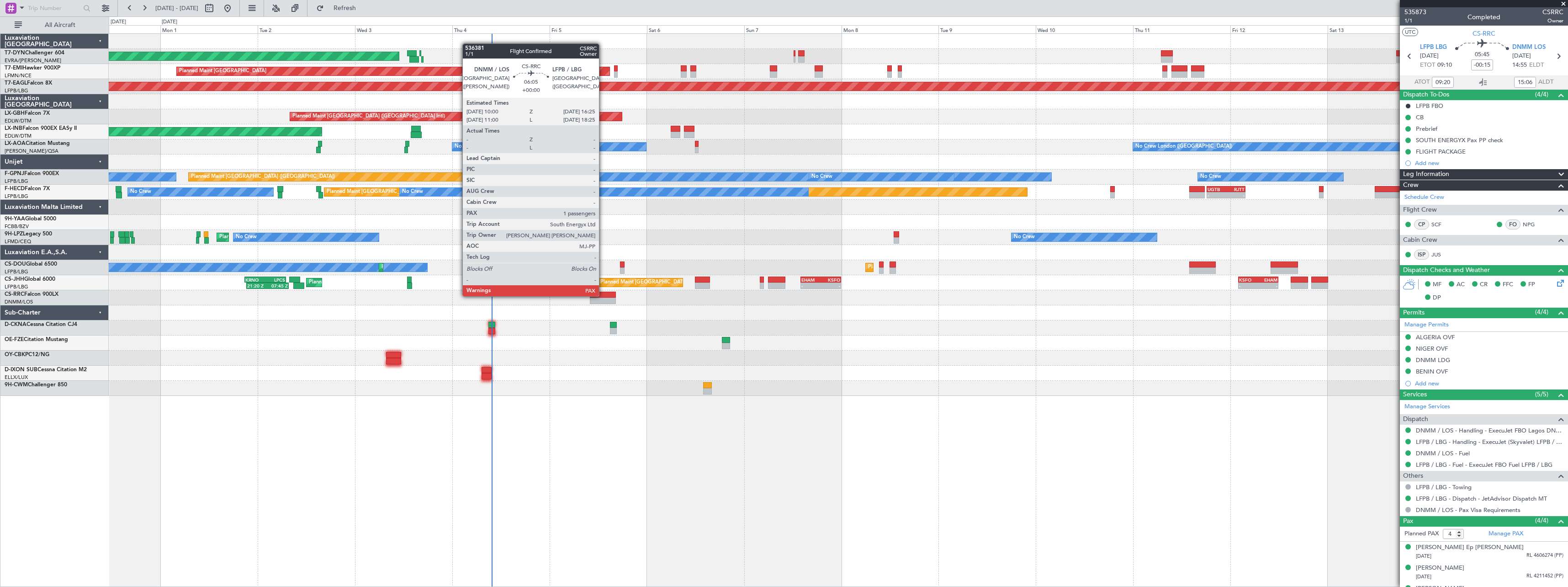
click at [603, 295] on div at bounding box center [603, 295] width 26 height 7
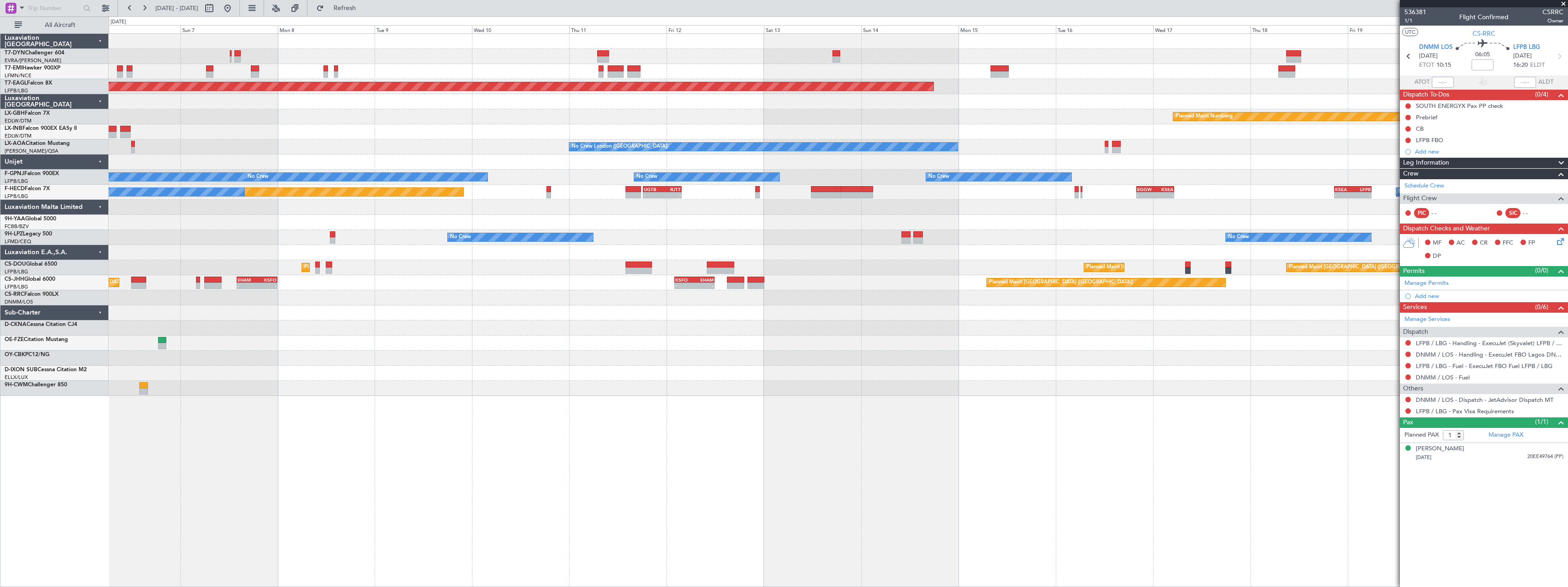
click at [432, 373] on div "AOG Maint Riga (Riga Intl) Planned Maint Zurich Grounded New York (Teterboro) P…" at bounding box center [838, 215] width 1459 height 362
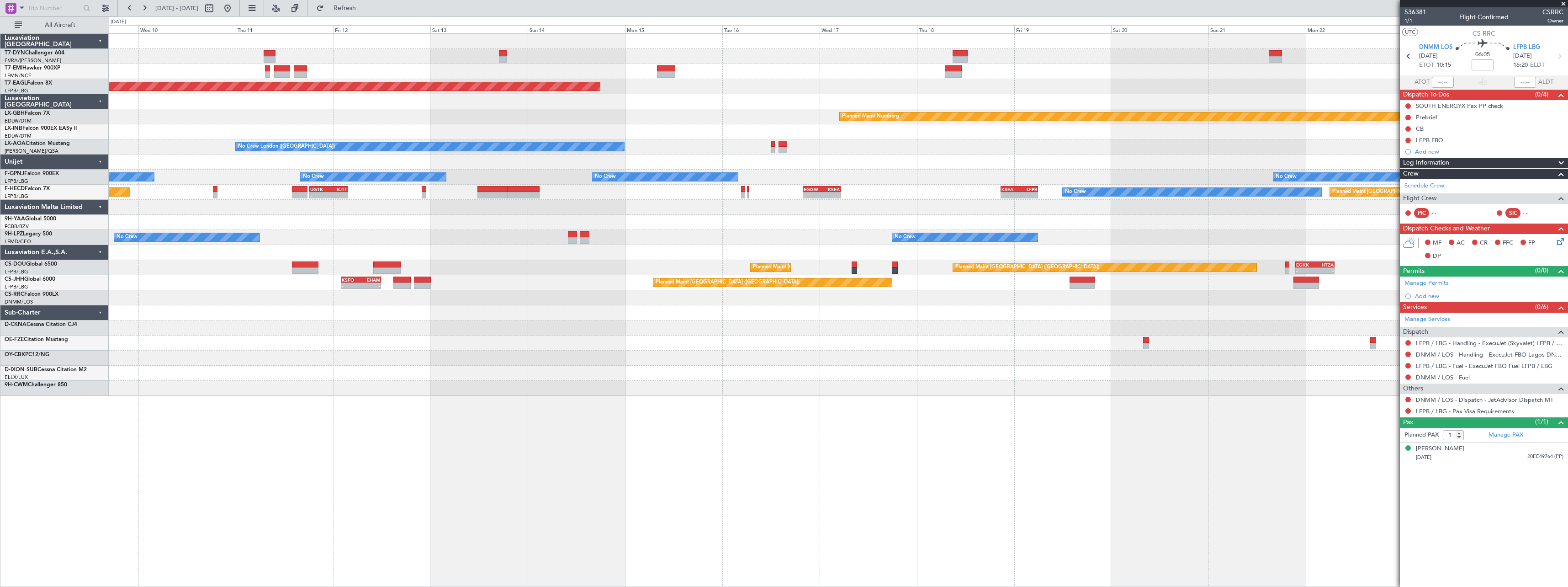
click at [597, 392] on div "Grounded New York (Teterboro) Planned Maint Nurnberg No Crew London (Farnboroug…" at bounding box center [838, 215] width 1459 height 362
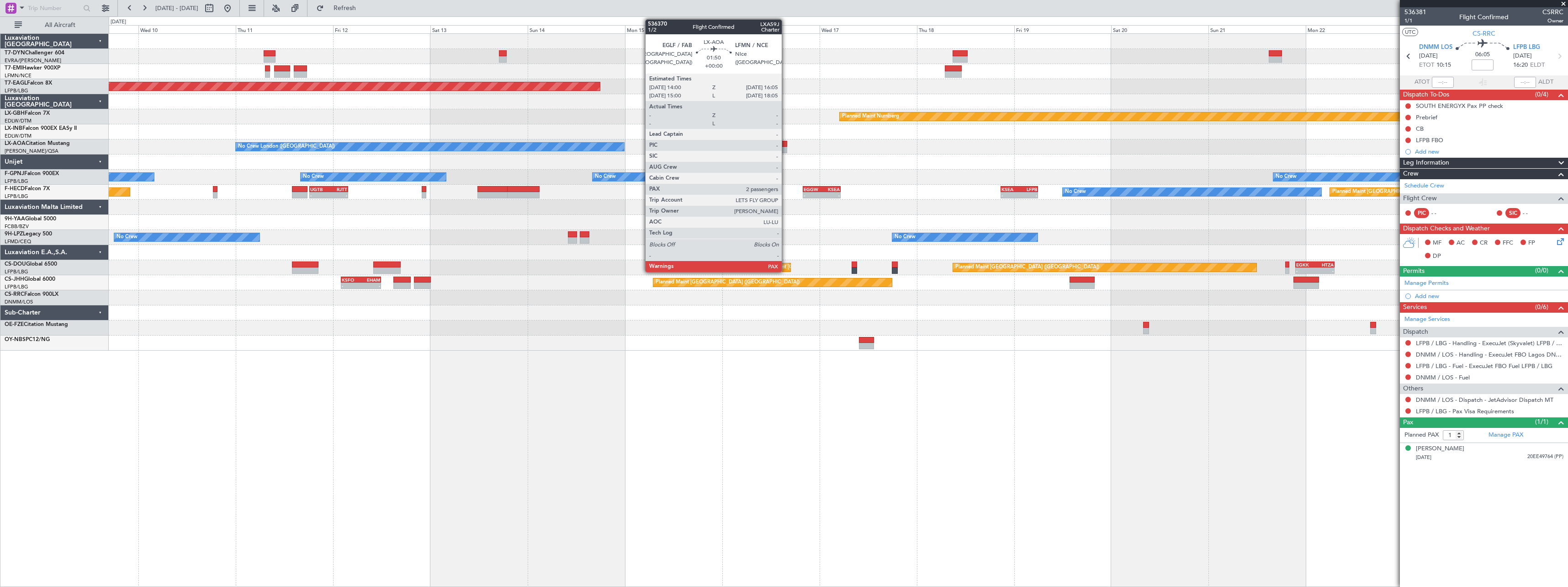
click at [786, 147] on div at bounding box center [783, 150] width 9 height 7
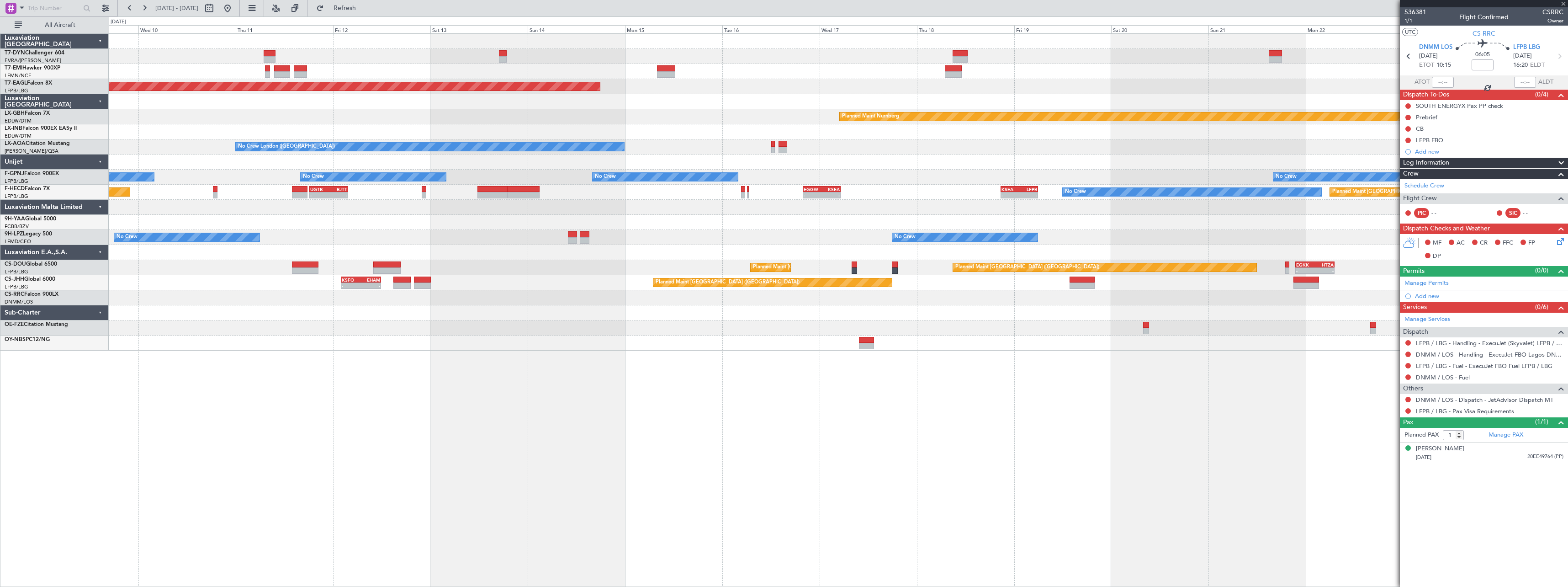
type input "2"
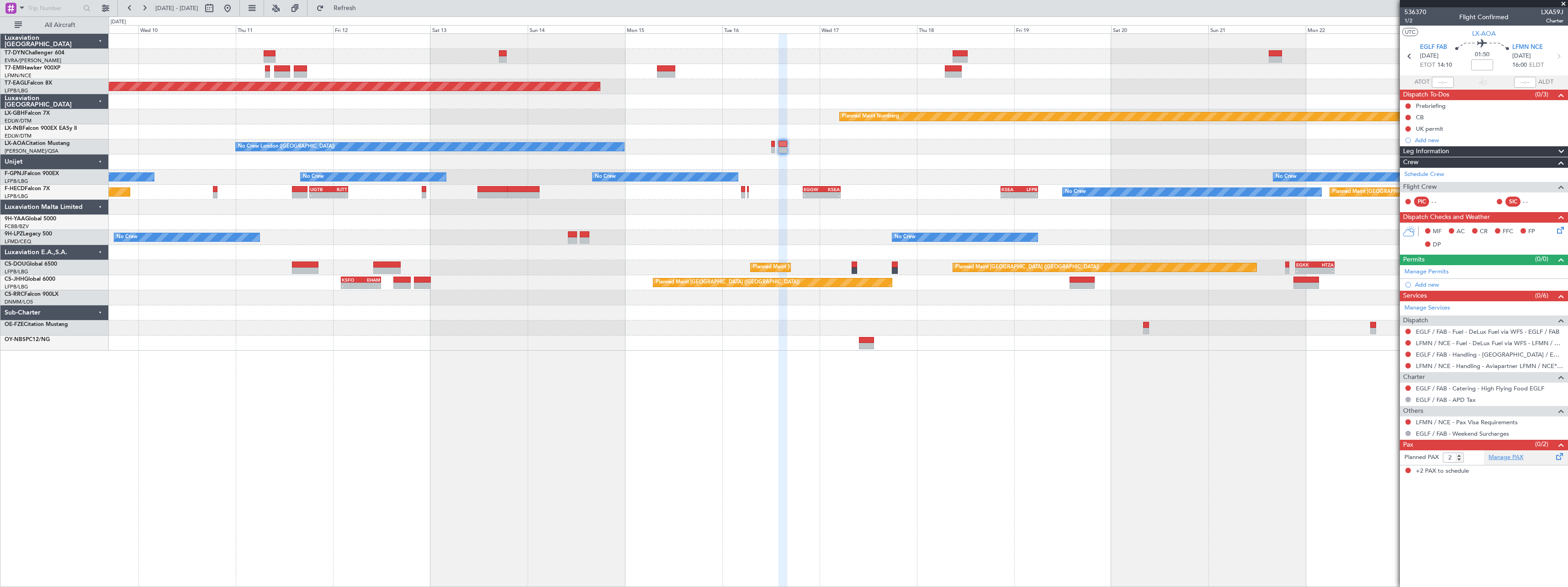
click at [1514, 454] on link "Manage PAX" at bounding box center [1505, 457] width 35 height 9
drag, startPoint x: 366, startPoint y: 13, endPoint x: 347, endPoint y: 23, distance: 21.5
click at [366, 13] on button "Refresh" at bounding box center [340, 9] width 55 height 15
drag, startPoint x: 378, startPoint y: 12, endPoint x: 613, endPoint y: 12, distance: 235.0
click at [364, 12] on span "Refresh" at bounding box center [345, 8] width 38 height 7
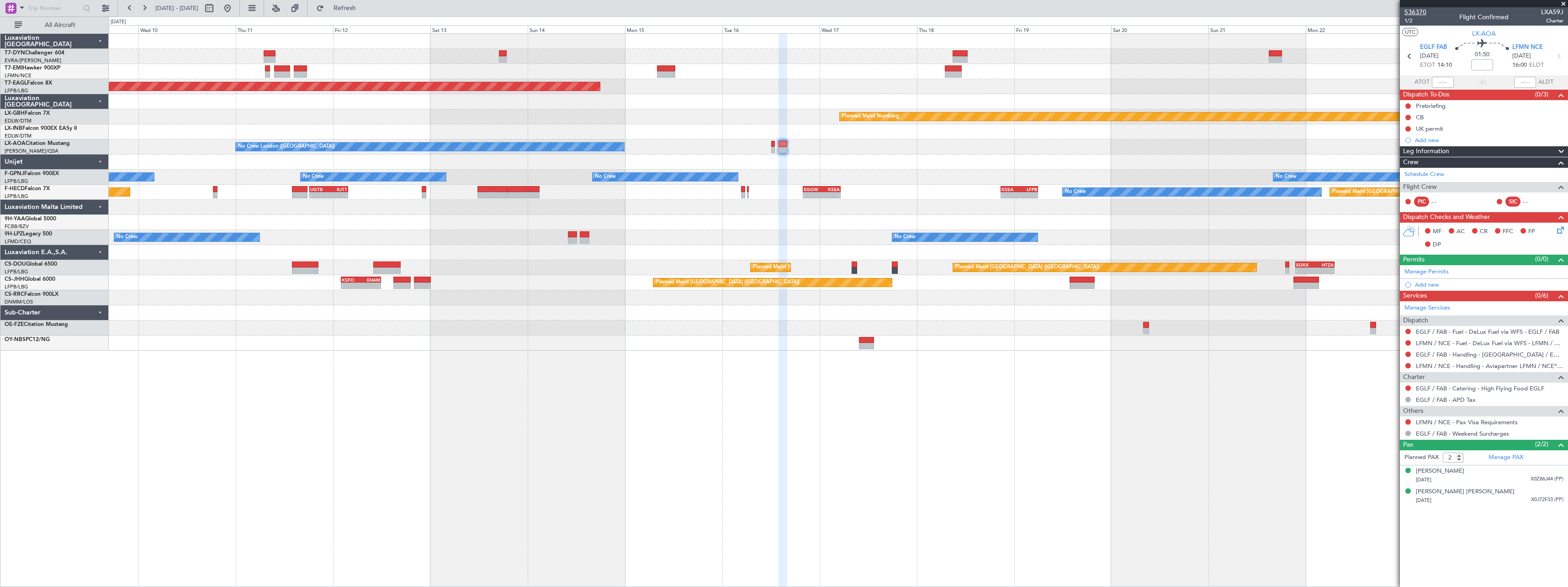
click at [1422, 12] on span "536370" at bounding box center [1415, 12] width 22 height 10
click at [1408, 423] on button at bounding box center [1408, 421] width 5 height 5
click at [1376, 434] on span "Not Required" at bounding box center [1386, 434] width 37 height 9
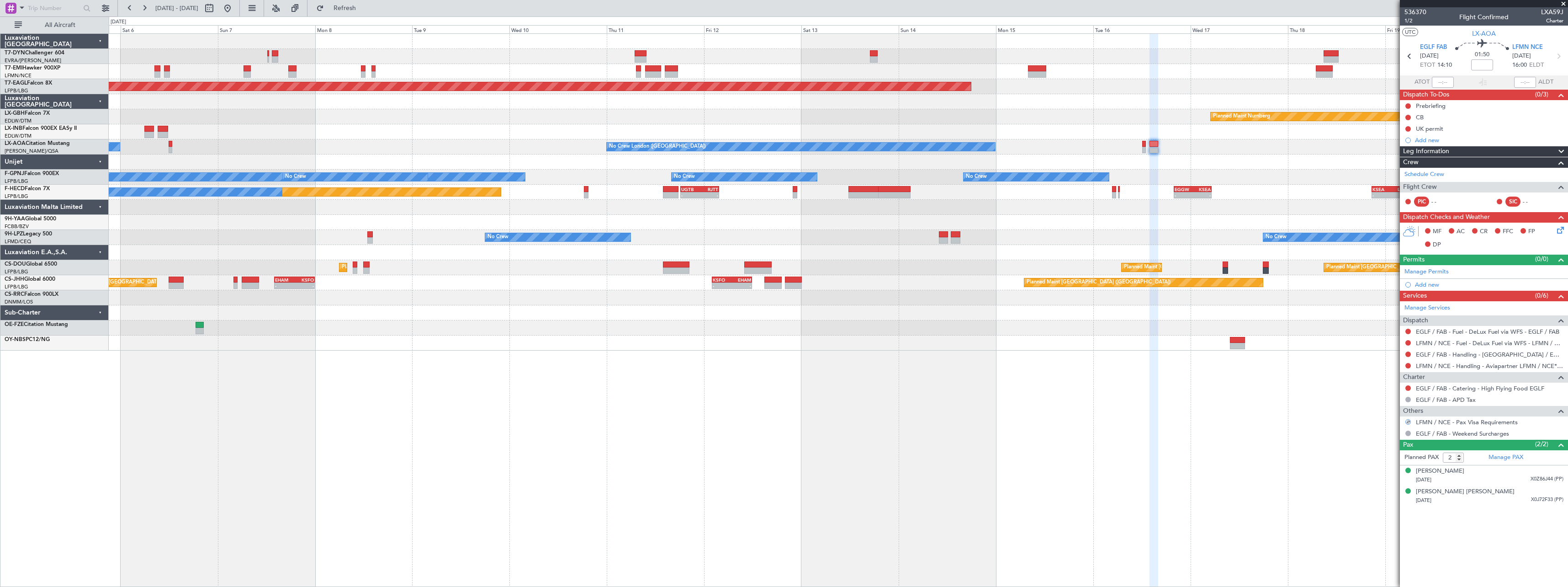
click at [849, 372] on div "AOG Maint Riga (Riga Intl) Planned Maint Zurich Grounded New York (Teterboro) P…" at bounding box center [838, 310] width 1459 height 554
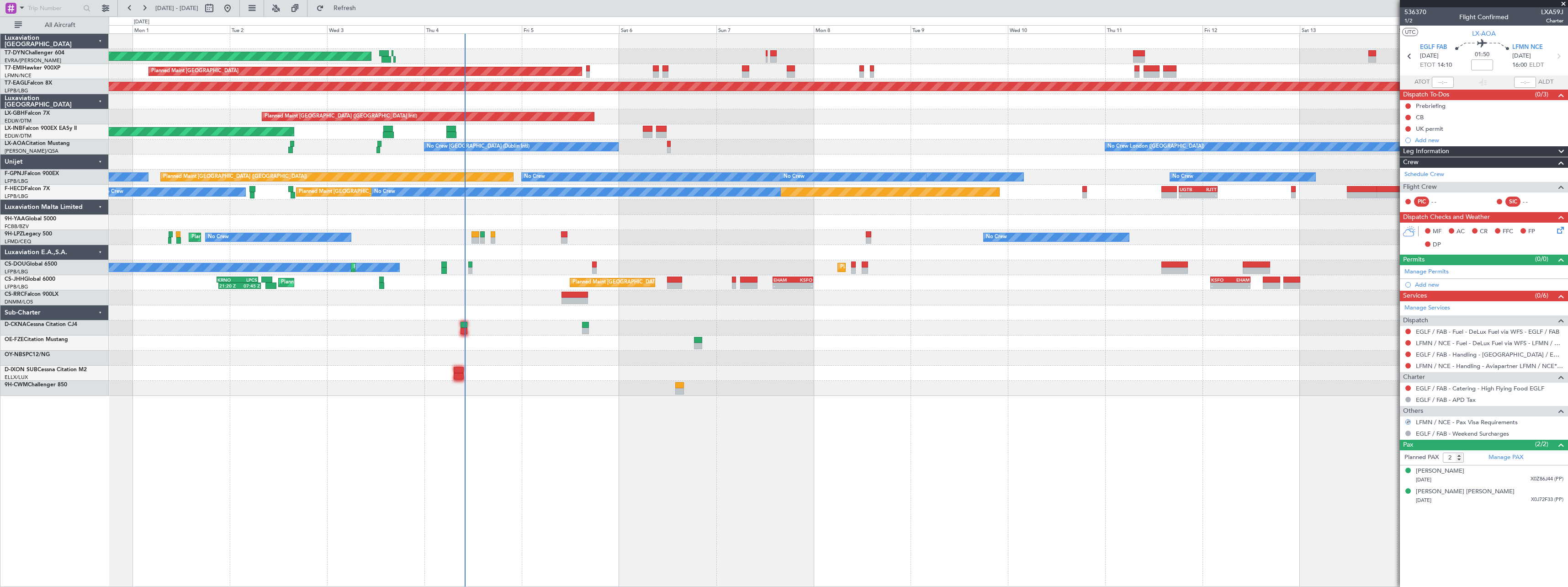
click at [600, 373] on div "AOG Maint Riga (Riga Intl) Planned Maint Zurich Grounded New York (Teterboro) P…" at bounding box center [838, 310] width 1459 height 554
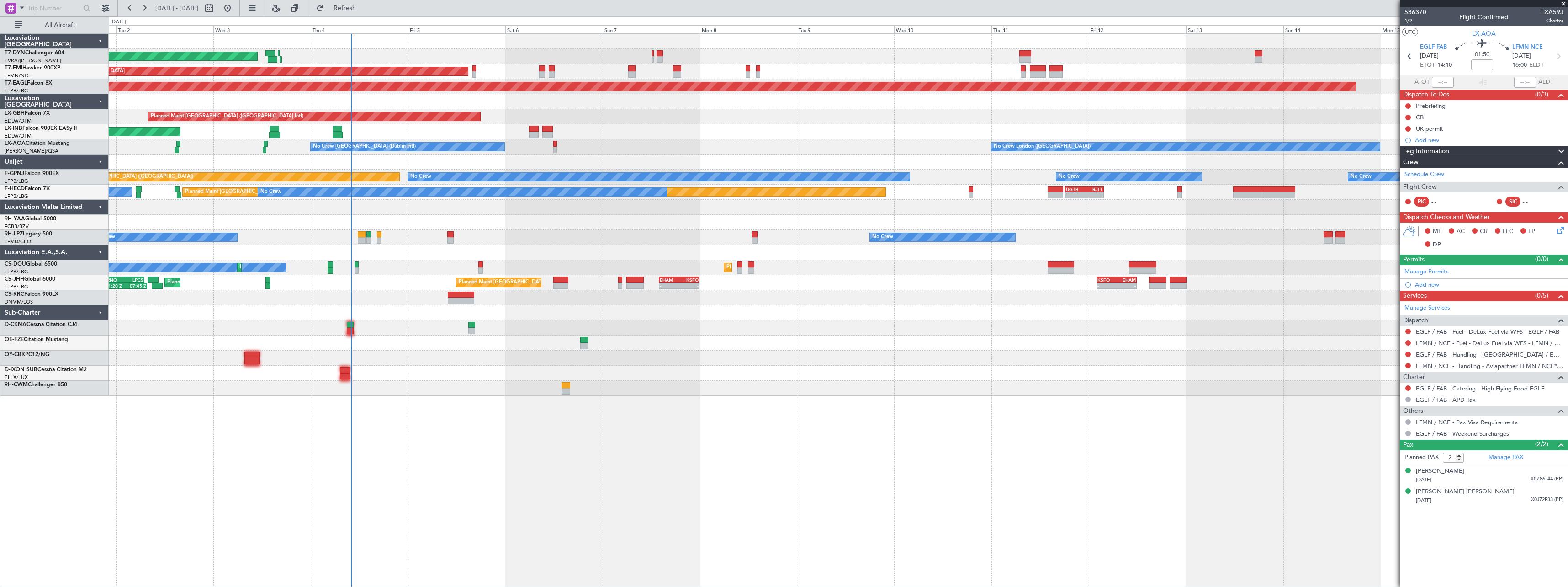
click at [771, 309] on div at bounding box center [838, 312] width 1459 height 15
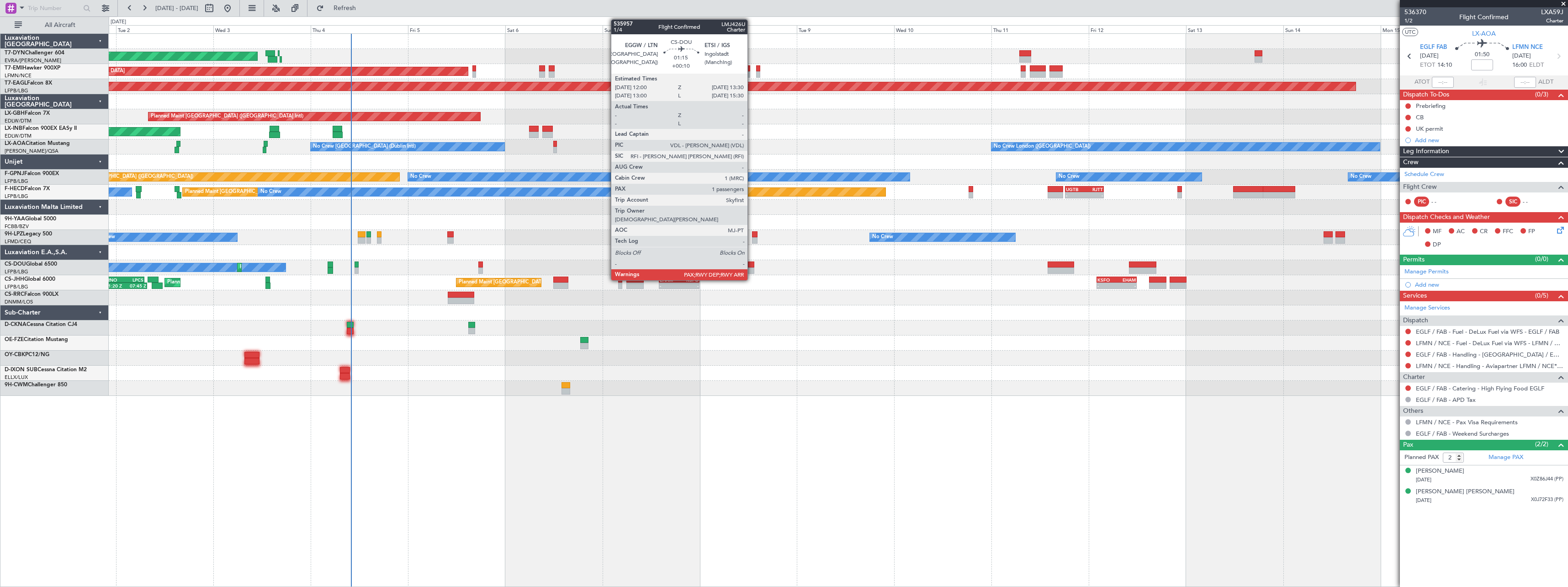
click at [752, 265] on div at bounding box center [751, 264] width 7 height 7
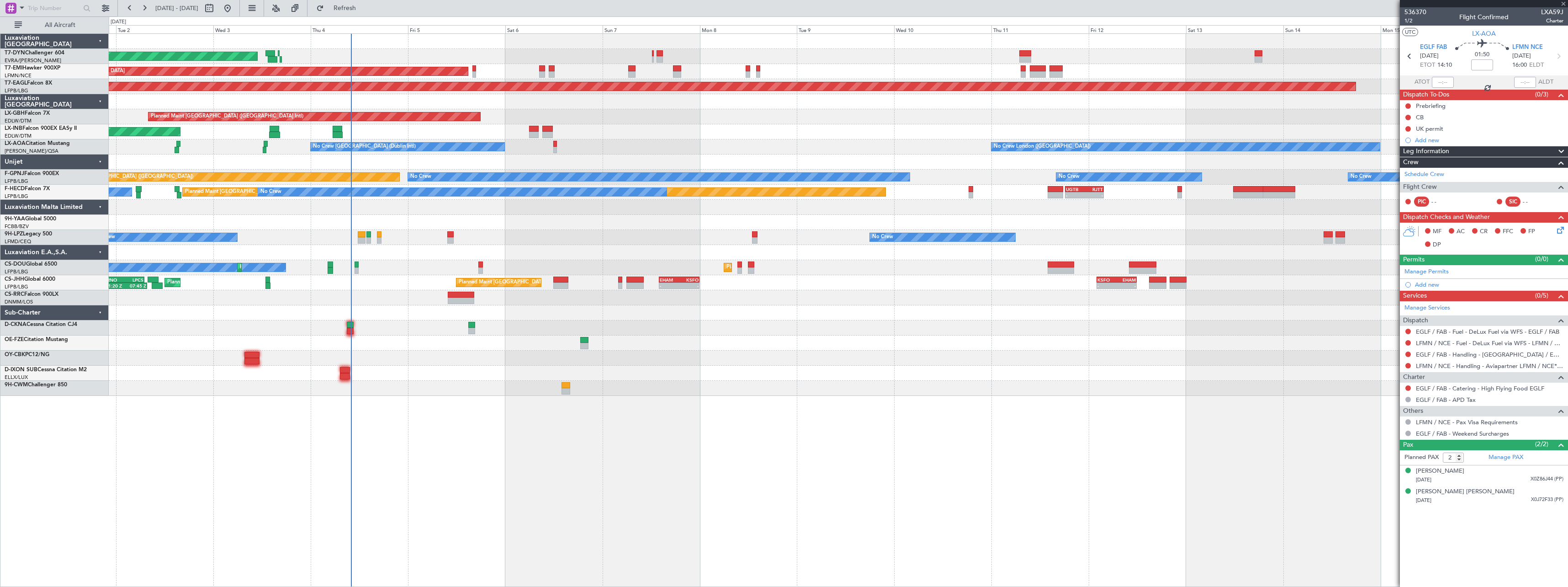
type input "+00:10"
type input "6"
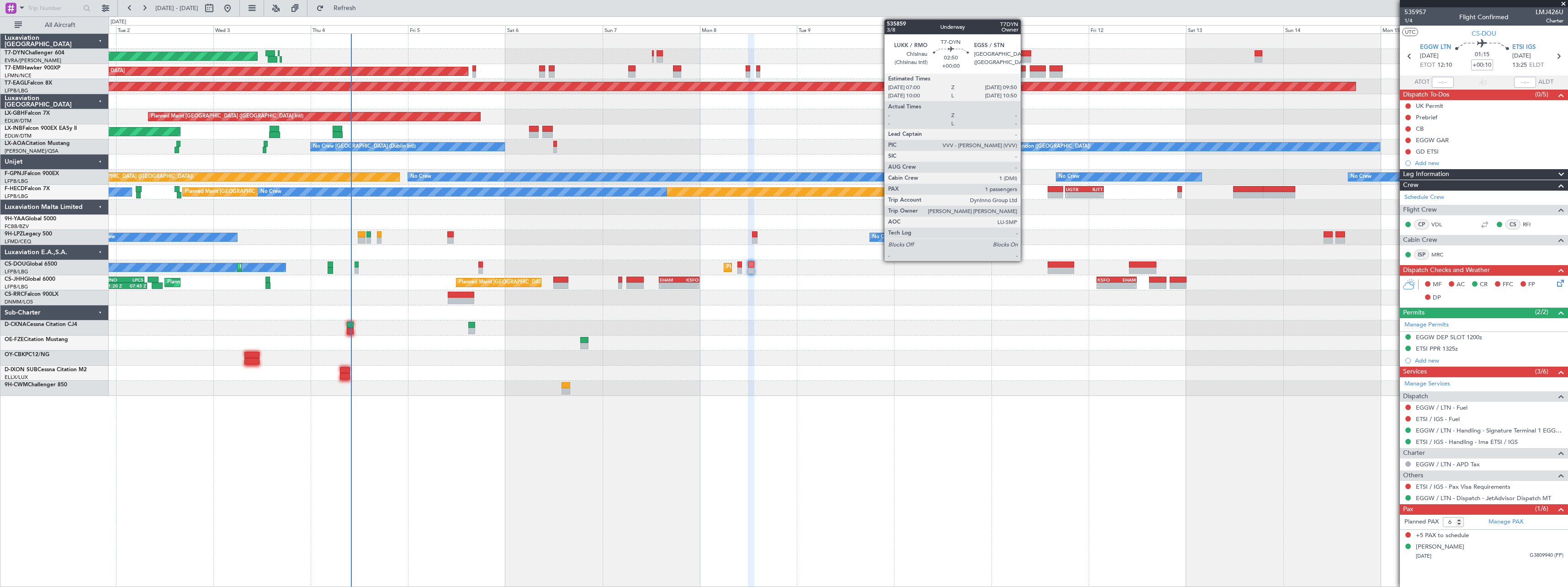
click at [1025, 55] on div at bounding box center [1026, 54] width 12 height 7
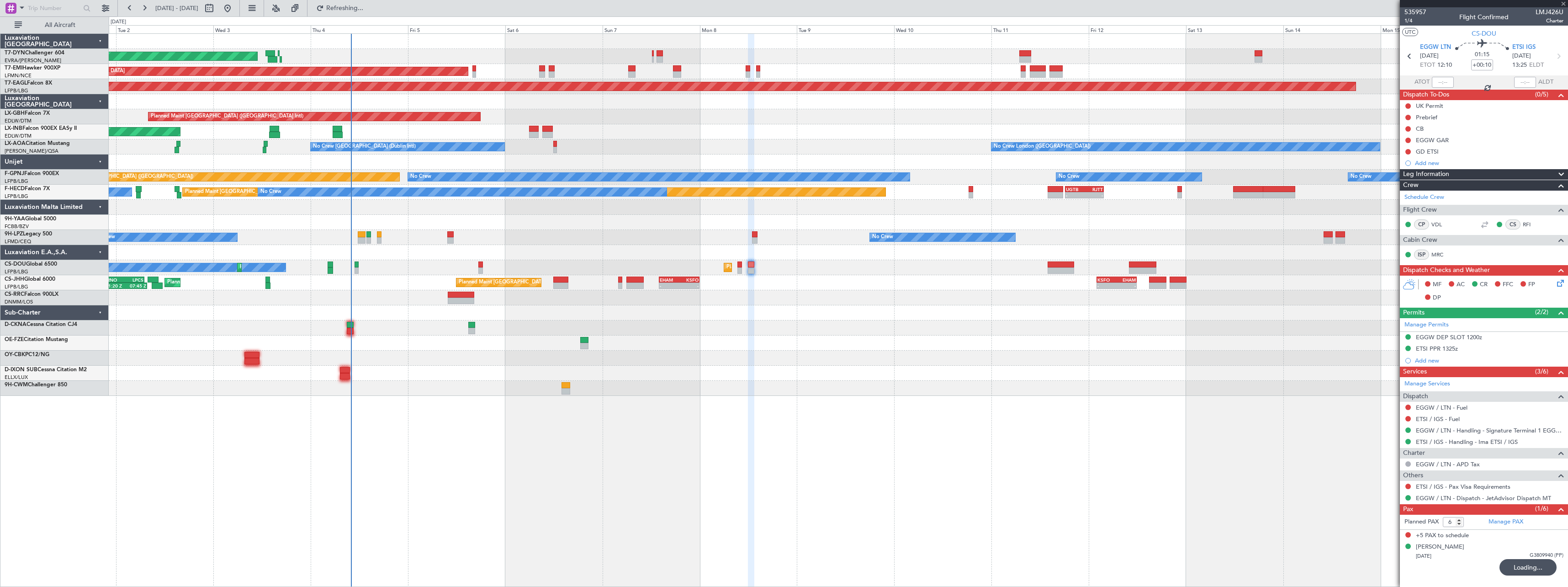
type input "1"
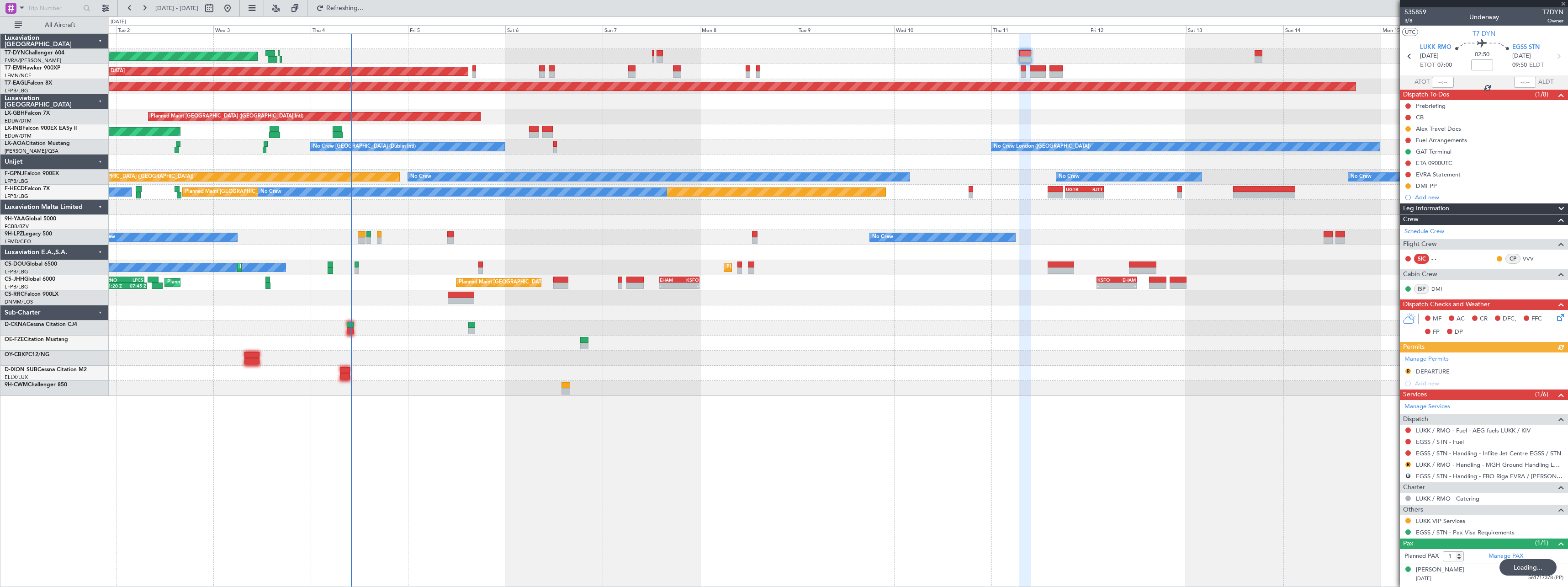
type input "+00:10"
type input "6"
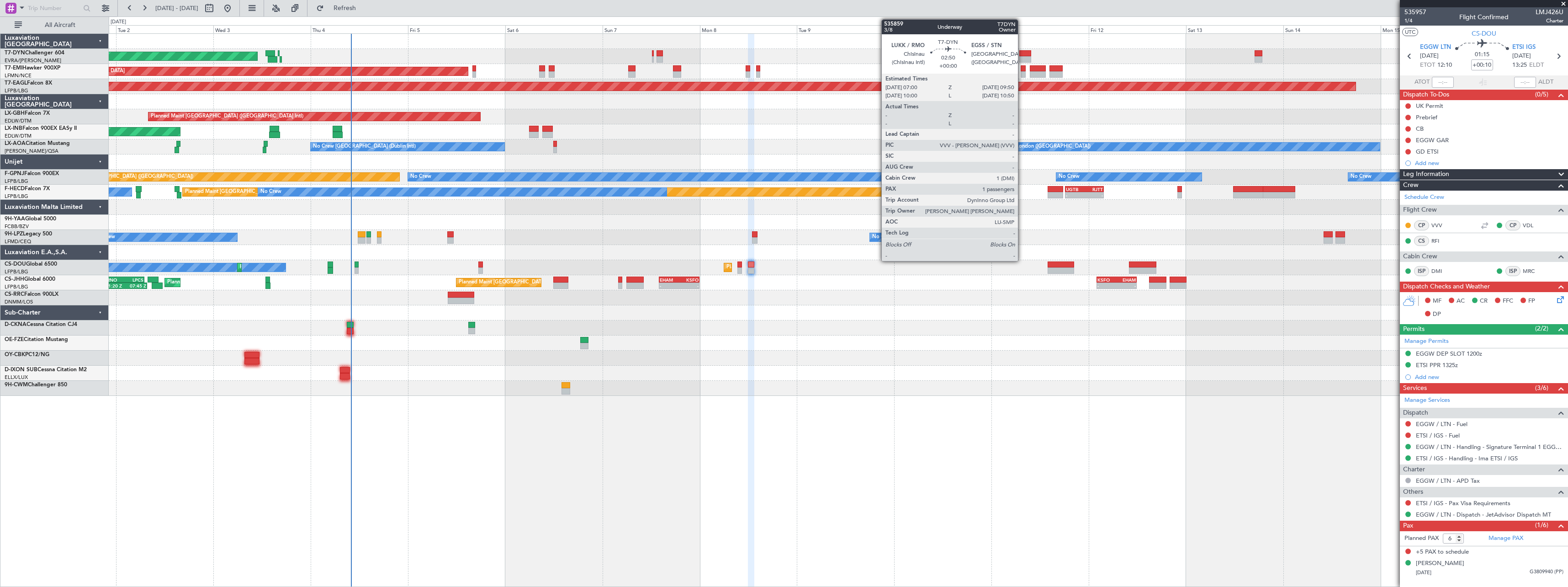
click at [1022, 55] on div at bounding box center [1026, 54] width 12 height 7
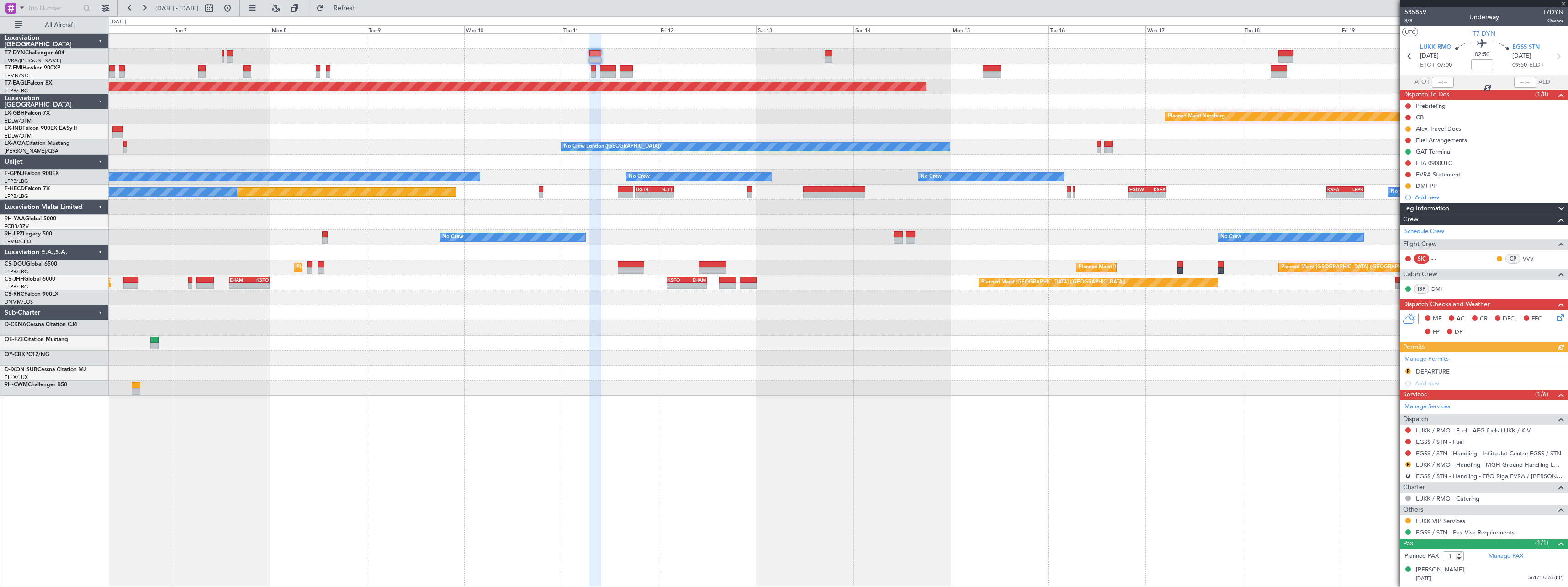
click at [755, 382] on div "AOG Maint Riga (Riga Intl) Planned Maint Zurich Grounded New York (Teterboro) P…" at bounding box center [838, 215] width 1459 height 362
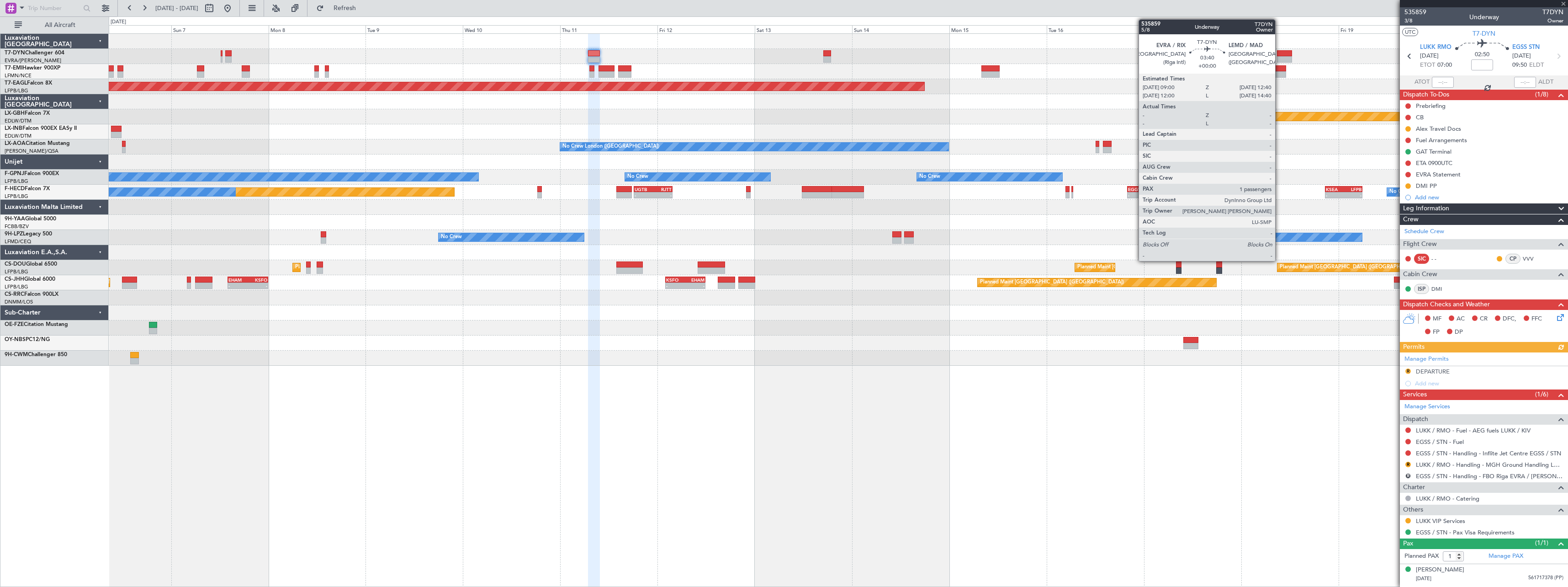
click at [1279, 54] on div at bounding box center [1284, 54] width 15 height 7
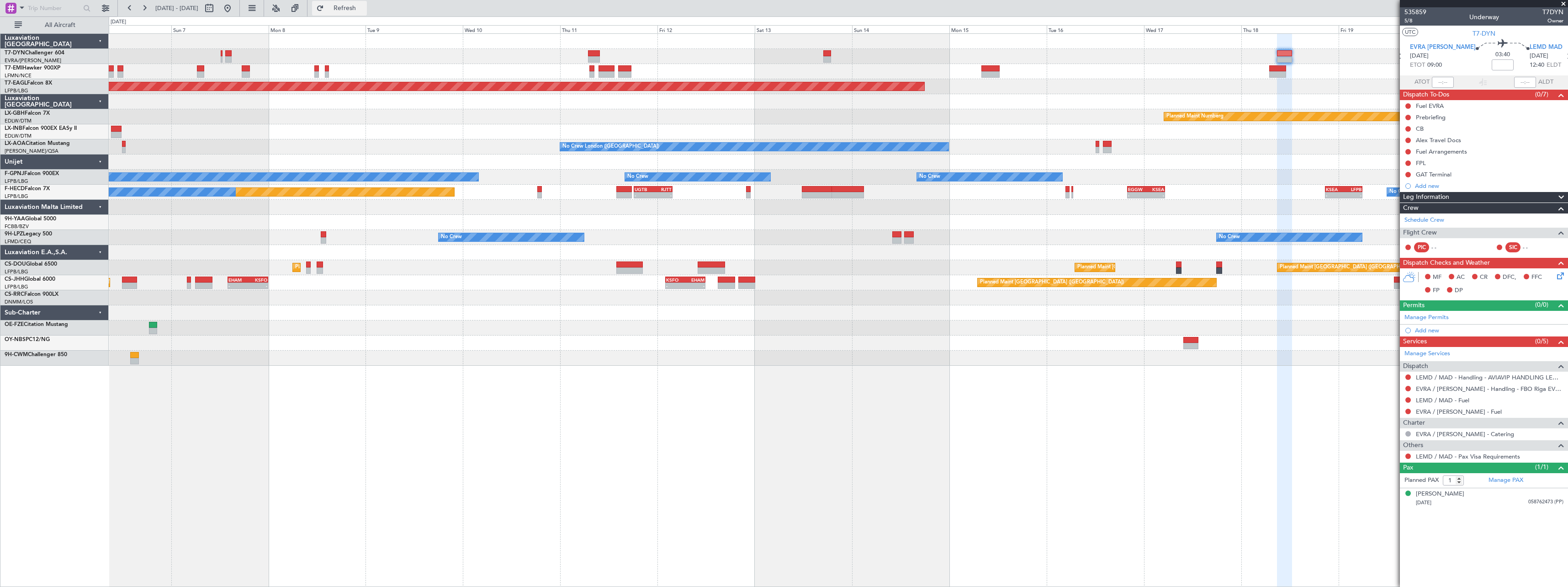
click at [364, 9] on span "Refresh" at bounding box center [345, 8] width 38 height 7
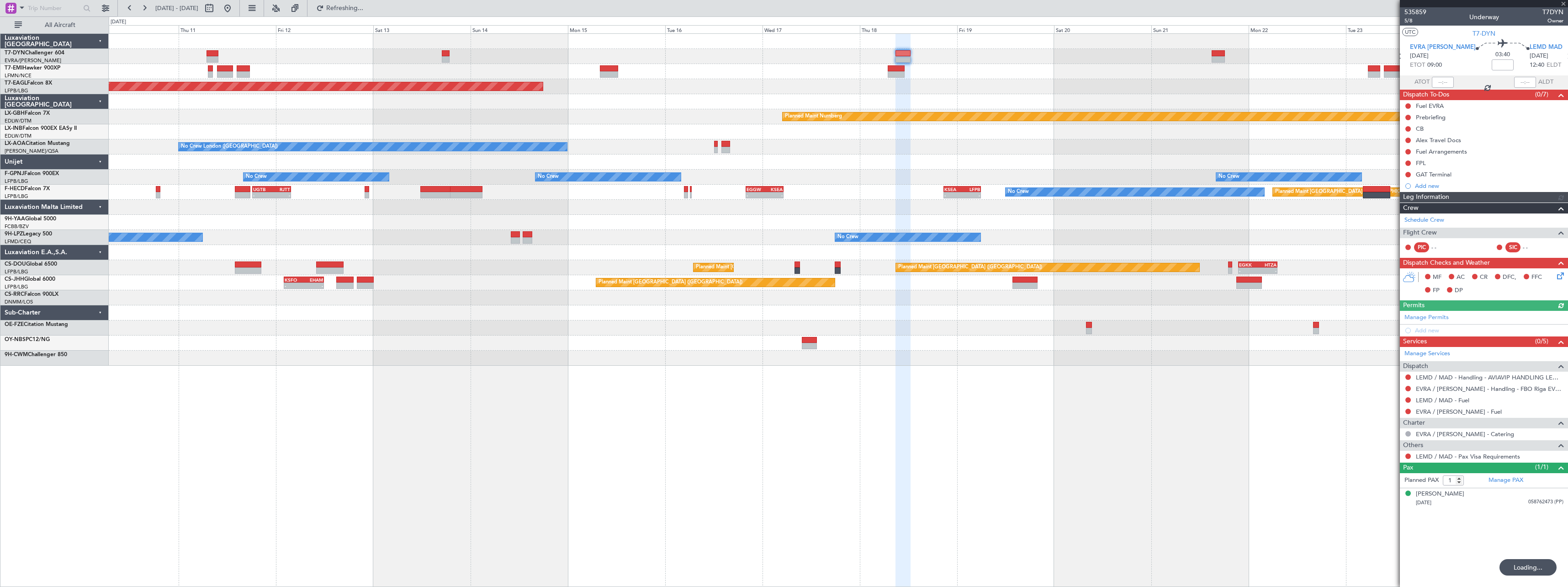
click at [661, 237] on div "Grounded New York (Teterboro) Planned Maint Nurnberg No Crew London (Farnboroug…" at bounding box center [838, 200] width 1459 height 332
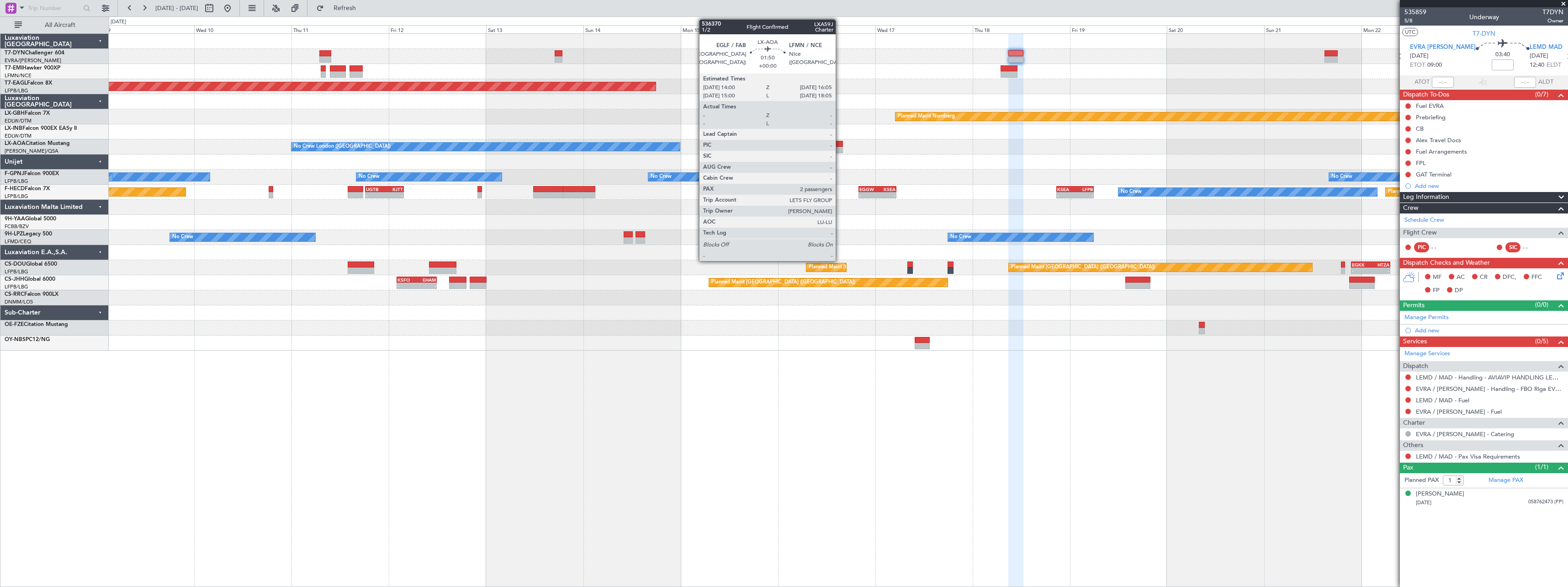
click at [840, 145] on div at bounding box center [839, 144] width 9 height 7
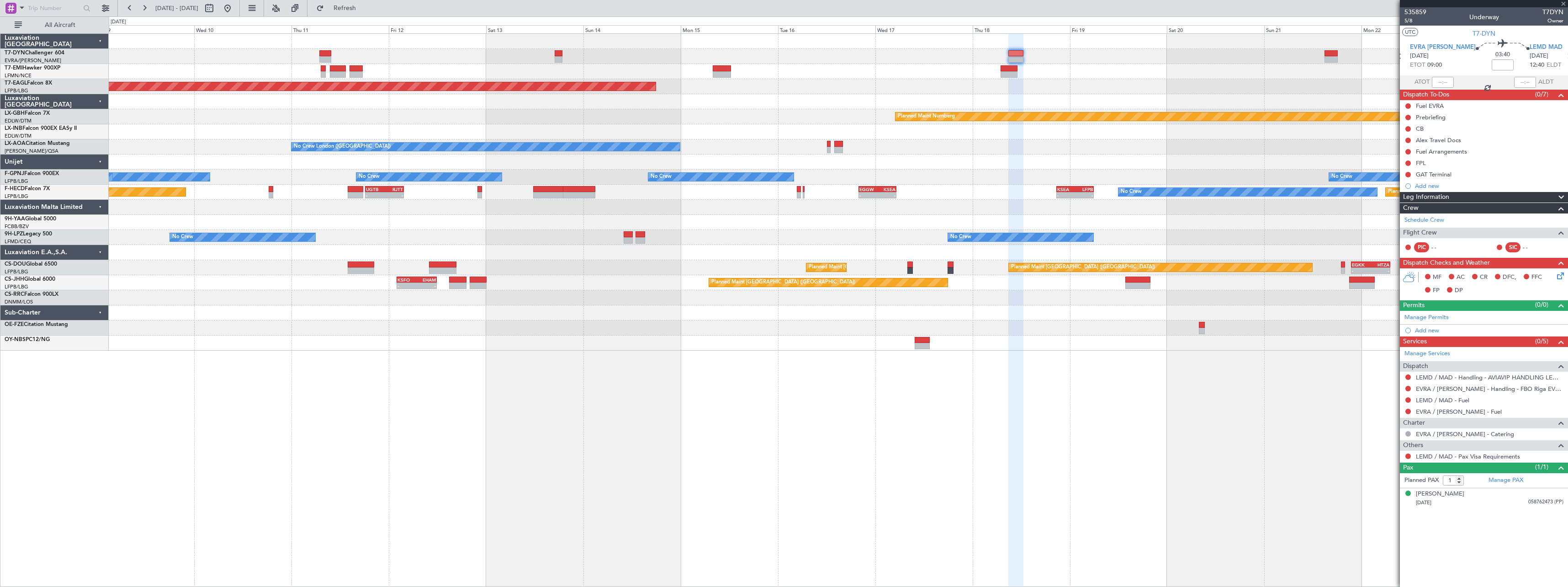
type input "2"
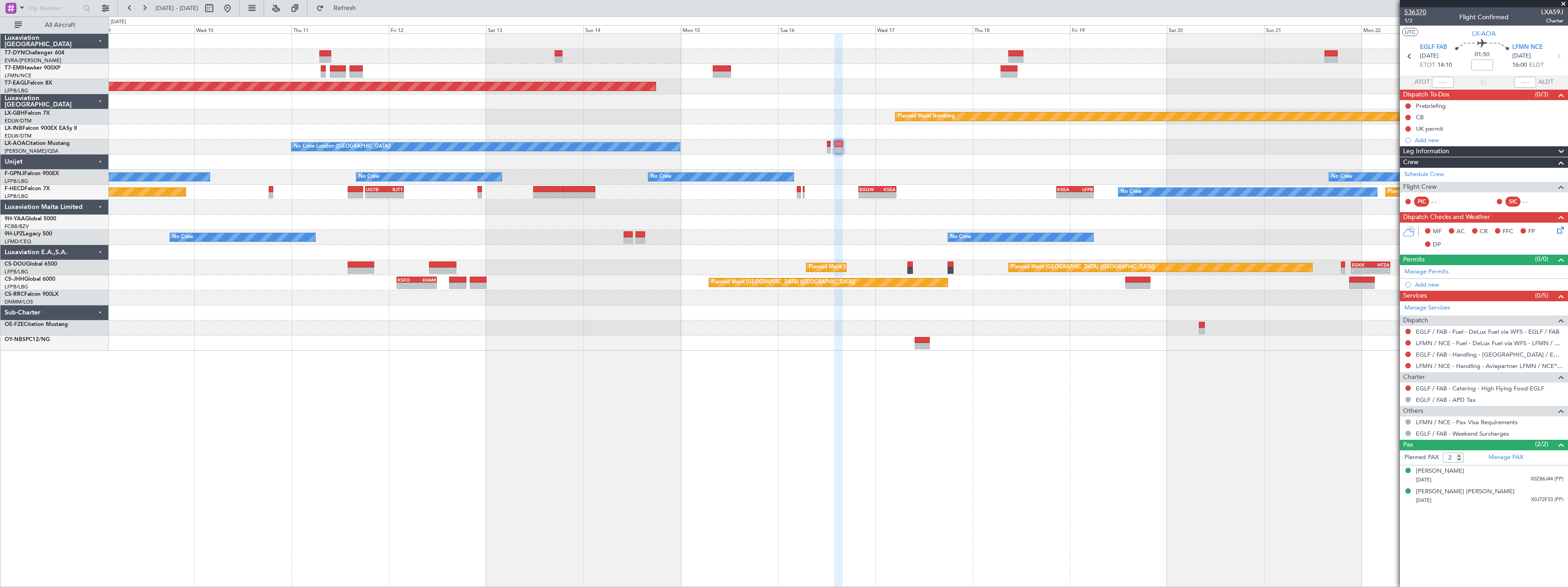
click at [1424, 12] on span "536370" at bounding box center [1415, 12] width 22 height 10
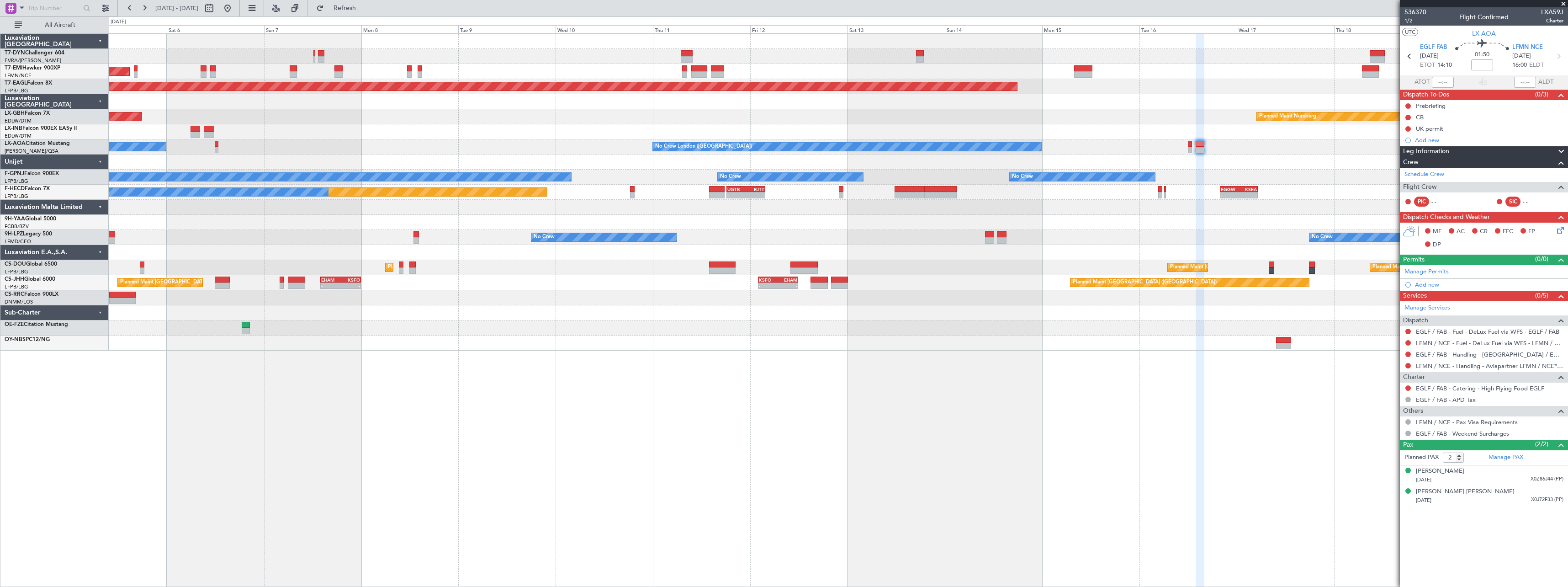
click at [903, 273] on div "AOG Maint Riga (Riga Intl) Planned Maint [GEOGRAPHIC_DATA] Grounded [US_STATE] …" at bounding box center [838, 192] width 1459 height 317
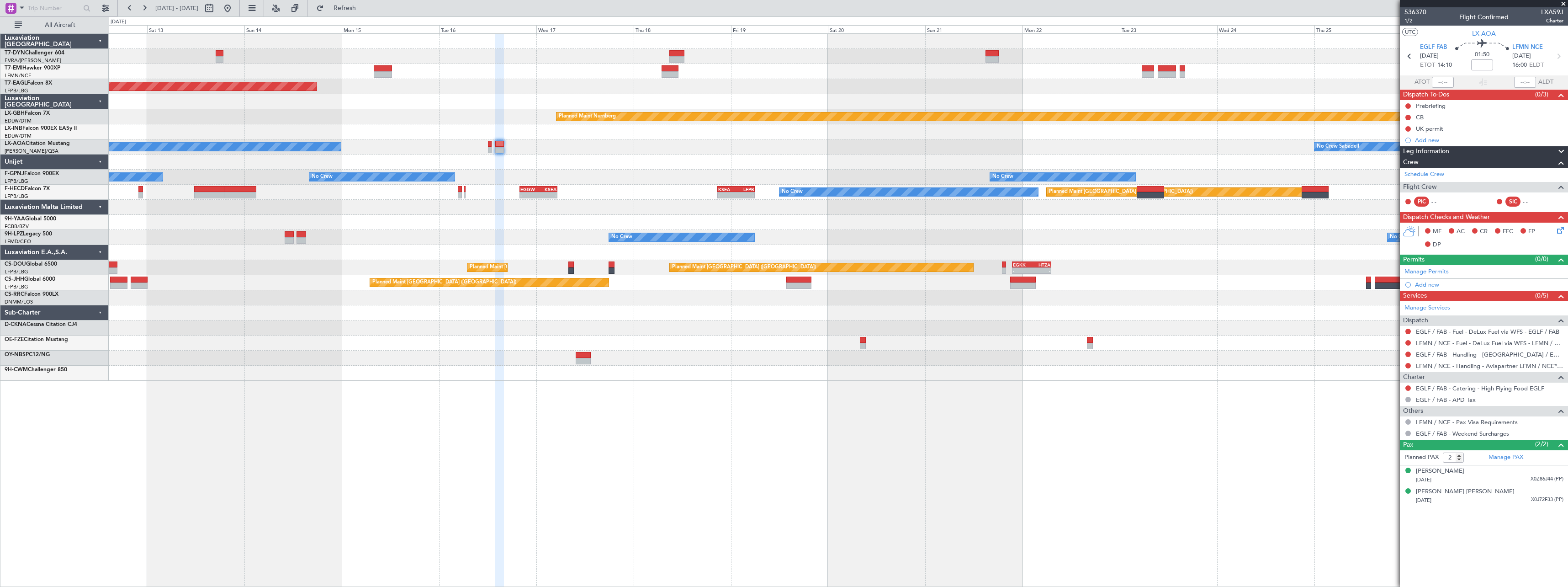
click at [464, 376] on div "Grounded [US_STATE] ([GEOGRAPHIC_DATA]) Planned Maint Nurnberg No Crew [GEOGRAP…" at bounding box center [838, 208] width 1459 height 347
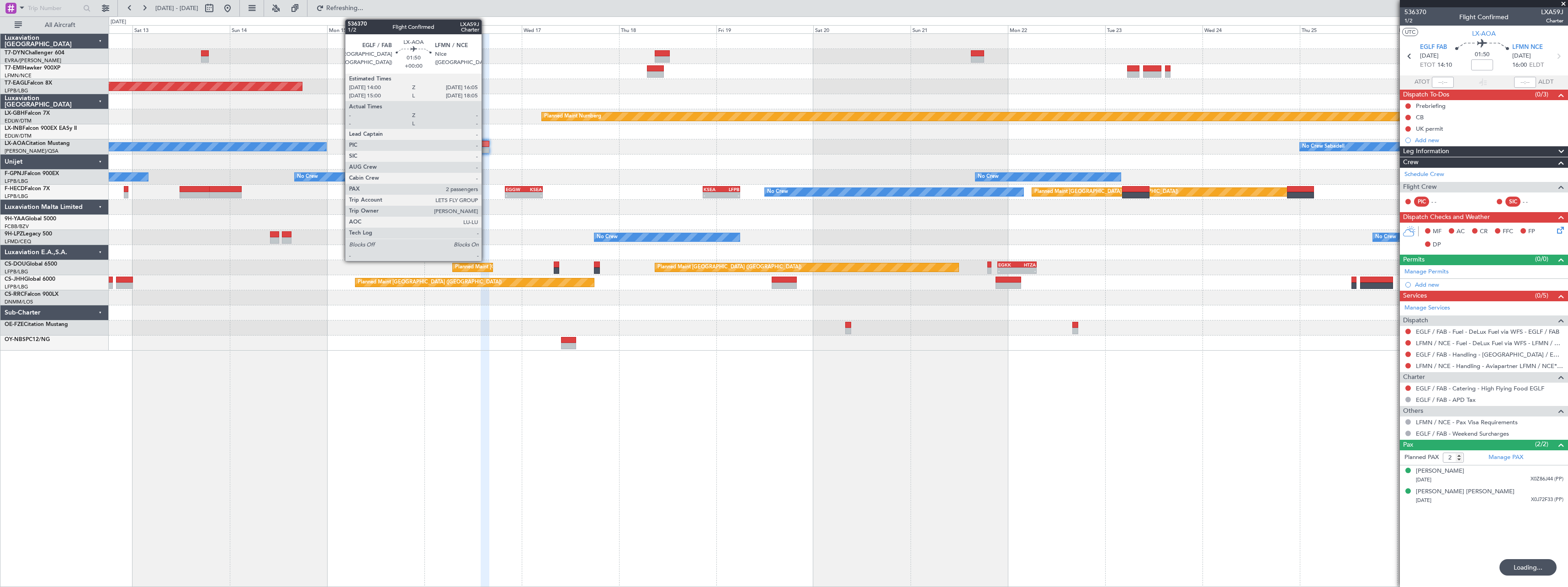
click at [486, 144] on div at bounding box center [485, 144] width 9 height 7
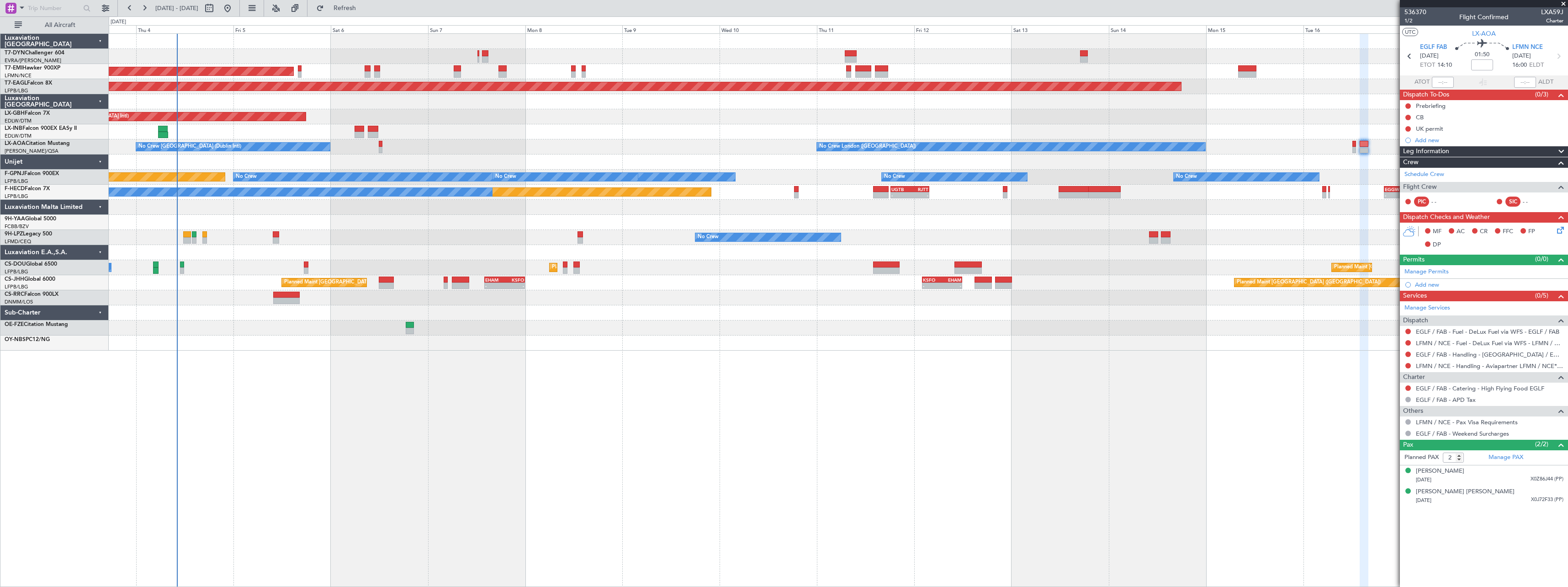
click at [1216, 358] on div "AOG Maint Riga (Riga Intl) Planned Maint [GEOGRAPHIC_DATA] Grounded [US_STATE] …" at bounding box center [838, 310] width 1459 height 554
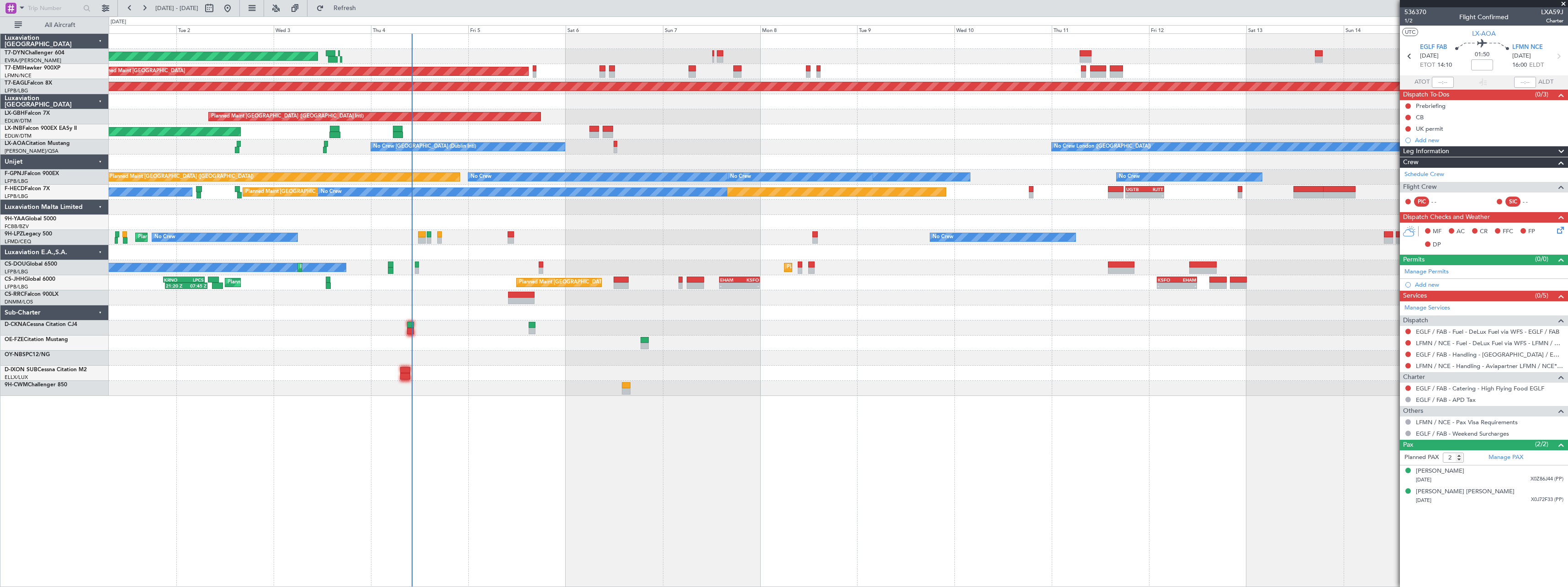
click at [803, 393] on div "AOG Maint Riga (Riga Intl) Planned Maint [GEOGRAPHIC_DATA] Grounded [US_STATE] …" at bounding box center [838, 310] width 1459 height 554
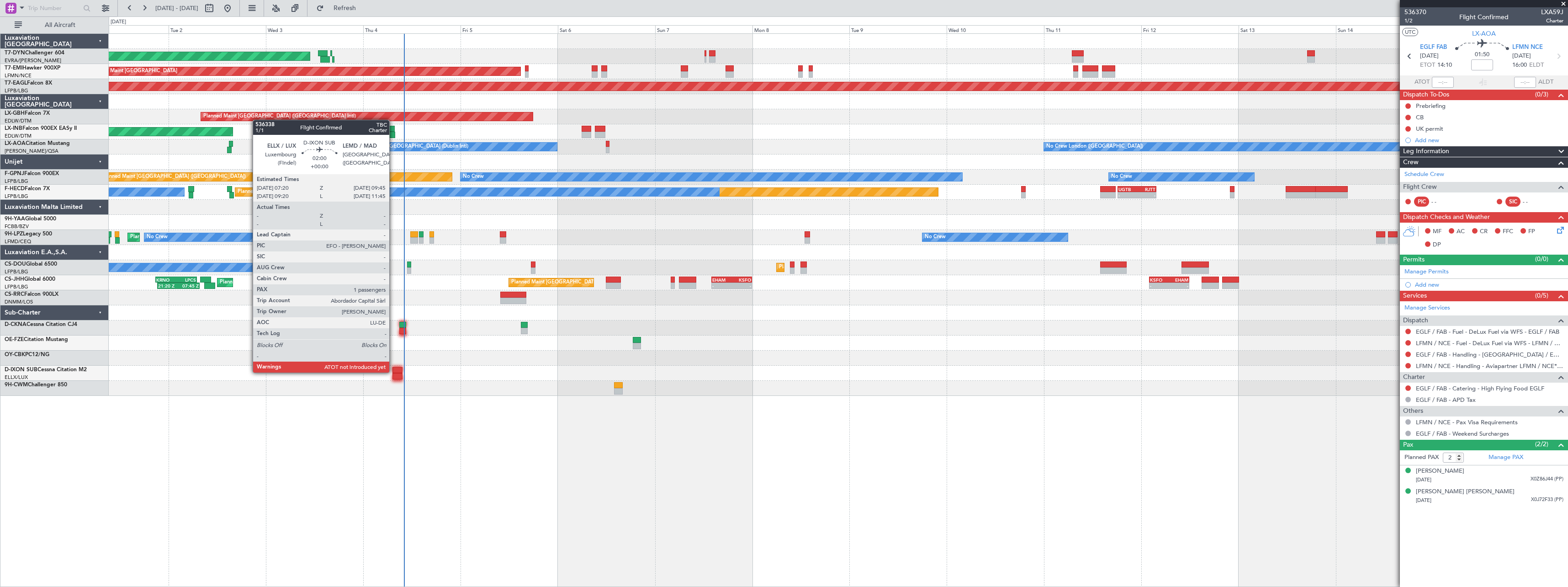
click at [393, 371] on div at bounding box center [397, 370] width 10 height 7
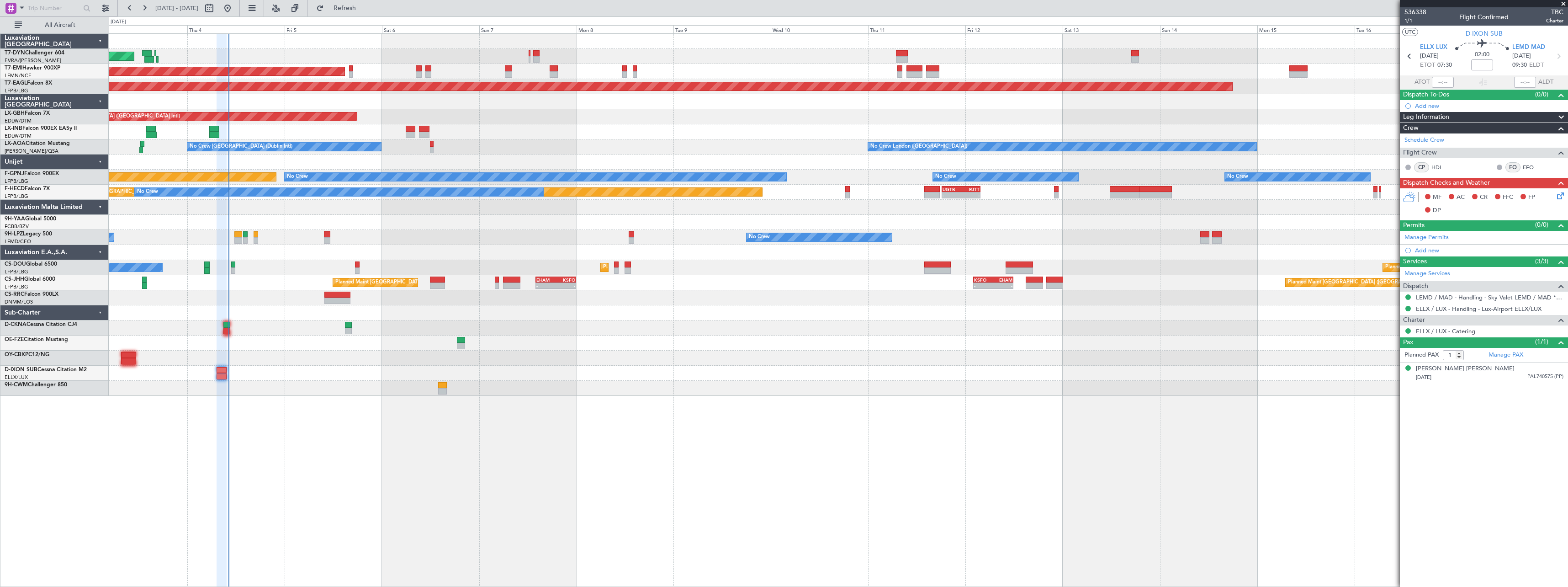
click at [718, 336] on div "AOG Maint Riga (Riga Intl) Planned Maint [GEOGRAPHIC_DATA] Grounded [US_STATE] …" at bounding box center [838, 215] width 1459 height 362
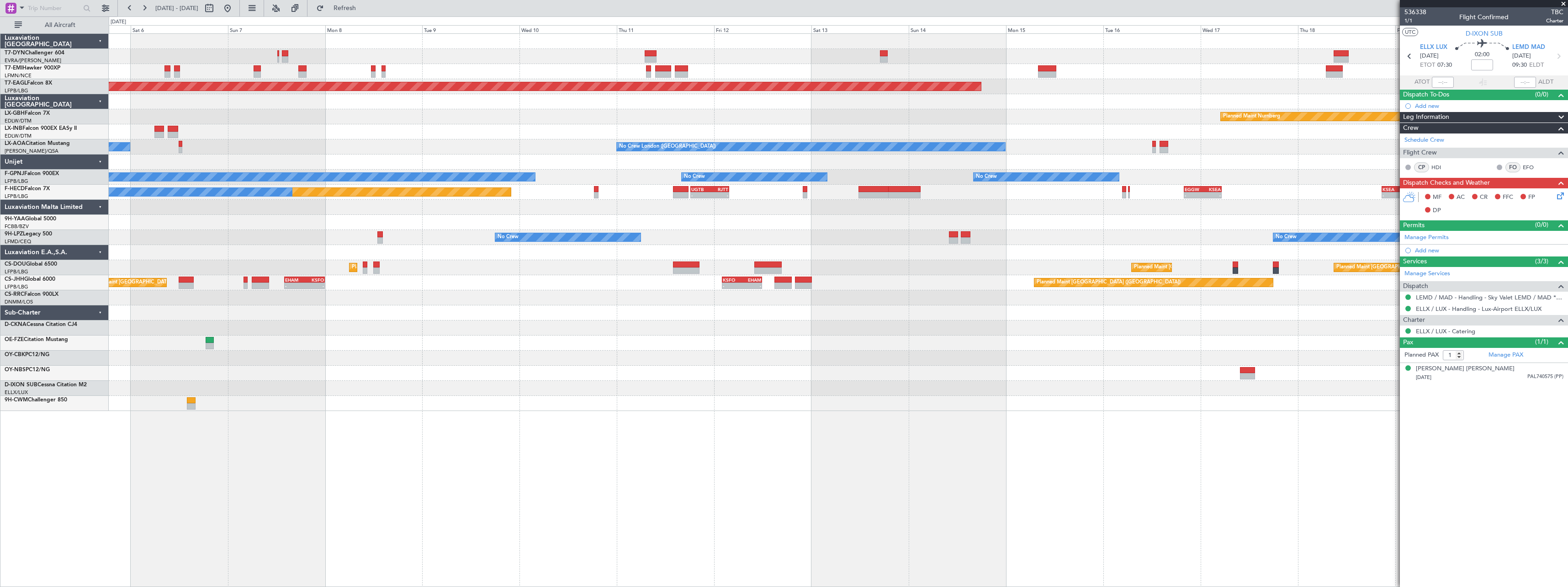
click at [804, 136] on div "AOG Maint Riga (Riga Intl) Planned Maint [GEOGRAPHIC_DATA] Grounded [US_STATE] …" at bounding box center [838, 222] width 1459 height 377
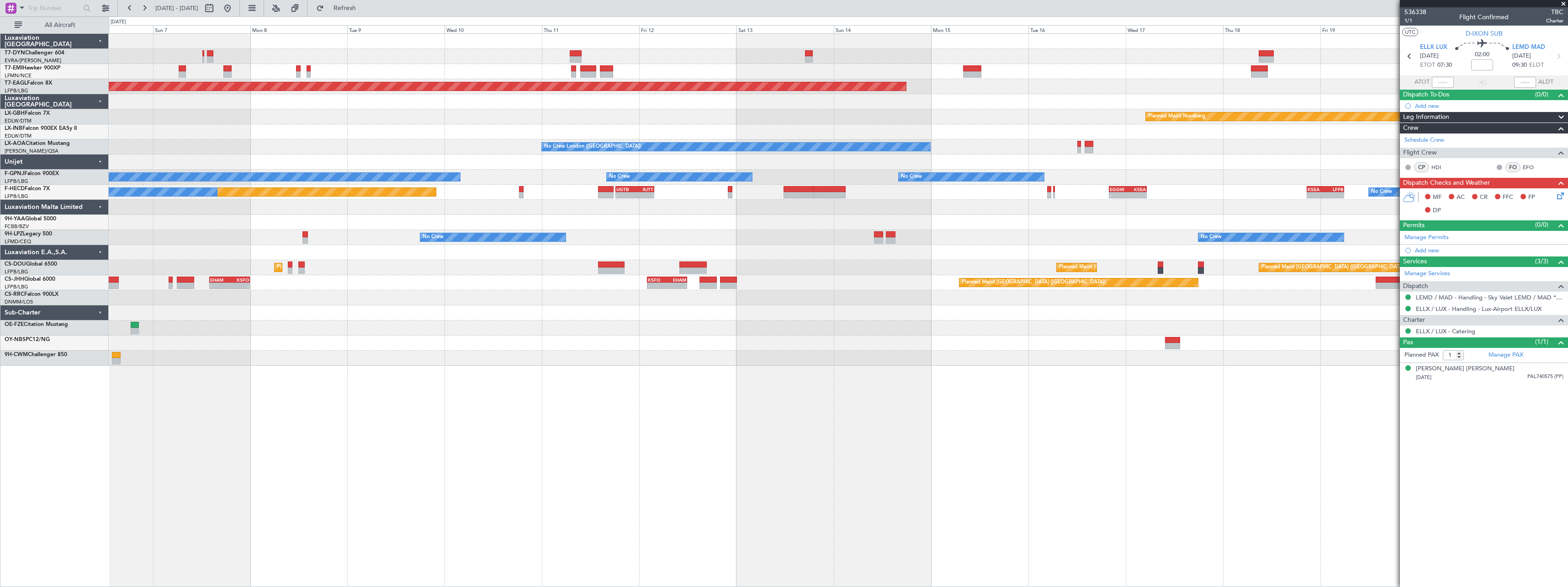
click at [569, 54] on div "AOG Maint Riga (Riga Intl)" at bounding box center [838, 56] width 1459 height 15
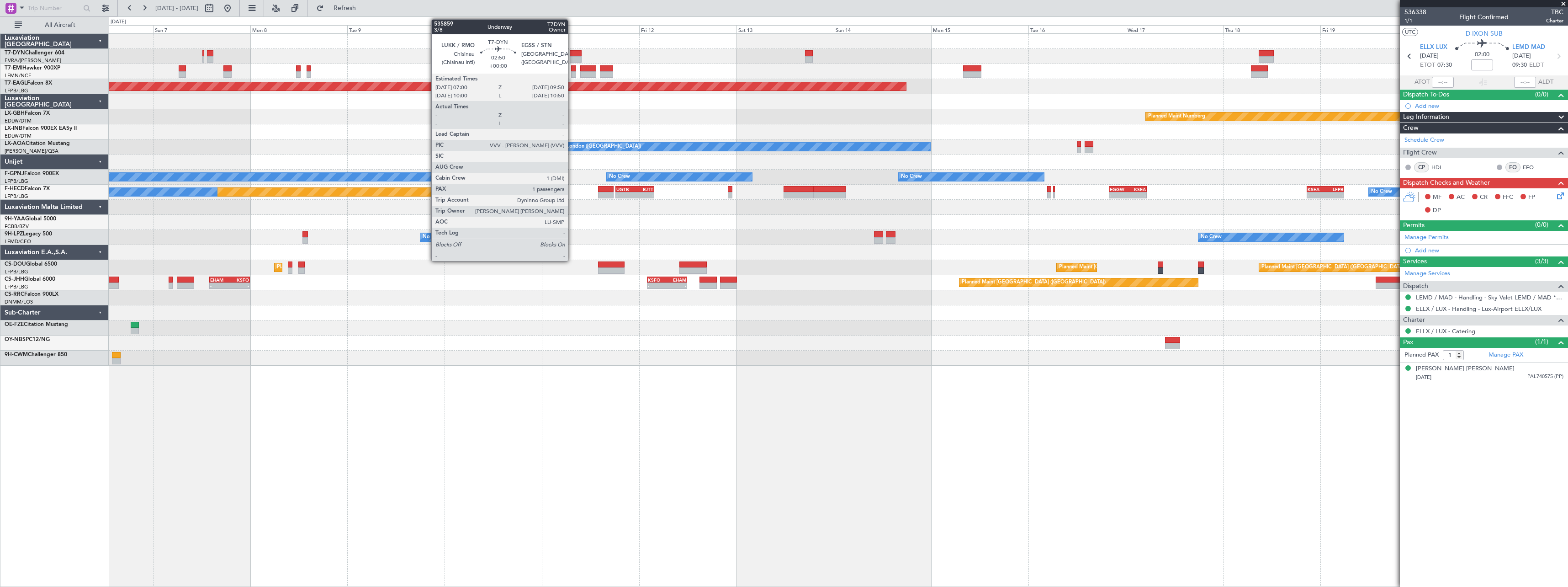
click at [572, 54] on div at bounding box center [576, 54] width 12 height 7
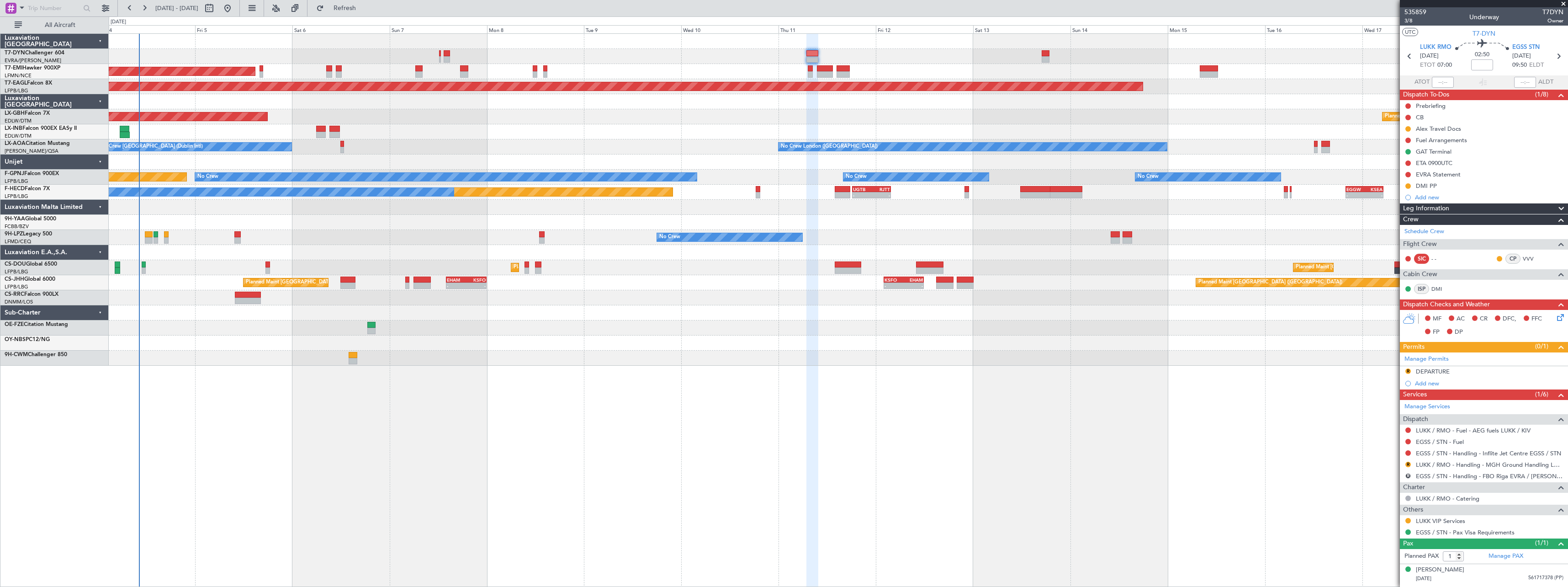
click at [911, 364] on div "AOG Maint Riga (Riga Intl) Planned Maint [GEOGRAPHIC_DATA] Grounded [US_STATE] …" at bounding box center [838, 310] width 1459 height 554
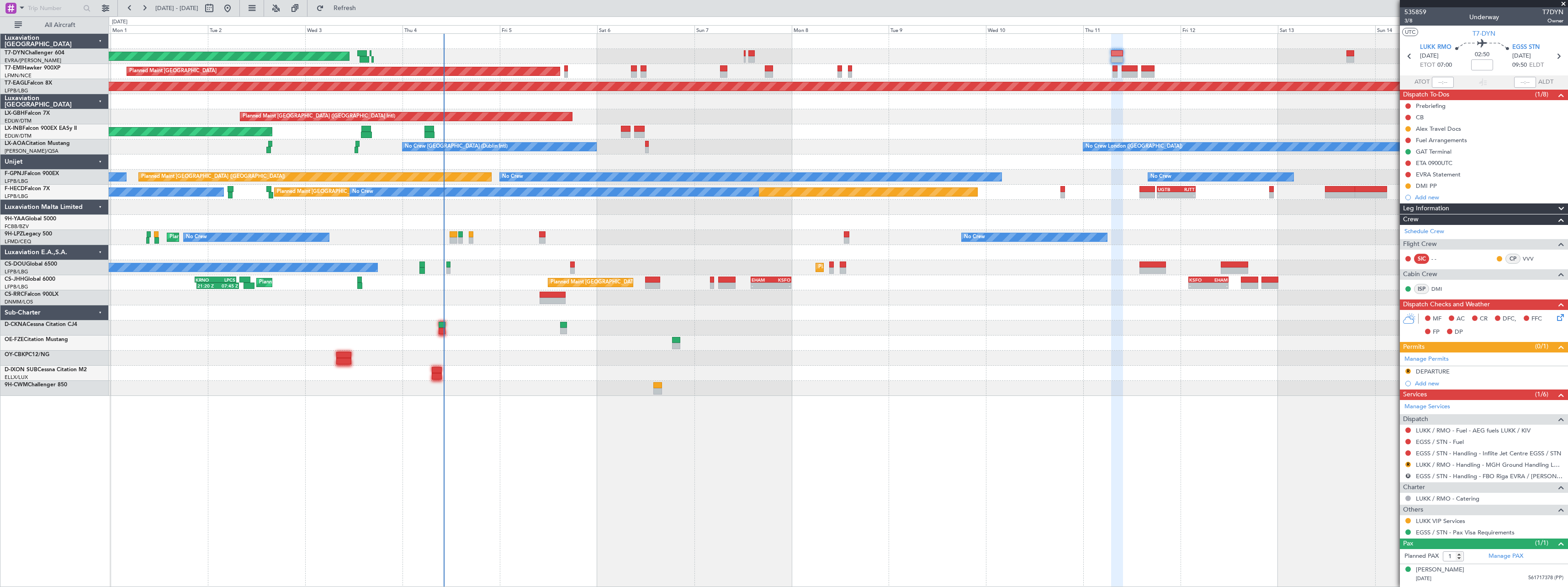
click at [732, 227] on div at bounding box center [838, 222] width 1459 height 15
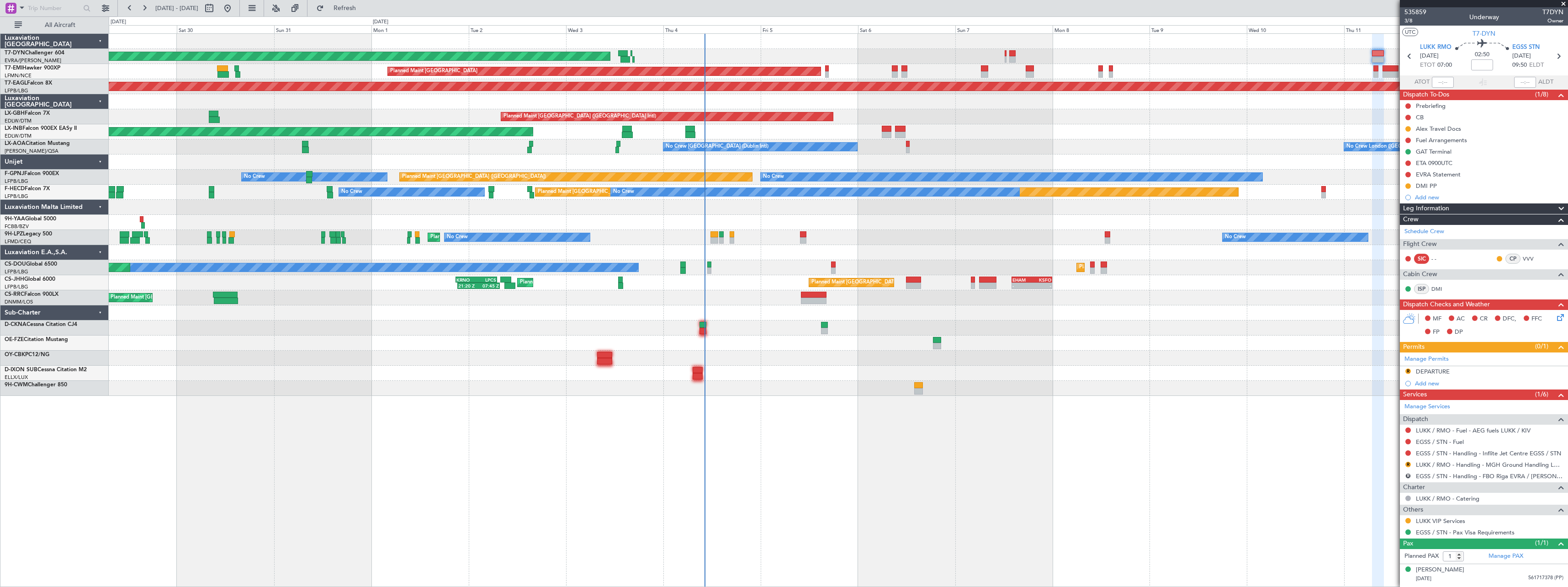
click at [894, 414] on div "AOG Maint Riga (Riga Intl) Planned Maint [GEOGRAPHIC_DATA] Grounded [US_STATE] …" at bounding box center [838, 310] width 1459 height 554
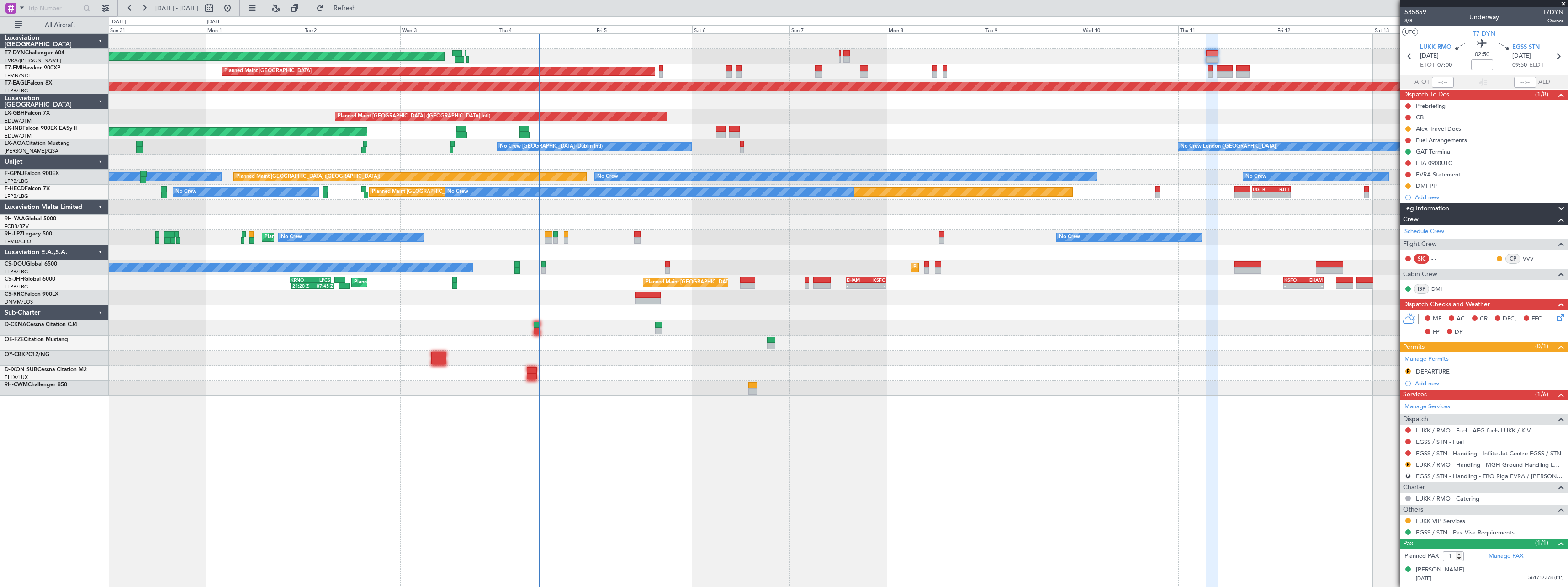
click at [979, 122] on div "Planned Maint [GEOGRAPHIC_DATA] ([GEOGRAPHIC_DATA] Intl) Planned Maint Nurnberg" at bounding box center [838, 116] width 1459 height 15
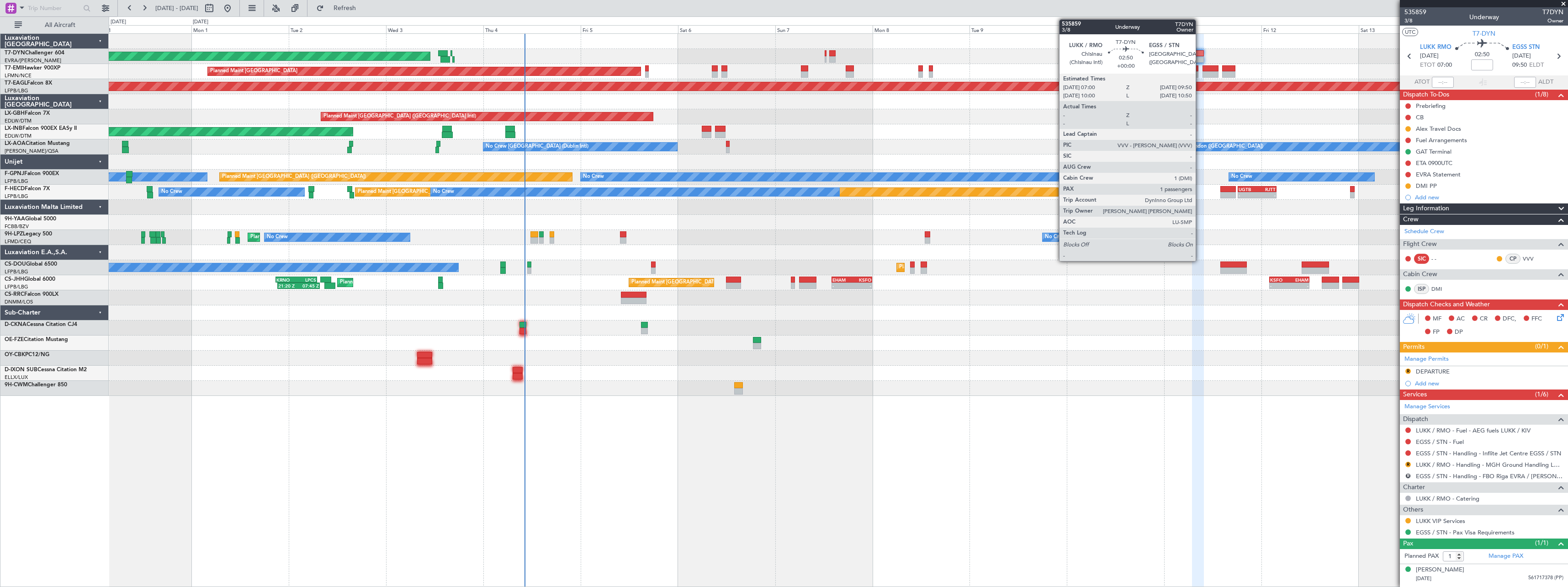
click at [1200, 53] on div at bounding box center [1198, 54] width 12 height 7
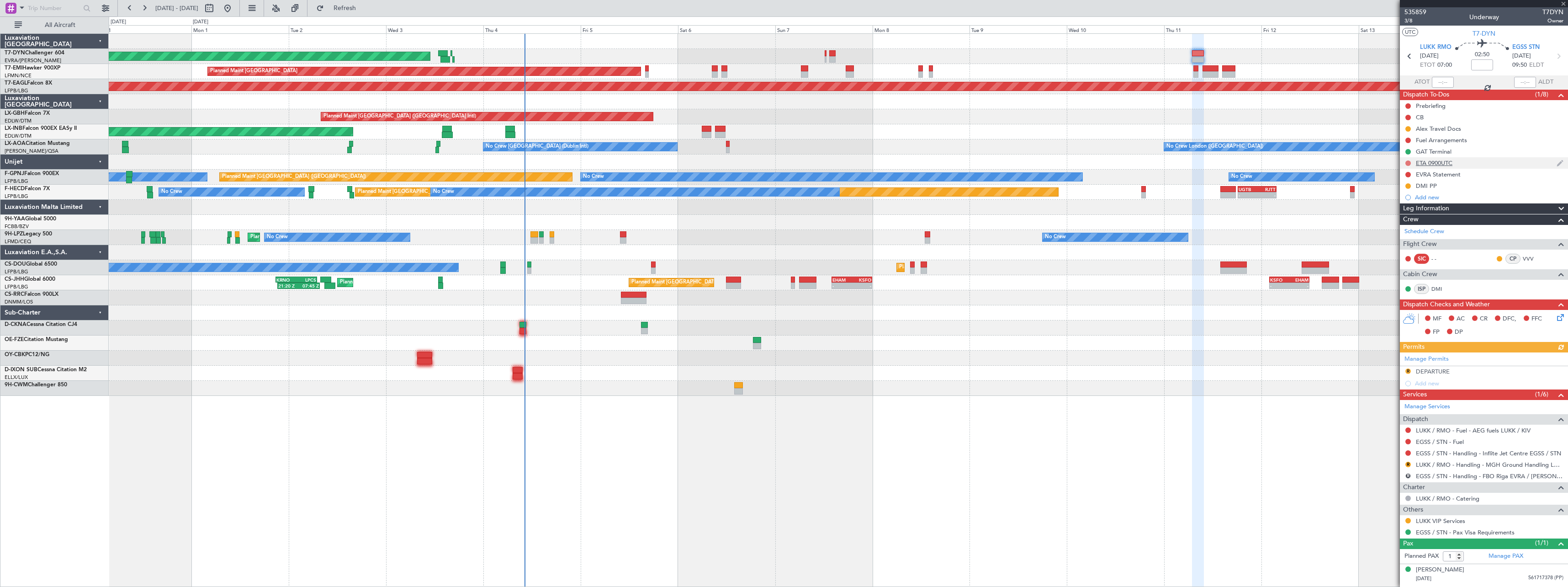
click at [1407, 164] on button at bounding box center [1408, 163] width 5 height 5
drag, startPoint x: 1402, startPoint y: 216, endPoint x: 1296, endPoint y: 222, distance: 106.2
click at [1401, 216] on span "Cancelled" at bounding box center [1410, 217] width 26 height 9
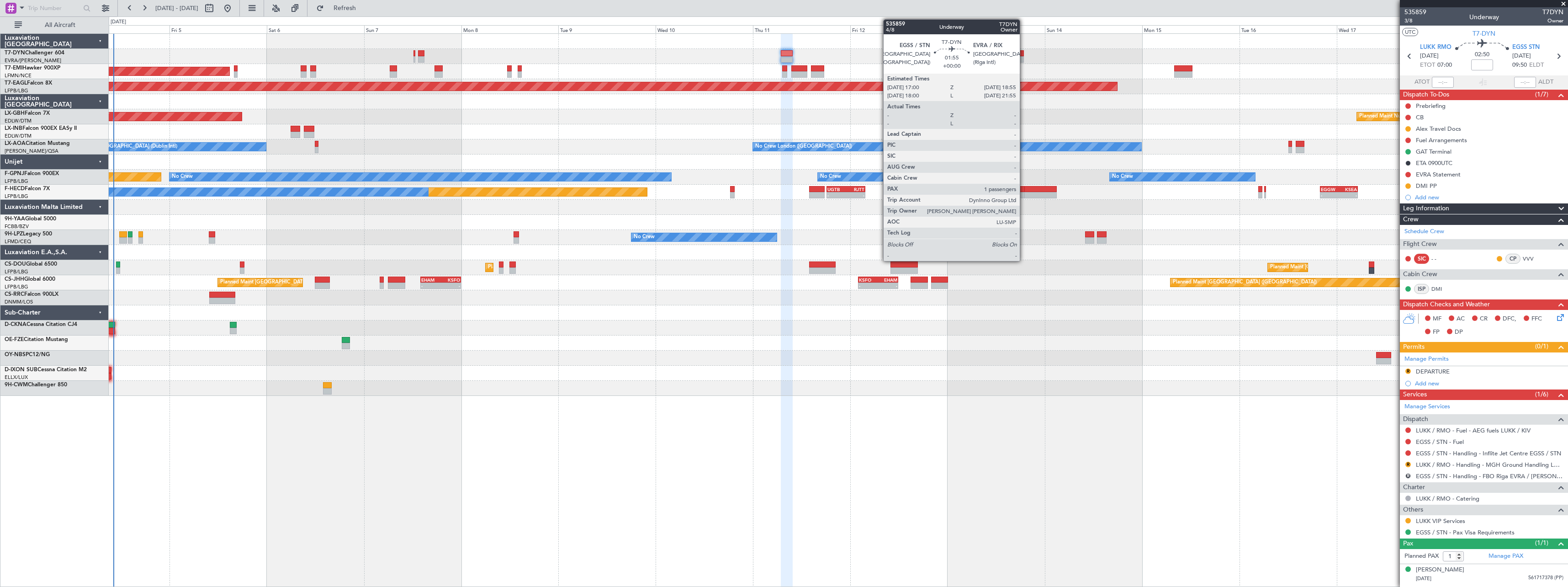
click at [1024, 56] on div at bounding box center [1020, 54] width 9 height 7
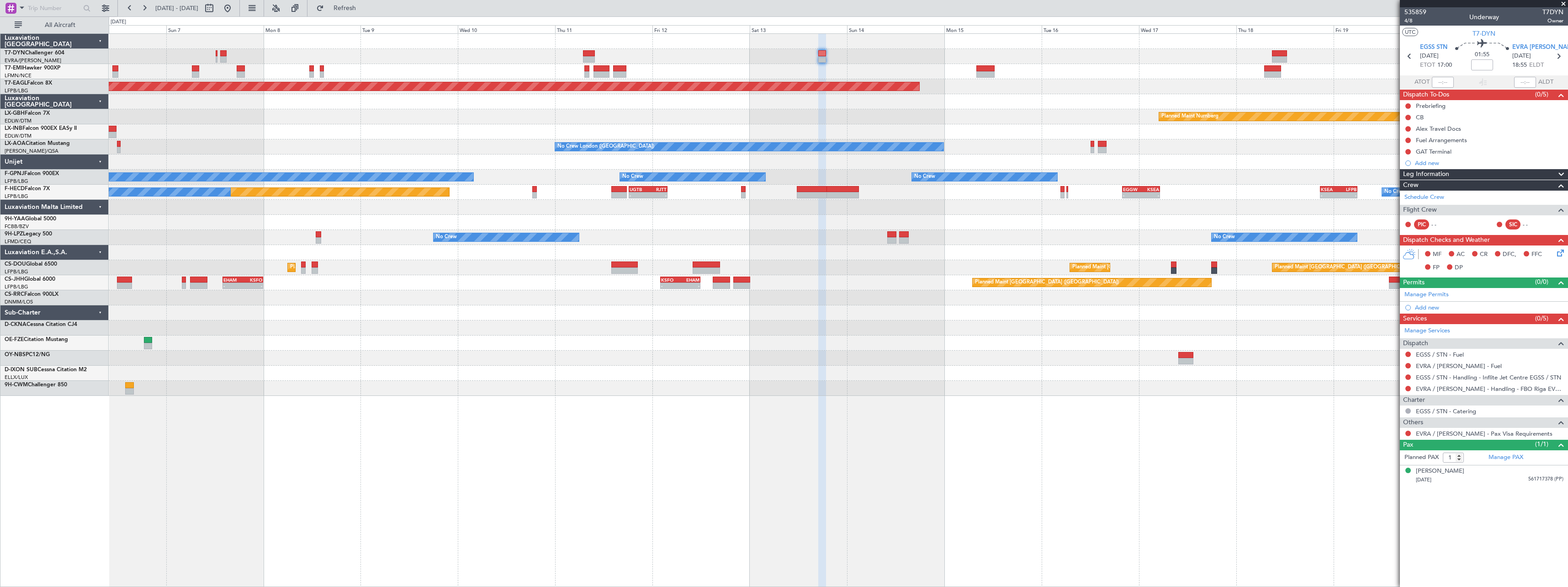
click at [1045, 116] on div "Planned Maint Nurnberg Planned Maint [GEOGRAPHIC_DATA] ([GEOGRAPHIC_DATA])" at bounding box center [838, 116] width 1459 height 15
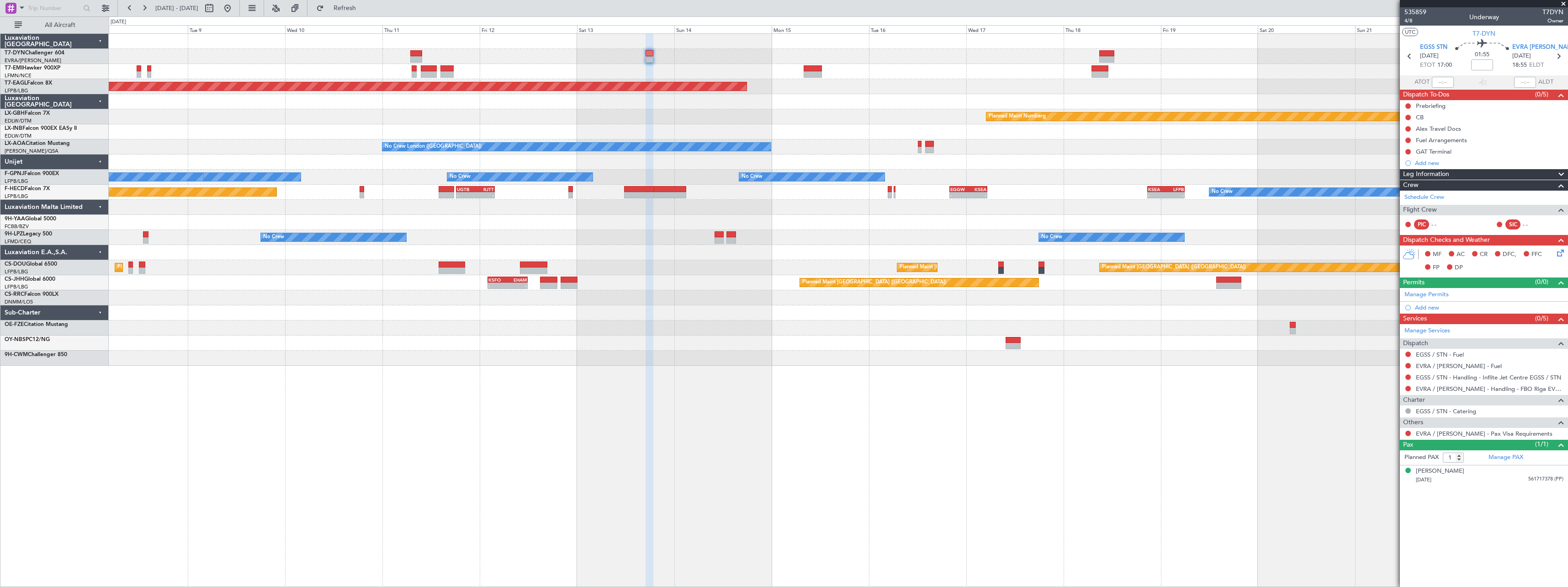
click at [1009, 90] on div "Planned Maint [GEOGRAPHIC_DATA] Grounded [US_STATE] ([GEOGRAPHIC_DATA]) Planned…" at bounding box center [838, 200] width 1459 height 332
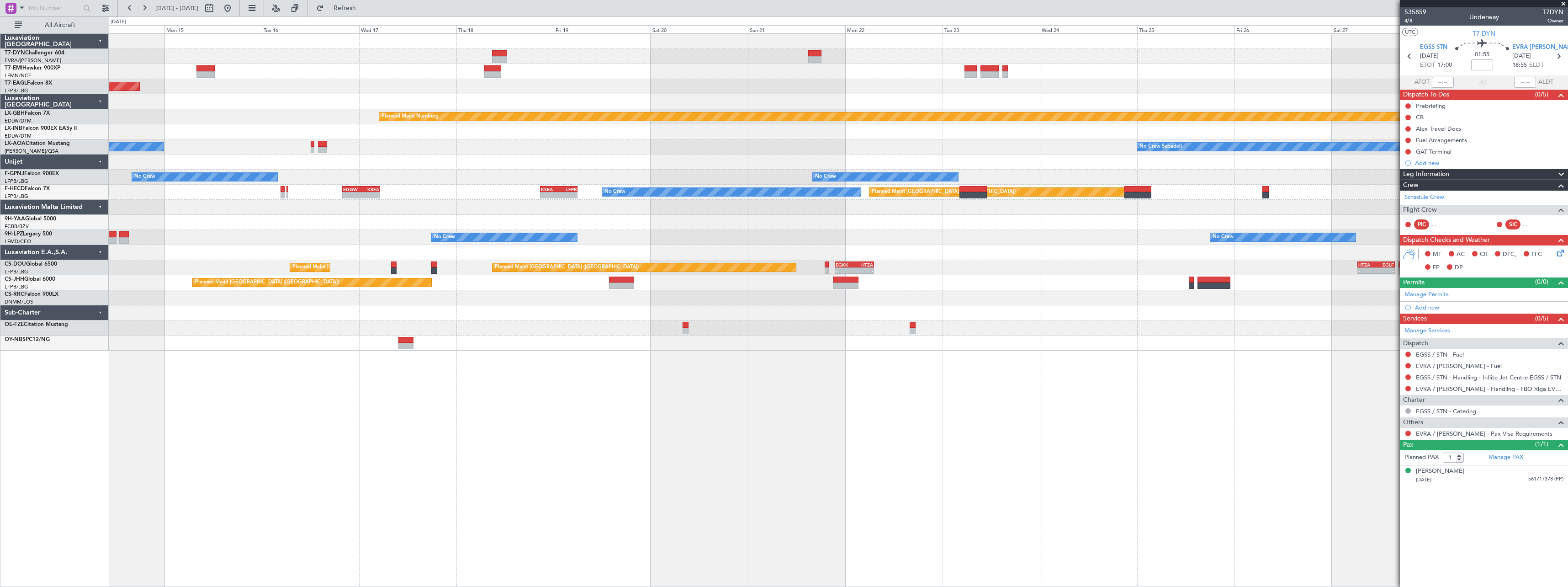
click at [468, 457] on div "Grounded [US_STATE] ([GEOGRAPHIC_DATA]) Planned Maint Nurnberg No Crew [GEOGRAP…" at bounding box center [838, 310] width 1459 height 554
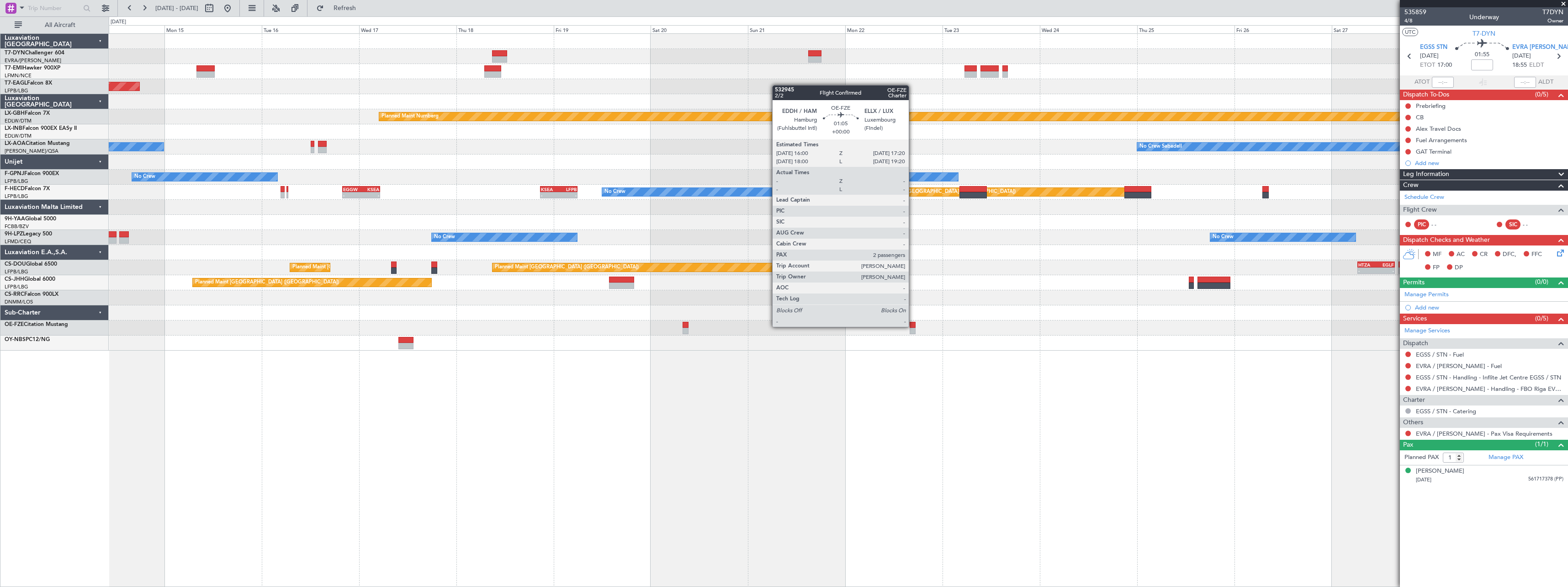
click at [913, 326] on div at bounding box center [912, 325] width 5 height 7
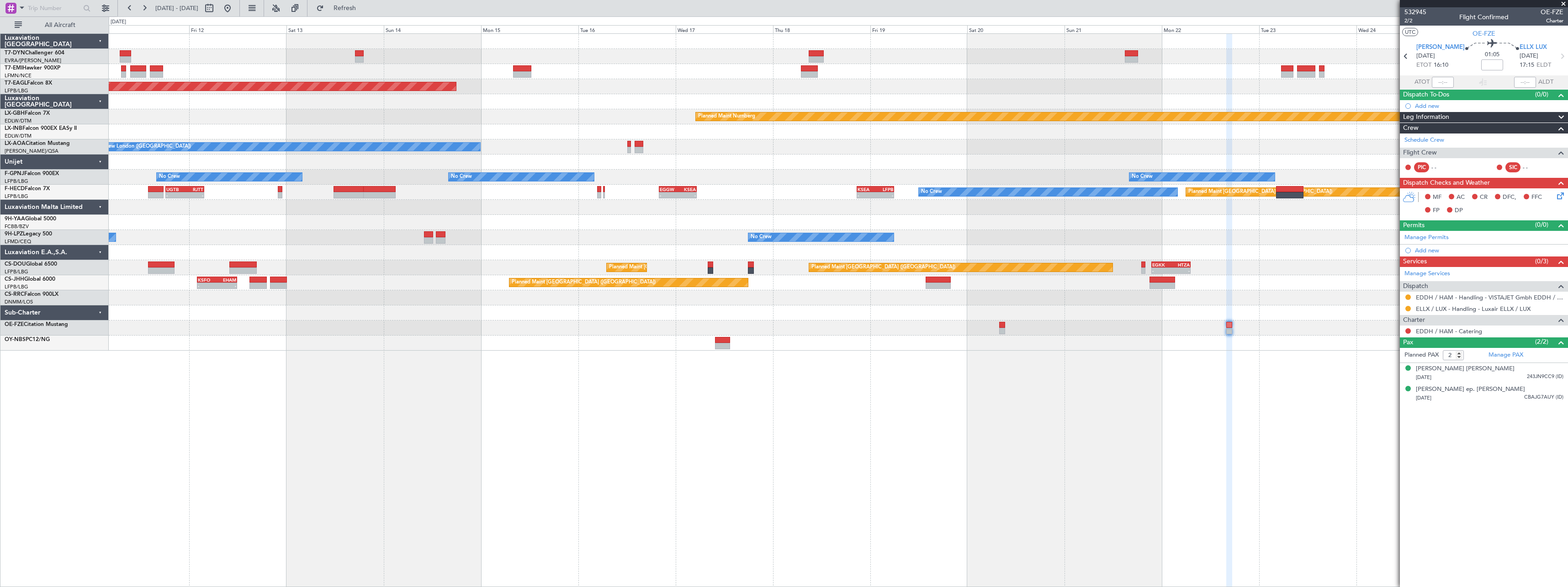
click at [858, 75] on div at bounding box center [838, 71] width 1459 height 15
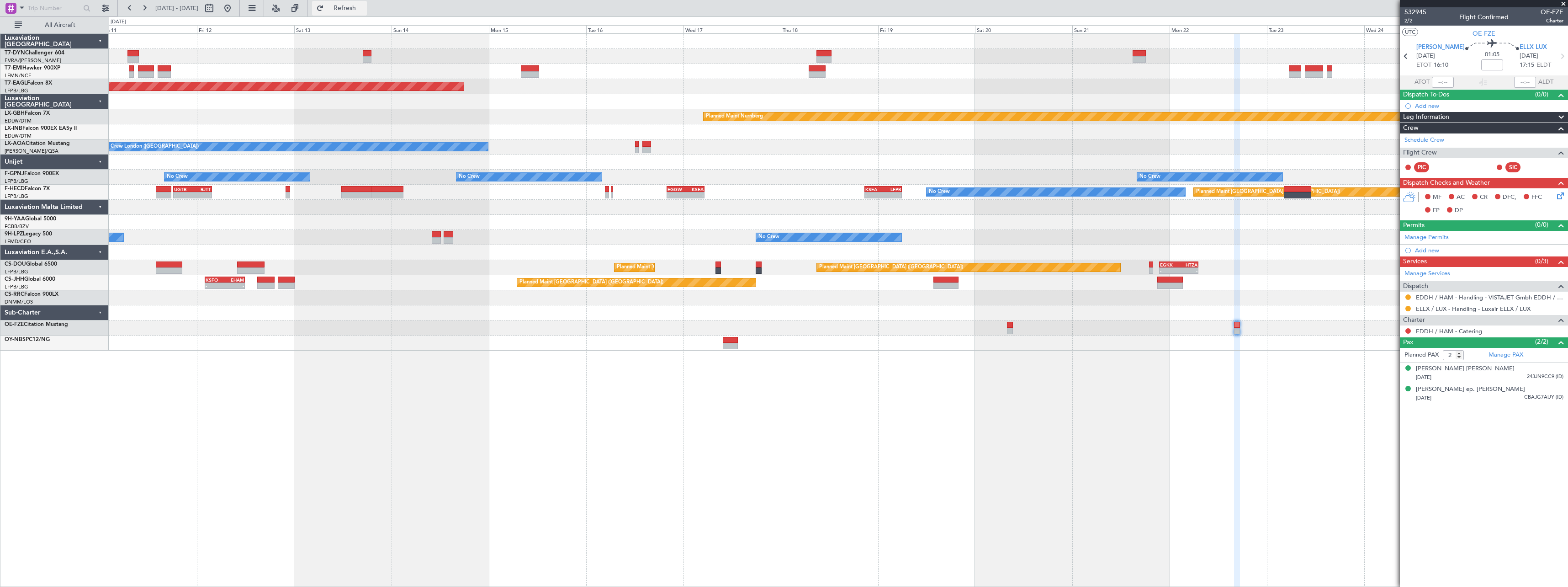
click at [364, 10] on span "Refresh" at bounding box center [345, 8] width 38 height 7
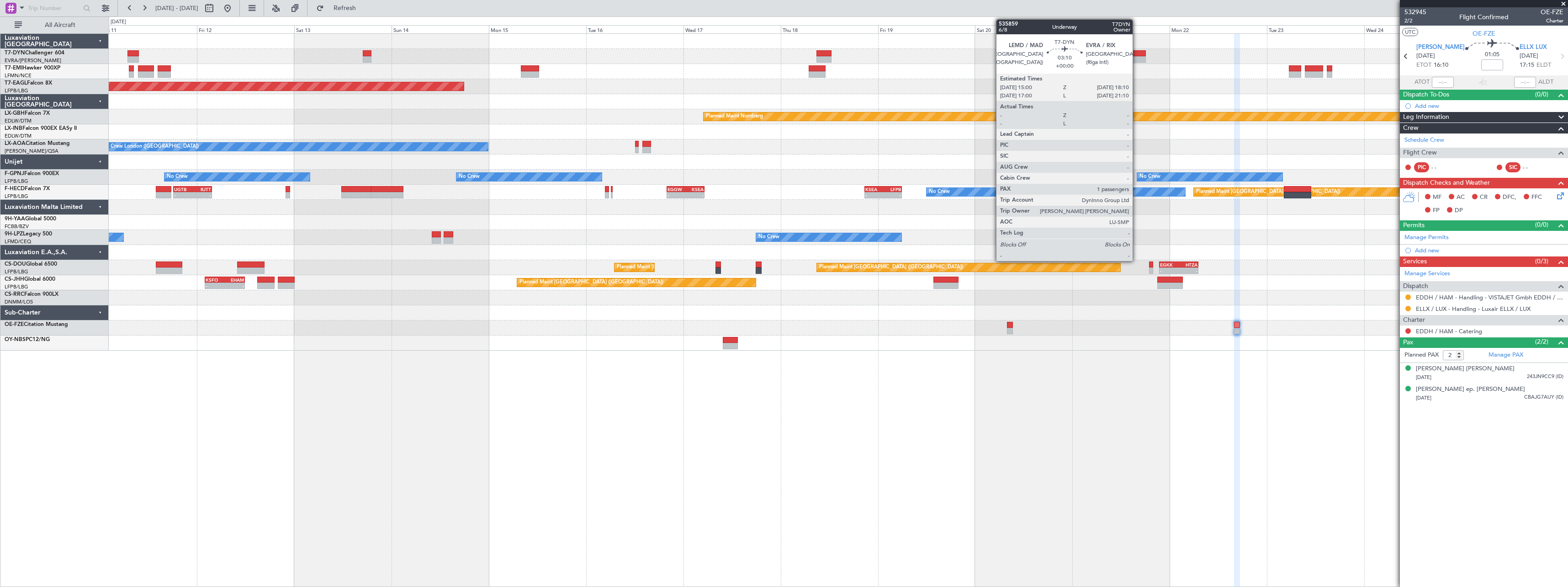
click at [1136, 52] on div at bounding box center [1139, 54] width 13 height 7
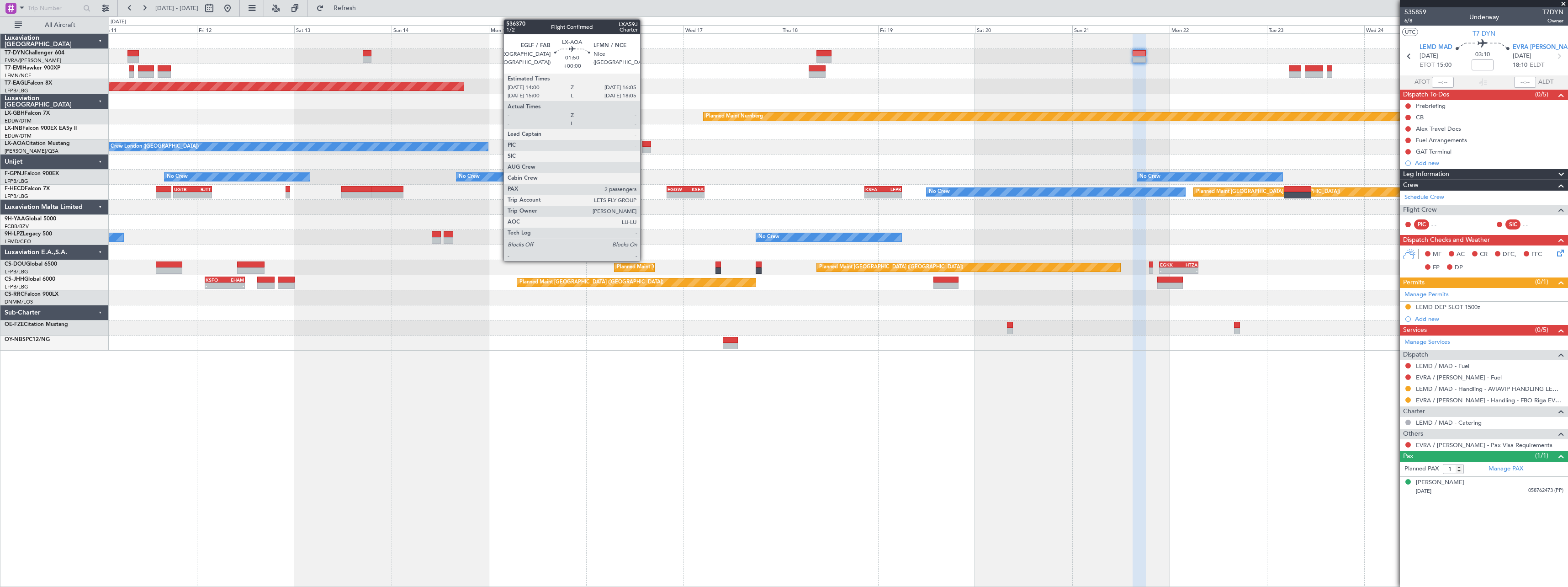
click at [644, 146] on div at bounding box center [646, 144] width 9 height 7
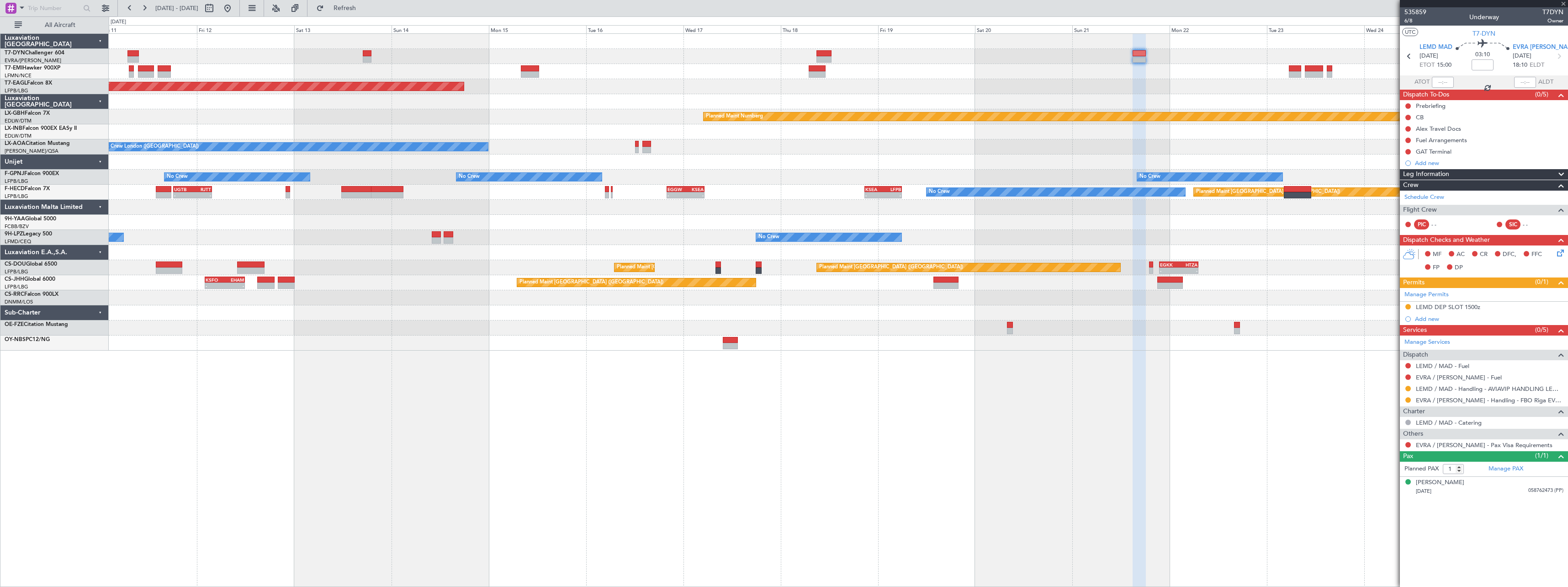
type input "2"
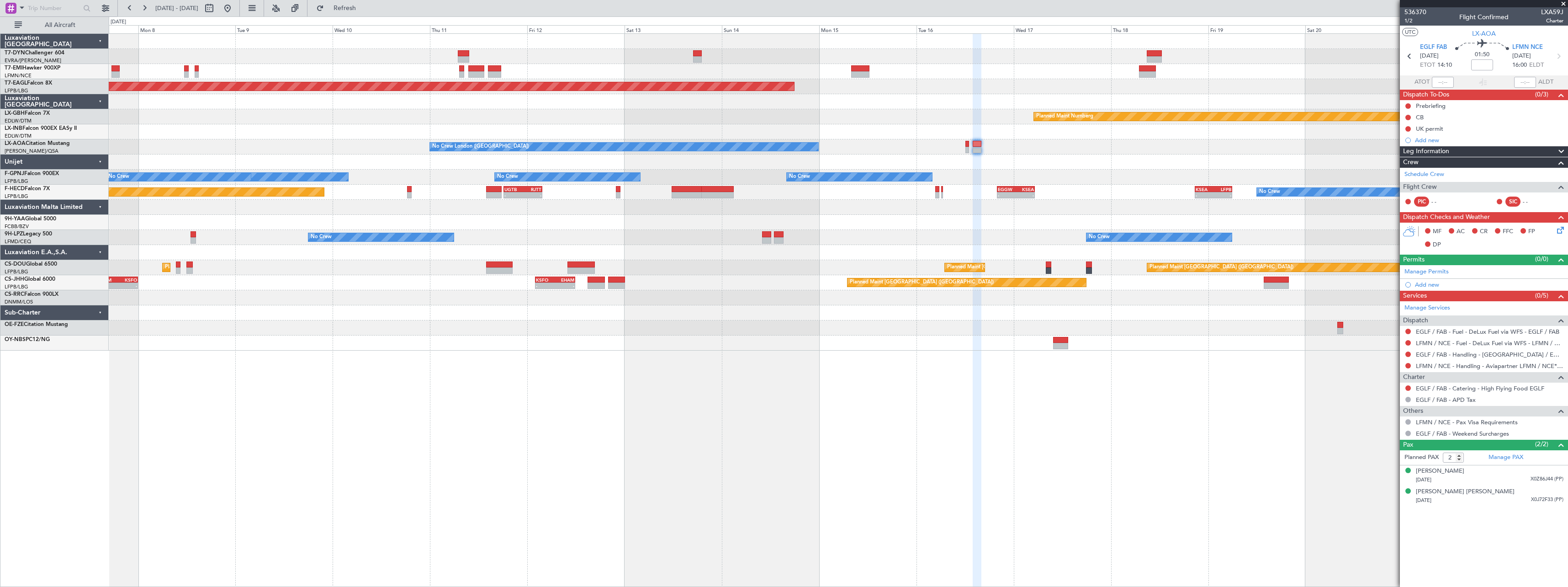
click at [913, 235] on div "No Crew No Crew No Crew" at bounding box center [838, 237] width 1459 height 15
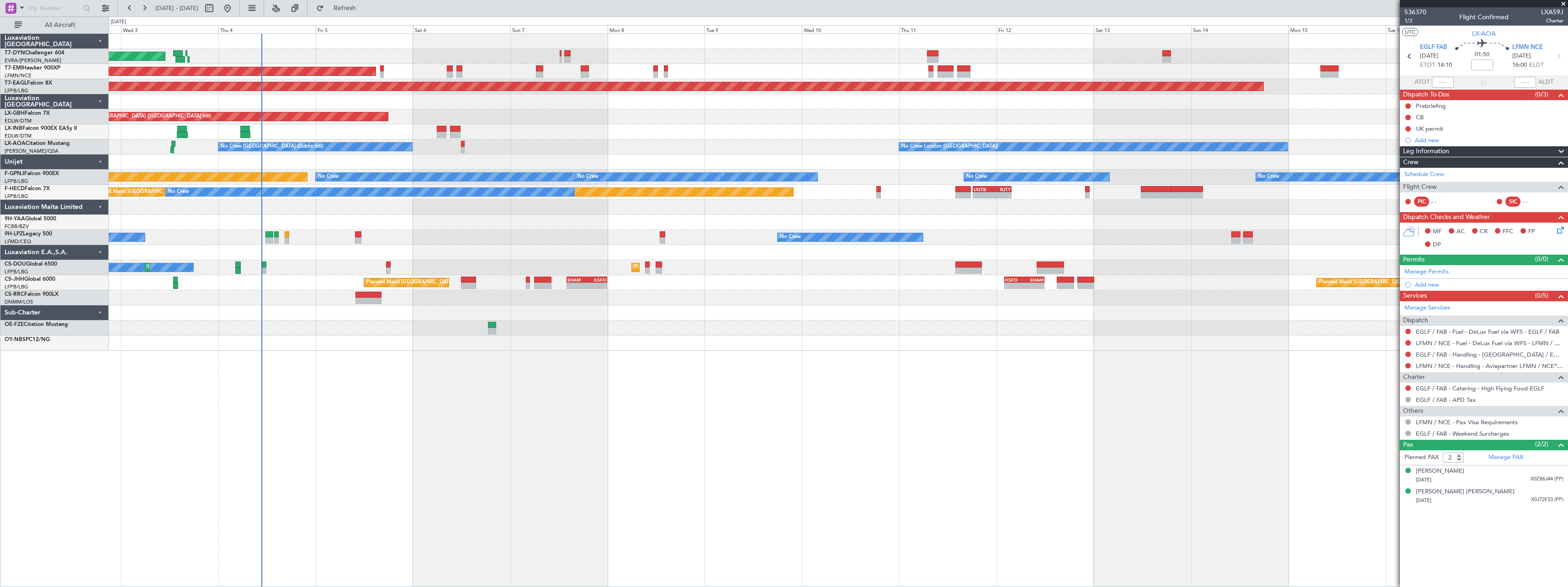
click at [856, 243] on div "AOG Maint Riga (Riga Intl) Planned Maint [GEOGRAPHIC_DATA] Grounded [US_STATE] …" at bounding box center [838, 192] width 1459 height 317
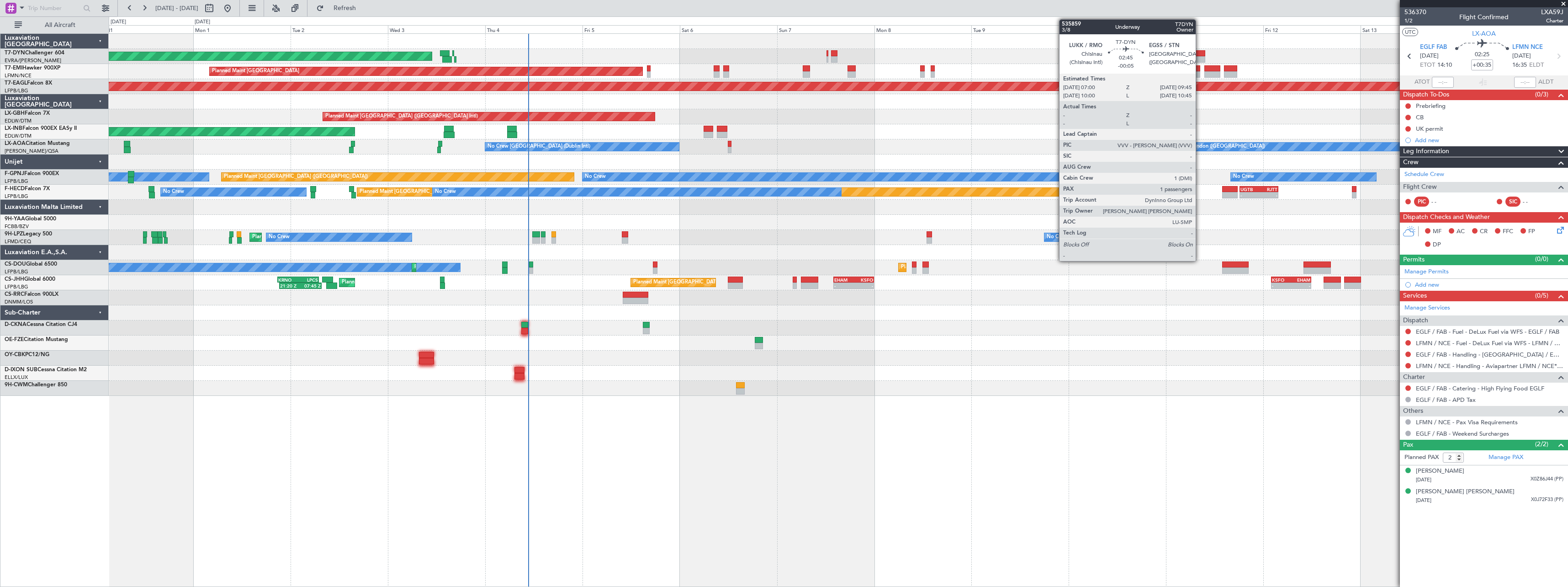
click at [1200, 54] on div at bounding box center [1199, 54] width 12 height 7
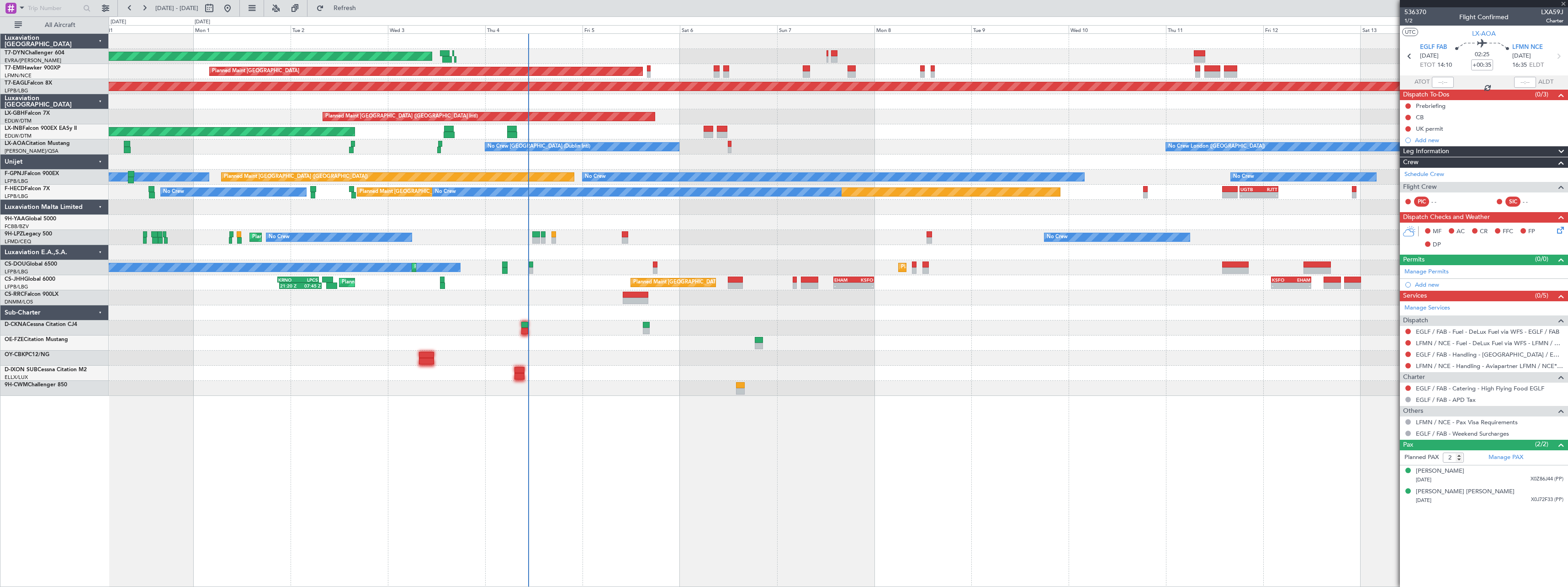
type input "-00:05"
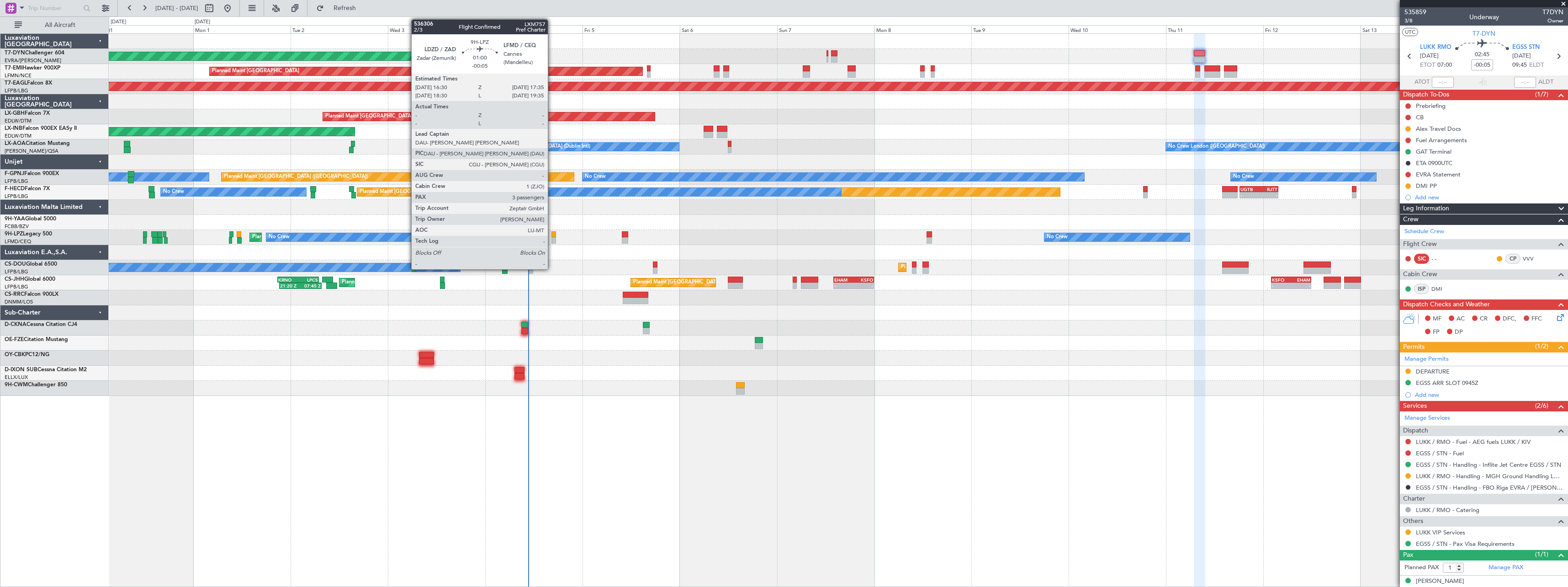
click at [552, 231] on div at bounding box center [554, 234] width 5 height 7
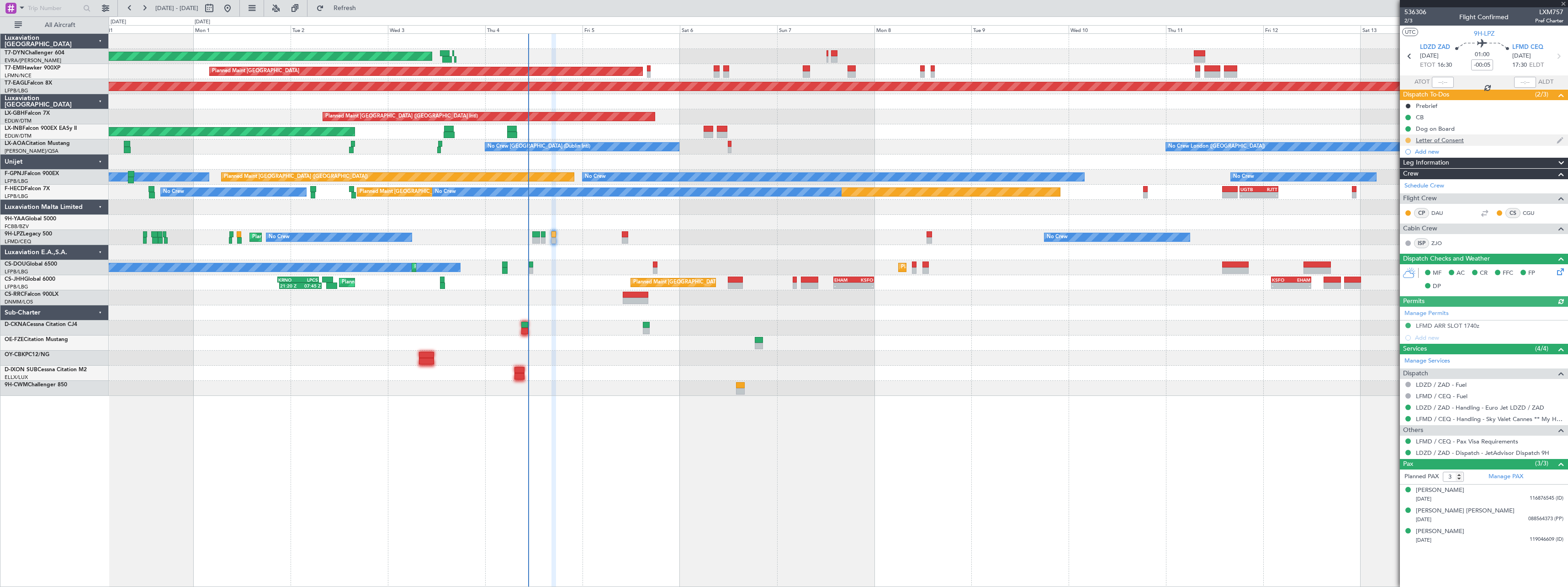
click at [1407, 139] on button at bounding box center [1408, 140] width 5 height 5
click at [1403, 178] on span "Completed" at bounding box center [1412, 180] width 30 height 9
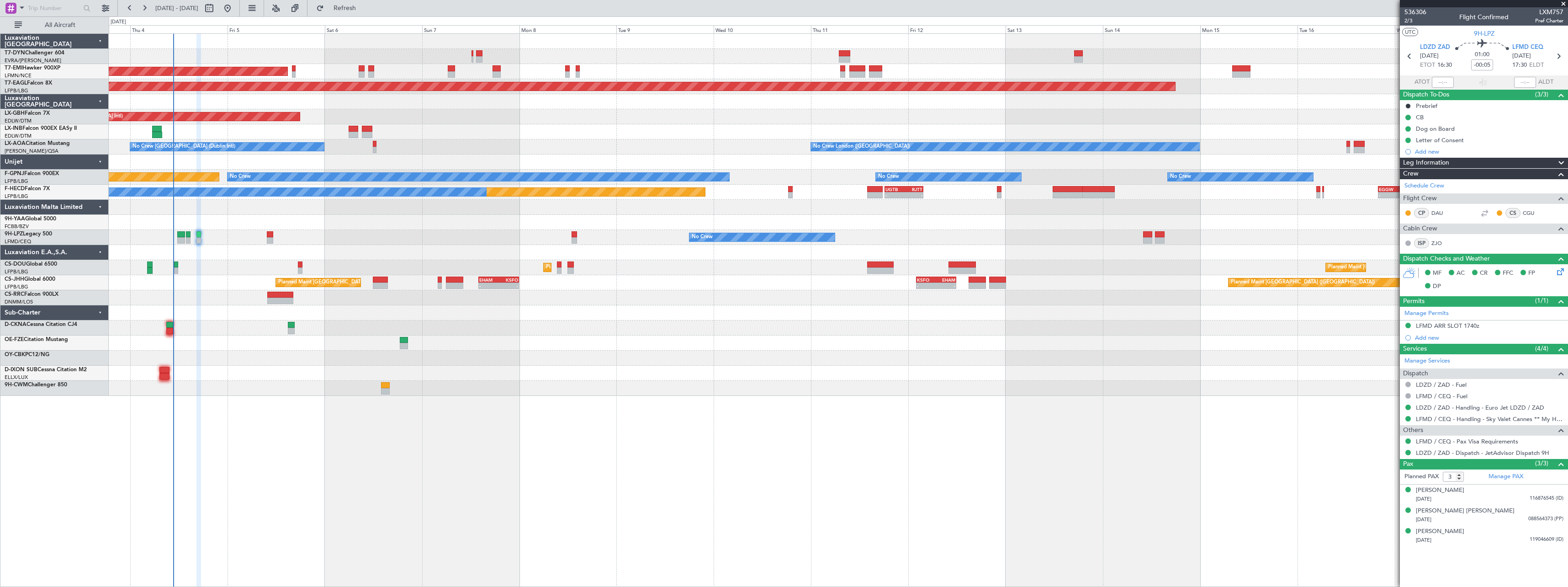
click at [704, 142] on div "AOG Maint Riga (Riga Intl) Planned Maint [GEOGRAPHIC_DATA] Grounded [US_STATE] …" at bounding box center [838, 215] width 1459 height 362
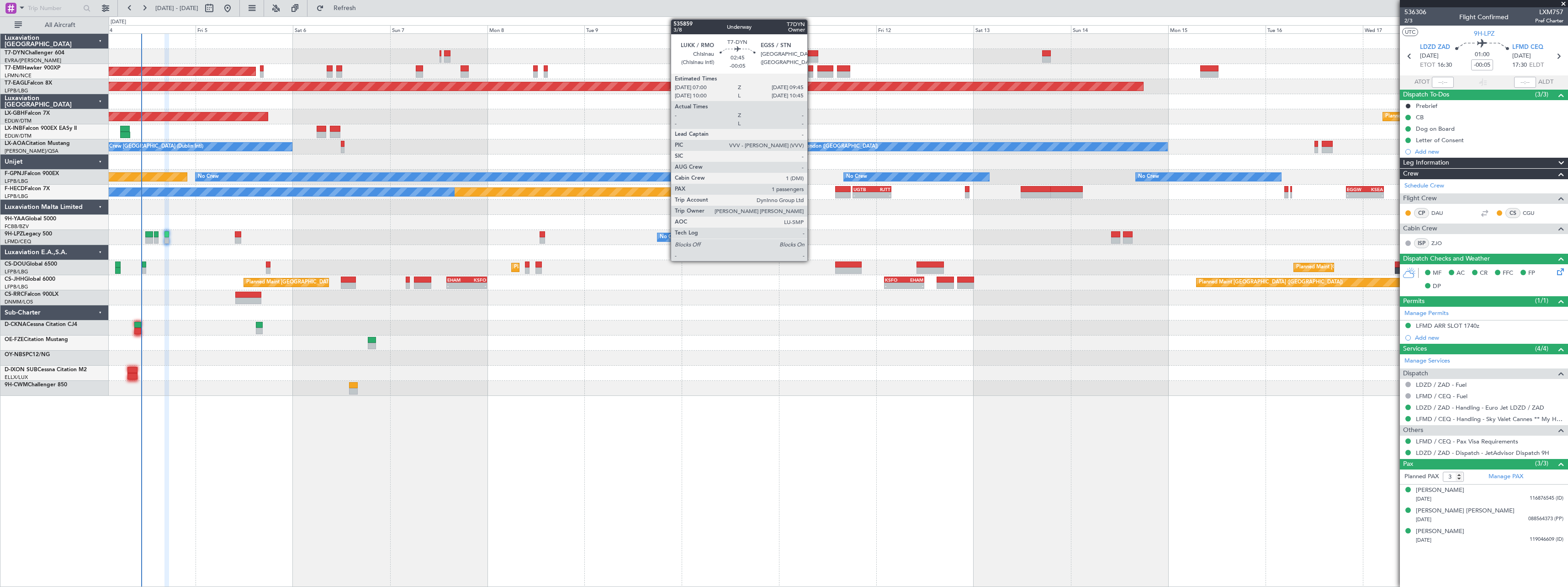
click at [811, 52] on div at bounding box center [813, 54] width 12 height 7
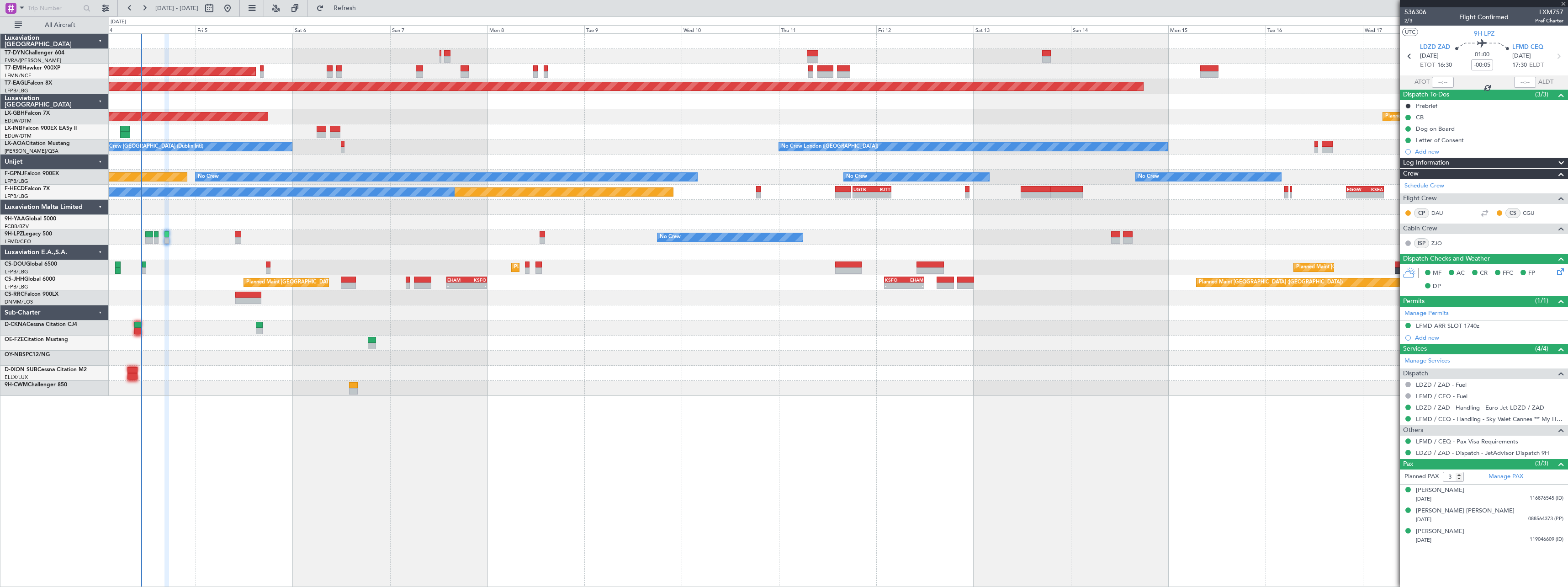
type input "1"
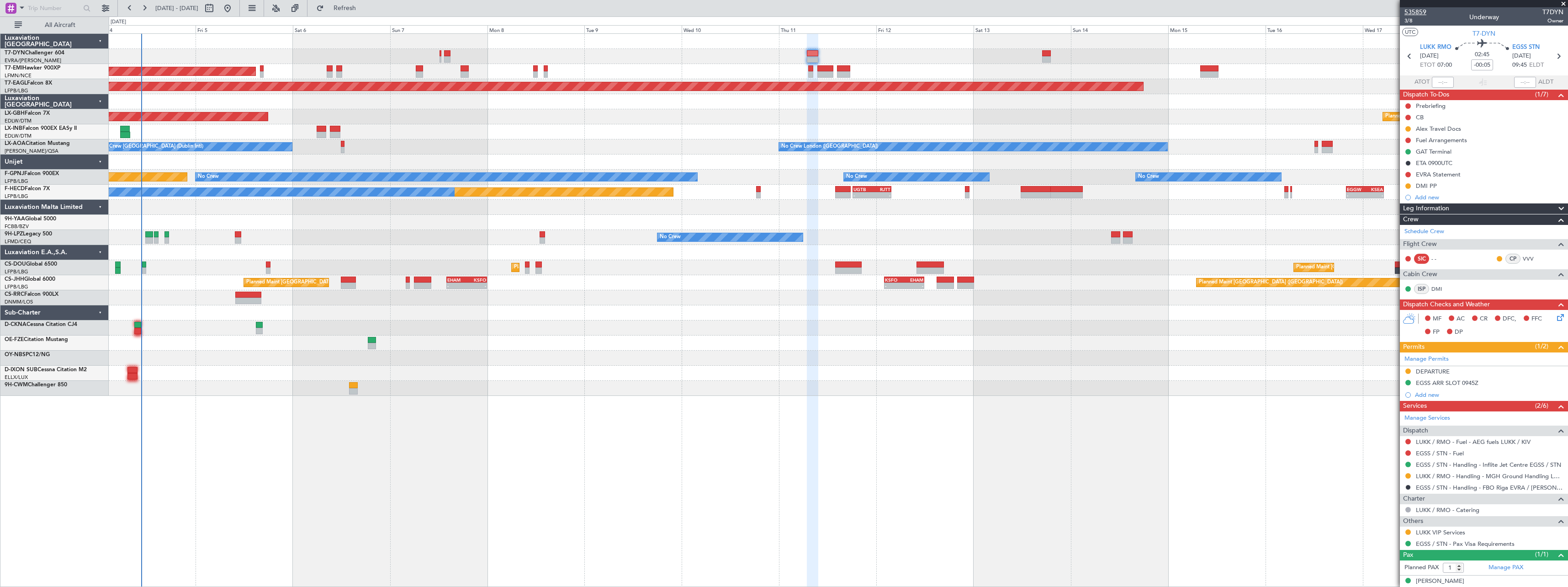
click at [1423, 13] on span "535859" at bounding box center [1415, 12] width 22 height 10
click at [1434, 290] on link "DMI" at bounding box center [1442, 289] width 21 height 9
click at [1460, 184] on div "DMI PP" at bounding box center [1484, 186] width 168 height 12
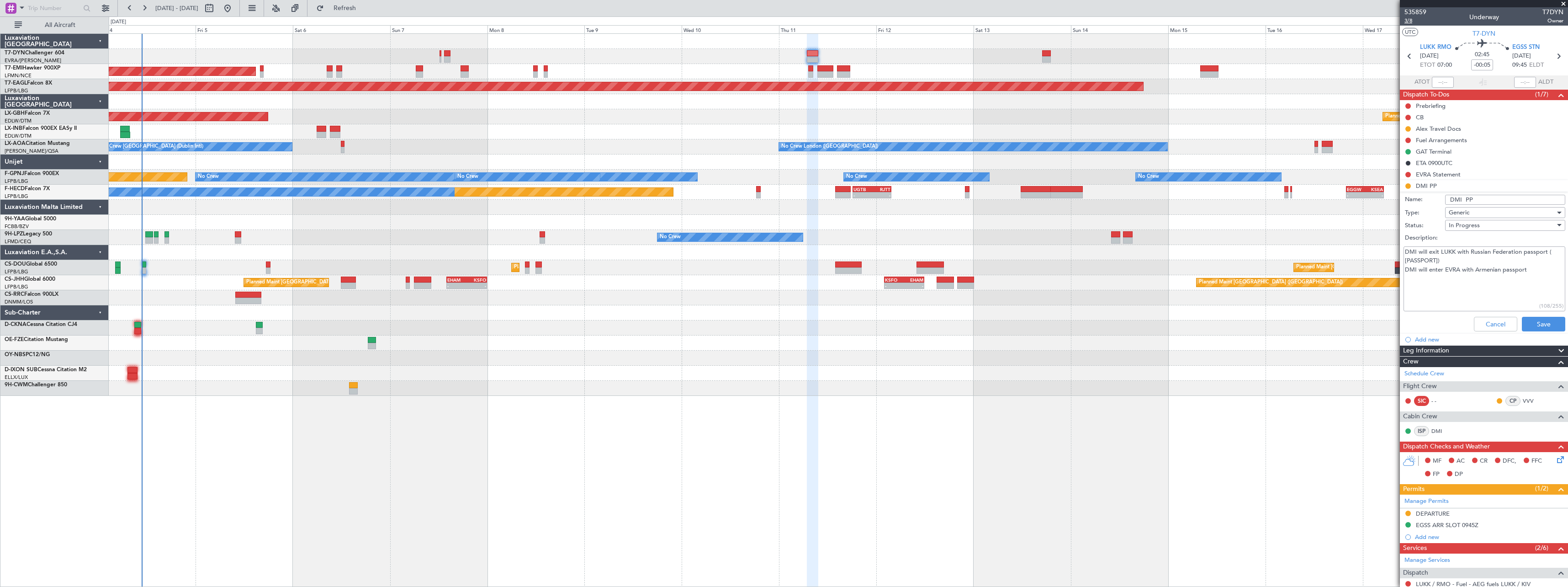
click at [1413, 18] on span "3/8" at bounding box center [1415, 21] width 22 height 8
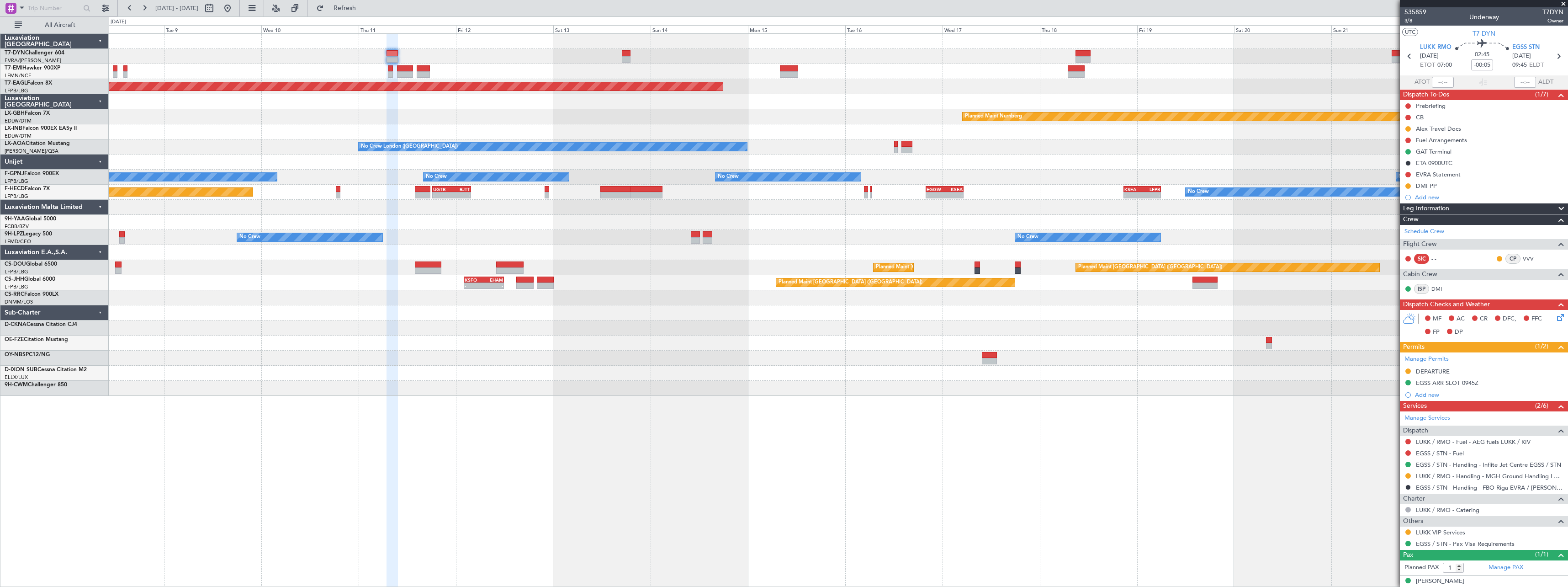
click at [575, 223] on div at bounding box center [838, 222] width 1459 height 15
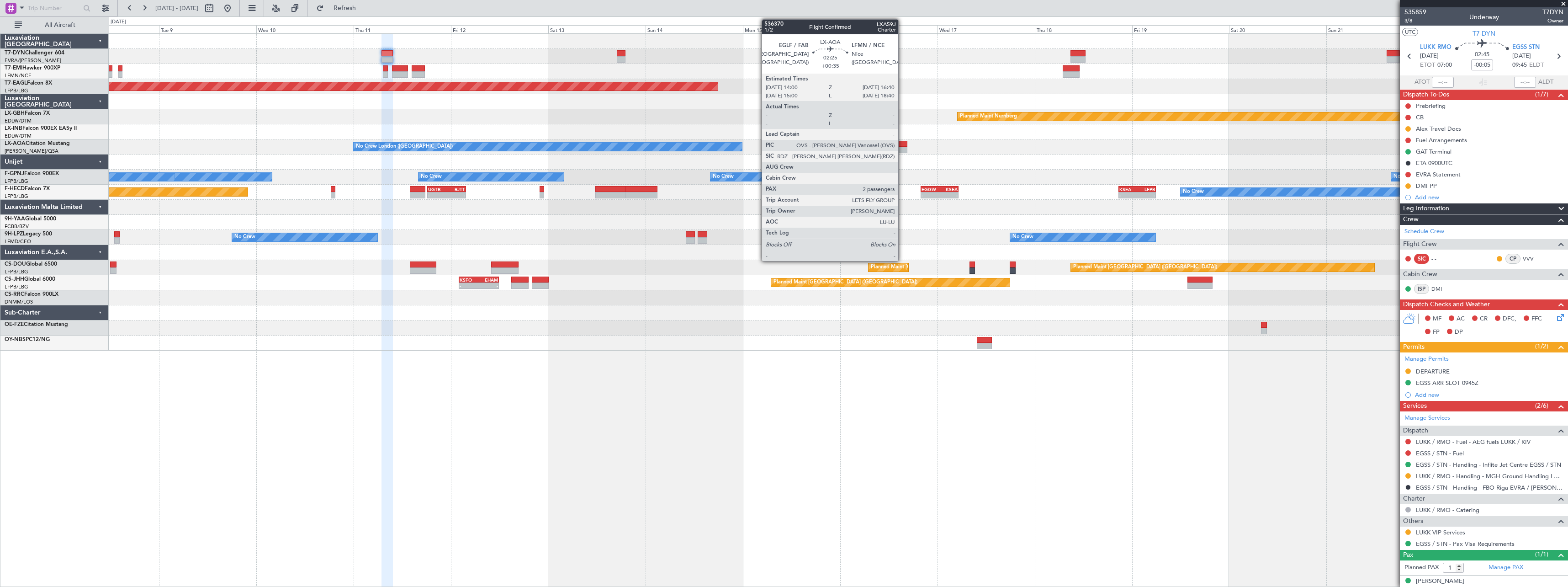
click at [902, 147] on div at bounding box center [902, 150] width 11 height 7
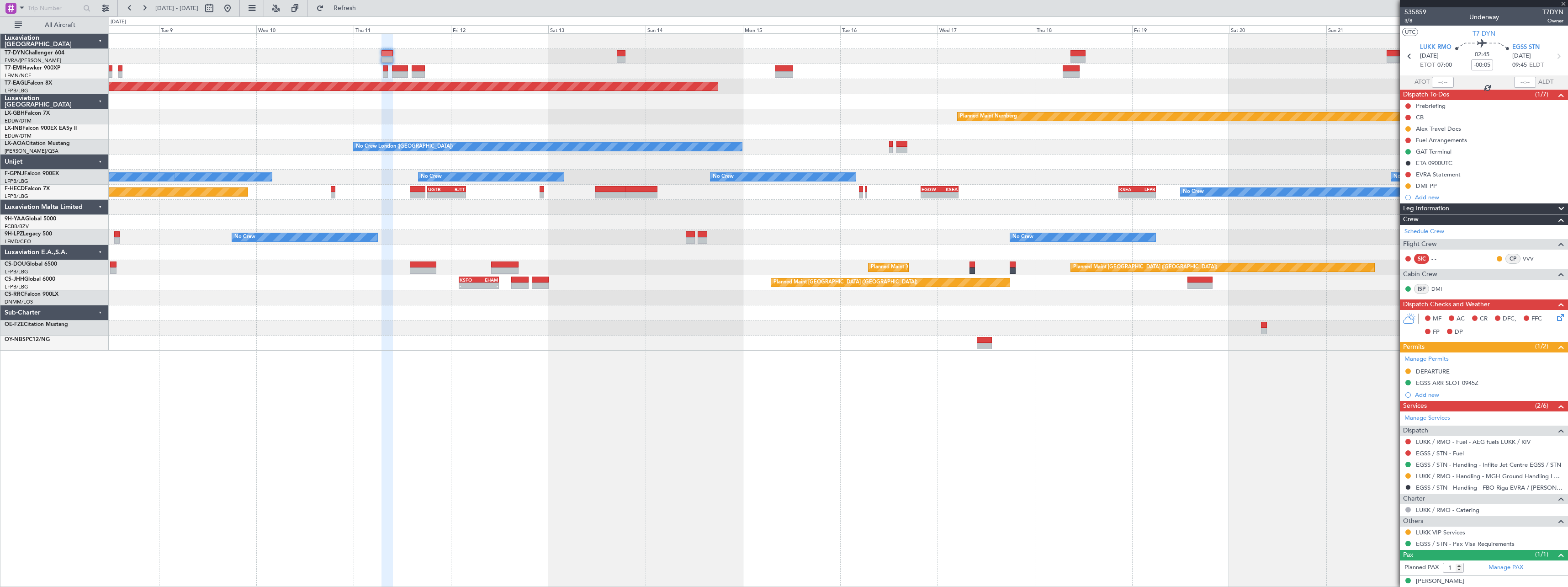
type input "+00:35"
type input "2"
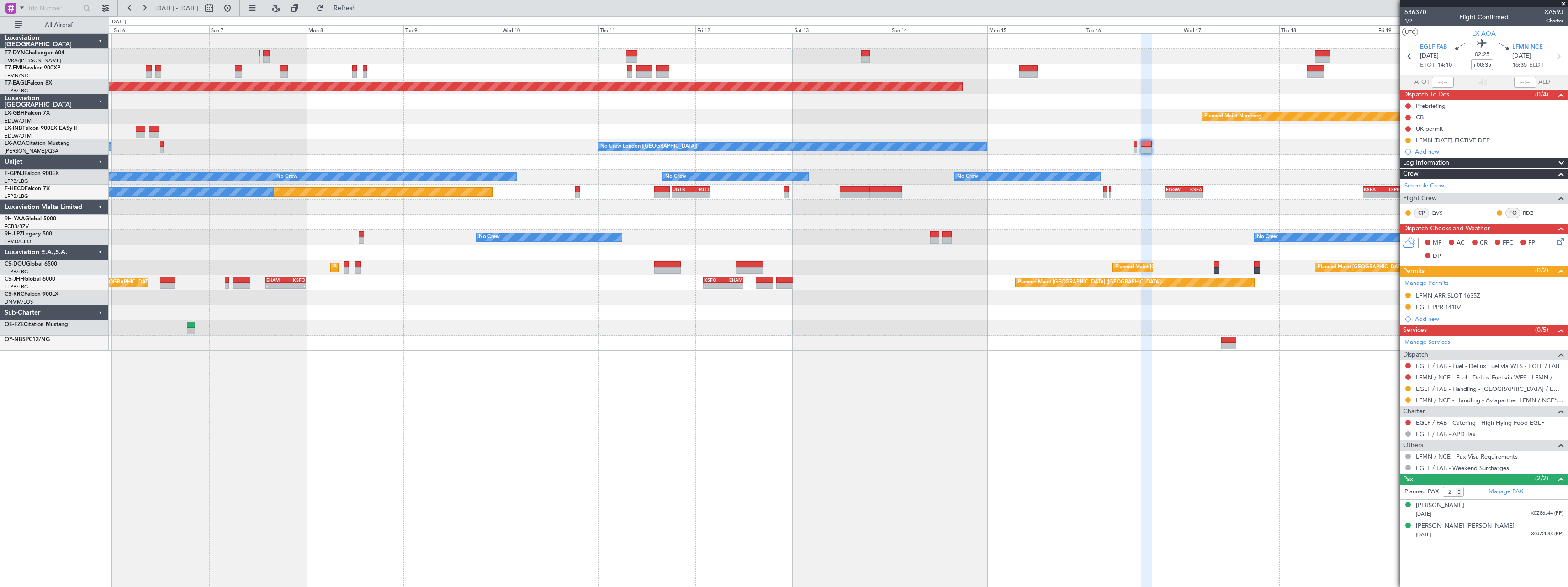
click at [663, 386] on div "AOG Maint Riga (Riga Intl) Planned Maint [GEOGRAPHIC_DATA] Grounded [US_STATE] …" at bounding box center [838, 310] width 1459 height 554
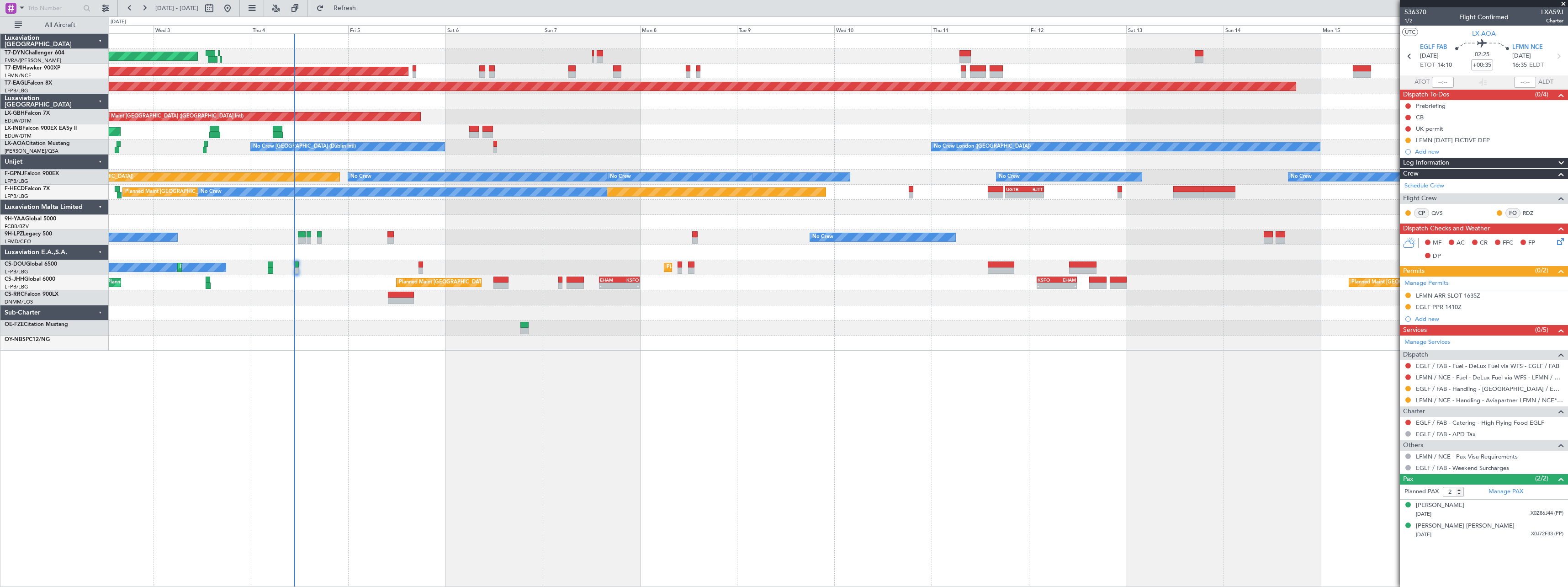
click at [401, 386] on div "AOG Maint Riga (Riga Intl) Planned Maint [GEOGRAPHIC_DATA] Grounded [US_STATE] …" at bounding box center [838, 310] width 1459 height 554
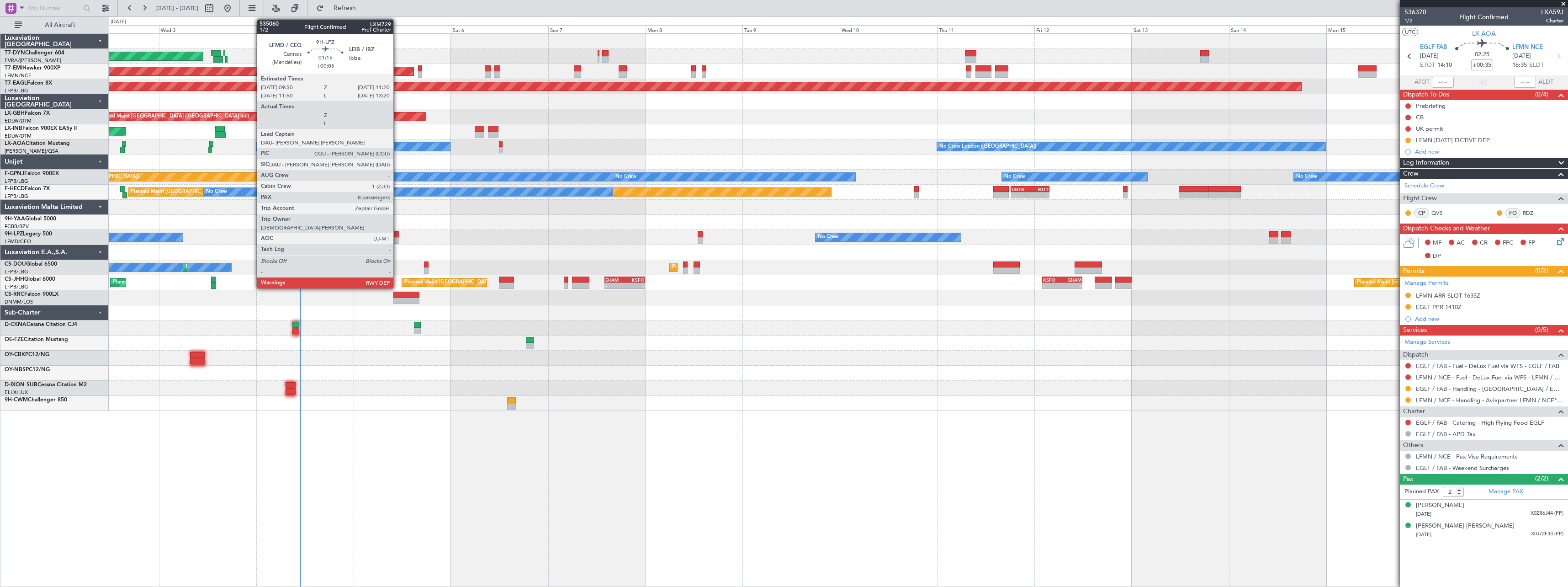
click at [397, 234] on div at bounding box center [396, 234] width 7 height 7
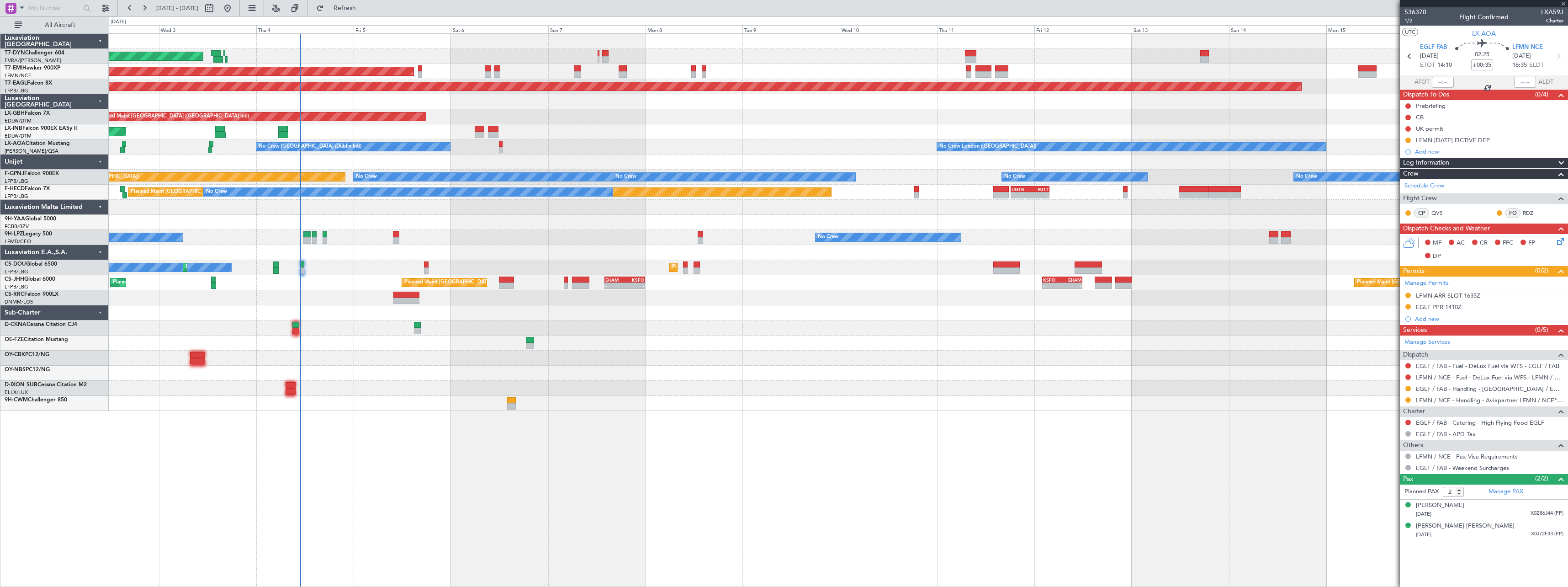
type input "+00:05"
type input "8"
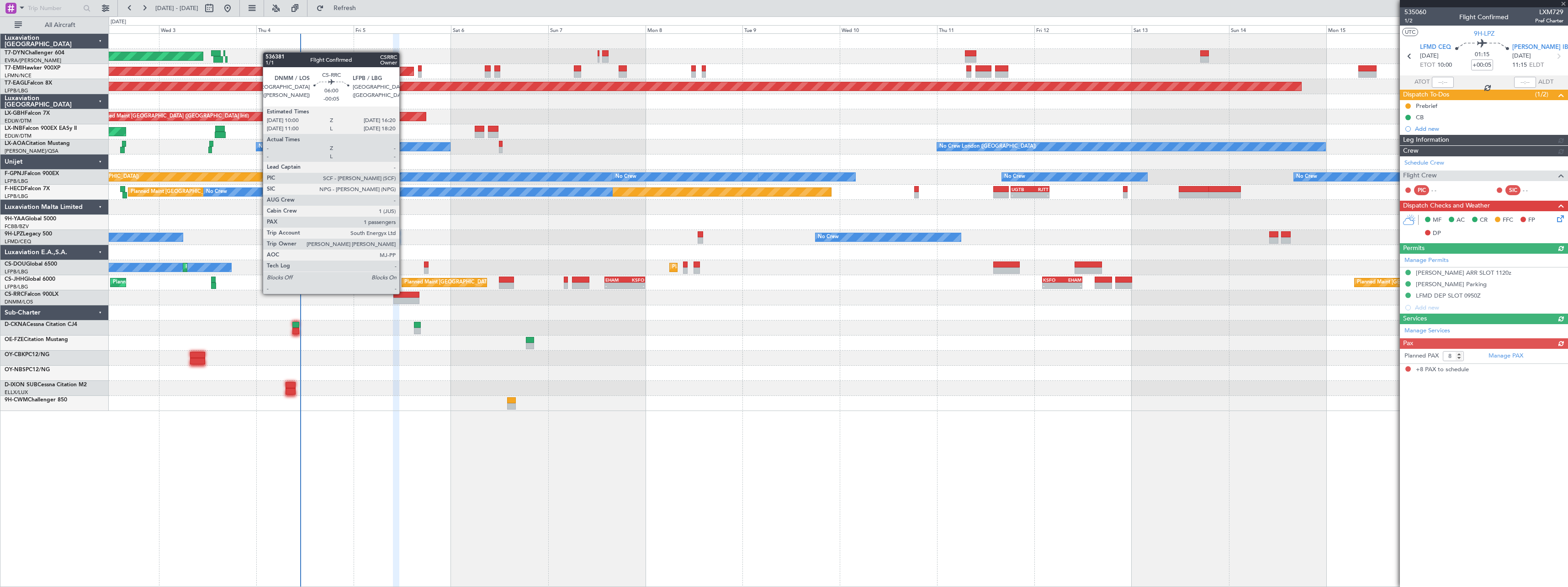
click at [404, 293] on div at bounding box center [406, 295] width 26 height 7
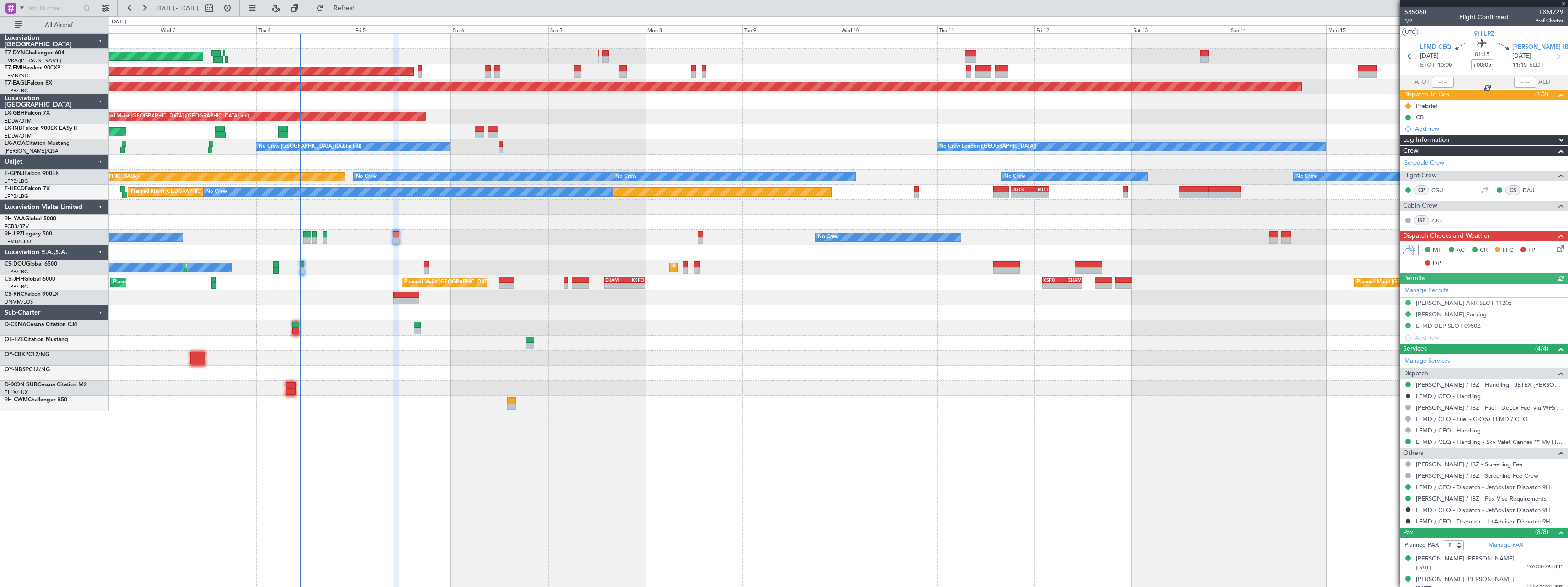
type input "-00:05"
type input "1"
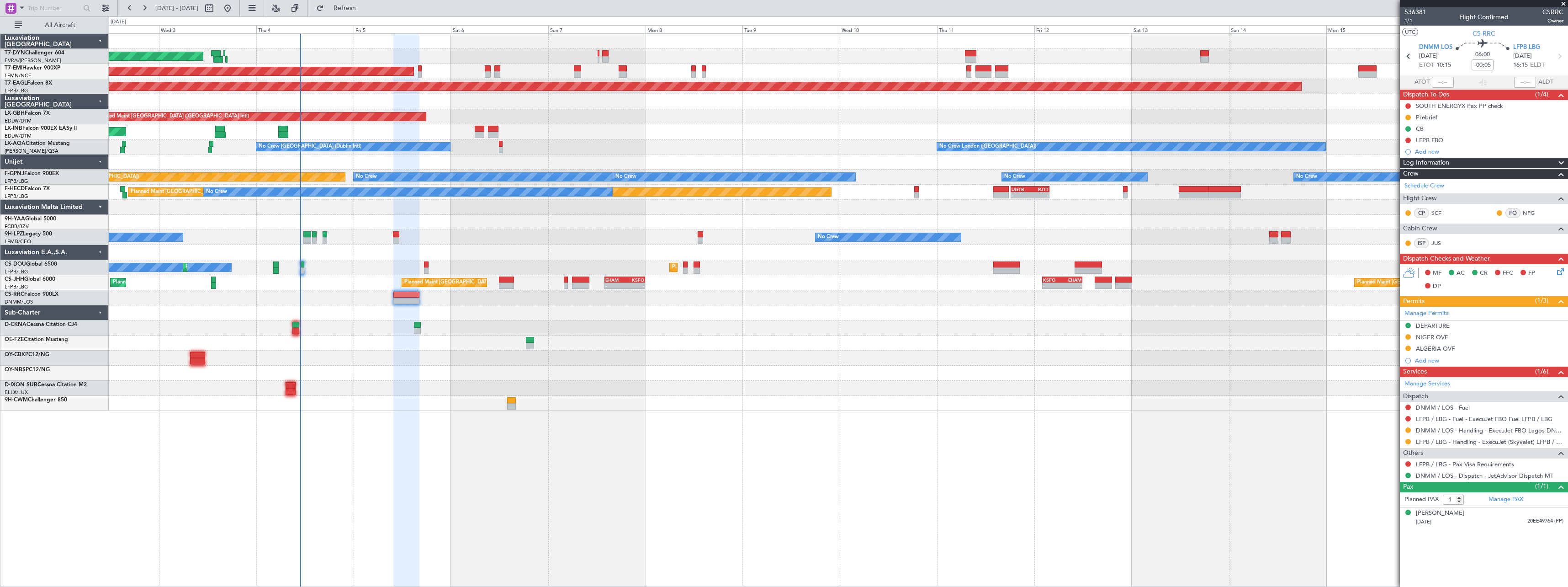
click at [1407, 21] on span "1/1" at bounding box center [1415, 21] width 22 height 8
click at [1489, 443] on link "LFPB / LBG - Handling - ExecuJet (Skyvalet) LFPB / LBG" at bounding box center [1489, 441] width 147 height 8
click at [1510, 500] on link "Manage PAX" at bounding box center [1505, 499] width 35 height 9
click at [364, 5] on span "Refresh" at bounding box center [345, 8] width 38 height 7
click at [1454, 427] on link "DNMM / LOS - Handling - ExecuJet FBO Lagos DNMM / LOS" at bounding box center [1489, 430] width 147 height 8
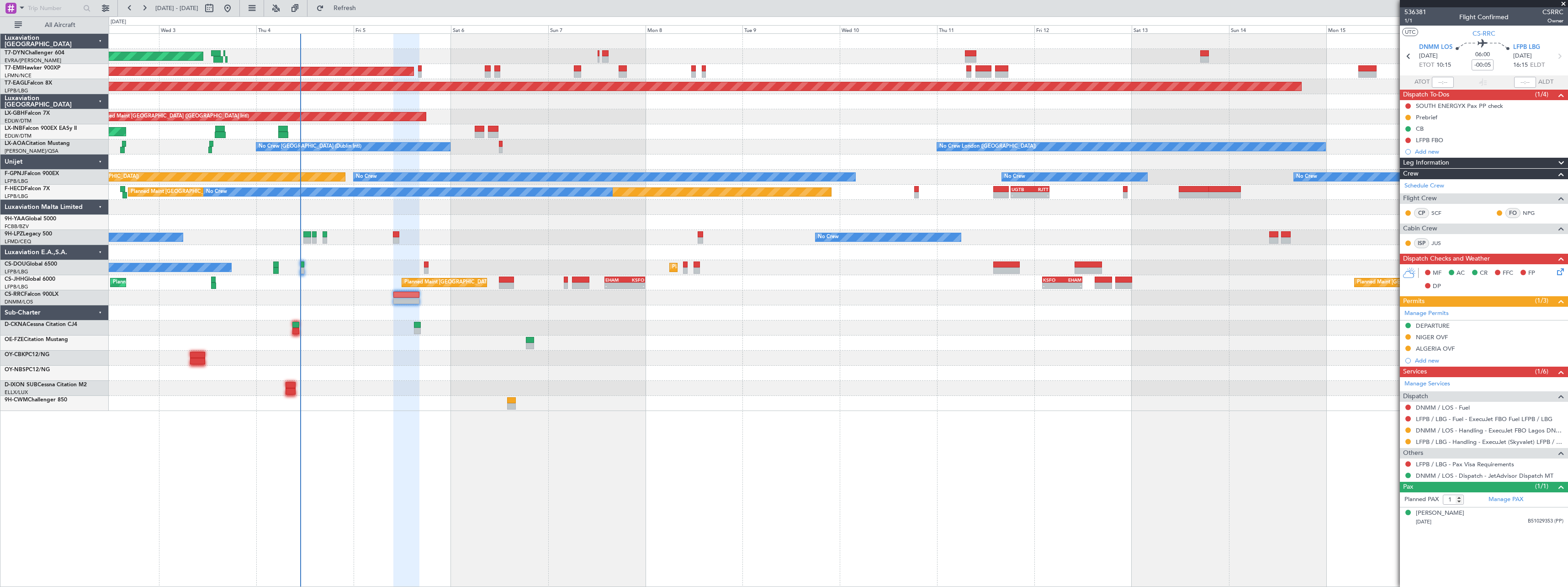
click at [1559, 272] on icon at bounding box center [1559, 270] width 7 height 7
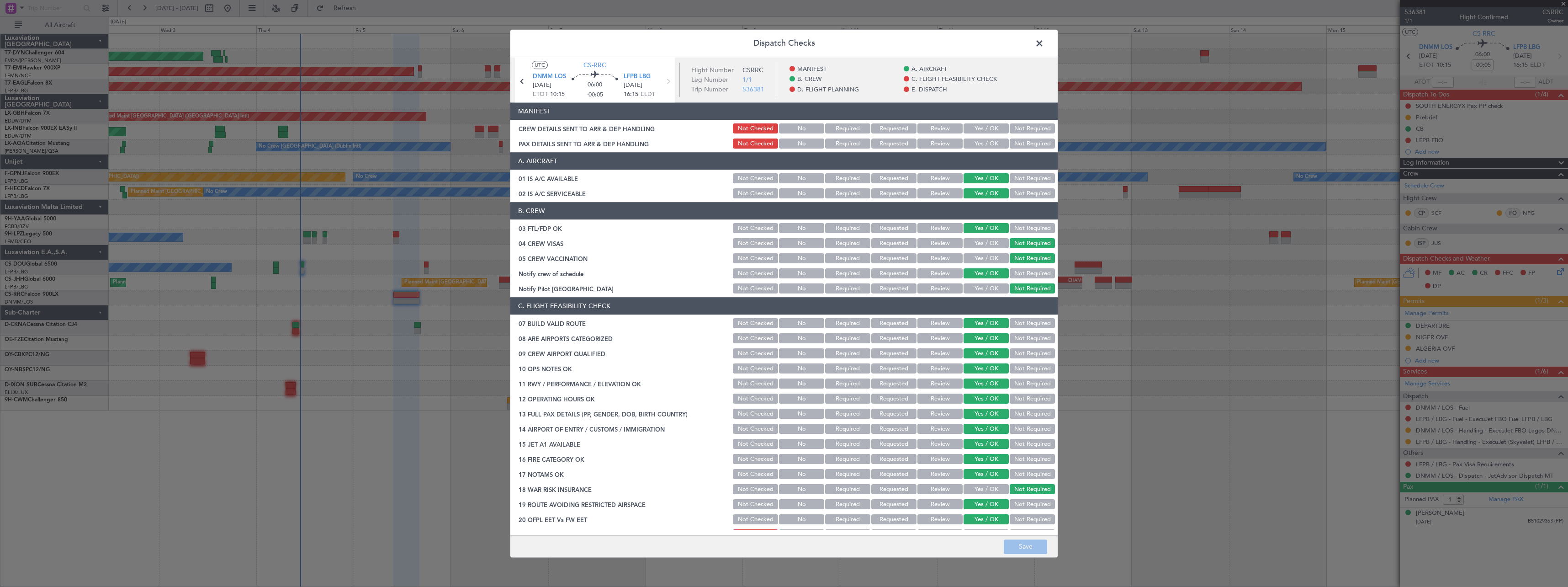
drag, startPoint x: 979, startPoint y: 124, endPoint x: 976, endPoint y: 132, distance: 8.5
click at [978, 126] on button "Yes / OK" at bounding box center [986, 128] width 45 height 10
click at [976, 141] on button "Yes / OK" at bounding box center [986, 144] width 45 height 10
click at [1029, 554] on footer "Save" at bounding box center [783, 546] width 547 height 22
click at [1032, 547] on button "Save" at bounding box center [1025, 547] width 43 height 15
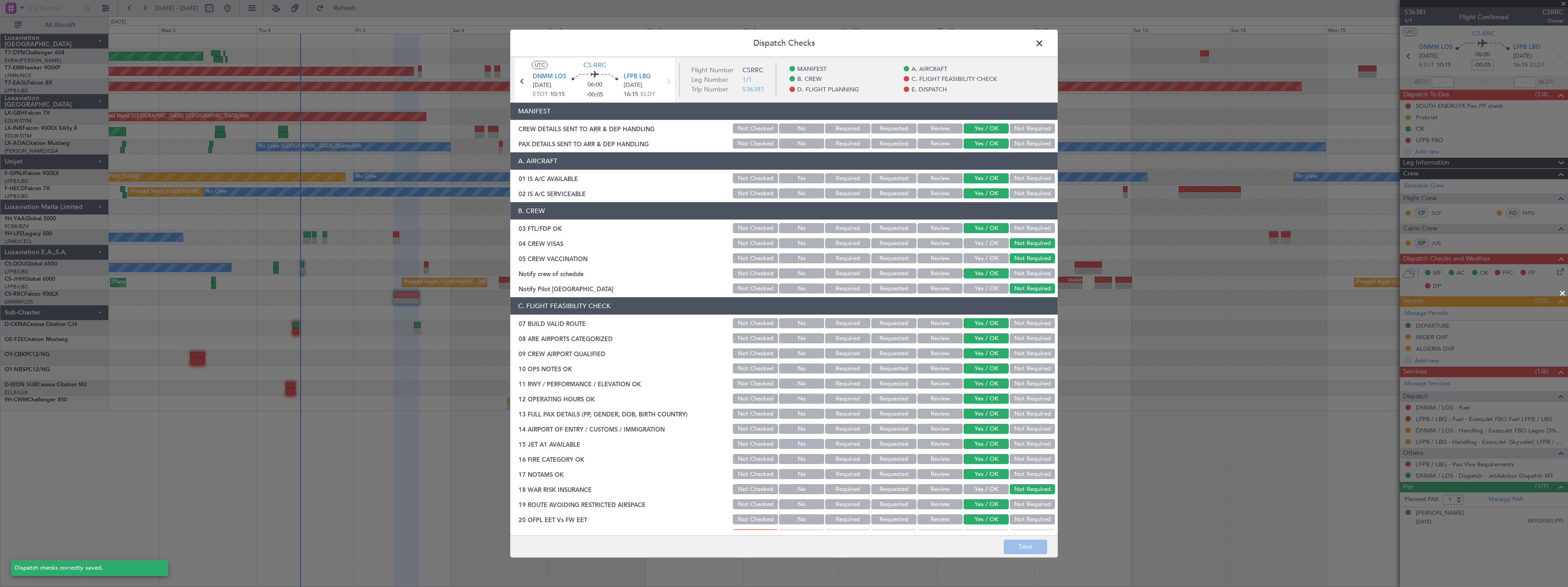
click at [1044, 45] on span at bounding box center [1044, 46] width 0 height 18
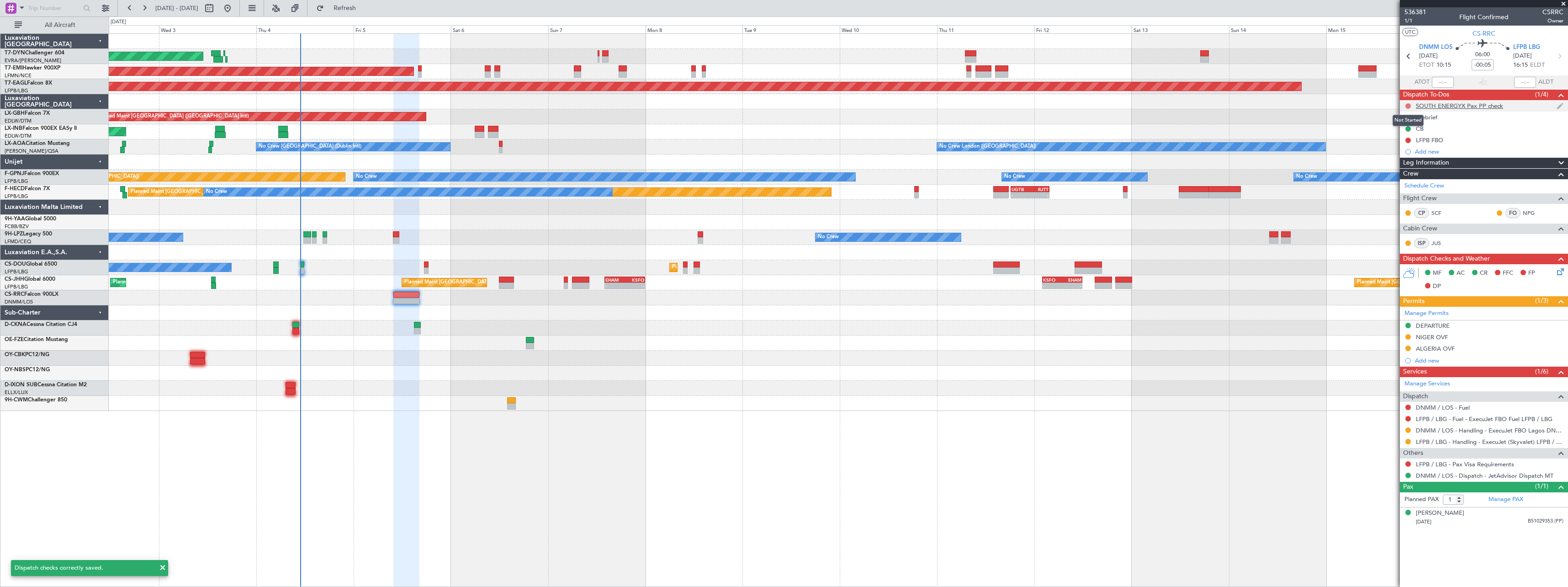
click at [1409, 107] on button at bounding box center [1408, 106] width 5 height 5
click at [1399, 146] on span "Completed" at bounding box center [1412, 146] width 30 height 9
drag, startPoint x: 1409, startPoint y: 462, endPoint x: 1407, endPoint y: 467, distance: 5.4
click at [1409, 462] on button at bounding box center [1408, 463] width 5 height 5
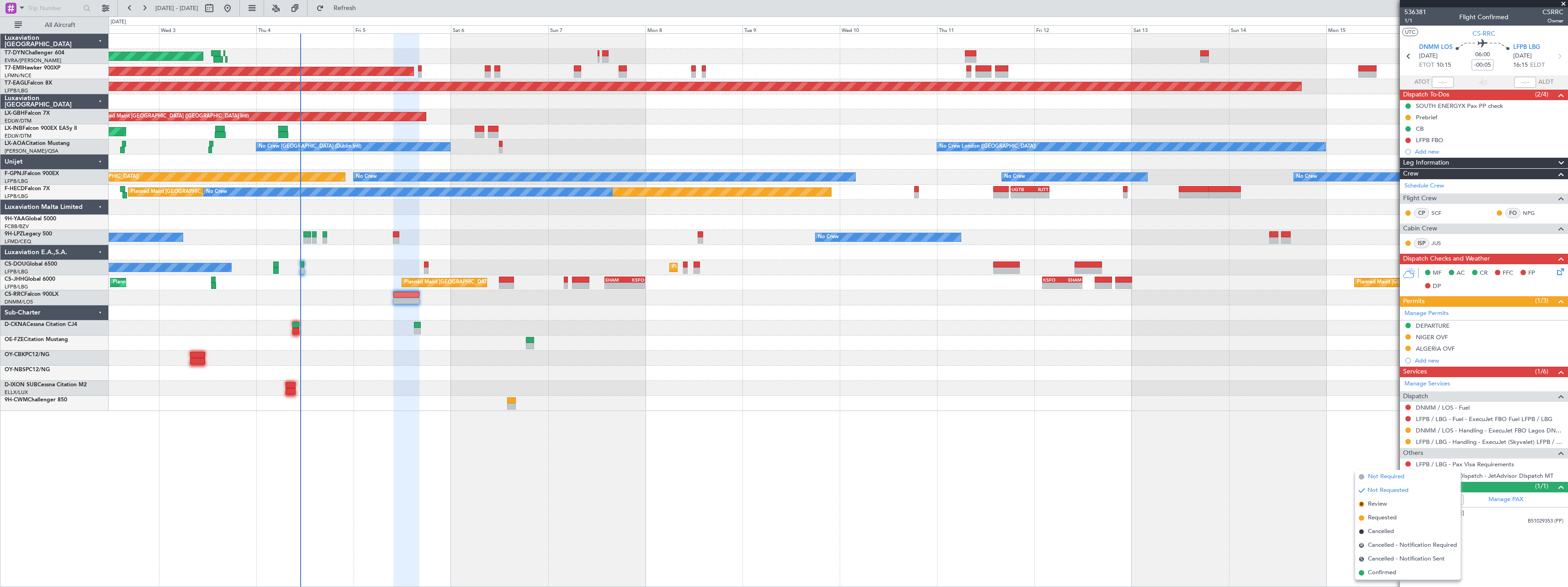
click at [1386, 475] on span "Not Required" at bounding box center [1386, 476] width 37 height 9
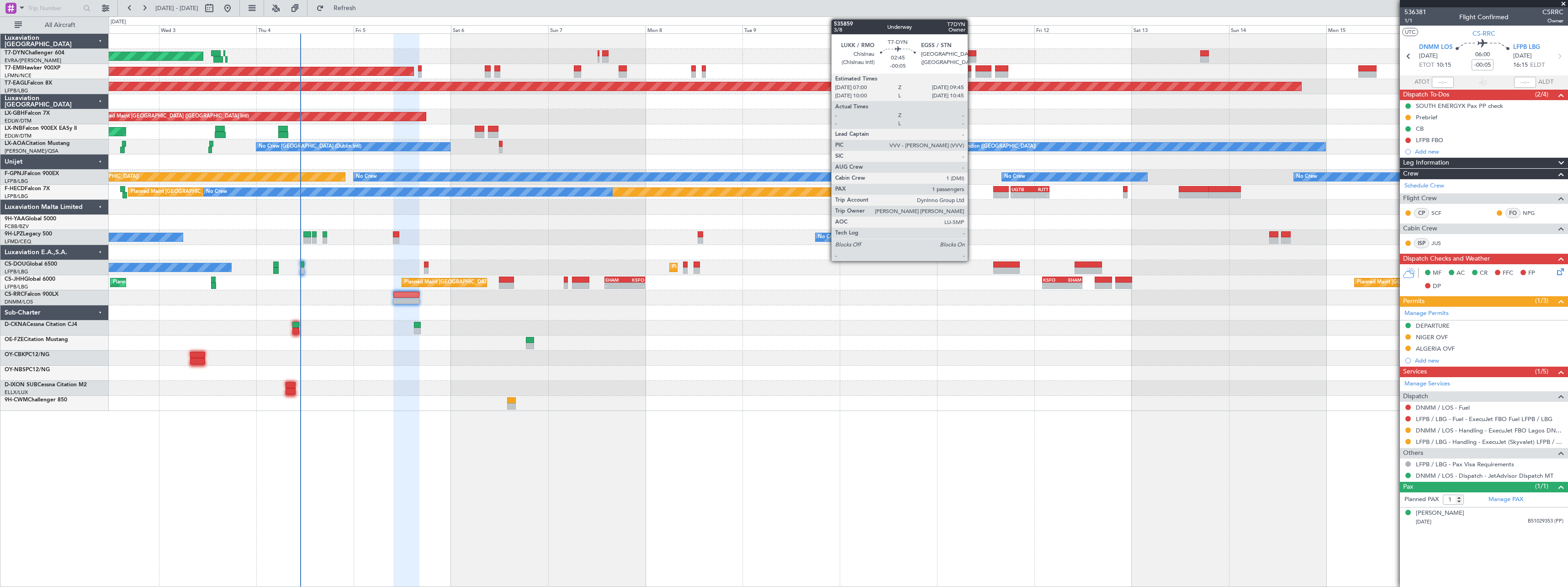
click at [971, 52] on div at bounding box center [970, 54] width 12 height 7
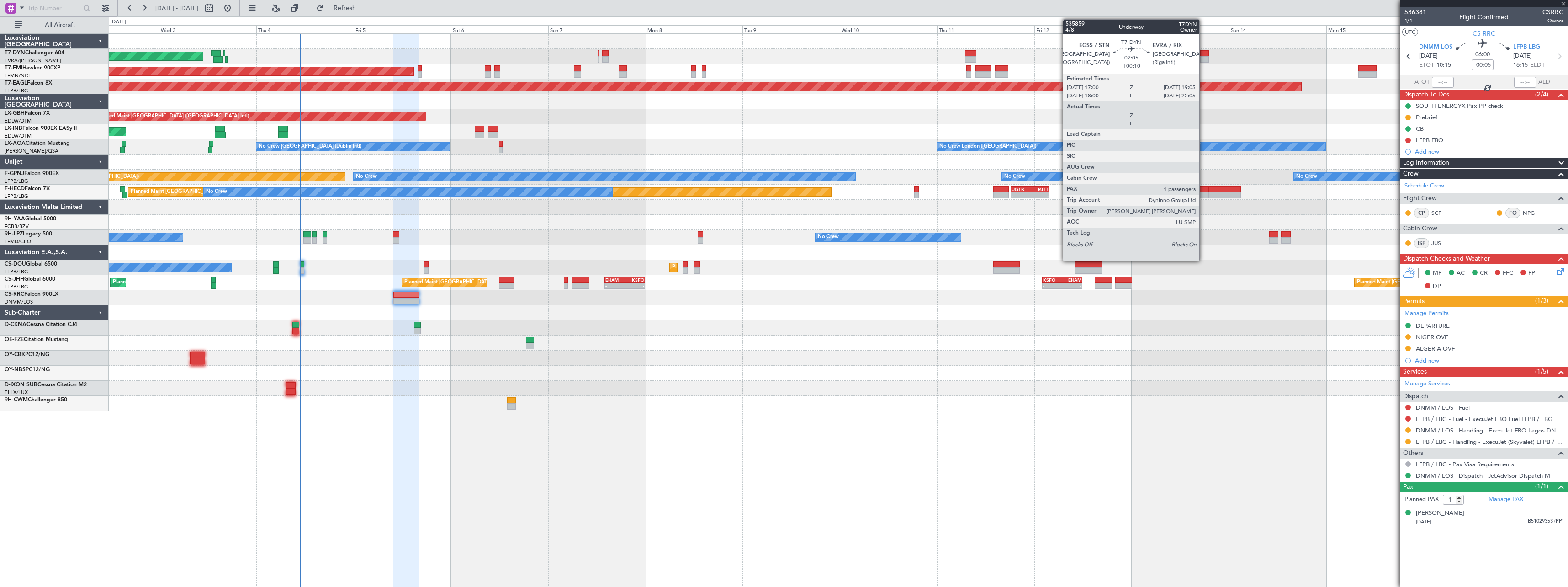
click at [1203, 54] on div at bounding box center [1205, 54] width 9 height 7
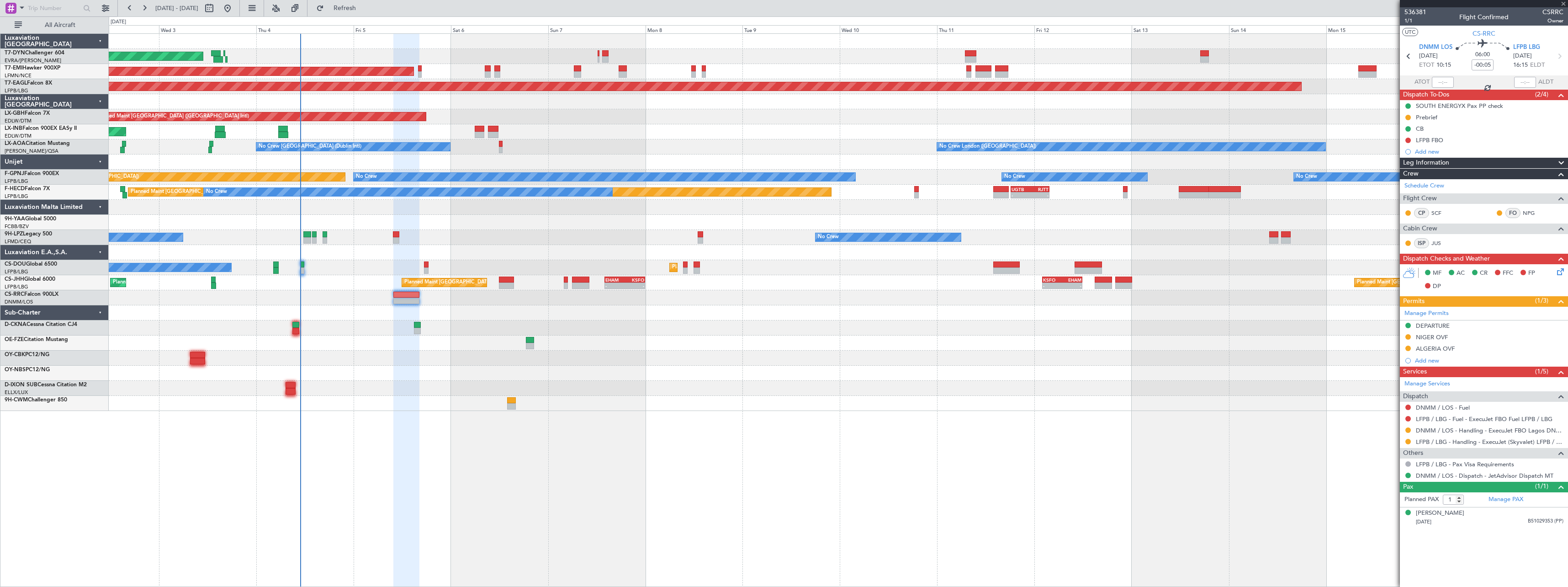
type input "+00:10"
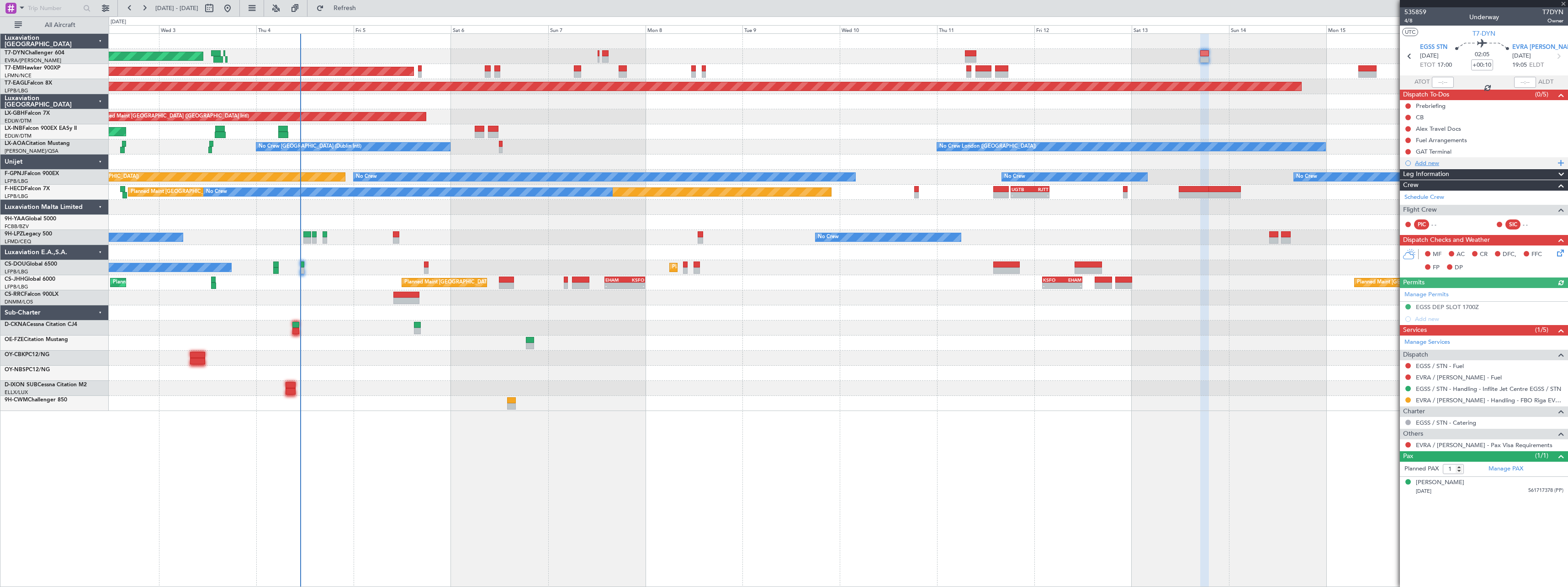
click at [1431, 165] on div "Add new" at bounding box center [1485, 163] width 140 height 8
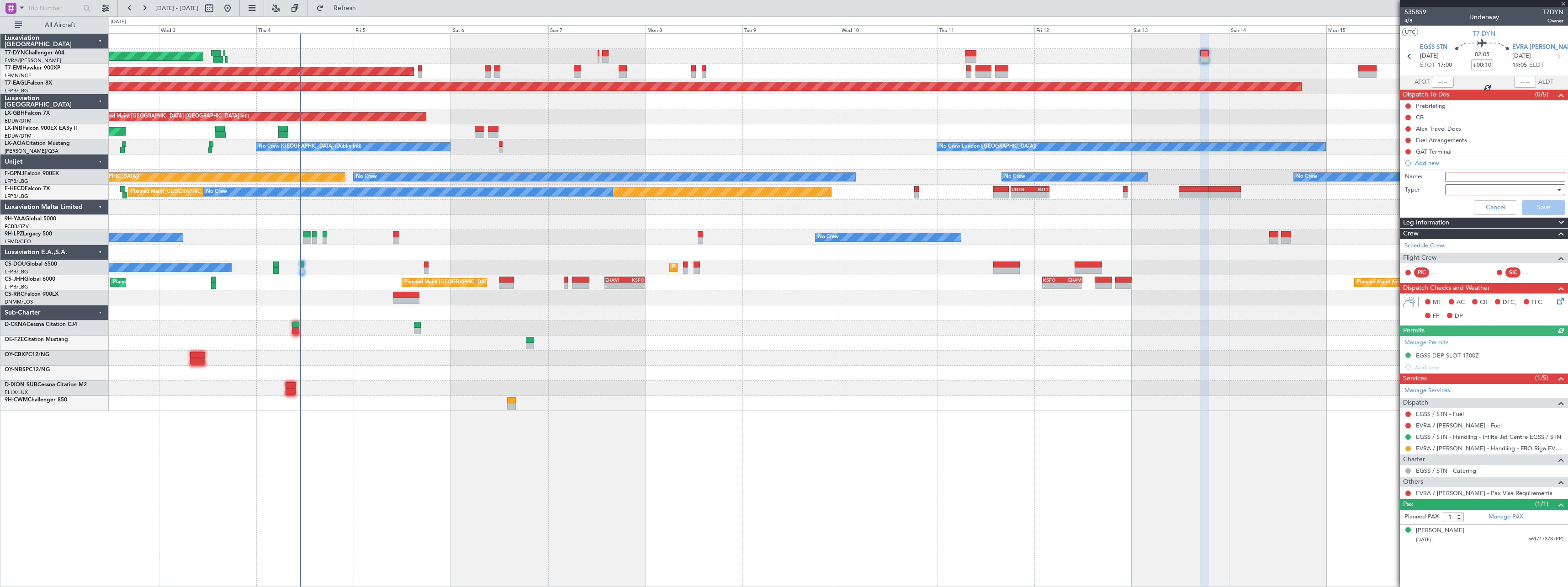
click at [1463, 175] on input "Name:" at bounding box center [1505, 177] width 120 height 10
type input "EVRA Statement"
click at [1457, 192] on div at bounding box center [1502, 189] width 107 height 14
click at [1461, 206] on span "Generic" at bounding box center [1500, 208] width 112 height 14
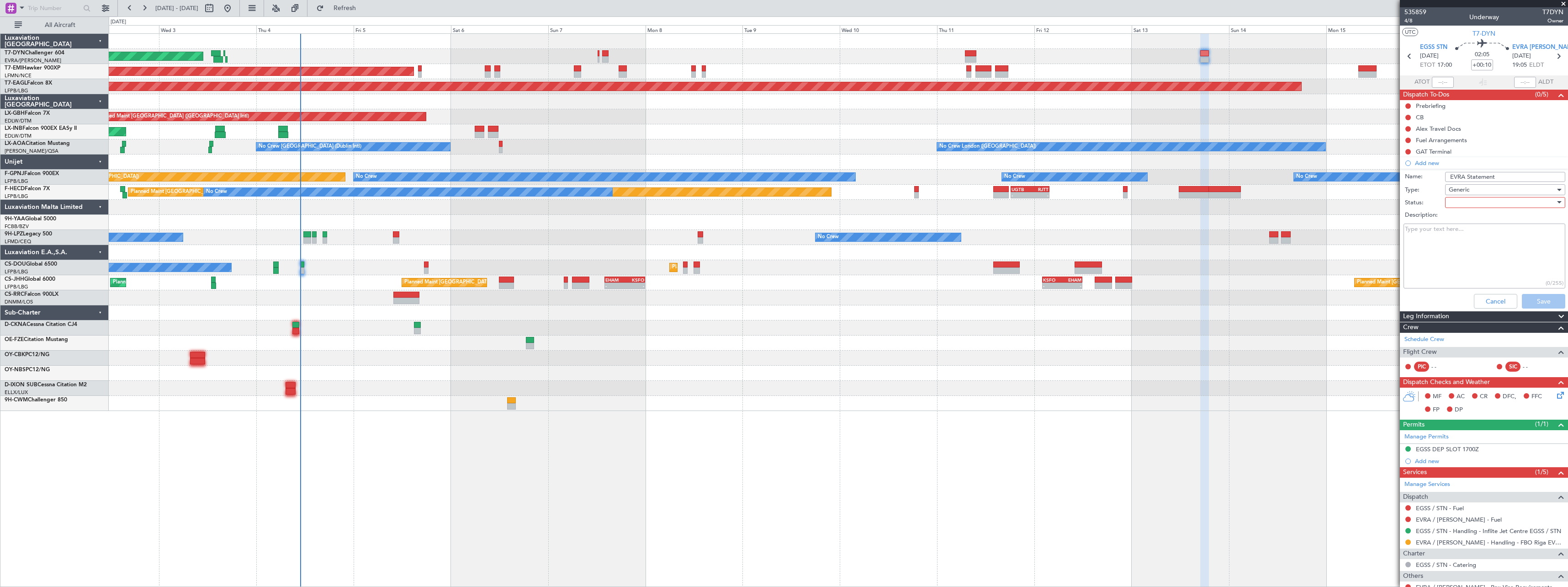
click at [1463, 206] on div at bounding box center [1502, 202] width 107 height 14
click at [1465, 220] on span "Not Started" at bounding box center [1501, 220] width 107 height 14
click at [1535, 298] on button "Save" at bounding box center [1543, 301] width 43 height 15
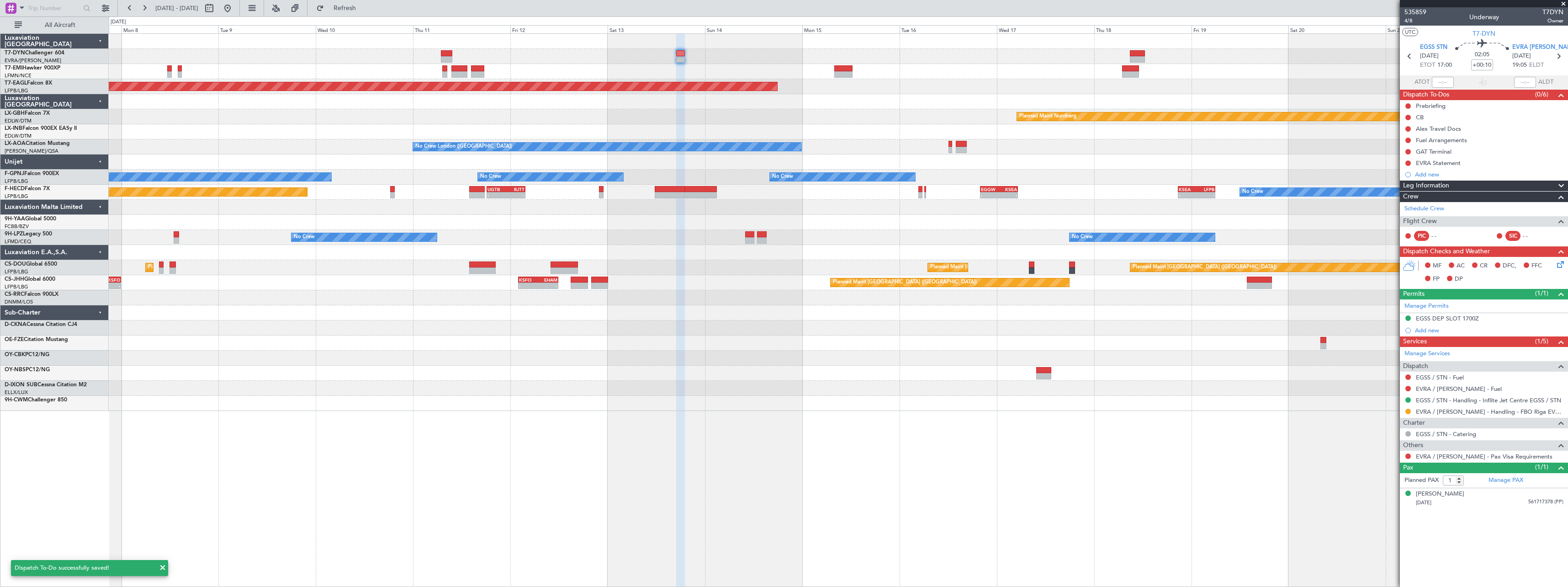
click at [796, 116] on div "Planned Maint [GEOGRAPHIC_DATA] Grounded [US_STATE] ([GEOGRAPHIC_DATA]) Planned…" at bounding box center [838, 222] width 1459 height 377
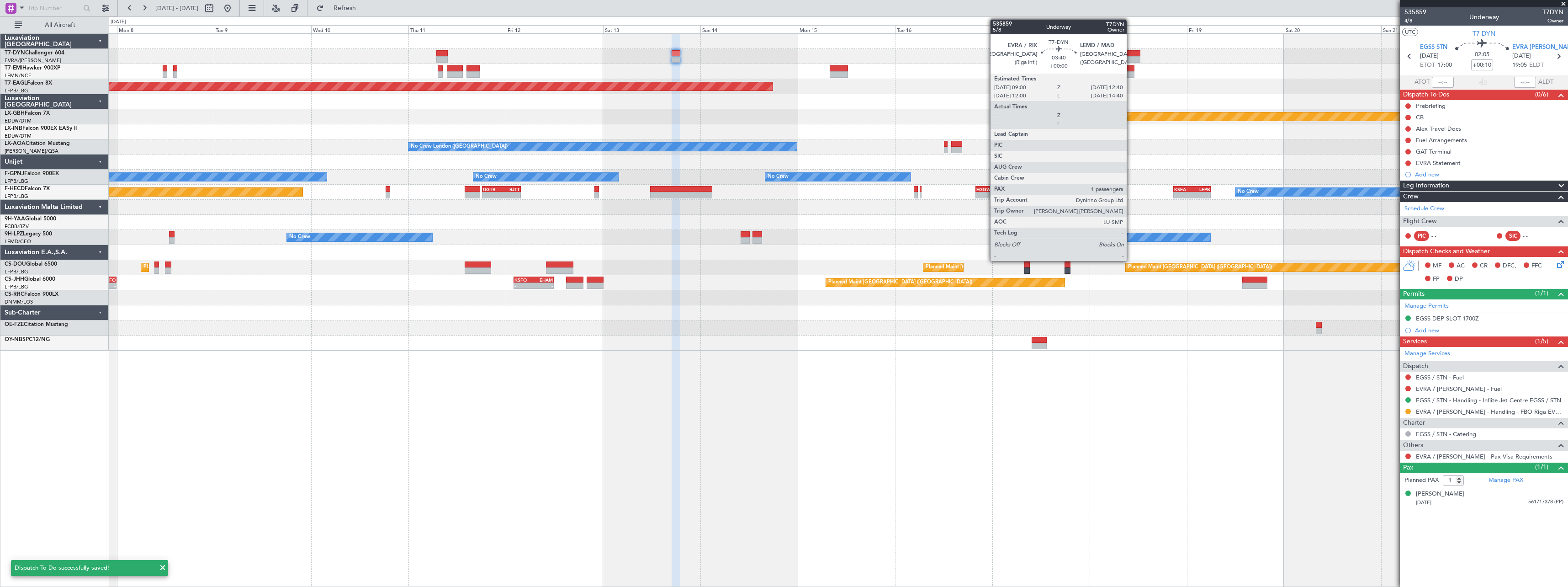
click at [1131, 52] on div at bounding box center [1133, 54] width 15 height 7
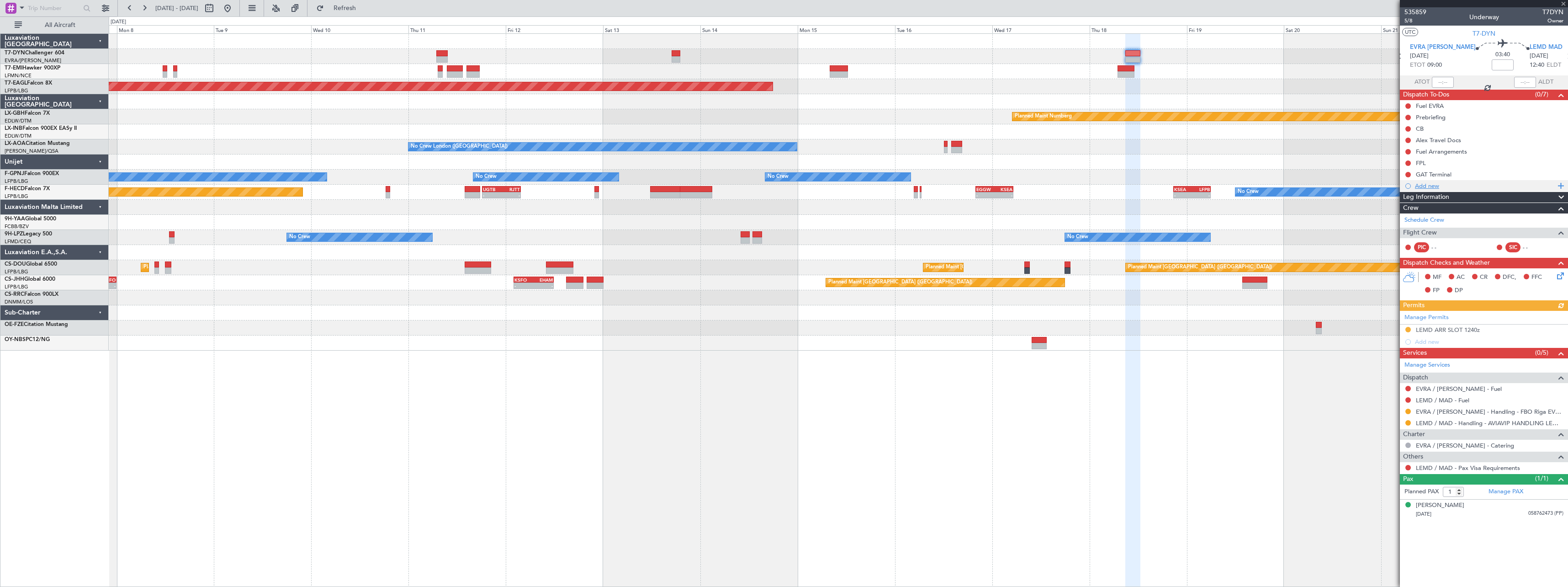
click at [1437, 184] on div "Add new" at bounding box center [1485, 186] width 140 height 8
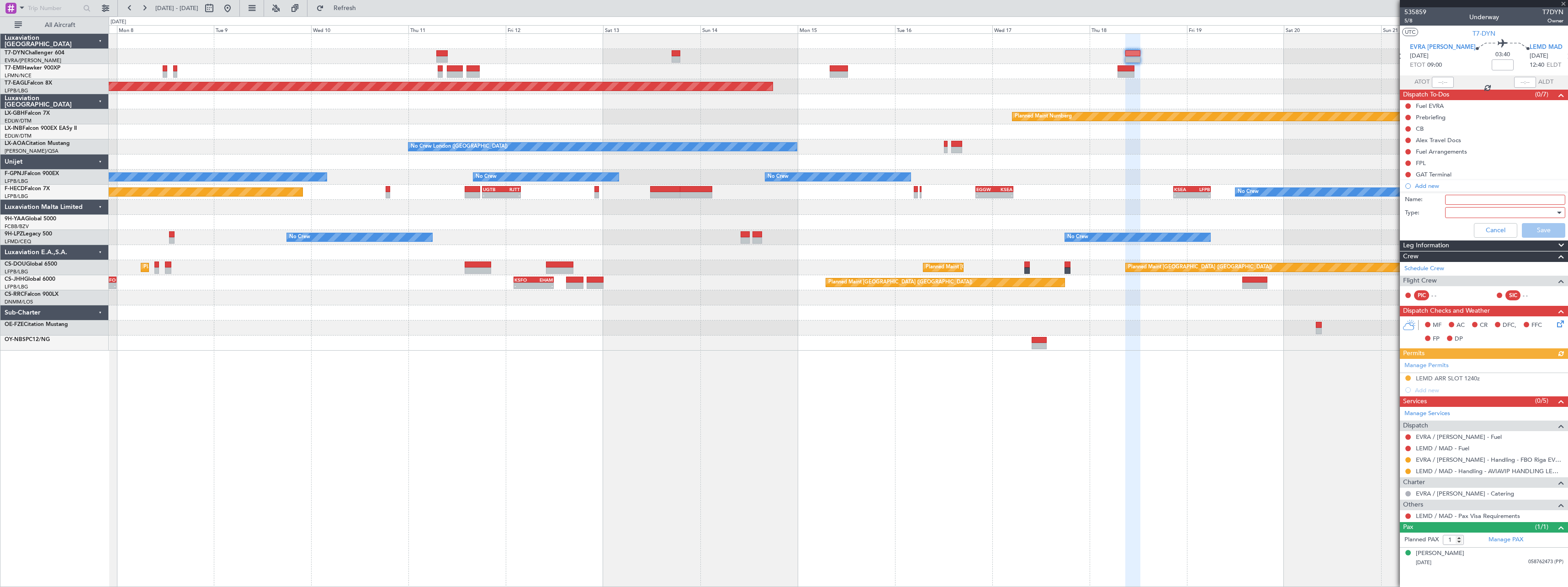
click at [1481, 203] on input "Name:" at bounding box center [1505, 200] width 120 height 10
type input "EVRA Statement"
click at [1463, 215] on div at bounding box center [1502, 213] width 107 height 14
click at [1461, 228] on span "Generic" at bounding box center [1500, 231] width 112 height 14
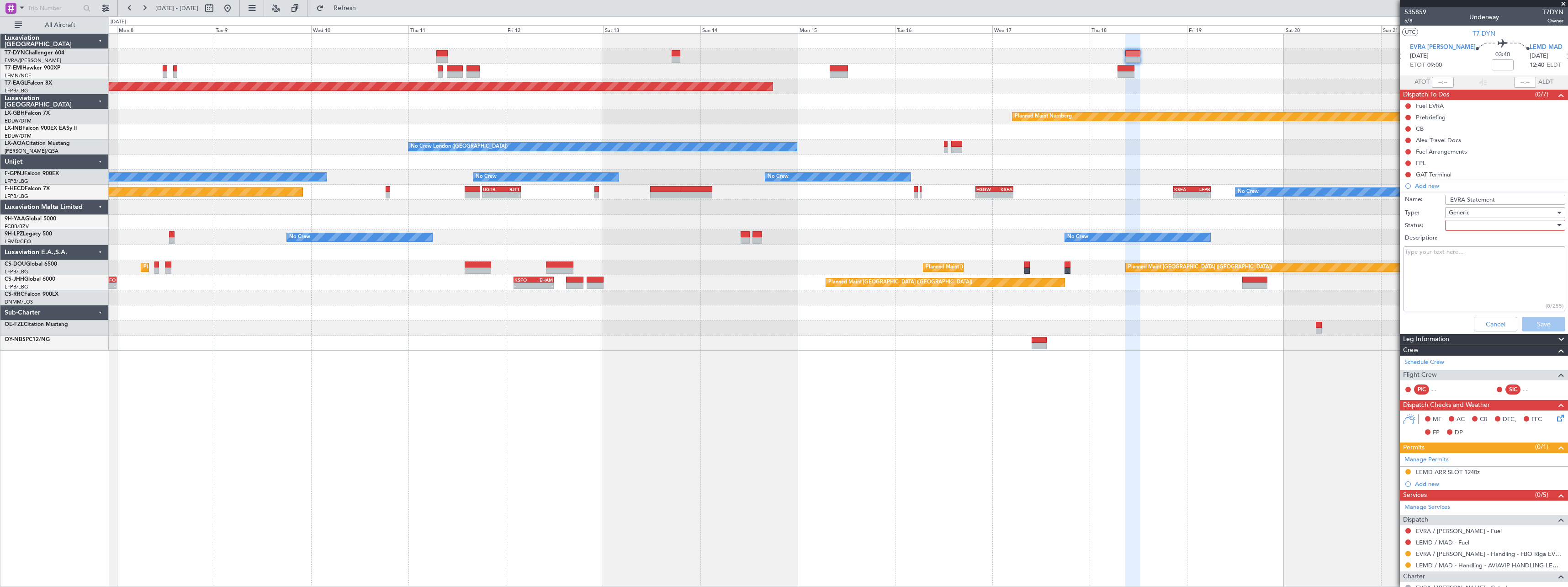
click at [1459, 225] on div at bounding box center [1502, 225] width 107 height 14
click at [1469, 245] on span "Not Started" at bounding box center [1501, 244] width 107 height 14
click at [1528, 322] on button "Save" at bounding box center [1543, 324] width 43 height 15
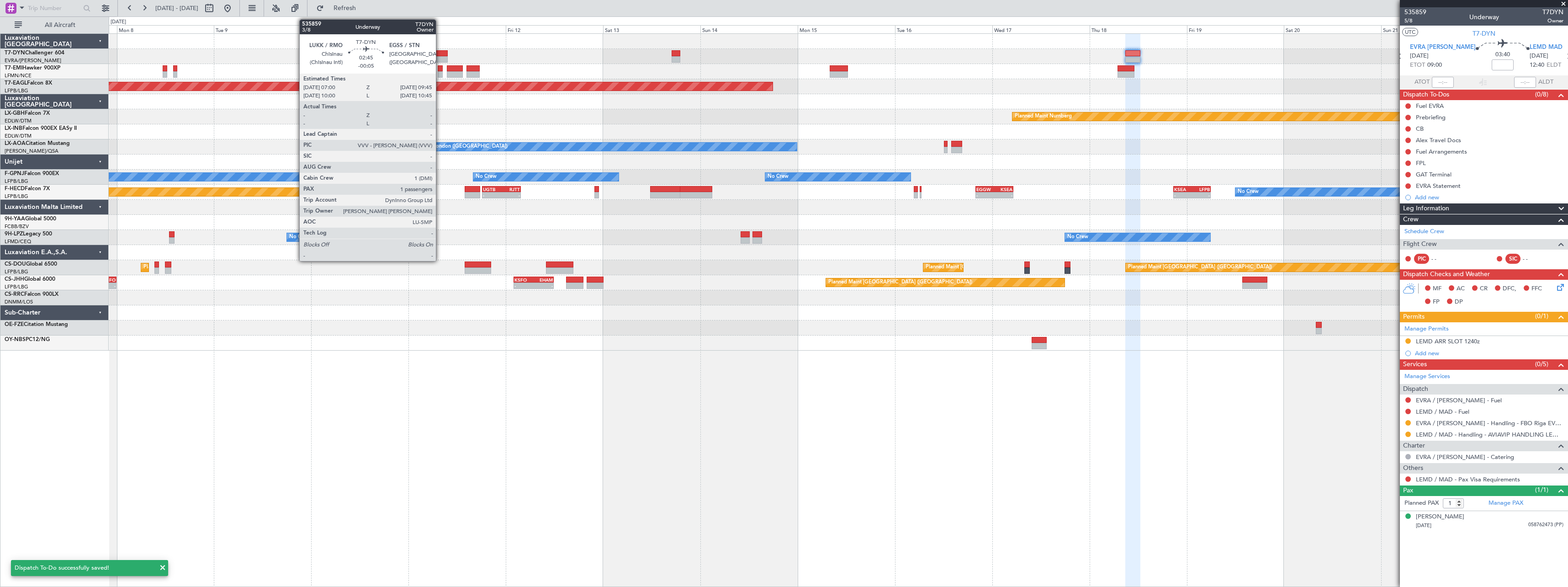
click at [440, 52] on div at bounding box center [442, 54] width 12 height 7
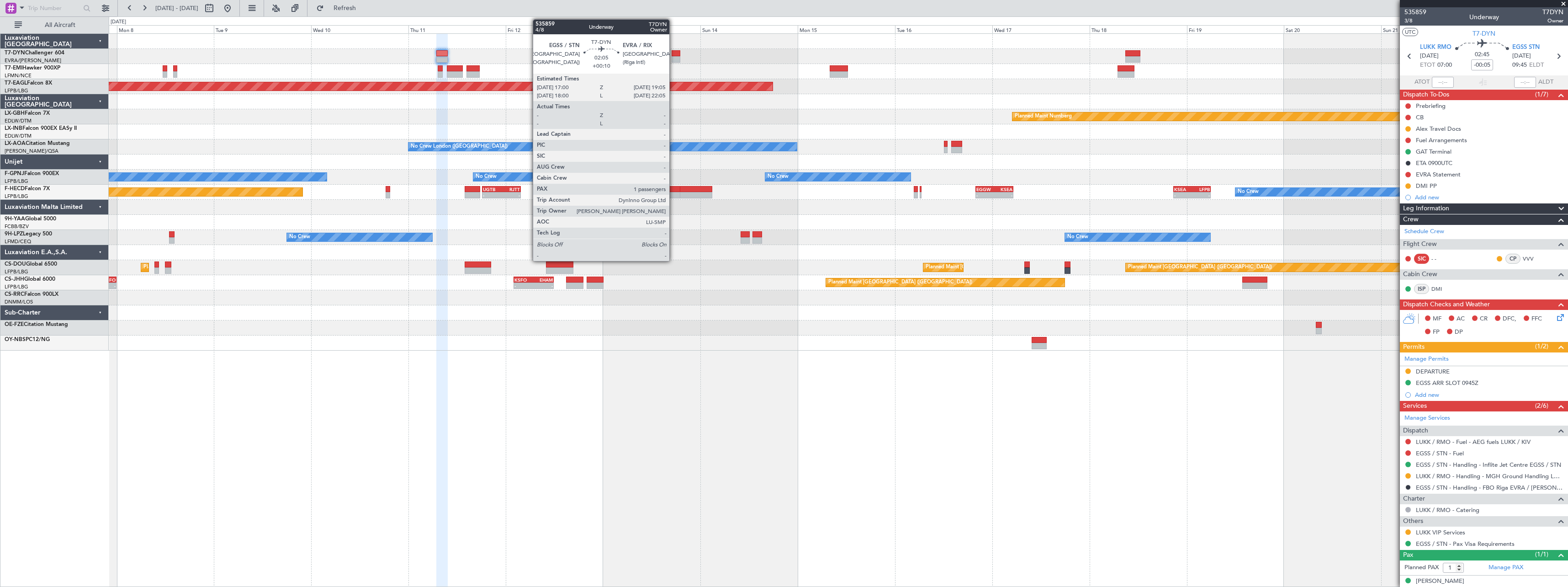
click at [673, 55] on div at bounding box center [676, 54] width 9 height 7
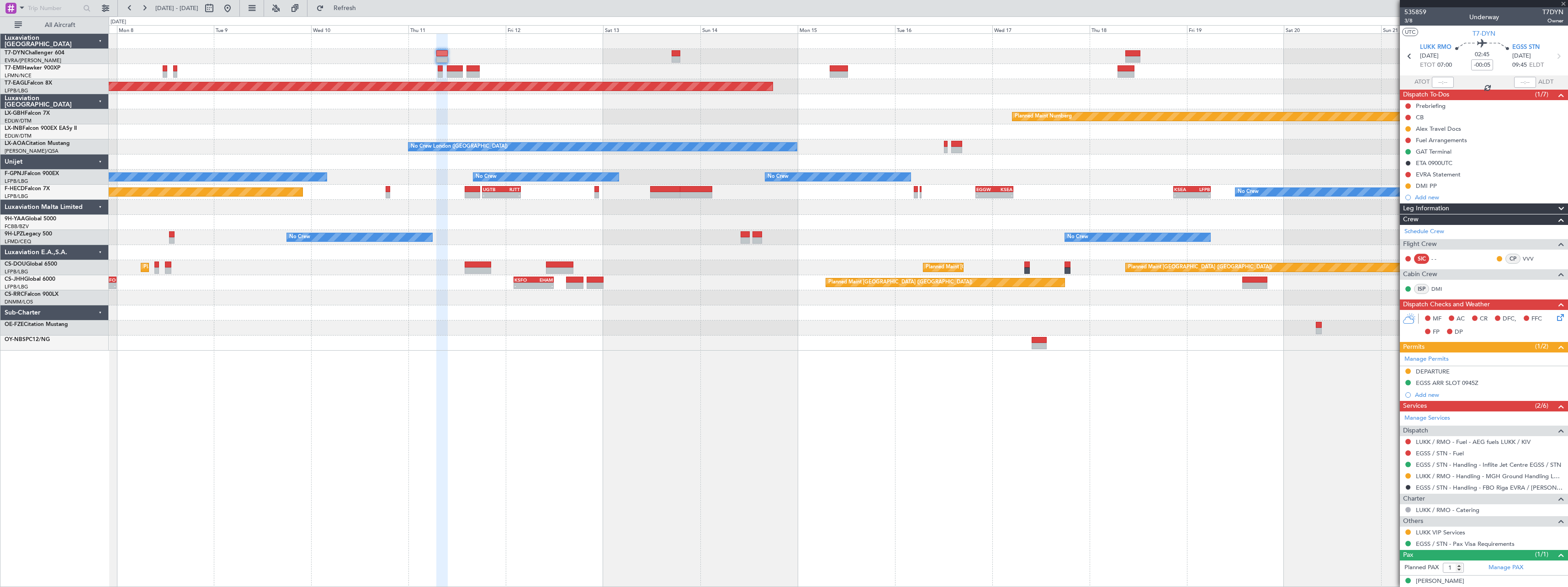
type input "+00:10"
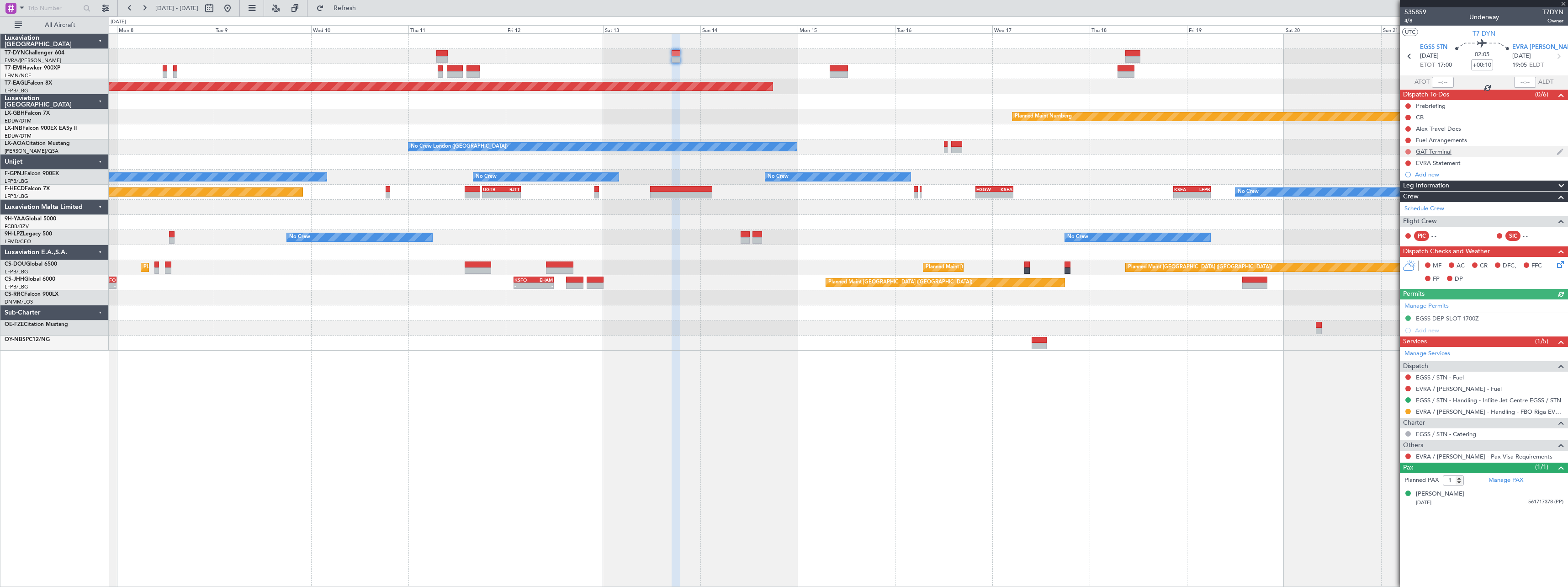
click at [1407, 151] on button at bounding box center [1408, 152] width 5 height 5
click at [1406, 193] on span "Completed" at bounding box center [1412, 192] width 30 height 9
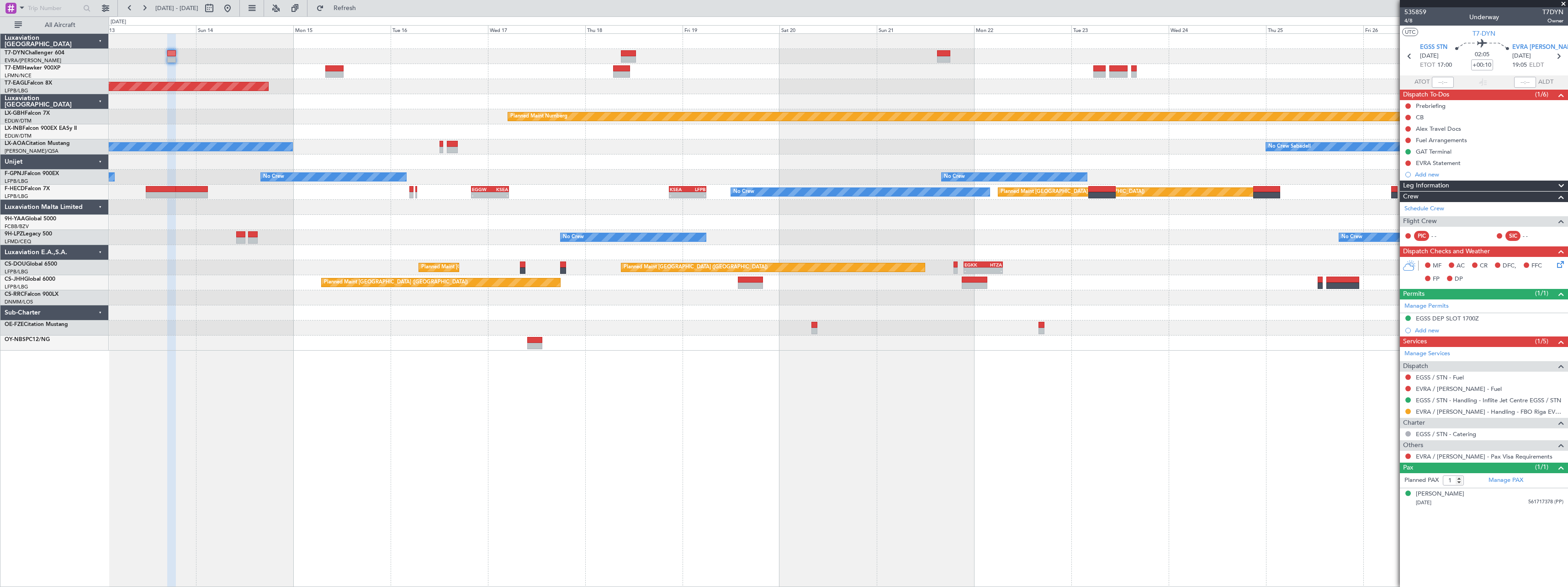
click at [847, 95] on div "Grounded New York (Teterboro) Planned Maint Nurnberg No Crew London (Farnboroug…" at bounding box center [838, 192] width 1459 height 317
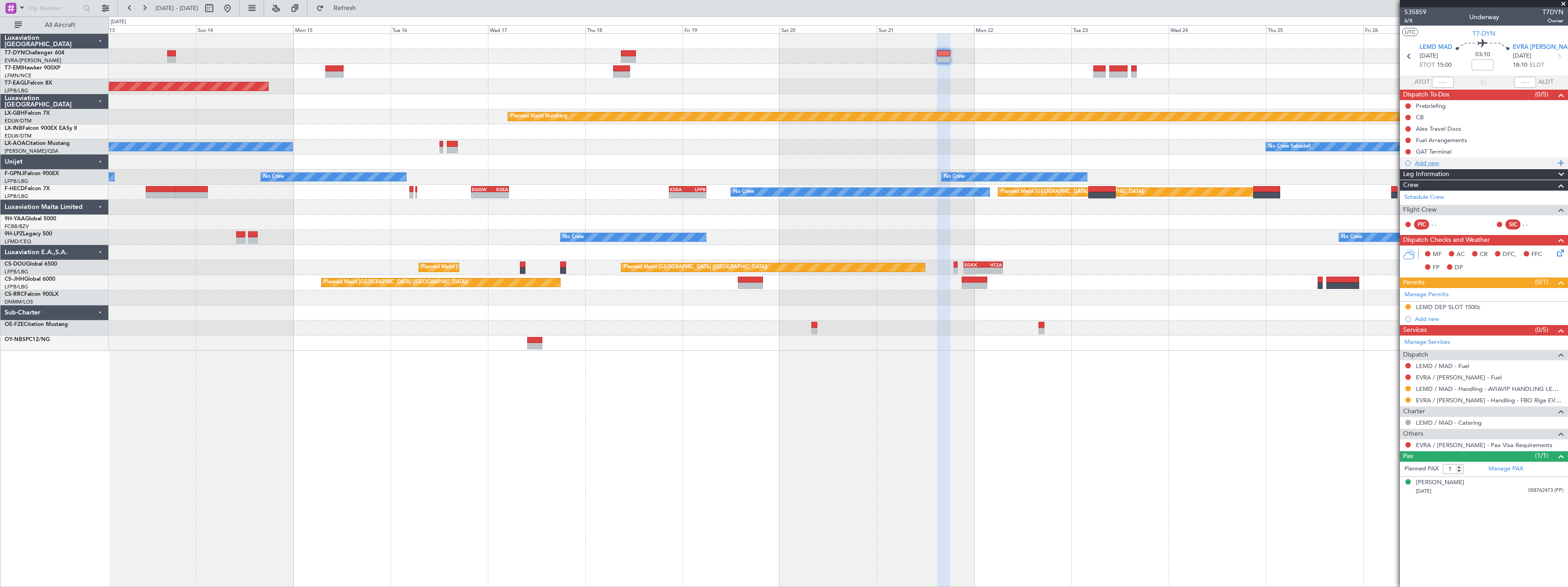
click at [1437, 164] on div "Add new" at bounding box center [1485, 163] width 140 height 8
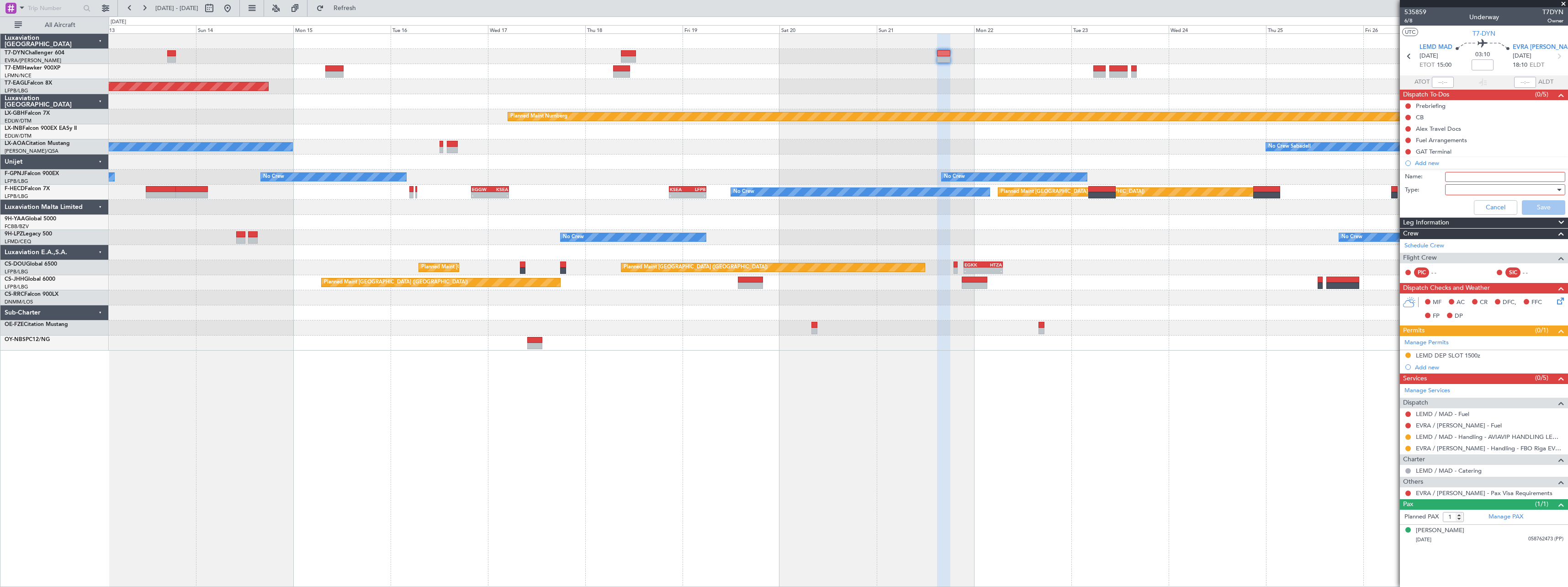
click at [1481, 178] on input "Name:" at bounding box center [1505, 177] width 120 height 10
type input "EVRA Statement"
click at [1458, 191] on div at bounding box center [1502, 189] width 107 height 14
click at [1454, 205] on span "Generic" at bounding box center [1500, 208] width 112 height 14
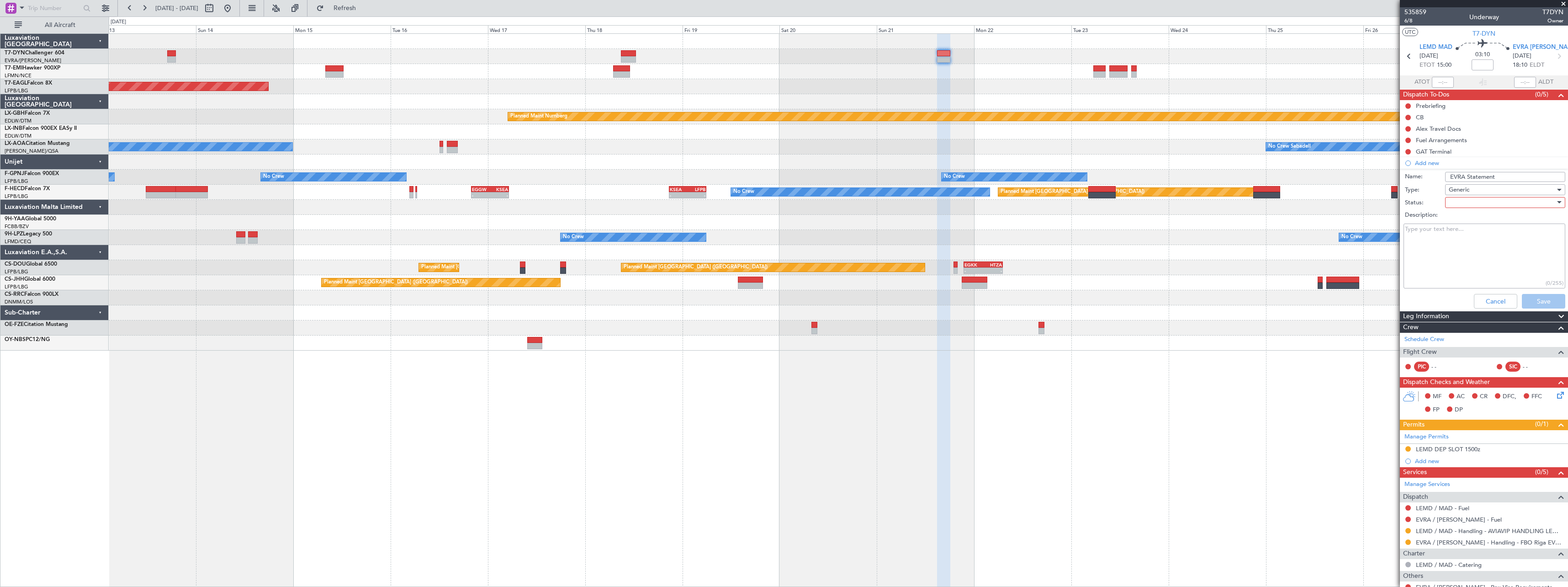
click at [1459, 206] on div at bounding box center [1502, 202] width 107 height 14
click at [1465, 225] on span "Not Started" at bounding box center [1501, 220] width 107 height 14
click at [1534, 298] on button "Save" at bounding box center [1543, 301] width 43 height 15
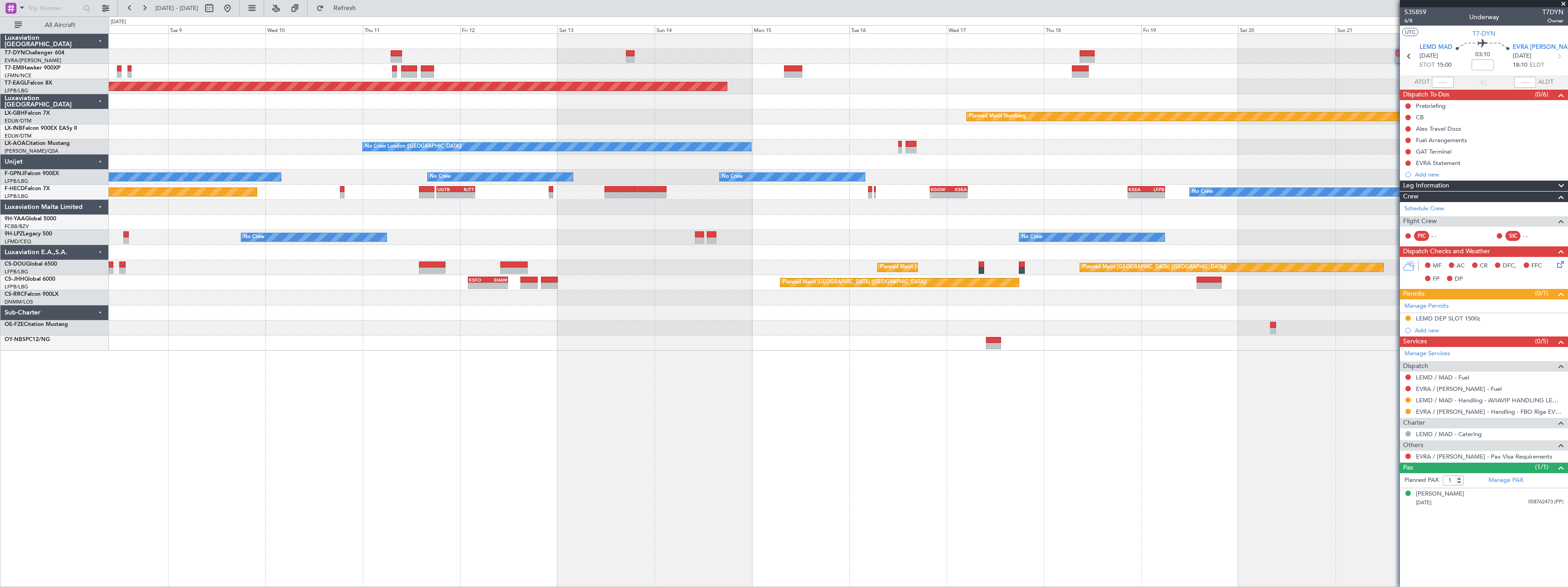
click at [774, 96] on div "Planned Maint Zurich Grounded New York (Teterboro) Planned Maint Nurnberg Plann…" at bounding box center [838, 192] width 1459 height 317
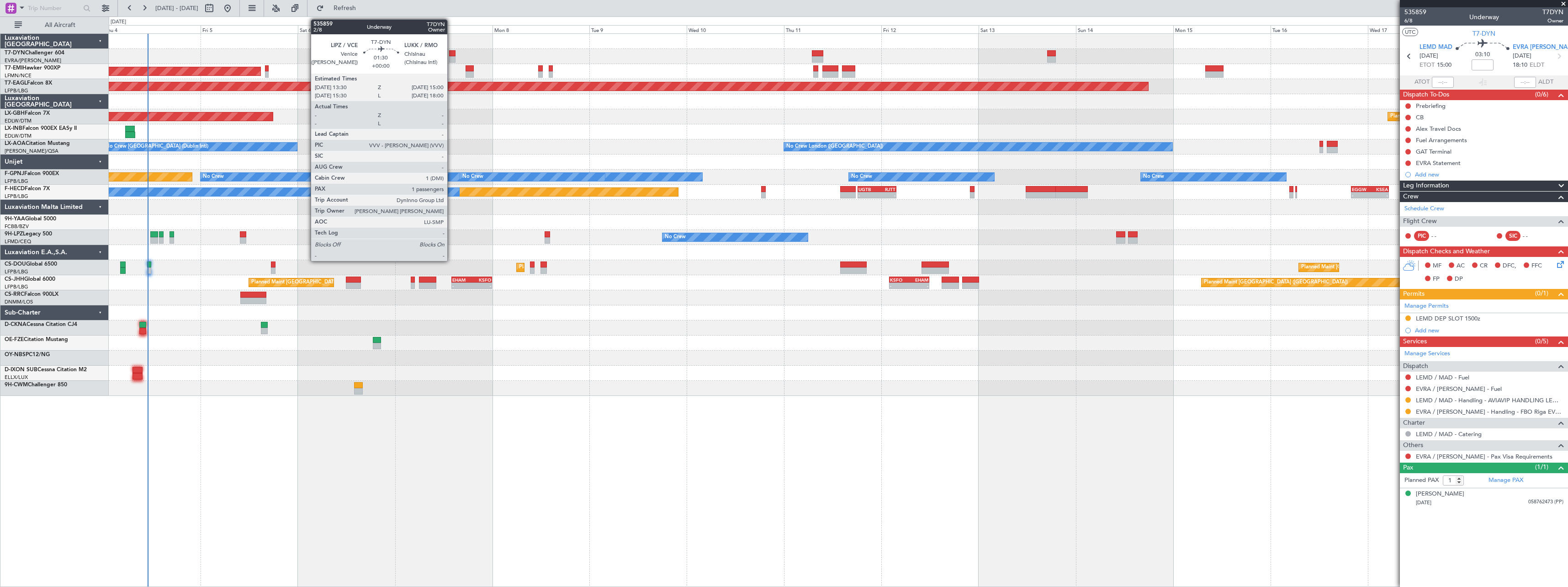
click at [452, 52] on div at bounding box center [452, 54] width 7 height 7
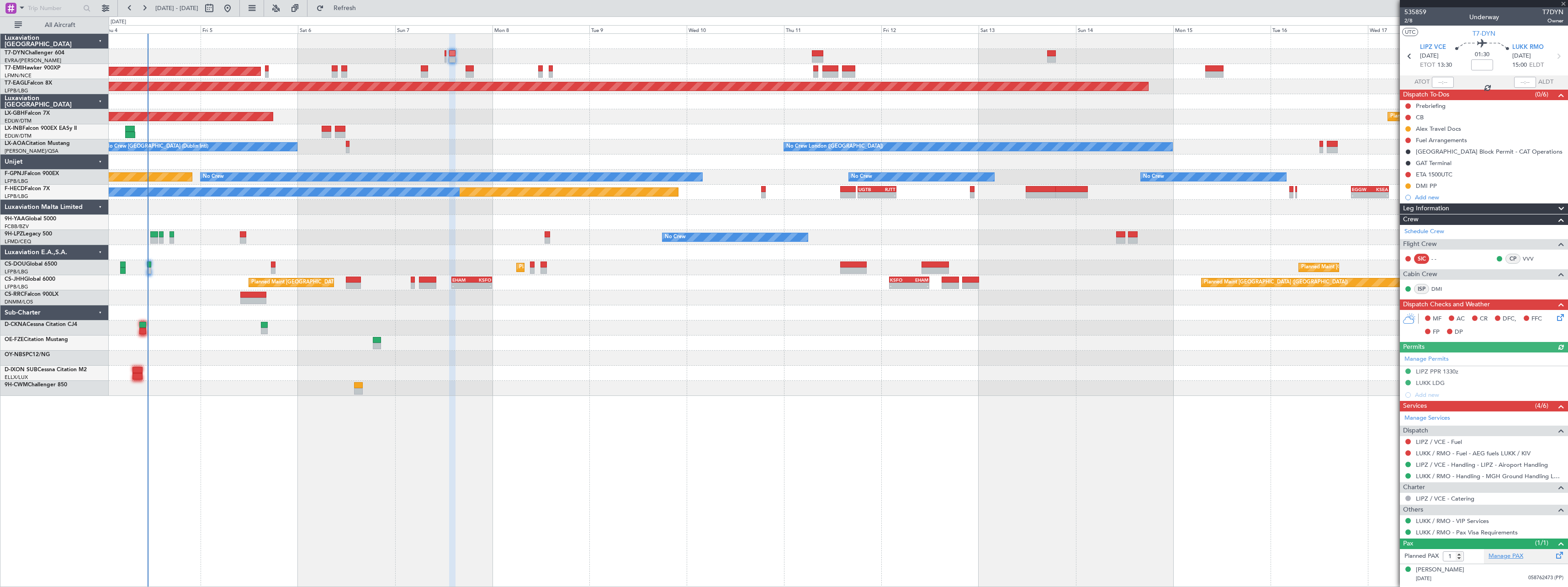
click at [1511, 559] on link "Manage PAX" at bounding box center [1505, 556] width 35 height 9
click at [1438, 290] on link "DMI" at bounding box center [1442, 289] width 21 height 9
click at [1413, 20] on span "2/8" at bounding box center [1415, 21] width 22 height 8
click at [811, 54] on div "AOG Maint Riga (Riga Intl)" at bounding box center [838, 56] width 1459 height 15
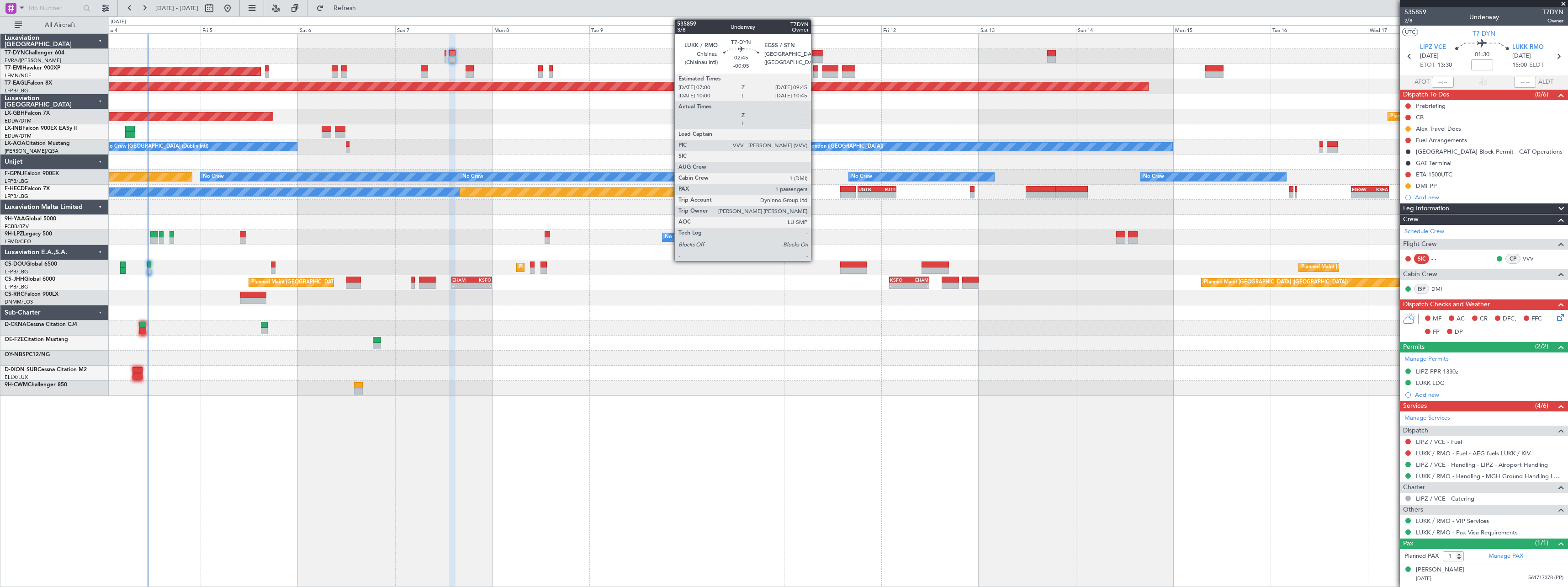
click at [815, 54] on div at bounding box center [817, 54] width 12 height 7
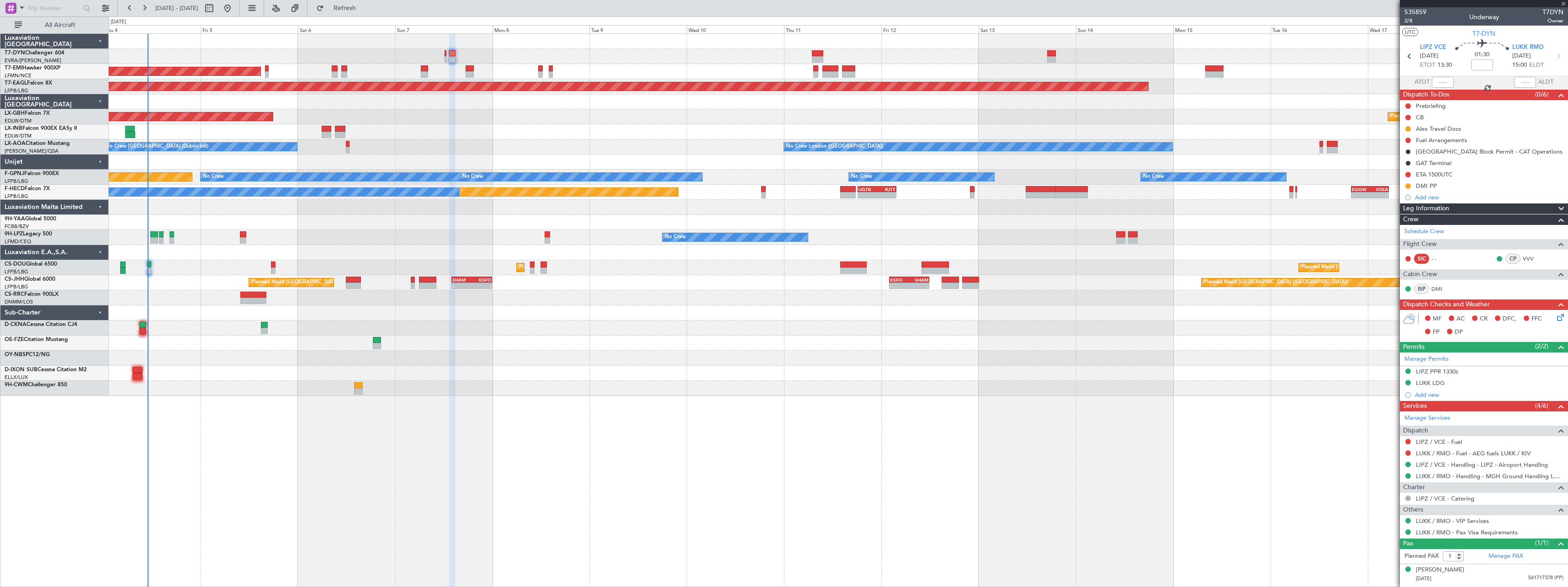
type input "-00:05"
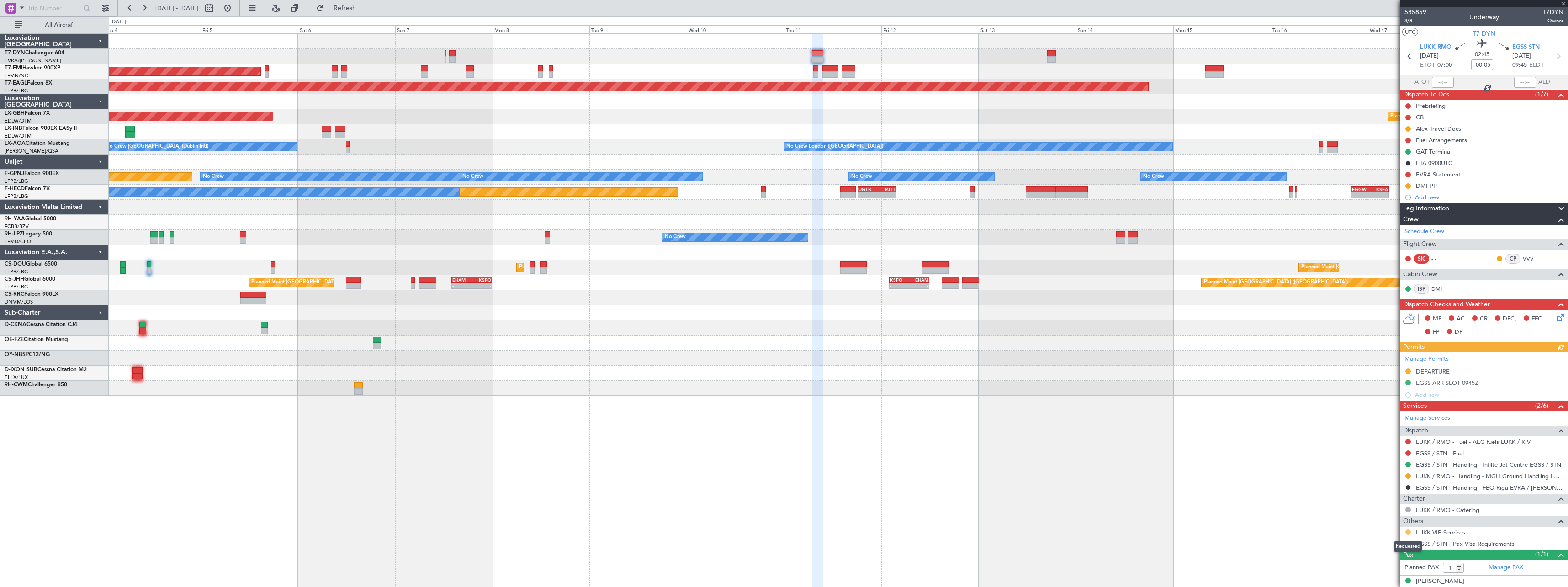
click at [1407, 530] on button at bounding box center [1408, 532] width 5 height 5
click at [1378, 517] on span "Confirmed" at bounding box center [1382, 518] width 29 height 9
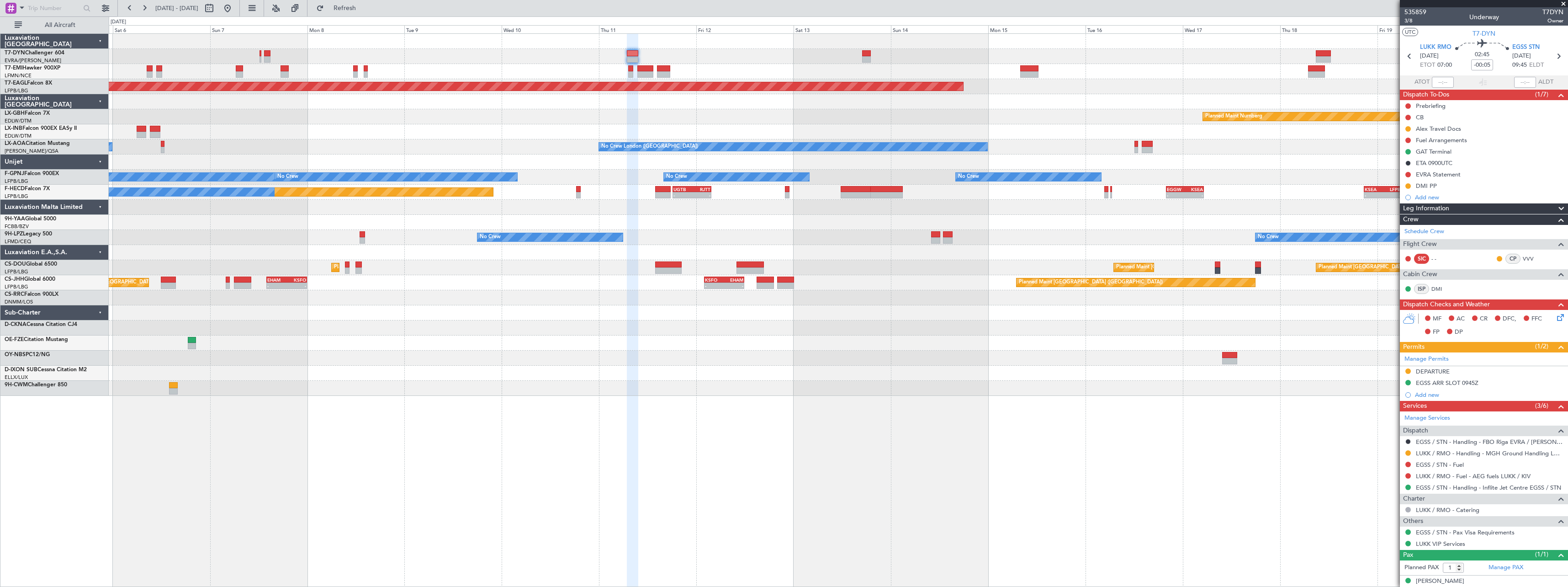
click at [419, 331] on div "AOG Maint Riga (Riga Intl) Planned Maint [GEOGRAPHIC_DATA] Grounded [US_STATE] …" at bounding box center [838, 215] width 1459 height 362
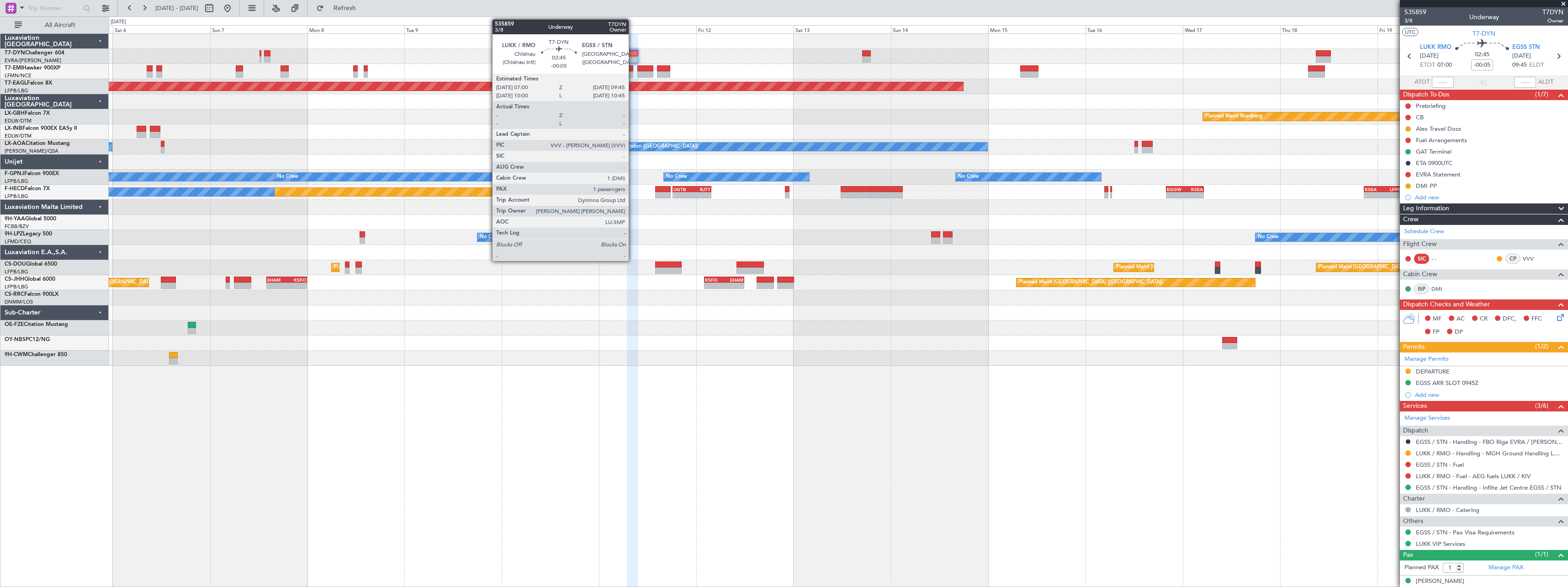
click at [633, 59] on div at bounding box center [632, 59] width 12 height 7
click at [634, 54] on div at bounding box center [632, 54] width 12 height 7
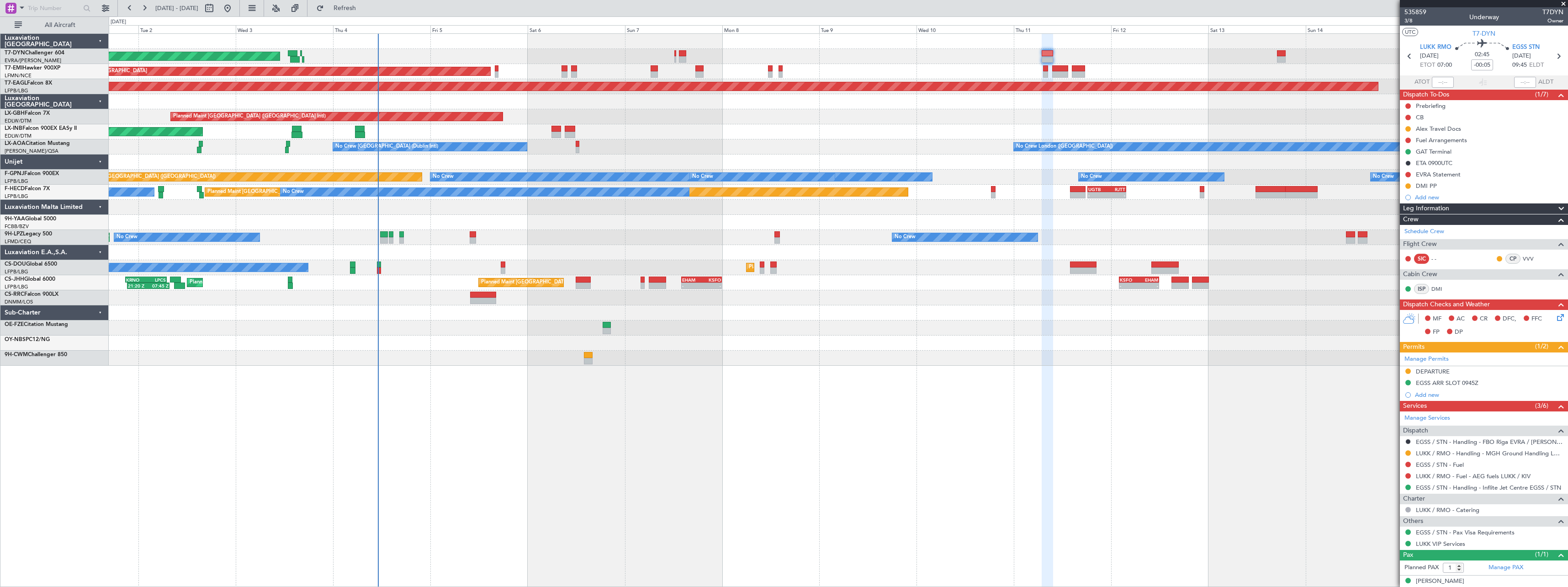
click at [929, 354] on div "AOG Maint Riga (Riga Intl) Planned Maint [GEOGRAPHIC_DATA] Grounded [US_STATE] …" at bounding box center [838, 200] width 1459 height 332
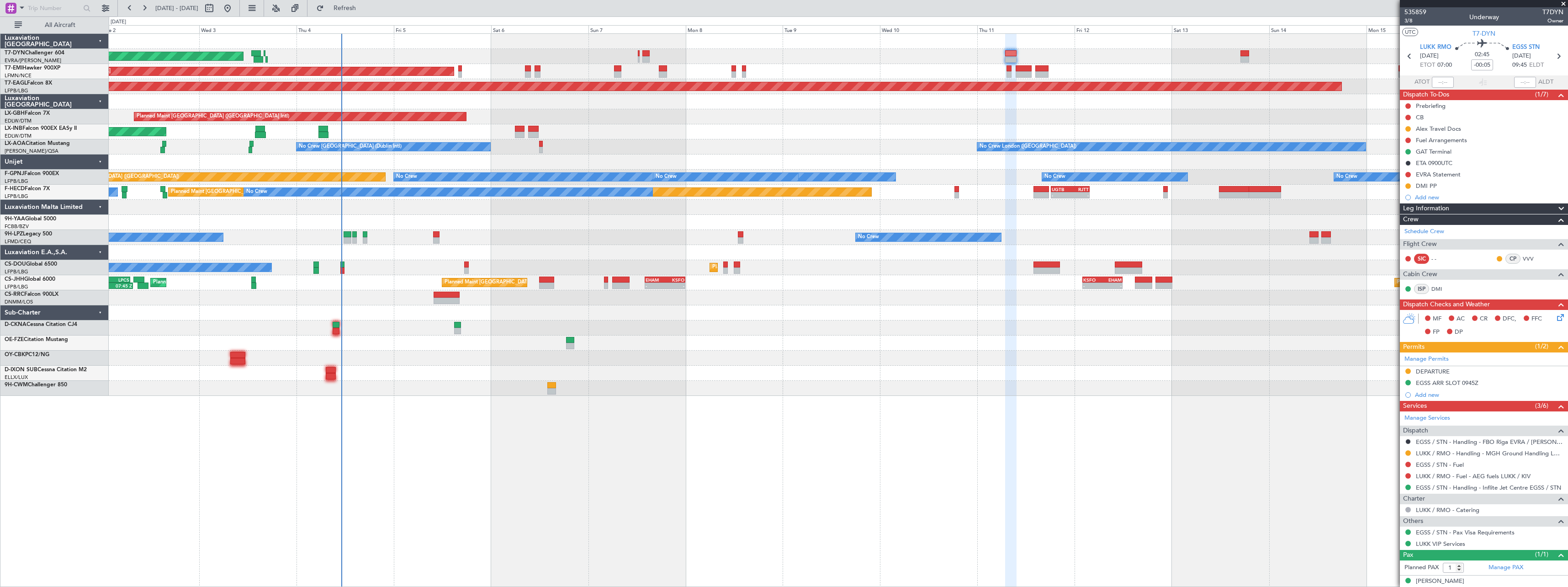
click at [485, 387] on div at bounding box center [838, 388] width 1459 height 15
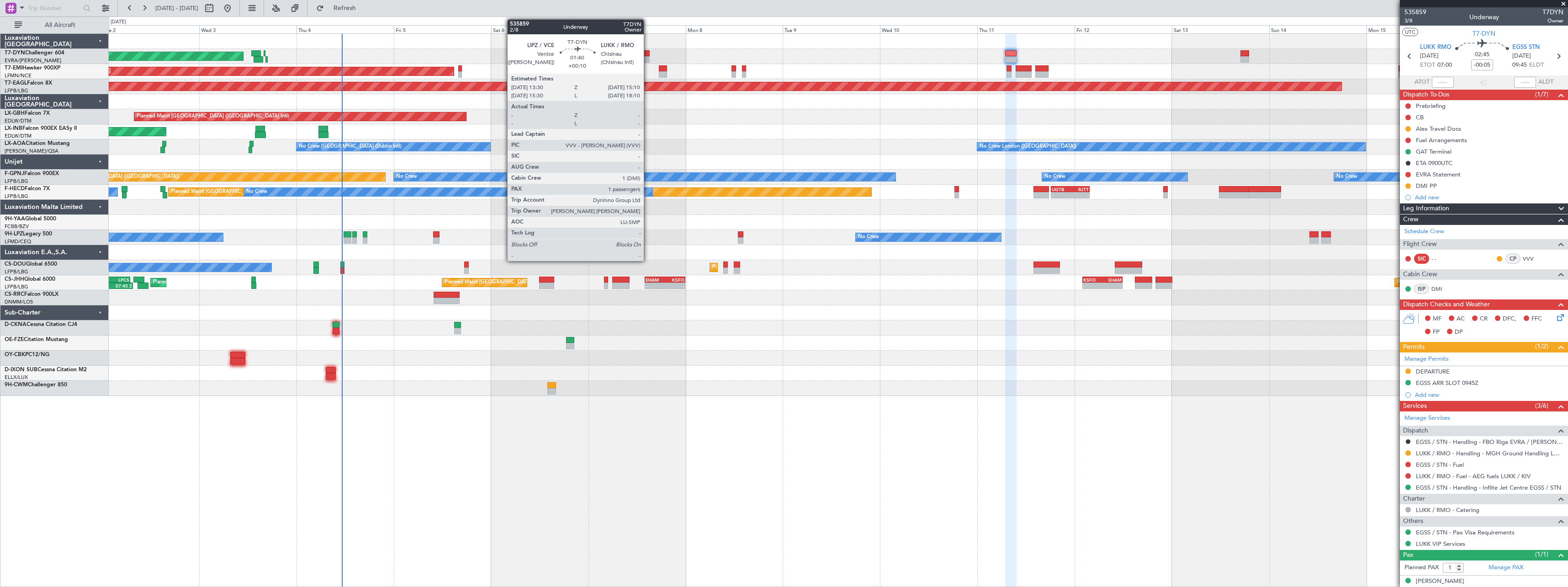
click at [648, 60] on div at bounding box center [645, 59] width 7 height 7
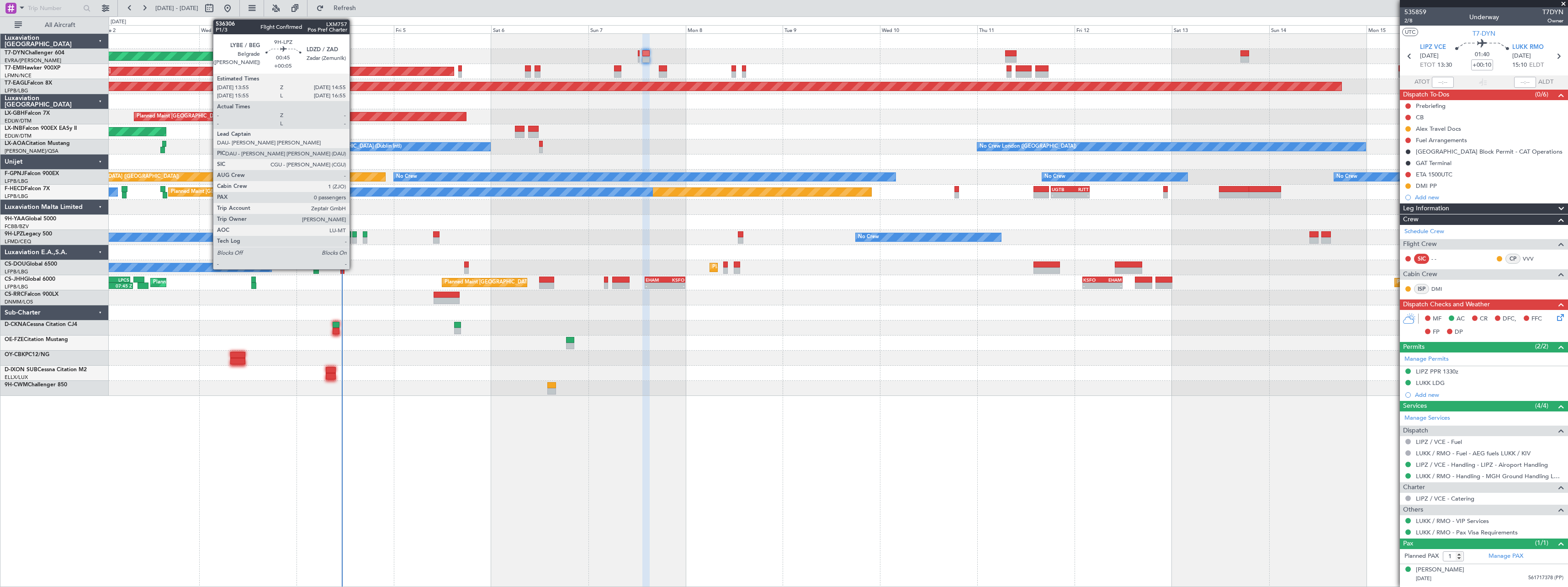
click at [354, 238] on div at bounding box center [354, 241] width 4 height 7
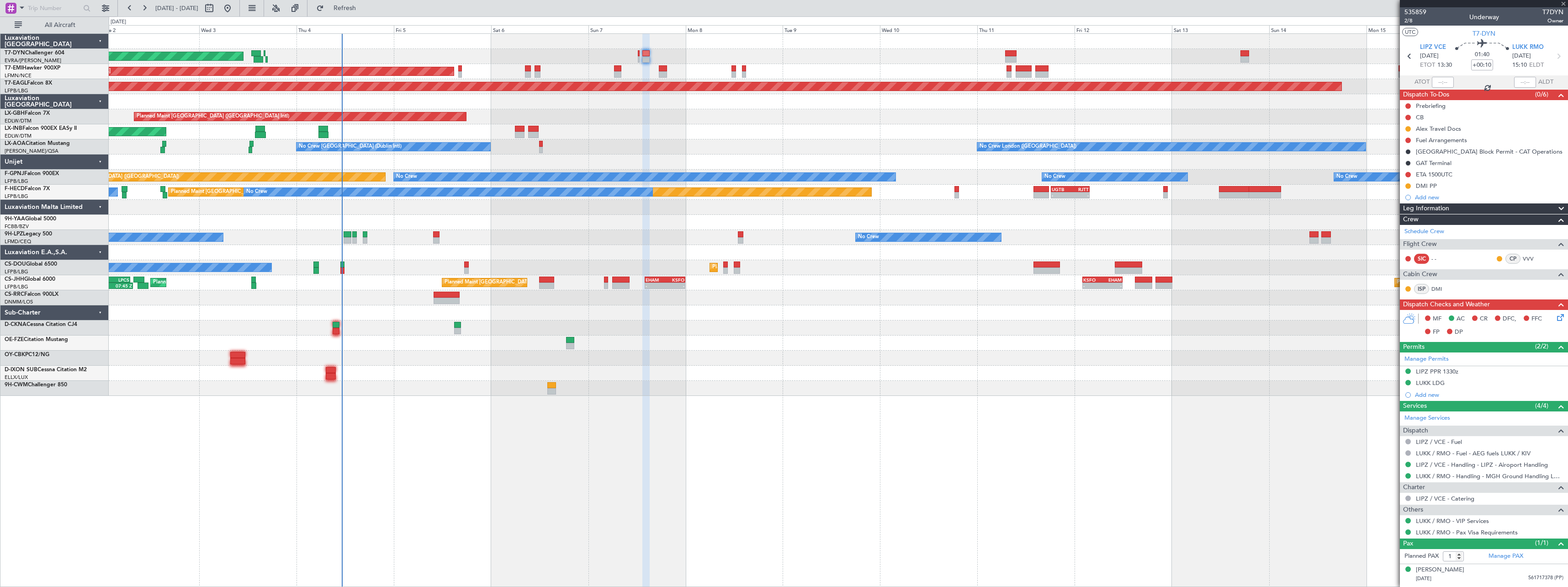
type input "+00:05"
type input "0"
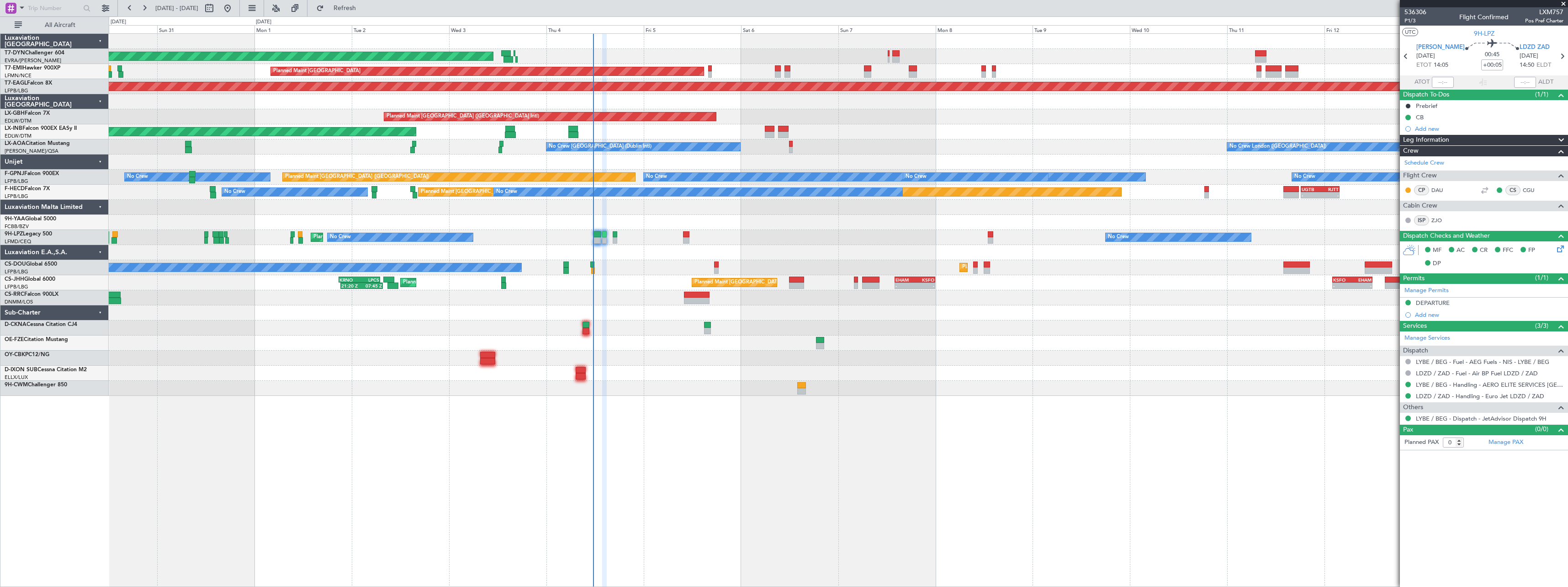
click at [1565, 3] on span at bounding box center [1563, 4] width 9 height 9
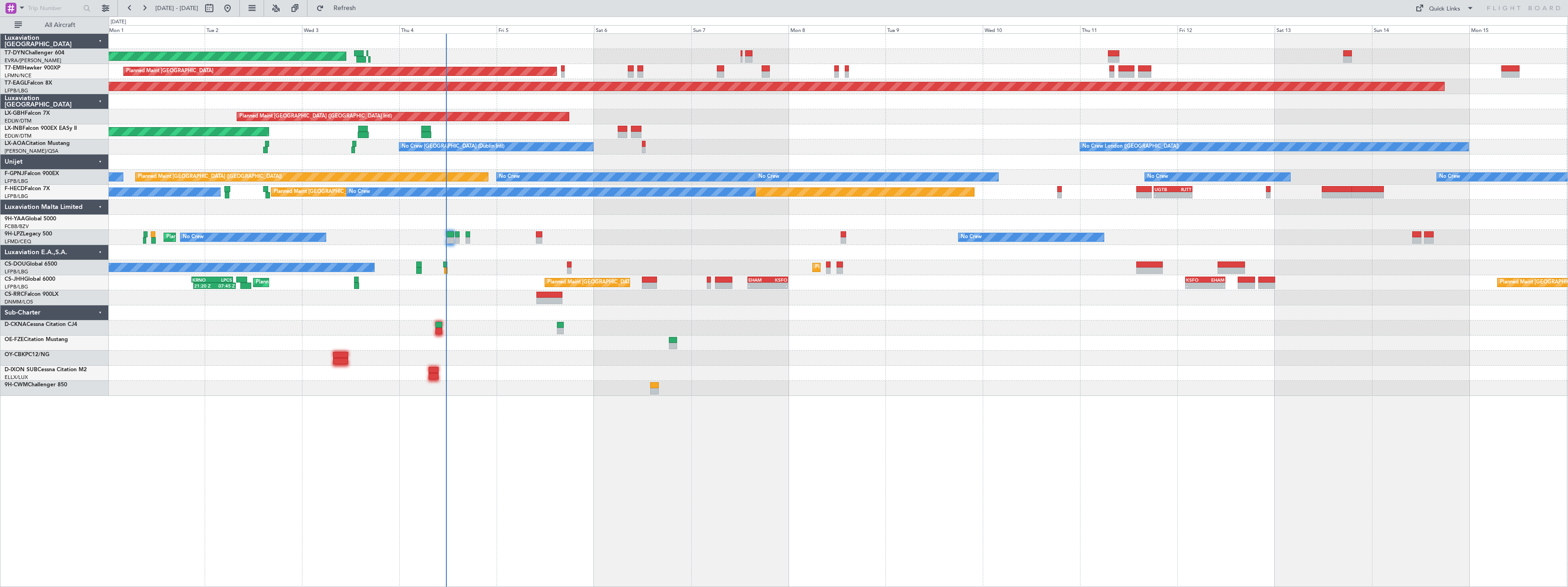
click at [844, 320] on div at bounding box center [838, 312] width 1459 height 15
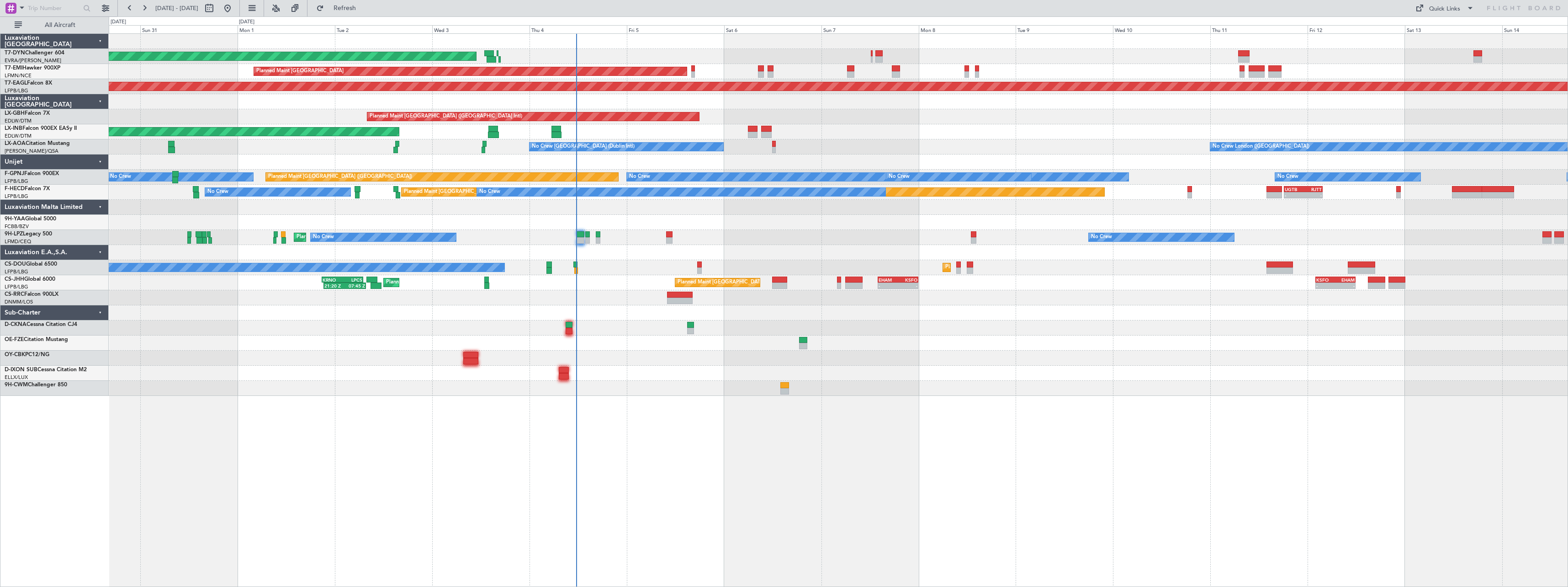
click at [894, 322] on div at bounding box center [838, 328] width 1459 height 15
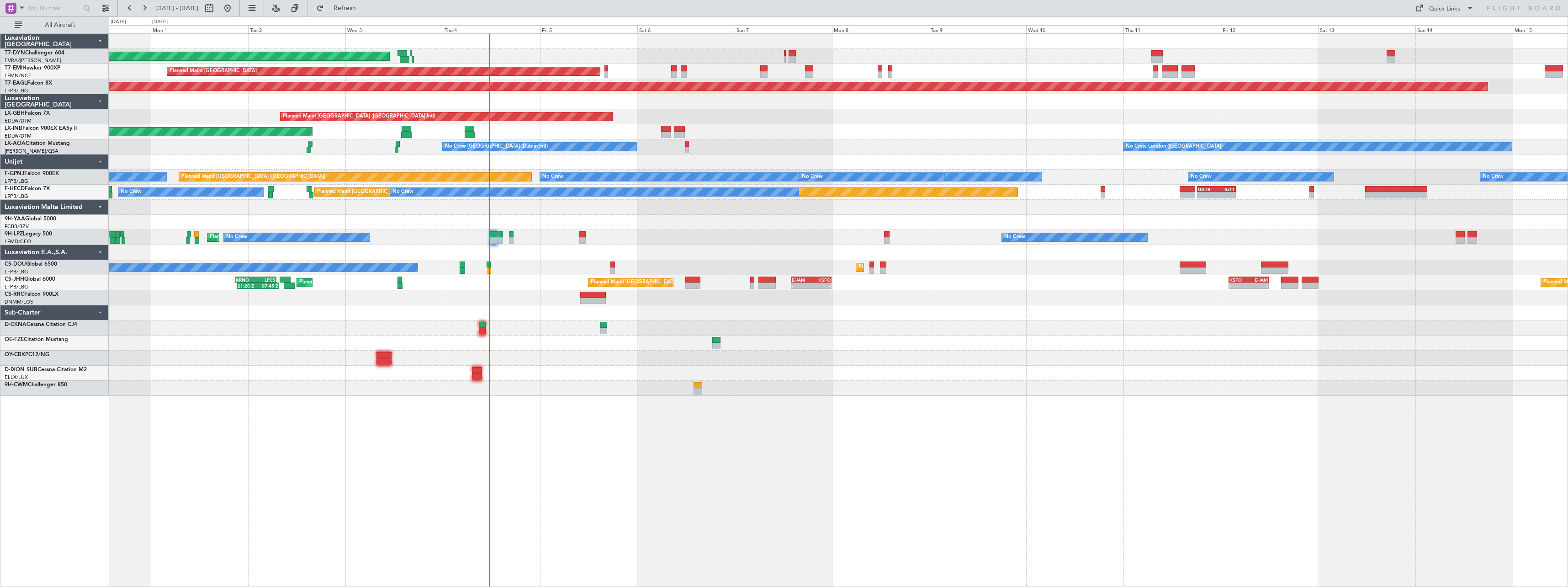
click at [547, 278] on div "AOG Maint Riga (Riga Intl) Planned Maint [GEOGRAPHIC_DATA] Grounded [US_STATE] …" at bounding box center [838, 215] width 1459 height 362
click at [413, 232] on div "Planned Maint Nice (Côte d'Azur Airport) No Crew No Crew No Crew No Crew" at bounding box center [838, 237] width 1459 height 15
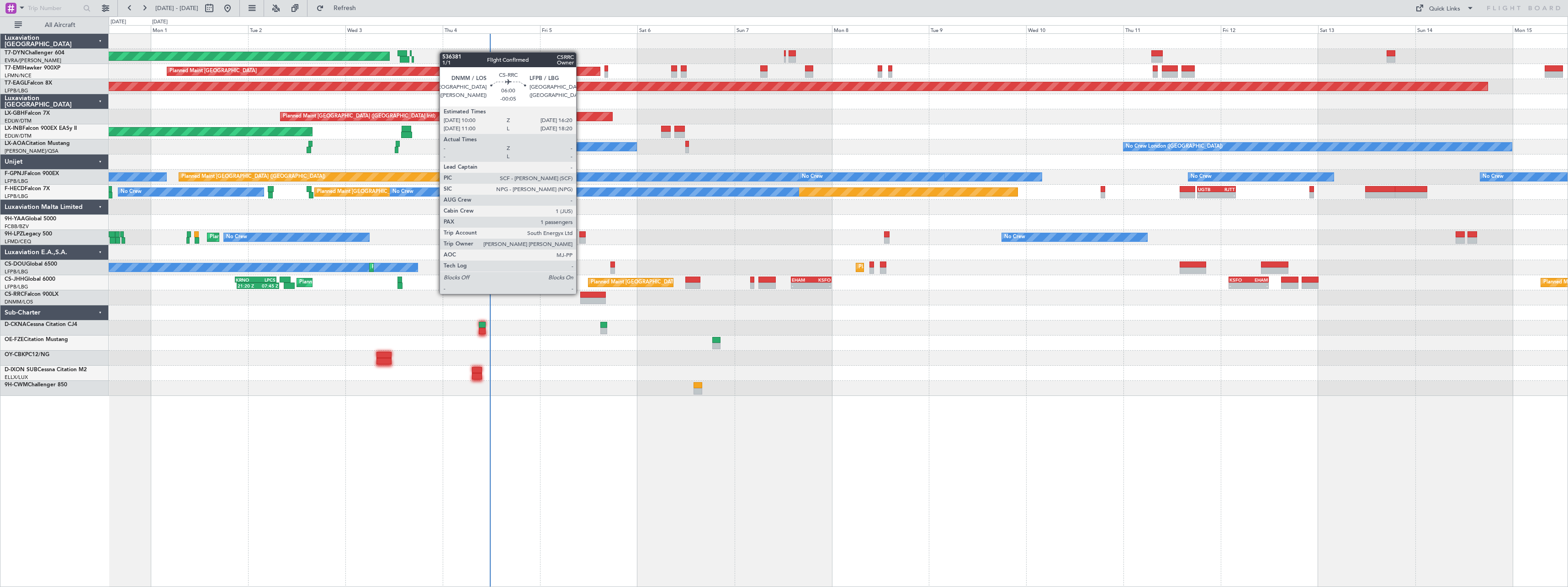
click at [580, 293] on div at bounding box center [593, 295] width 26 height 7
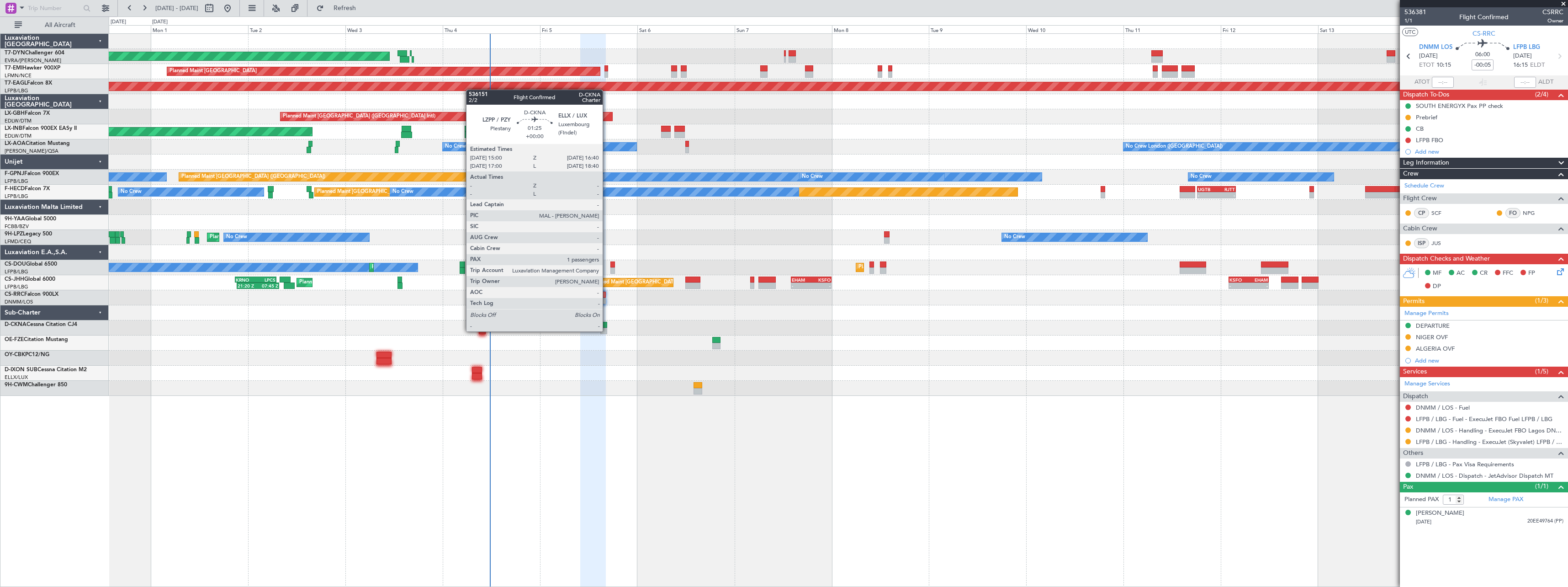
click at [607, 331] on div at bounding box center [603, 331] width 7 height 7
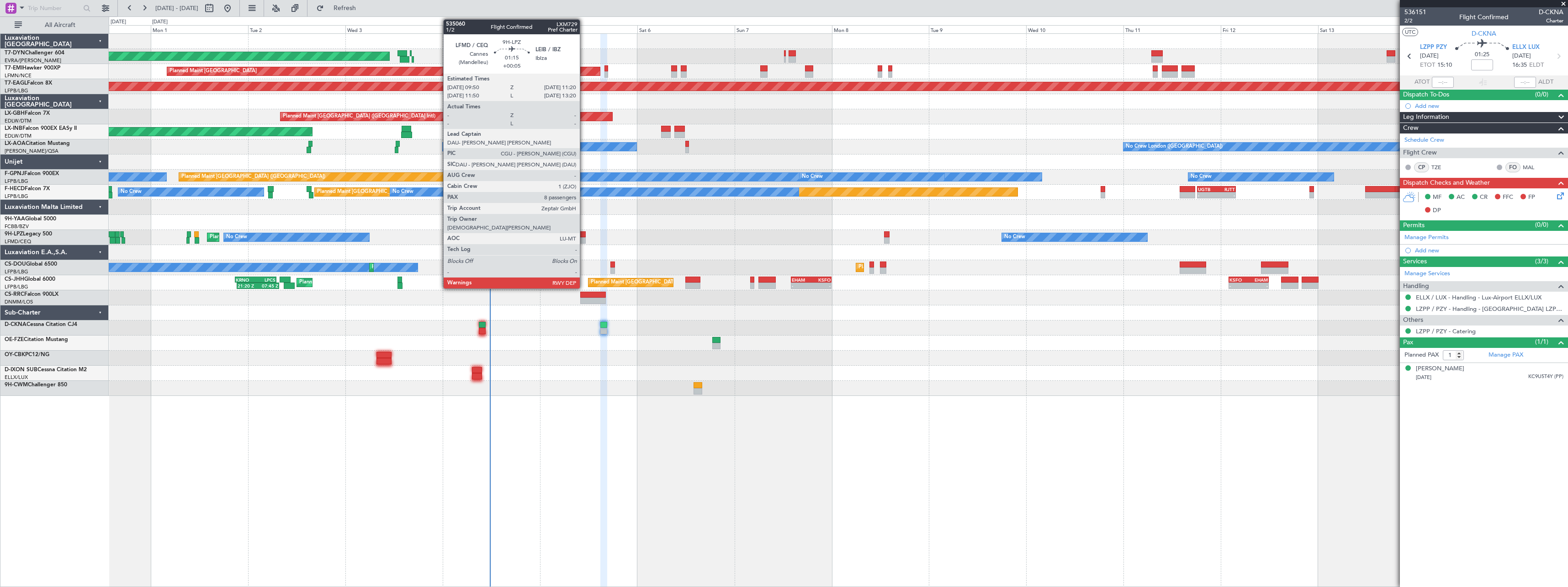
click at [584, 237] on div at bounding box center [583, 241] width 7 height 7
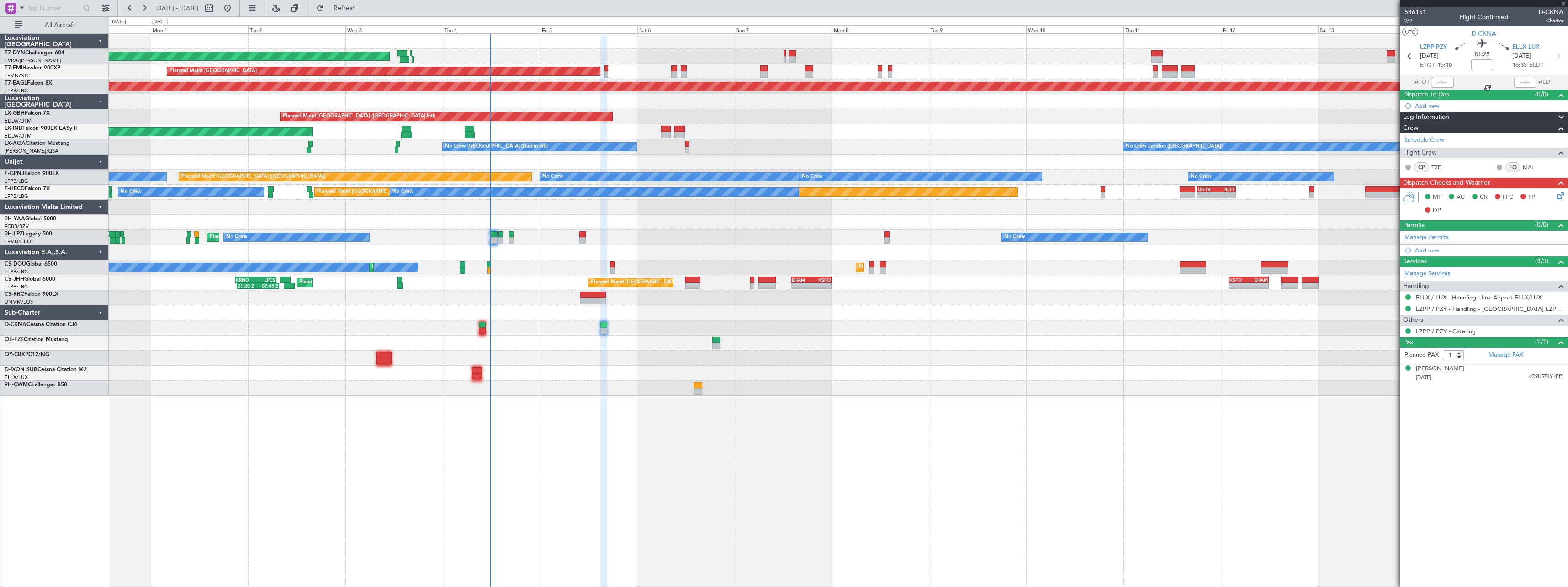
type input "+00:05"
type input "8"
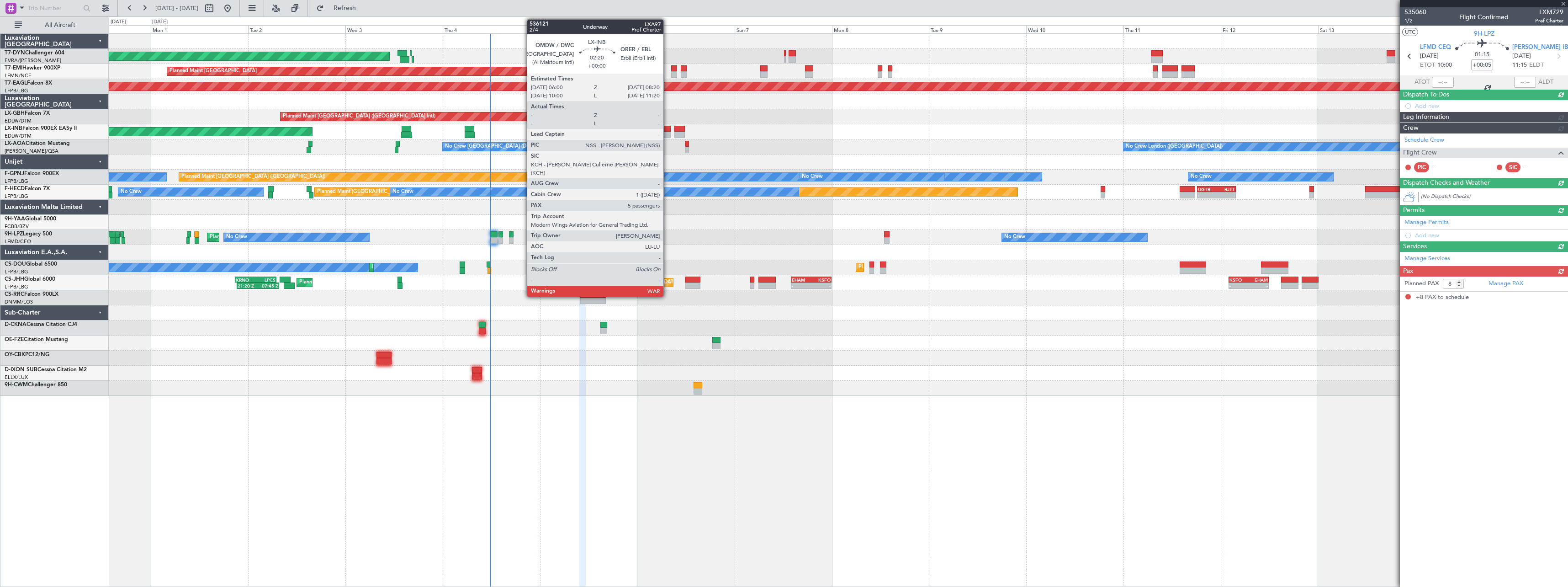
click at [668, 129] on div at bounding box center [666, 128] width 10 height 7
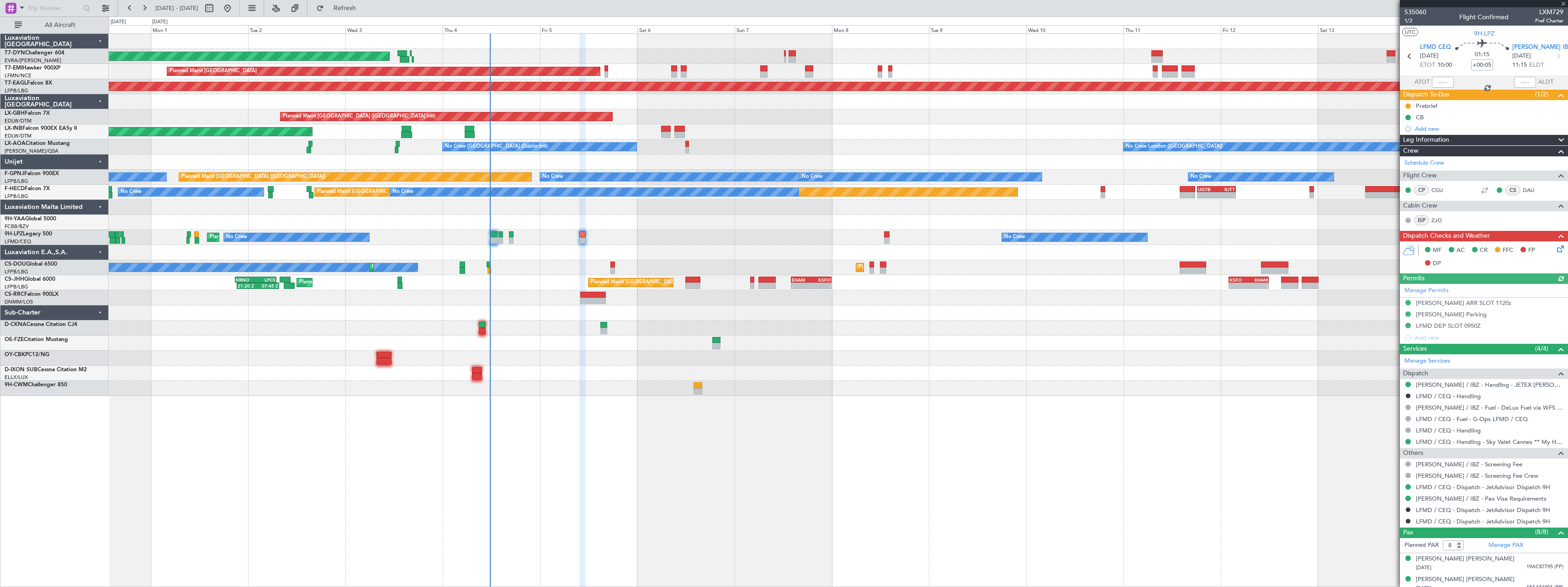
type input "5"
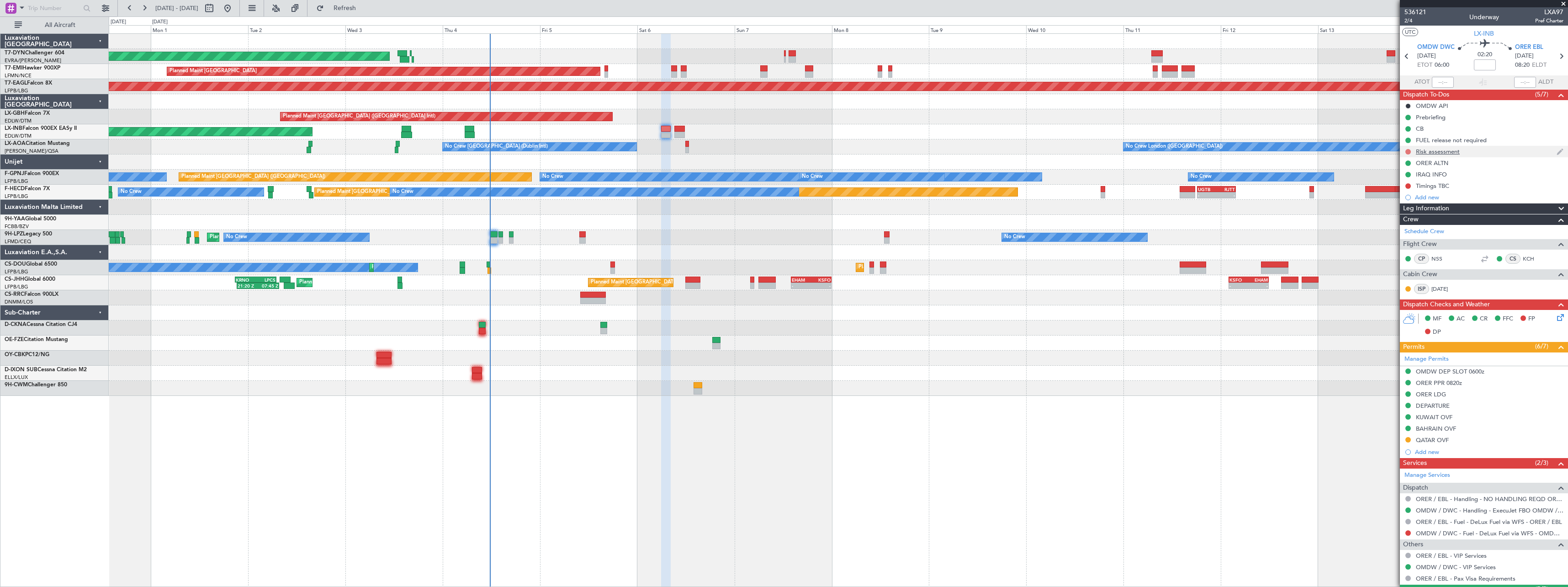
click at [1409, 152] on button at bounding box center [1408, 152] width 5 height 5
click at [1398, 180] on span "In Progress" at bounding box center [1412, 178] width 31 height 9
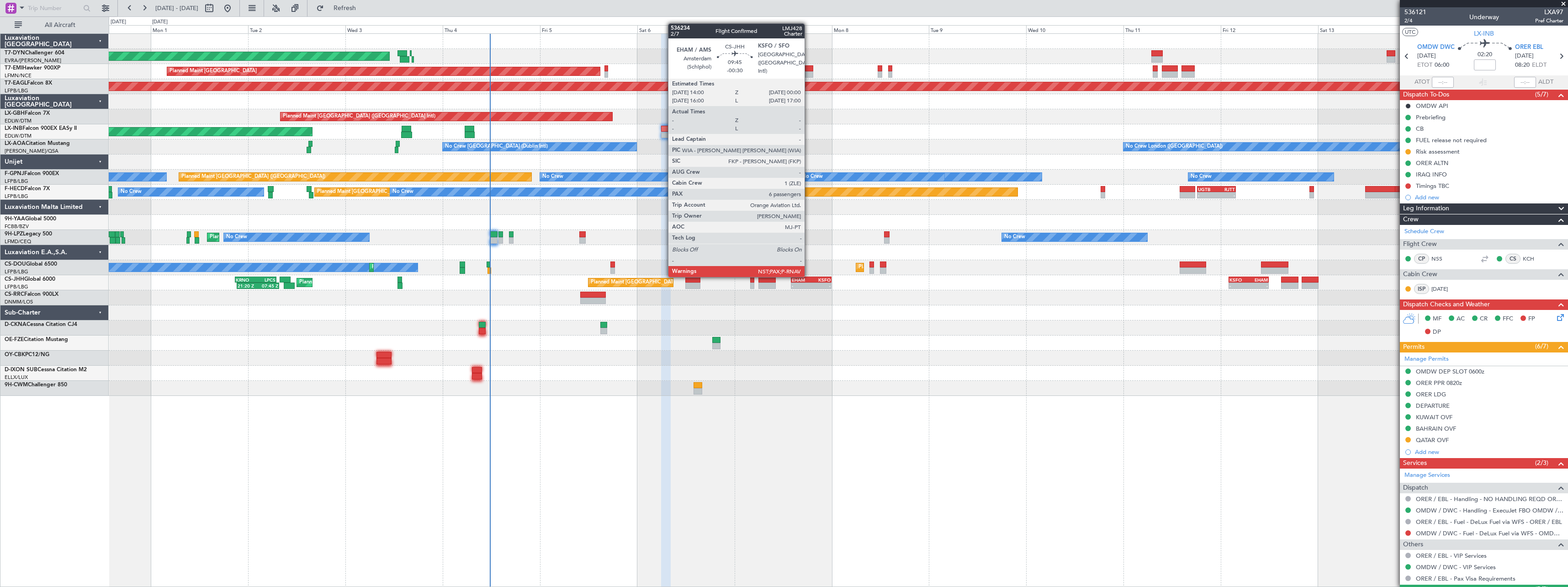
click at [809, 276] on div "EHAM 14:00 Z KSFO 00:00 Z" at bounding box center [811, 279] width 41 height 7
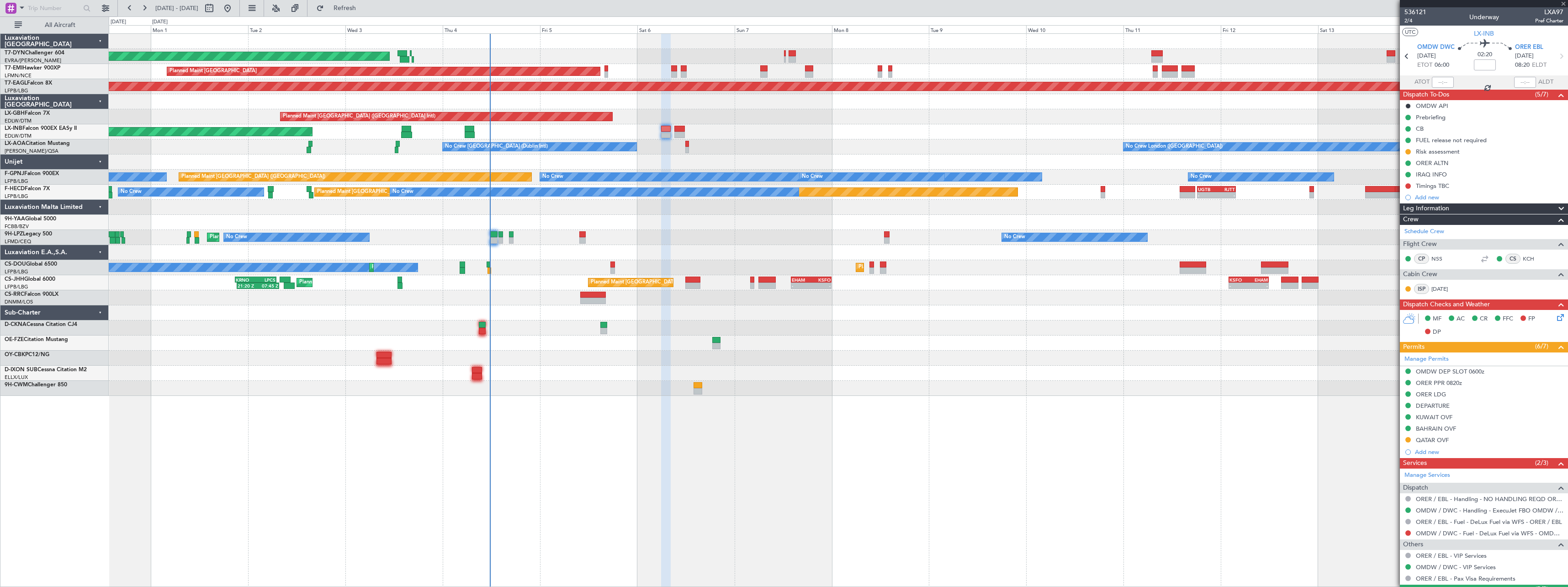
type input "-00:30"
type input "6"
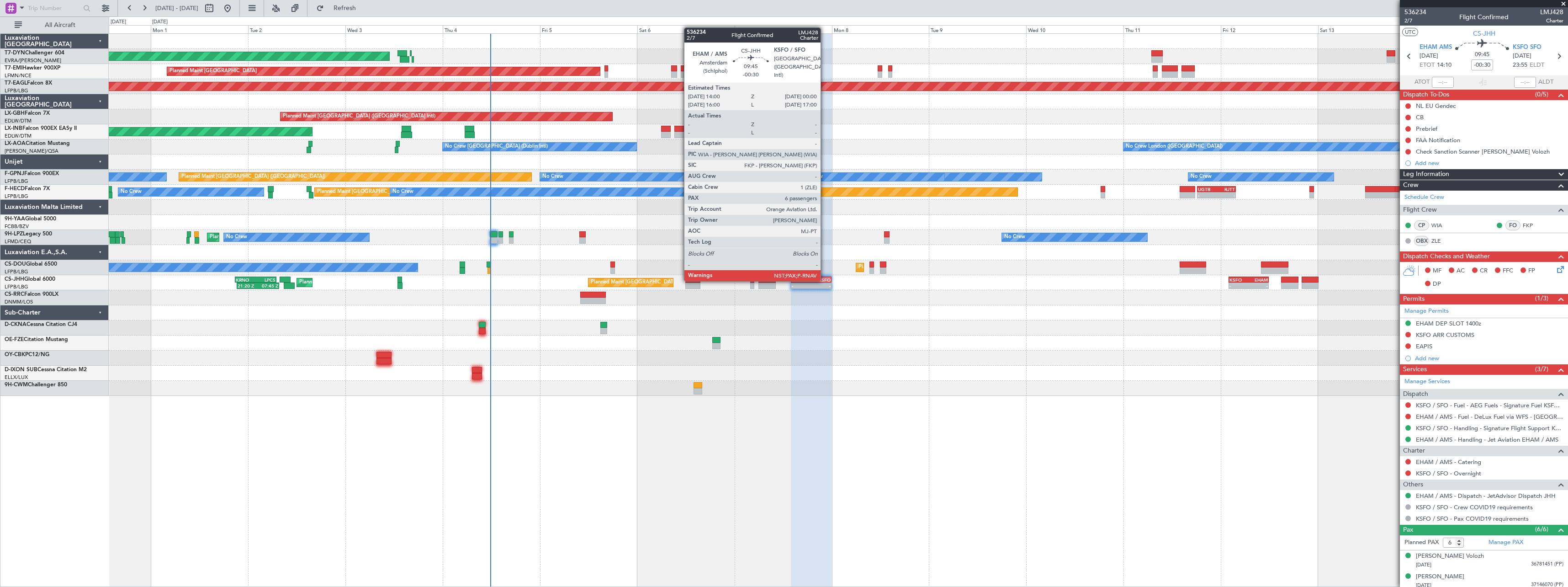
click at [825, 280] on div "KSFO" at bounding box center [821, 279] width 19 height 5
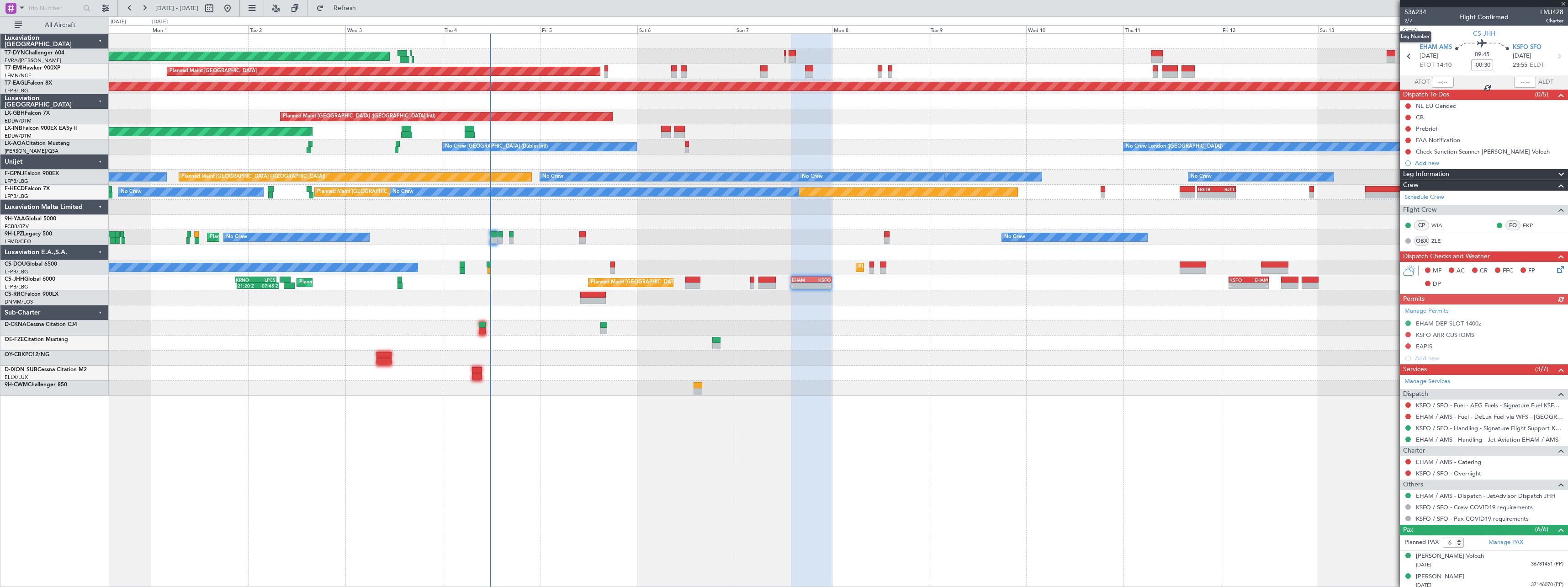
click at [1412, 21] on span "2/7" at bounding box center [1415, 21] width 22 height 8
click at [1437, 430] on link "KSFO / SFO - Handling - Signature Flight Support KSFO / SFO" at bounding box center [1489, 428] width 147 height 8
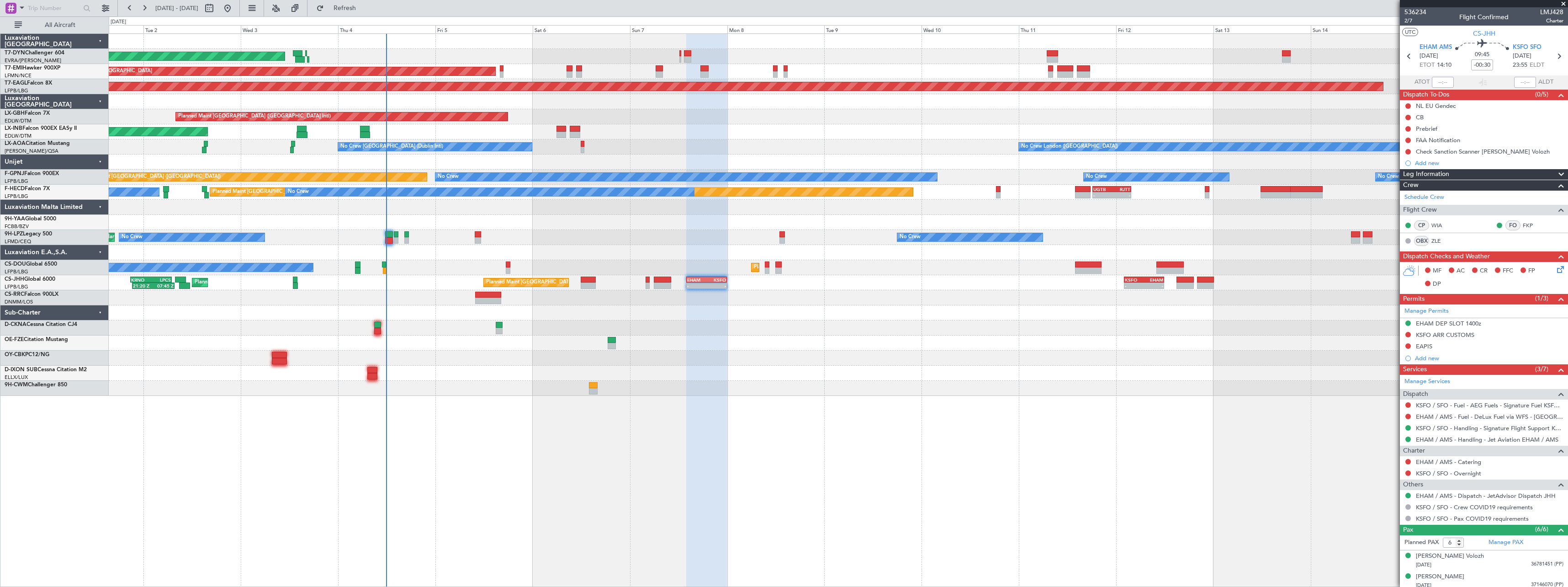
click at [816, 318] on div at bounding box center [838, 312] width 1459 height 15
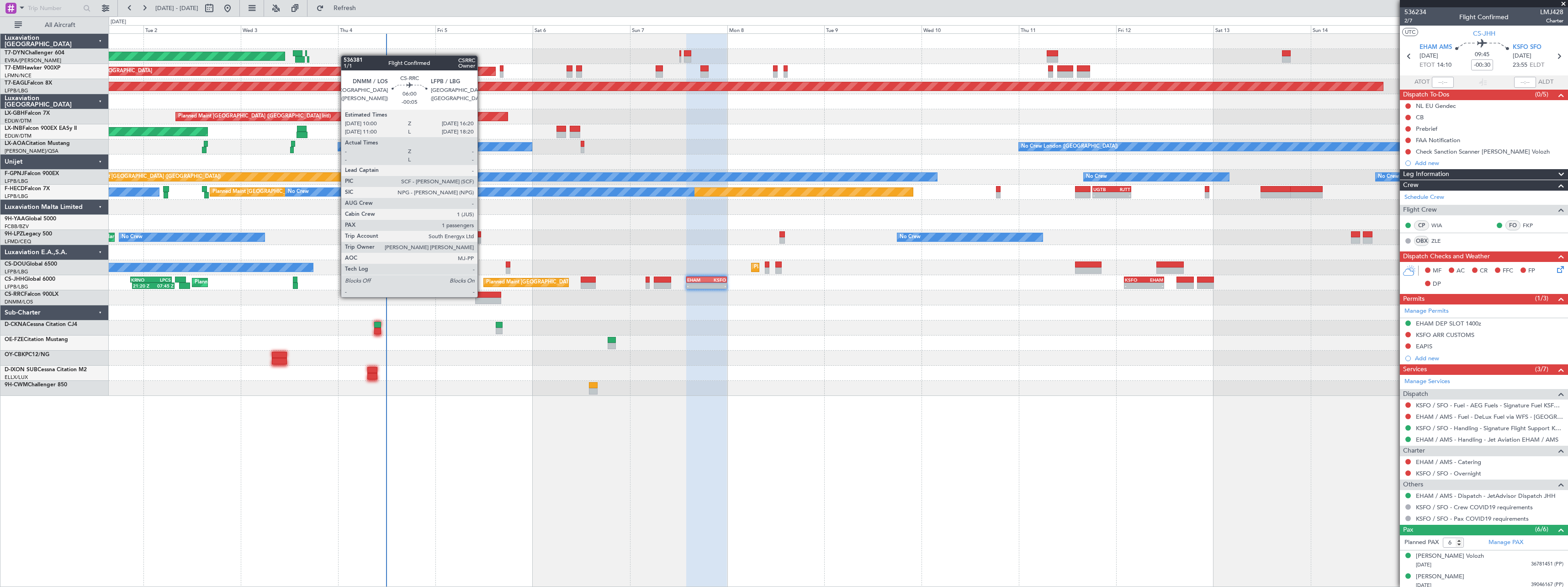
click at [481, 296] on div at bounding box center [488, 295] width 26 height 7
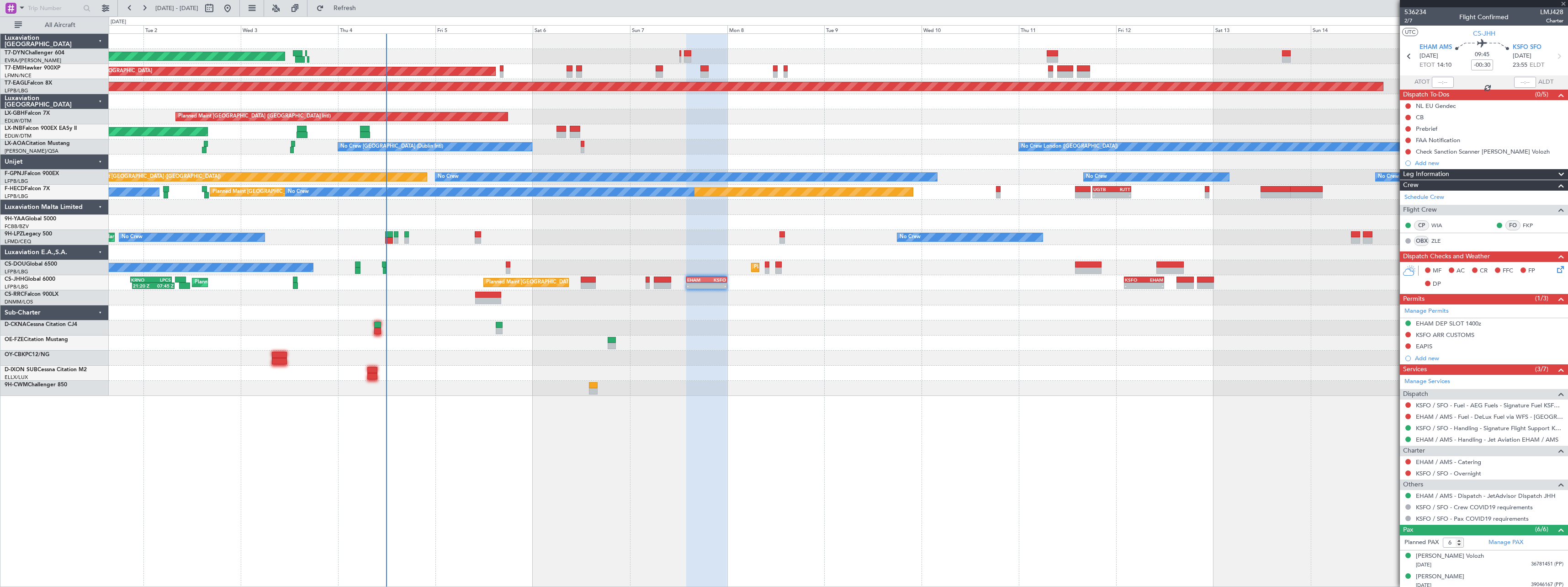
type input "-00:05"
type input "1"
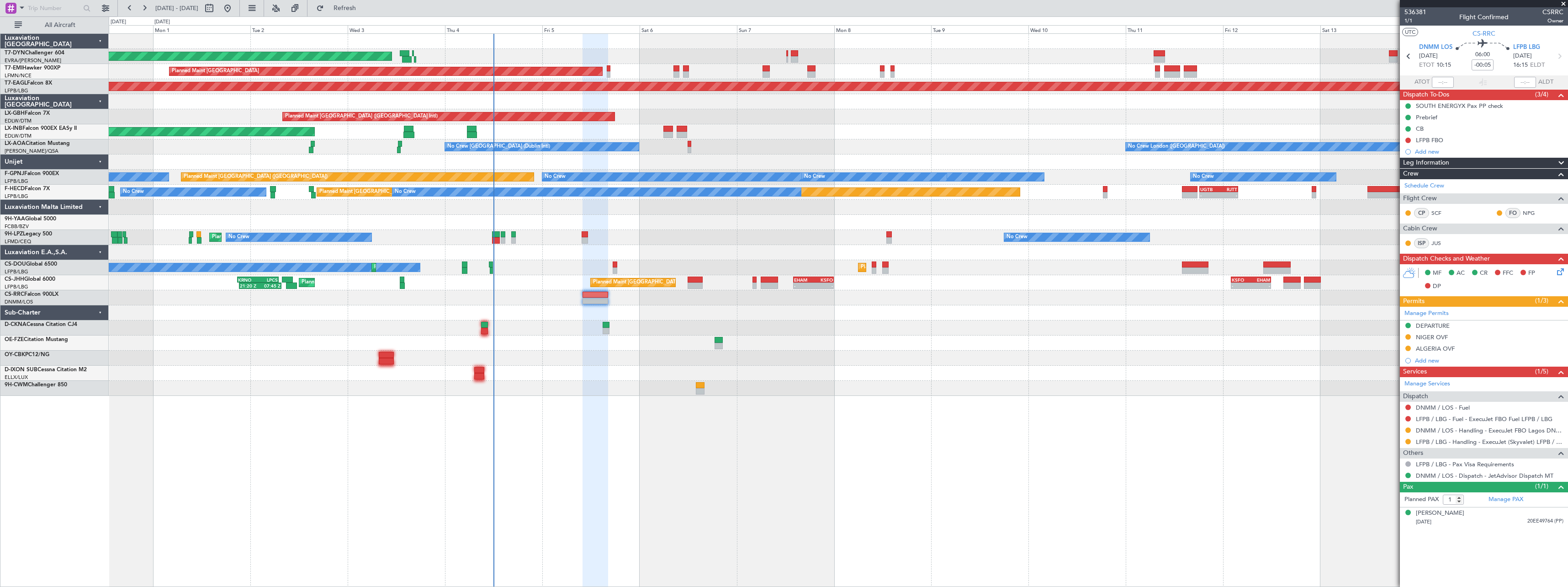
click at [569, 331] on div at bounding box center [838, 328] width 1459 height 15
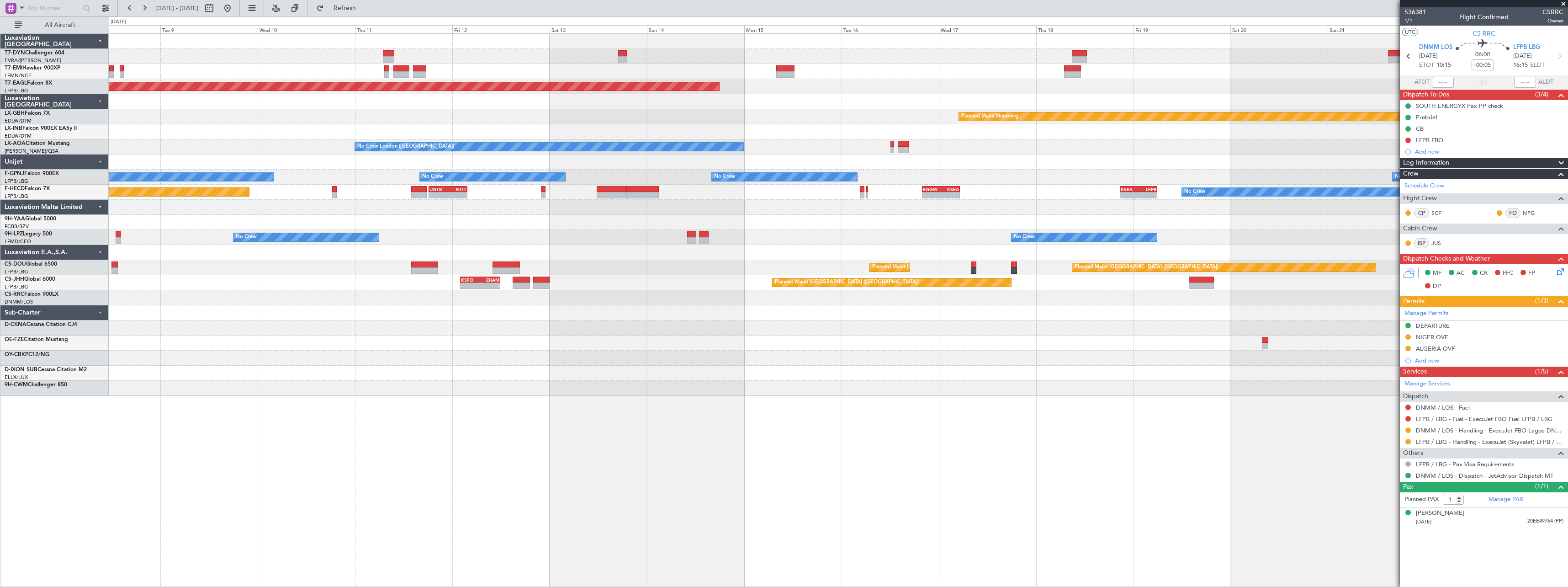
click at [209, 339] on div "Planned Maint Zurich Grounded New York (Teterboro) Planned Maint Nurnberg Plann…" at bounding box center [838, 215] width 1459 height 362
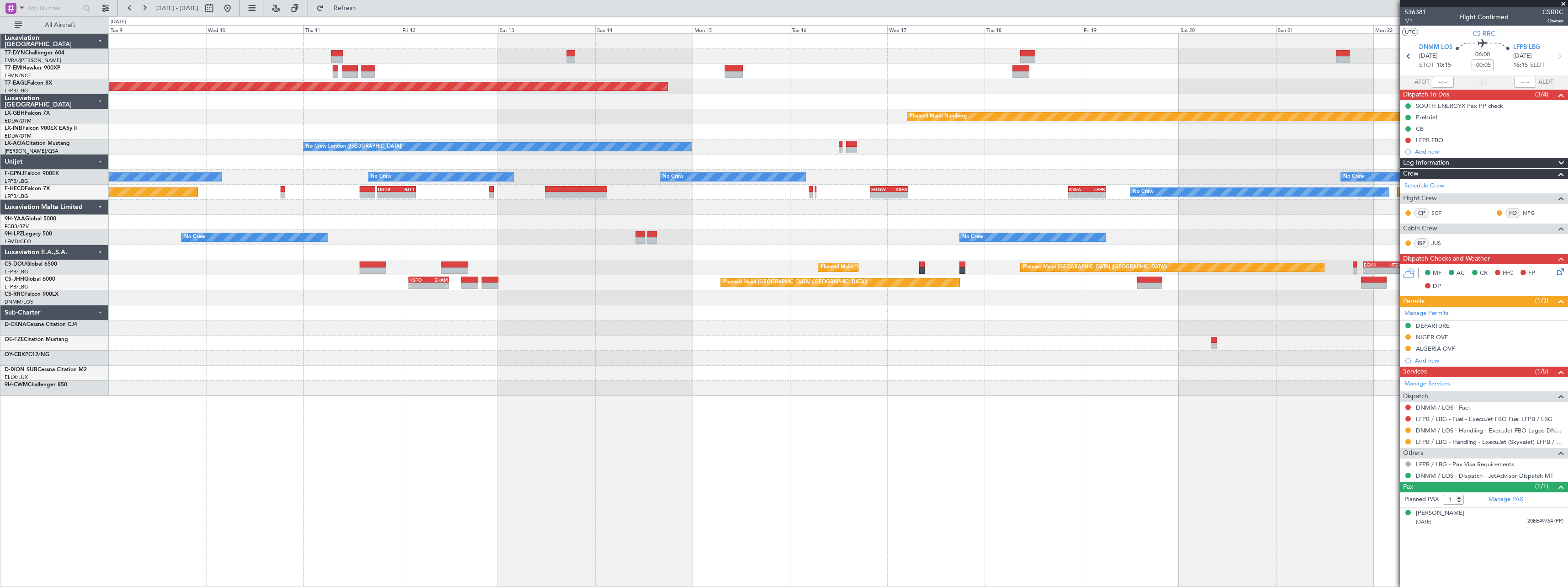
click at [425, 345] on div at bounding box center [838, 343] width 1459 height 15
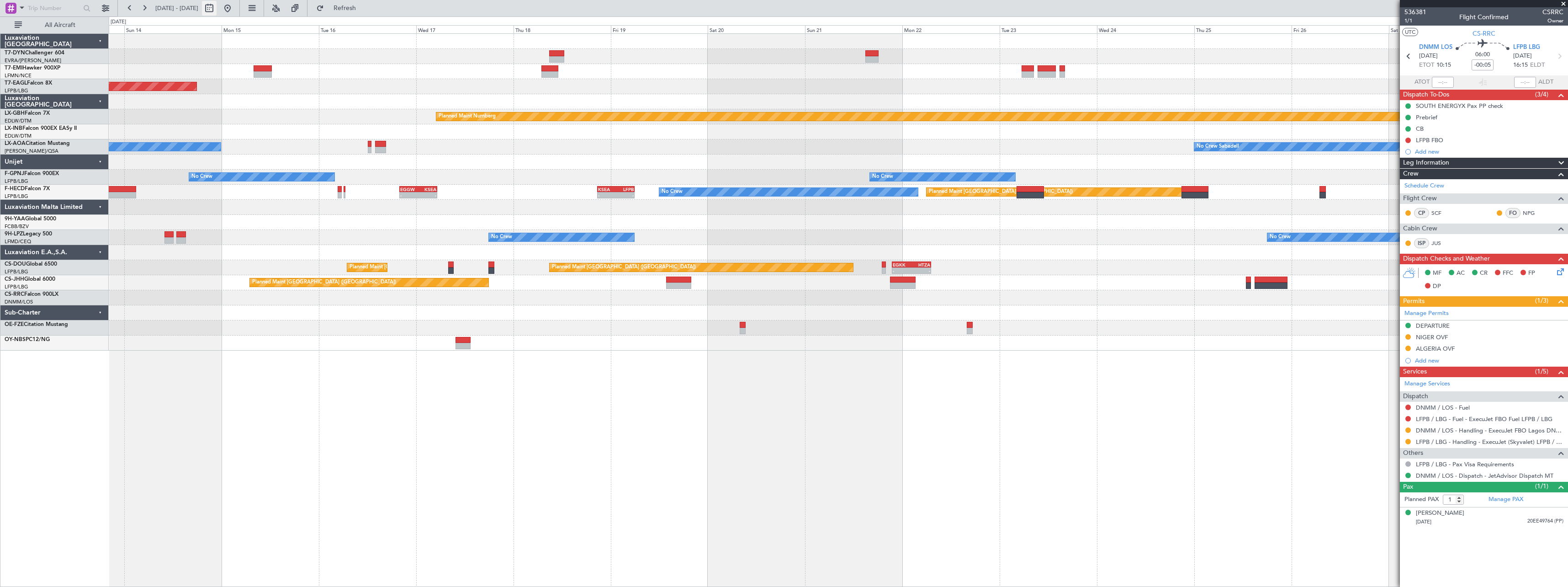
click at [217, 11] on button at bounding box center [209, 9] width 15 height 15
select select "9"
select select "2025"
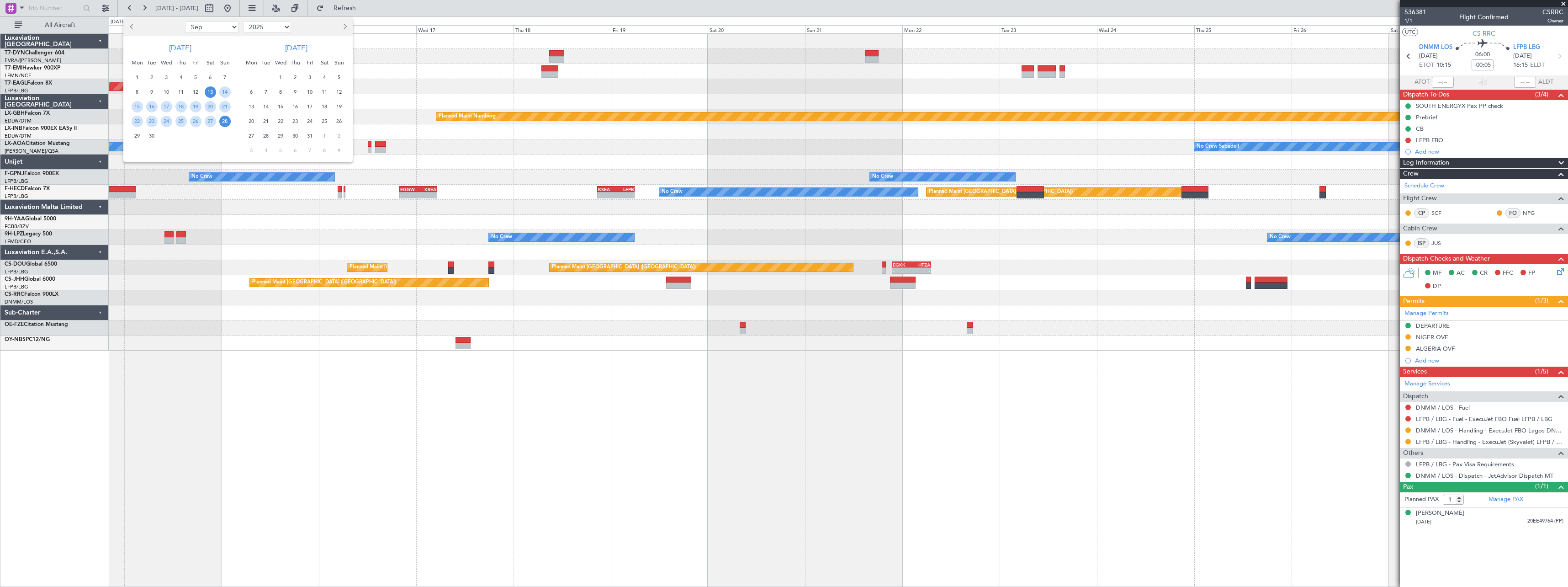
click at [344, 29] on span "Next month" at bounding box center [344, 26] width 5 height 5
click at [248, 91] on span "3" at bounding box center [251, 92] width 12 height 12
click at [249, 127] on div "17" at bounding box center [251, 121] width 15 height 15
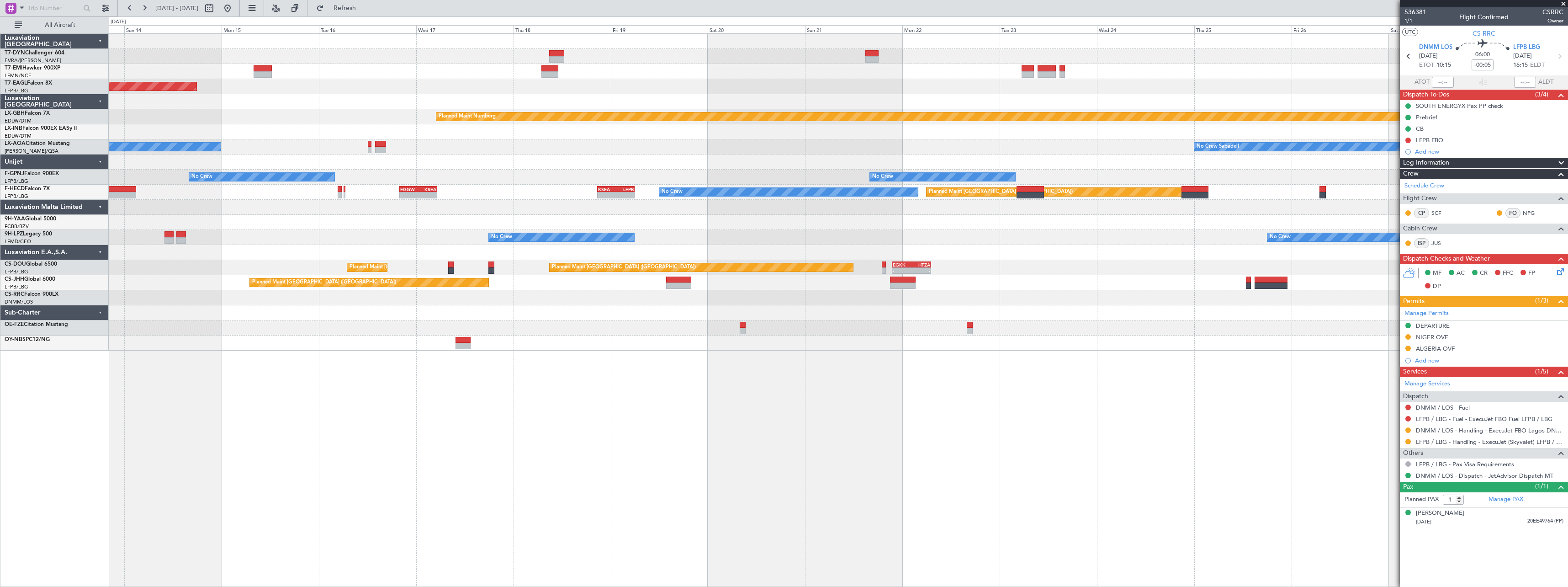
select select "11"
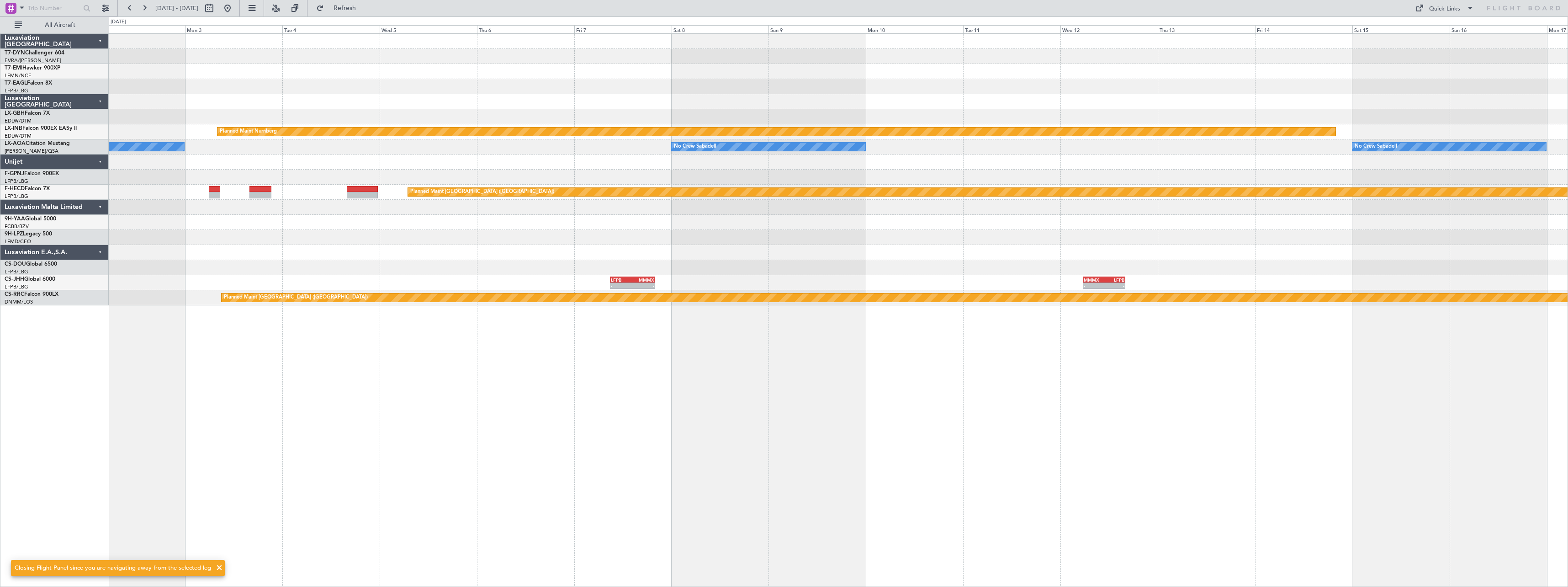
click at [219, 216] on div at bounding box center [838, 222] width 1459 height 15
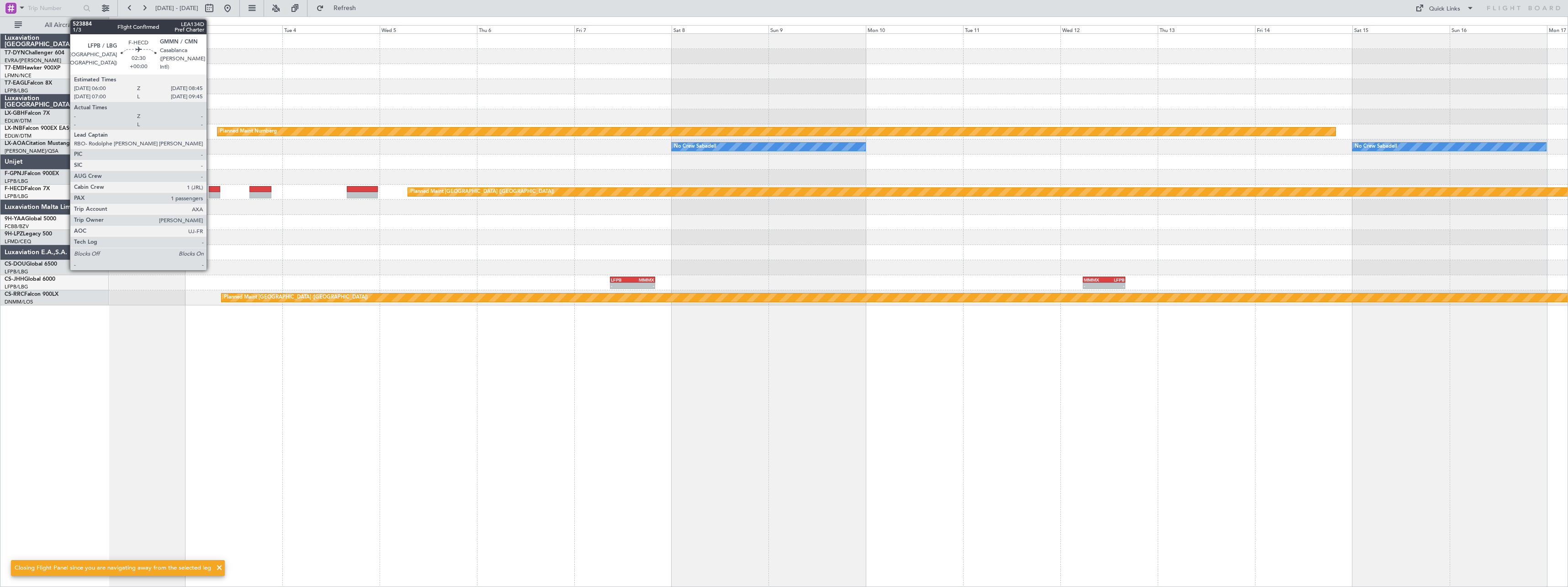
click at [211, 190] on div at bounding box center [214, 189] width 12 height 7
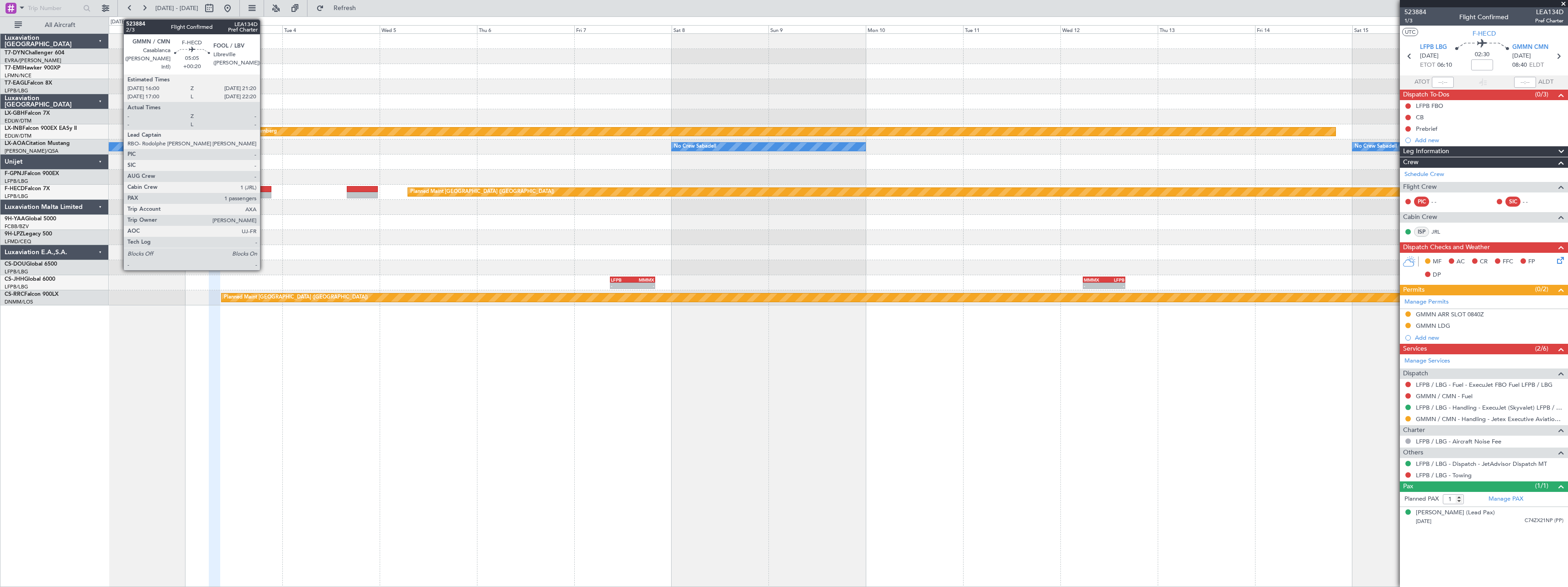
click at [264, 191] on div at bounding box center [261, 189] width 22 height 7
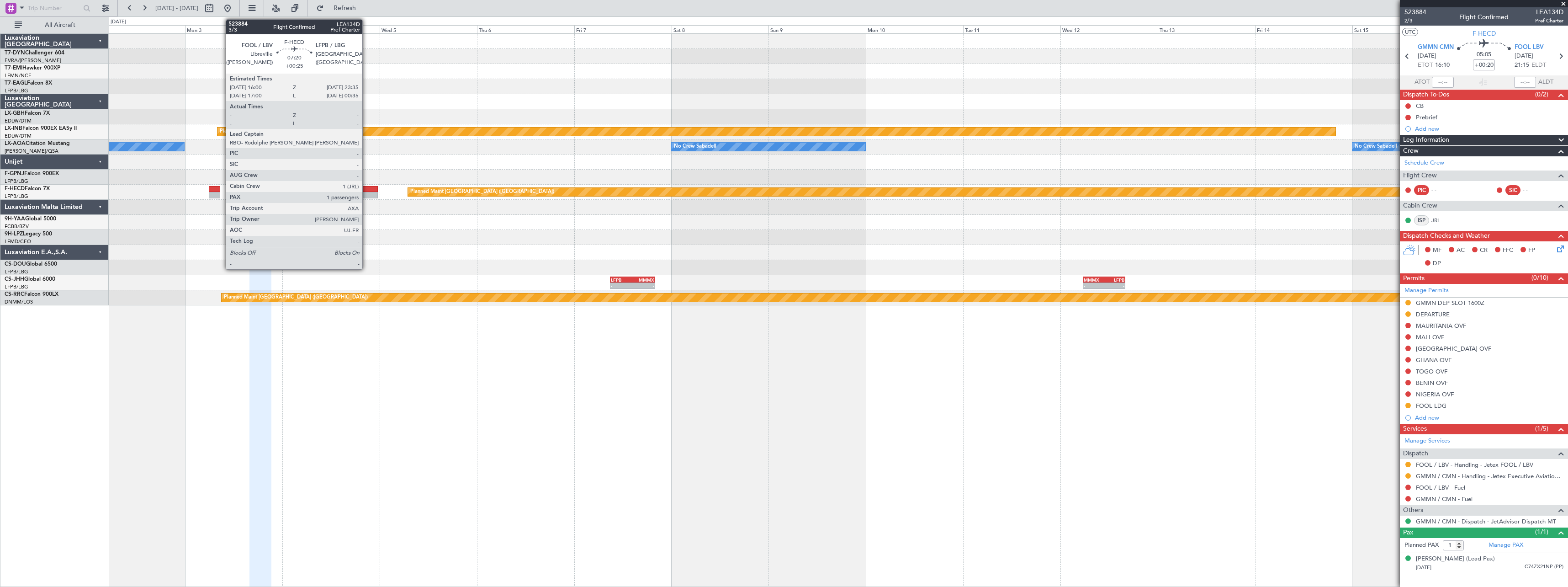
click at [366, 191] on div at bounding box center [362, 189] width 31 height 7
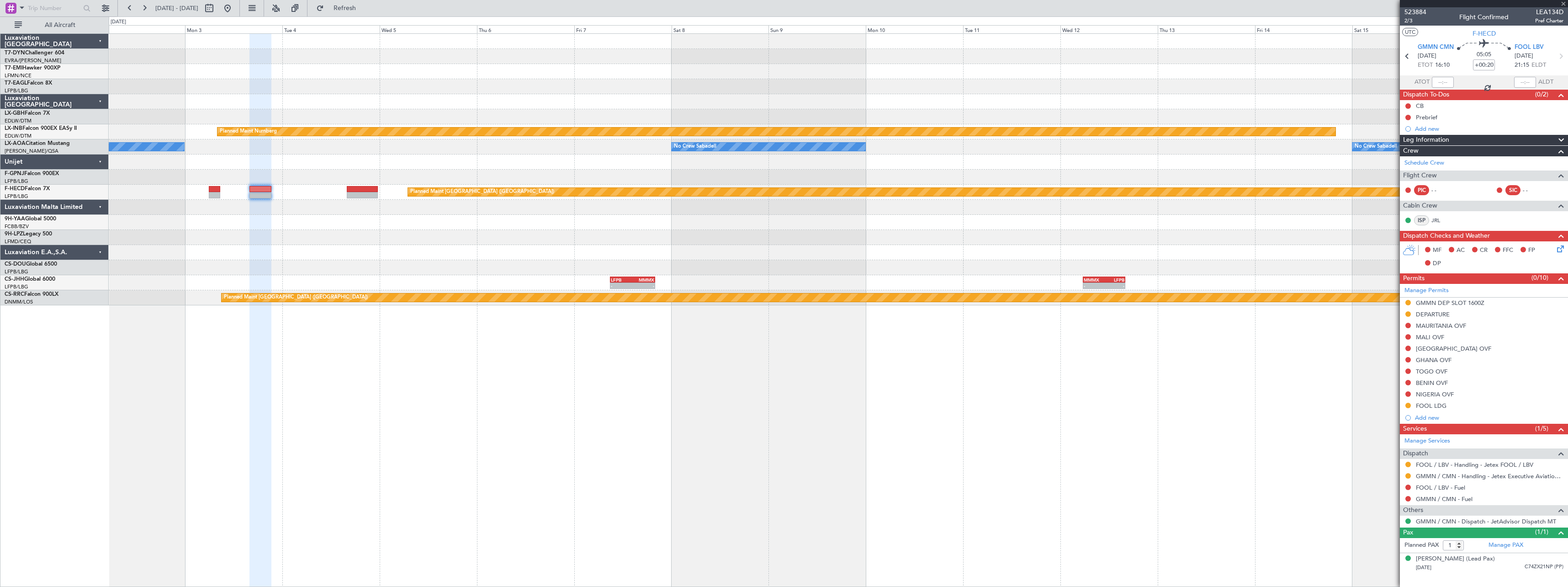
type input "+00:25"
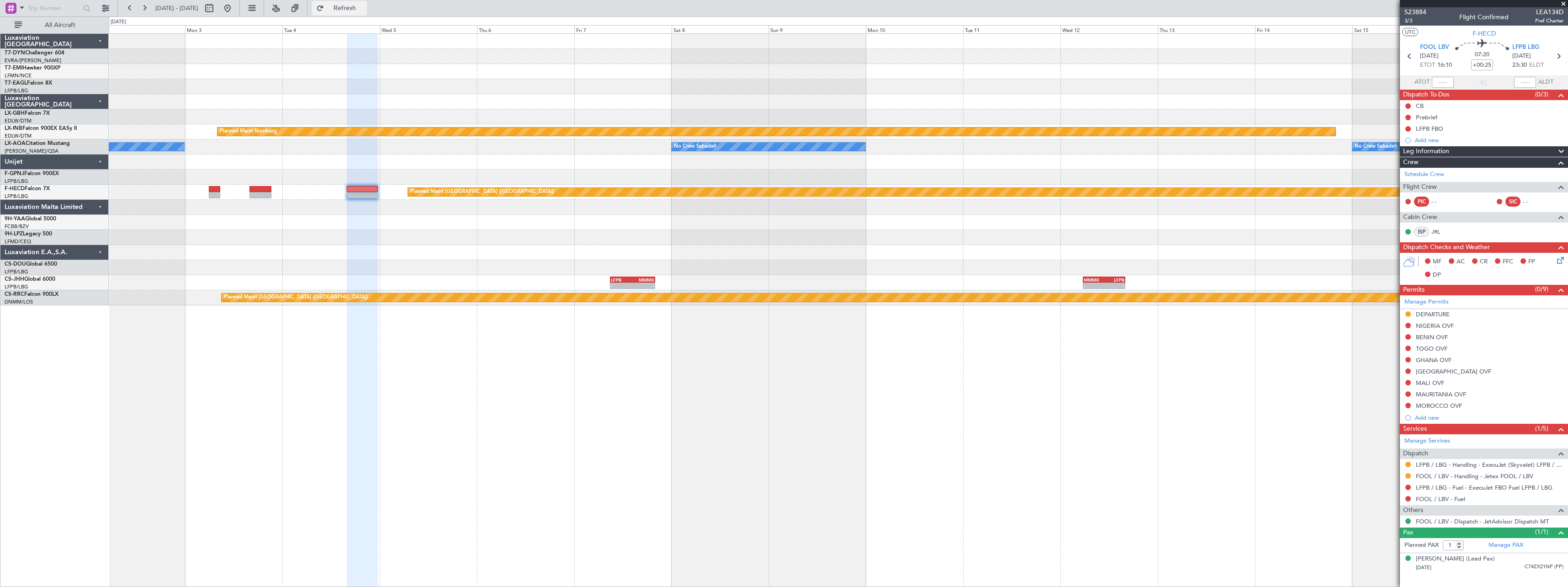
click at [367, 14] on button "Refresh" at bounding box center [340, 9] width 55 height 15
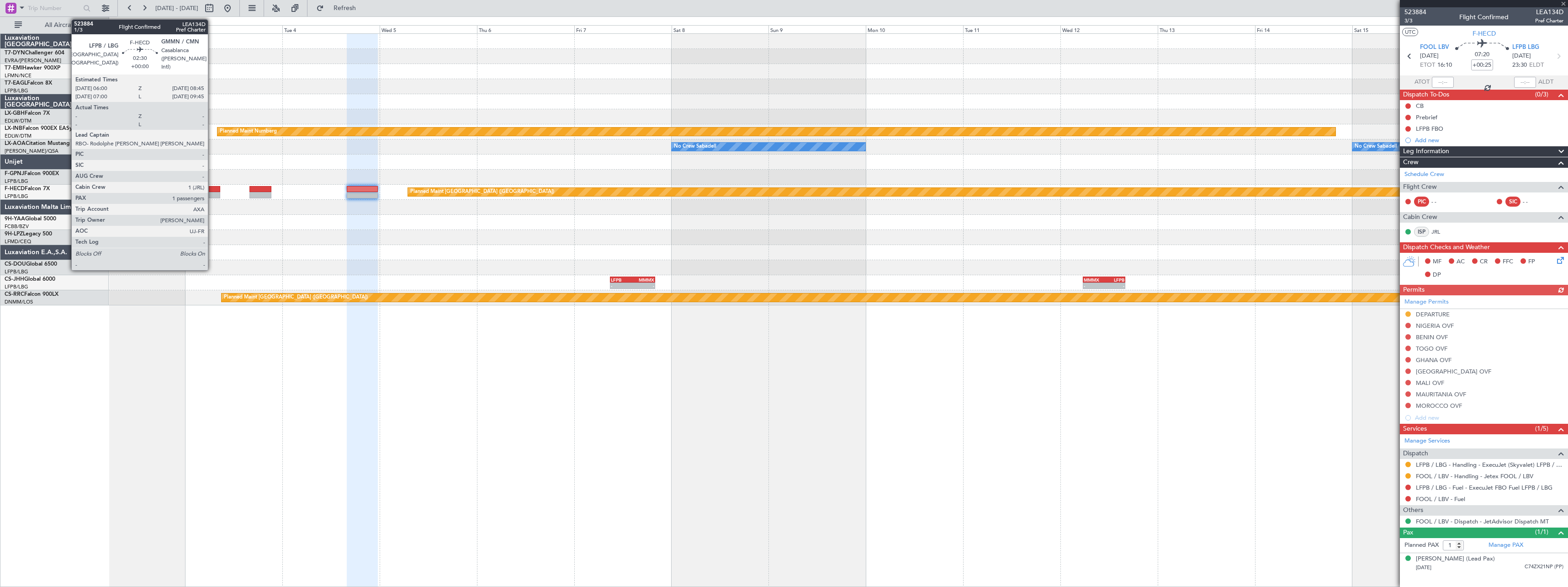
click at [212, 196] on div at bounding box center [214, 195] width 12 height 7
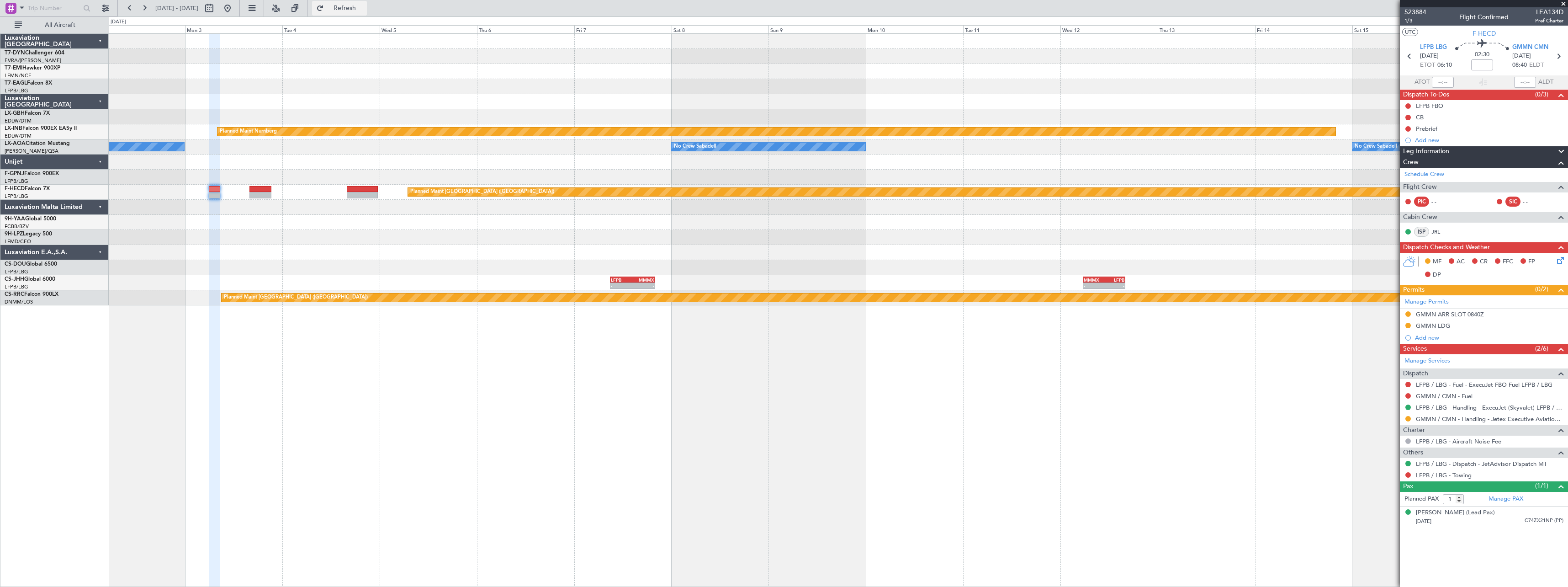
click at [364, 10] on span "Refresh" at bounding box center [345, 8] width 38 height 7
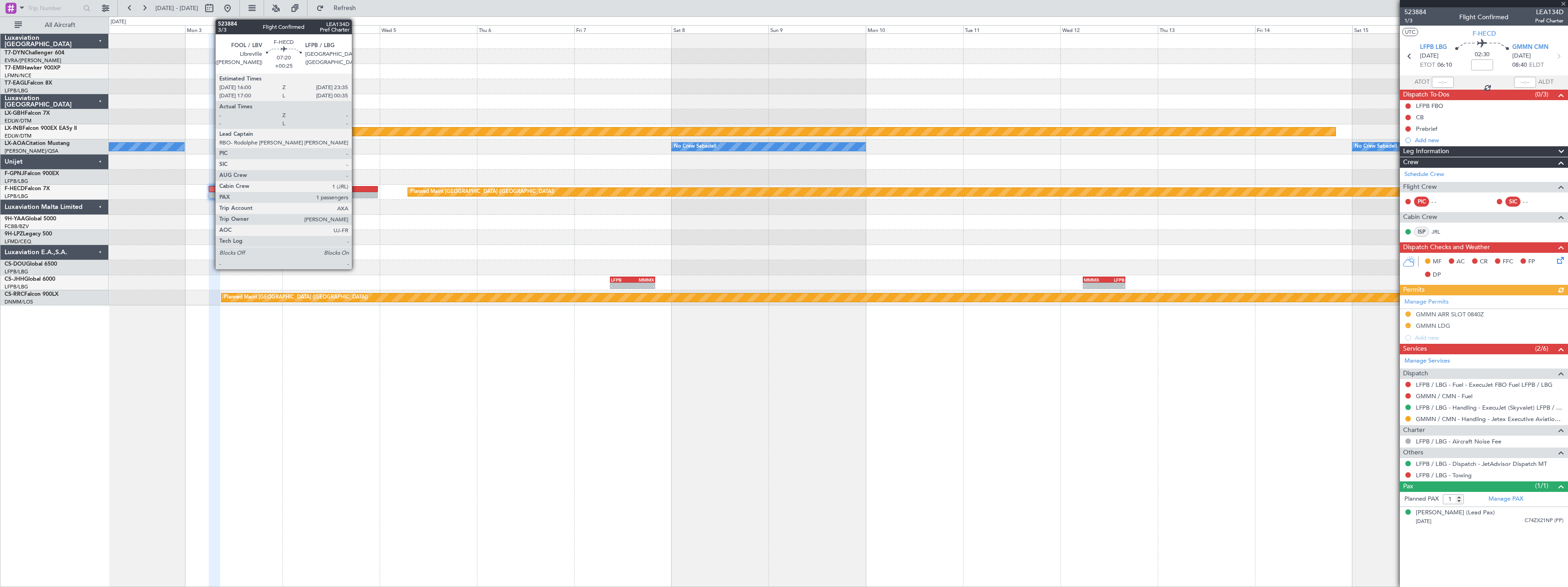
click at [356, 192] on div at bounding box center [362, 195] width 31 height 7
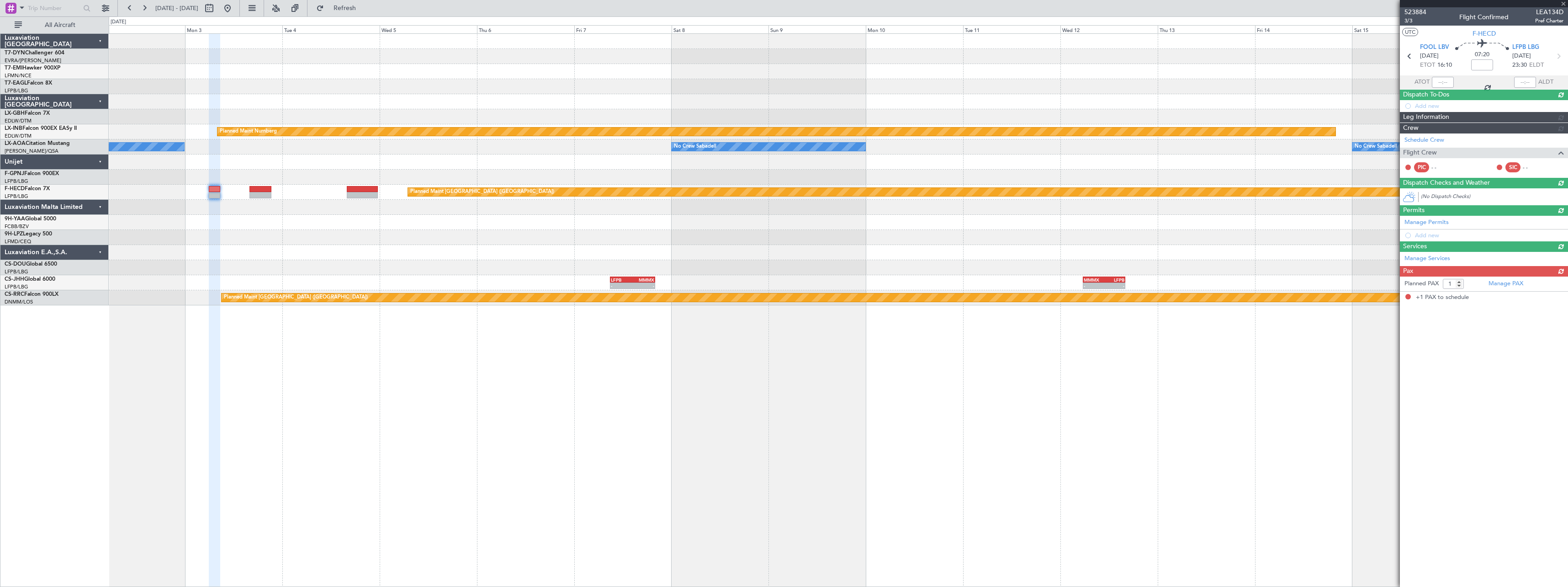
type input "+00:25"
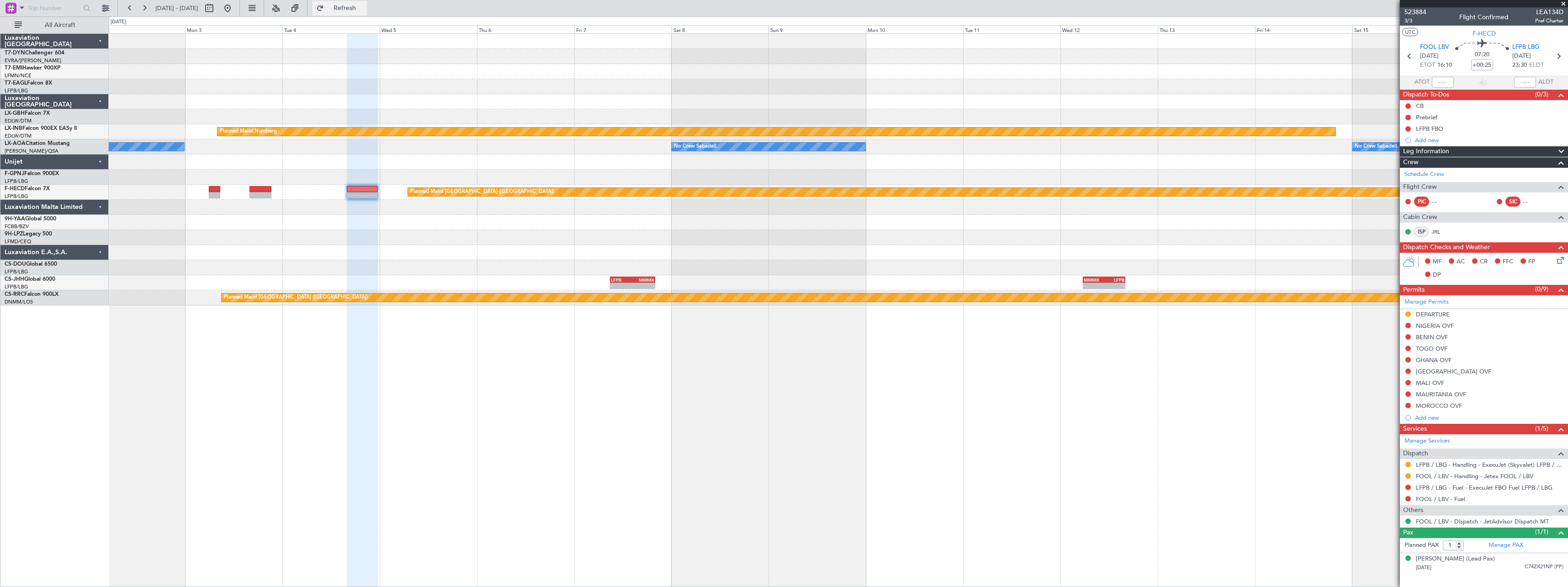
click at [364, 12] on span "Refresh" at bounding box center [345, 8] width 38 height 7
click at [367, 13] on button "Refresh" at bounding box center [340, 9] width 55 height 15
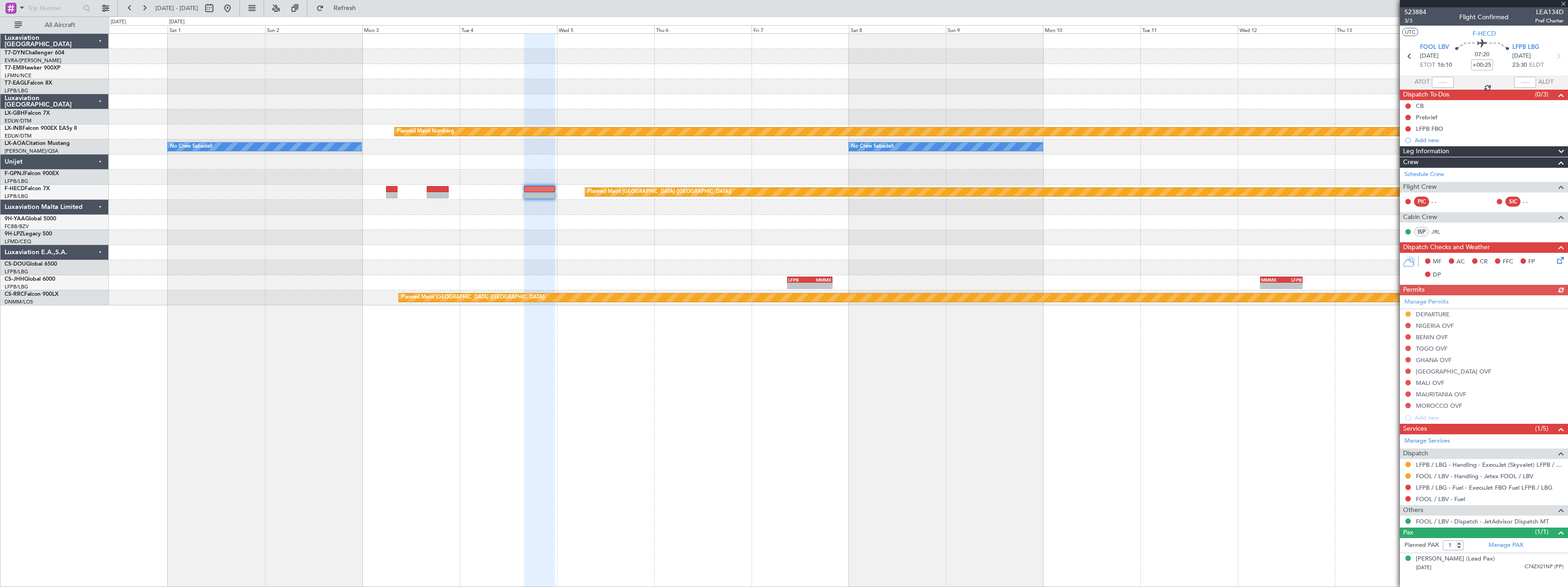
click at [478, 234] on div at bounding box center [838, 237] width 1459 height 15
click at [364, 10] on span "Refresh" at bounding box center [345, 8] width 38 height 7
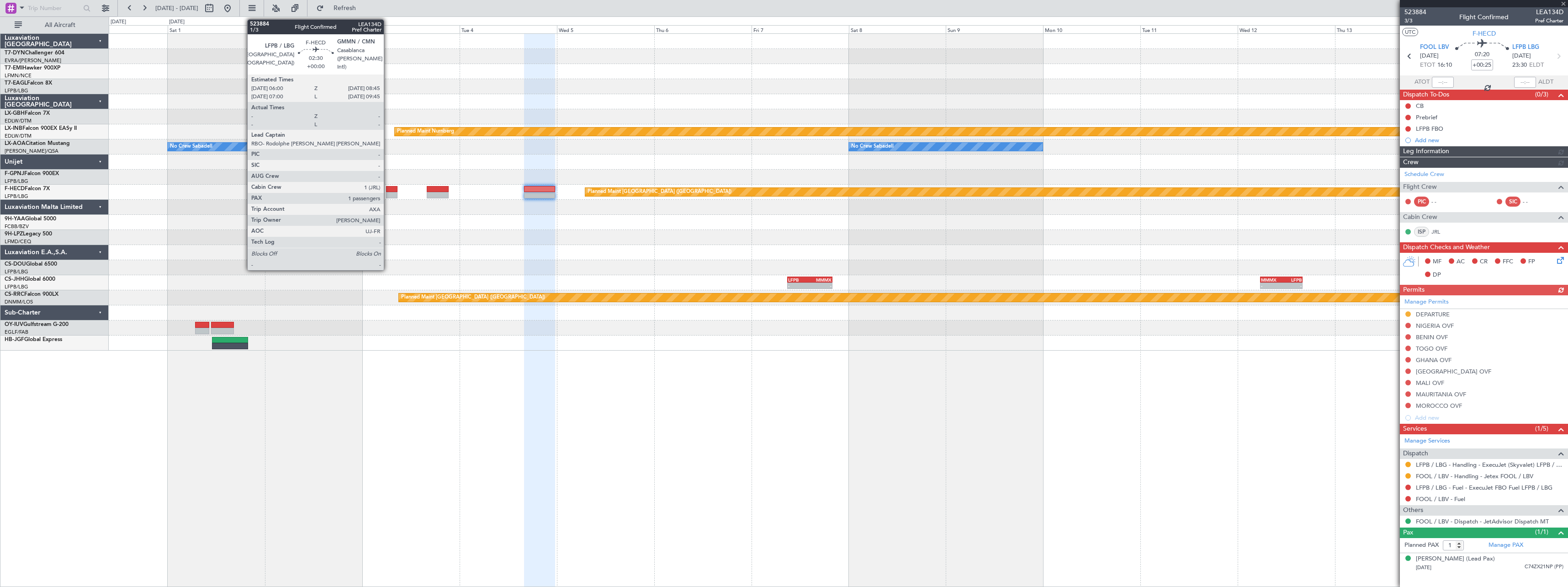
click at [388, 190] on div at bounding box center [391, 189] width 12 height 7
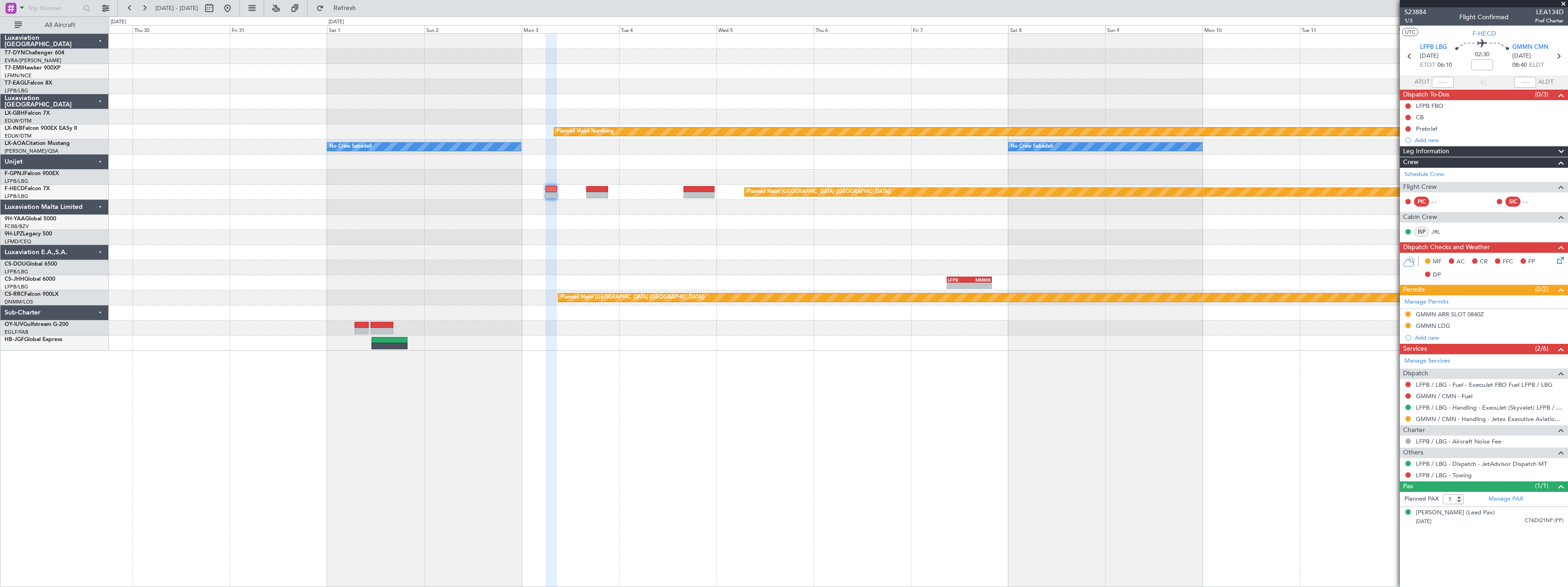
click at [584, 413] on div "Planned Maint Nurnberg No Crew Sabadell No Crew Sabadell No Crew Sabadell Plann…" at bounding box center [838, 310] width 1459 height 554
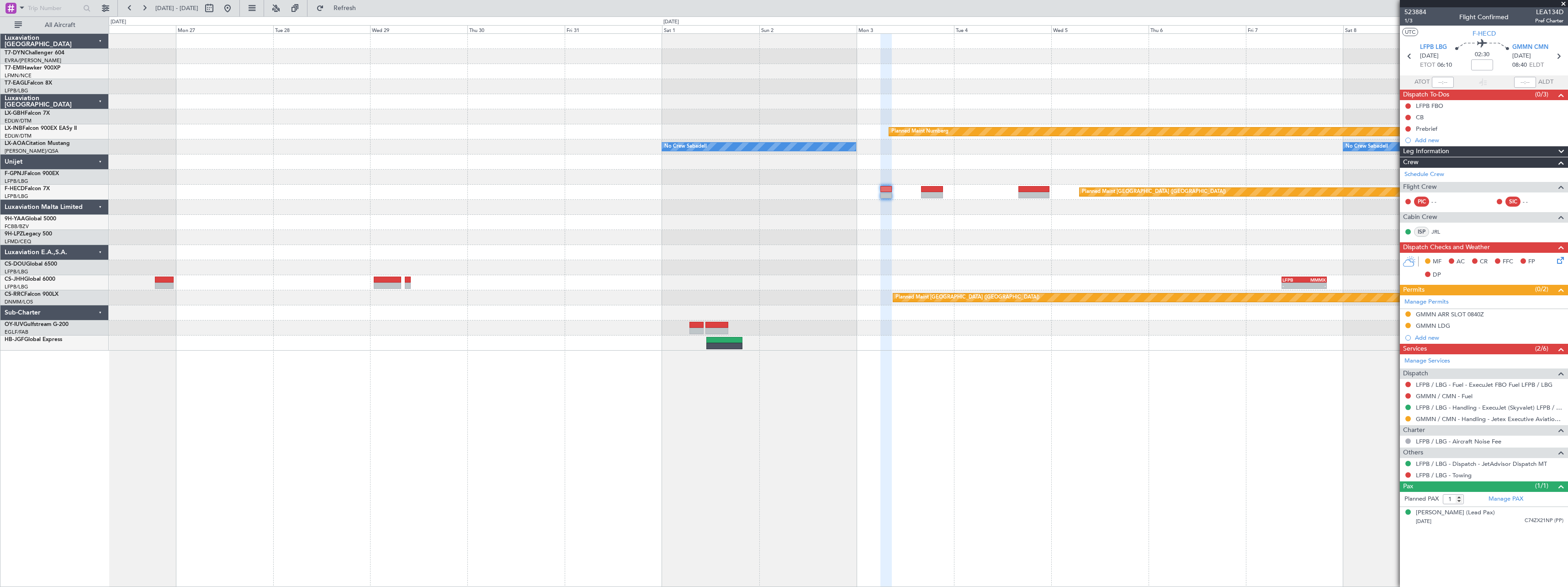
click at [579, 390] on div "Planned Maint Nurnberg No Crew Sabadell No Crew Sabadell Planned Maint Moncheng…" at bounding box center [838, 310] width 1459 height 554
drag, startPoint x: 263, startPoint y: 13, endPoint x: 344, endPoint y: 45, distance: 87.1
click at [235, 13] on button at bounding box center [228, 9] width 15 height 15
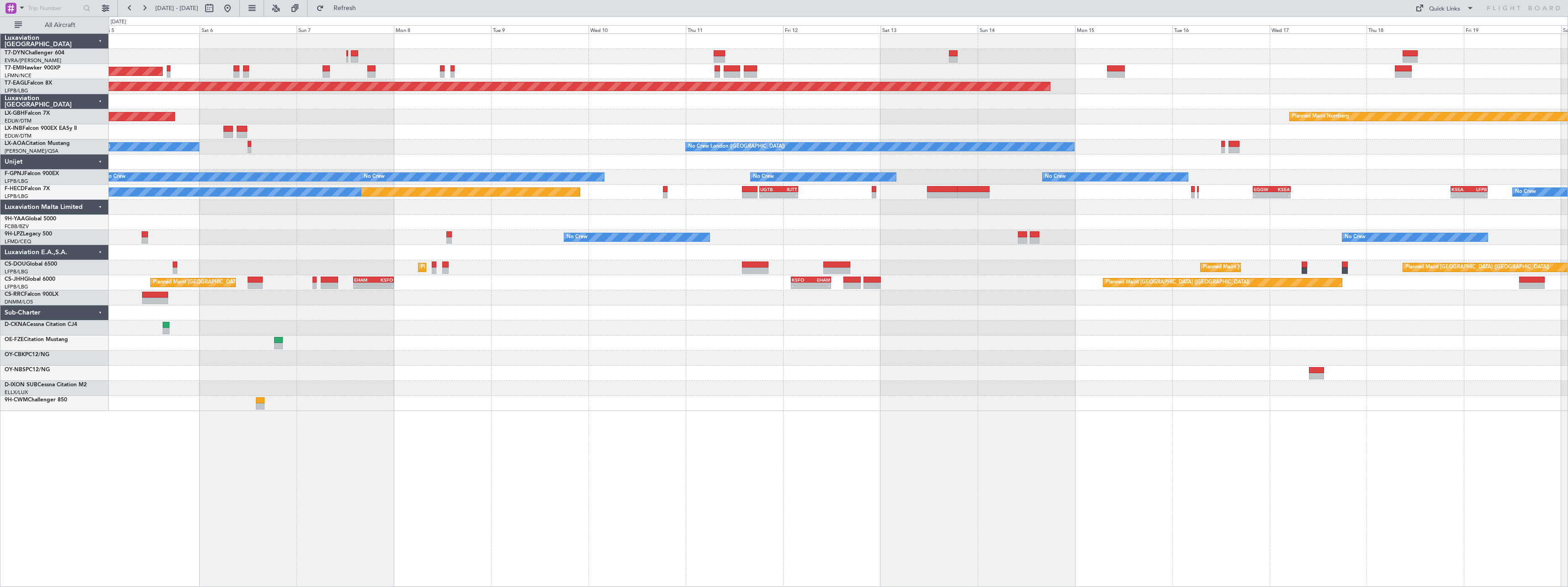
click at [487, 114] on div "Planned Maint Nurnberg Planned Maint [GEOGRAPHIC_DATA] ([GEOGRAPHIC_DATA])" at bounding box center [838, 116] width 1459 height 15
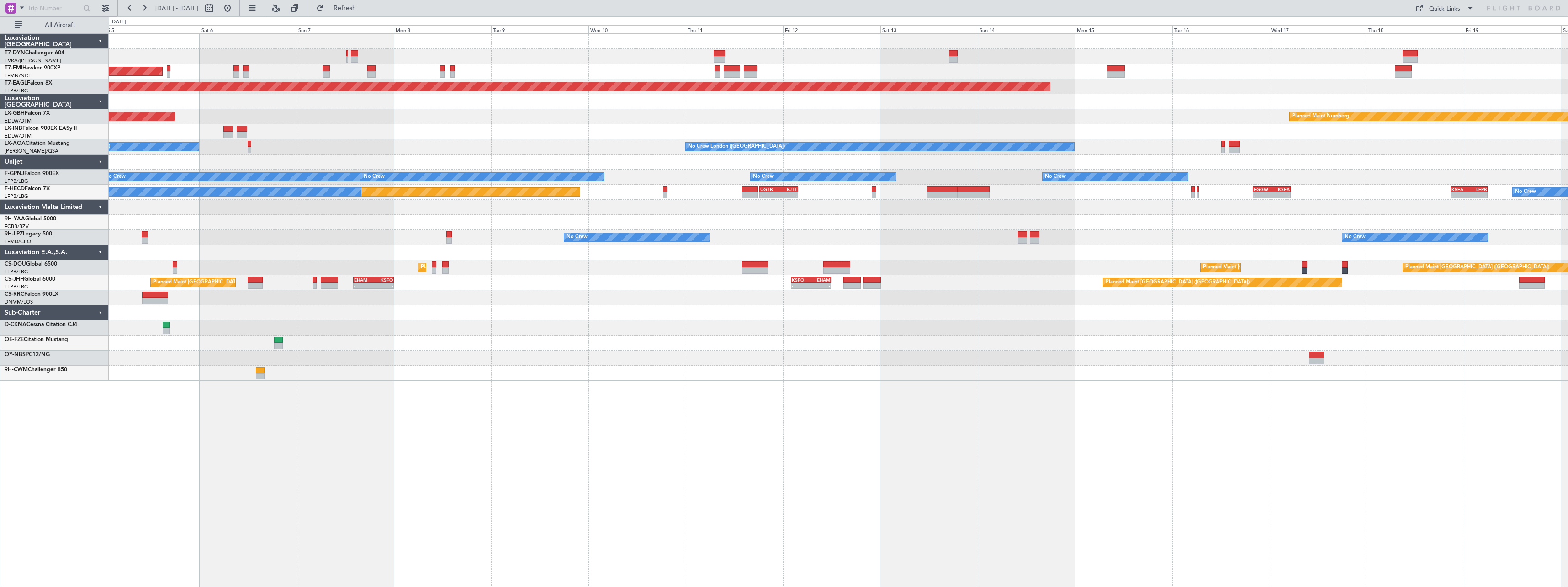
click at [994, 424] on div "AOG Maint Riga (Riga Intl) Planned Maint [GEOGRAPHIC_DATA] Grounded [US_STATE] …" at bounding box center [838, 310] width 1459 height 554
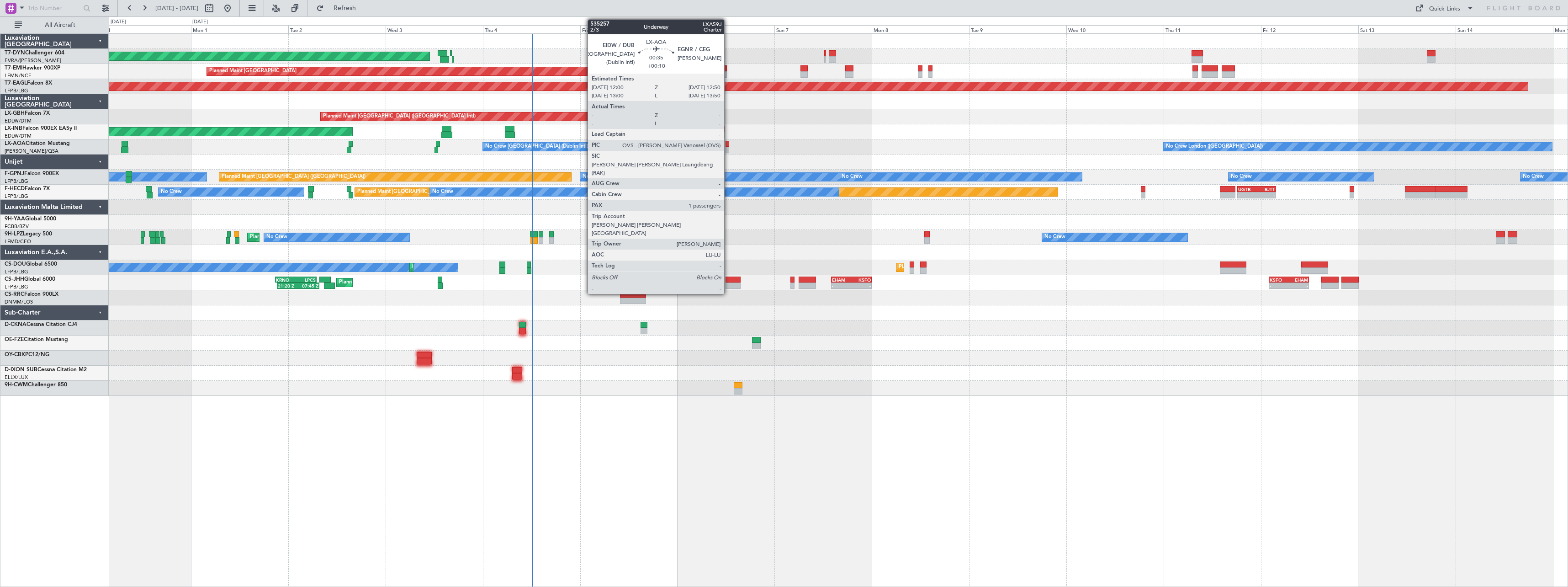
click at [728, 149] on div at bounding box center [727, 150] width 4 height 7
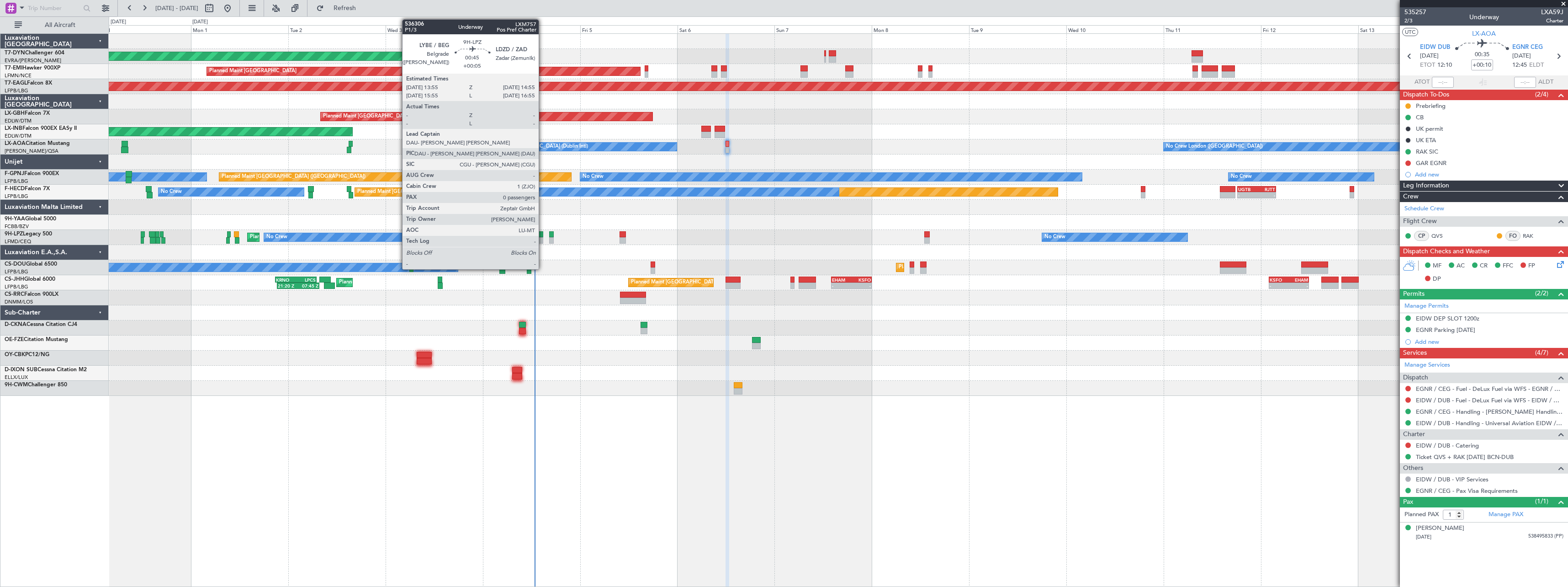
click at [543, 241] on div at bounding box center [541, 241] width 4 height 7
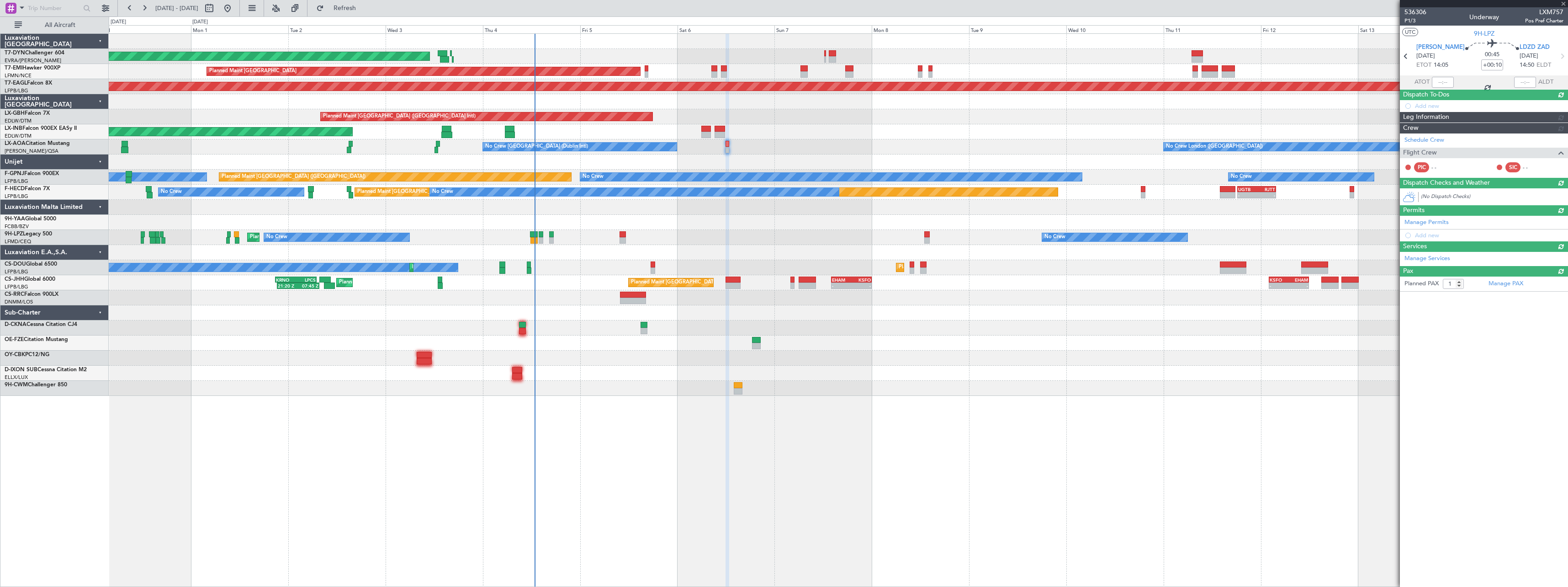
type input "+00:05"
type input "0"
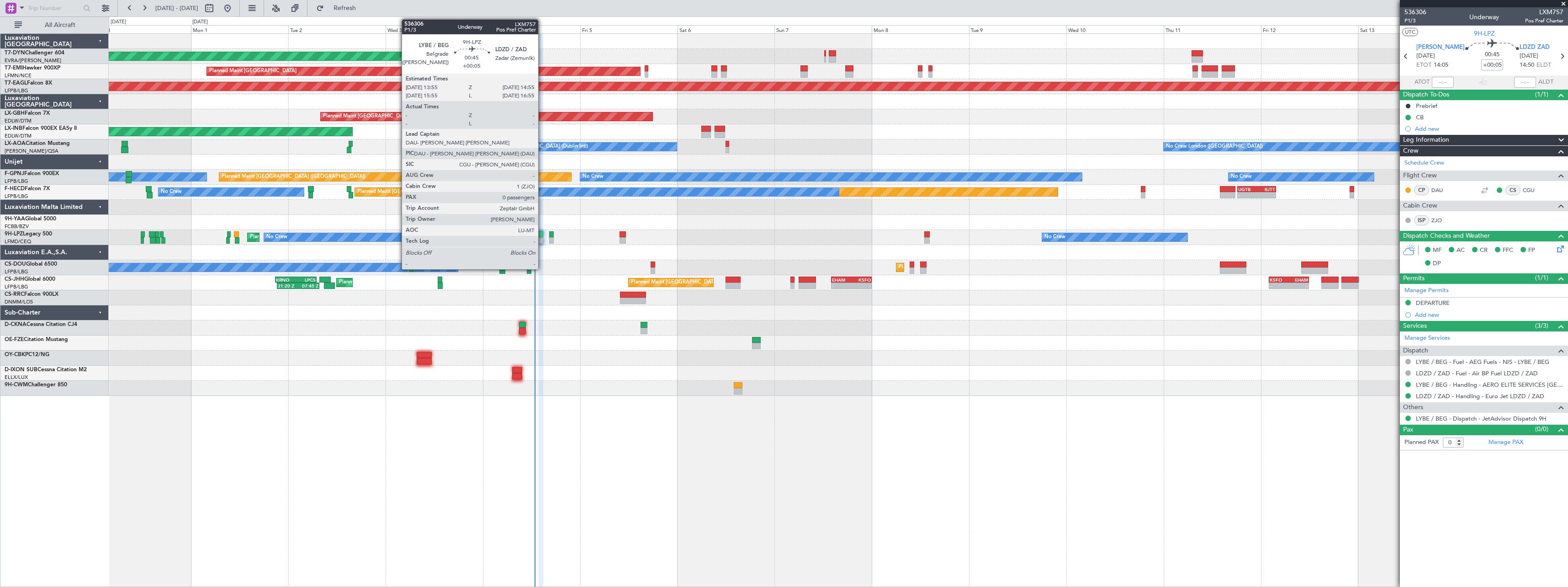
click at [542, 236] on div at bounding box center [541, 234] width 4 height 7
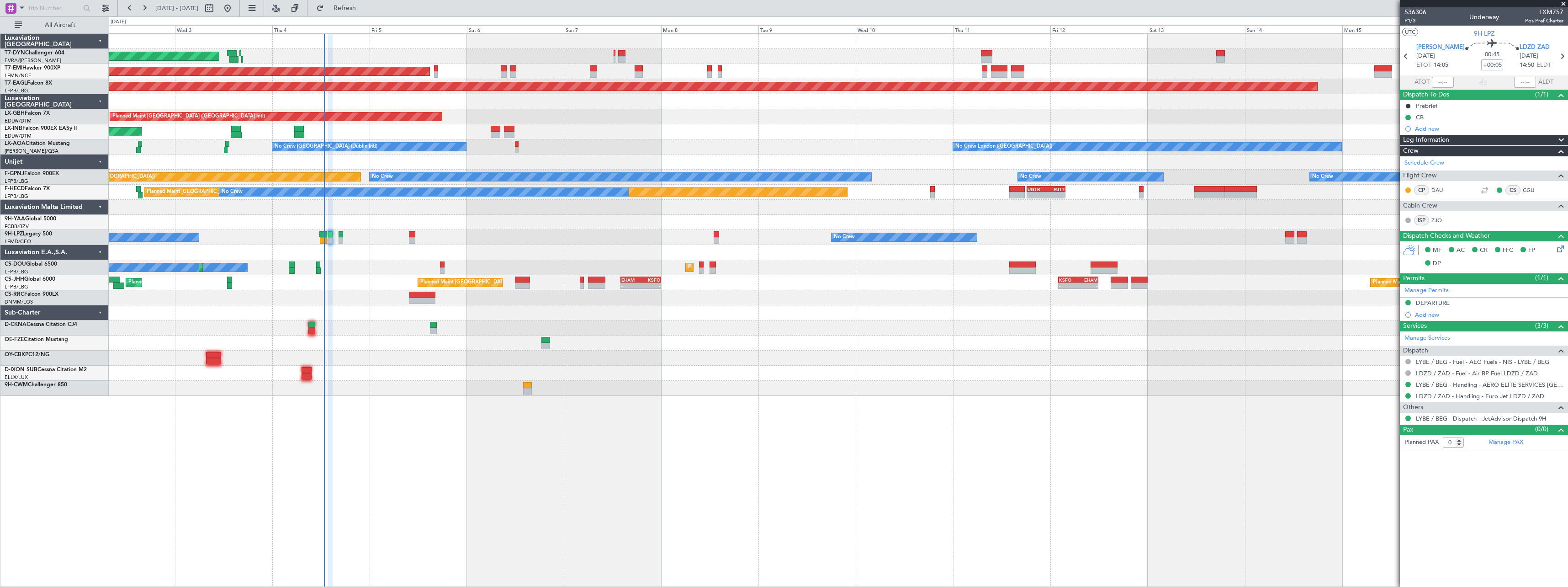
click at [457, 406] on div "AOG Maint Riga (Riga Intl) Planned Maint [GEOGRAPHIC_DATA] Grounded [US_STATE] …" at bounding box center [838, 310] width 1459 height 554
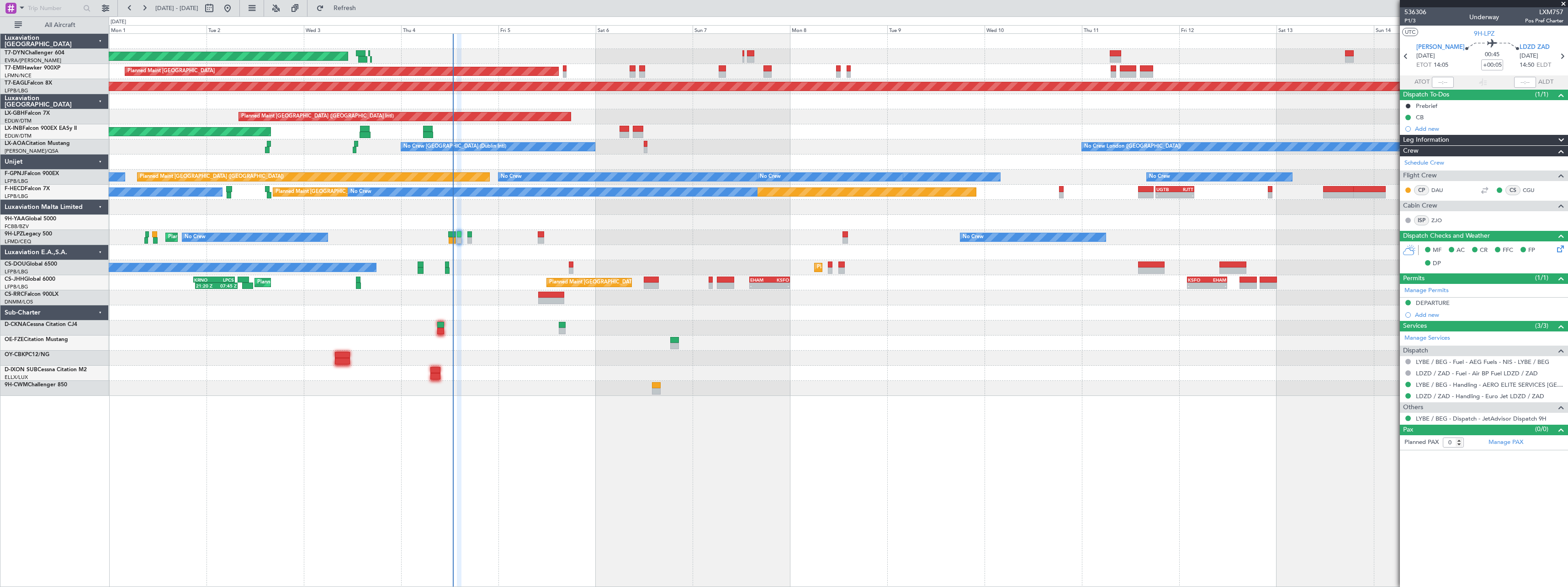
click at [622, 438] on div "AOG Maint Riga (Riga Intl) Planned Maint [GEOGRAPHIC_DATA] Grounded [US_STATE] …" at bounding box center [838, 310] width 1459 height 554
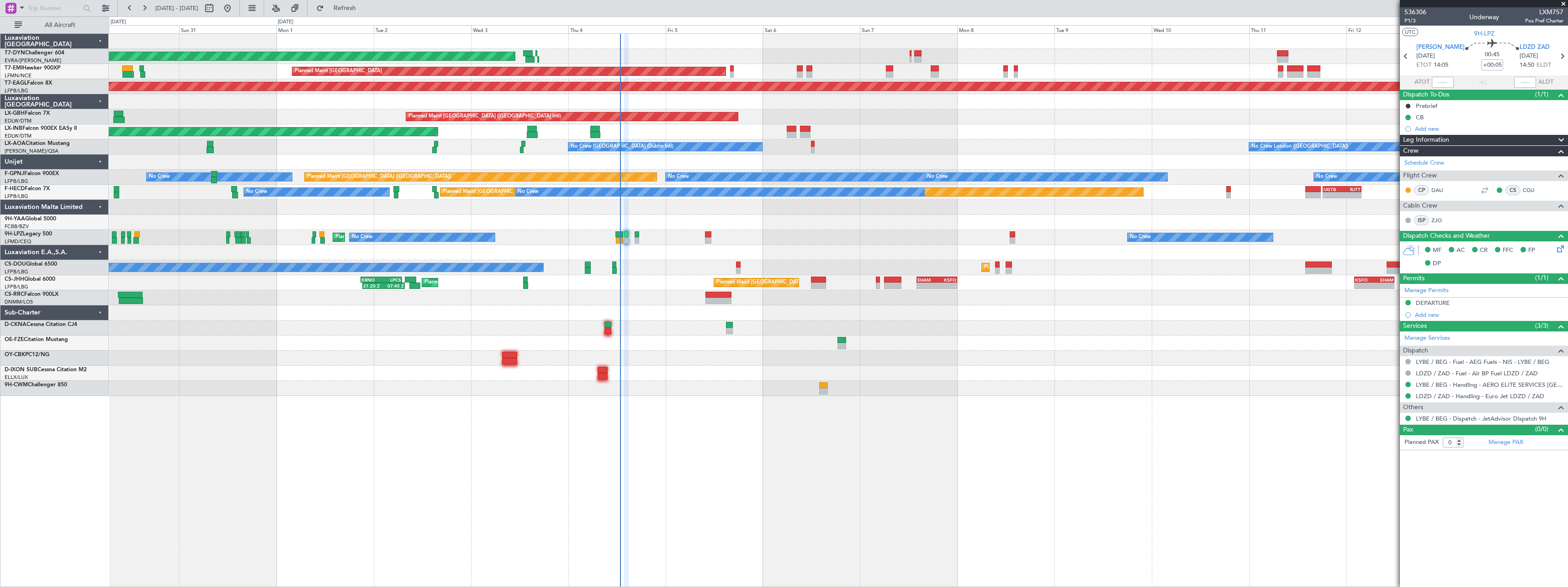
click at [723, 410] on div "AOG Maint Riga (Riga Intl) Planned Maint [GEOGRAPHIC_DATA] Grounded [US_STATE] …" at bounding box center [838, 310] width 1459 height 554
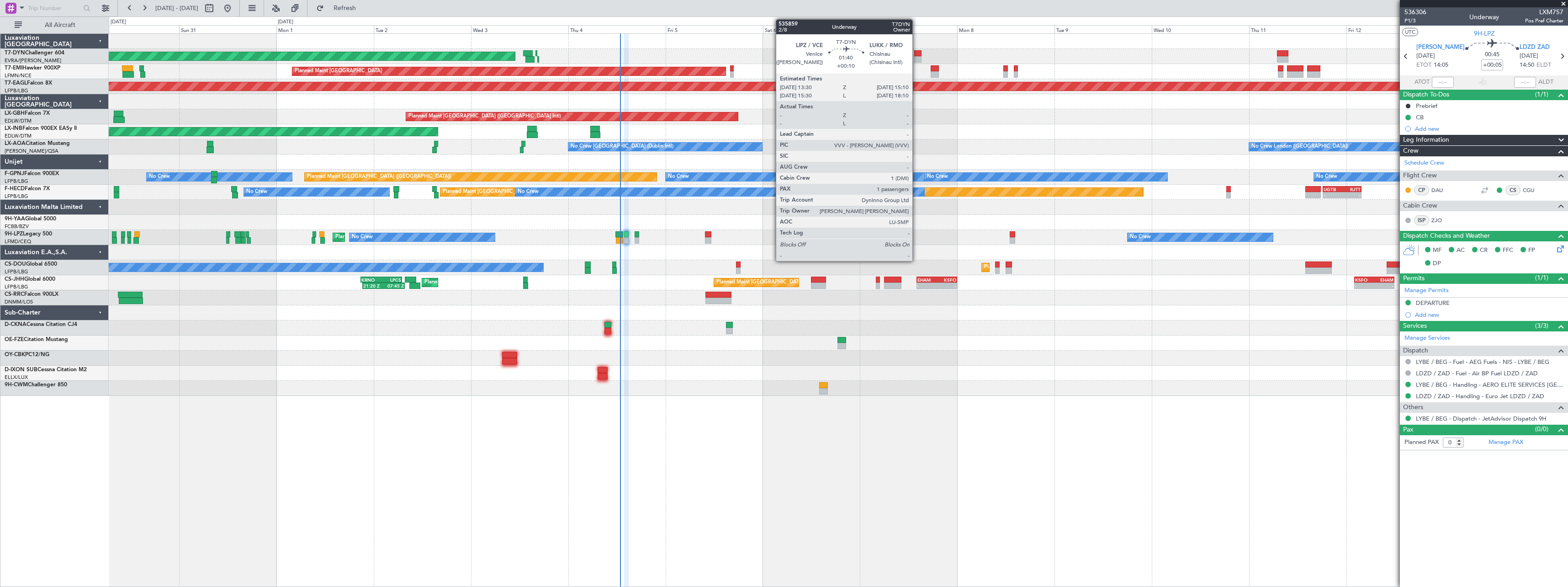
click at [917, 55] on div at bounding box center [917, 54] width 7 height 7
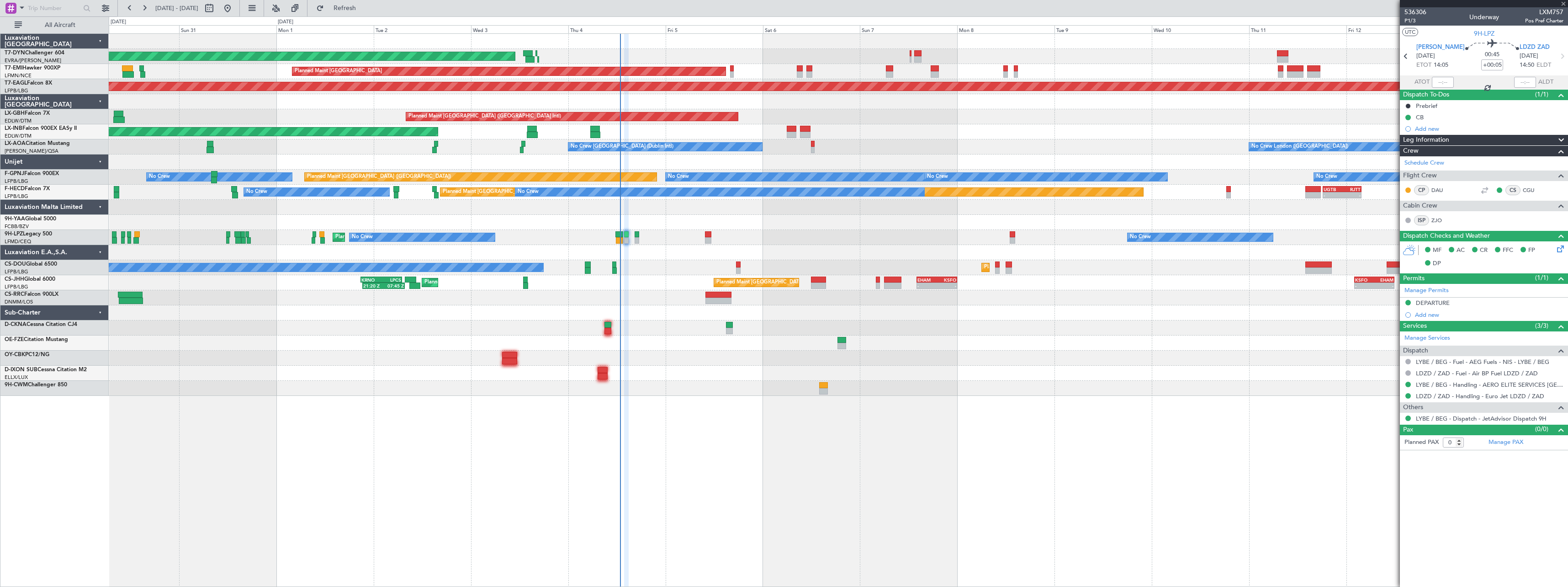
type input "+00:10"
type input "1"
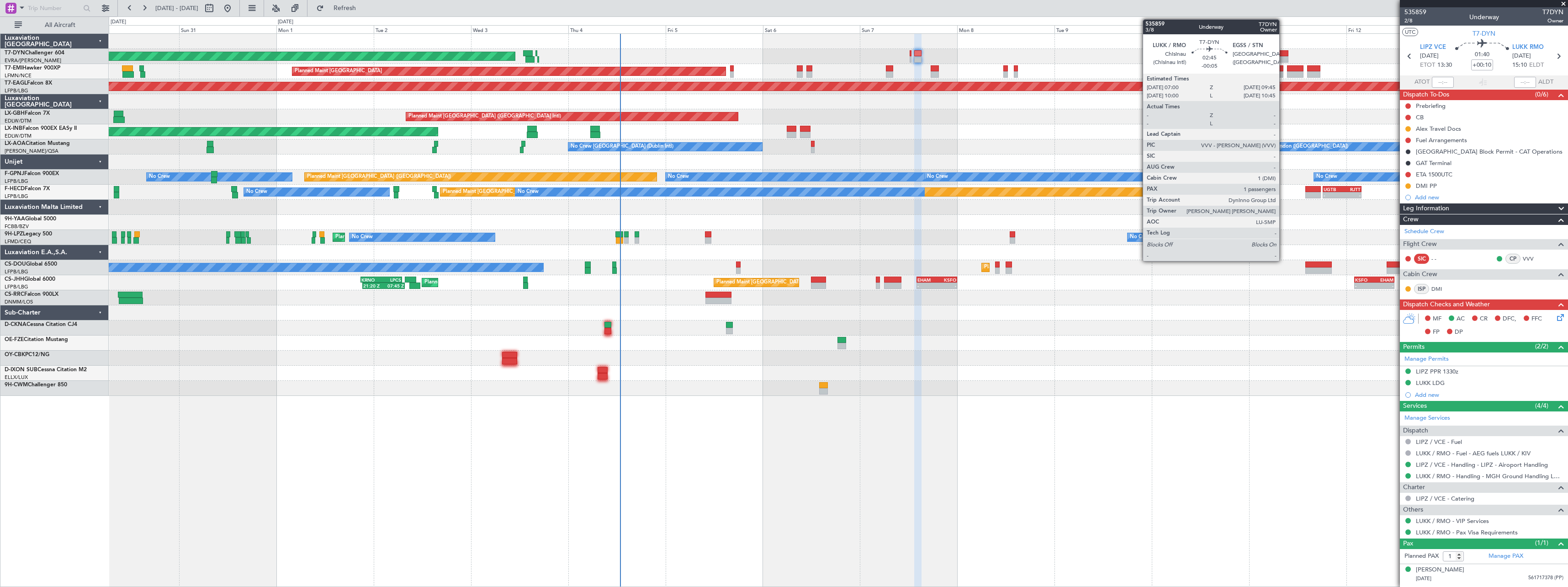
click at [1283, 51] on div at bounding box center [1283, 54] width 12 height 7
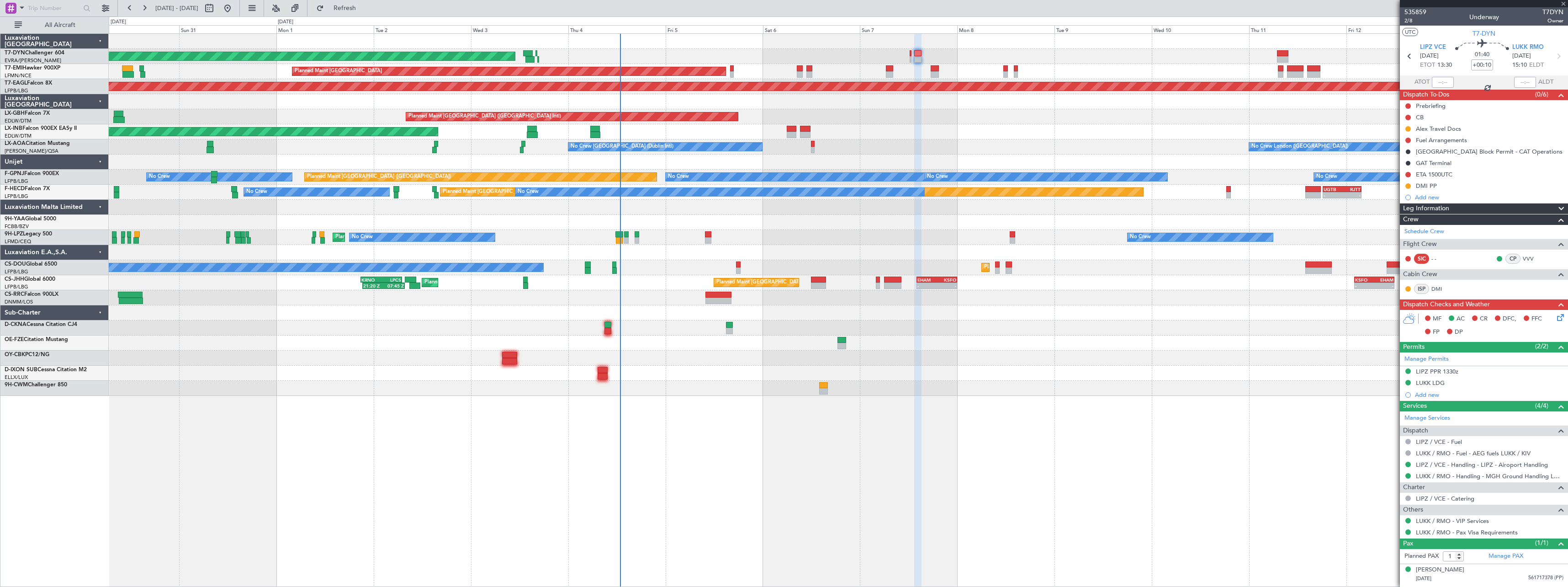
type input "-00:05"
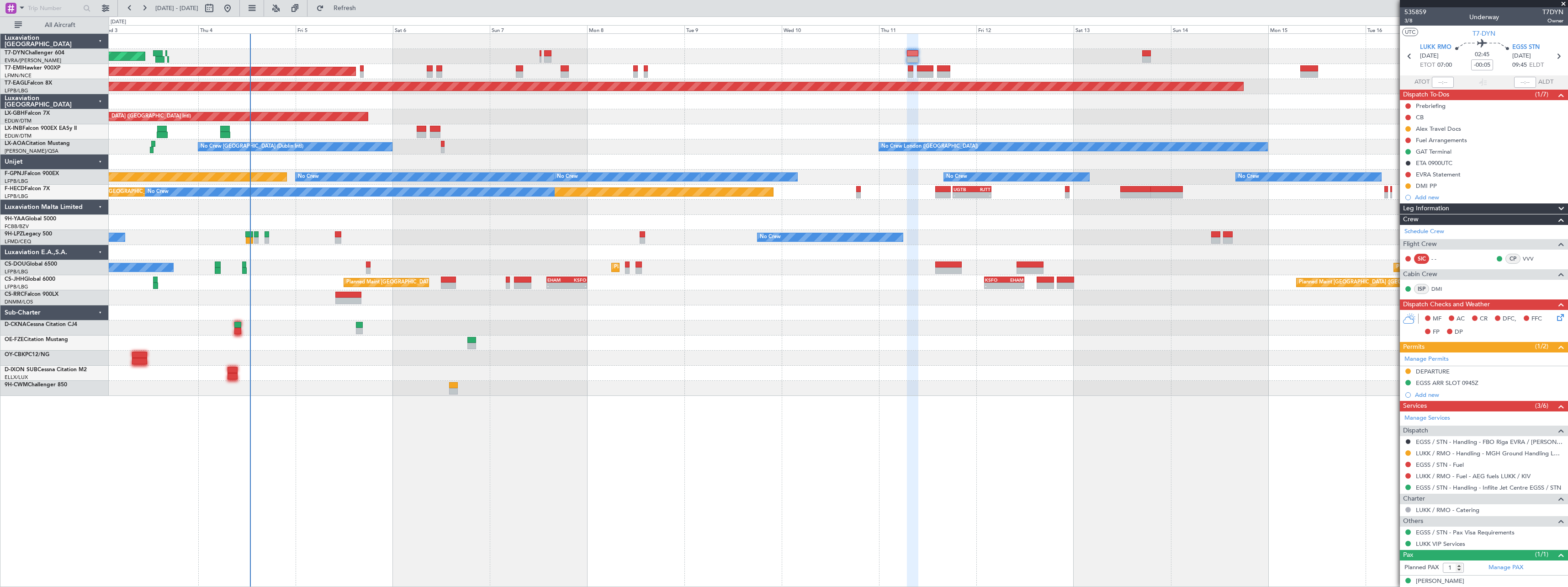
click at [751, 382] on div "AOG Maint Riga (Riga Intl) Planned Maint [GEOGRAPHIC_DATA] Grounded [US_STATE] …" at bounding box center [838, 215] width 1459 height 362
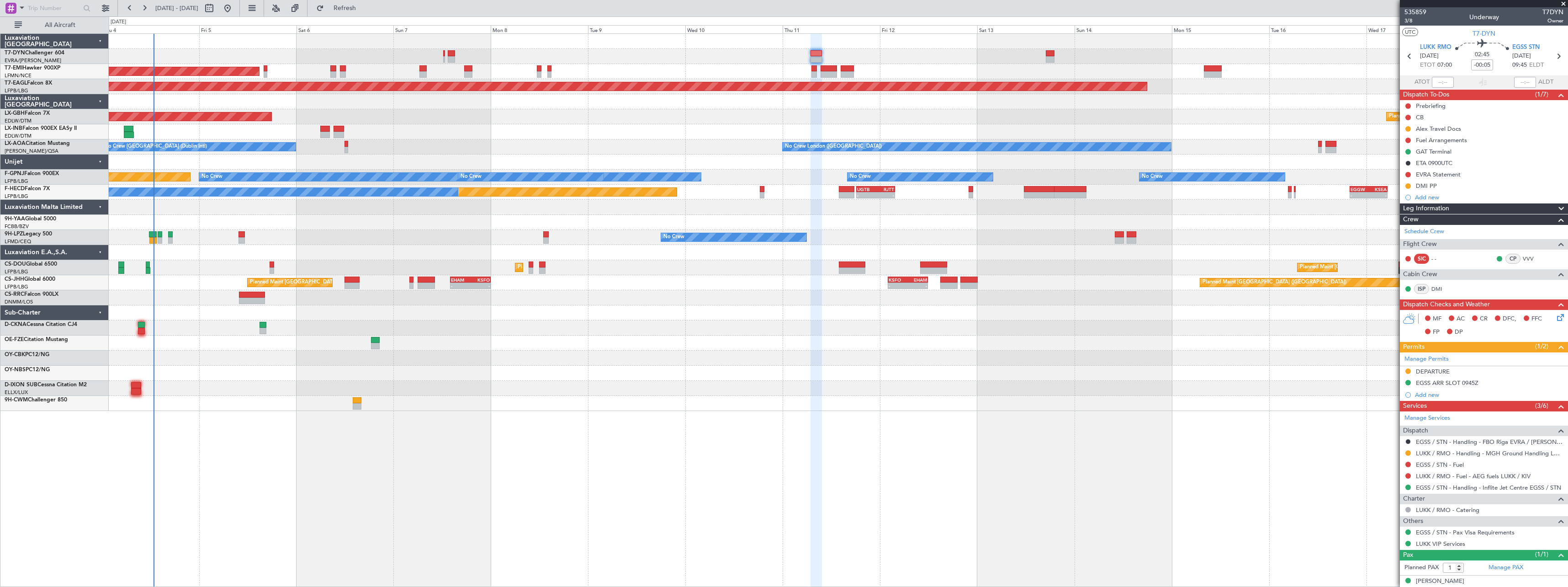
click at [703, 148] on div "AOG Maint Riga (Riga Intl) Planned Maint [GEOGRAPHIC_DATA] Grounded [US_STATE] …" at bounding box center [838, 222] width 1459 height 377
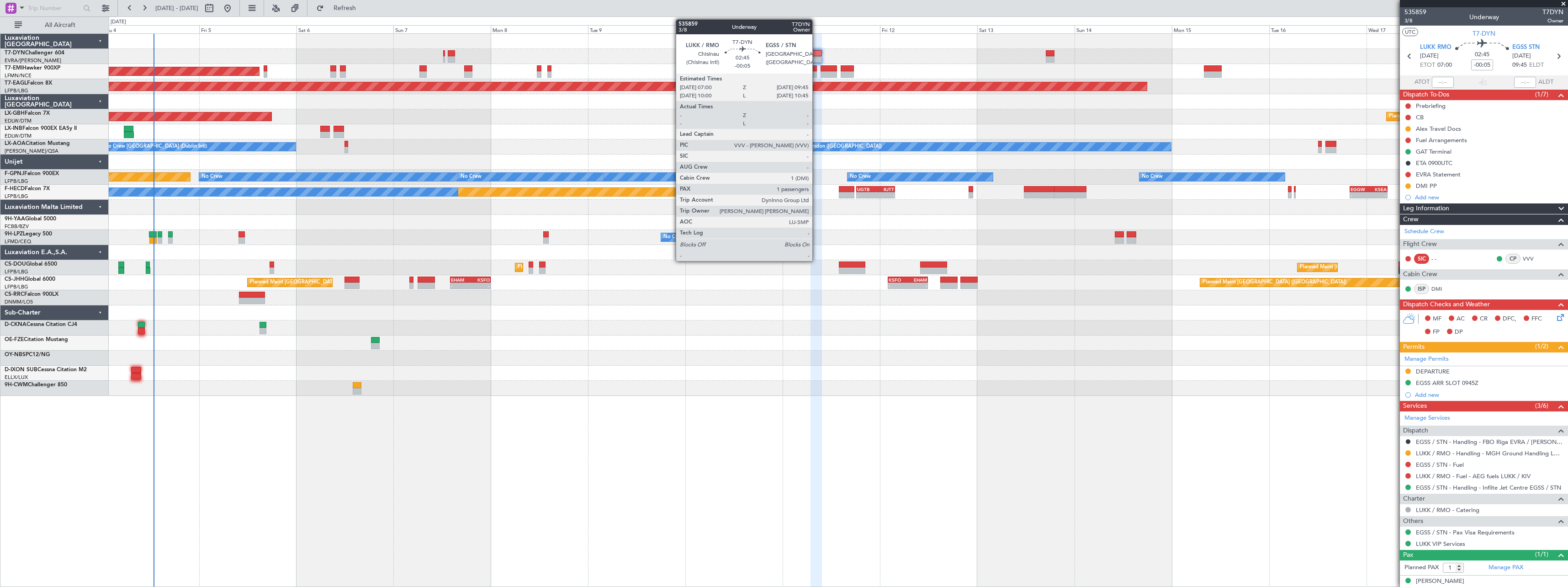
click at [816, 52] on div at bounding box center [816, 54] width 12 height 7
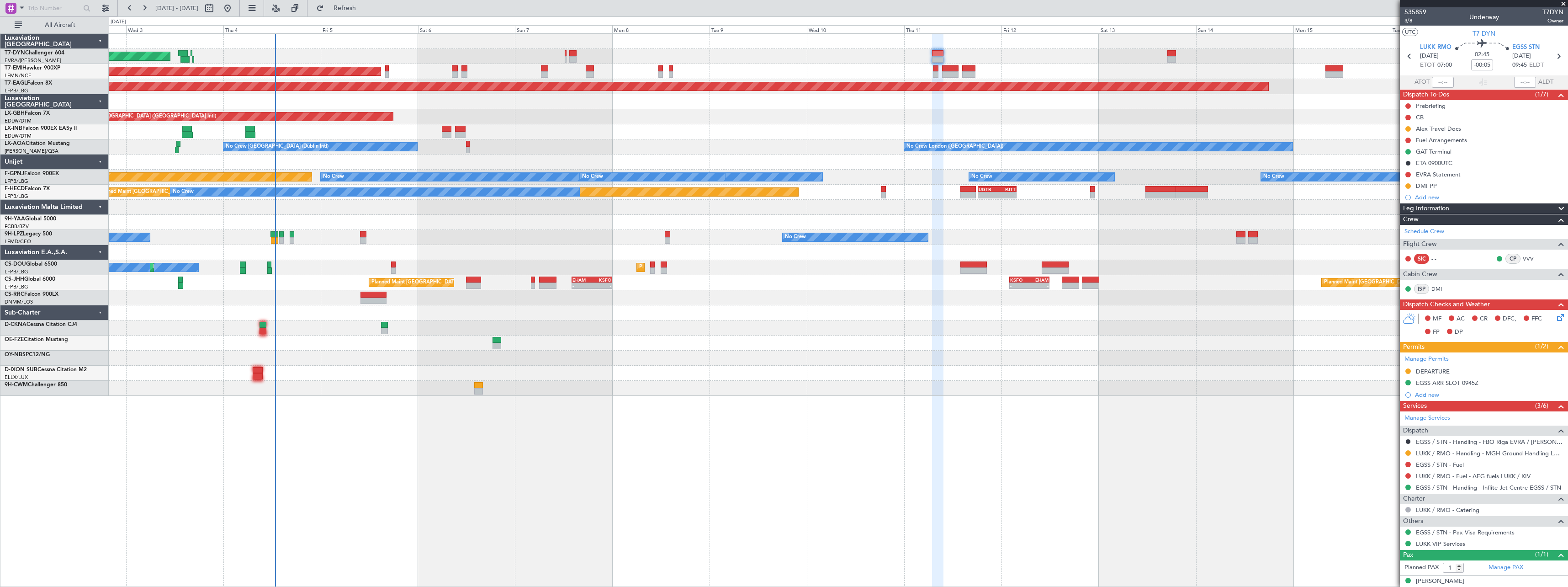
click at [438, 213] on div at bounding box center [838, 207] width 1459 height 15
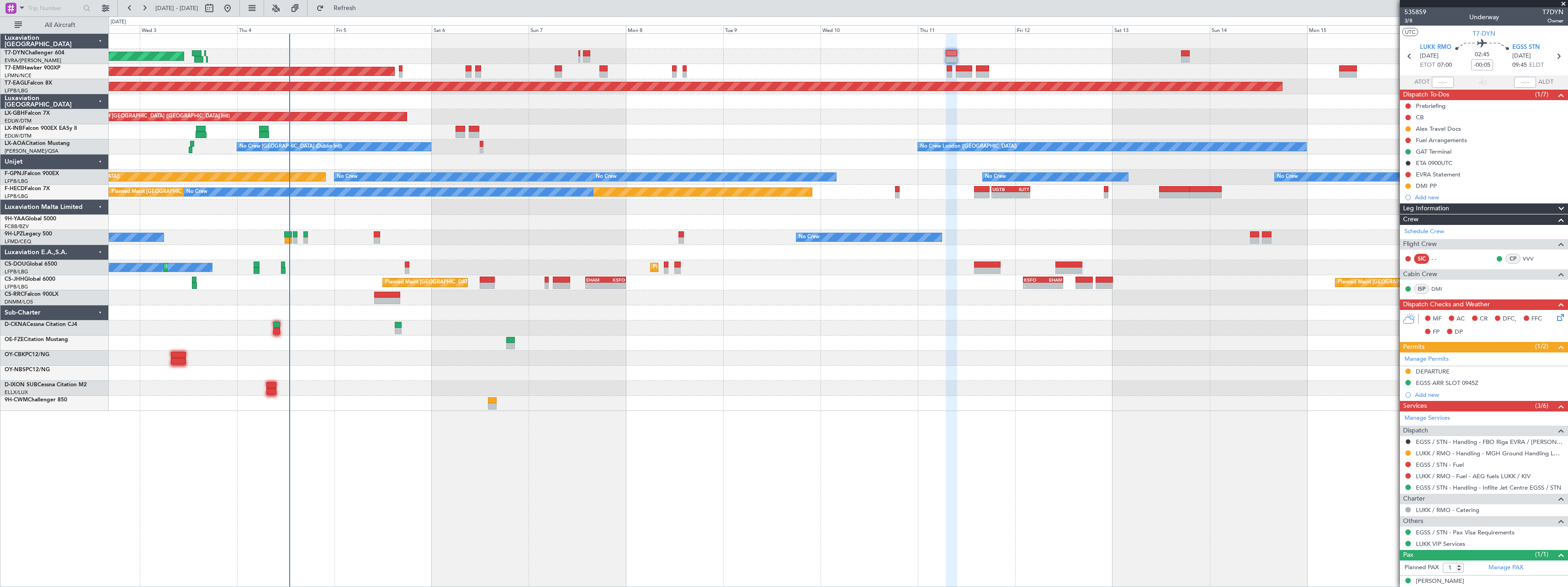
click at [557, 353] on div "AOG Maint Riga (Riga Intl) Planned Maint [GEOGRAPHIC_DATA] Grounded [US_STATE] …" at bounding box center [838, 222] width 1459 height 377
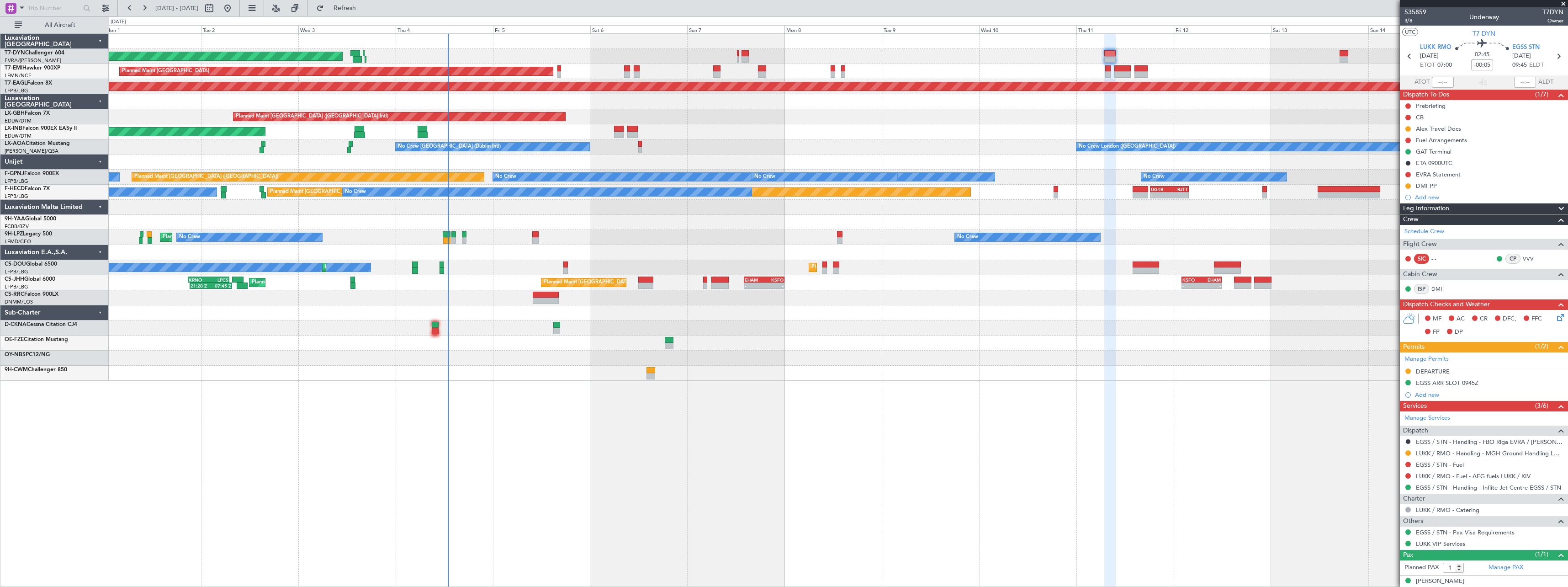
click at [836, 391] on div "AOG Maint Riga (Riga Intl) Planned Maint [GEOGRAPHIC_DATA] Grounded [US_STATE] …" at bounding box center [838, 310] width 1459 height 554
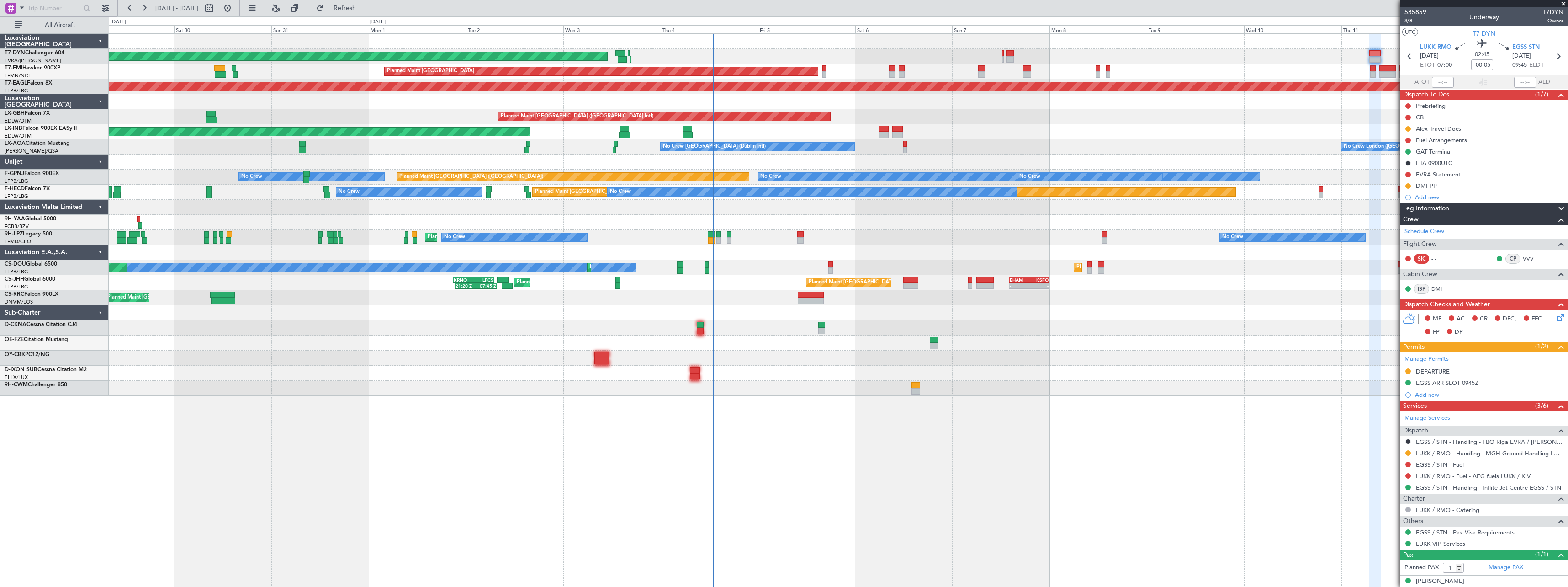
click at [917, 427] on div "AOG Maint Riga (Riga Intl) Planned Maint [GEOGRAPHIC_DATA] Grounded [US_STATE] …" at bounding box center [838, 310] width 1459 height 554
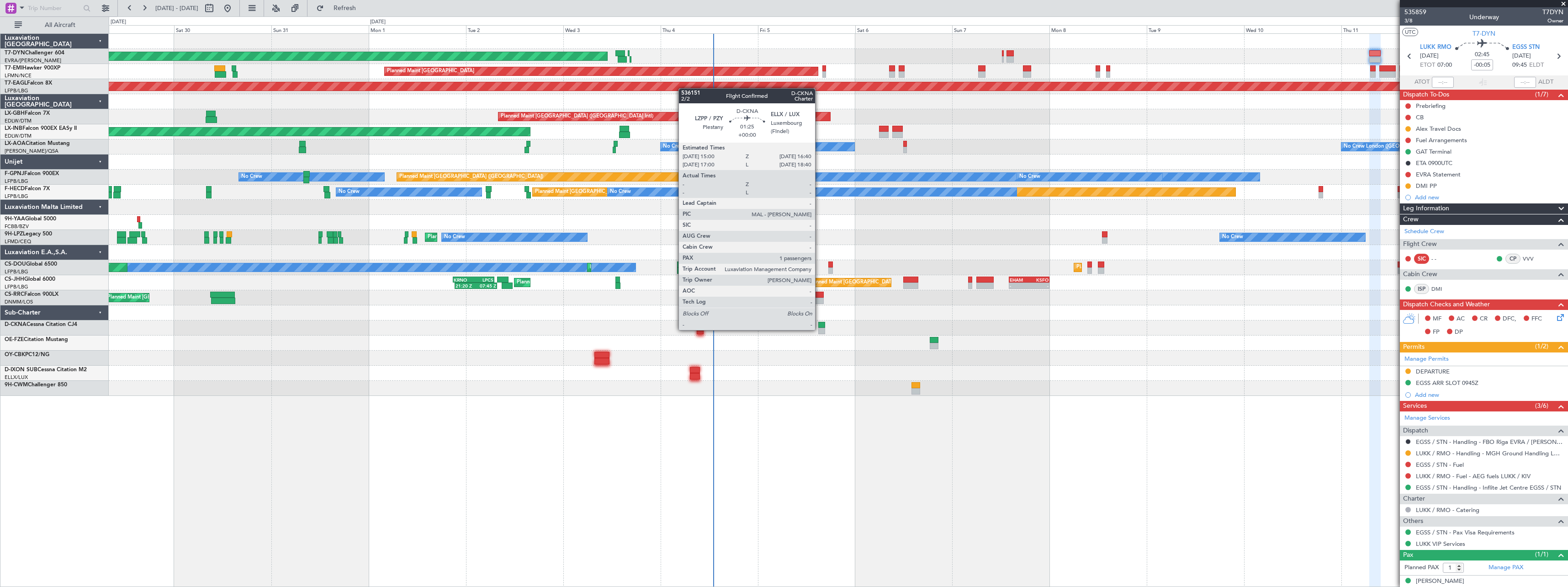
click at [819, 329] on div at bounding box center [821, 331] width 7 height 7
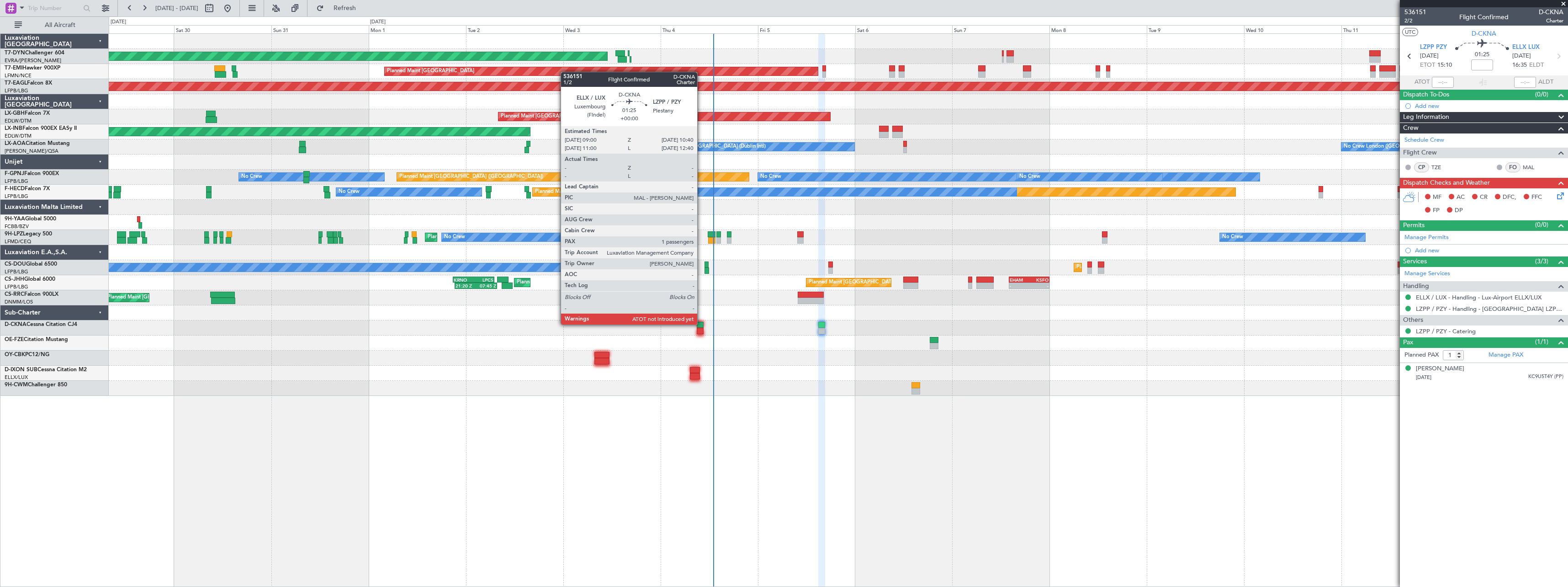
click at [701, 323] on div at bounding box center [700, 325] width 7 height 7
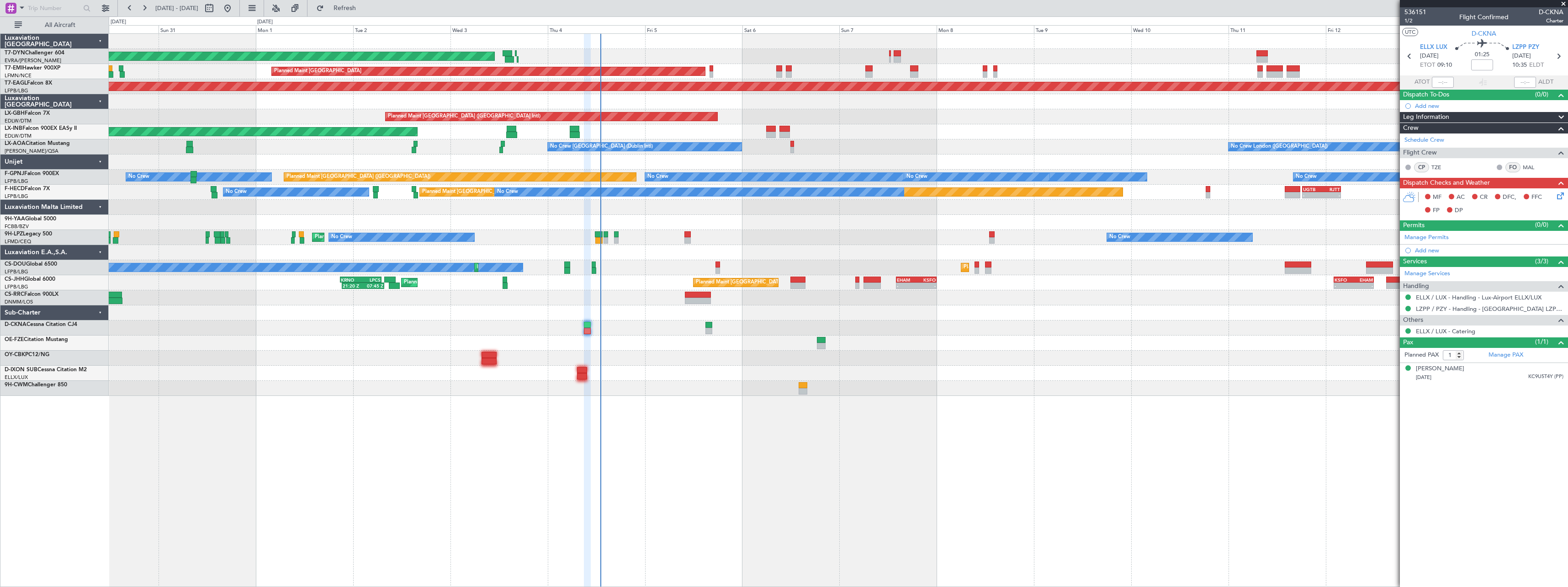
click at [743, 376] on div at bounding box center [838, 373] width 1459 height 15
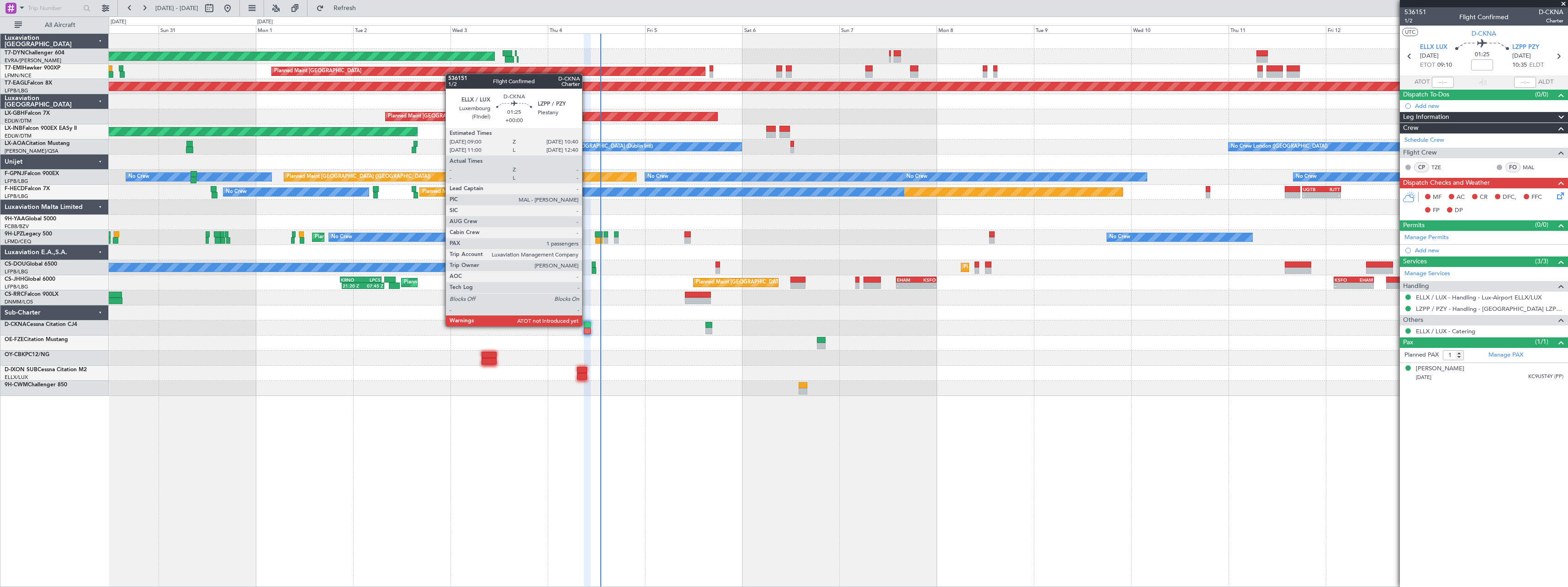
click at [586, 325] on div at bounding box center [587, 325] width 7 height 7
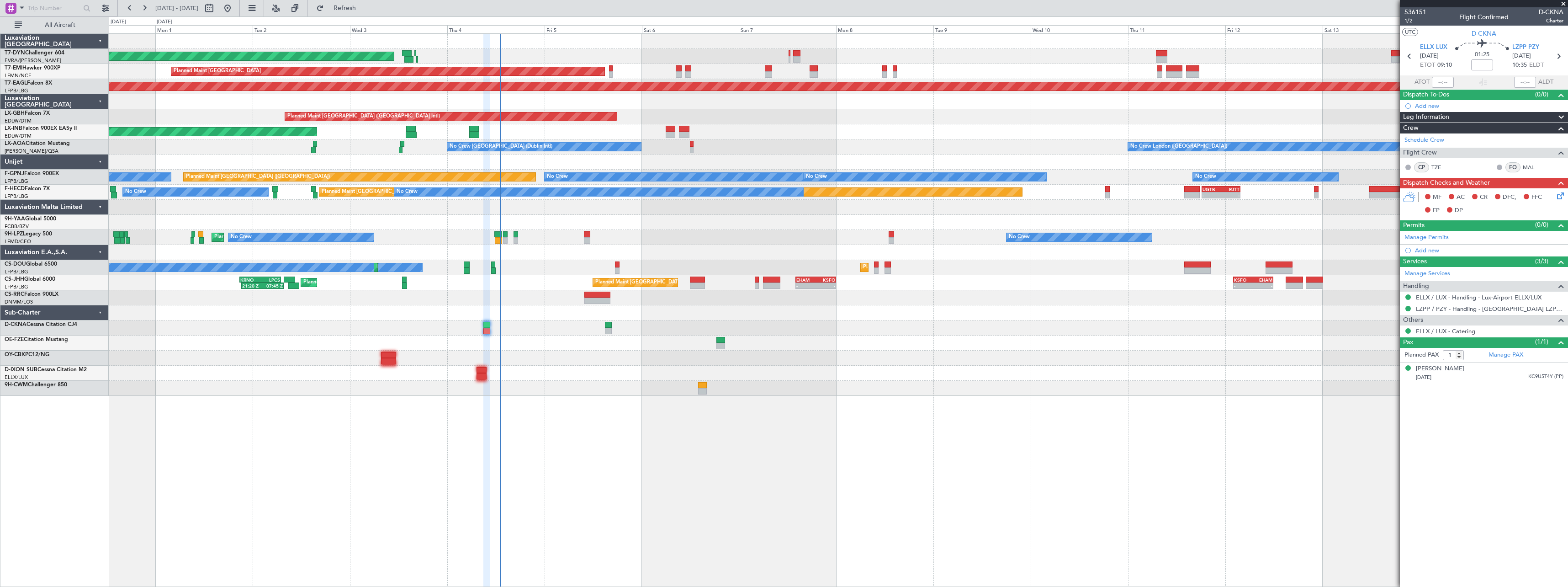
click at [602, 382] on div at bounding box center [838, 388] width 1459 height 15
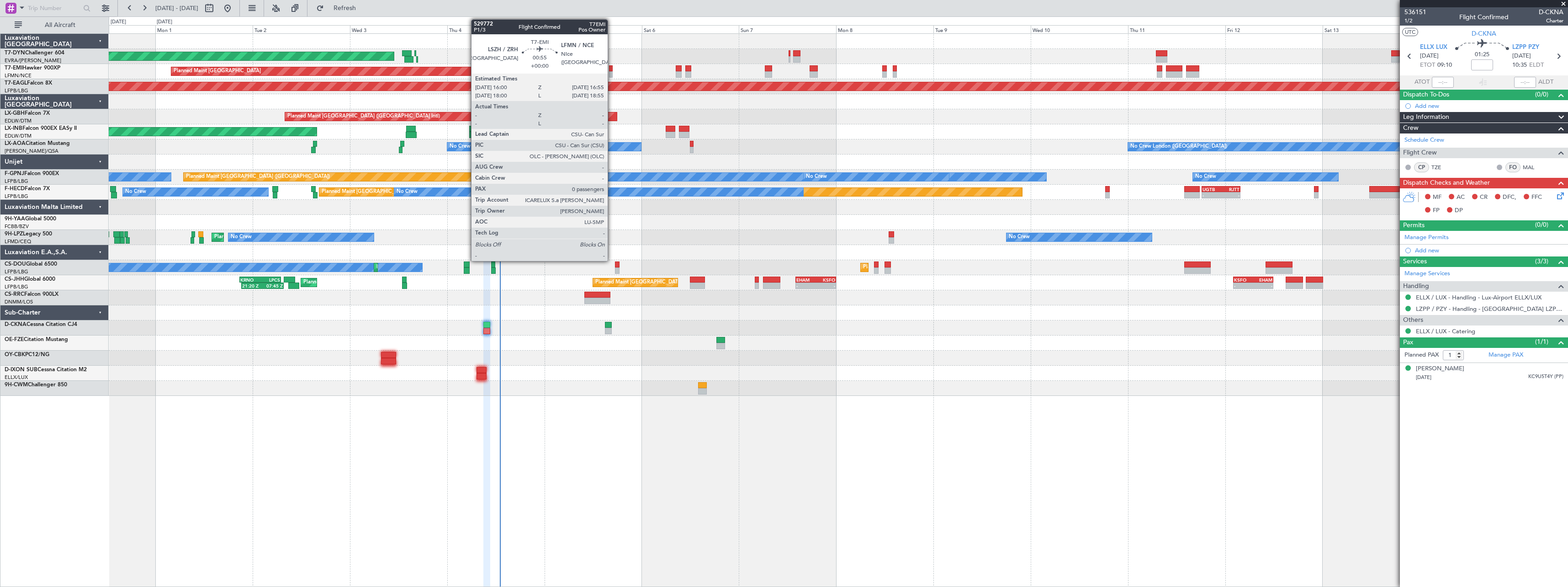
click at [612, 75] on div at bounding box center [611, 74] width 4 height 7
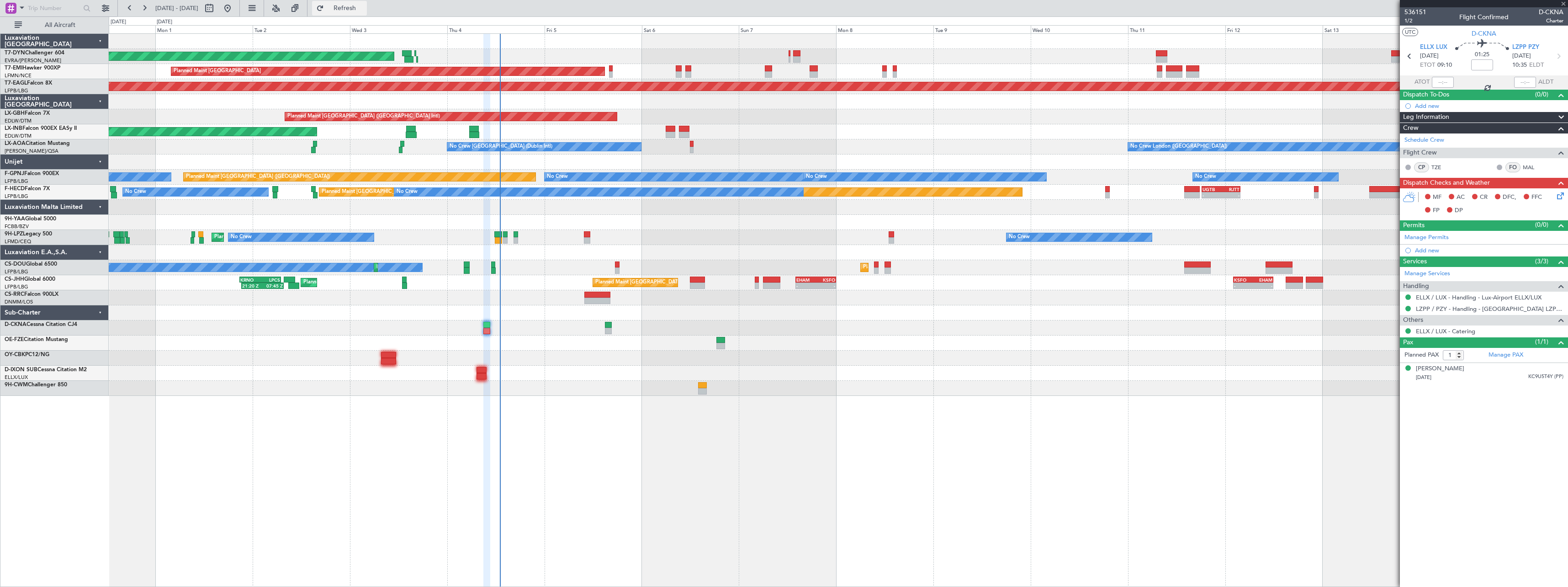
type input "0"
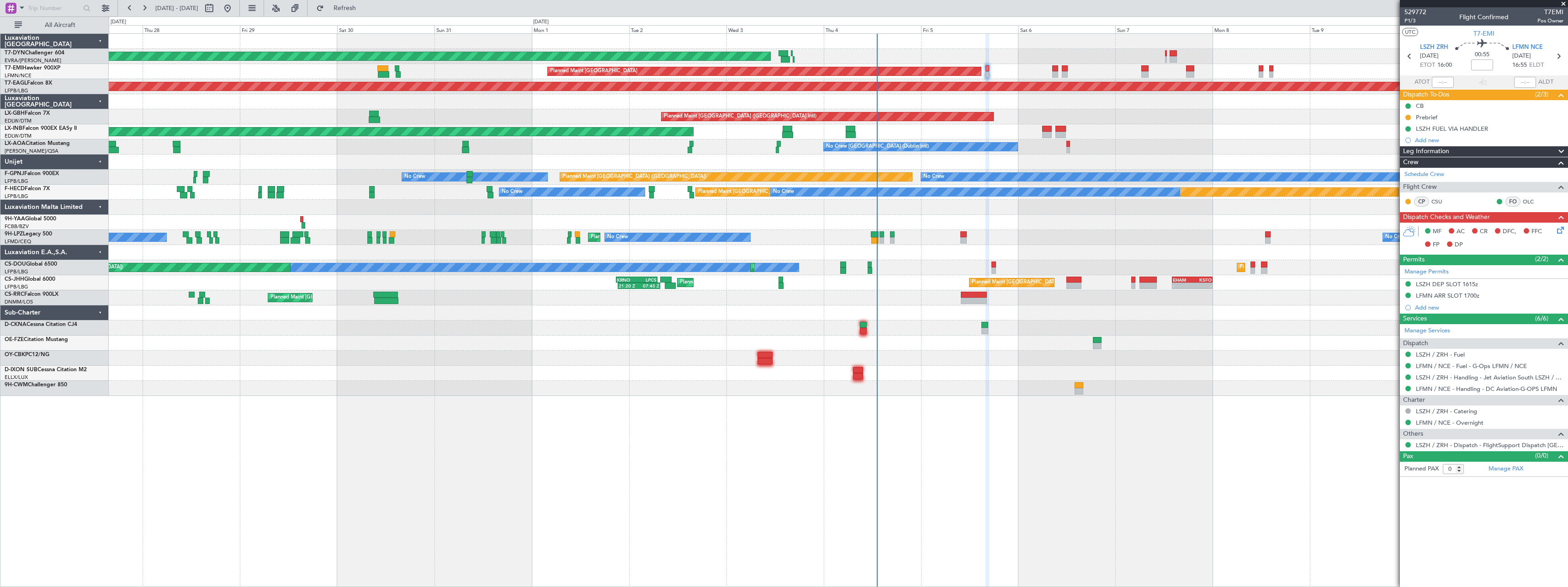
click at [602, 340] on div at bounding box center [838, 343] width 1459 height 15
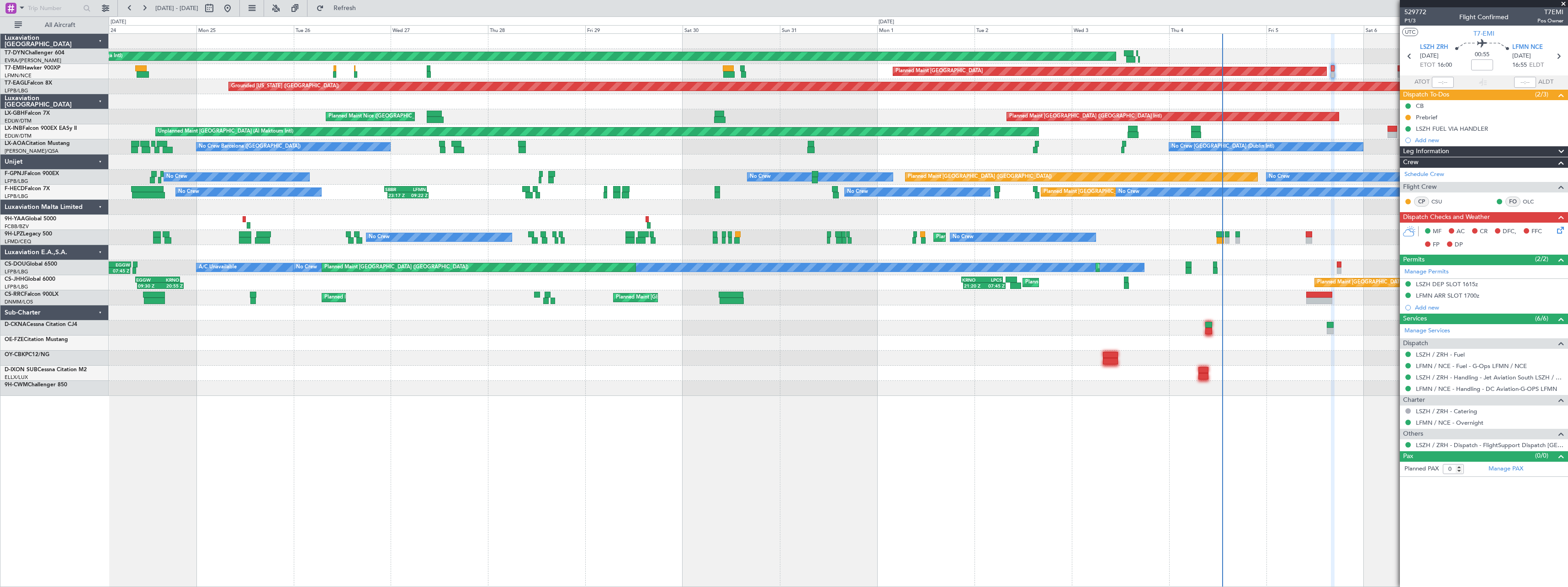
click at [743, 314] on div "AOG Maint Riga (Riga Intl) Planned Maint Basel-Mulhouse Planned Maint Zurich Pl…" at bounding box center [838, 215] width 1459 height 362
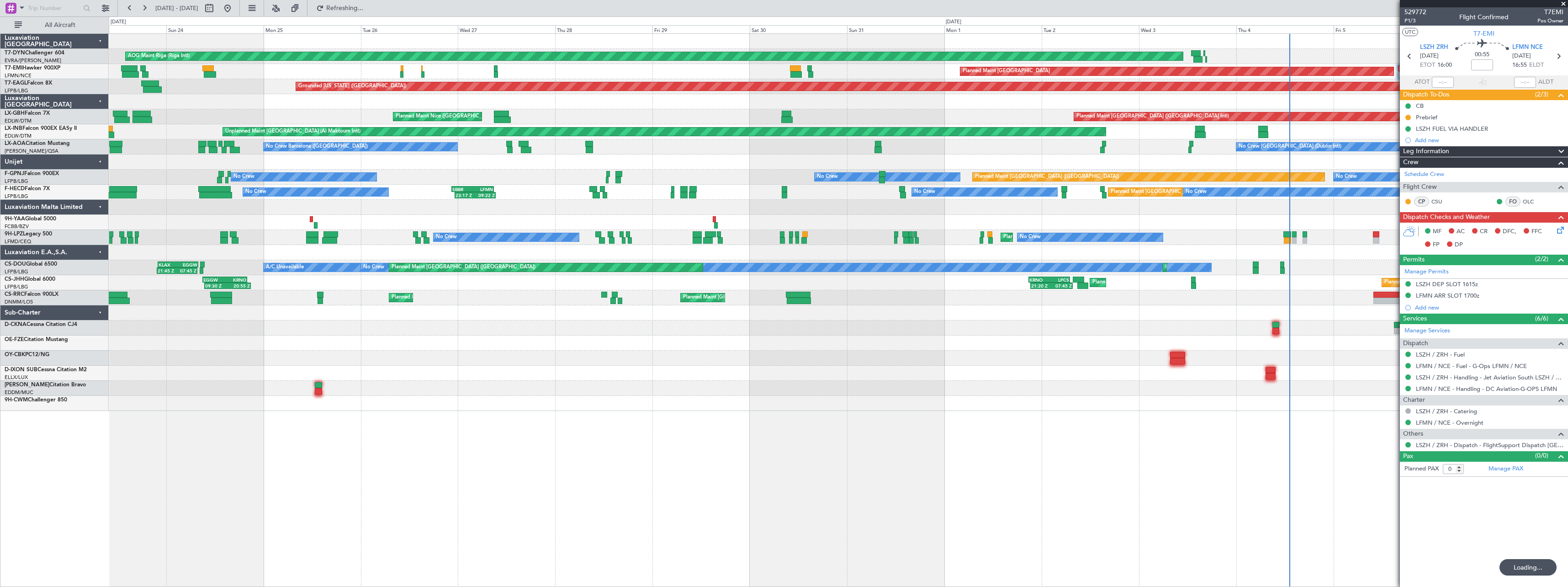
click at [838, 285] on div "AOG Maint Riga (Riga Intl) Planned Maint Basel-Mulhouse Planned Maint Zurich Pl…" at bounding box center [838, 222] width 1459 height 377
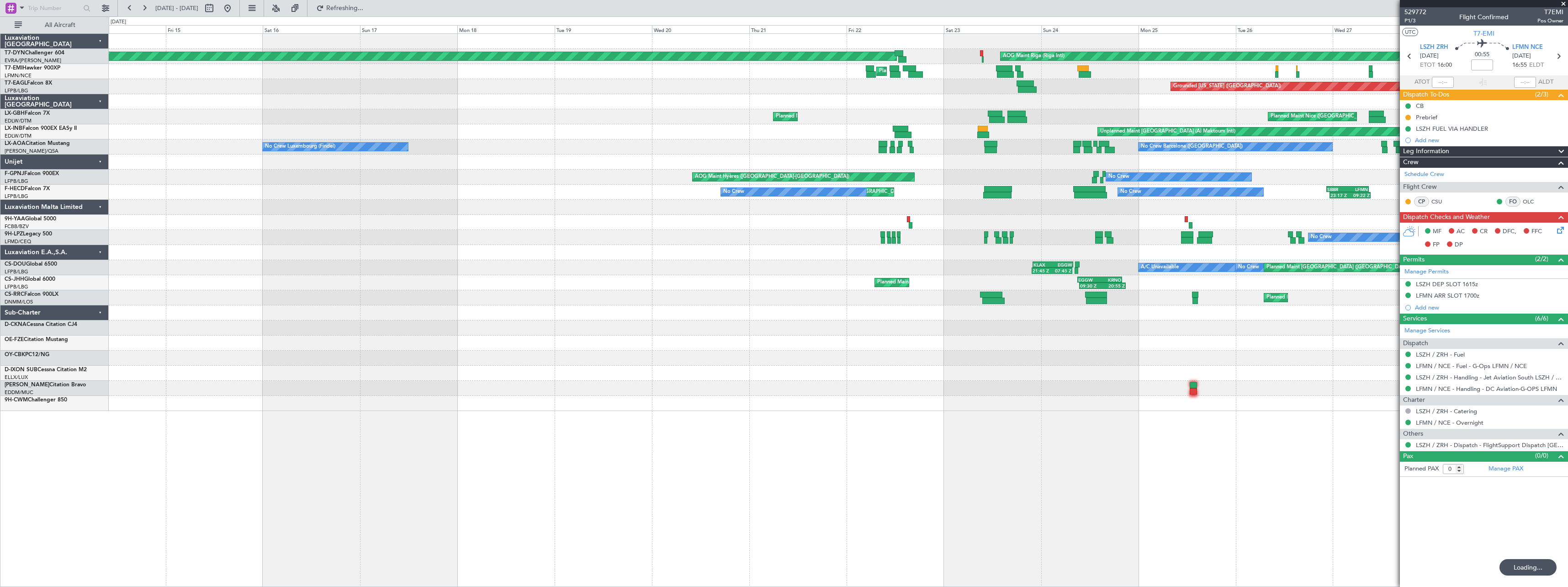
click at [750, 272] on div "AOG Maint Riga (Riga Intl) Planned Maint Basel-Mulhouse Planned Maint Chester P…" at bounding box center [838, 222] width 1459 height 377
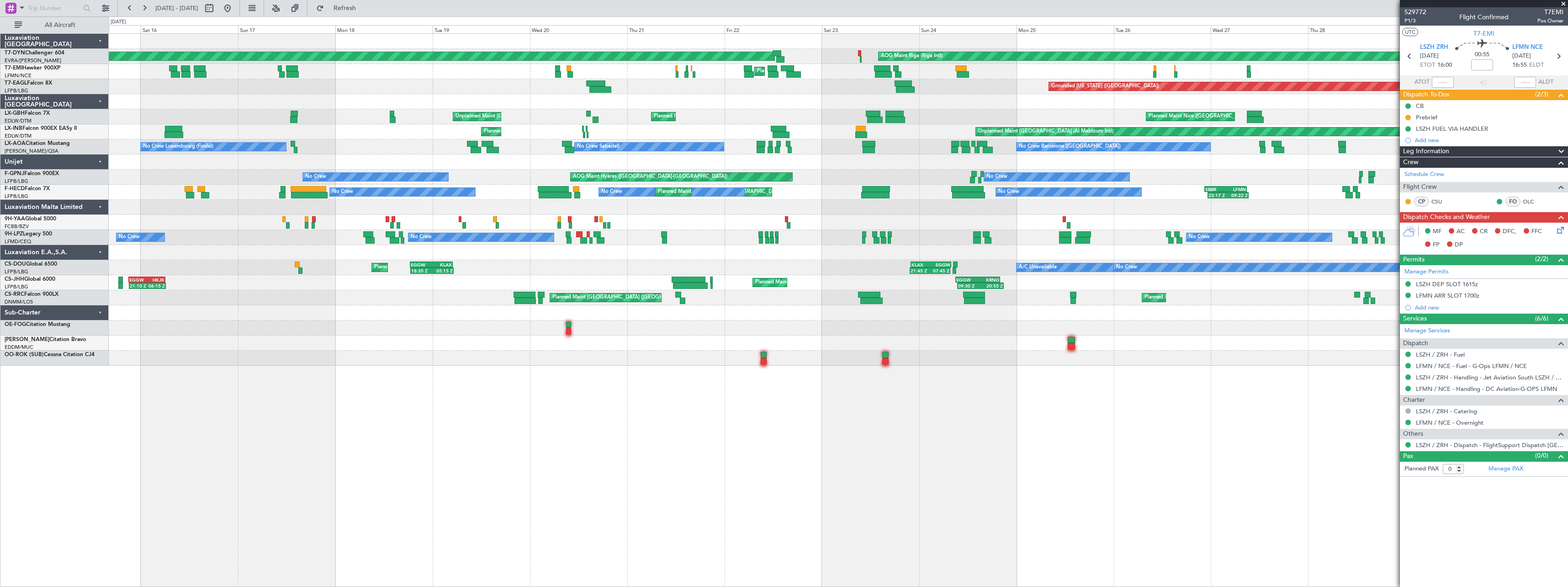
click at [426, 309] on div "Planned Maint Basel-Mulhouse AOG Maint Riga (Riga Intl) Planned Maint Chester P…" at bounding box center [838, 200] width 1459 height 332
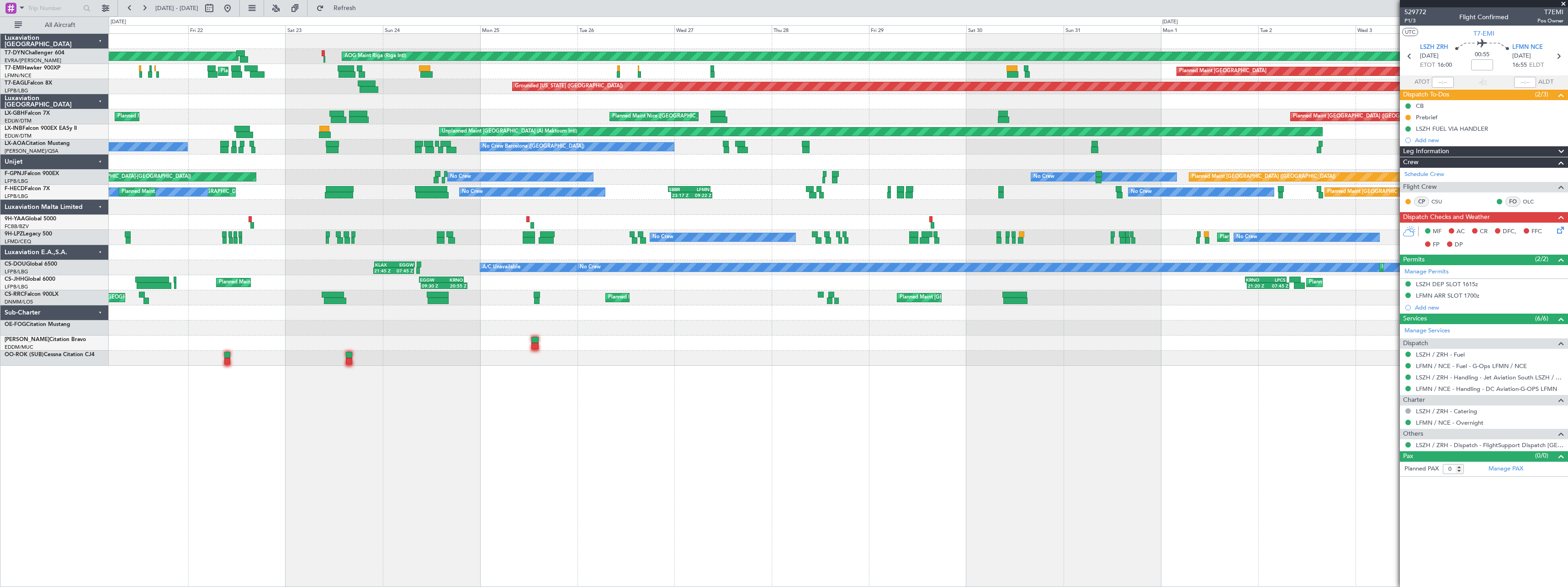
click at [385, 468] on div "Planned Maint Basel-Mulhouse AOG Maint Riga (Riga Intl) Planned Maint Chester P…" at bounding box center [838, 310] width 1459 height 554
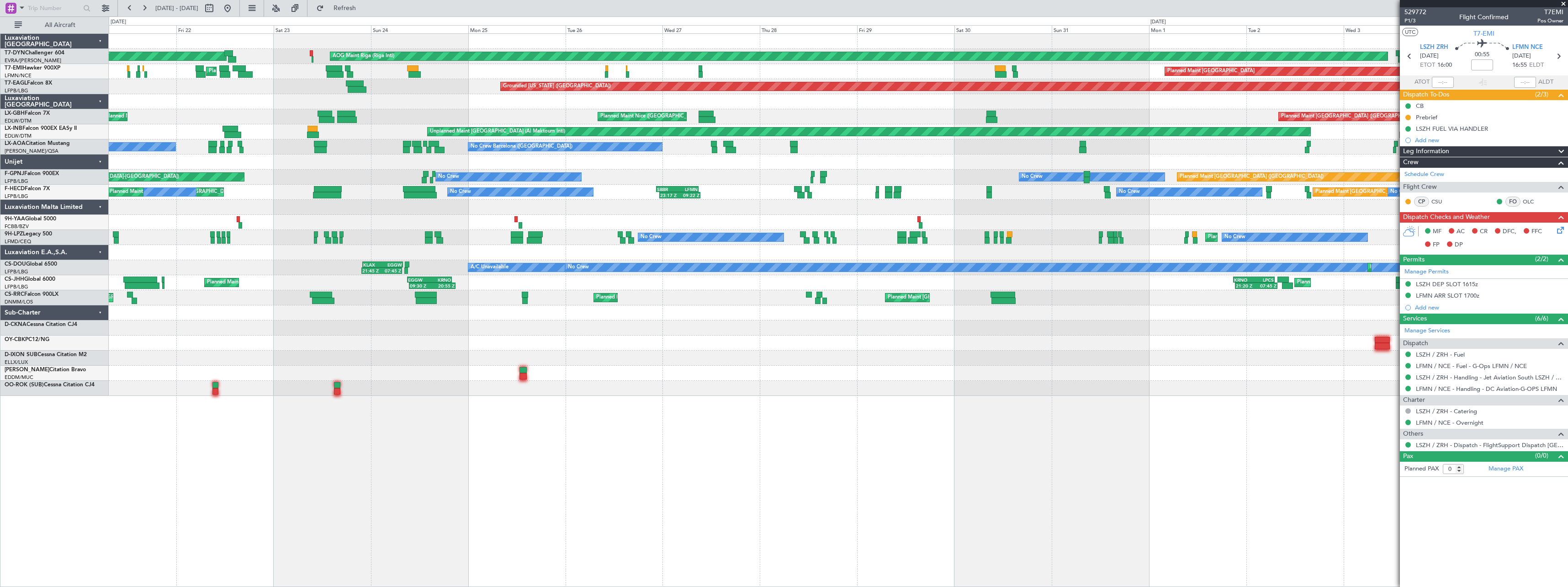
click at [276, 364] on div at bounding box center [838, 358] width 1459 height 15
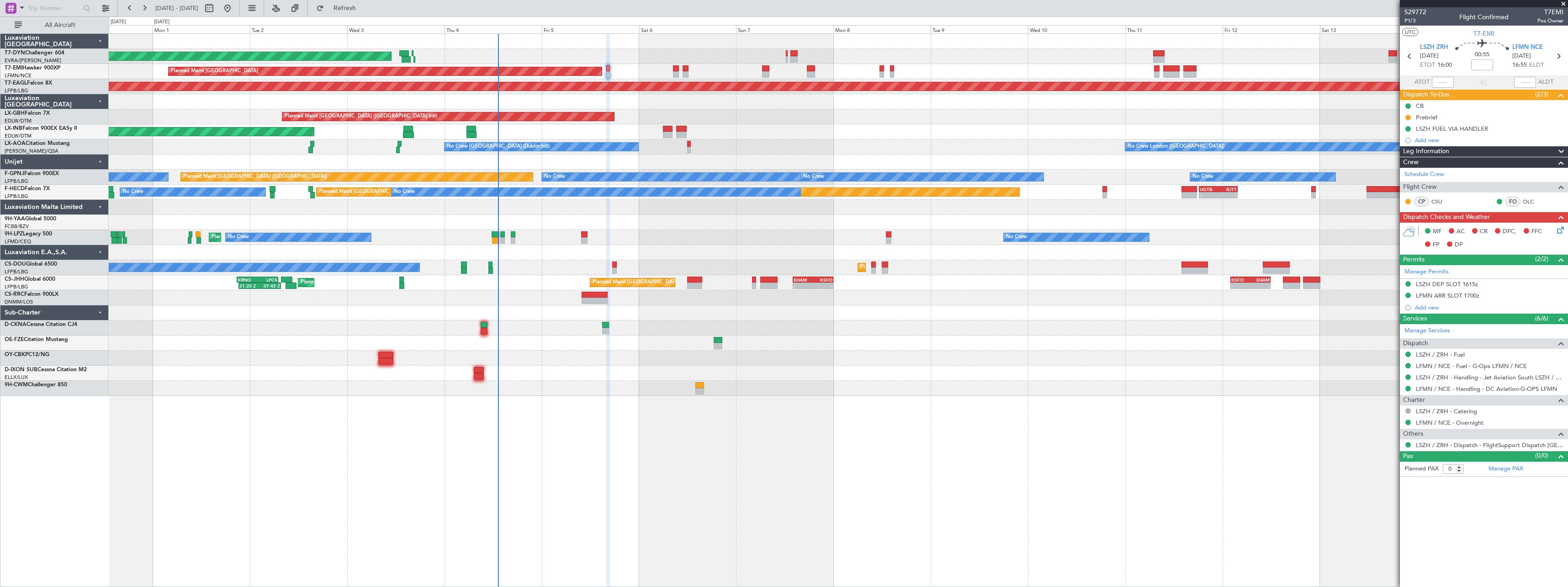
click at [882, 211] on div "AOG Maint Riga (Riga Intl) Planned Maint Zurich Grounded New York (Teterboro) P…" at bounding box center [838, 215] width 1459 height 362
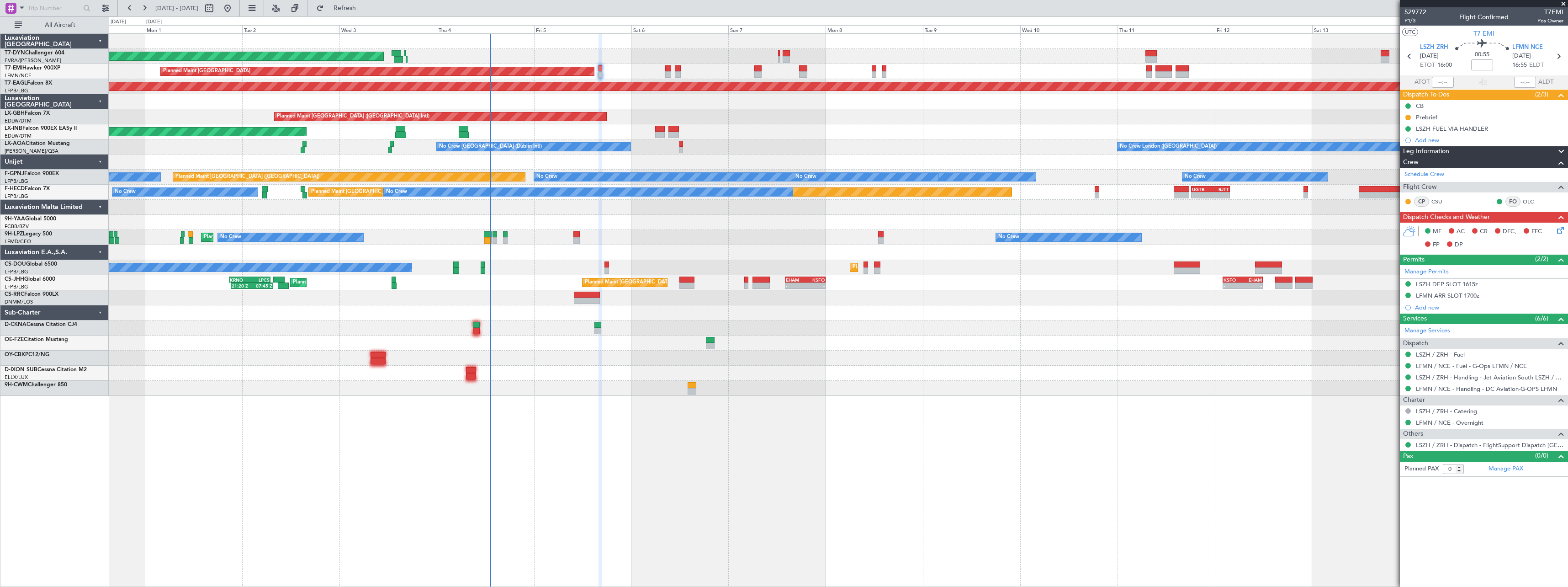
click at [1002, 385] on div at bounding box center [838, 388] width 1459 height 15
click at [1563, 2] on span at bounding box center [1563, 4] width 9 height 9
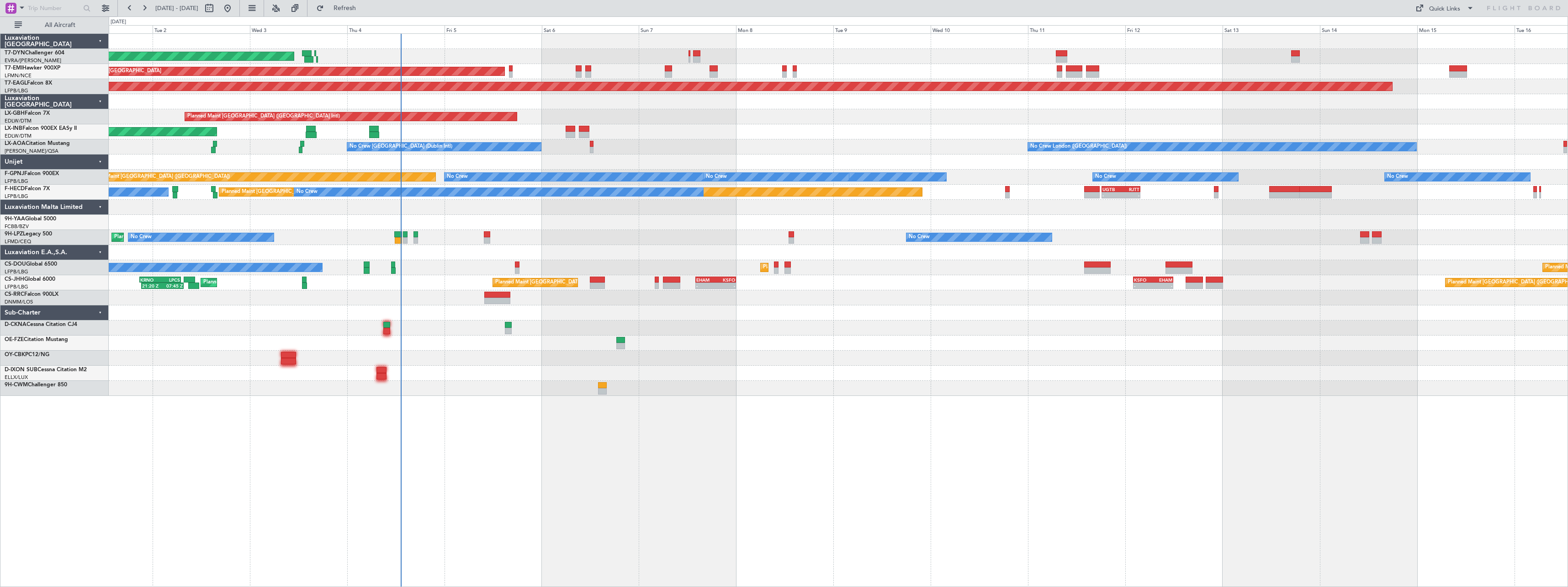
click at [550, 332] on div "AOG Maint Riga (Riga Intl) Planned Maint Zurich Grounded New York (Teterboro) P…" at bounding box center [838, 215] width 1459 height 362
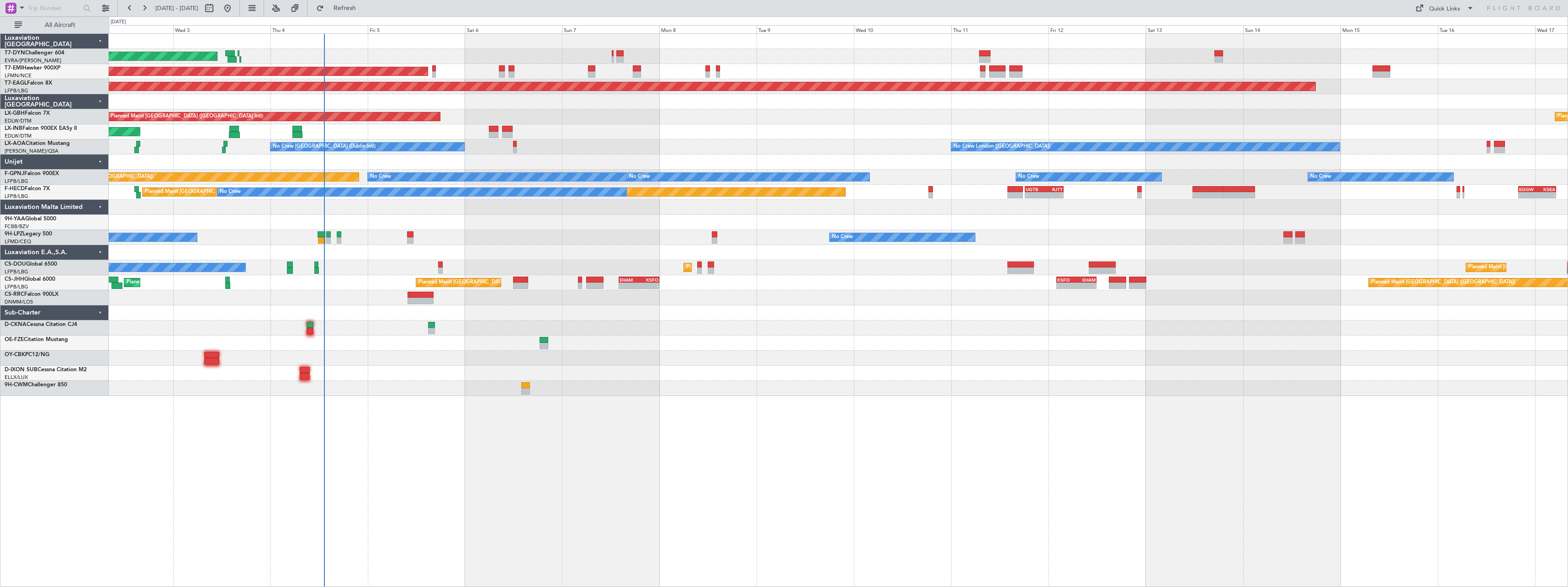
click at [746, 372] on div at bounding box center [838, 373] width 1459 height 15
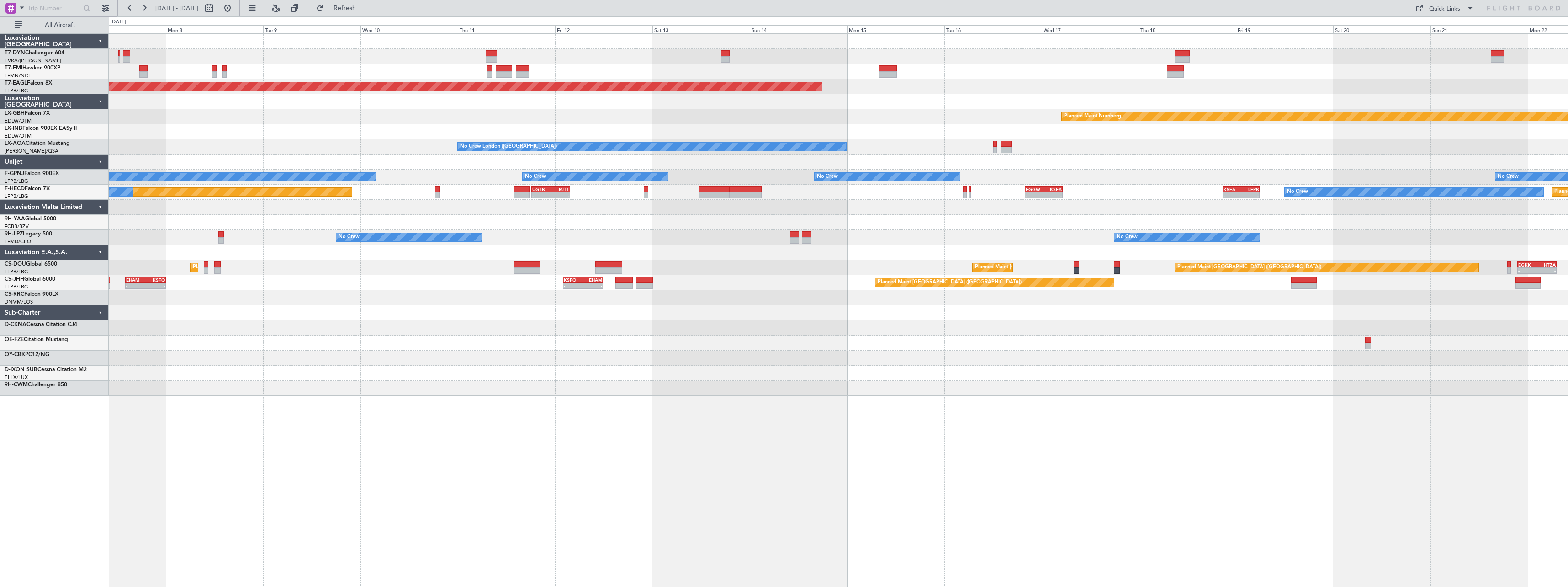
click at [794, 131] on div "Planned Maint Zurich Grounded New York (Teterboro) Planned Maint Nurnberg Plann…" at bounding box center [838, 215] width 1459 height 362
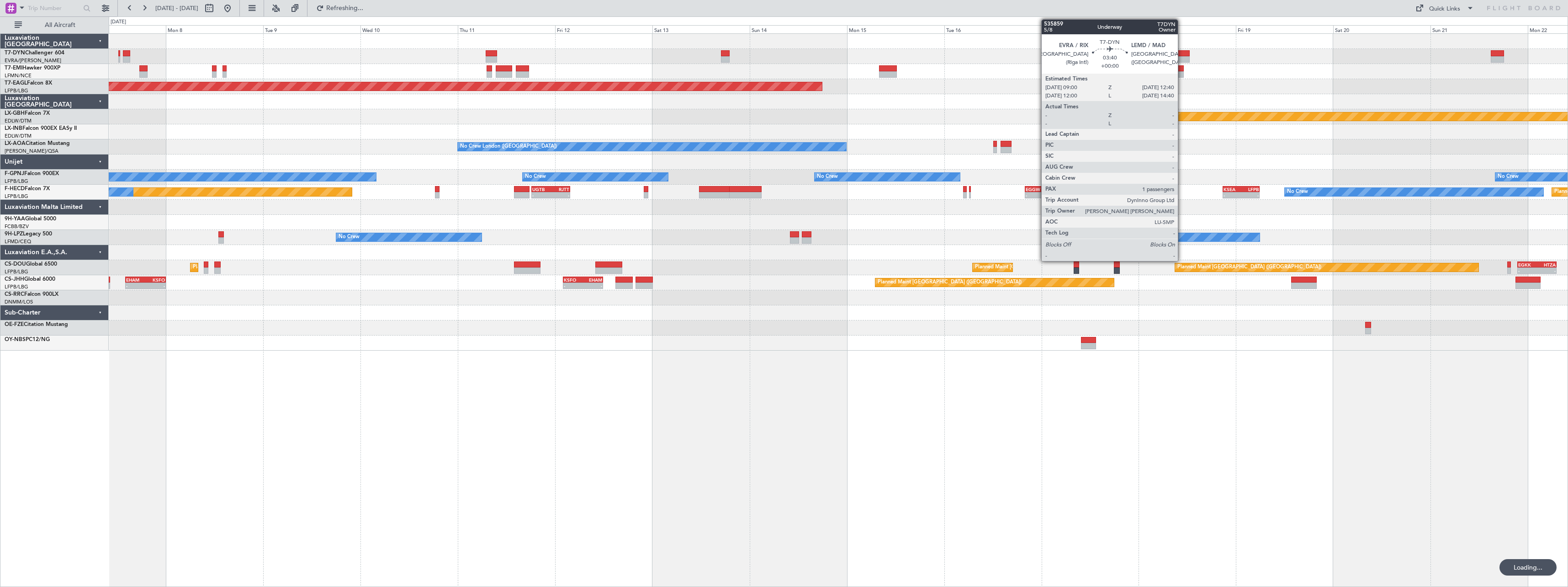
click at [1182, 53] on div at bounding box center [1182, 54] width 15 height 7
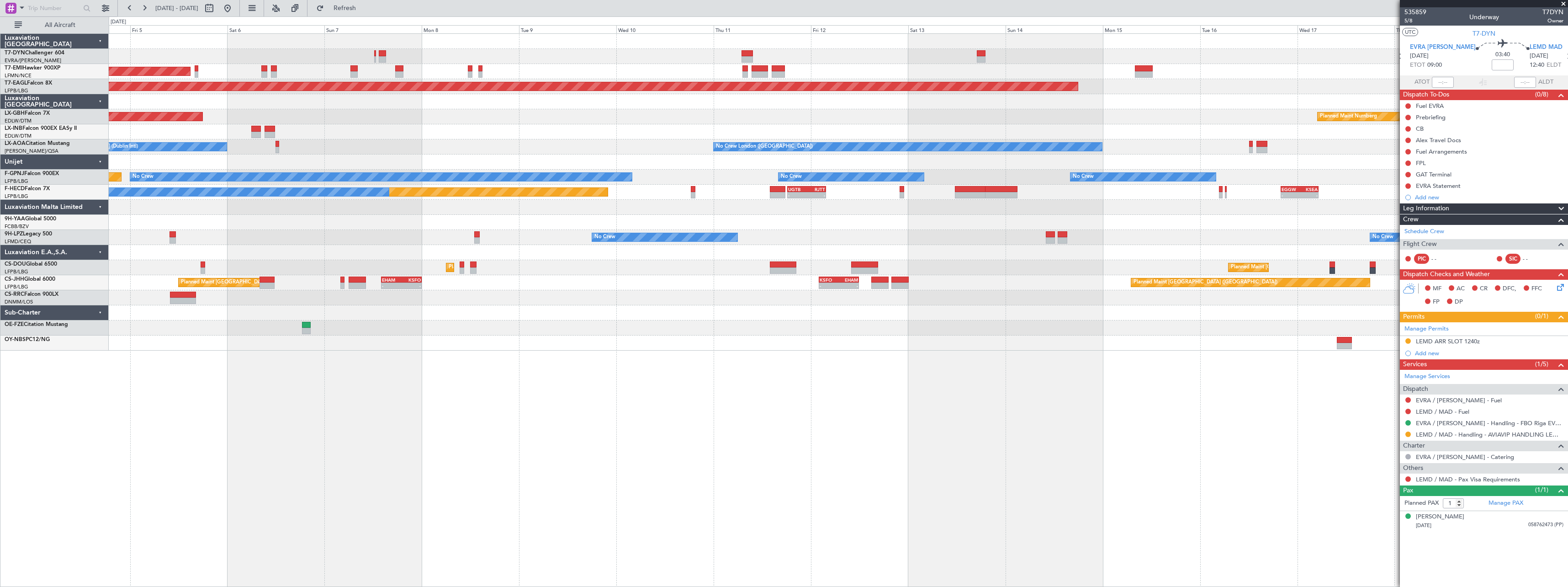
click at [929, 380] on div "AOG Maint Riga (Riga Intl) Planned Maint Zurich Grounded New York (Teterboro) P…" at bounding box center [838, 310] width 1459 height 554
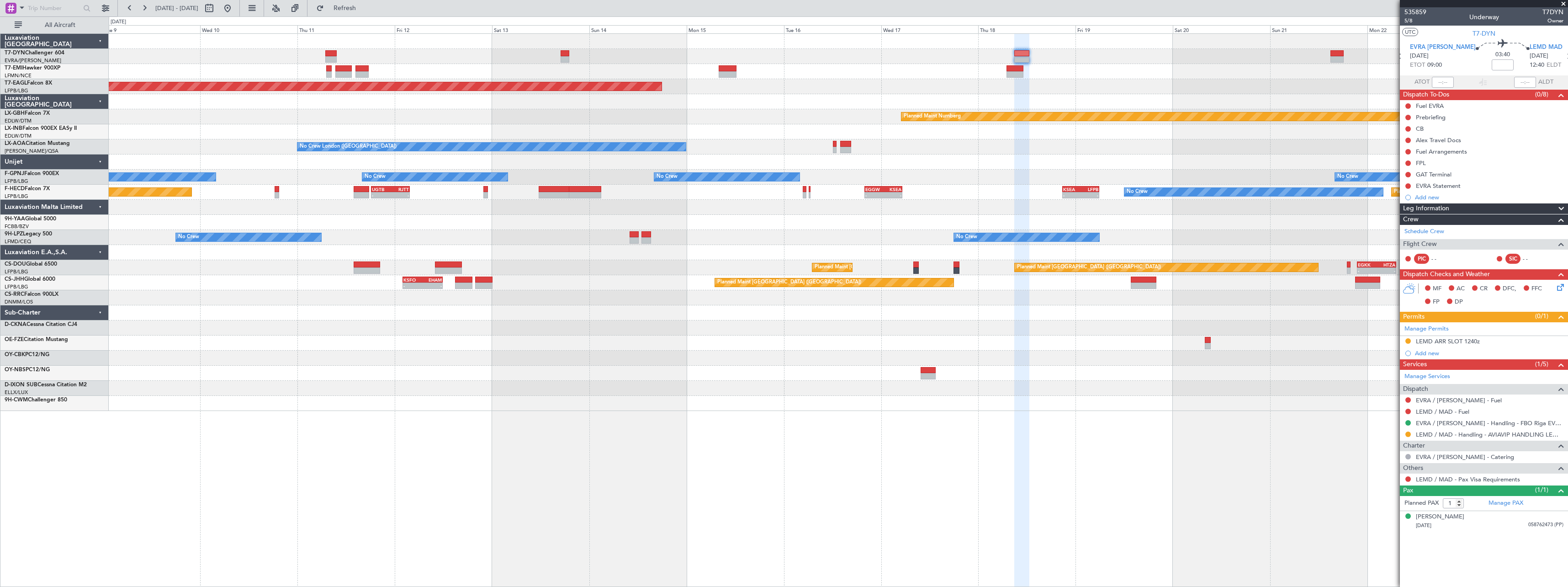
click at [637, 355] on div at bounding box center [838, 358] width 1459 height 15
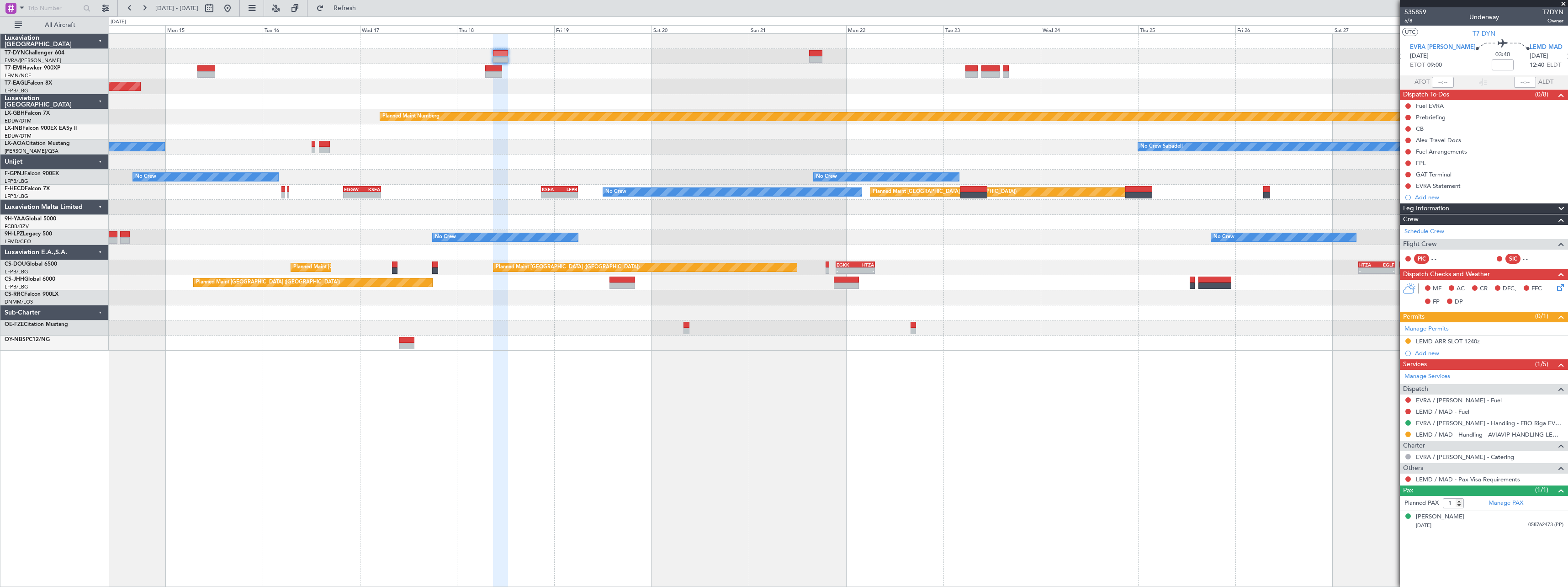
click at [550, 395] on div "Grounded New York (Teterboro) Planned Maint Nurnberg No Crew London (Farnboroug…" at bounding box center [838, 310] width 1459 height 554
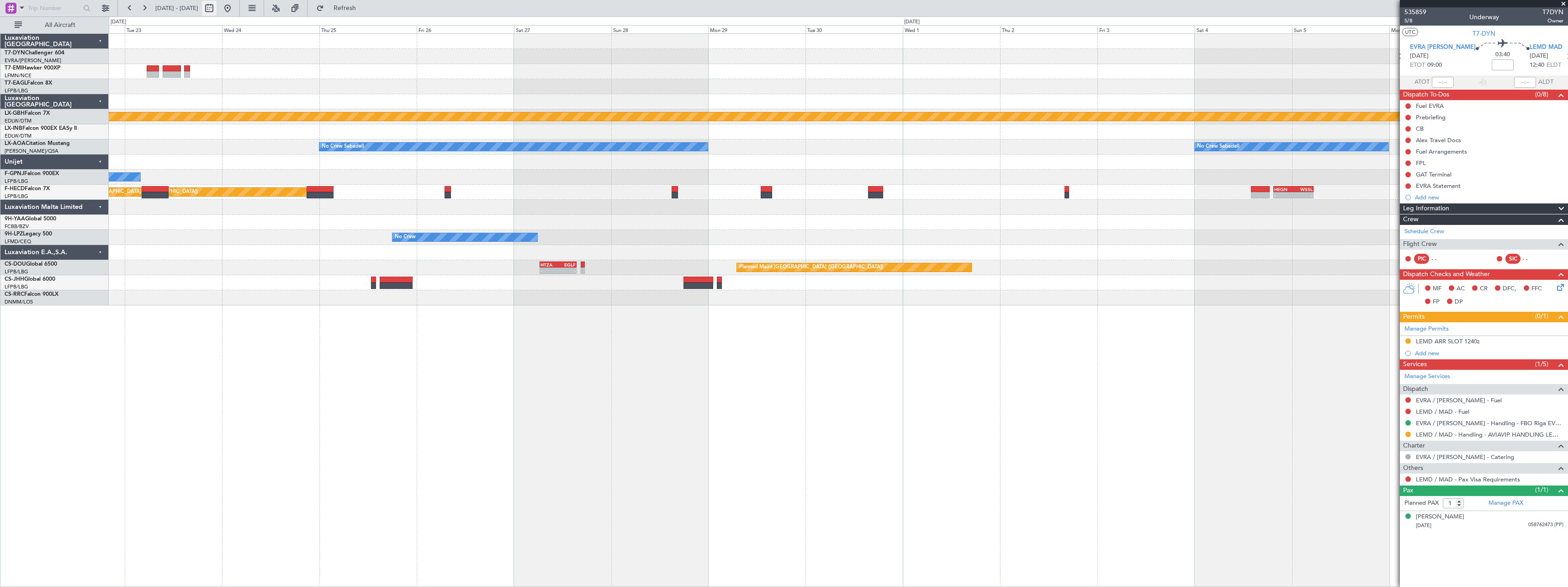
click at [217, 9] on button at bounding box center [209, 9] width 15 height 15
select select "9"
select select "2025"
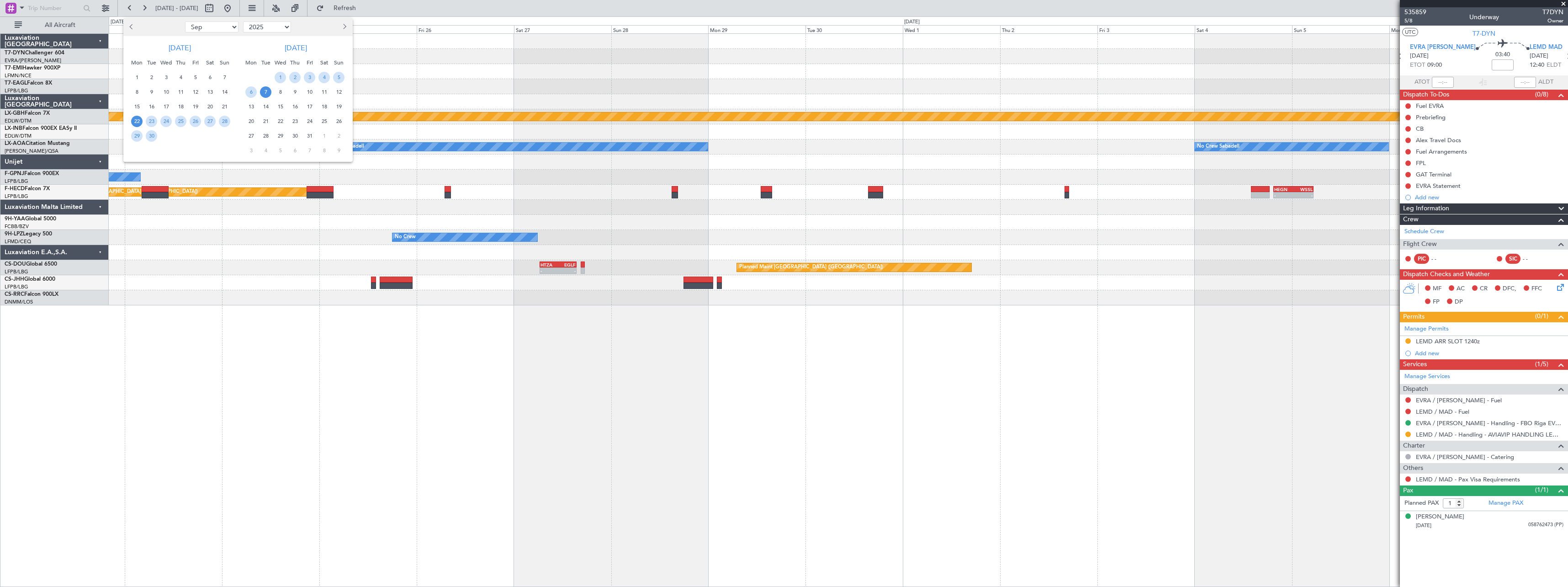
click at [227, 28] on select "Jan Feb Mar Apr May Jun Jul Aug Sep Oct Nov Dec" at bounding box center [212, 27] width 54 height 11
select select "11"
click at [185, 21] on select "Jan Feb Mar Apr May Jun Jul Aug Sep Oct Nov Dec" at bounding box center [212, 27] width 54 height 11
click at [211, 76] on span "1" at bounding box center [210, 77] width 12 height 12
click at [212, 105] on span "15" at bounding box center [210, 107] width 12 height 12
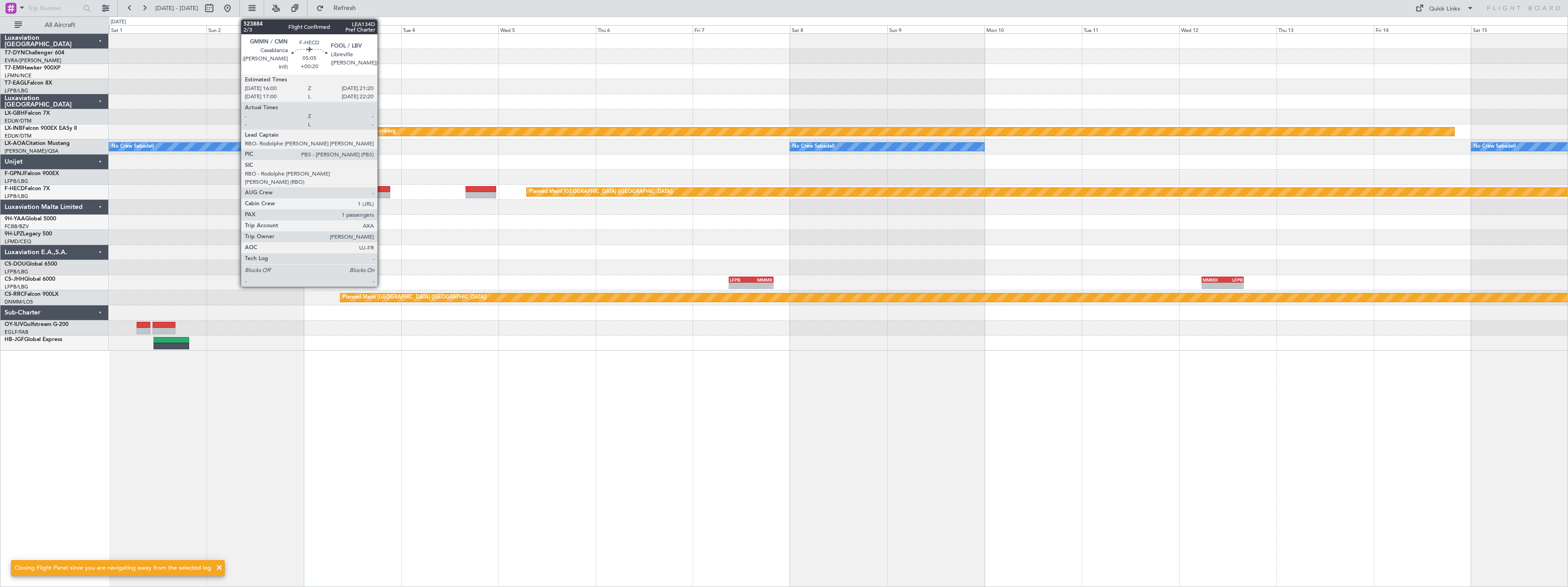
click at [382, 187] on div at bounding box center [379, 189] width 22 height 7
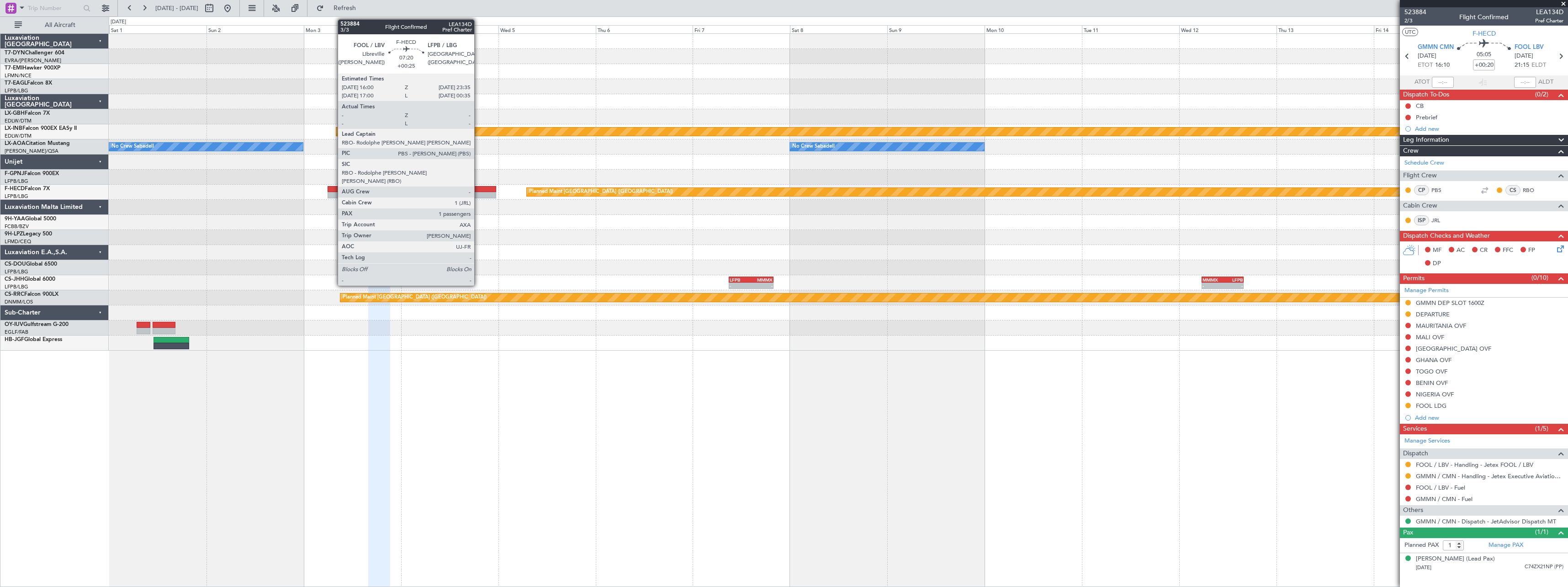
click at [478, 192] on div at bounding box center [481, 195] width 31 height 7
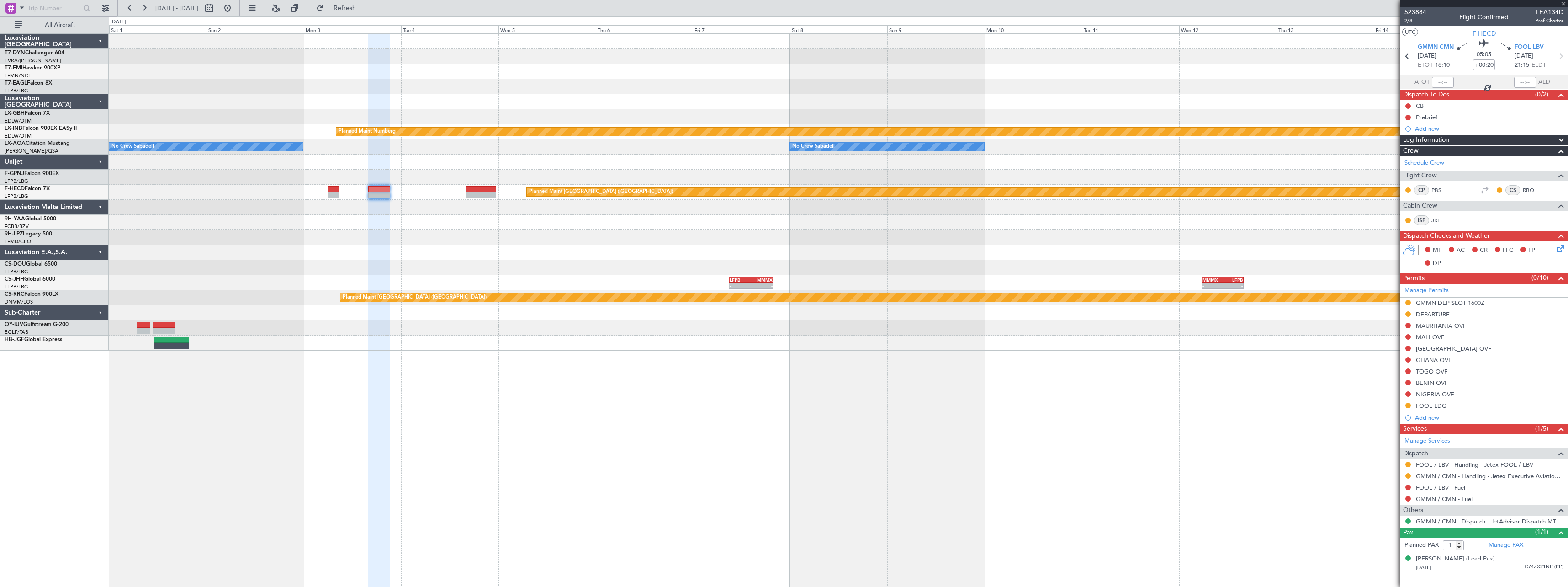
type input "+00:25"
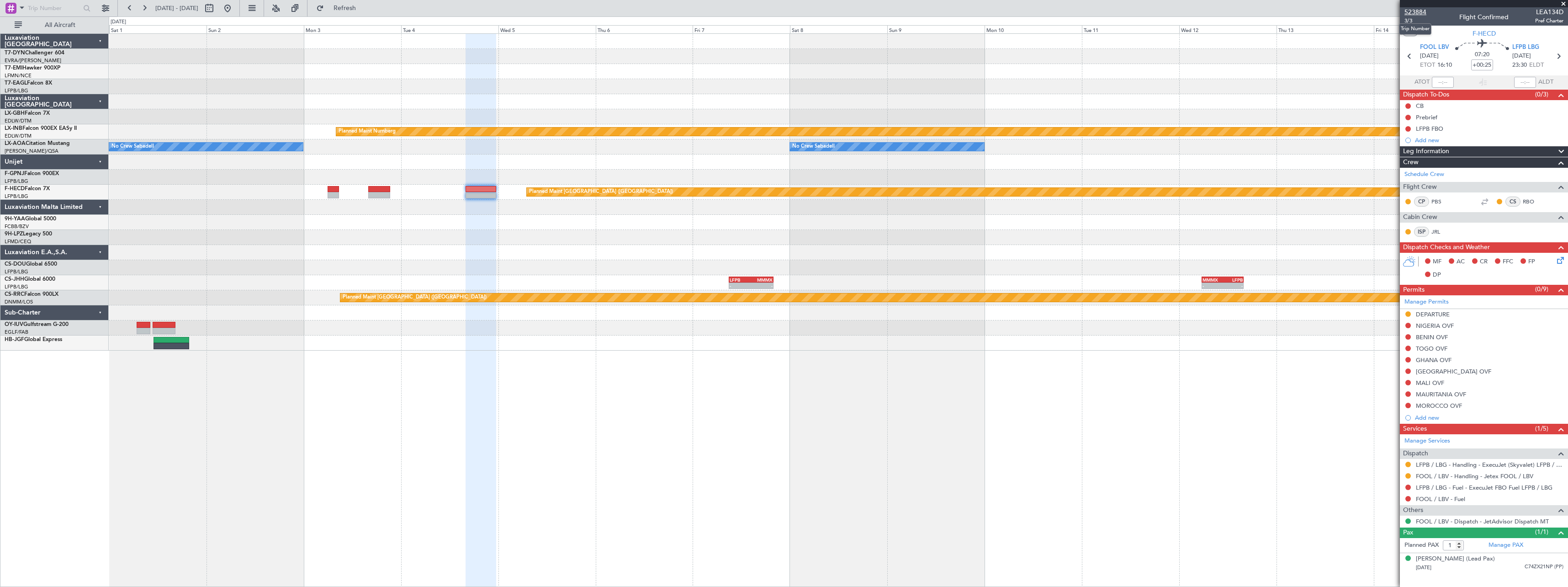
click at [1425, 9] on span "523884" at bounding box center [1415, 12] width 22 height 10
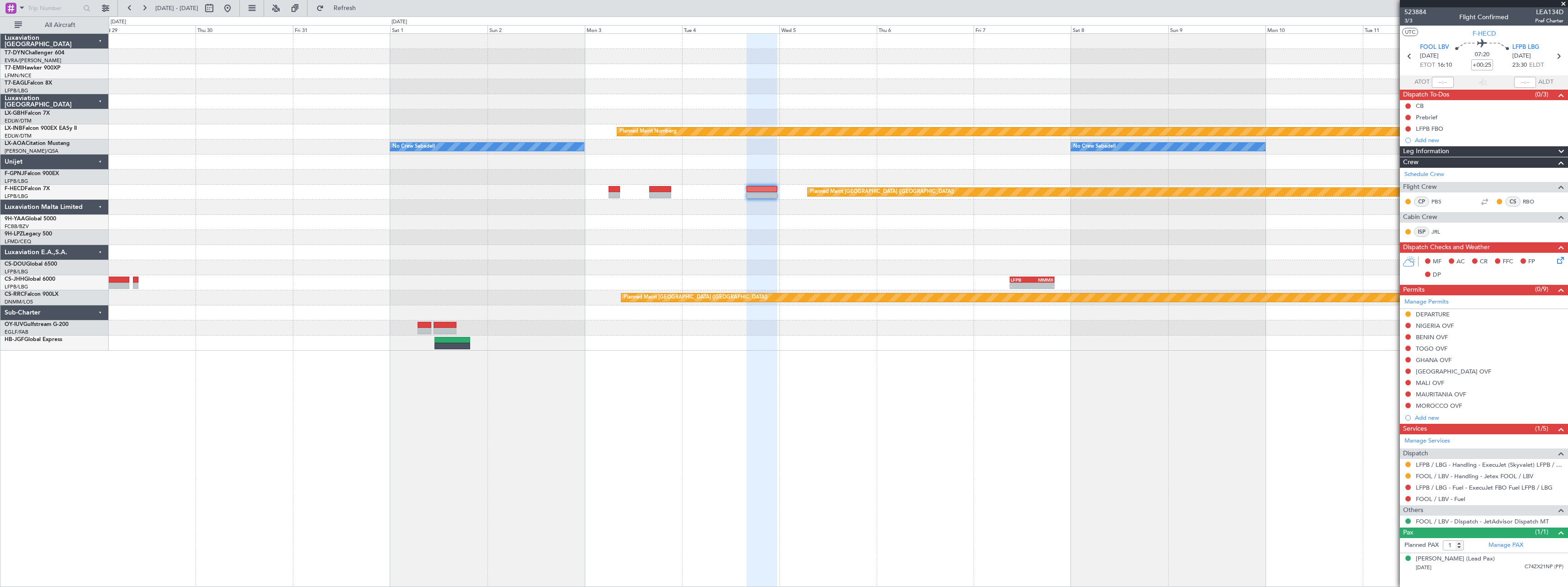
click at [958, 90] on div at bounding box center [838, 86] width 1459 height 15
click at [235, 5] on button at bounding box center [228, 9] width 15 height 15
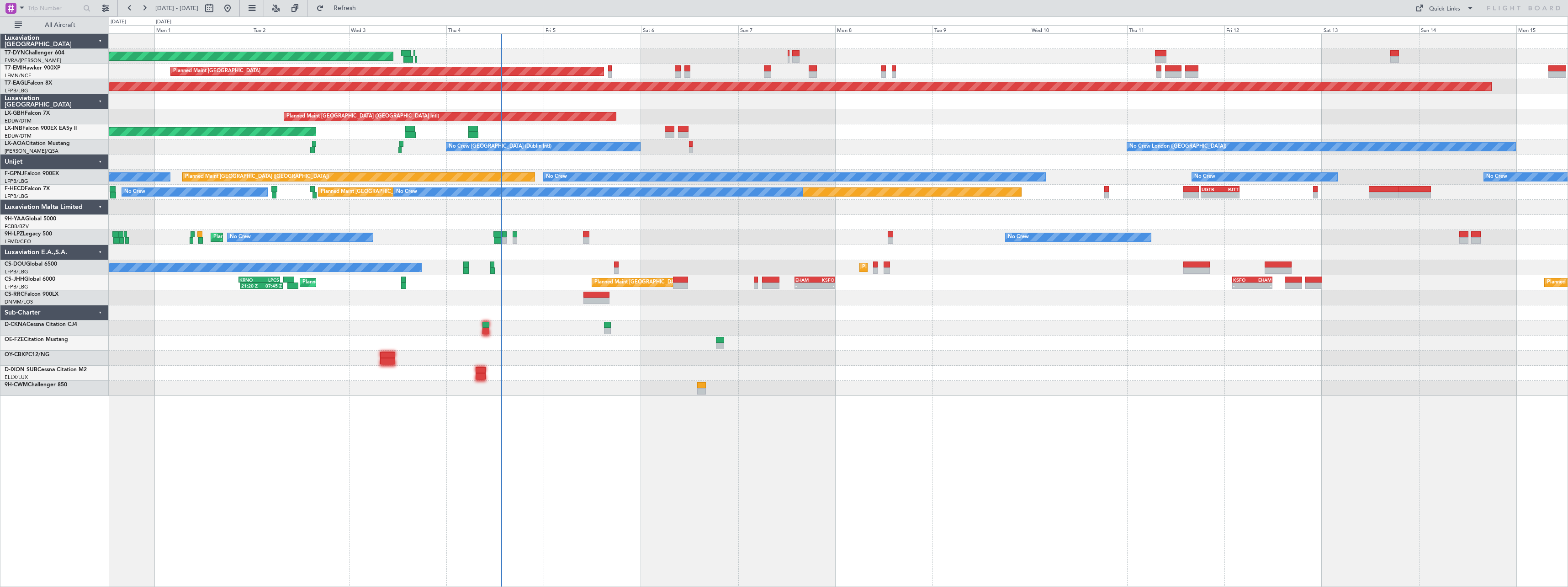
click at [862, 367] on div "AOG Maint Riga (Riga Intl) Planned Maint Zurich Grounded New York (Teterboro) P…" at bounding box center [838, 215] width 1459 height 362
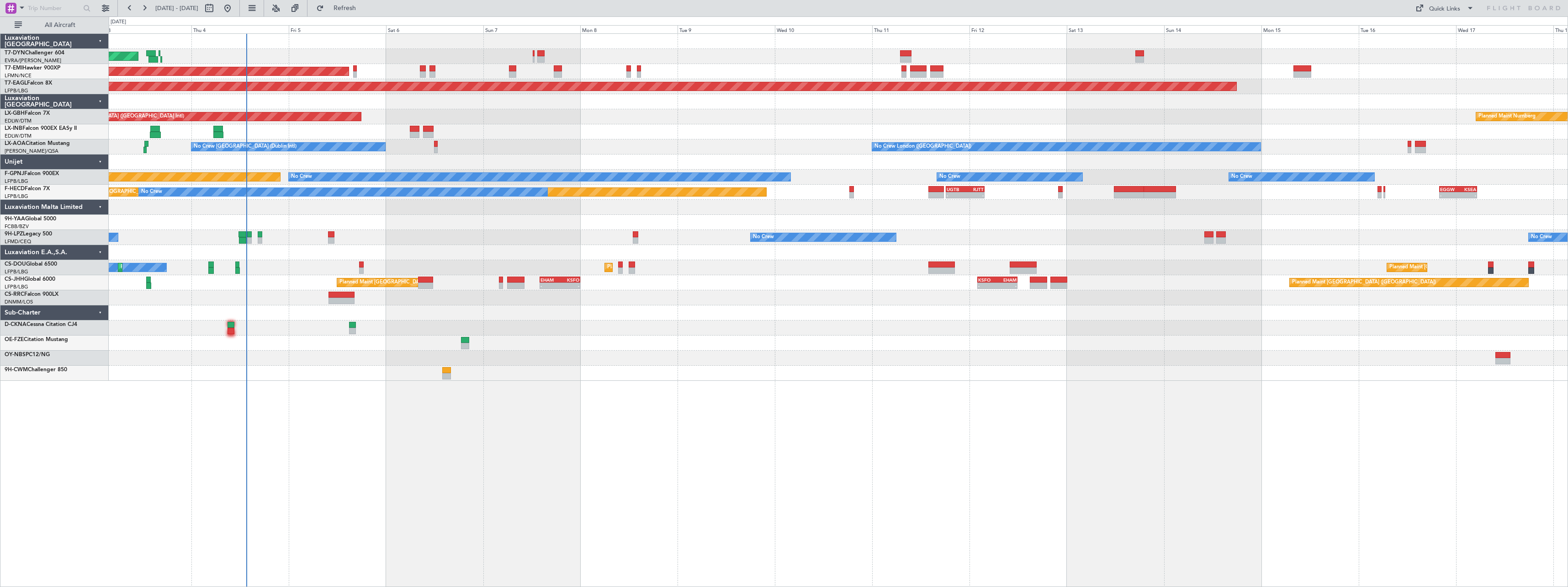
click at [479, 384] on div "AOG Maint Riga (Riga Intl) Planned Maint Zurich Grounded New York (Teterboro) P…" at bounding box center [838, 310] width 1459 height 554
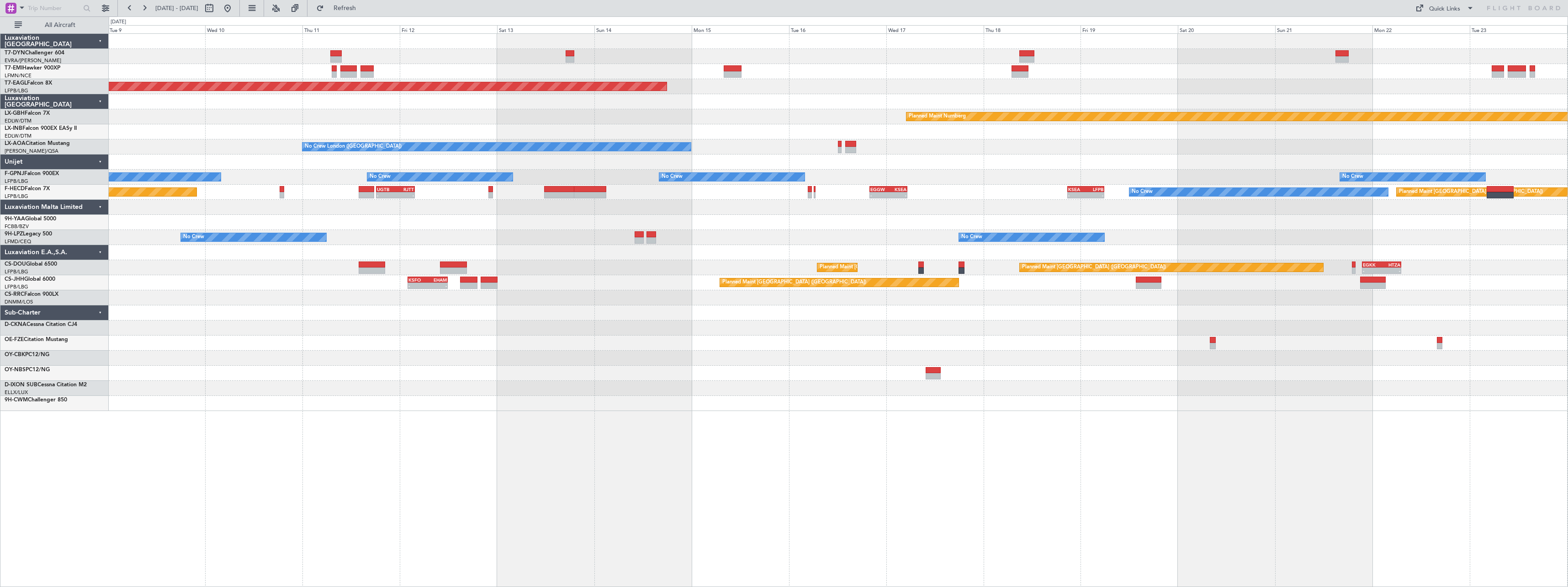
click at [333, 426] on div "Planned Maint Zurich Grounded New York (Teterboro) Planned Maint Nurnberg Plann…" at bounding box center [838, 310] width 1459 height 554
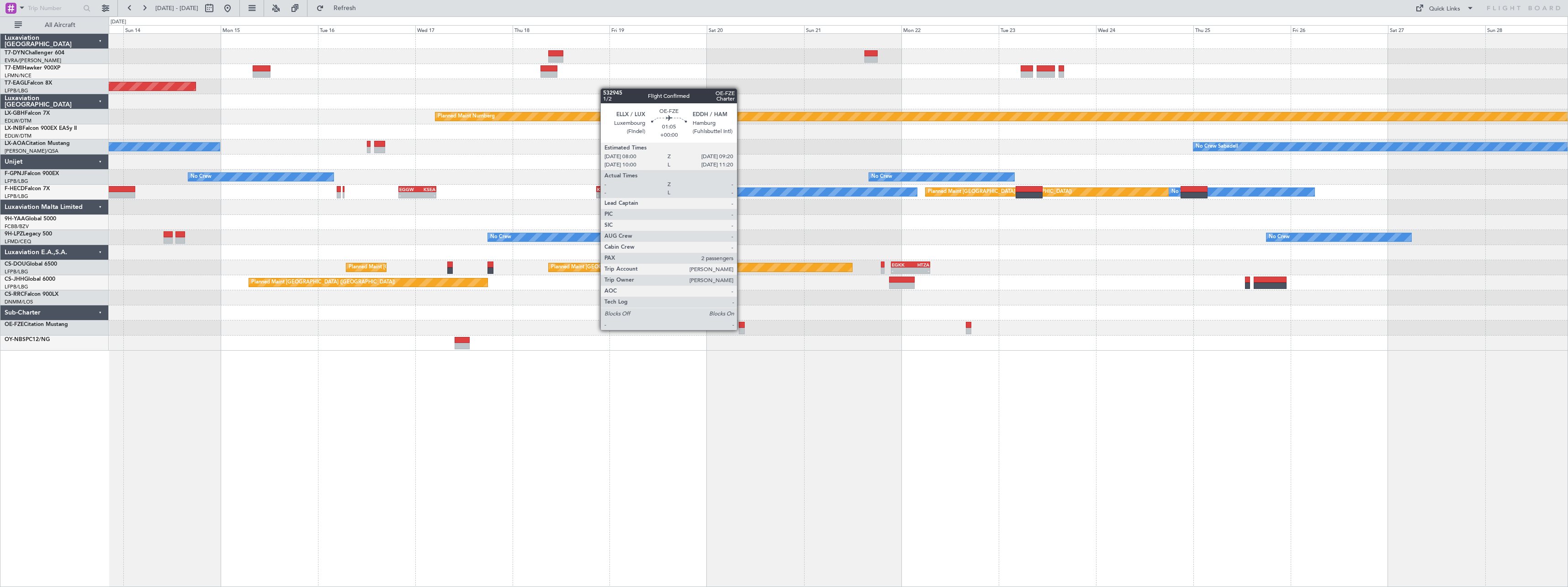
click at [741, 329] on div at bounding box center [741, 331] width 5 height 7
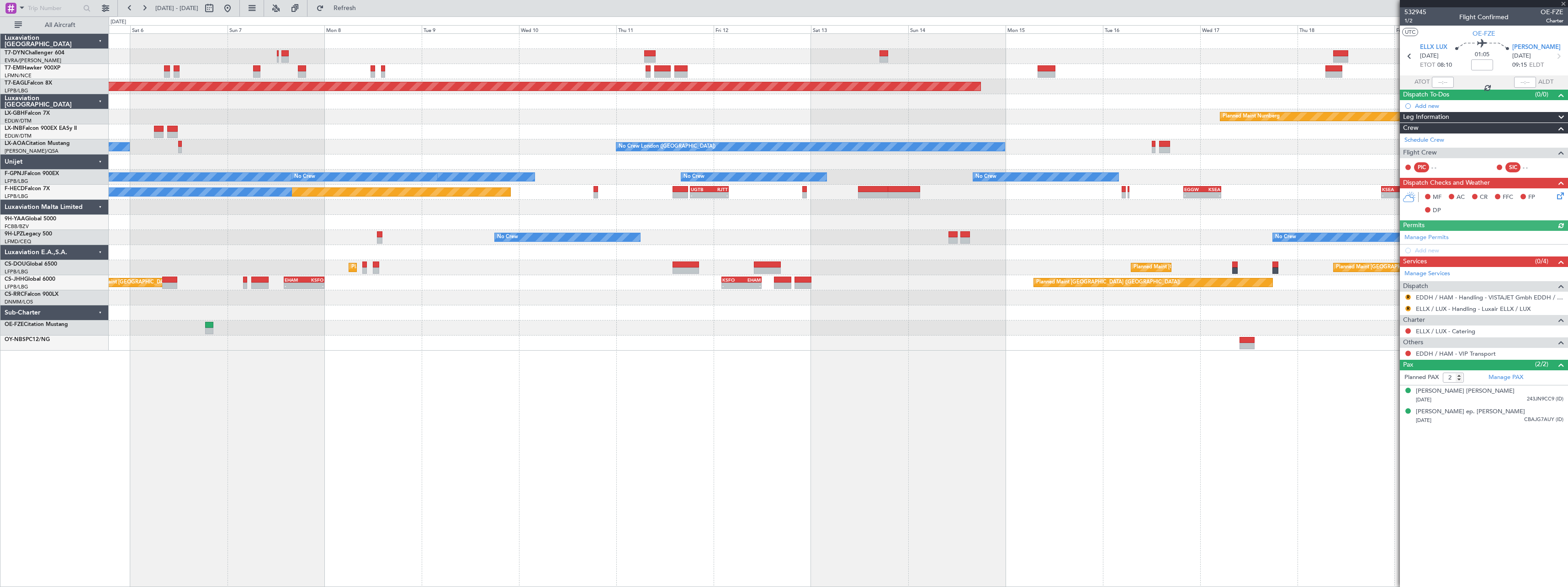
click at [1091, 339] on div at bounding box center [838, 343] width 1459 height 15
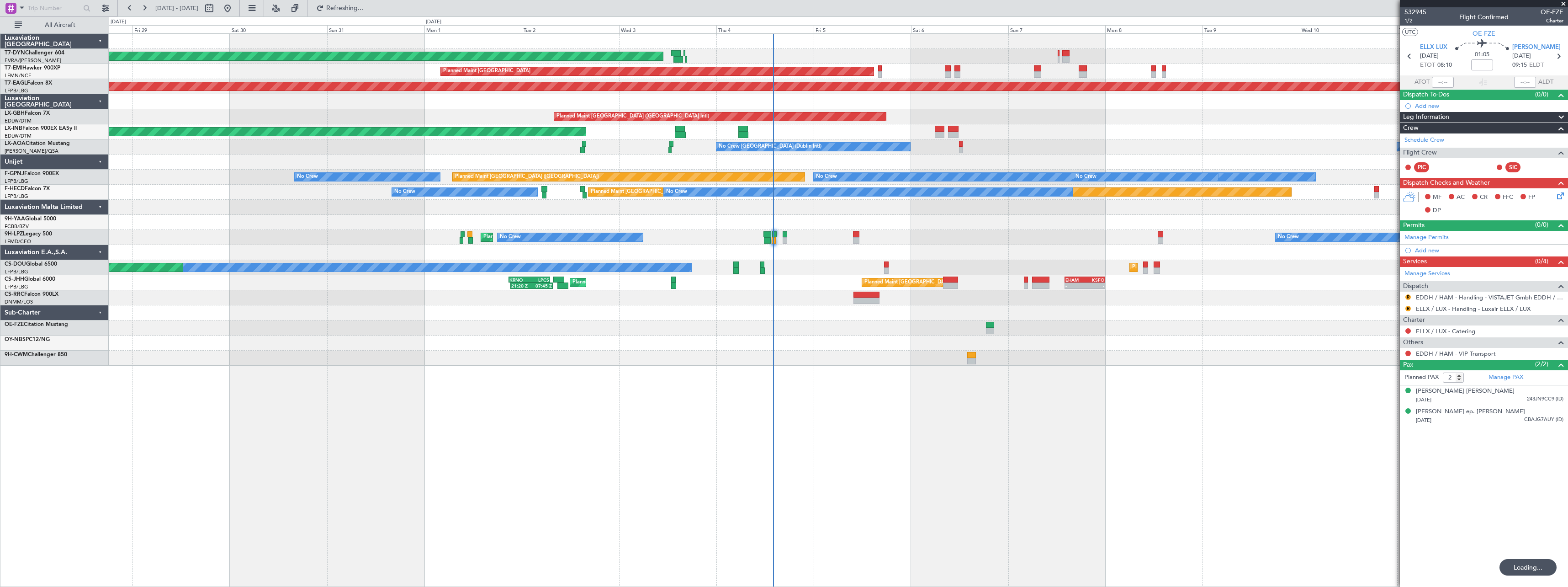
click at [1172, 415] on div "AOG Maint Riga (Riga Intl) Planned Maint [GEOGRAPHIC_DATA] Grounded [US_STATE] …" at bounding box center [838, 310] width 1459 height 554
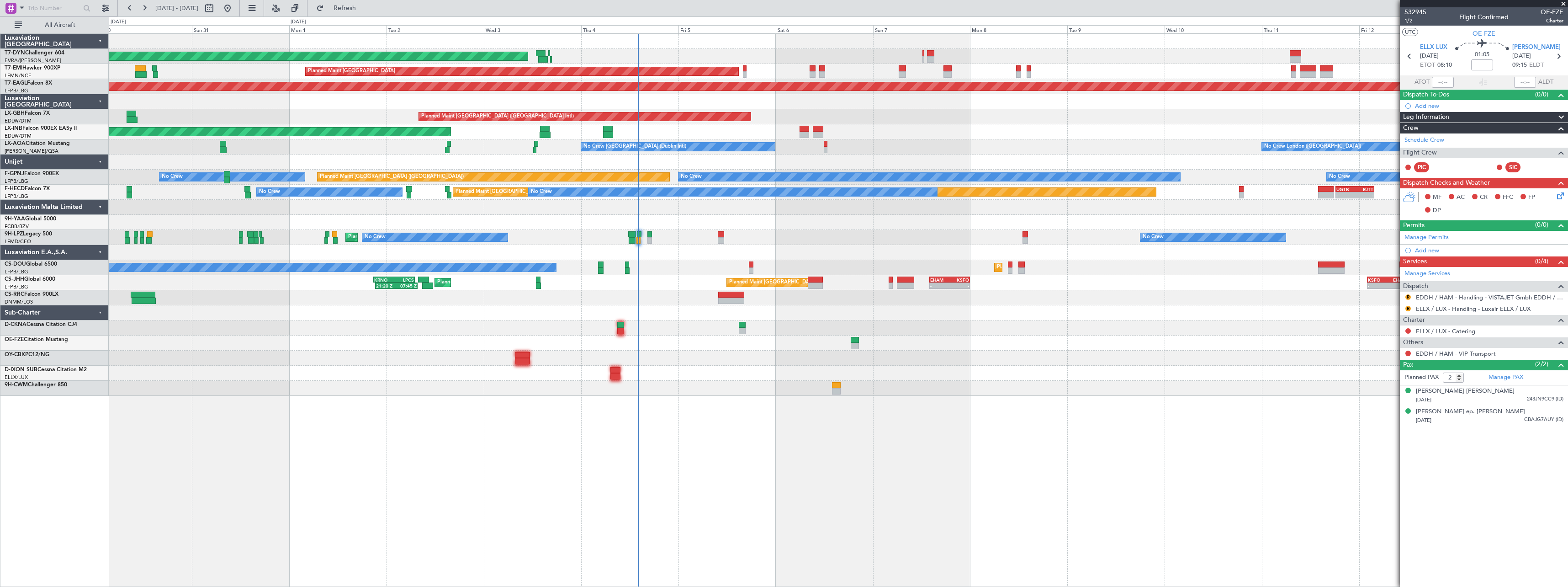
click at [733, 399] on div "AOG Maint Riga (Riga Intl) Planned Maint [GEOGRAPHIC_DATA] Grounded [US_STATE] …" at bounding box center [838, 310] width 1459 height 554
click at [718, 373] on div at bounding box center [838, 373] width 1459 height 15
click at [1566, 1] on span at bounding box center [1563, 4] width 9 height 9
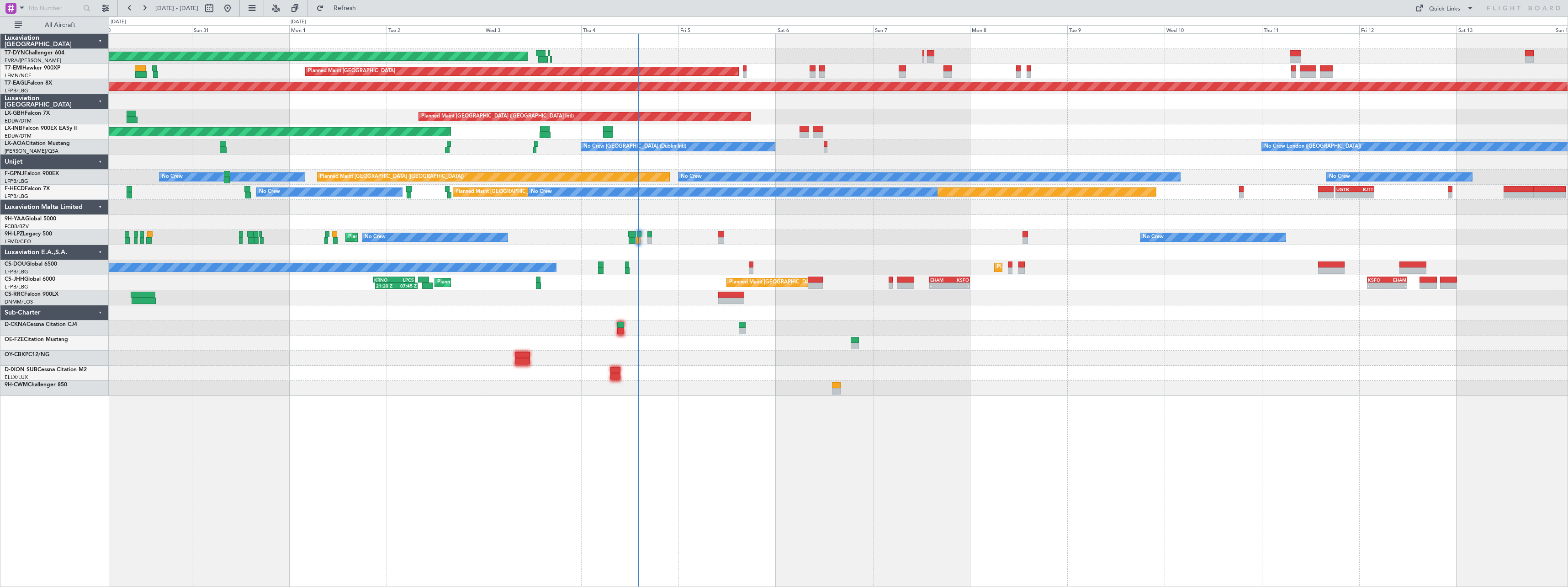
type input "0"
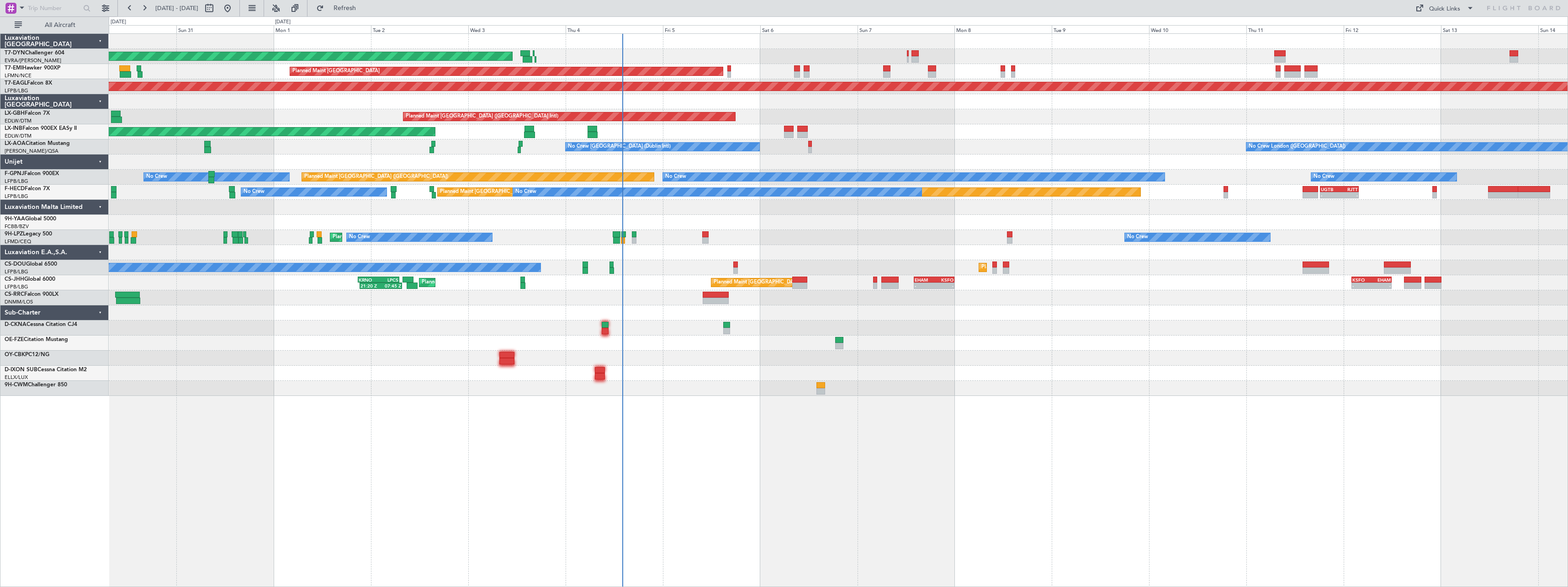
click at [775, 351] on div at bounding box center [838, 358] width 1459 height 15
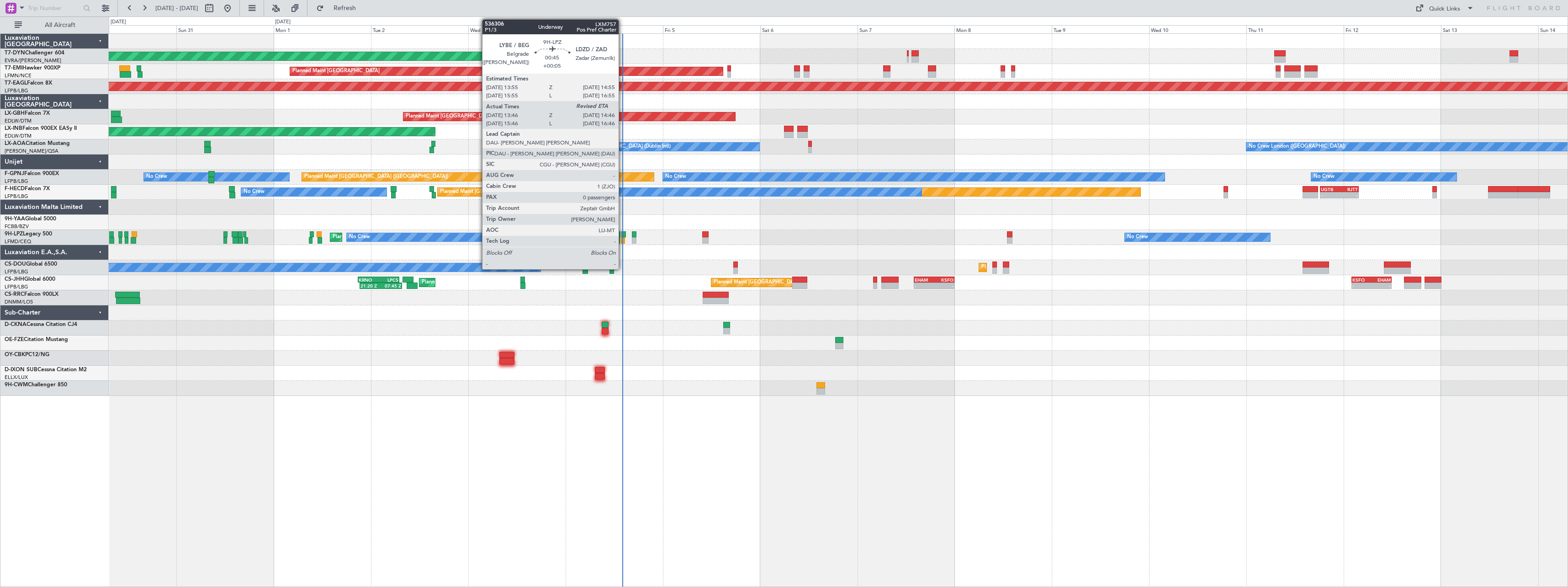
click at [623, 234] on div at bounding box center [623, 234] width 4 height 7
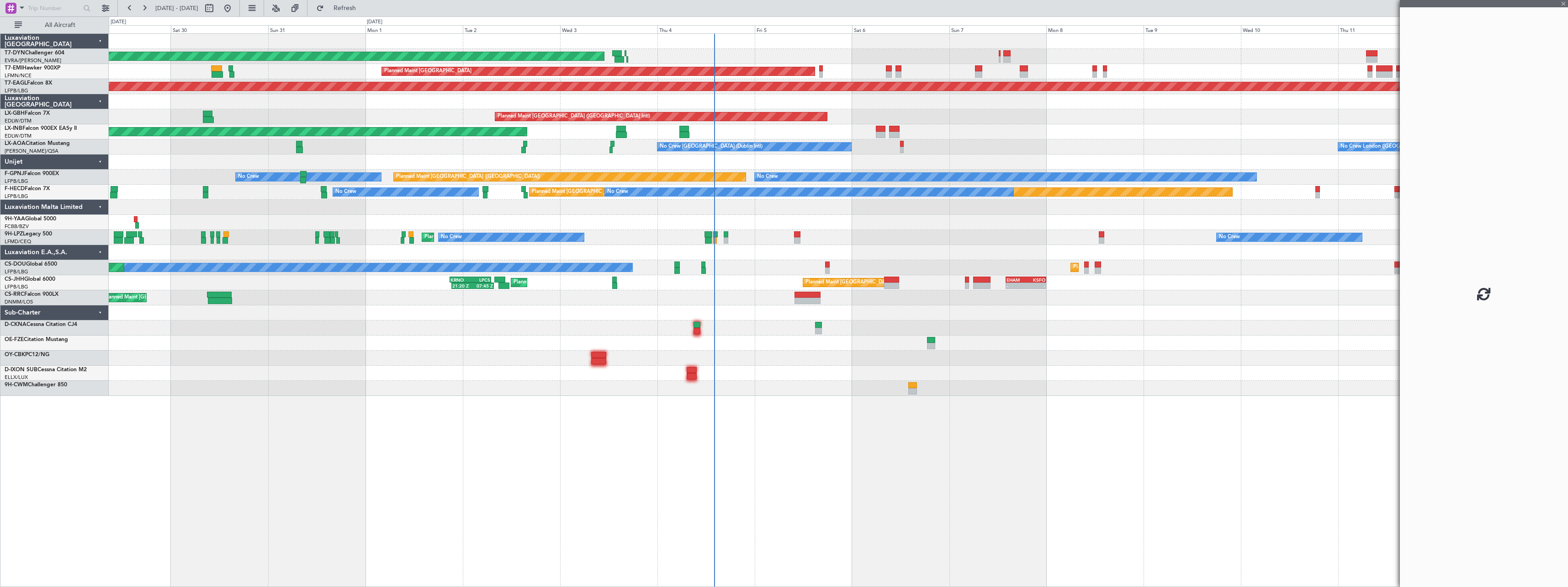
click at [783, 356] on div at bounding box center [838, 358] width 1459 height 15
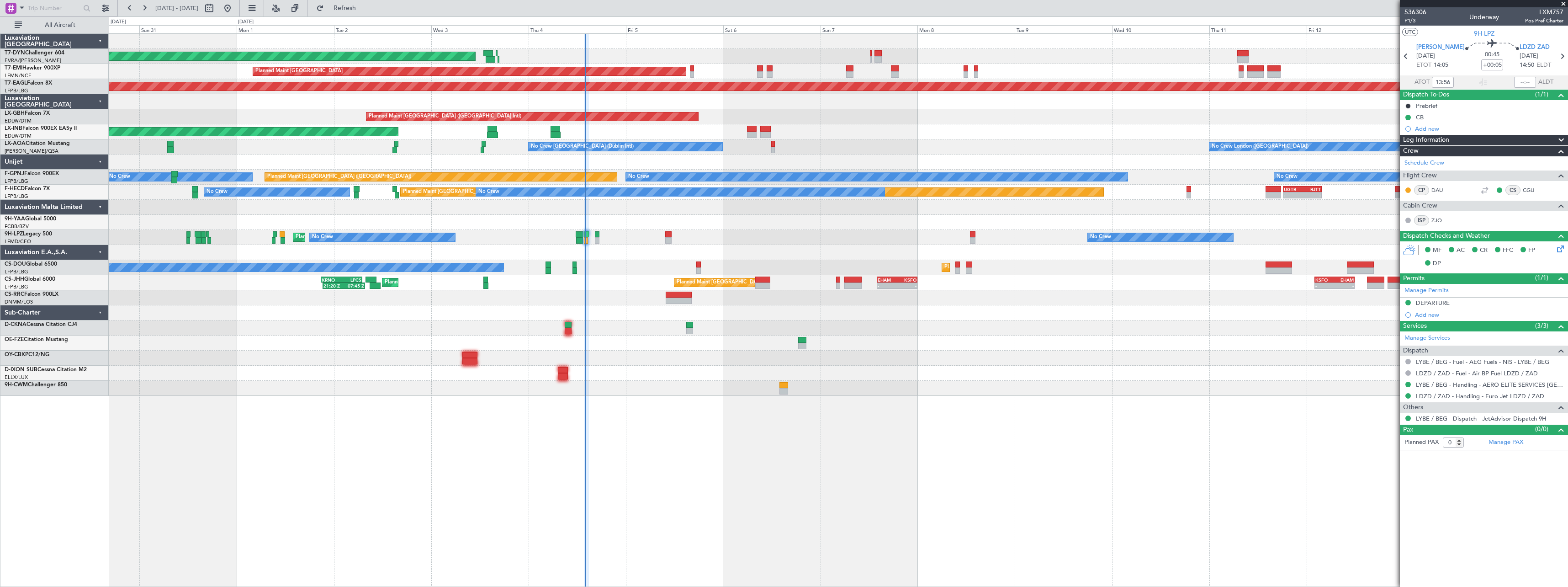
click at [713, 359] on div "AOG Maint Riga (Riga Intl) Planned Maint [GEOGRAPHIC_DATA] Grounded [US_STATE] …" at bounding box center [838, 215] width 1459 height 362
click at [761, 136] on div "AOG Maint Riga (Riga Intl) Planned Maint [GEOGRAPHIC_DATA] Grounded [US_STATE] …" at bounding box center [838, 215] width 1459 height 362
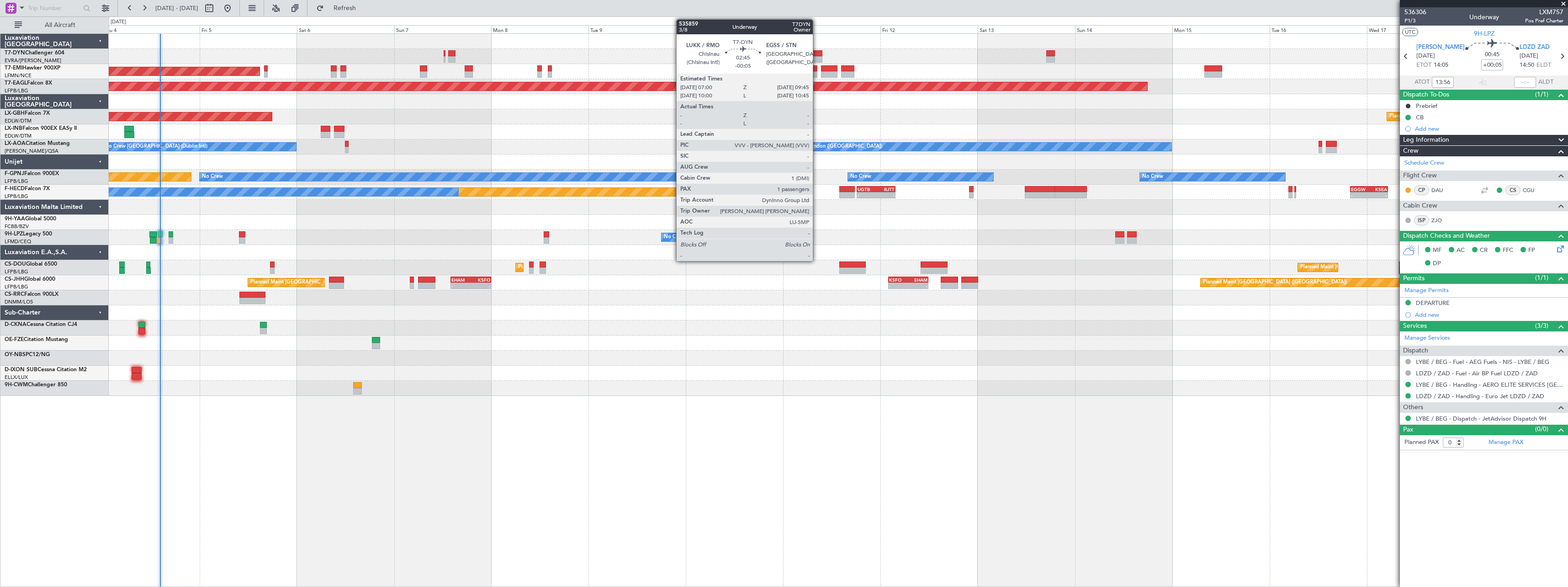
click at [817, 54] on div at bounding box center [816, 54] width 12 height 7
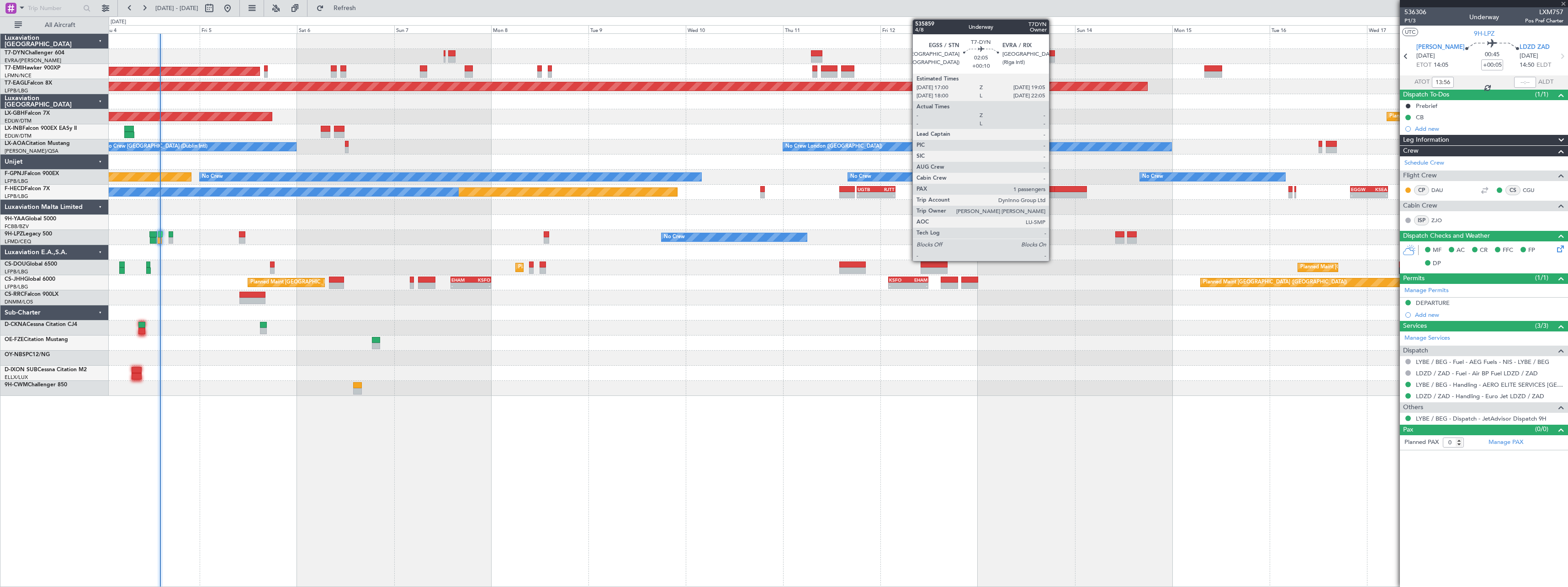
click at [1053, 56] on div at bounding box center [1051, 54] width 9 height 7
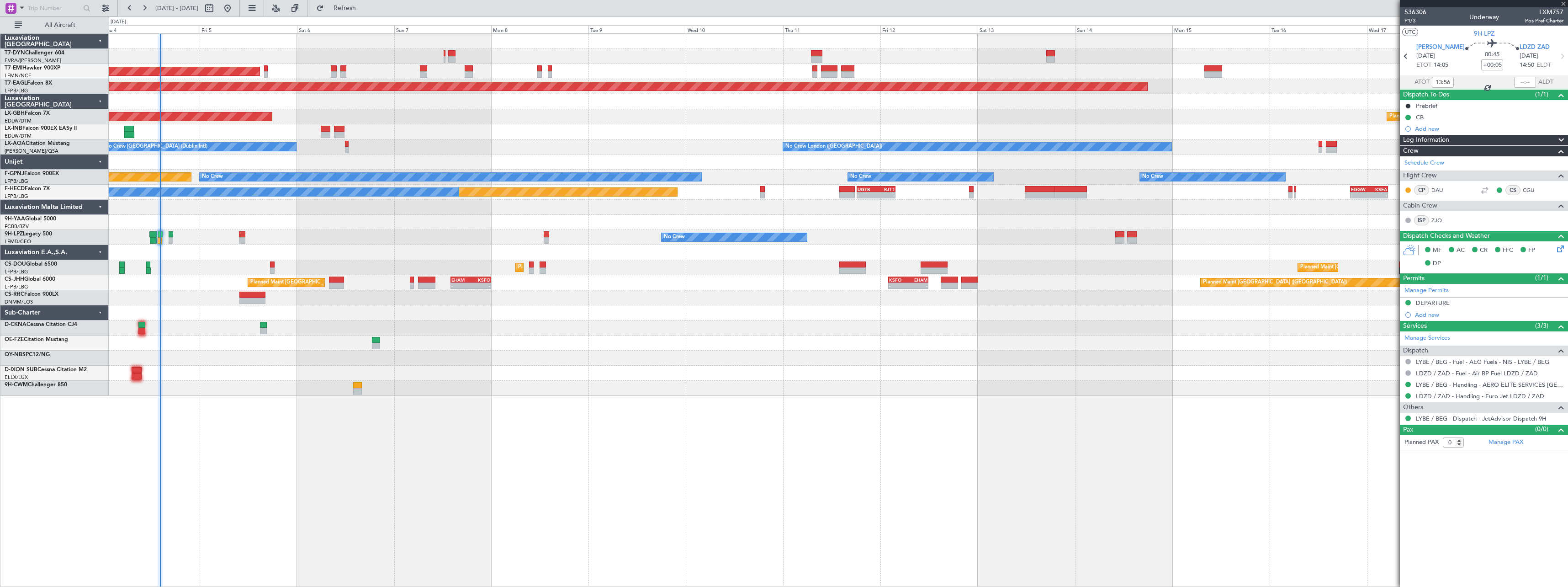
type input "+00:10"
type input "1"
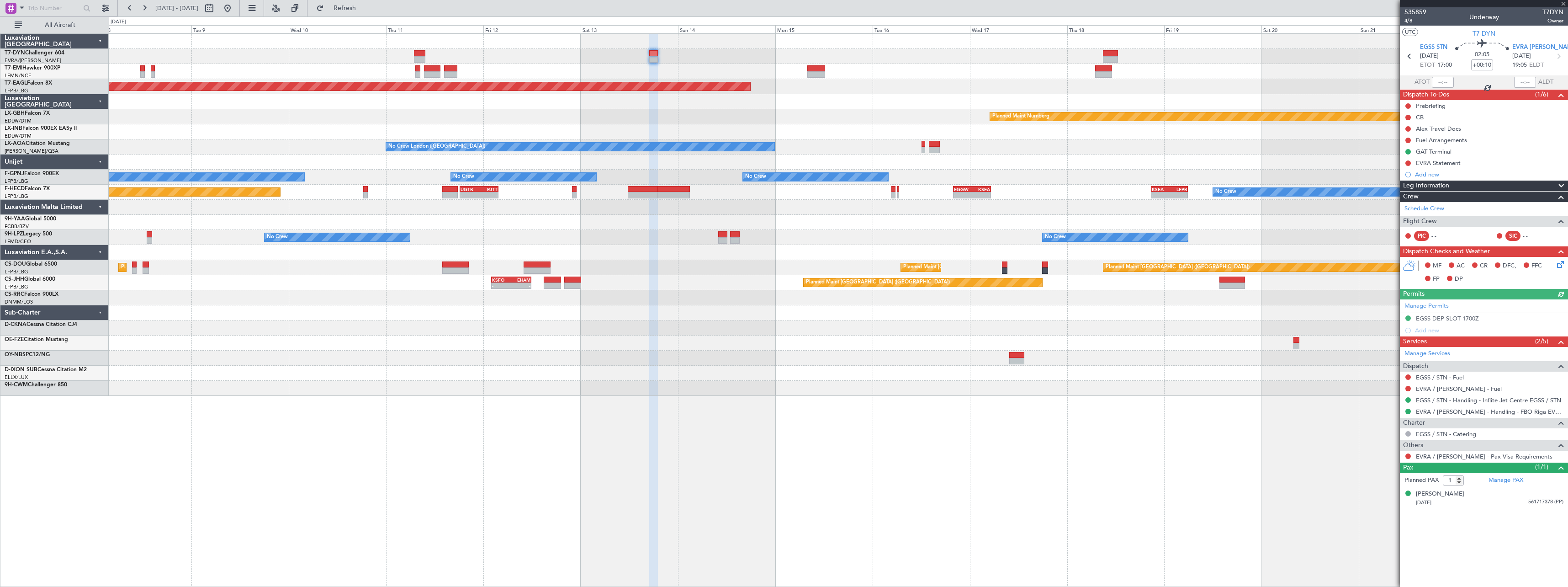
click at [794, 130] on div "Planned Maint [GEOGRAPHIC_DATA] Grounded [US_STATE] ([GEOGRAPHIC_DATA]) Planned…" at bounding box center [838, 215] width 1459 height 362
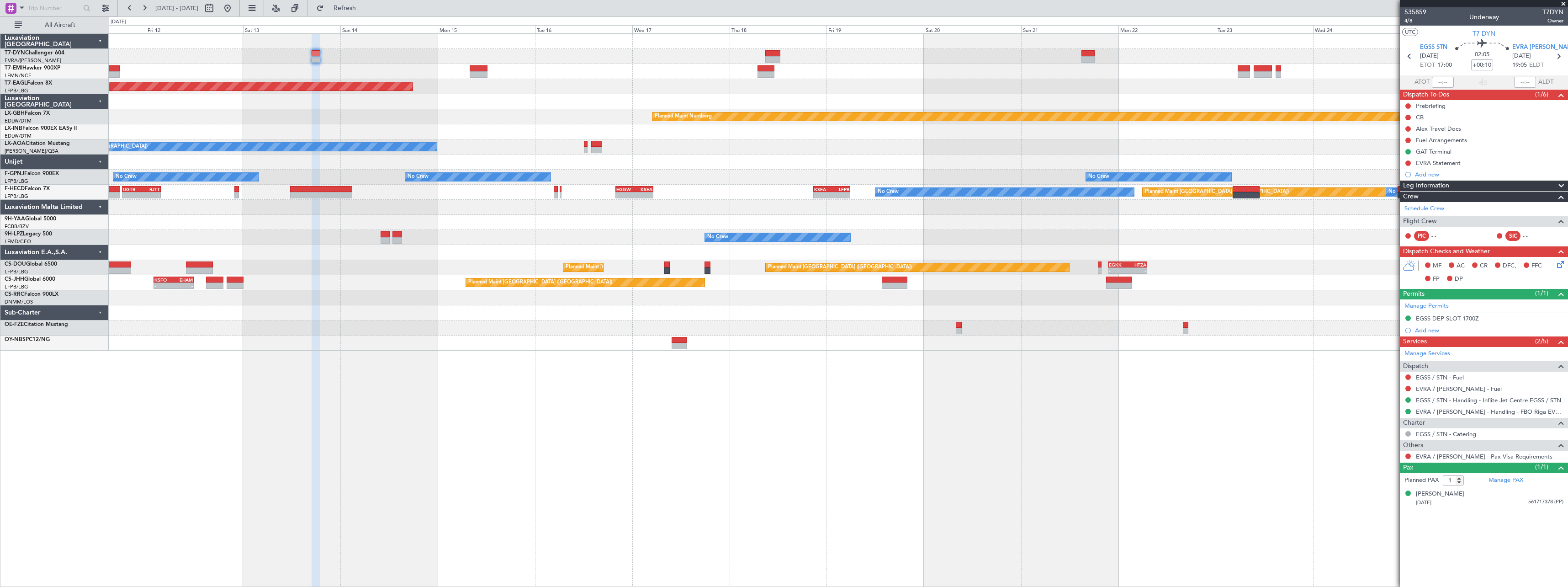
click at [882, 108] on div "Grounded [US_STATE] ([GEOGRAPHIC_DATA]) Planned Maint Nurnberg No Crew [GEOGRAP…" at bounding box center [838, 192] width 1459 height 317
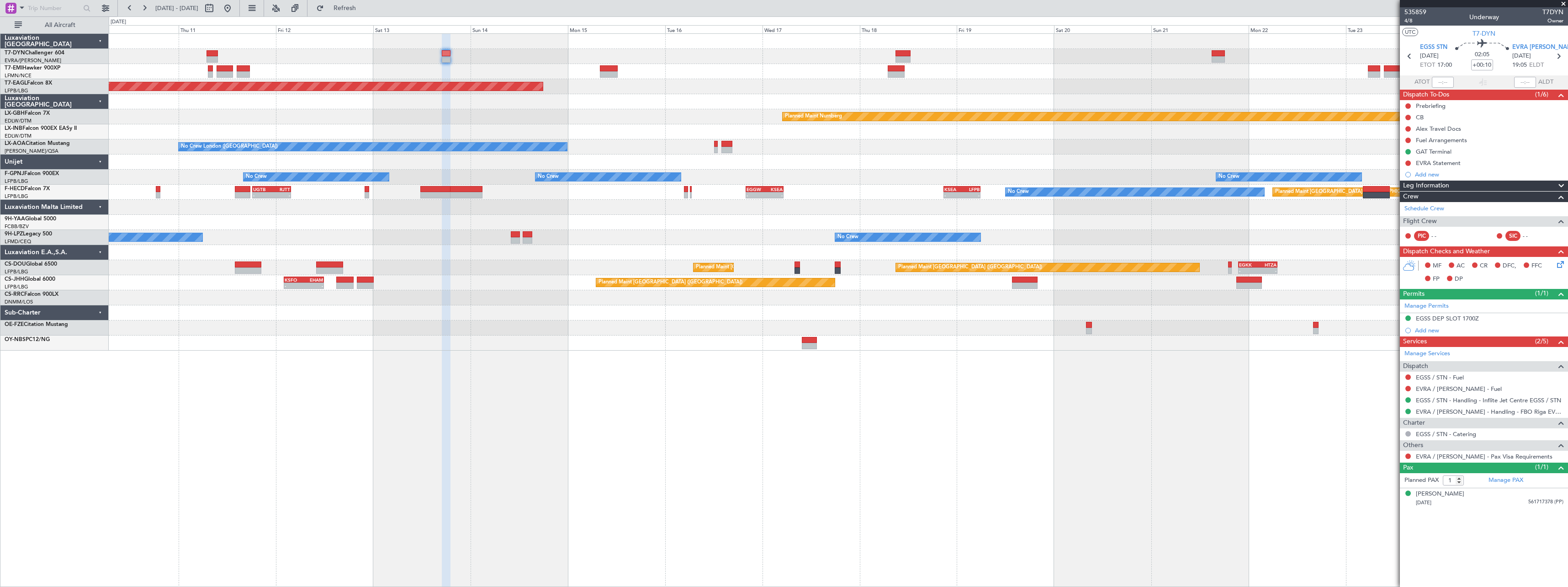
click at [573, 113] on div "Grounded [US_STATE] ([GEOGRAPHIC_DATA]) Planned Maint Nurnberg No Crew Sabadell…" at bounding box center [838, 192] width 1459 height 317
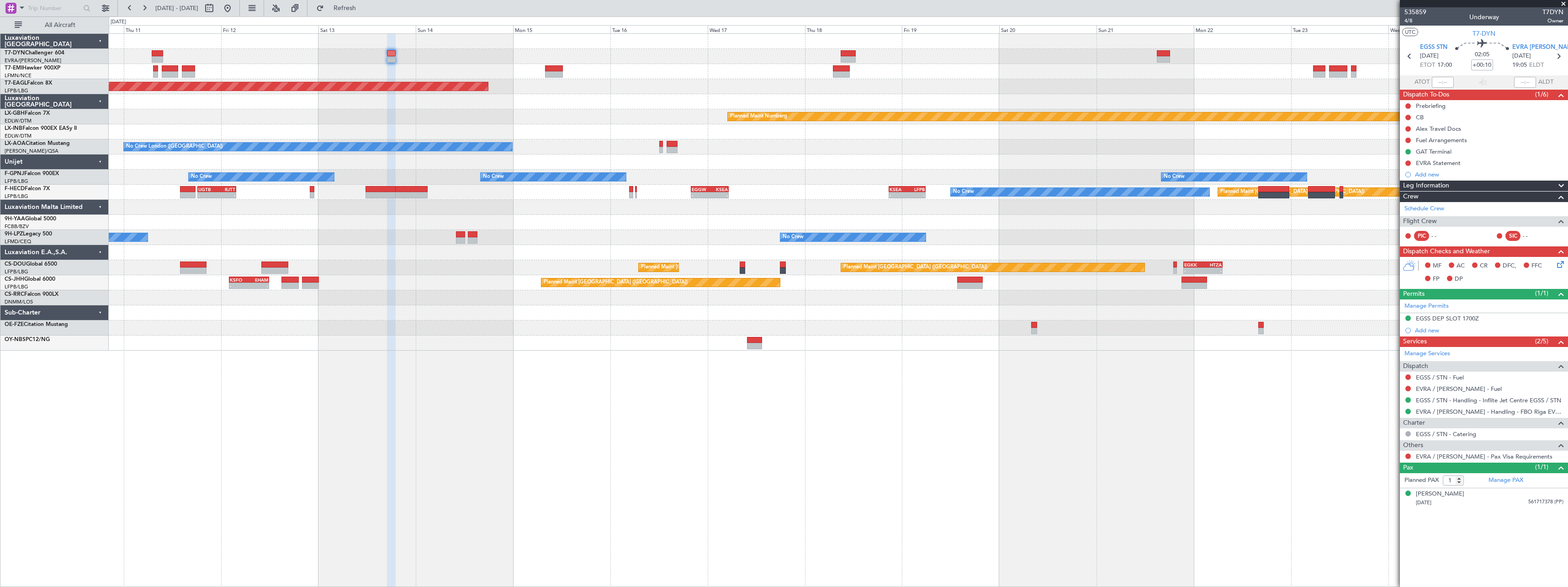
click at [863, 89] on div "Grounded [US_STATE] ([GEOGRAPHIC_DATA]) Planned Maint Nurnberg No Crew [GEOGRAP…" at bounding box center [838, 192] width 1459 height 317
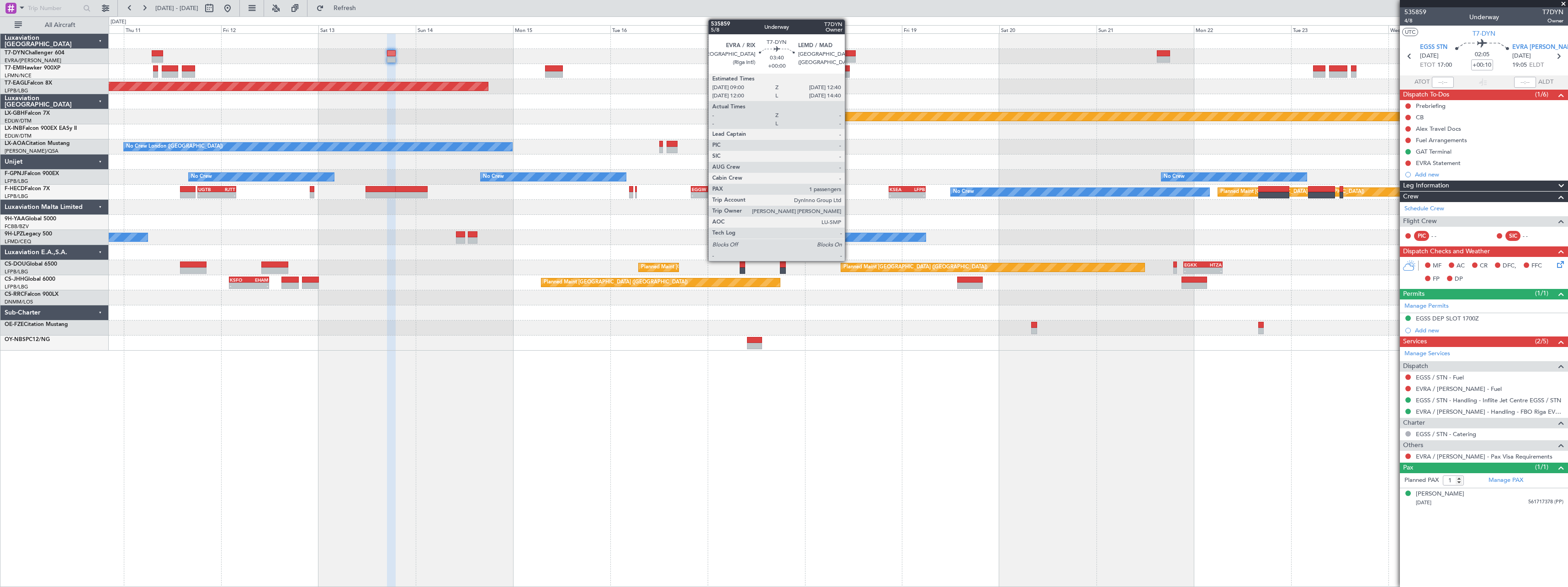
click at [849, 51] on div at bounding box center [848, 54] width 15 height 7
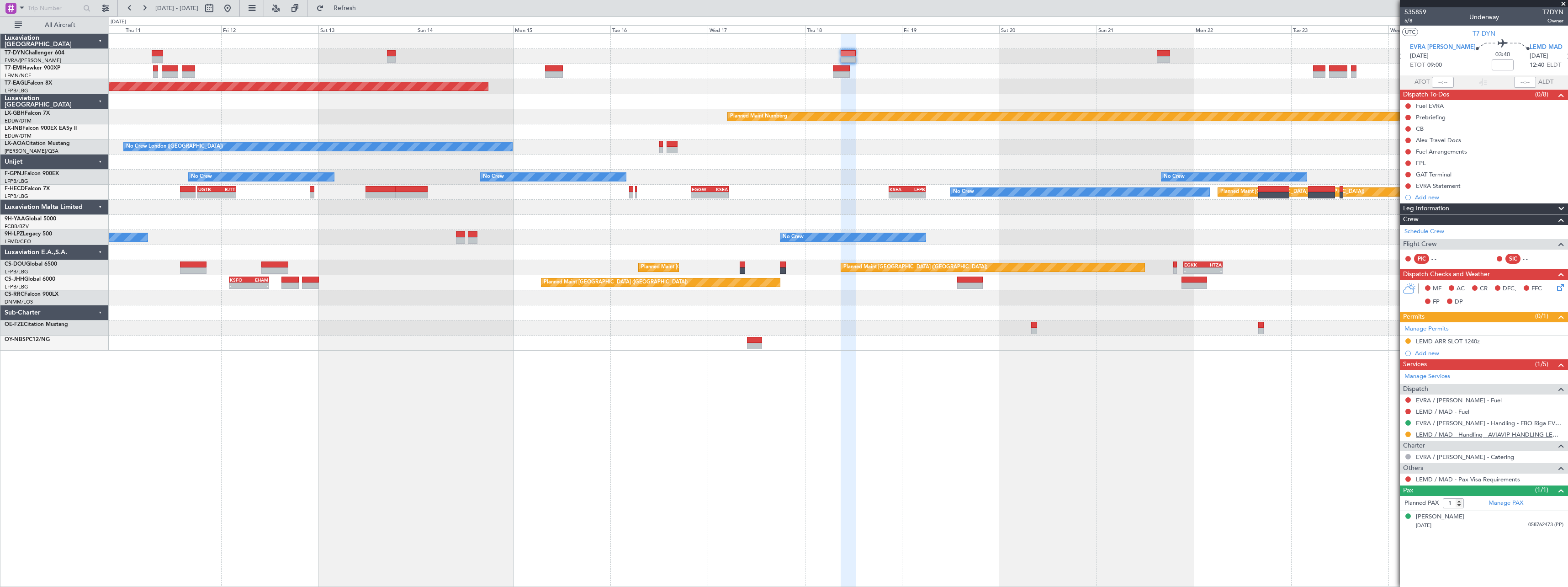
click at [1471, 434] on link "LEMD / MAD - Handling - AVIAVIP HANDLING LEMD /MAD" at bounding box center [1489, 434] width 147 height 8
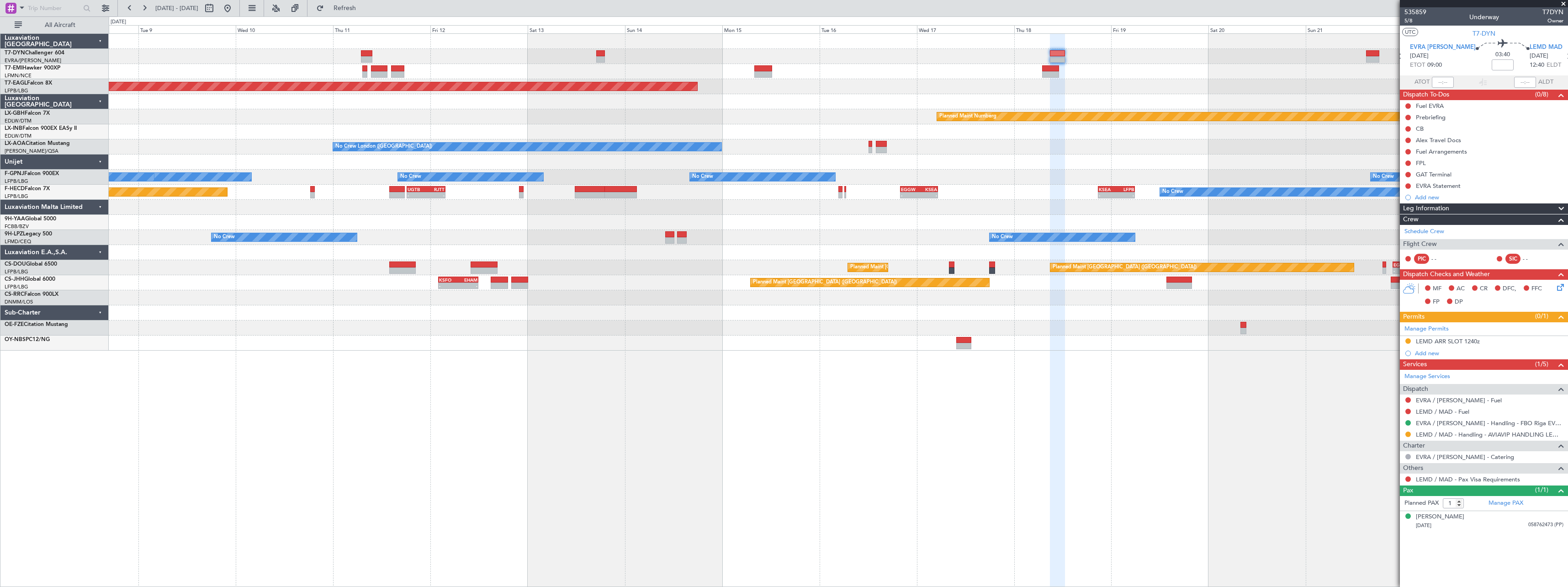
click at [777, 131] on div "Planned Maint [GEOGRAPHIC_DATA] Grounded [US_STATE] ([GEOGRAPHIC_DATA]) Planned…" at bounding box center [838, 192] width 1459 height 317
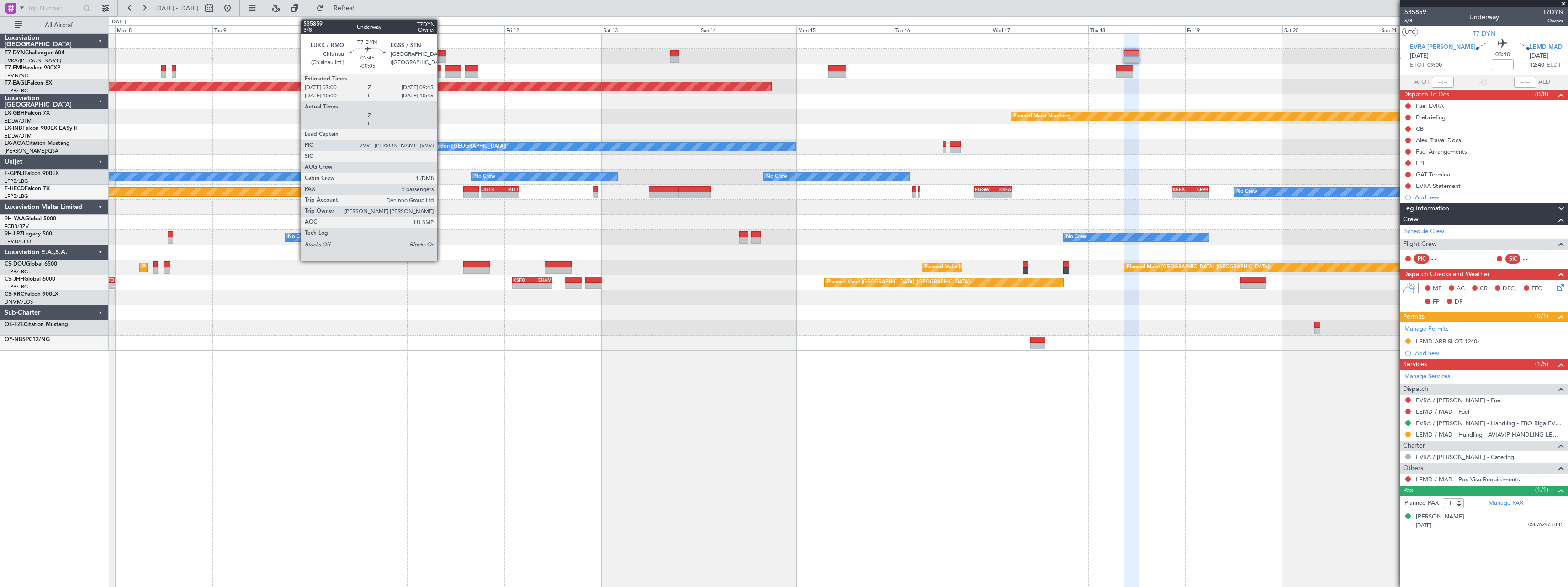
click at [441, 55] on div at bounding box center [441, 54] width 12 height 7
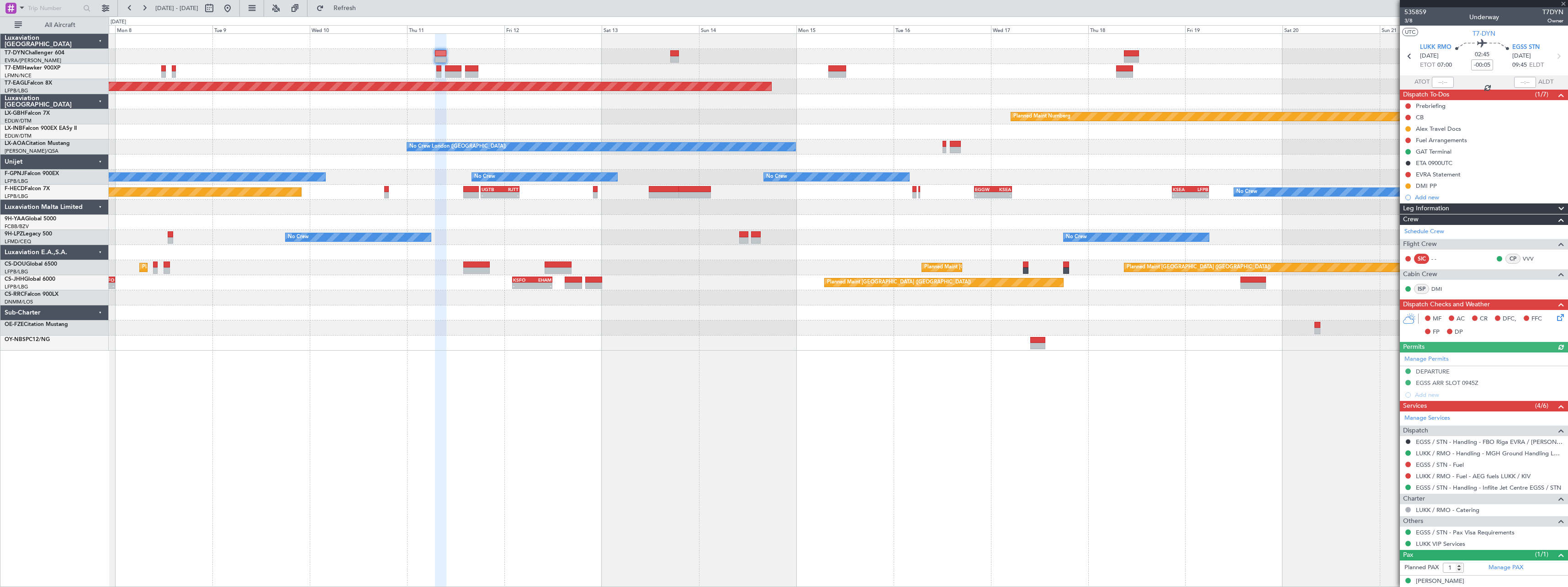
scroll to position [9, 0]
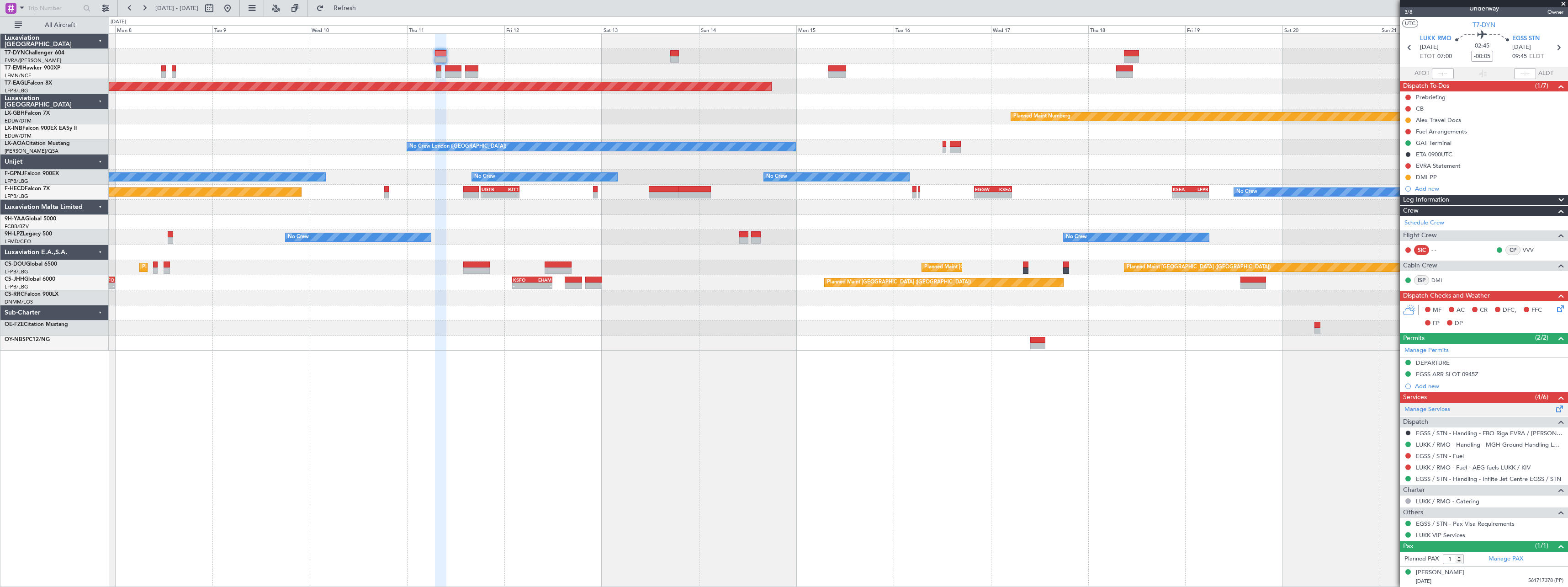
click at [1554, 410] on span at bounding box center [1559, 407] width 11 height 7
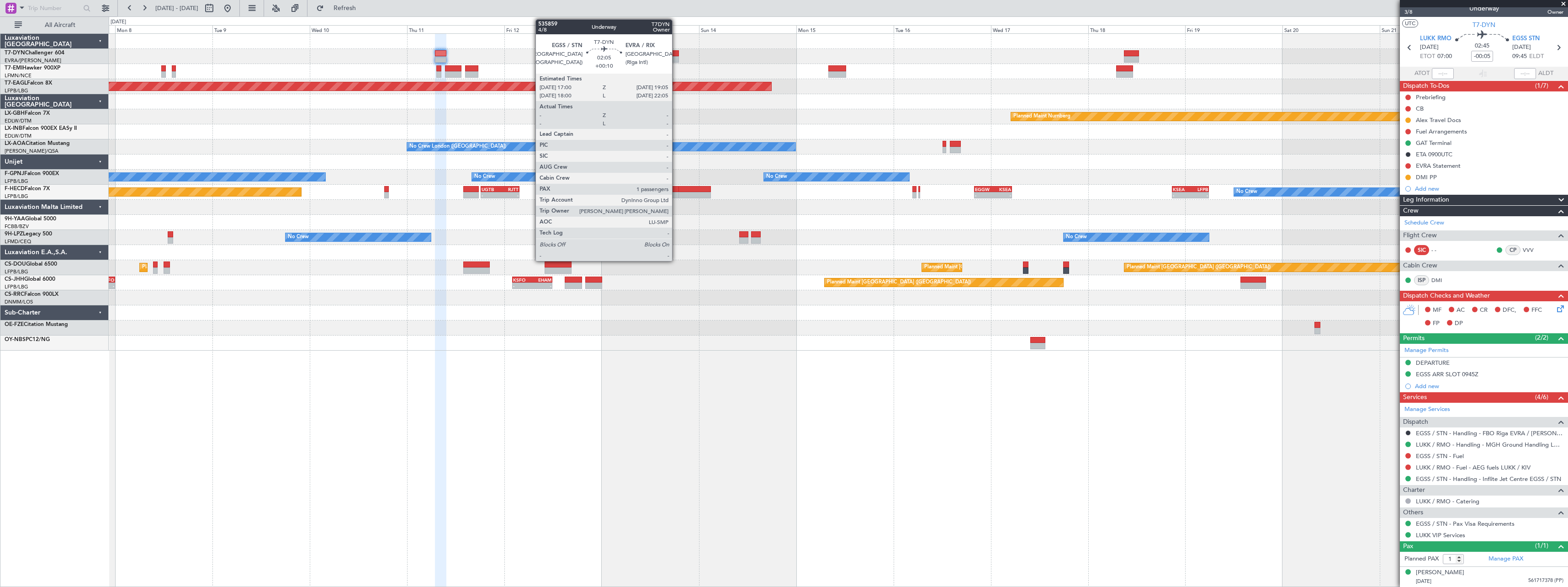
click at [676, 54] on div at bounding box center [674, 54] width 9 height 7
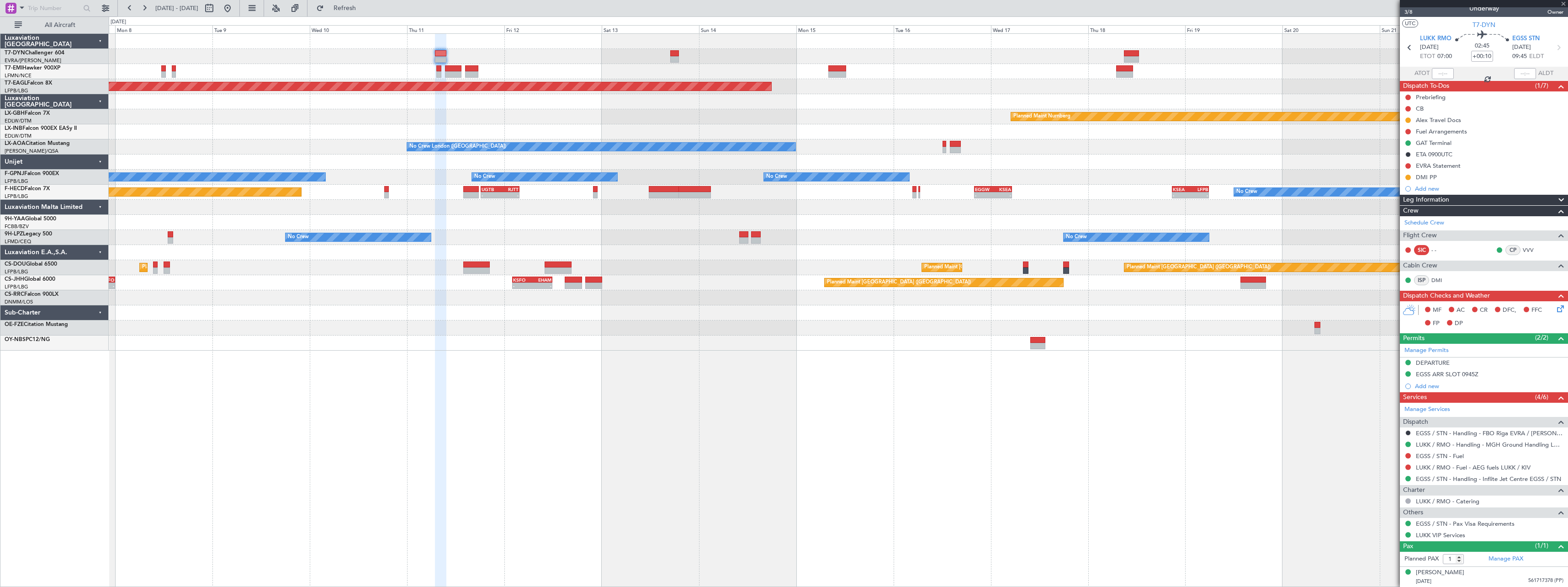
scroll to position [0, 0]
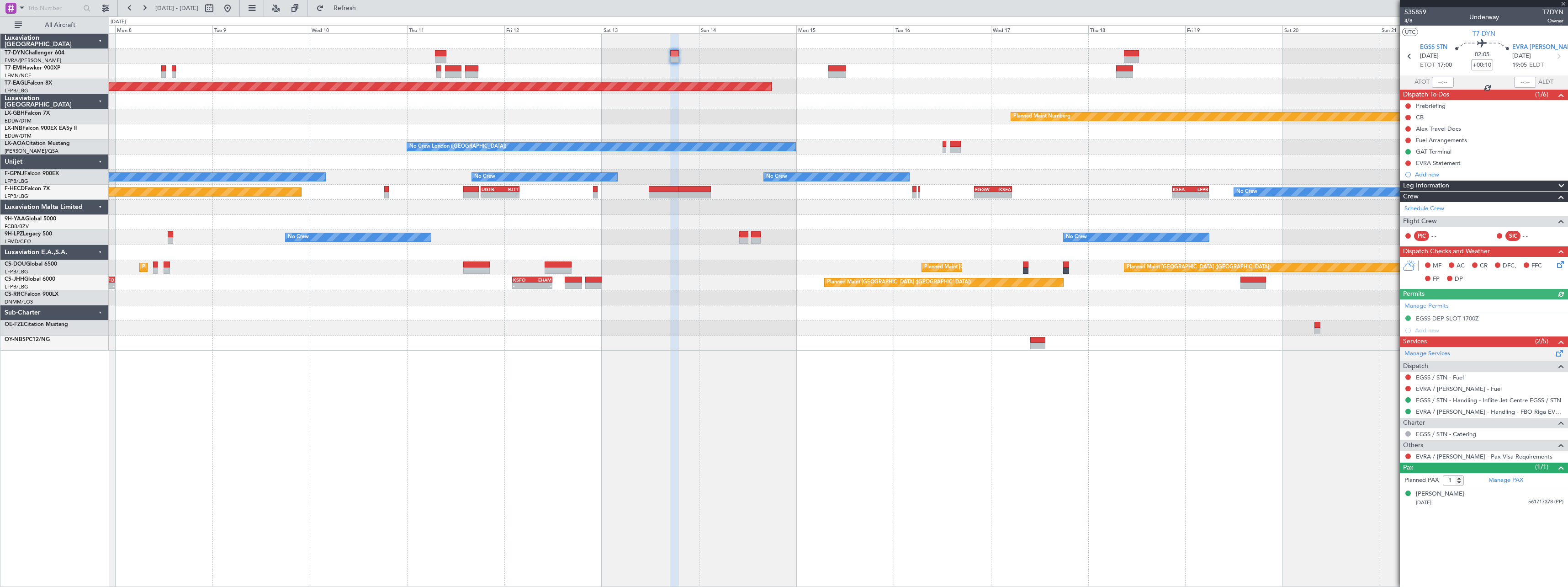
click at [1558, 351] on span at bounding box center [1559, 351] width 11 height 7
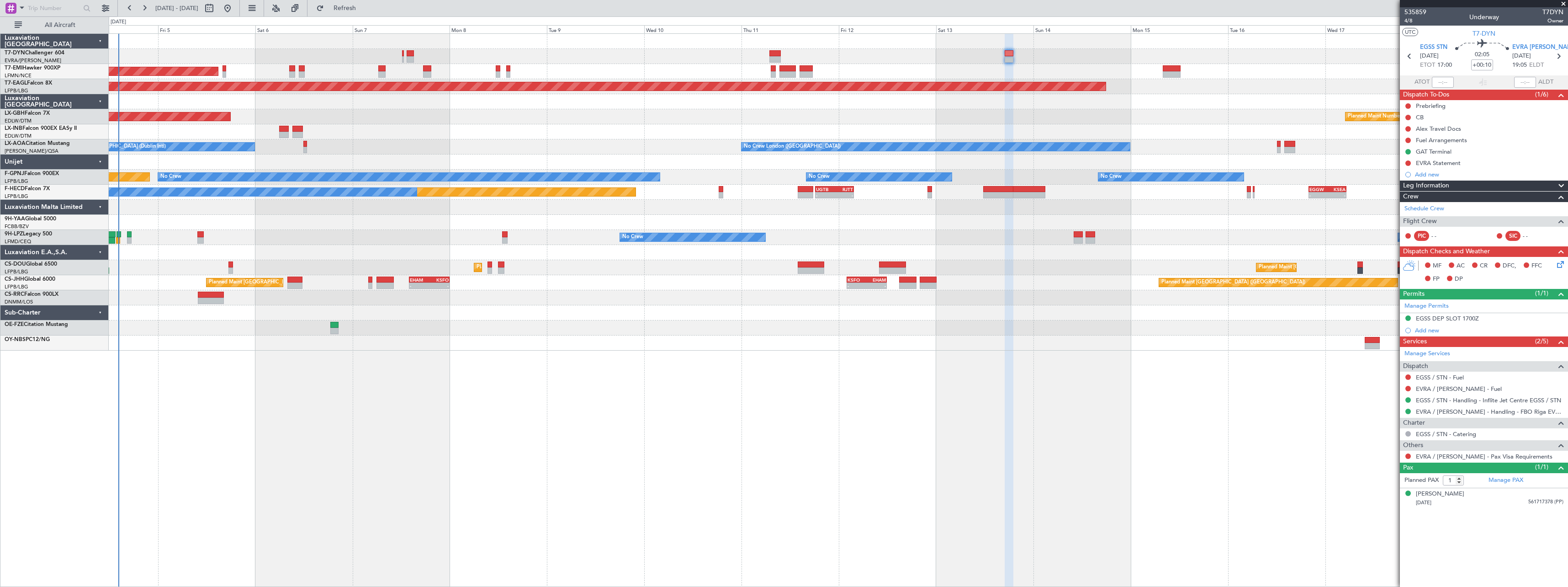
click at [1192, 379] on div "AOG Maint Riga (Riga Intl) Planned Maint [GEOGRAPHIC_DATA] Grounded [US_STATE] …" at bounding box center [838, 310] width 1459 height 554
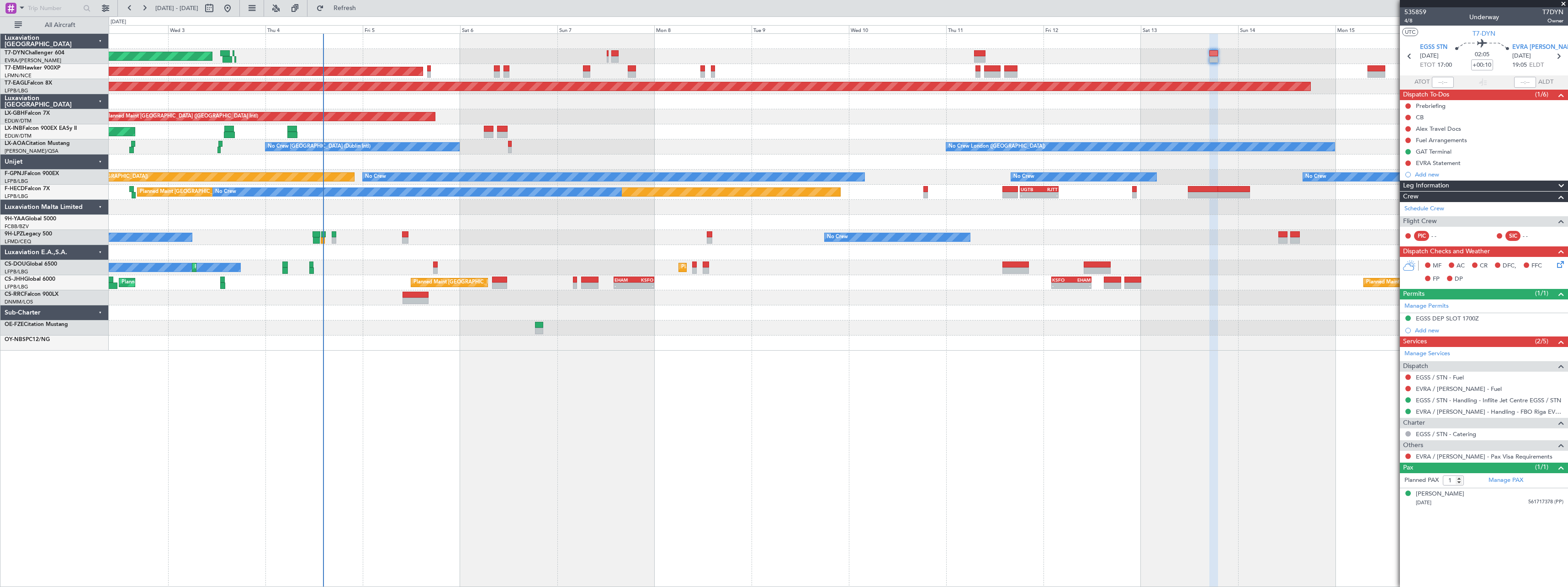
click at [1036, 387] on div "AOG Maint Riga (Riga Intl) Planned Maint [GEOGRAPHIC_DATA] Grounded [US_STATE] …" at bounding box center [838, 310] width 1459 height 554
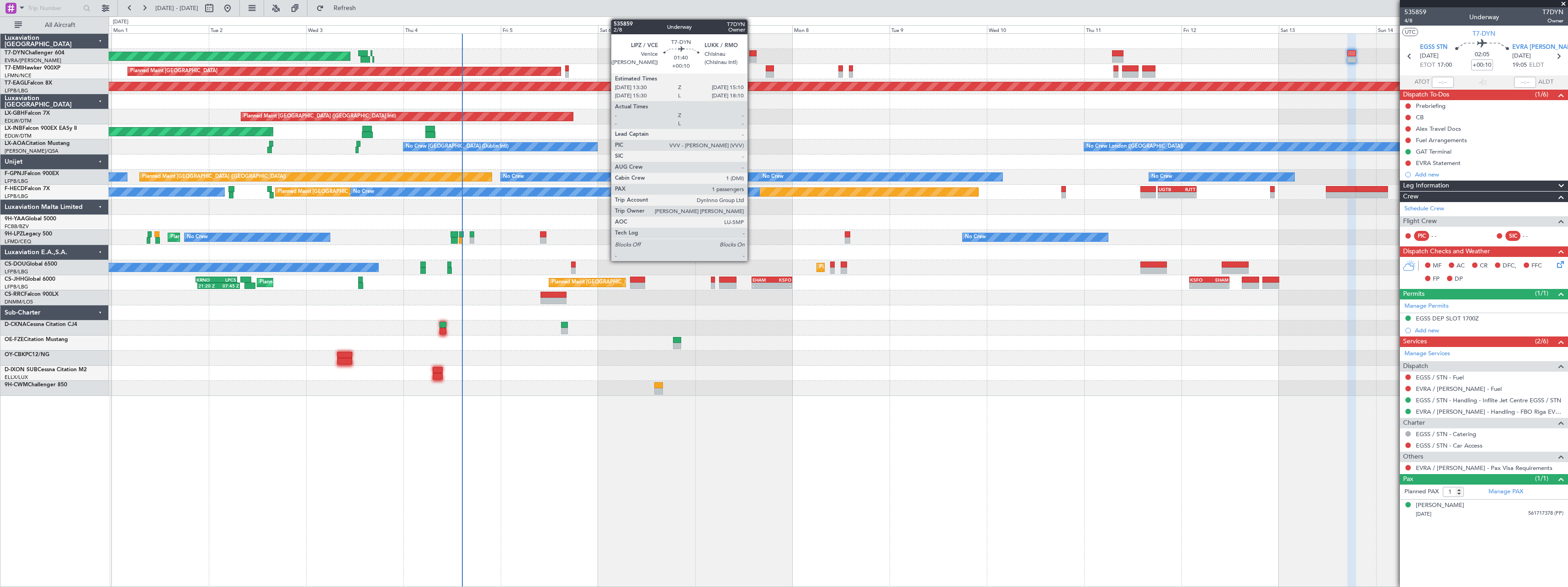
click at [752, 54] on div at bounding box center [752, 54] width 7 height 7
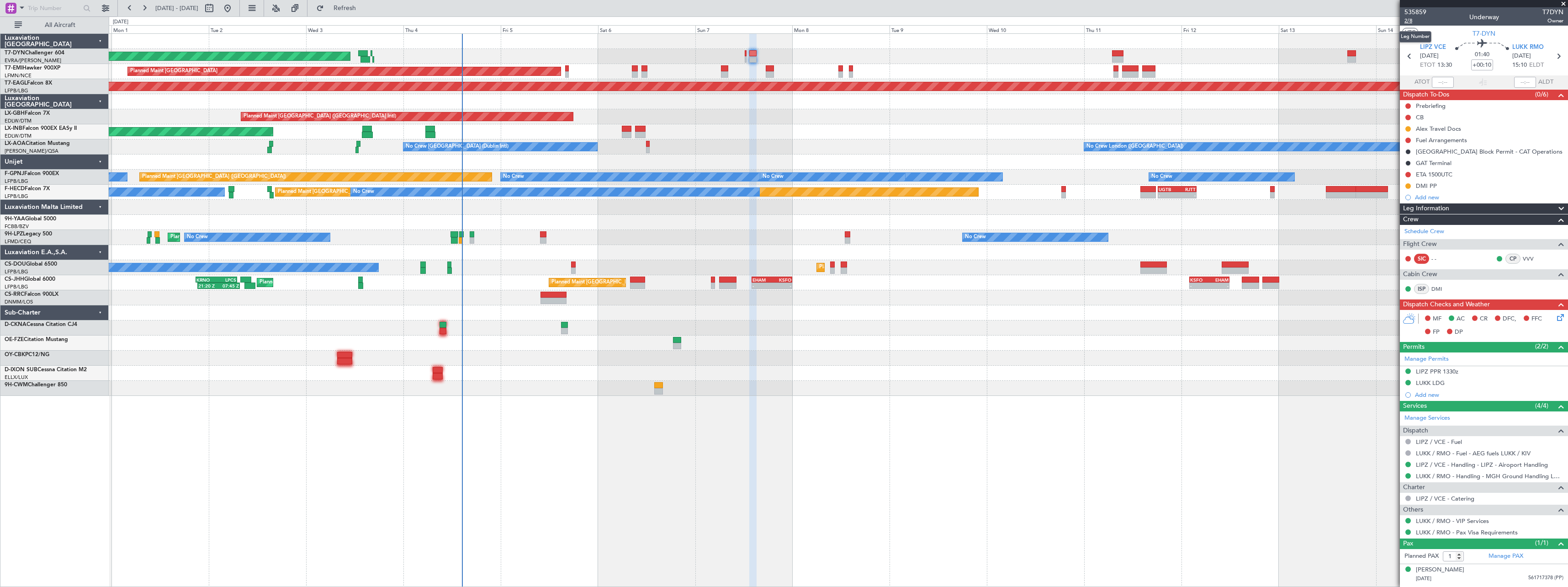
click at [1406, 22] on span "2/8" at bounding box center [1415, 21] width 22 height 8
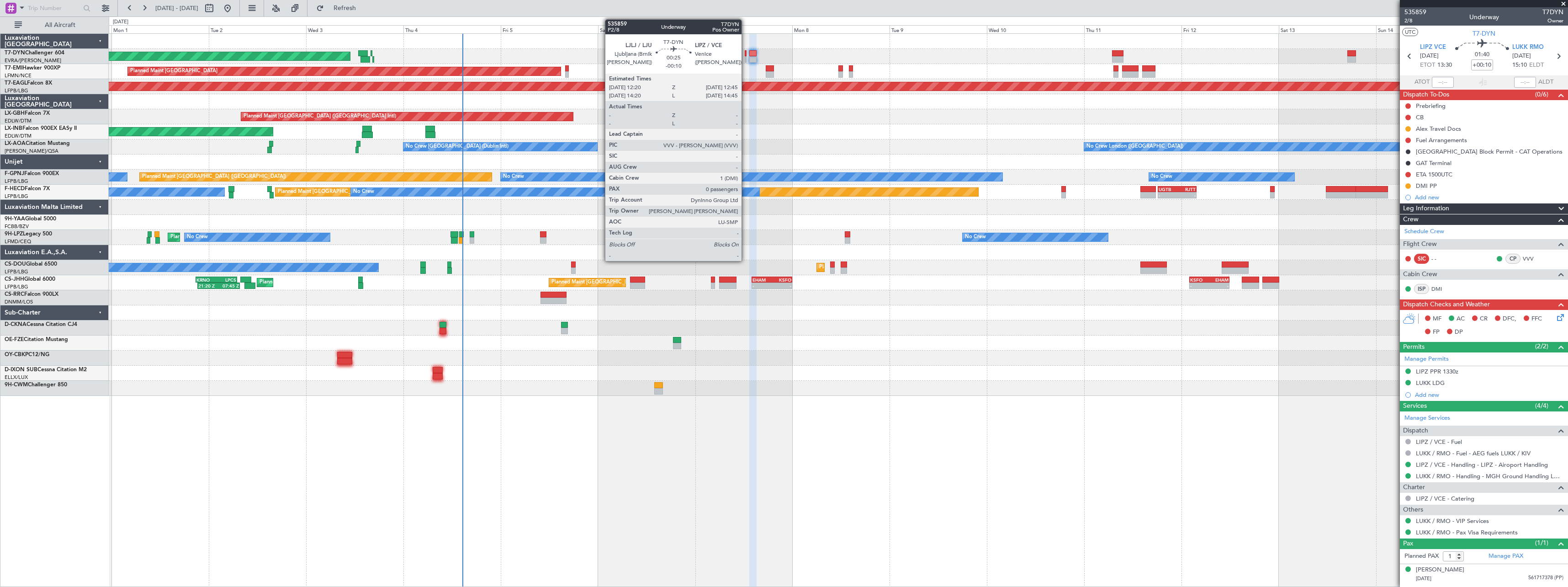
click at [746, 55] on div at bounding box center [745, 54] width 2 height 7
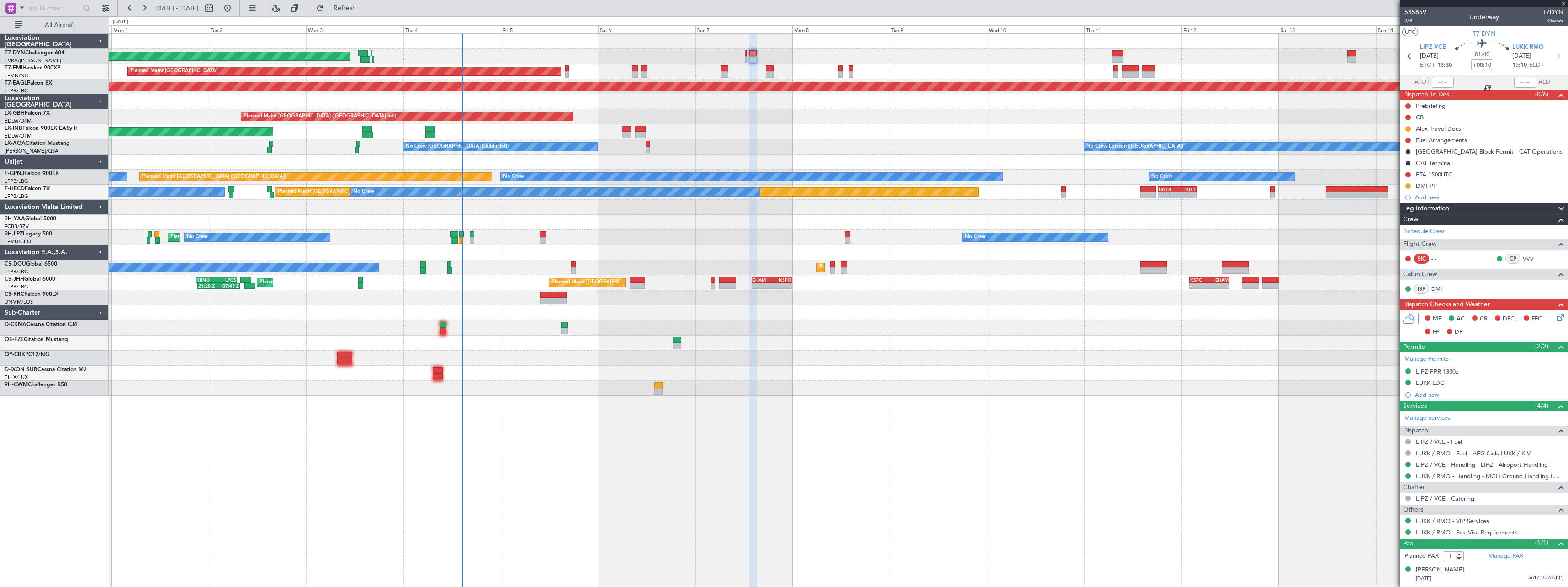
type input "-00:10"
type input "0"
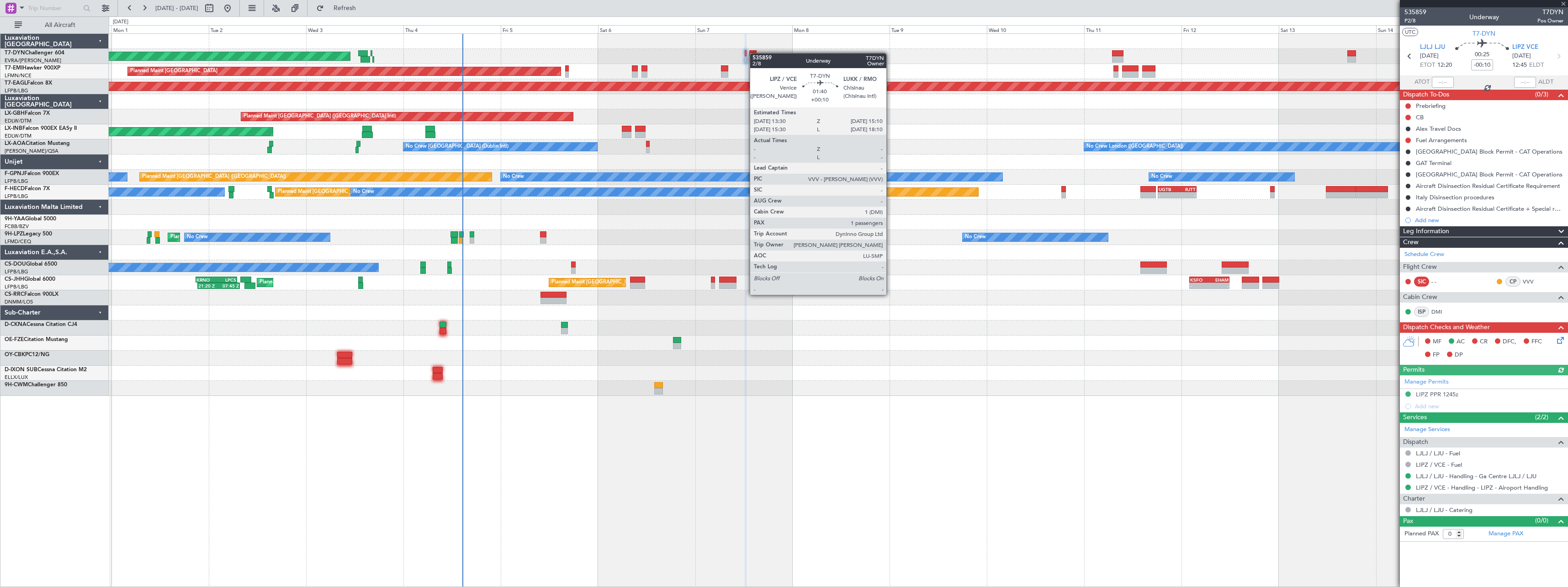
click at [754, 53] on div at bounding box center [752, 54] width 7 height 7
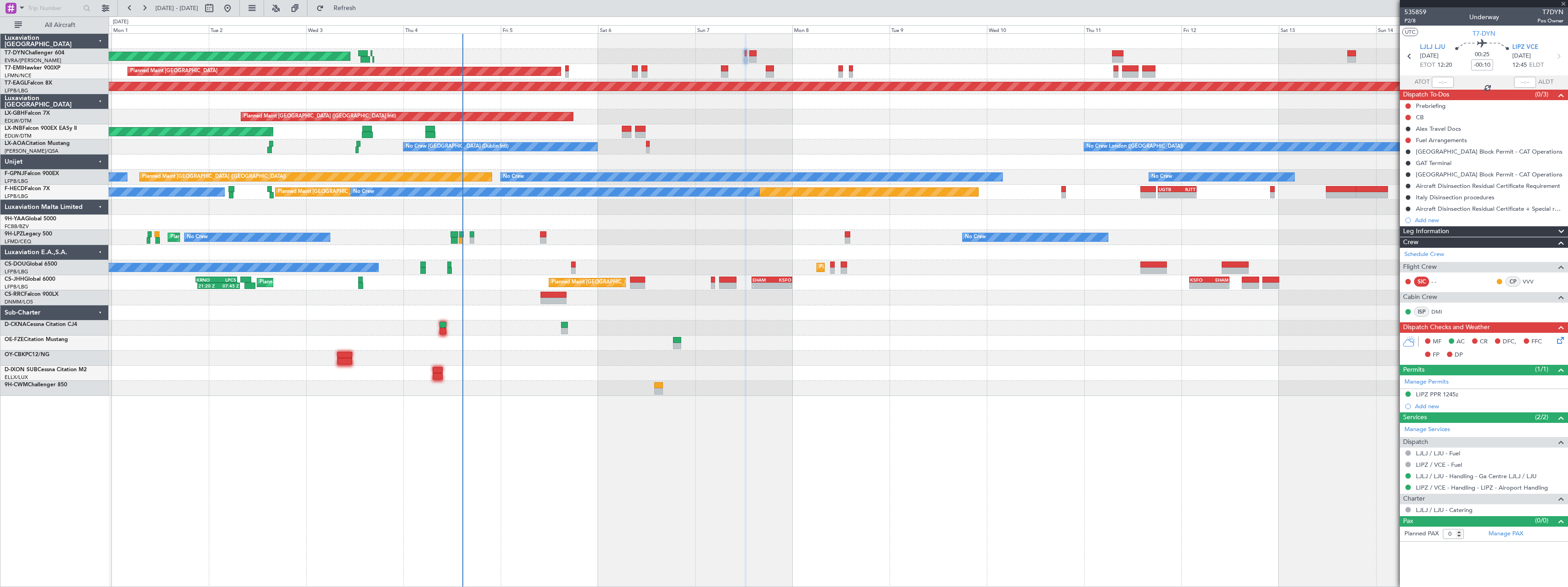
type input "+00:10"
type input "1"
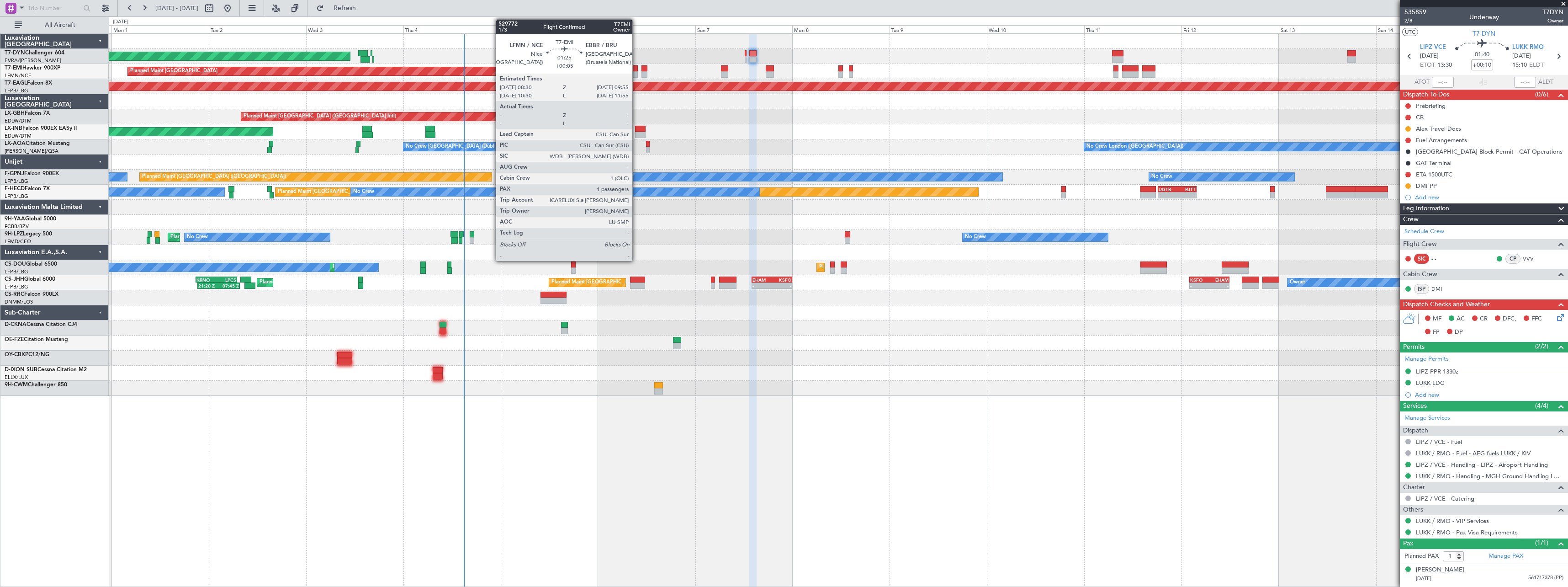
click at [637, 69] on div at bounding box center [635, 68] width 6 height 7
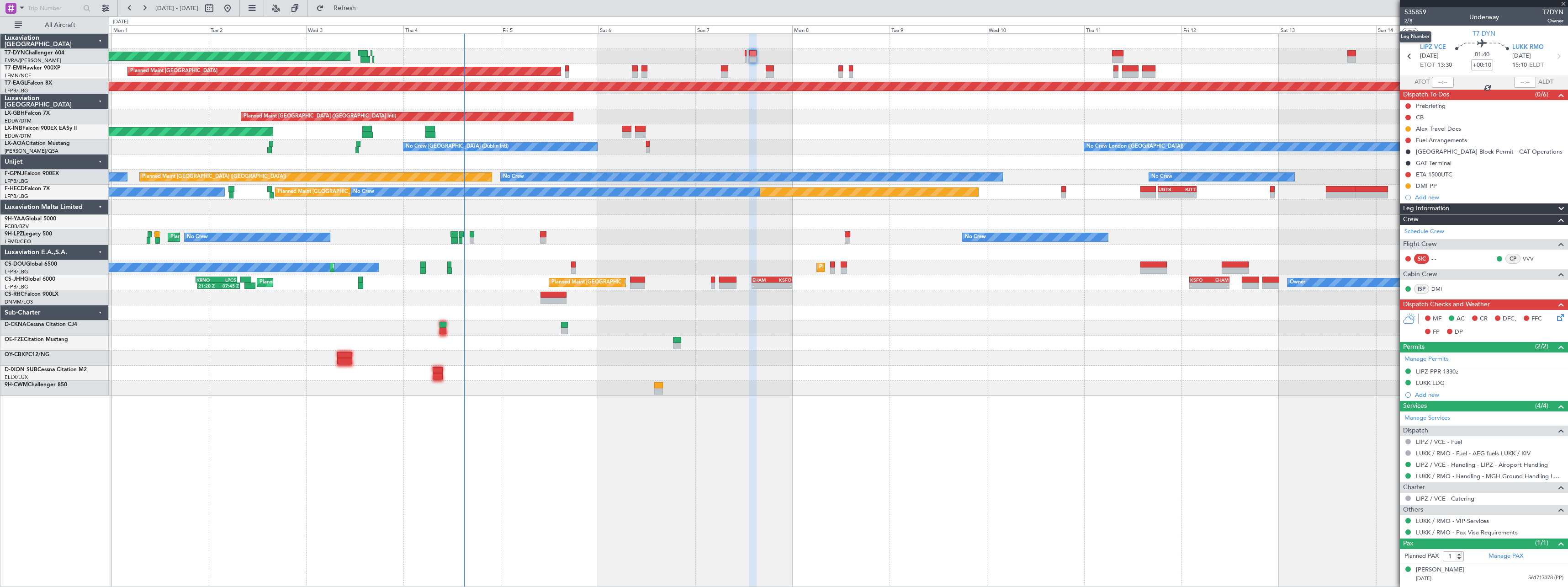
type input "+00:05"
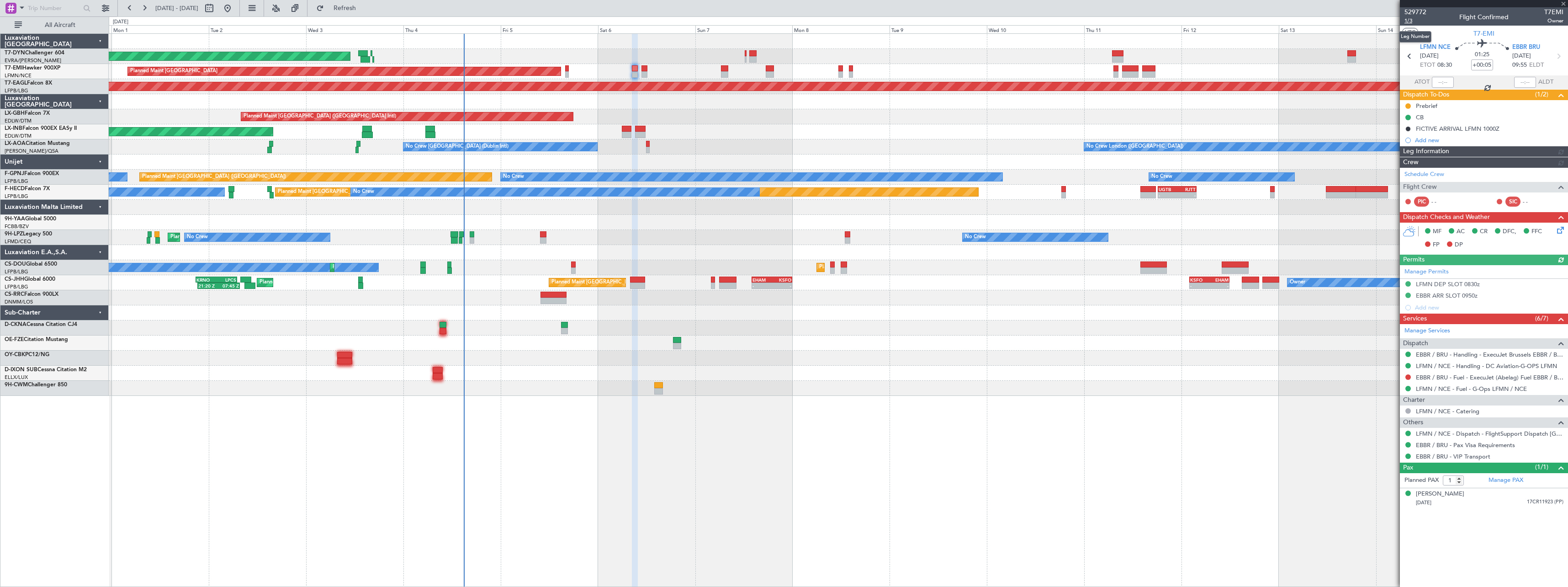
click at [1412, 19] on span "1/3" at bounding box center [1415, 21] width 22 height 8
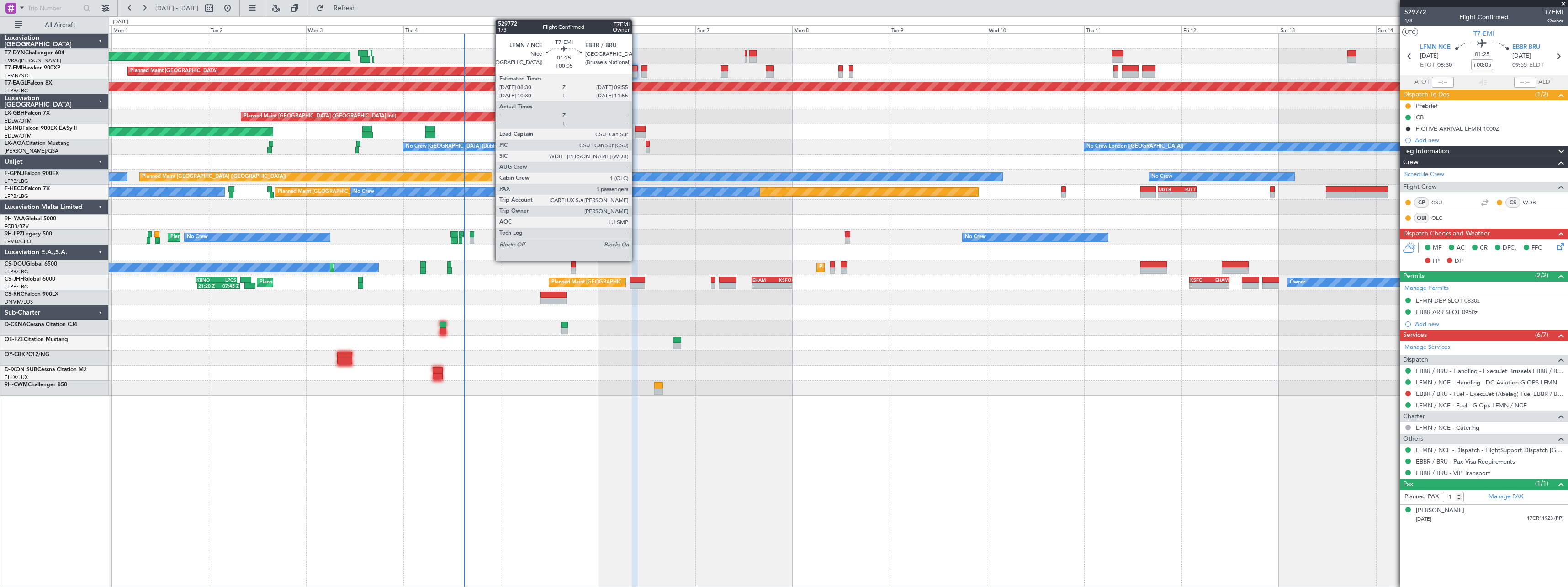
click at [635, 72] on div at bounding box center [635, 74] width 6 height 7
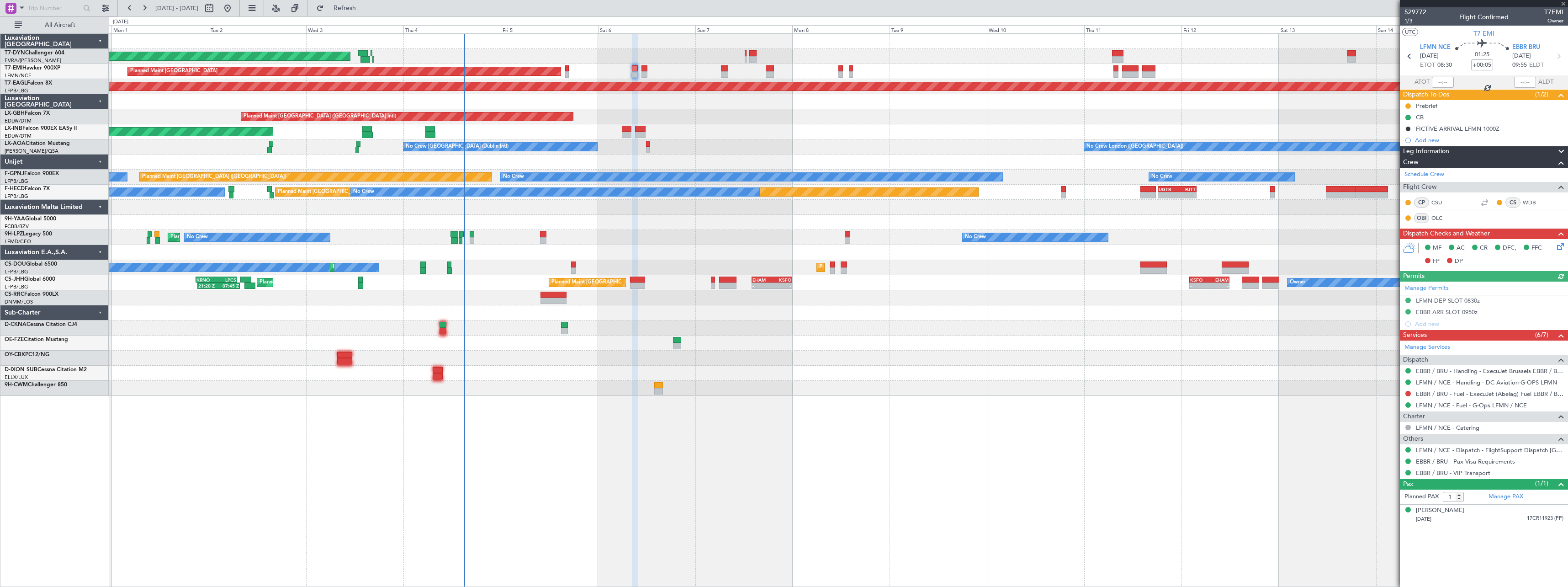
click at [1410, 21] on span "1/3" at bounding box center [1415, 21] width 22 height 8
drag, startPoint x: 371, startPoint y: 10, endPoint x: 377, endPoint y: 15, distance: 7.8
click at [364, 10] on span "Refresh" at bounding box center [345, 8] width 38 height 7
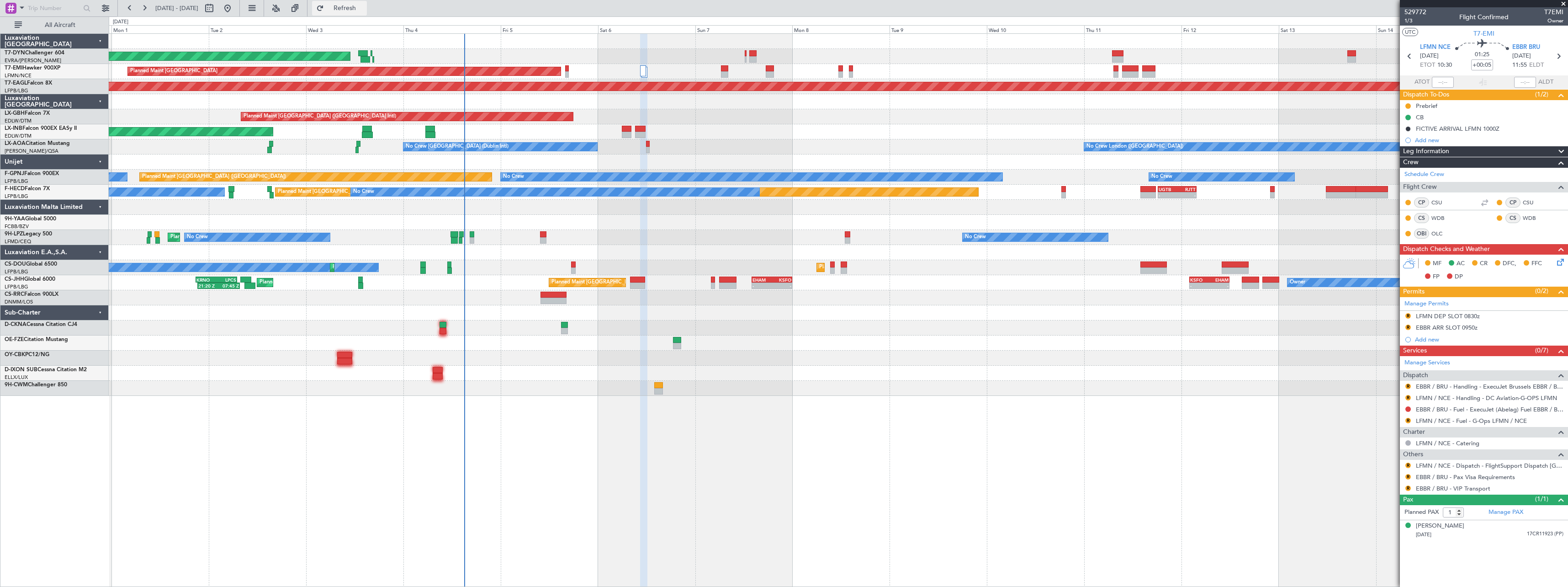
click at [367, 14] on button "Refresh" at bounding box center [340, 9] width 55 height 15
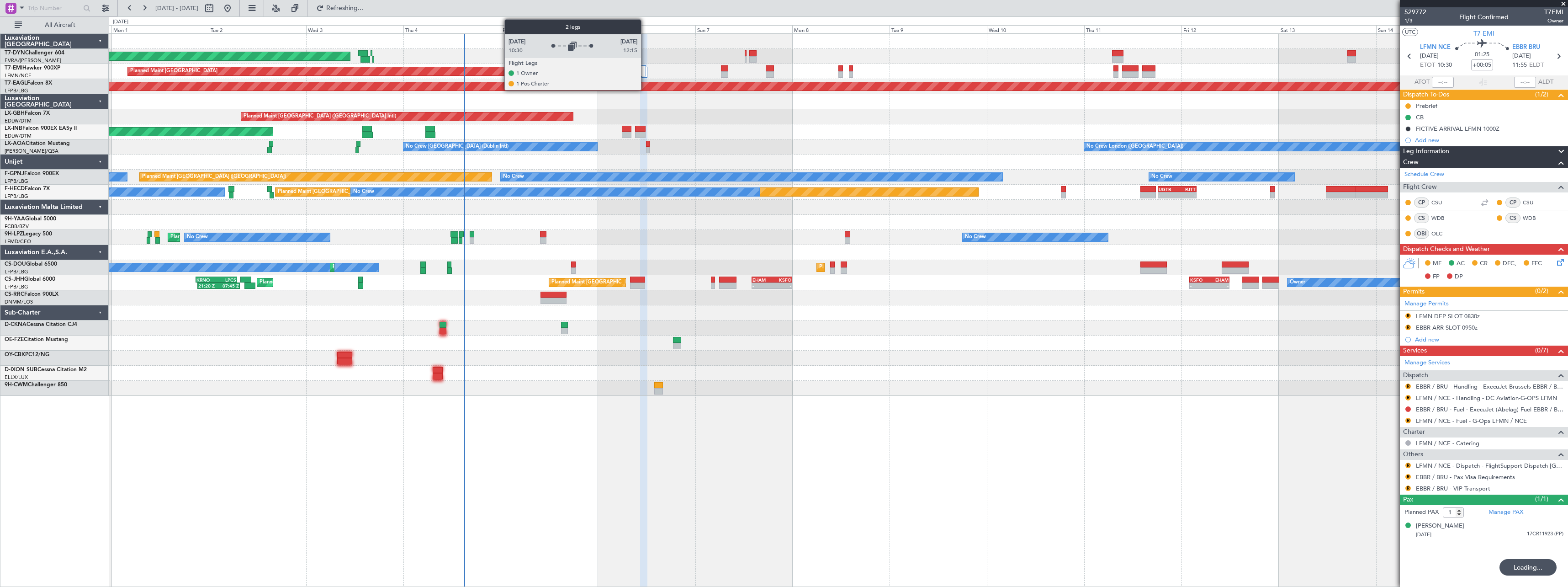
click at [644, 74] on div at bounding box center [643, 71] width 6 height 11
click at [639, 71] on div at bounding box center [641, 71] width 10 height 11
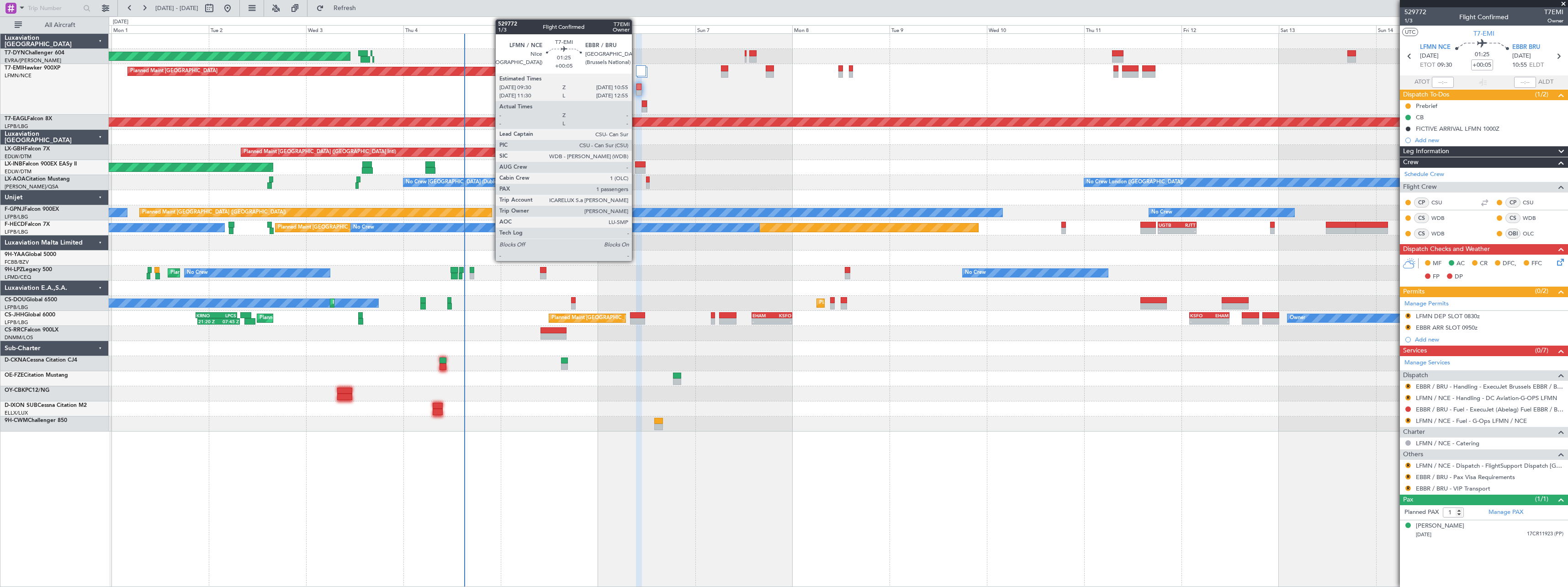
click at [637, 87] on div at bounding box center [639, 86] width 5 height 7
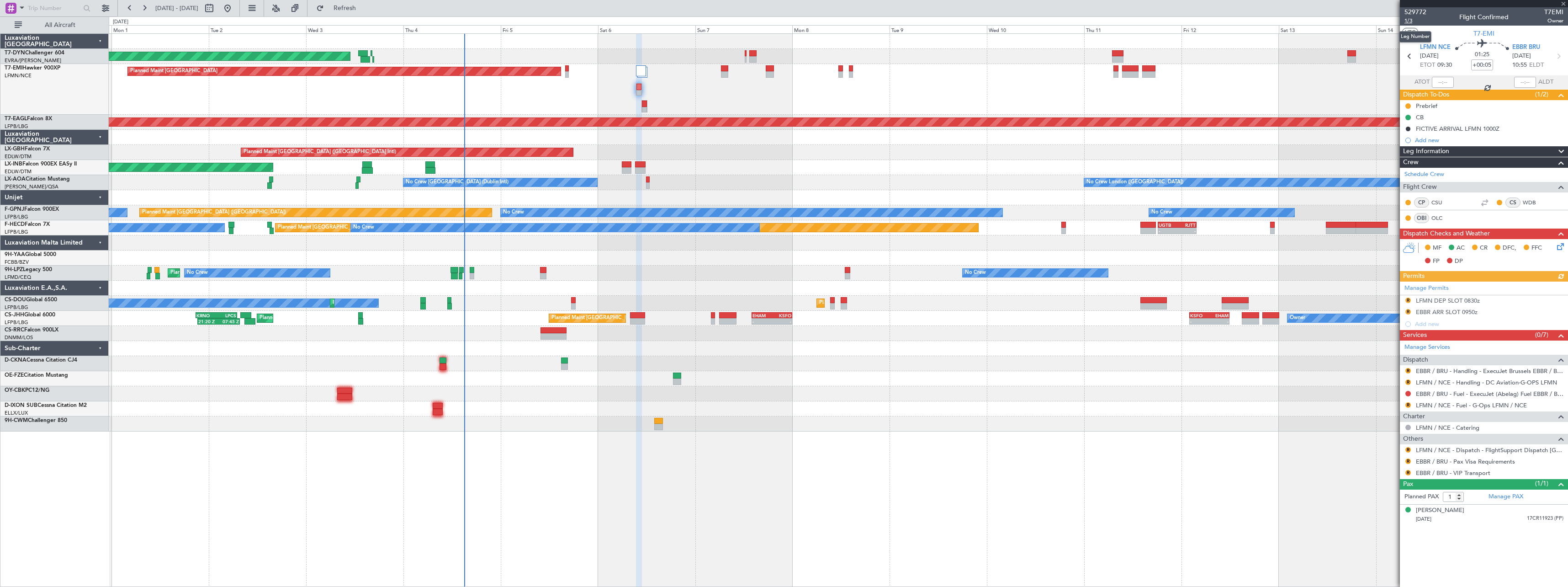
click at [1409, 22] on span "1/3" at bounding box center [1415, 21] width 22 height 8
click at [363, 9] on span "Refresh" at bounding box center [345, 8] width 38 height 7
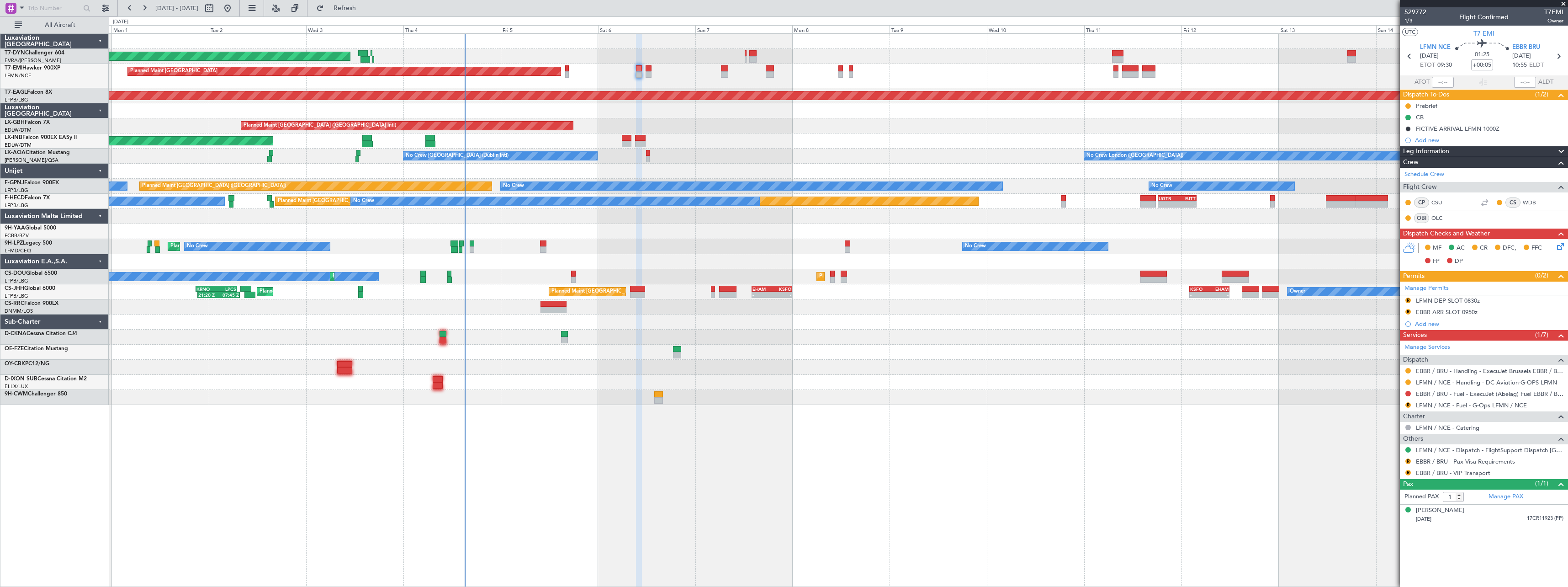
click at [349, 16] on fb-refresh-button "Refresh" at bounding box center [339, 8] width 64 height 16
click at [357, 7] on span "Refresh" at bounding box center [345, 8] width 38 height 7
click at [1490, 511] on div "Émilienne De Bruyn 30/09/1956 17CR11923 (PP)" at bounding box center [1489, 515] width 147 height 18
click at [1407, 461] on button "R" at bounding box center [1408, 461] width 5 height 5
click at [1387, 473] on span "Not Required" at bounding box center [1386, 474] width 37 height 9
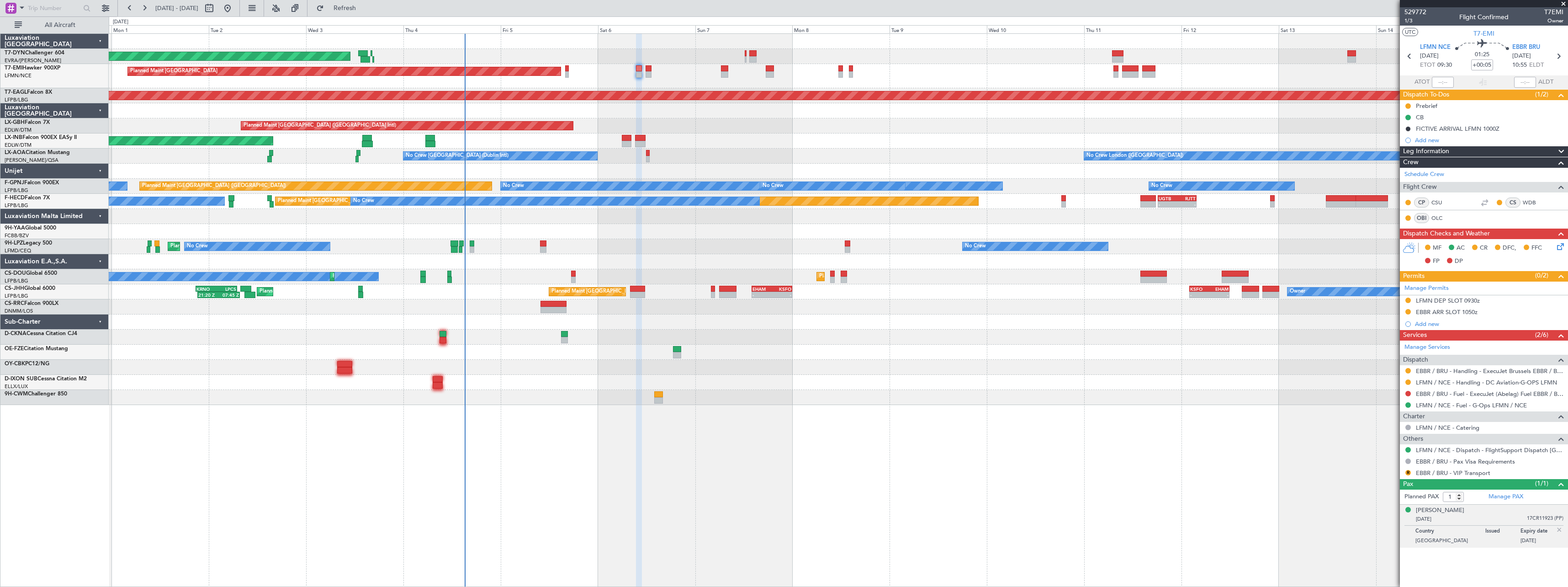
drag, startPoint x: 372, startPoint y: 14, endPoint x: 365, endPoint y: 17, distance: 7.6
click at [367, 14] on button "Refresh" at bounding box center [340, 9] width 55 height 15
click at [364, 10] on span "Refresh" at bounding box center [345, 8] width 38 height 7
click at [352, 14] on button "Refresh" at bounding box center [340, 9] width 55 height 15
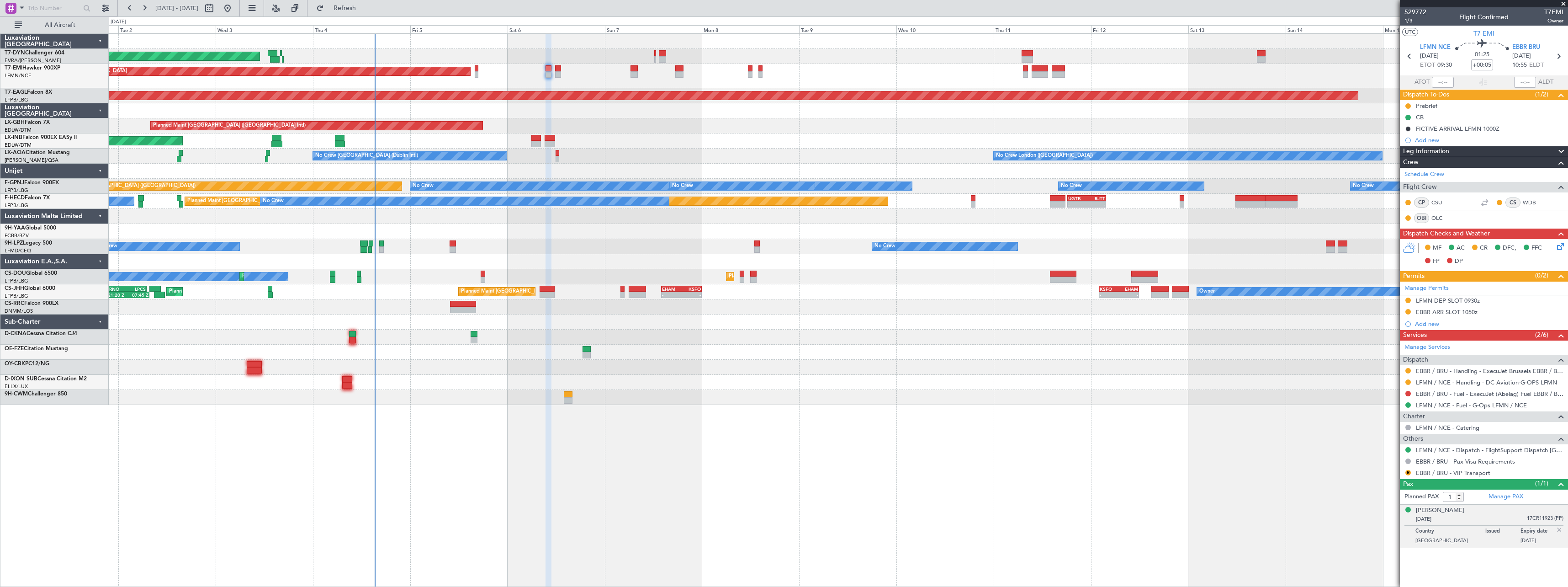
click at [571, 146] on div "Unplanned Maint [GEOGRAPHIC_DATA] (Al Maktoum Intl)" at bounding box center [838, 141] width 1459 height 15
click at [1409, 472] on button "R" at bounding box center [1408, 473] width 5 height 5
click at [1373, 402] on span "Requested" at bounding box center [1382, 404] width 29 height 9
drag, startPoint x: 357, startPoint y: 10, endPoint x: 383, endPoint y: 16, distance: 26.7
click at [358, 10] on span "Refresh" at bounding box center [345, 8] width 38 height 7
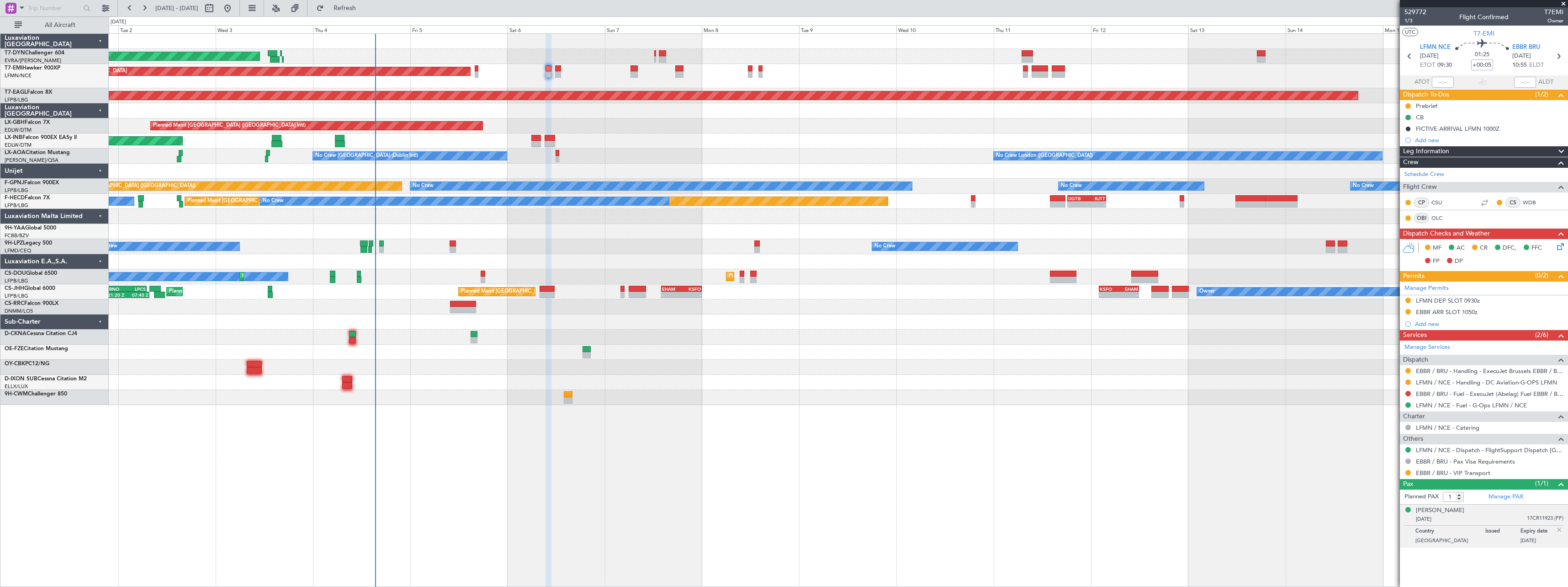
click at [1563, 247] on icon at bounding box center [1559, 245] width 7 height 7
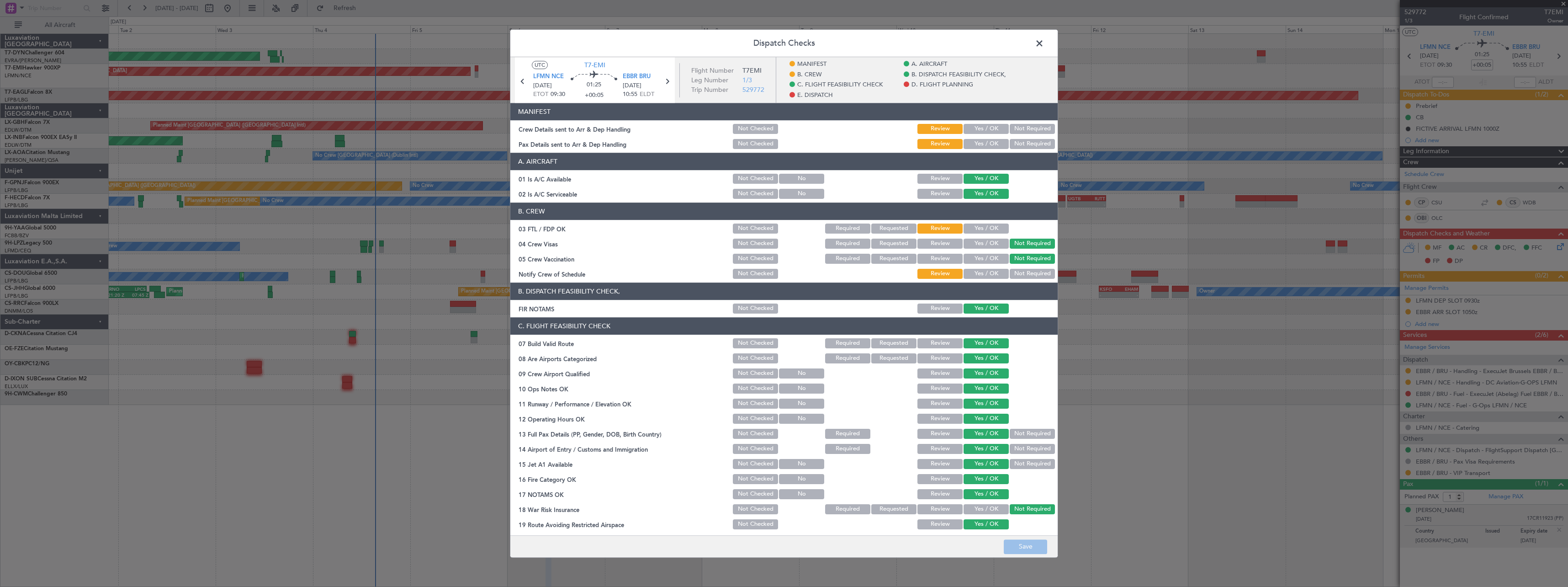
click at [986, 129] on button "Yes / OK" at bounding box center [986, 128] width 45 height 10
click at [982, 142] on button "Yes / OK" at bounding box center [986, 144] width 45 height 10
click at [1032, 547] on button "Save" at bounding box center [1025, 547] width 43 height 15
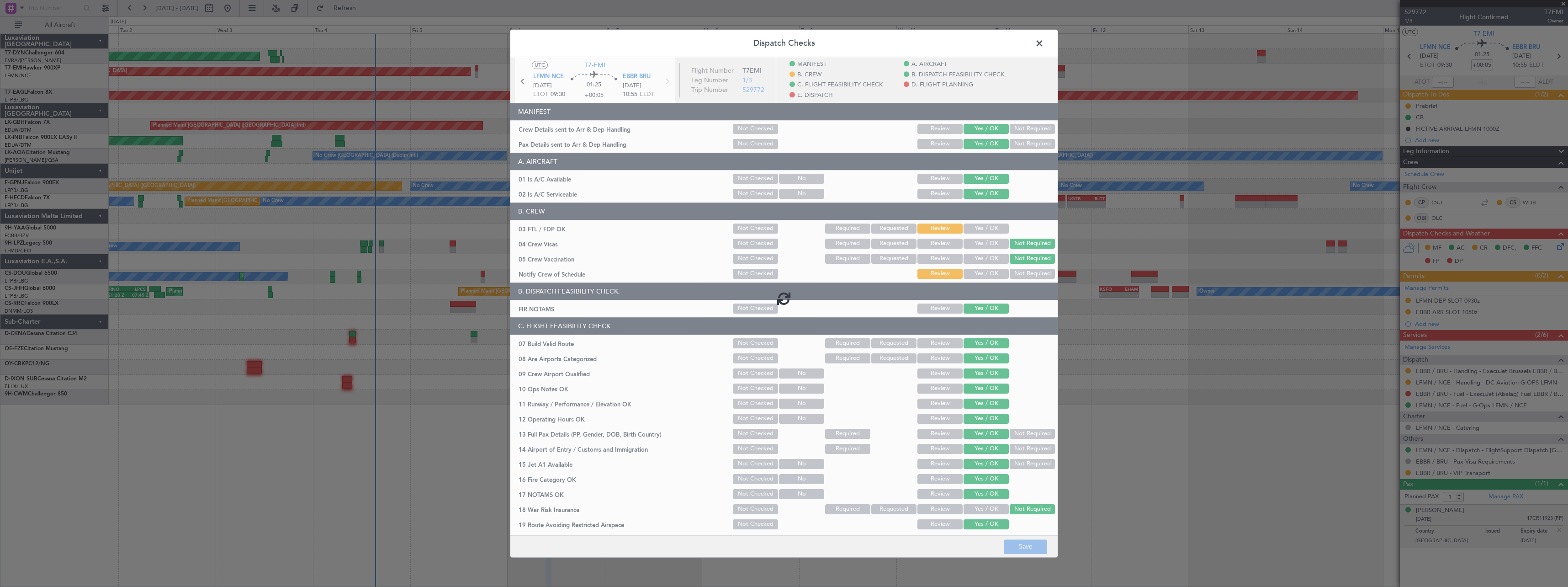
click at [1044, 43] on span at bounding box center [1044, 46] width 0 height 18
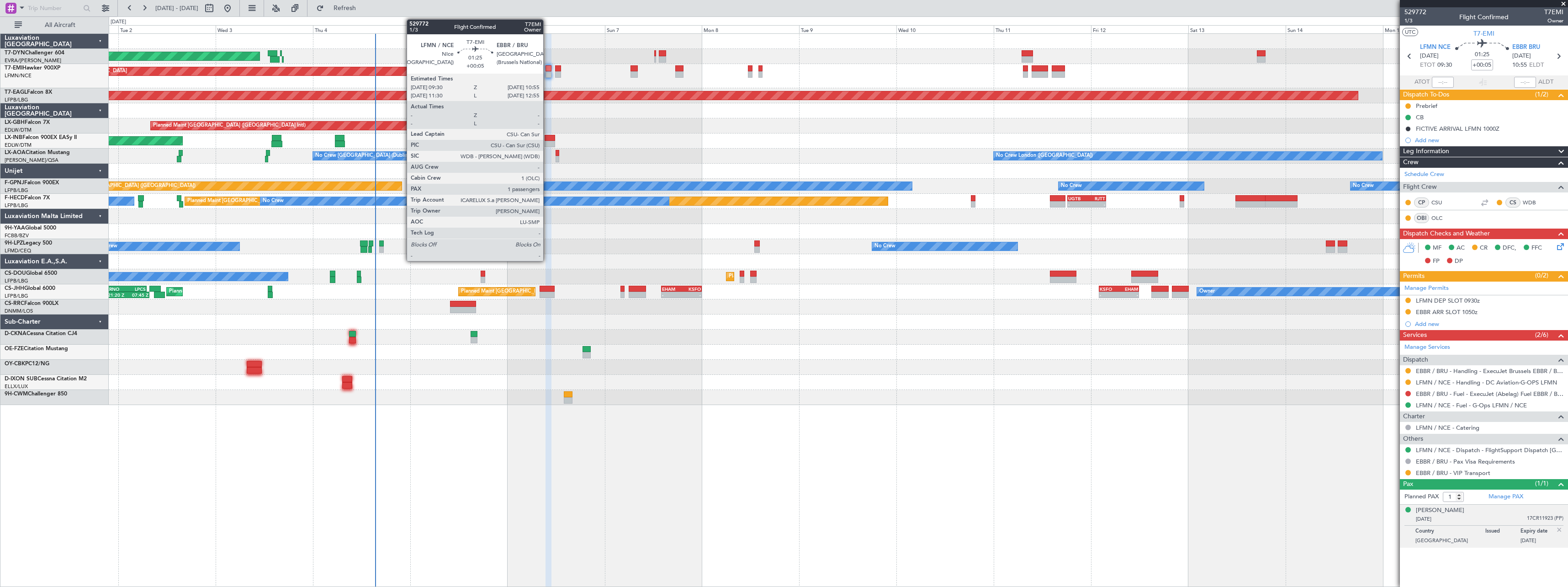
click at [393, 86] on div "Planned Maint [GEOGRAPHIC_DATA]" at bounding box center [838, 76] width 1459 height 24
click at [548, 65] on div at bounding box center [548, 68] width 6 height 7
click at [547, 65] on div at bounding box center [548, 68] width 6 height 7
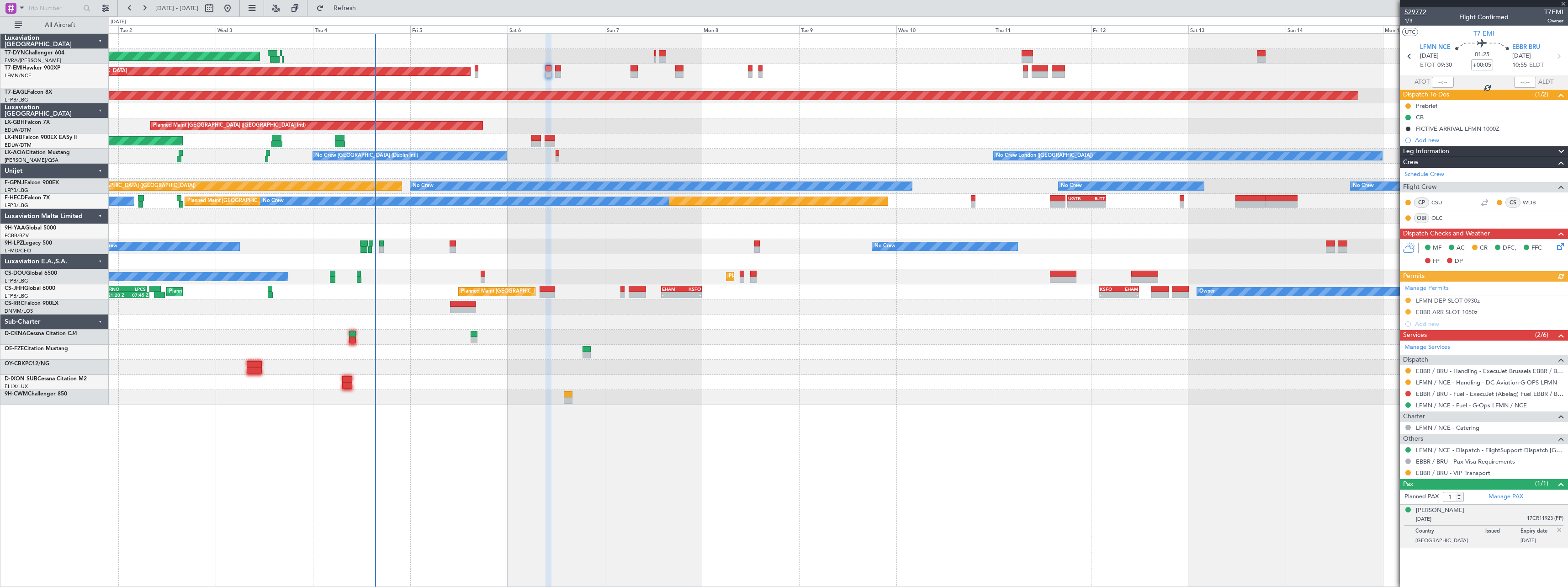
click at [1411, 13] on span "529772" at bounding box center [1415, 12] width 22 height 10
click at [1437, 473] on link "EBBR / BRU - VIP Transport" at bounding box center [1453, 473] width 74 height 8
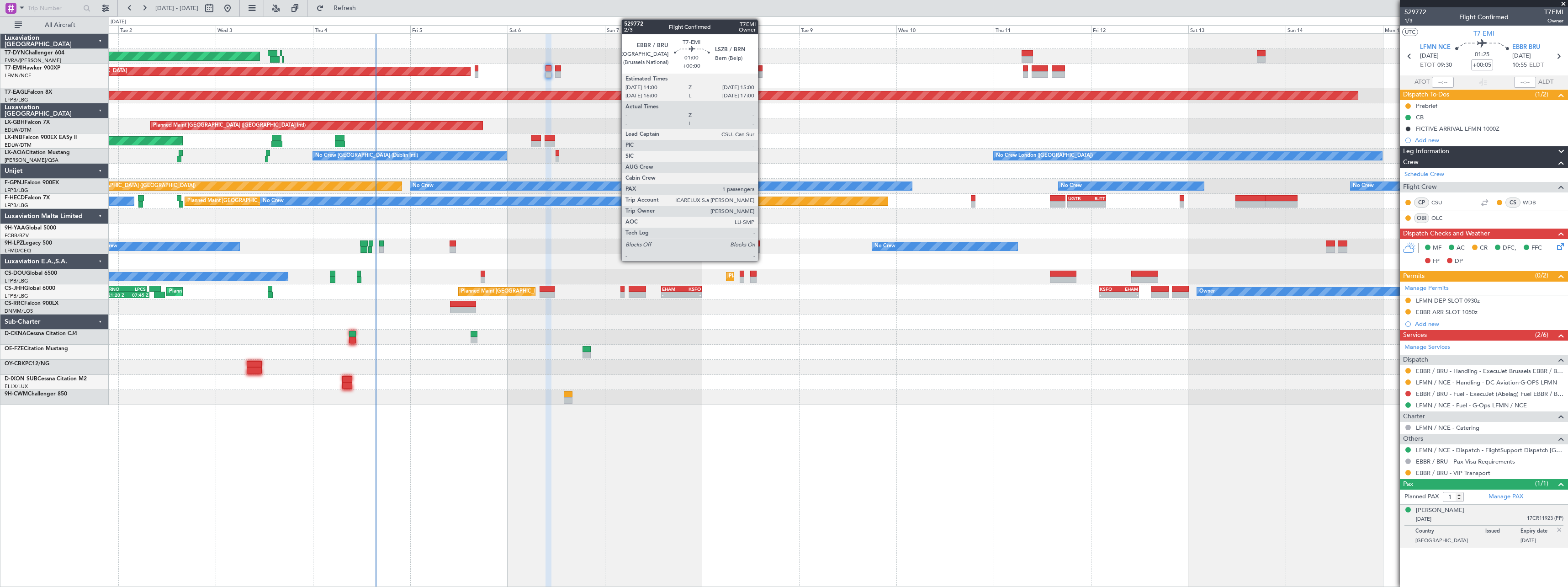
click at [762, 73] on div at bounding box center [760, 74] width 4 height 7
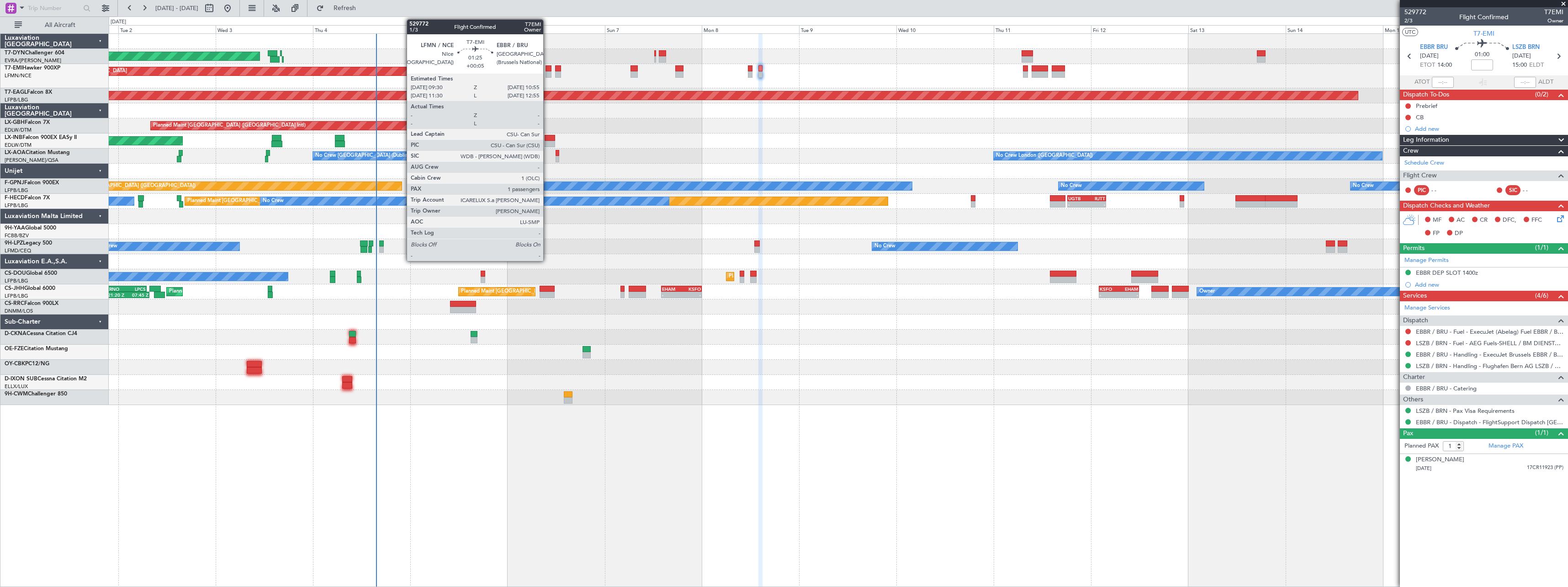
click at [547, 68] on div at bounding box center [548, 68] width 6 height 7
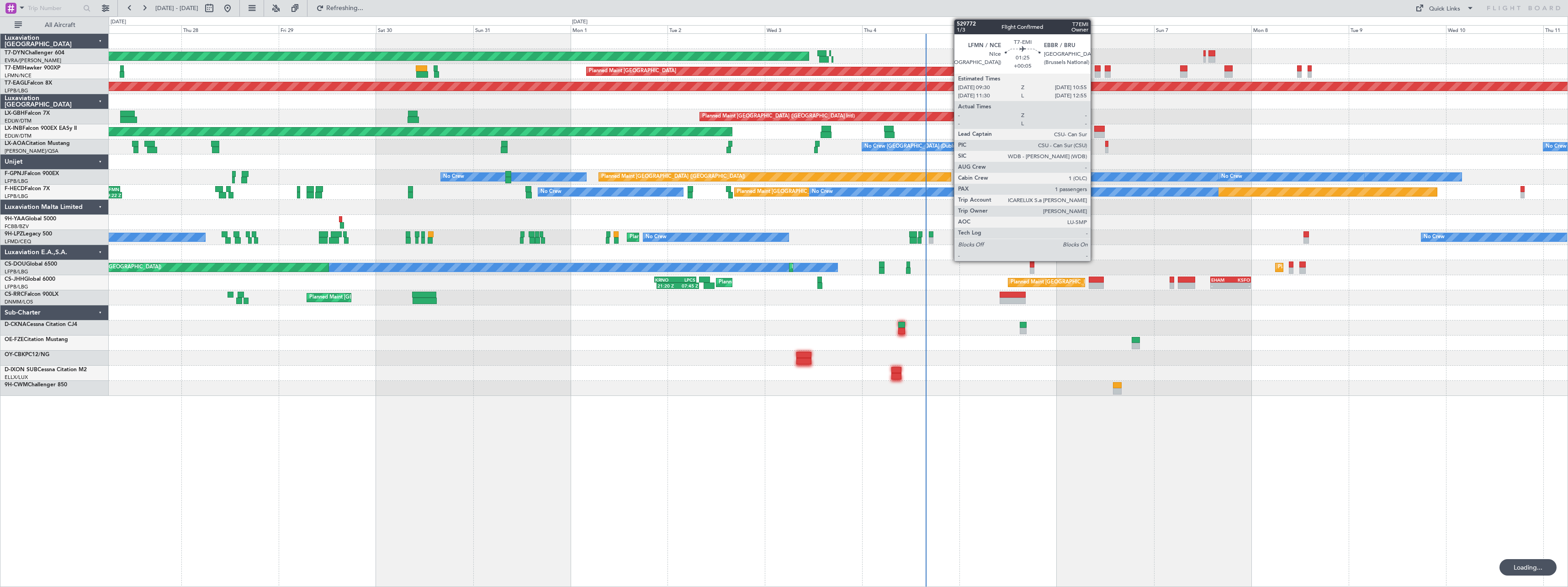
click at [1094, 73] on div at bounding box center [1097, 74] width 6 height 7
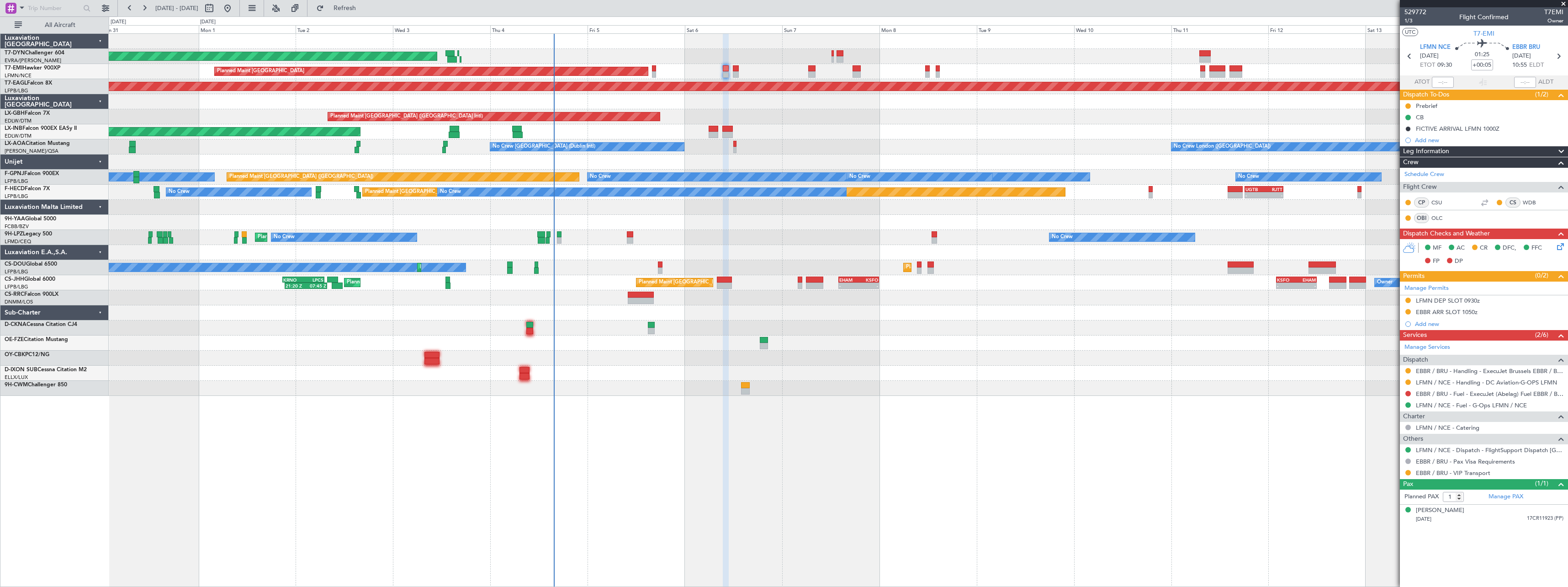
click at [578, 409] on div "AOG Maint Riga (Riga Intl) Planned Maint [GEOGRAPHIC_DATA] Grounded [US_STATE] …" at bounding box center [838, 310] width 1459 height 554
click at [1564, 1] on span at bounding box center [1563, 4] width 9 height 9
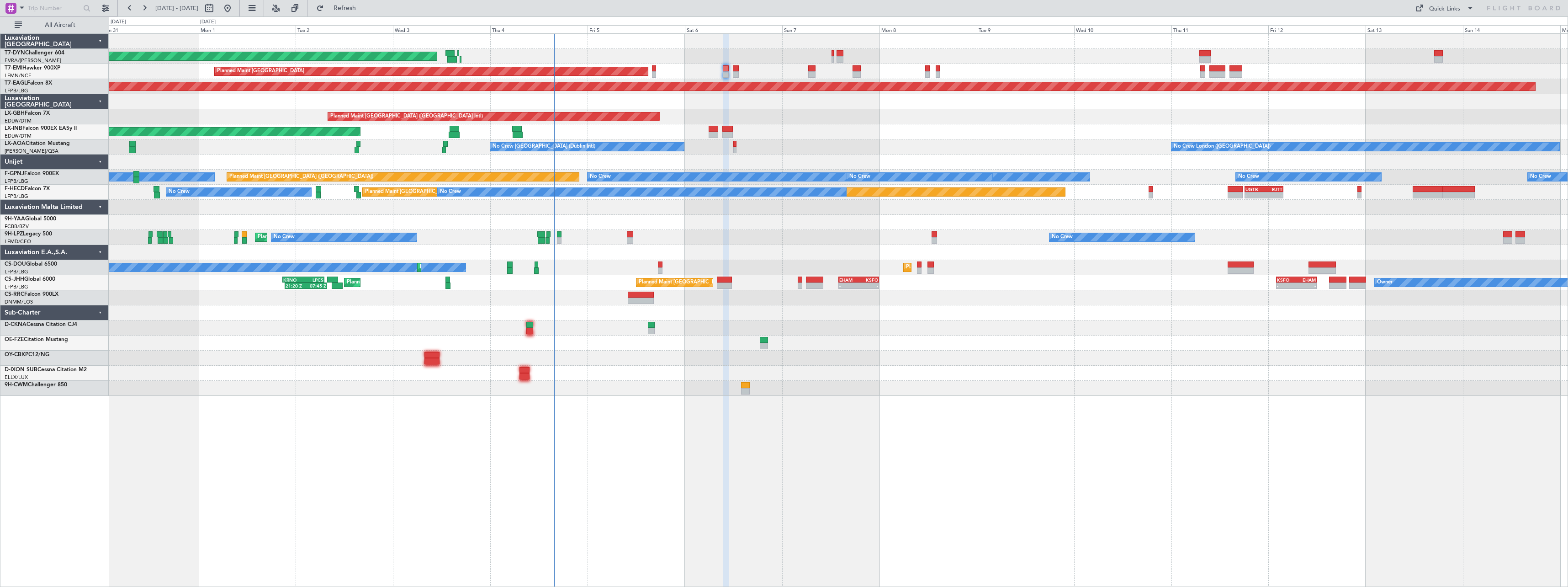
type input "0"
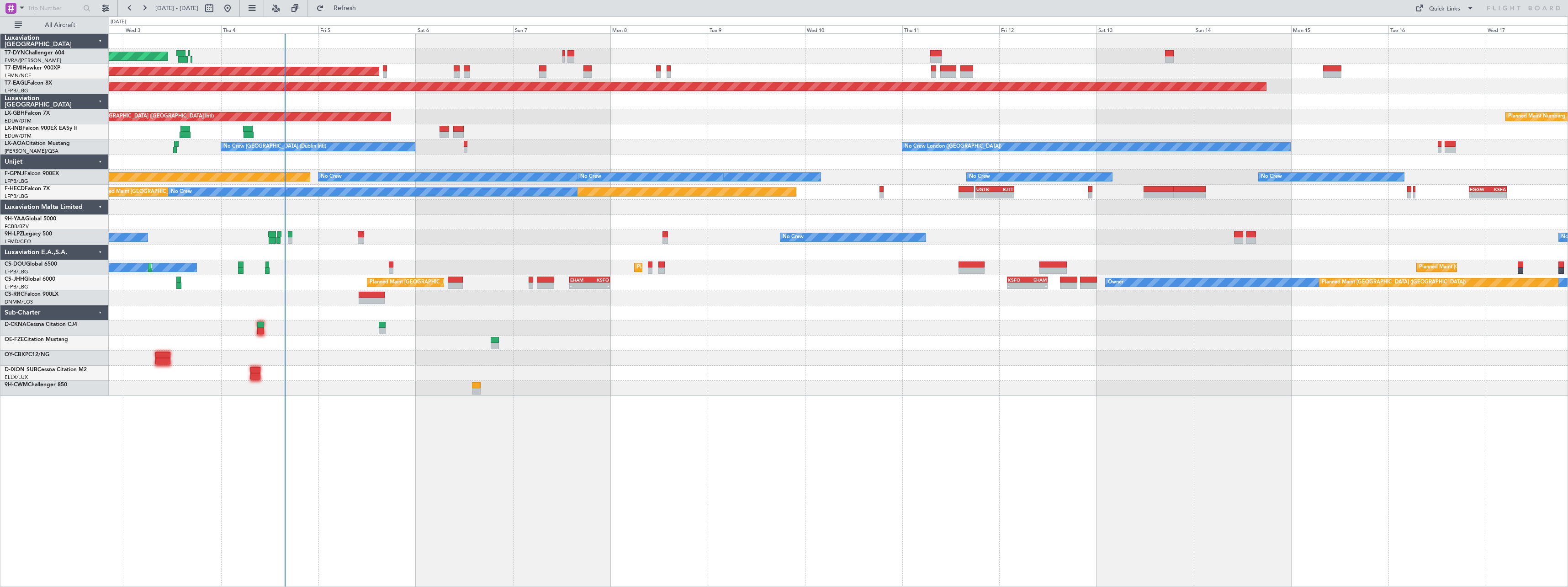
click at [499, 237] on div "No Crew No Crew No Crew [GEOGRAPHIC_DATA] ([GEOGRAPHIC_DATA])" at bounding box center [838, 237] width 1459 height 15
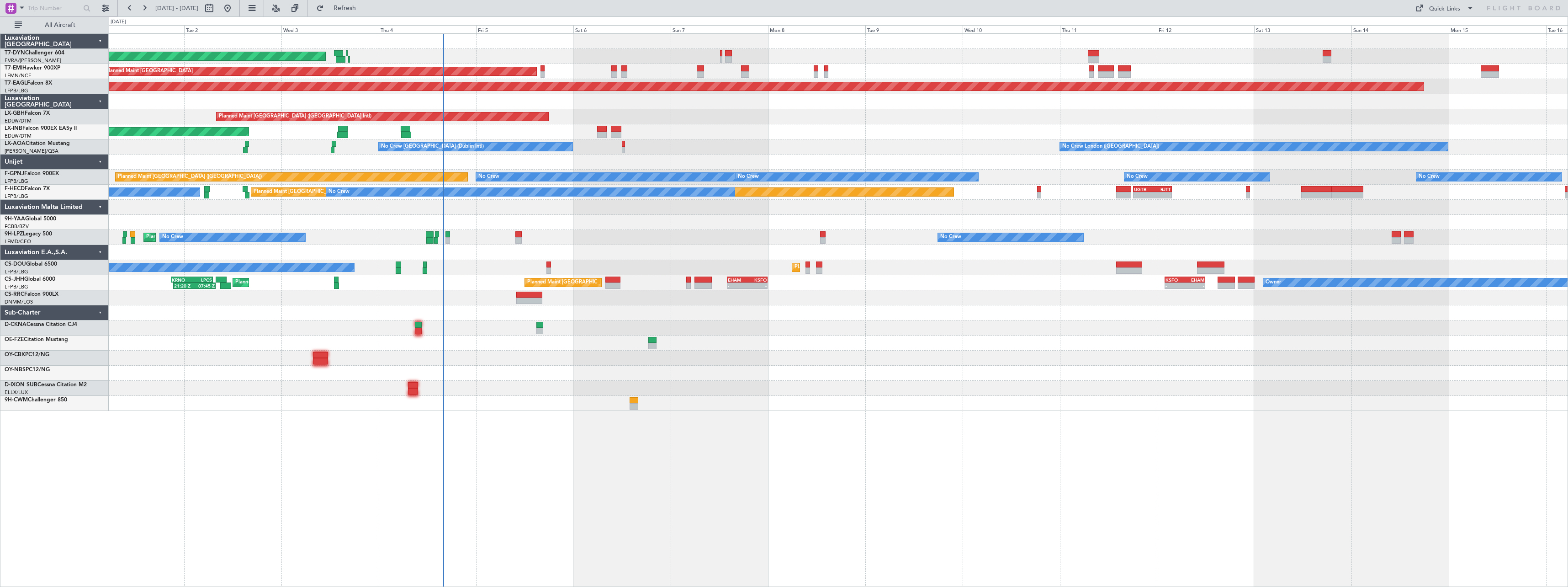
click at [903, 304] on div "AOG Maint Riga (Riga Intl) Planned Maint [GEOGRAPHIC_DATA] Grounded [US_STATE] …" at bounding box center [838, 222] width 1459 height 377
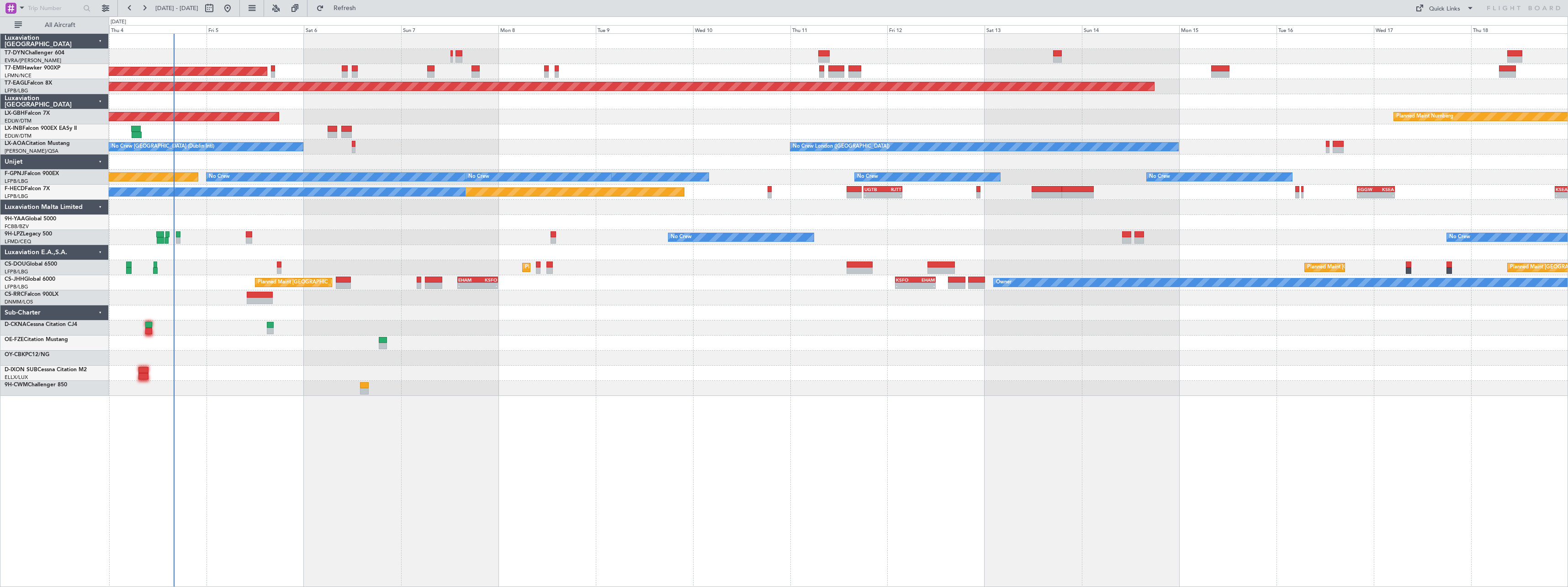
click at [596, 112] on div "AOG Maint Riga (Riga Intl) Planned Maint [GEOGRAPHIC_DATA] Grounded [US_STATE] …" at bounding box center [838, 215] width 1459 height 362
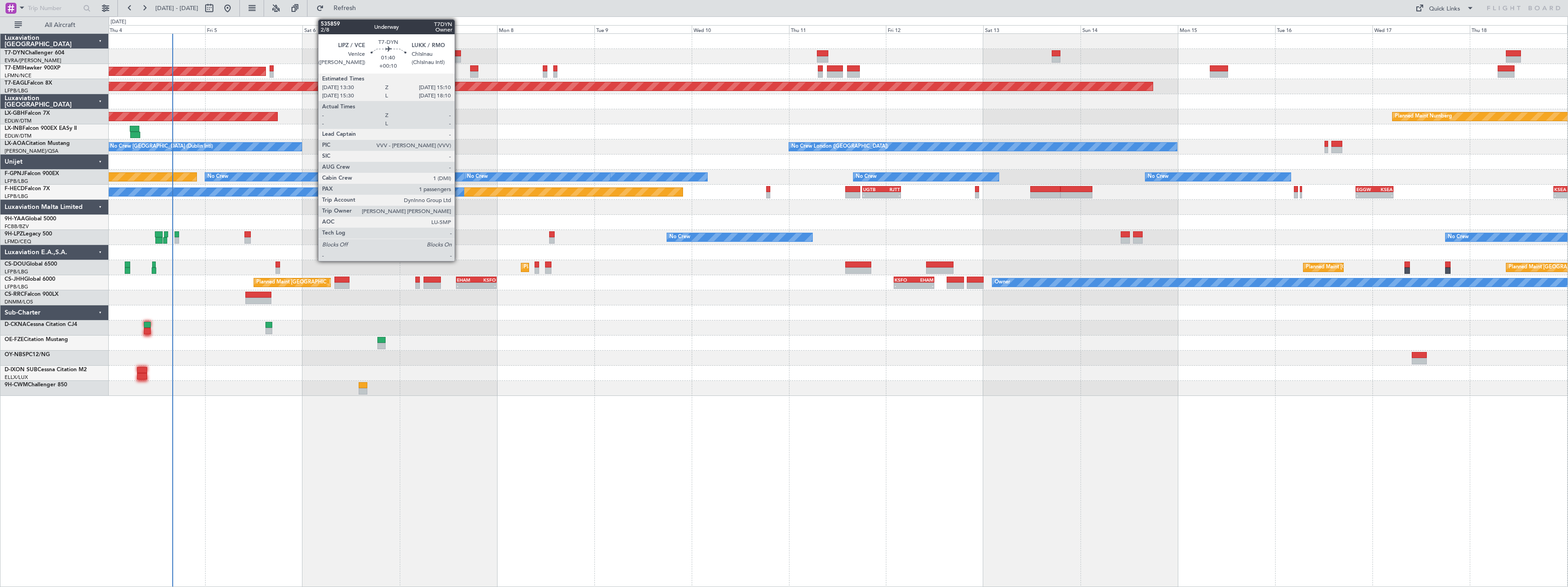
click at [459, 55] on div at bounding box center [457, 54] width 7 height 7
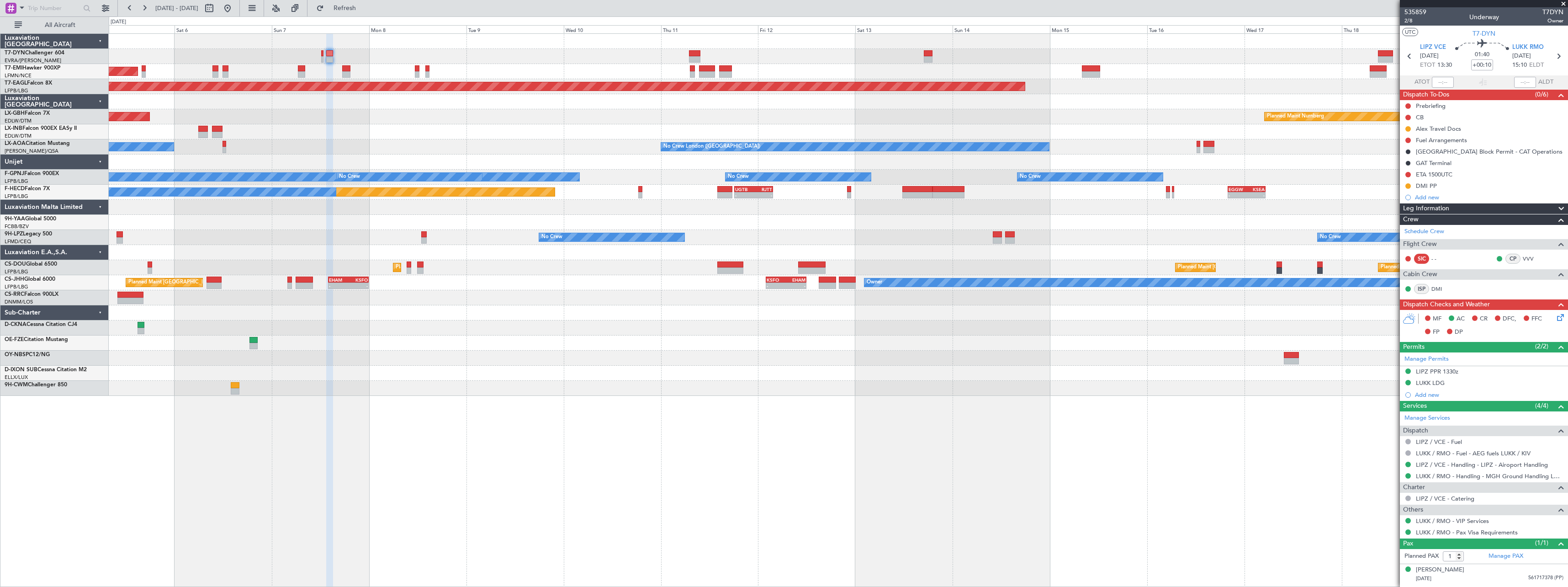
click at [595, 102] on div at bounding box center [838, 102] width 1459 height 15
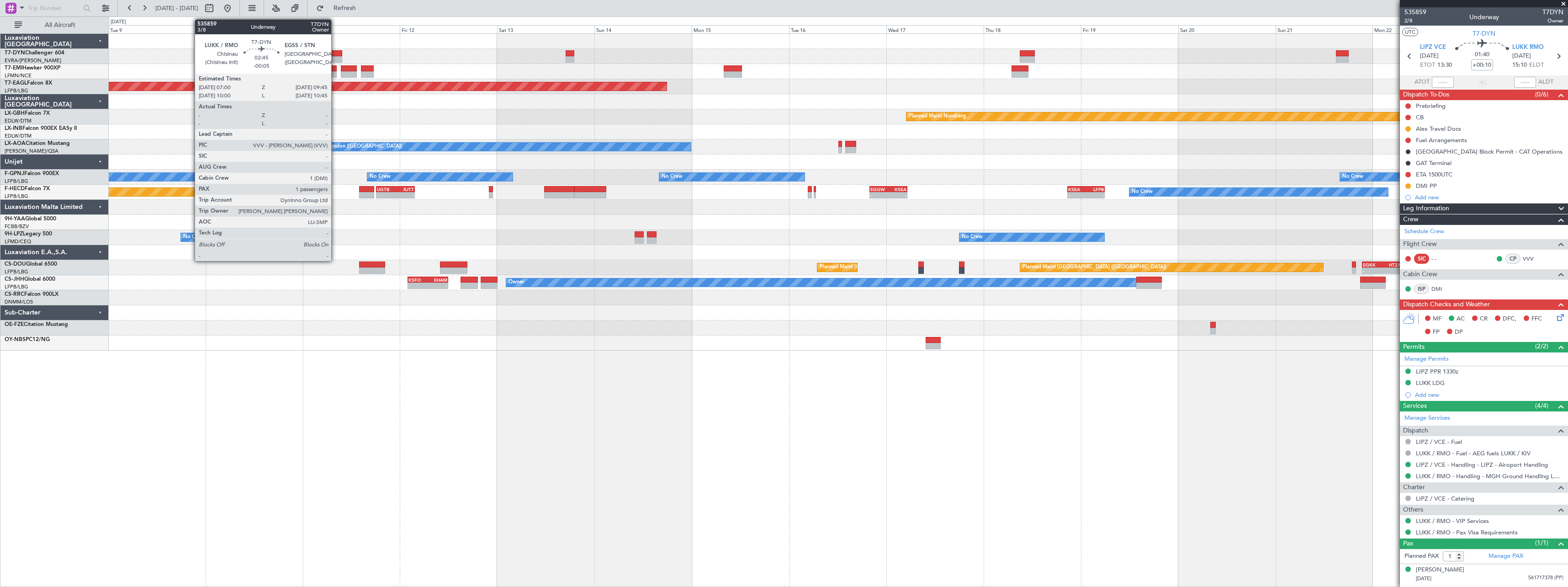
click at [335, 51] on div at bounding box center [336, 54] width 12 height 7
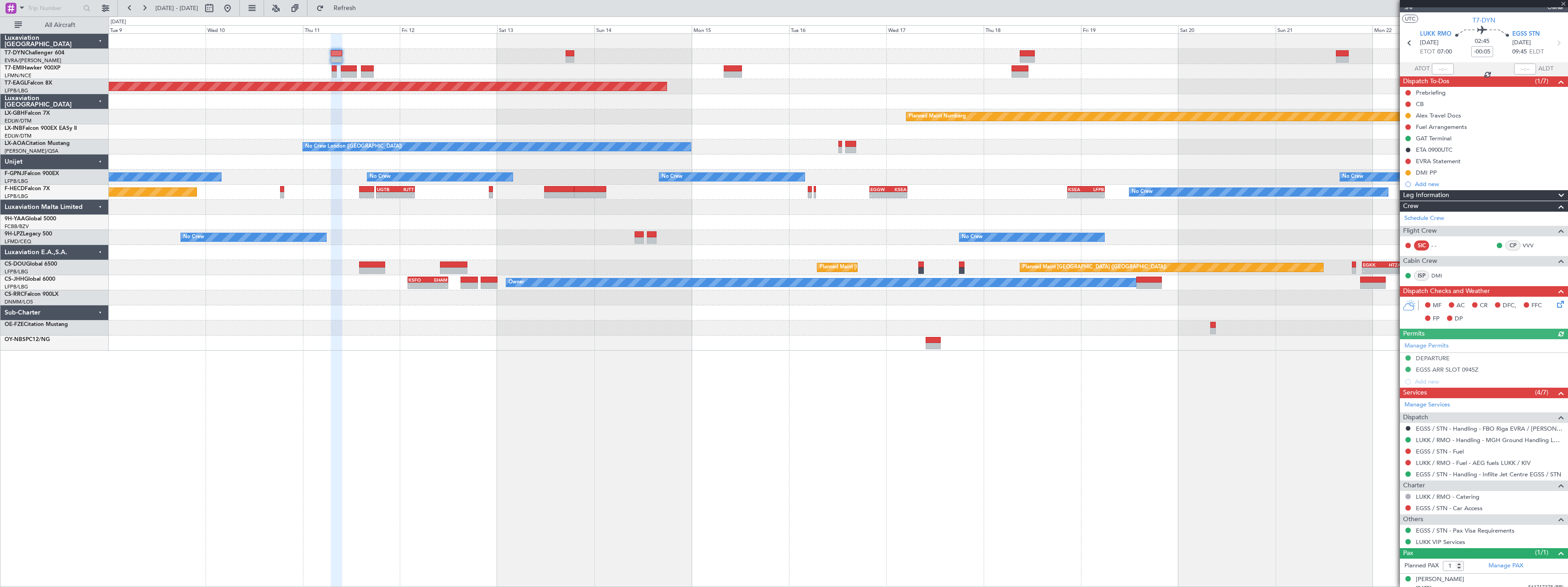
scroll to position [20, 0]
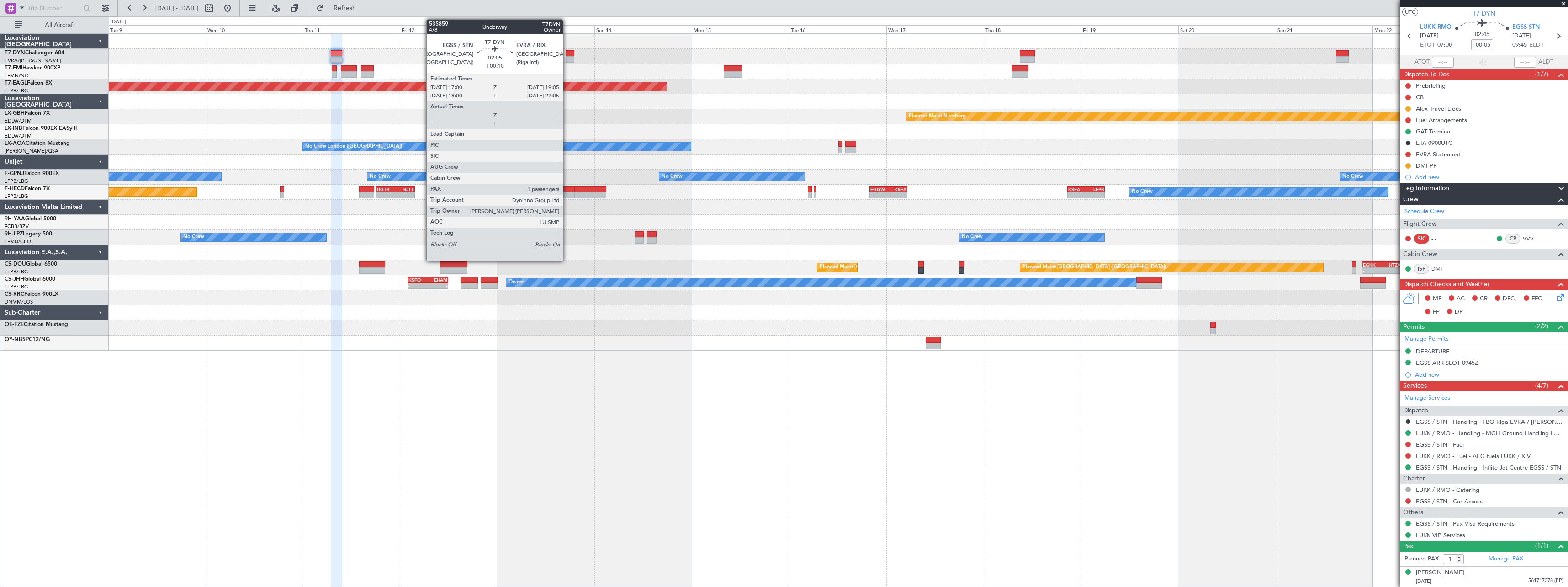
click at [567, 57] on div at bounding box center [570, 59] width 9 height 7
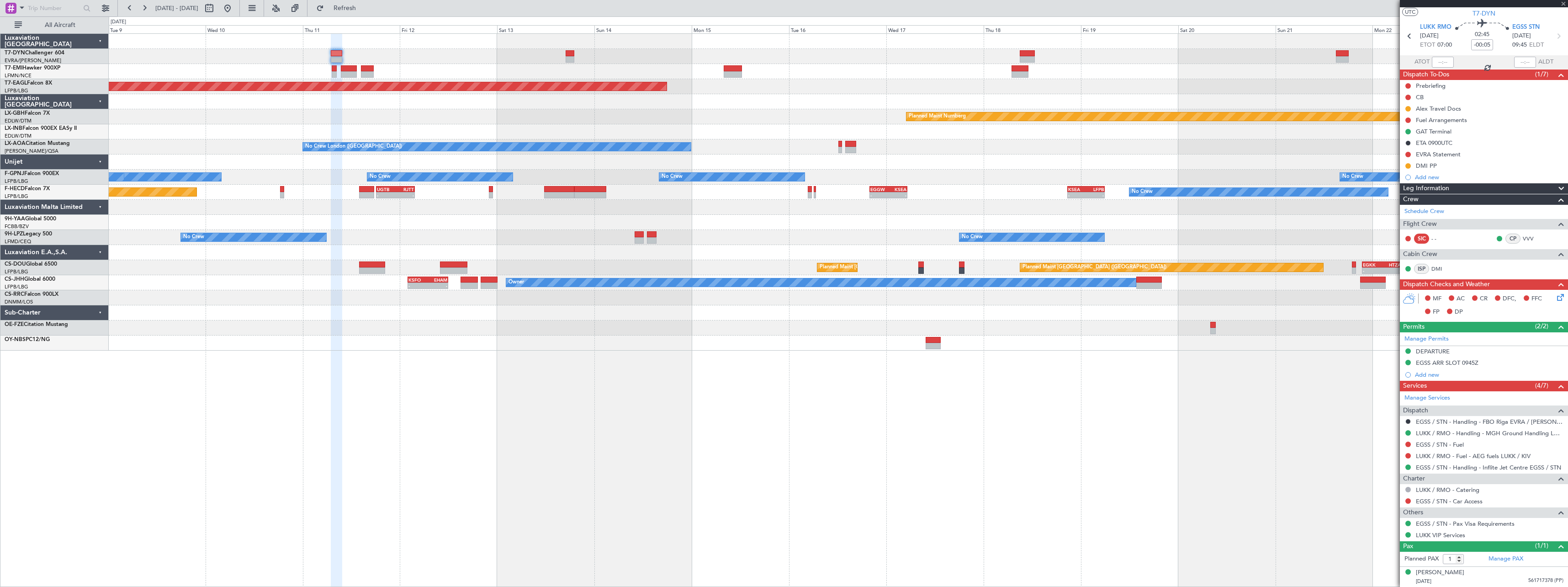
type input "+00:10"
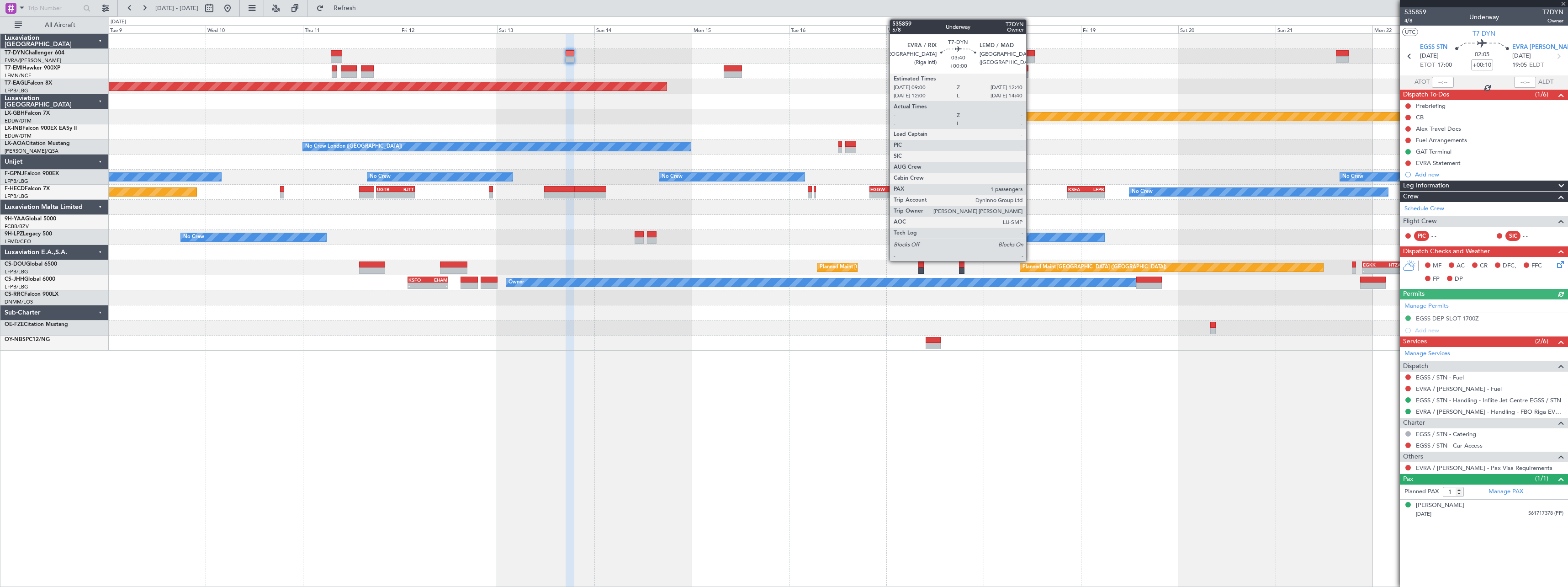
click at [1031, 52] on div at bounding box center [1027, 54] width 15 height 7
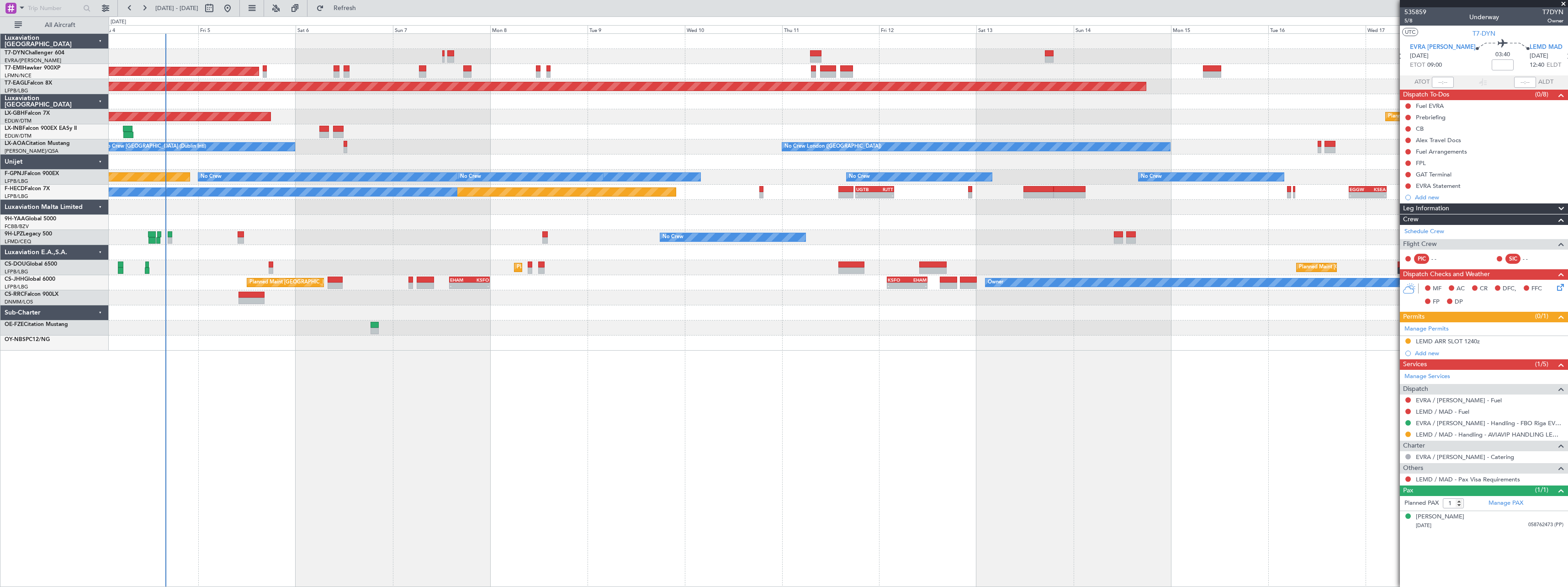
click at [1015, 339] on div at bounding box center [838, 343] width 1459 height 15
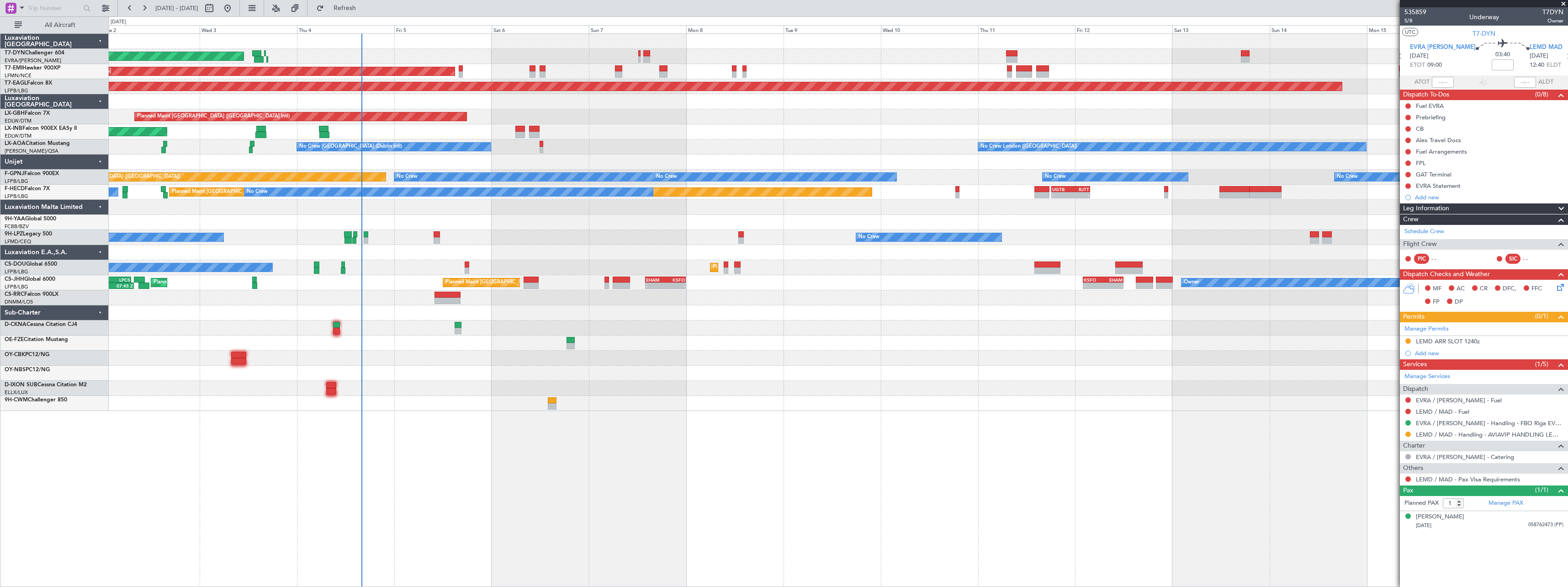
click at [481, 219] on div at bounding box center [838, 222] width 1459 height 15
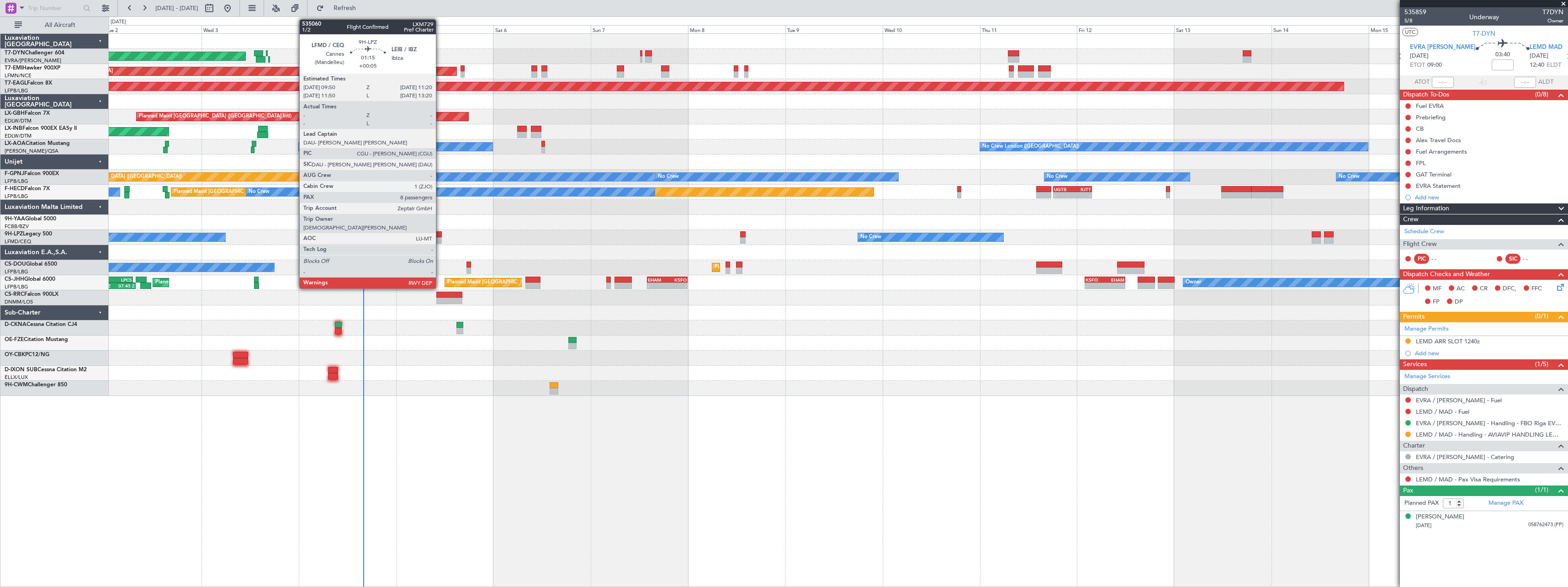
click at [440, 236] on div at bounding box center [438, 234] width 7 height 7
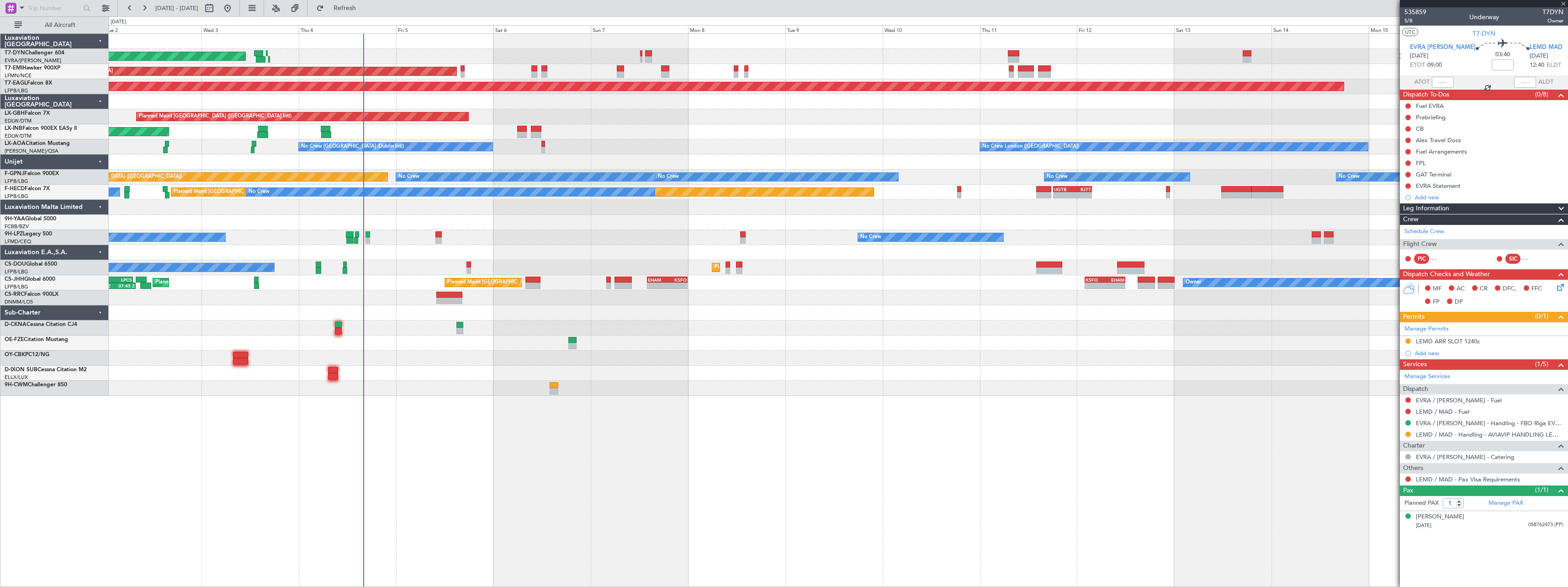
type input "+00:05"
type input "8"
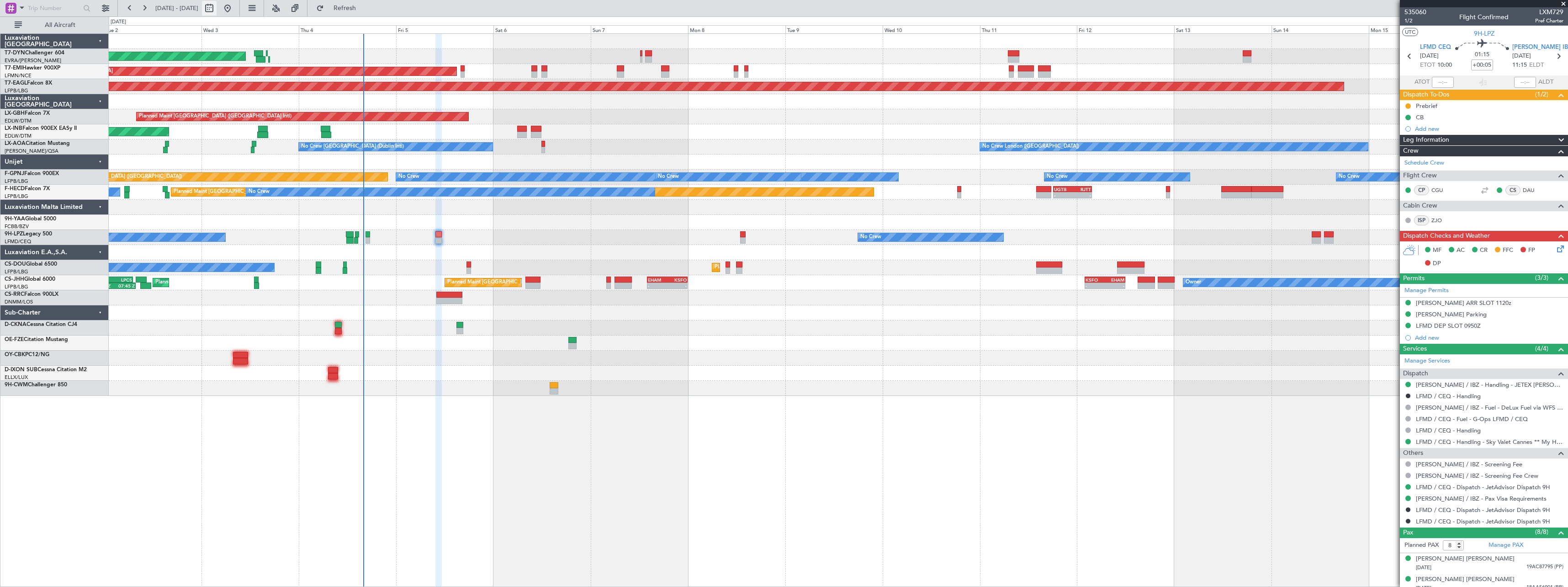
click at [217, 9] on button at bounding box center [209, 9] width 15 height 15
select select "9"
select select "2025"
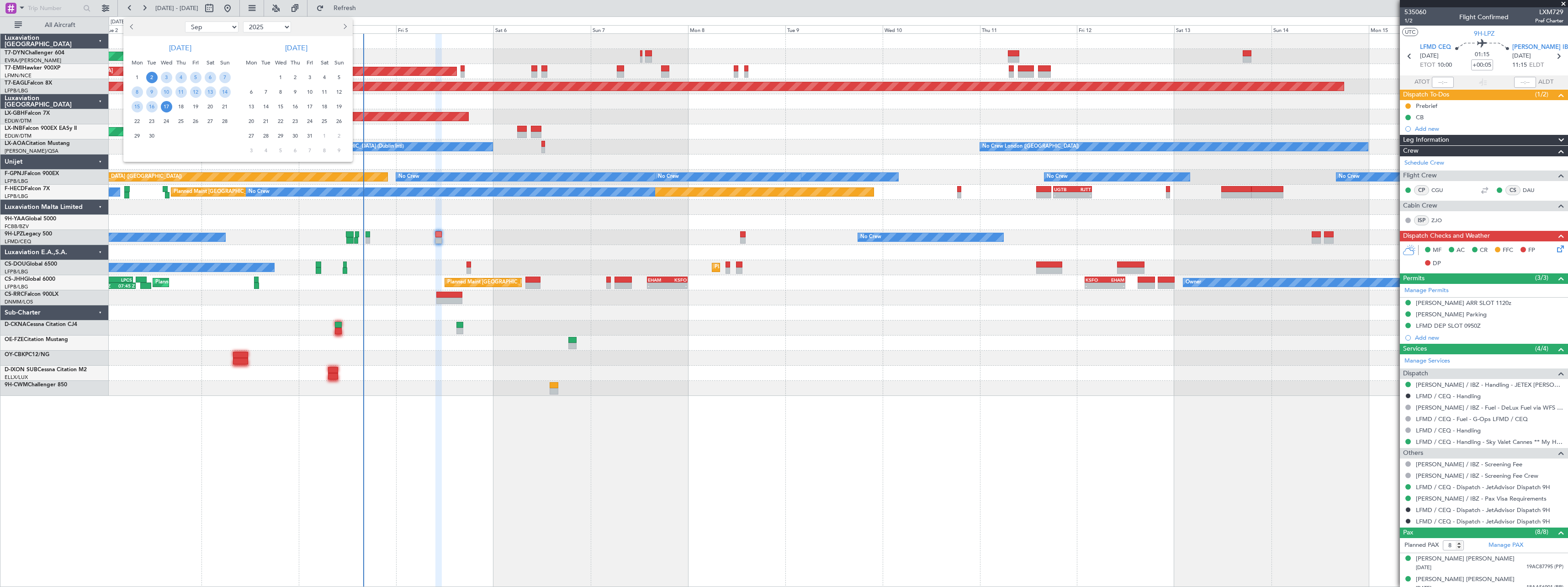
click at [226, 29] on select "Jan Feb Mar Apr May Jun [DATE] Aug Sep Oct Nov Dec" at bounding box center [212, 27] width 54 height 11
select select "11"
click at [185, 21] on select "Jan Feb Mar Apr May Jun [DATE] Aug Sep Oct Nov Dec" at bounding box center [212, 27] width 54 height 11
click at [210, 76] on span "1" at bounding box center [210, 77] width 12 height 12
click at [212, 109] on span "15" at bounding box center [210, 107] width 12 height 12
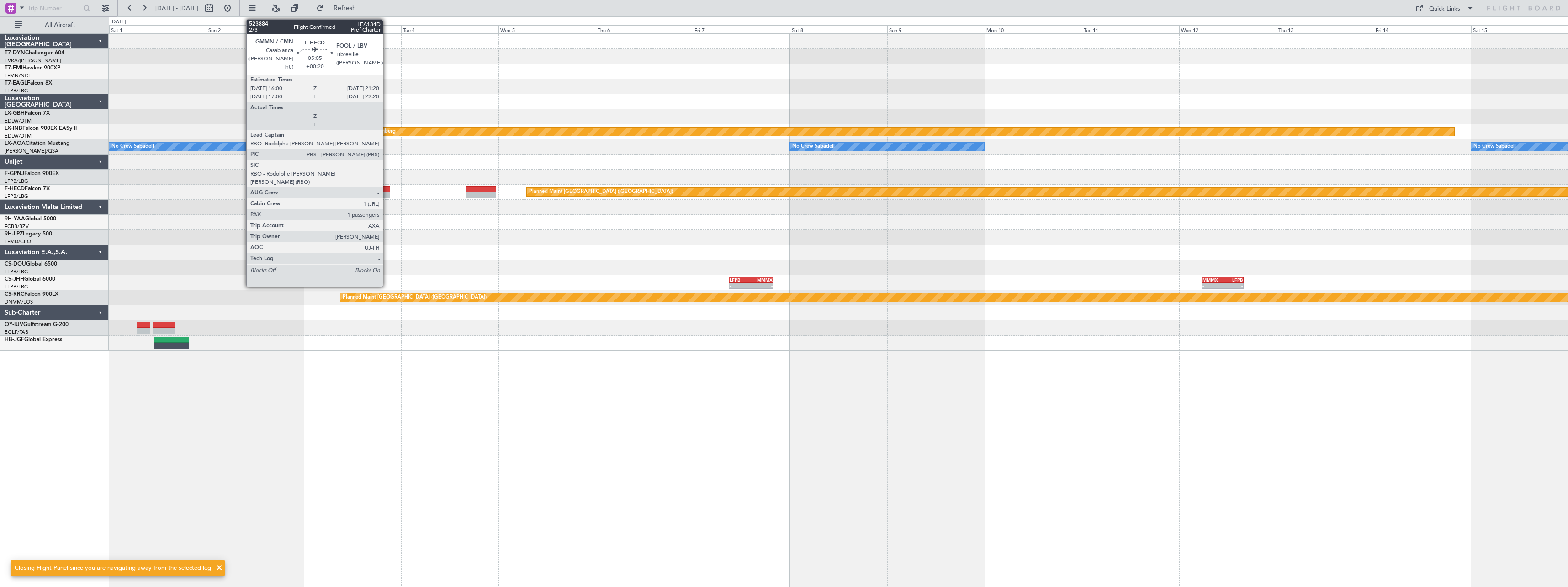
click at [387, 189] on div at bounding box center [379, 189] width 22 height 7
